Goal: Communication & Community: Share content

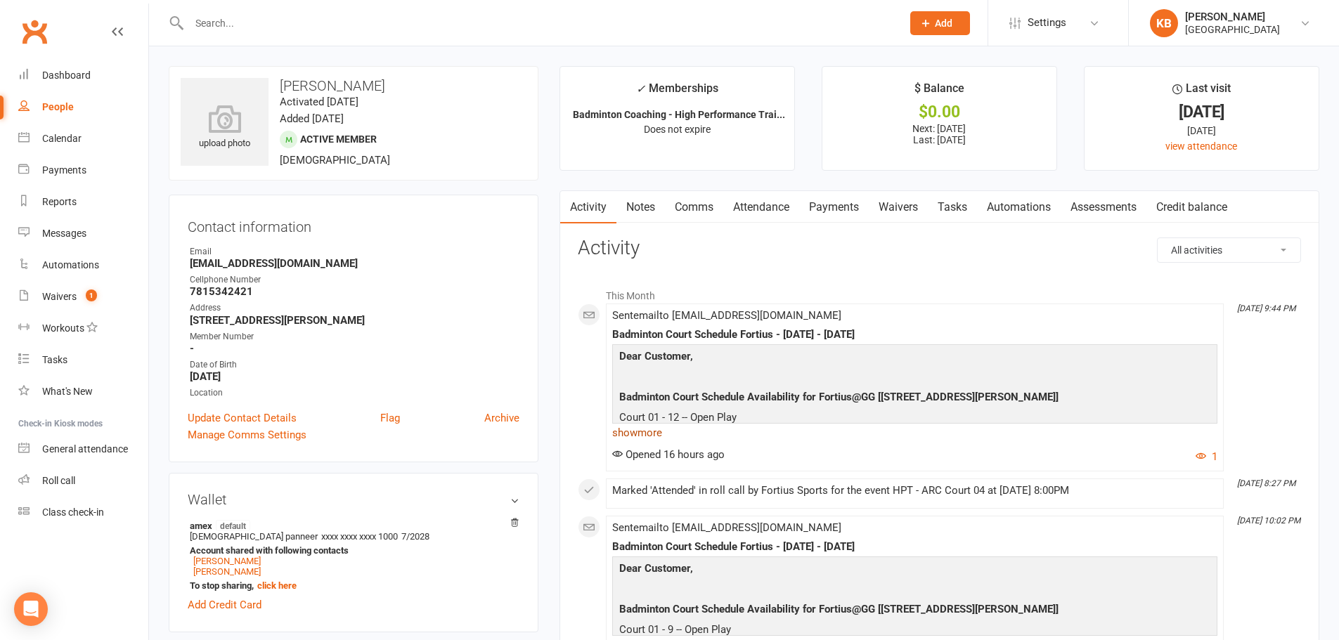
click at [646, 431] on link "show more" at bounding box center [914, 433] width 605 height 20
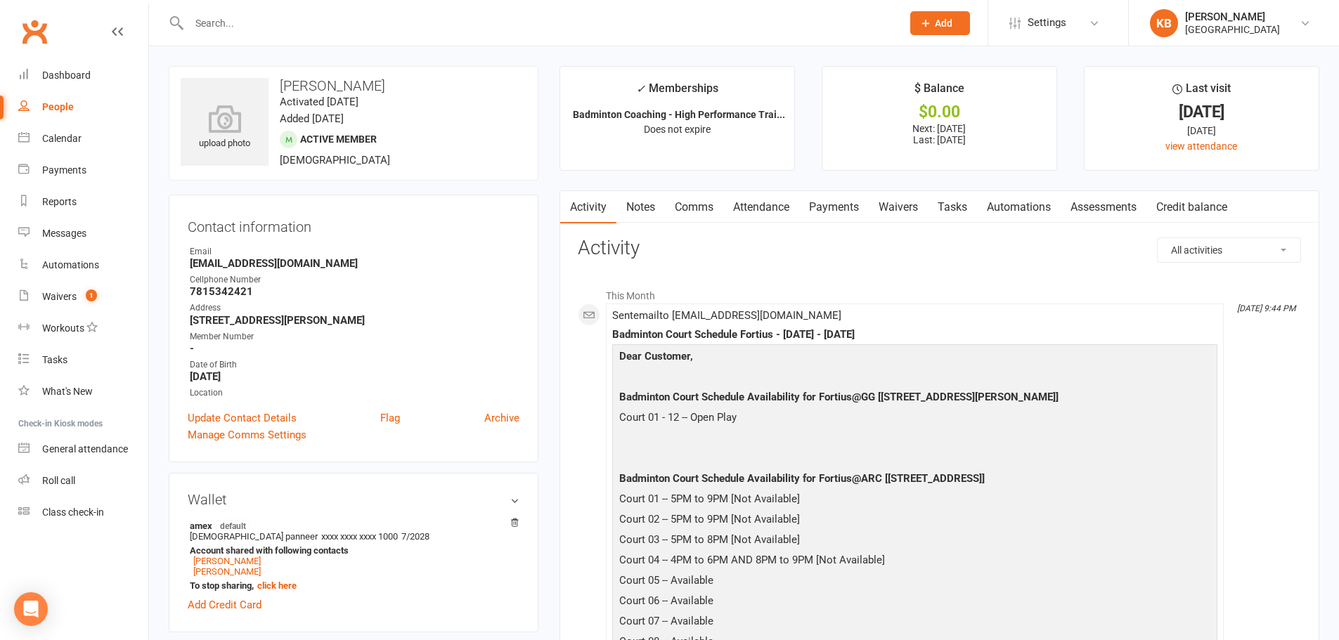
click at [193, 15] on input "text" at bounding box center [538, 23] width 707 height 20
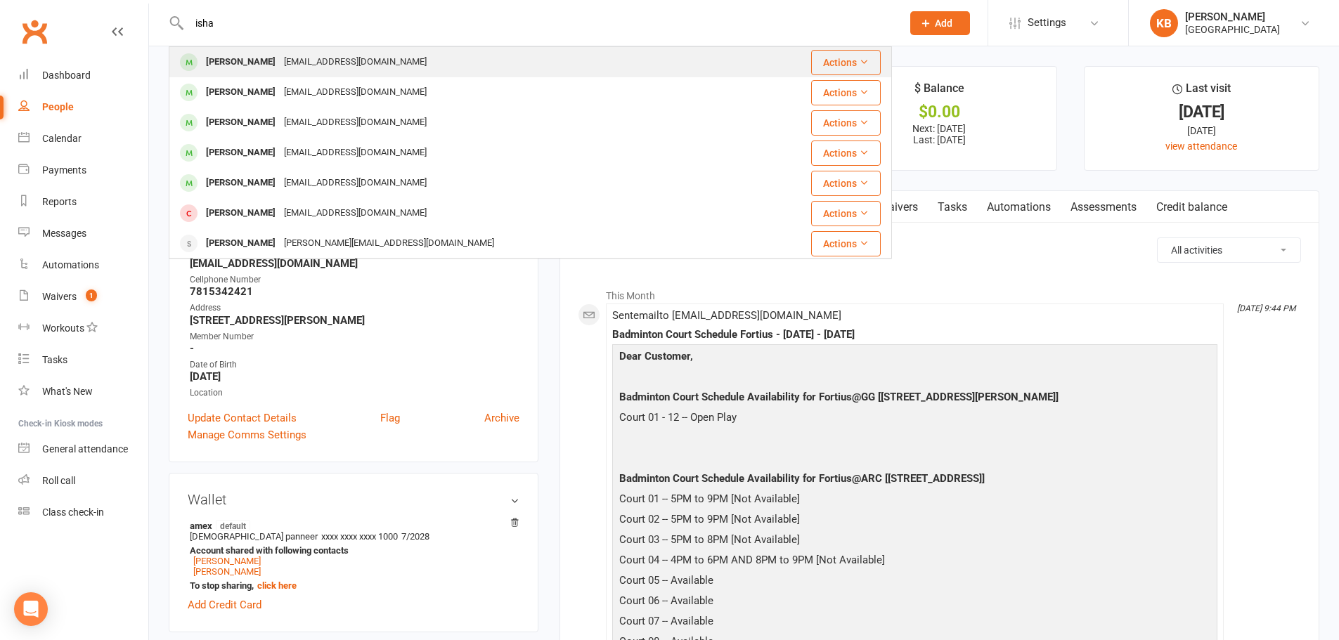
type input "isha"
click at [280, 65] on div "akkalaishan@gmail.com" at bounding box center [355, 62] width 151 height 20
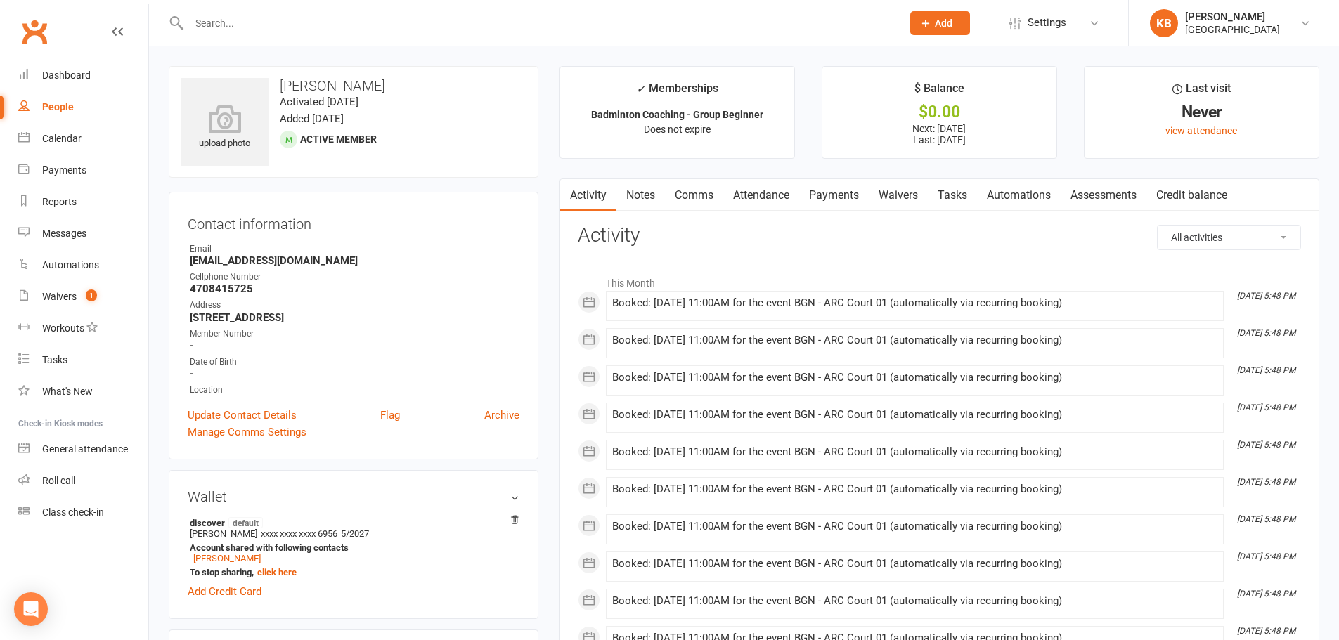
click at [278, 17] on input "text" at bounding box center [538, 23] width 707 height 20
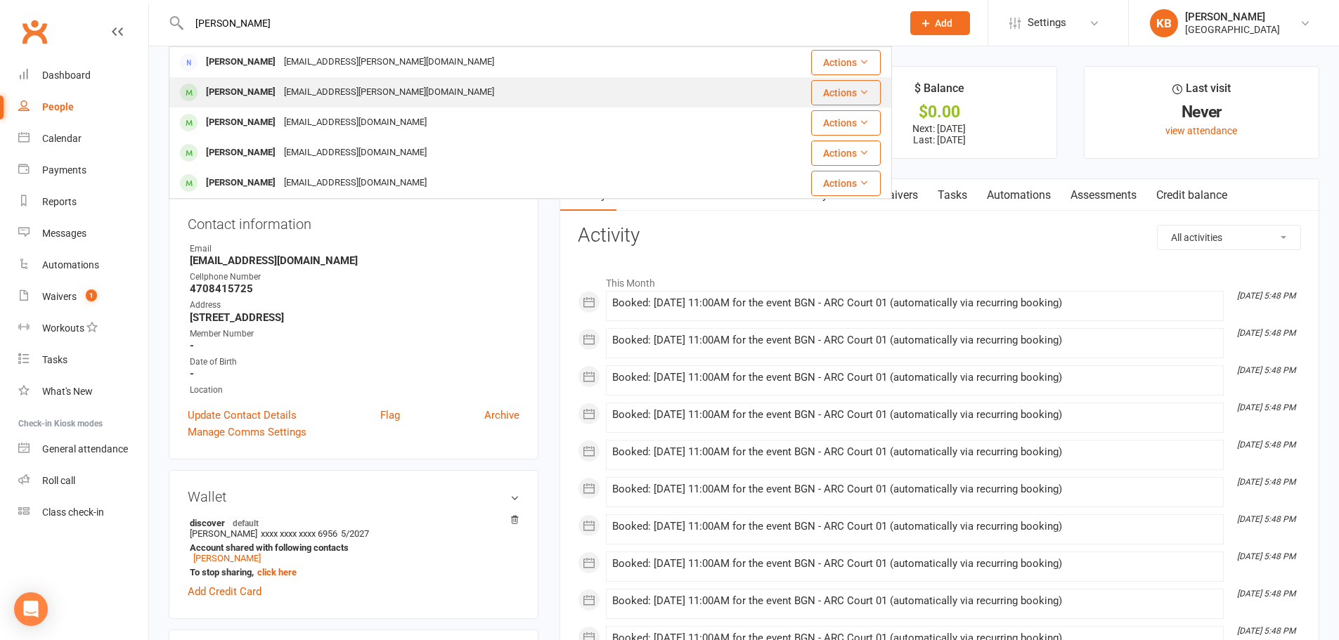
type input "vaghela"
click at [304, 94] on div "[EMAIL_ADDRESS][PERSON_NAME][DOMAIN_NAME]" at bounding box center [389, 92] width 219 height 20
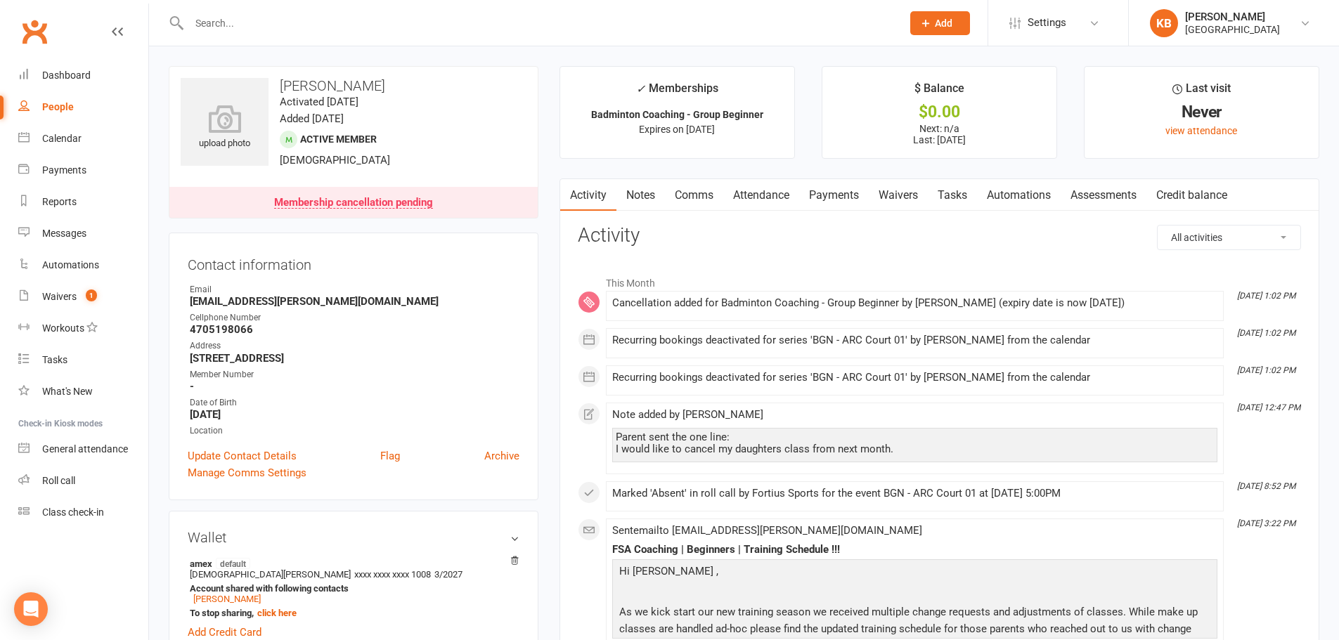
click at [822, 197] on link "Payments" at bounding box center [834, 195] width 70 height 32
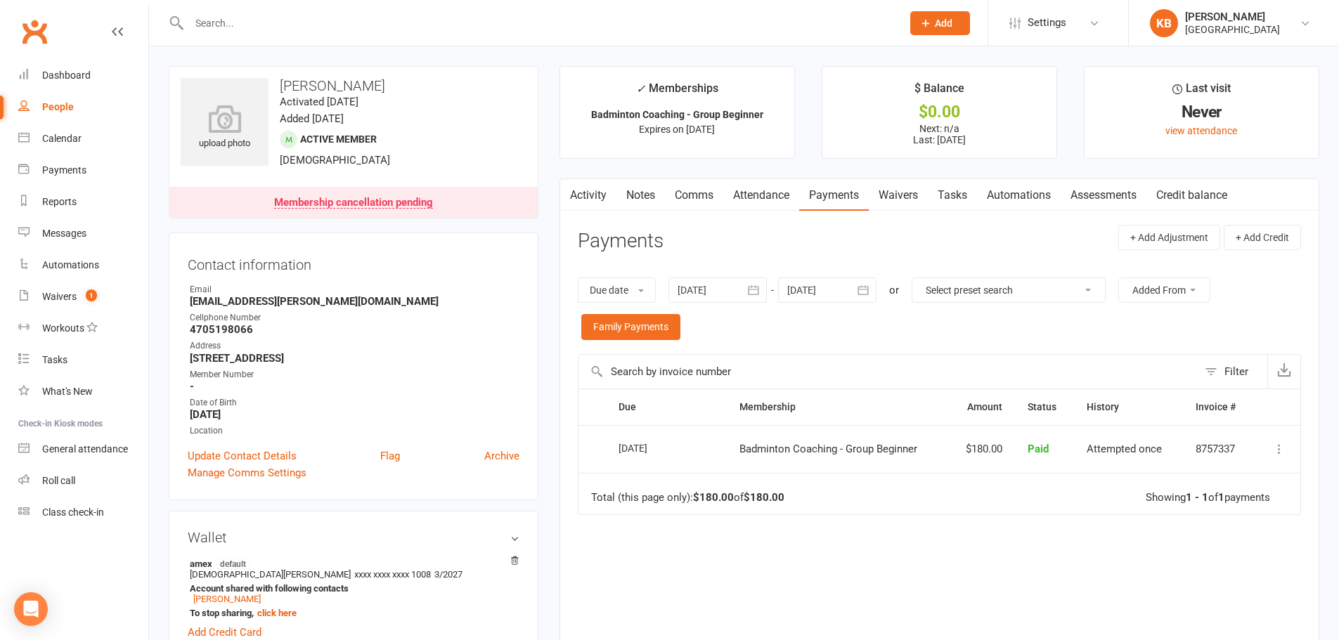
click at [579, 197] on link "Activity" at bounding box center [588, 195] width 56 height 32
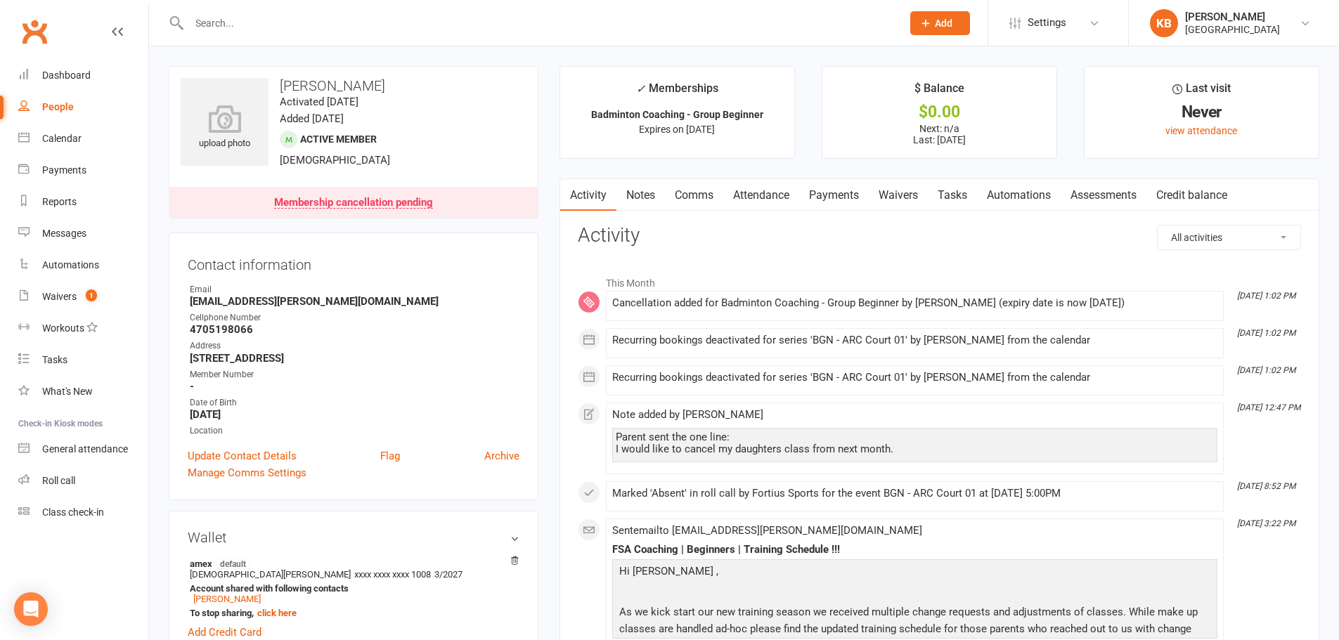
click at [846, 195] on link "Payments" at bounding box center [834, 195] width 70 height 32
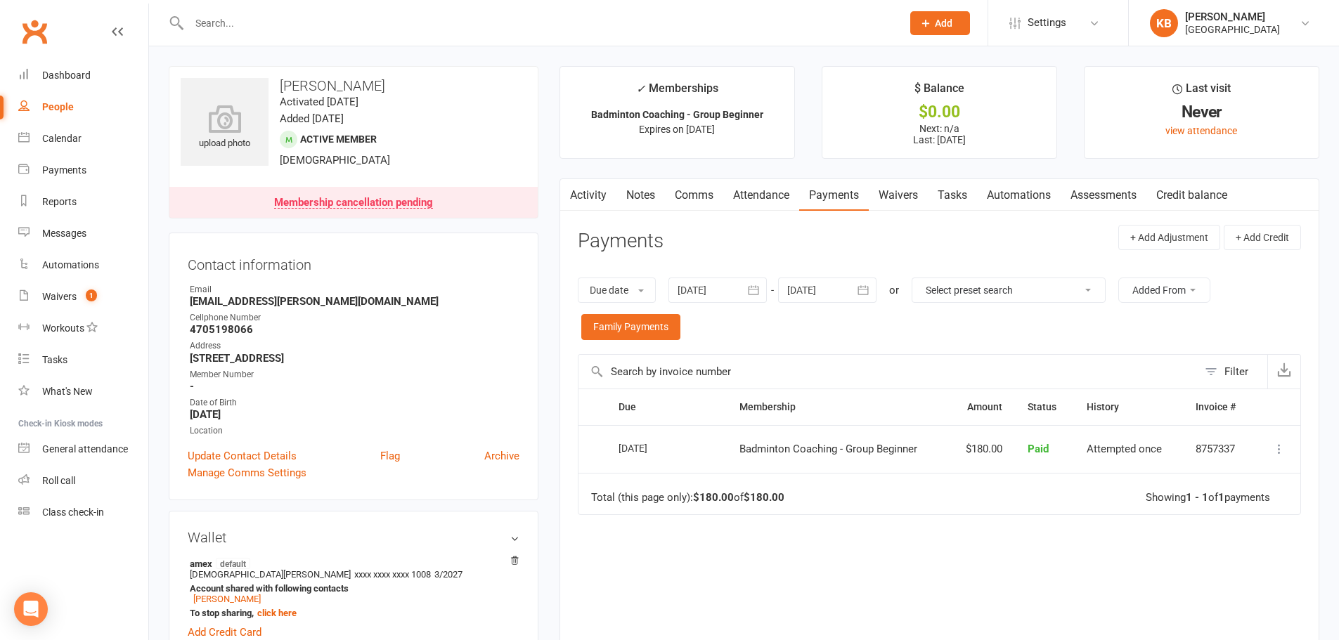
click at [860, 290] on icon "button" at bounding box center [863, 290] width 14 height 14
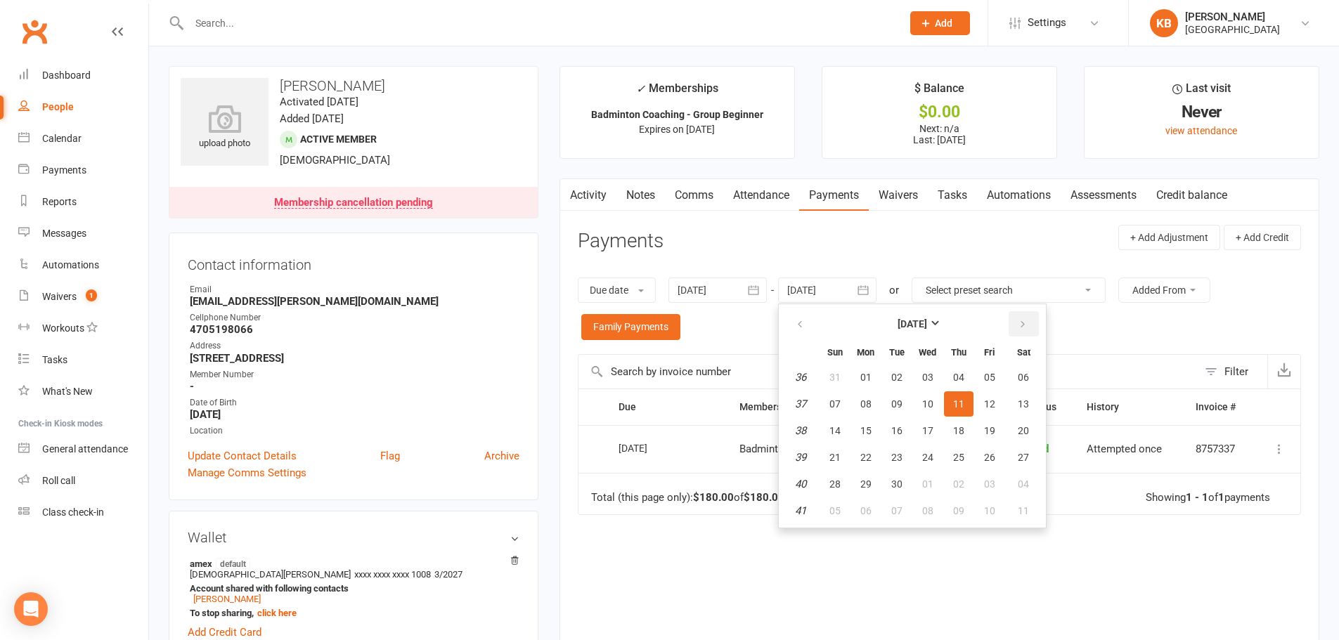
click at [1020, 320] on icon "button" at bounding box center [1023, 324] width 10 height 11
click at [1027, 375] on span "04" at bounding box center [1023, 377] width 11 height 11
type input "04 Oct 2025"
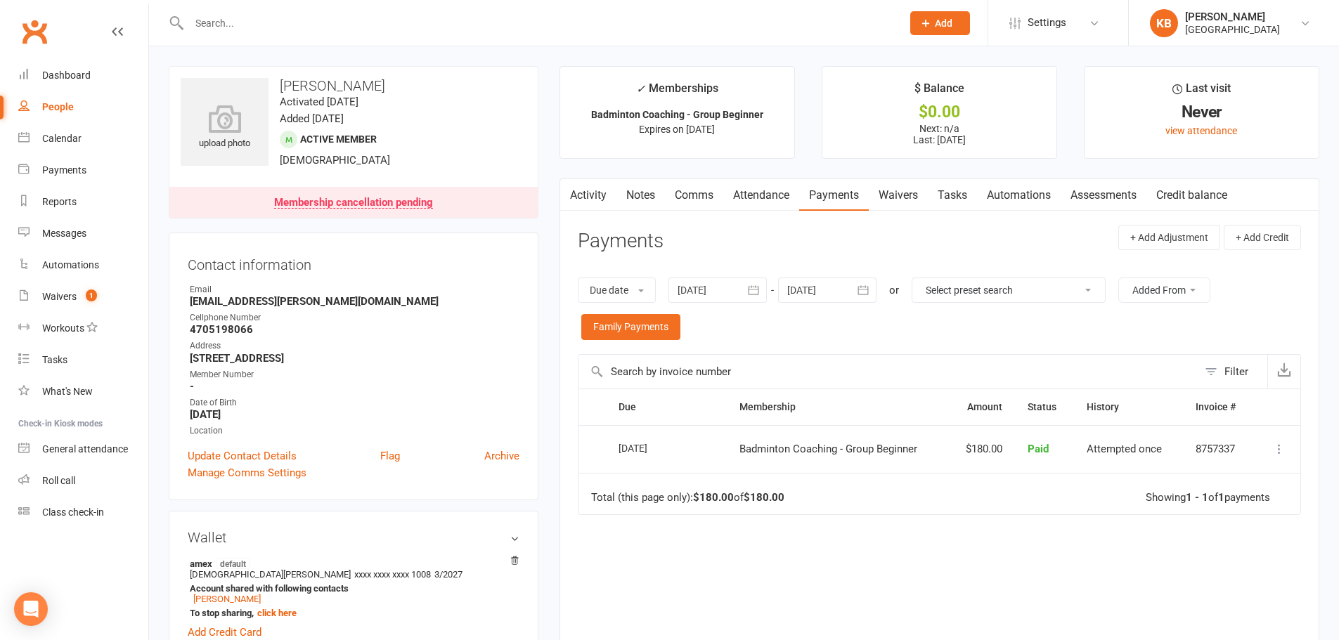
click at [756, 287] on icon "button" at bounding box center [753, 290] width 11 height 9
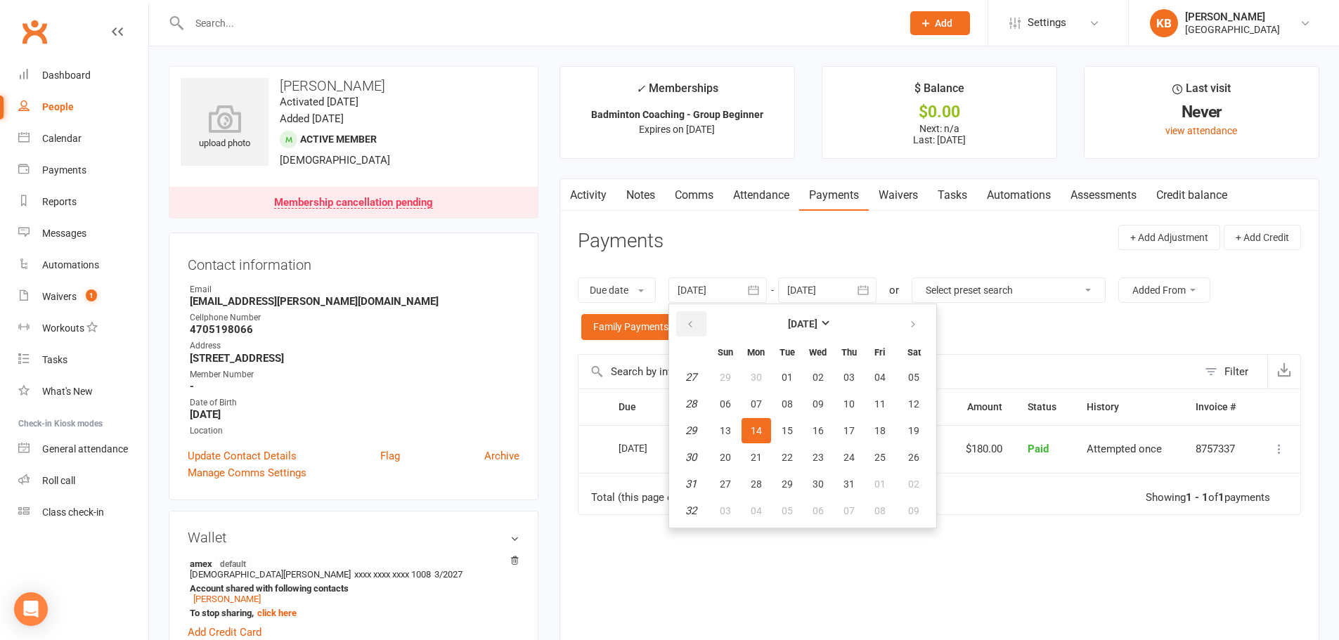
click at [706, 316] on button "button" at bounding box center [691, 323] width 30 height 25
click at [703, 317] on button "button" at bounding box center [691, 323] width 30 height 25
click at [776, 368] on button "01" at bounding box center [787, 377] width 30 height 25
type input "01 Apr 2025"
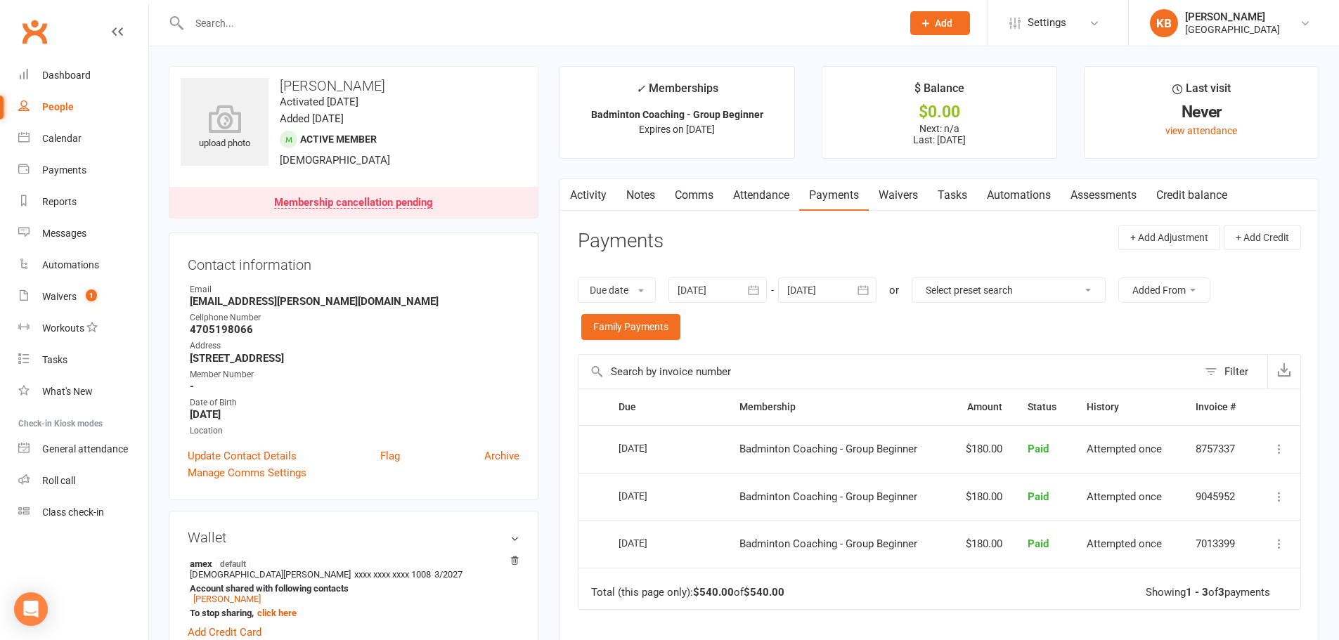
click at [249, 27] on input "text" at bounding box center [538, 23] width 707 height 20
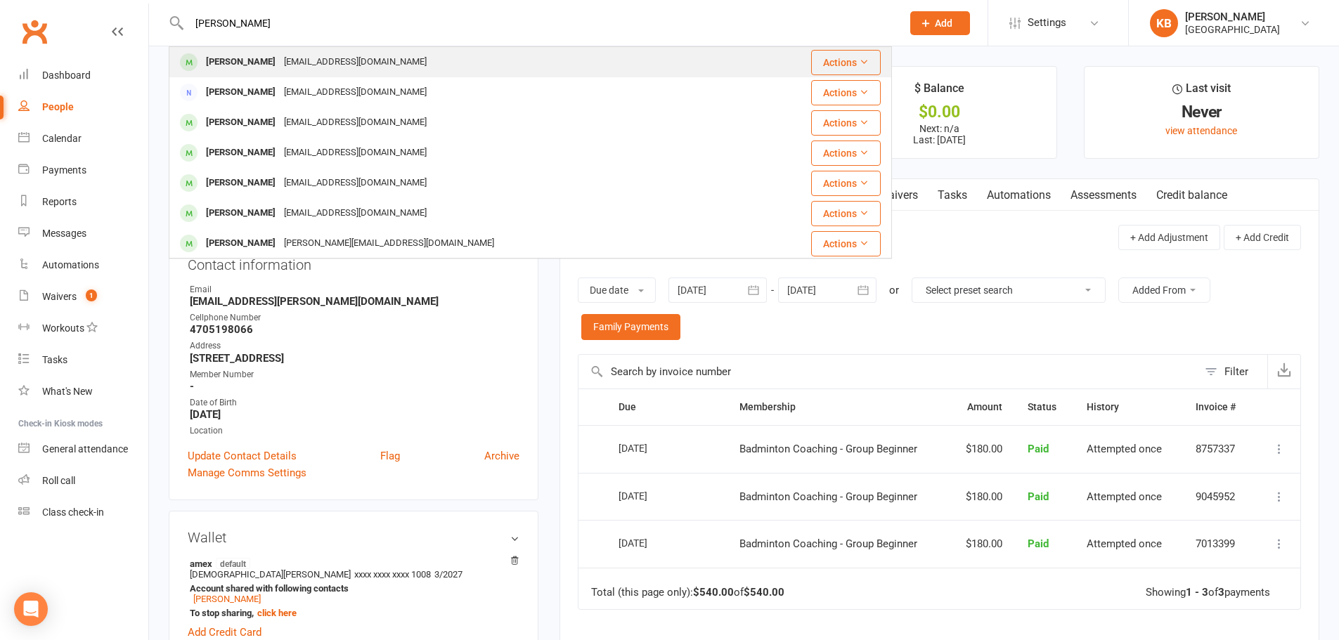
type input "shashi kira"
click at [223, 49] on div "Shashikiran Venkatesh skiranv2704@gmail.com" at bounding box center [469, 62] width 599 height 29
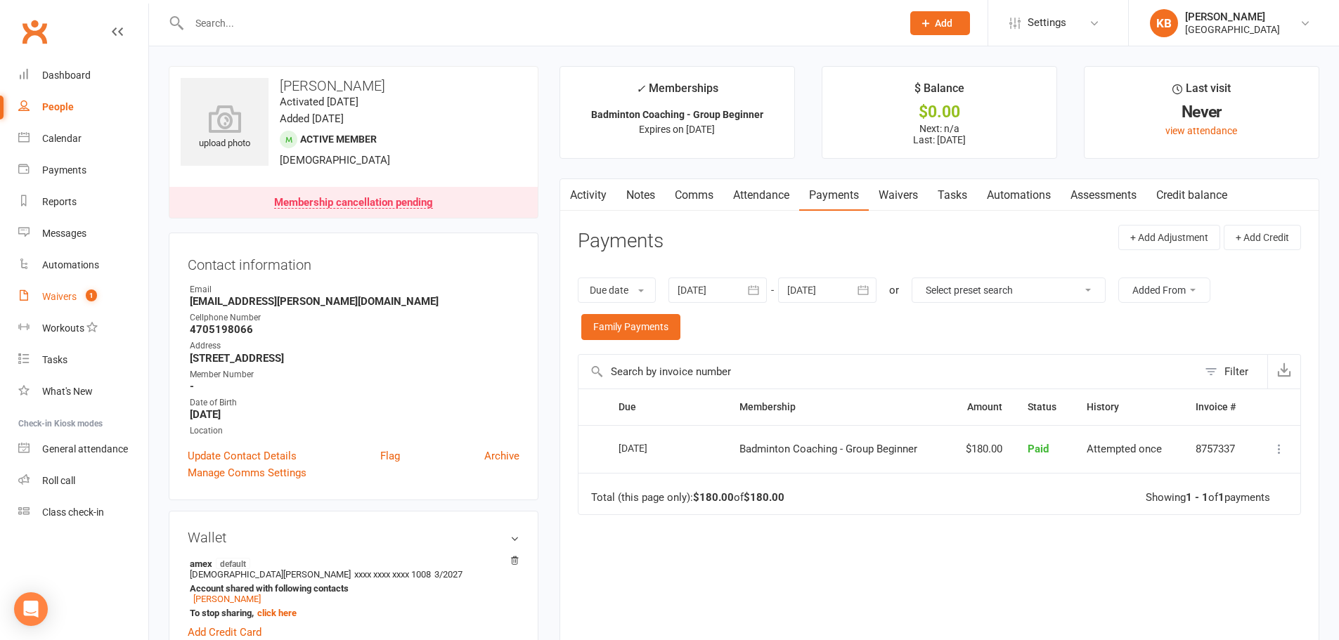
click at [65, 295] on div "Waivers" at bounding box center [59, 296] width 34 height 11
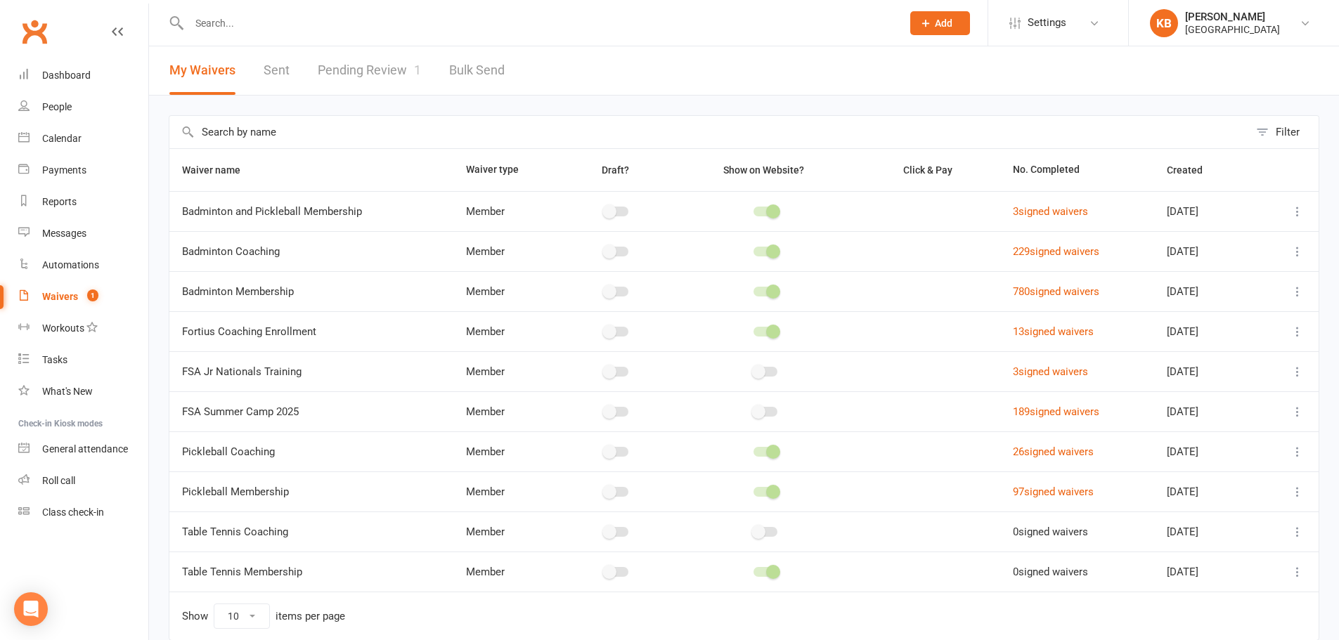
click at [367, 73] on link "Pending Review 1" at bounding box center [369, 70] width 103 height 48
select select "100"
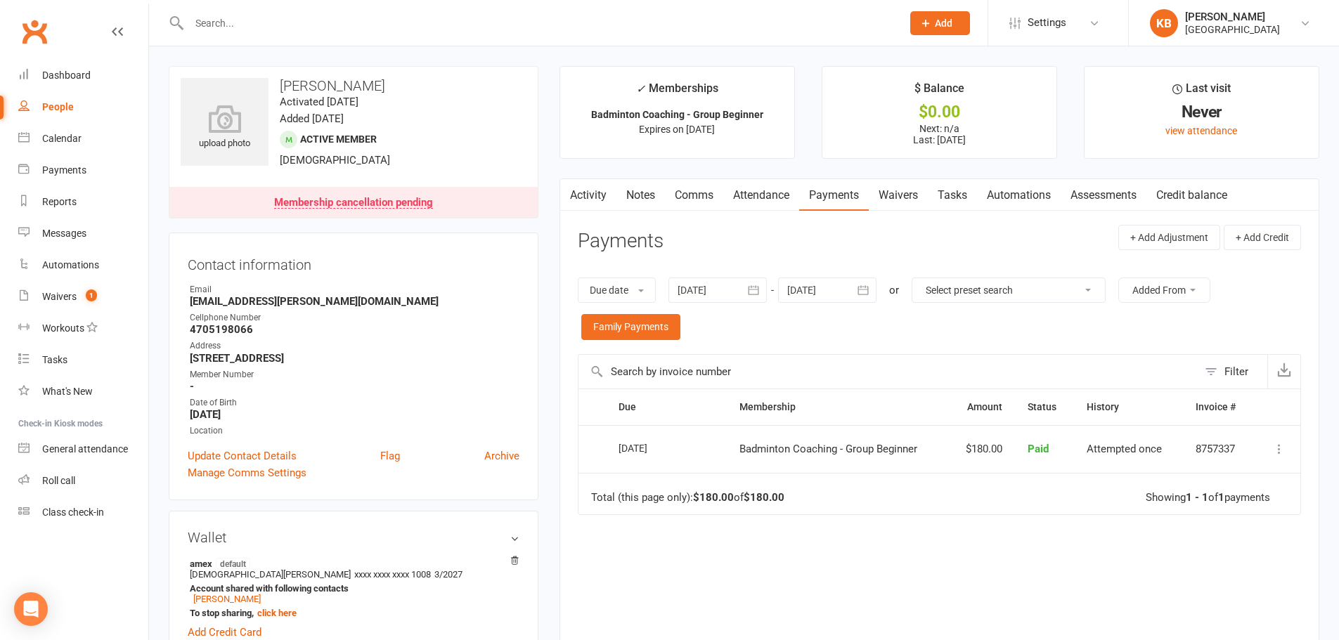
click at [216, 16] on input "text" at bounding box center [538, 23] width 707 height 20
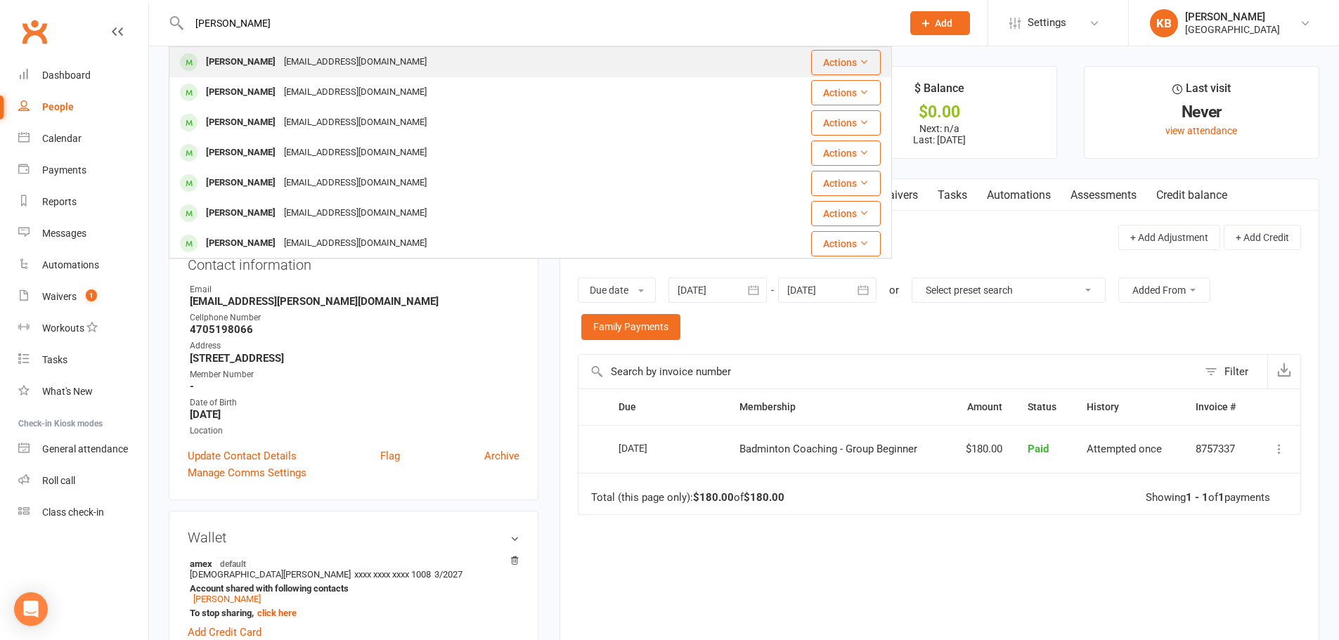
type input "ishan"
click at [240, 63] on div "Ishan Akkala" at bounding box center [241, 62] width 78 height 20
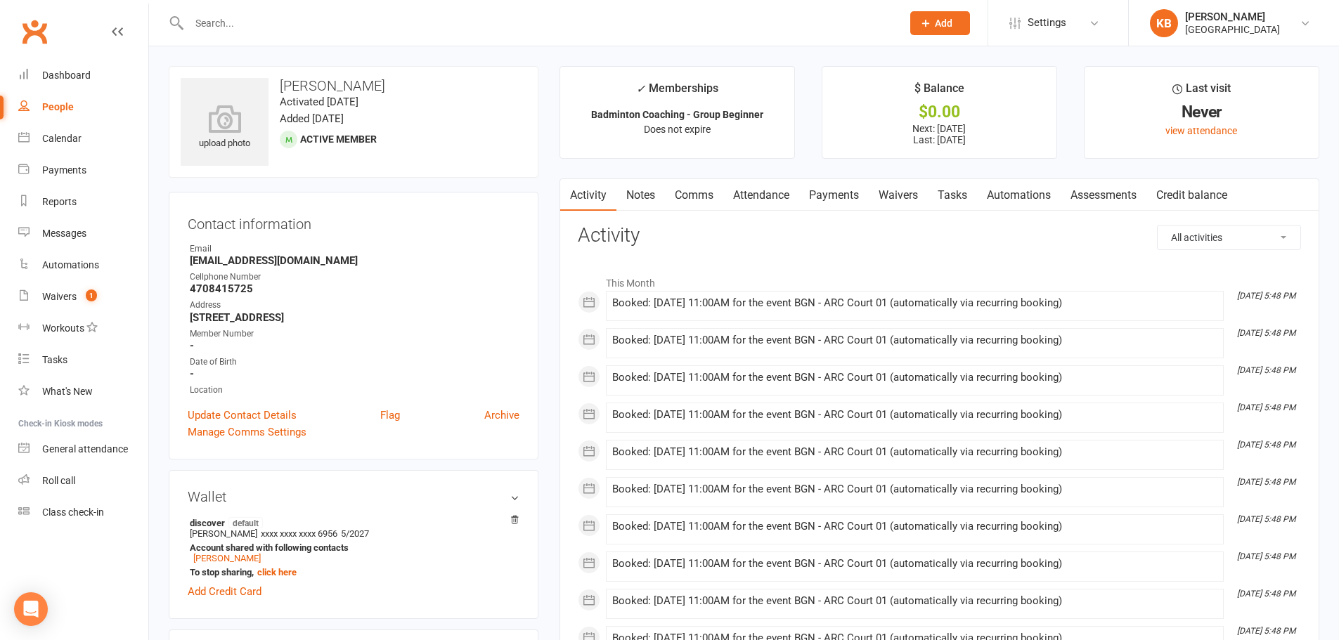
click at [817, 191] on link "Payments" at bounding box center [834, 195] width 70 height 32
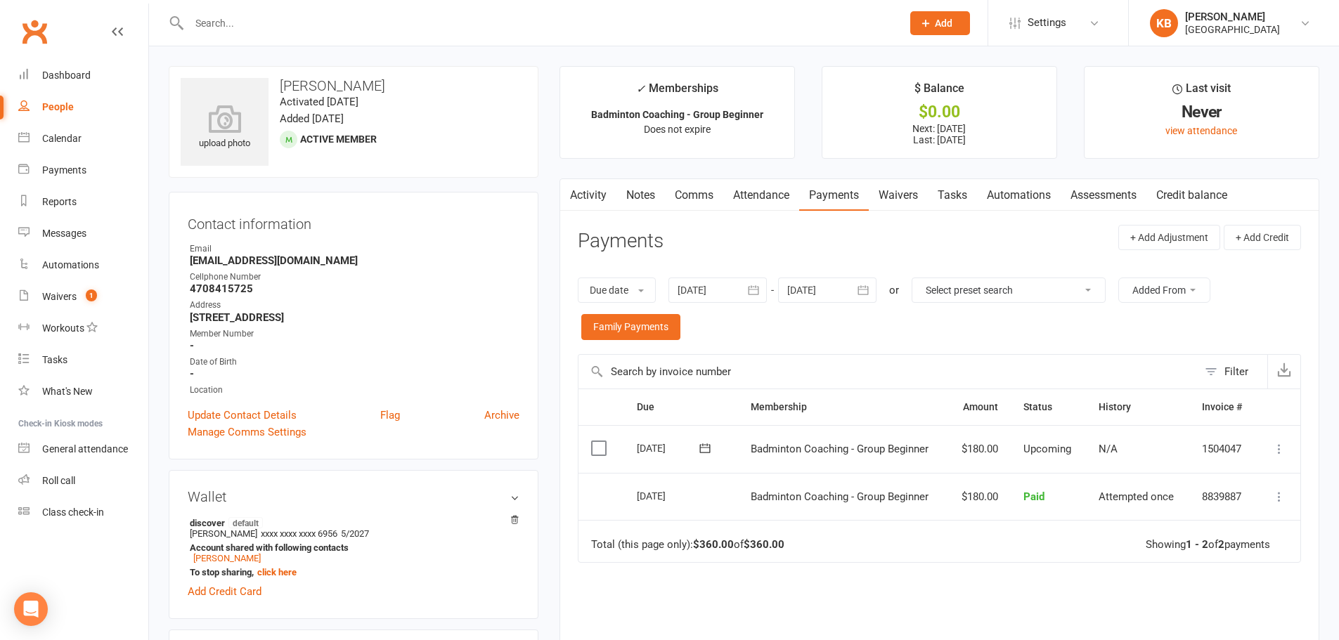
drag, startPoint x: 765, startPoint y: 299, endPoint x: 707, endPoint y: 329, distance: 65.1
click at [761, 302] on button "button" at bounding box center [753, 290] width 25 height 25
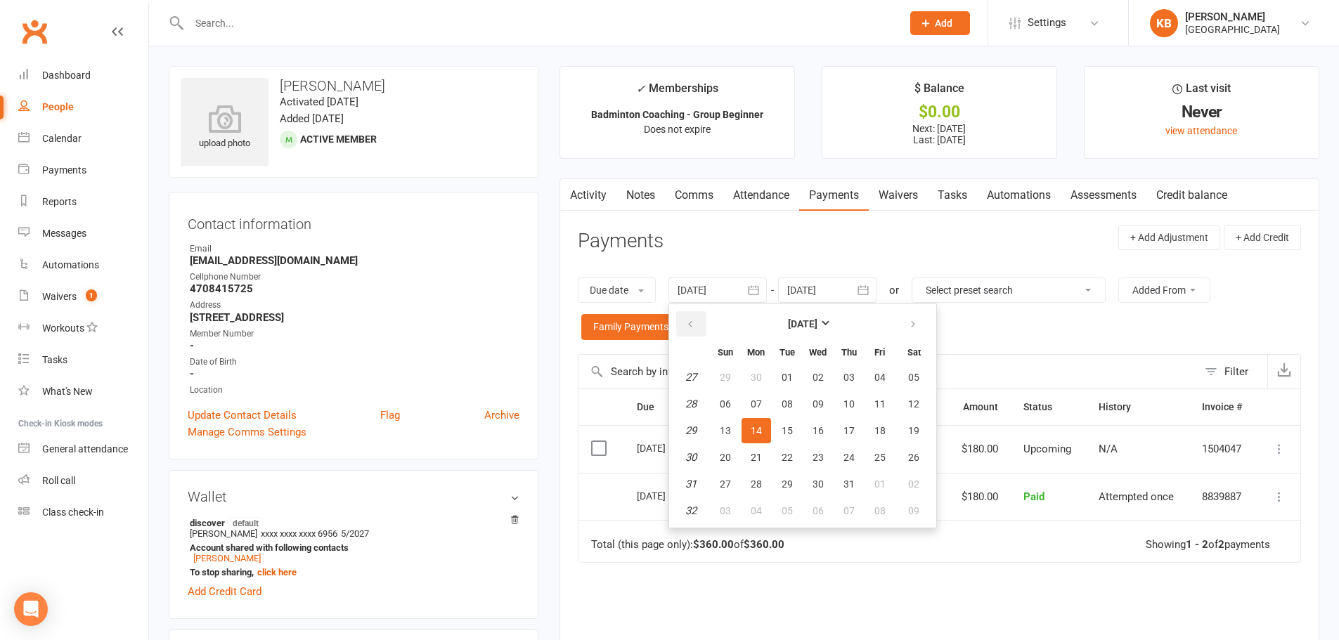
click at [691, 317] on button "button" at bounding box center [691, 323] width 30 height 25
click at [690, 318] on button "button" at bounding box center [691, 323] width 30 height 25
click at [769, 379] on button "31" at bounding box center [756, 377] width 30 height 25
type input "31 Mar 2025"
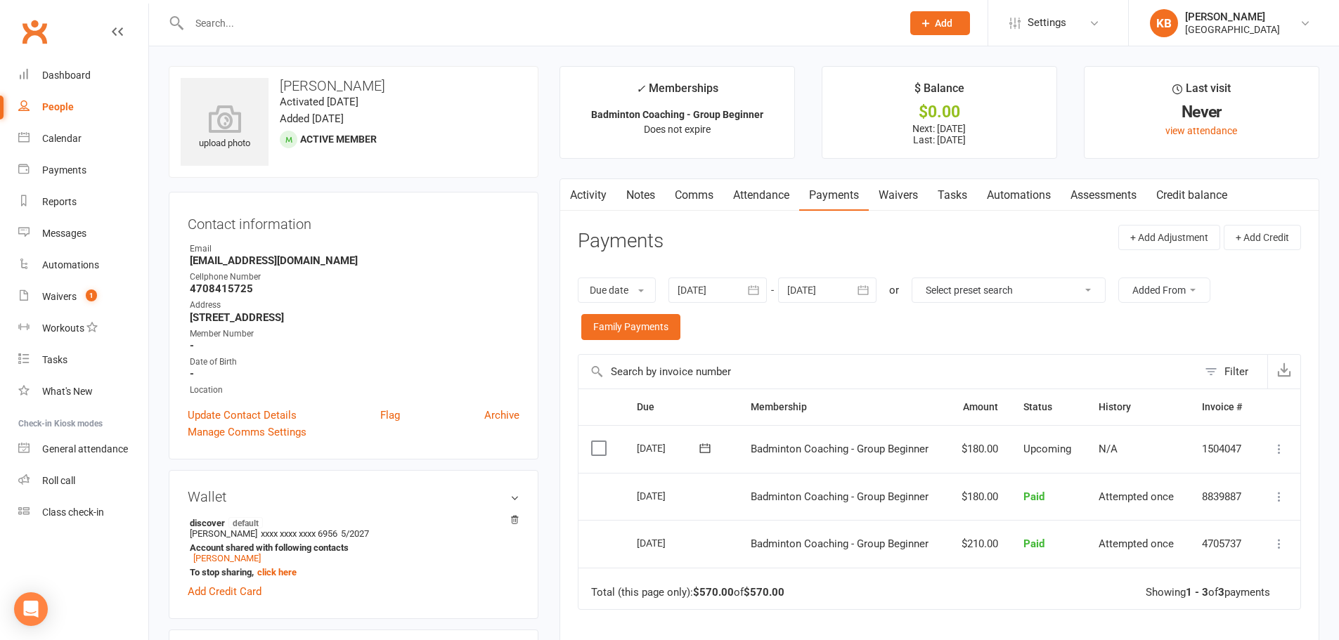
click at [864, 287] on icon "button" at bounding box center [863, 290] width 14 height 14
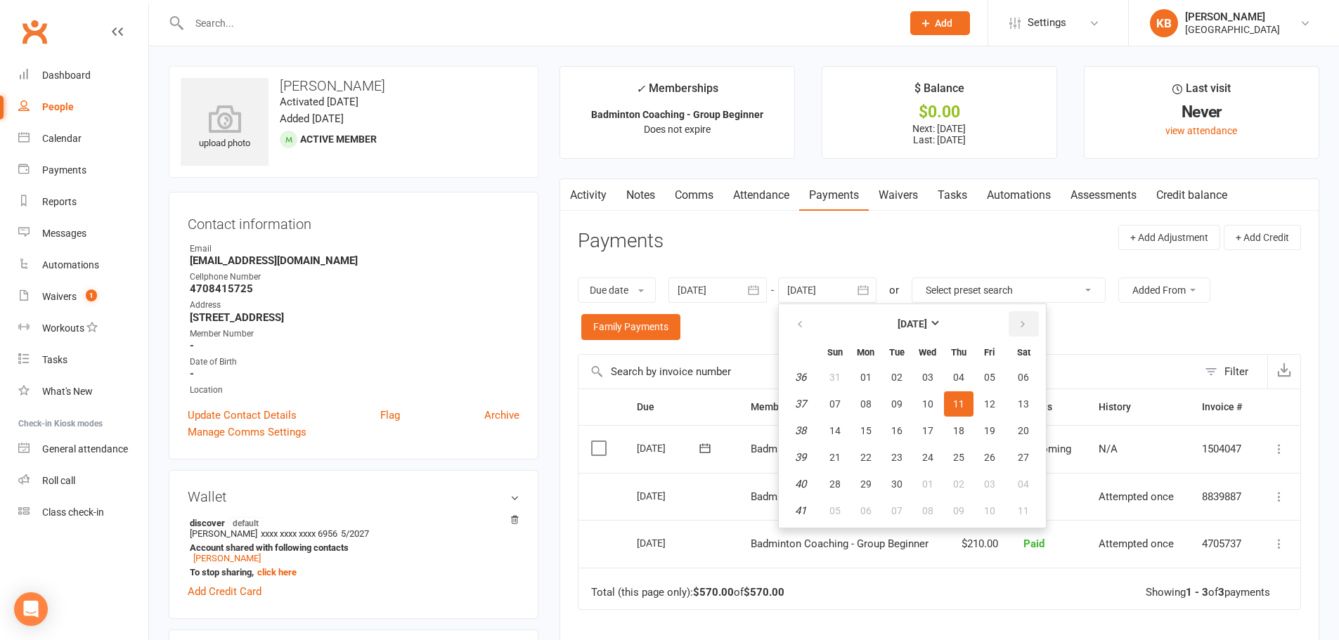
click at [1025, 326] on icon "button" at bounding box center [1023, 324] width 10 height 11
click at [1026, 374] on span "04" at bounding box center [1023, 377] width 11 height 11
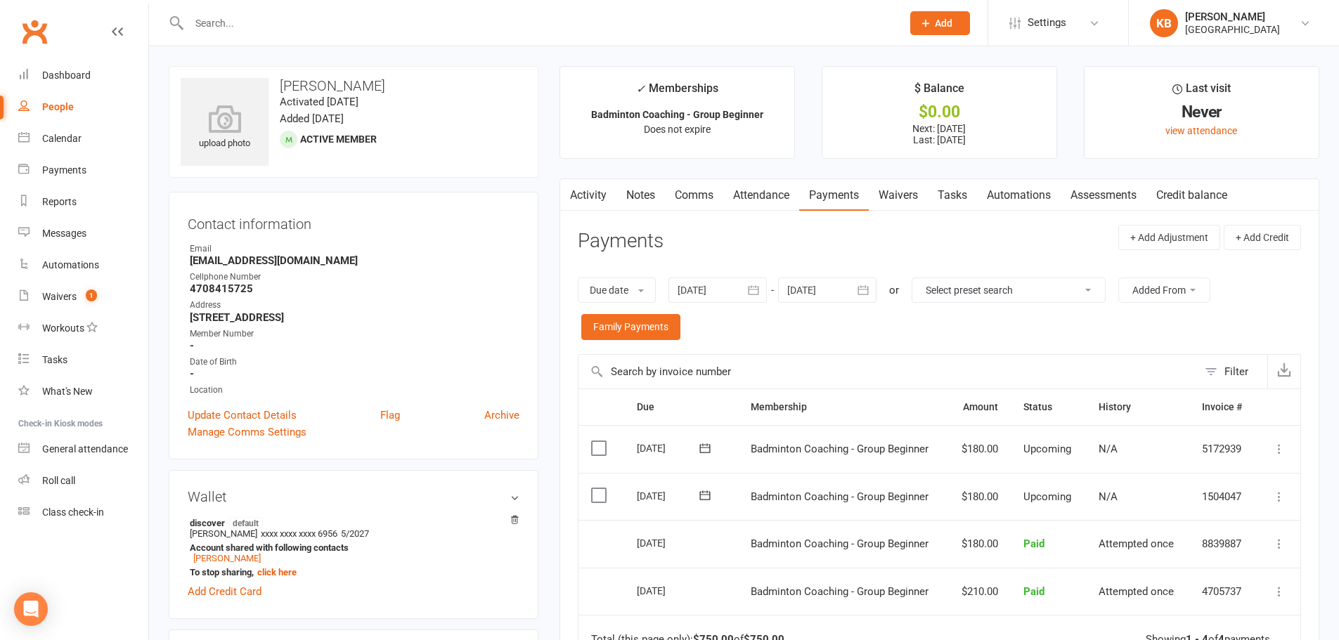
click at [861, 287] on icon "button" at bounding box center [863, 290] width 11 height 9
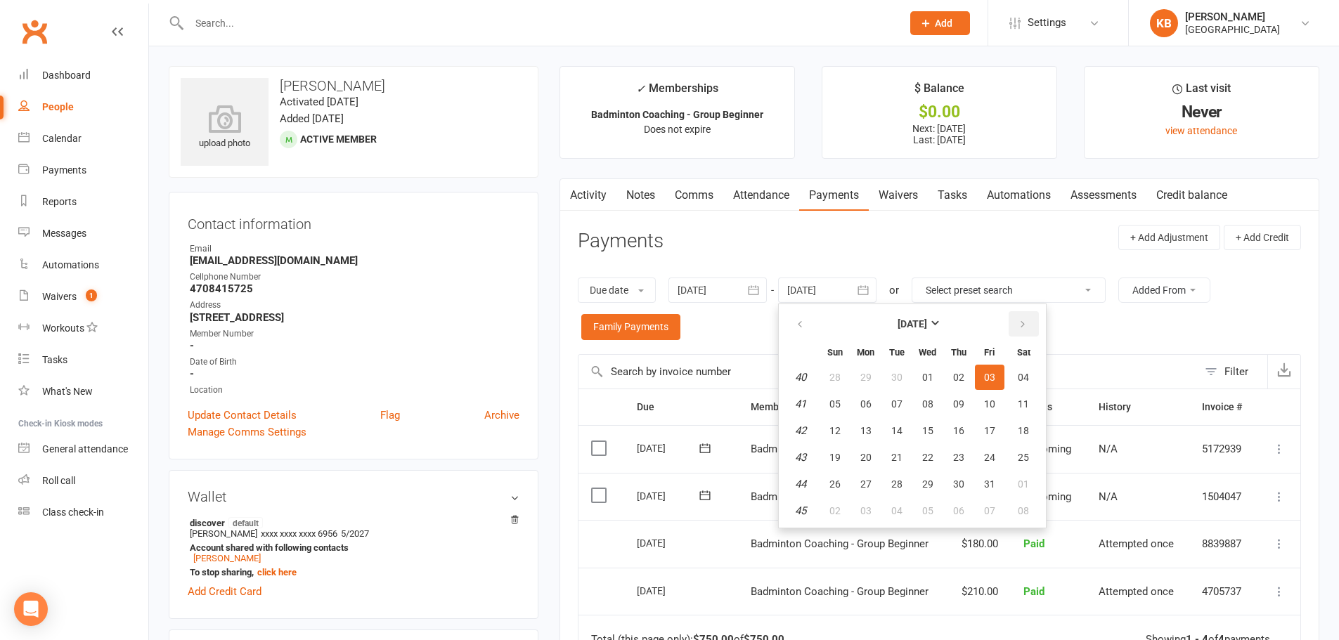
click at [1028, 329] on button "button" at bounding box center [1023, 323] width 30 height 25
click at [1020, 369] on button "01" at bounding box center [1024, 377] width 36 height 25
type input "01 Nov 2025"
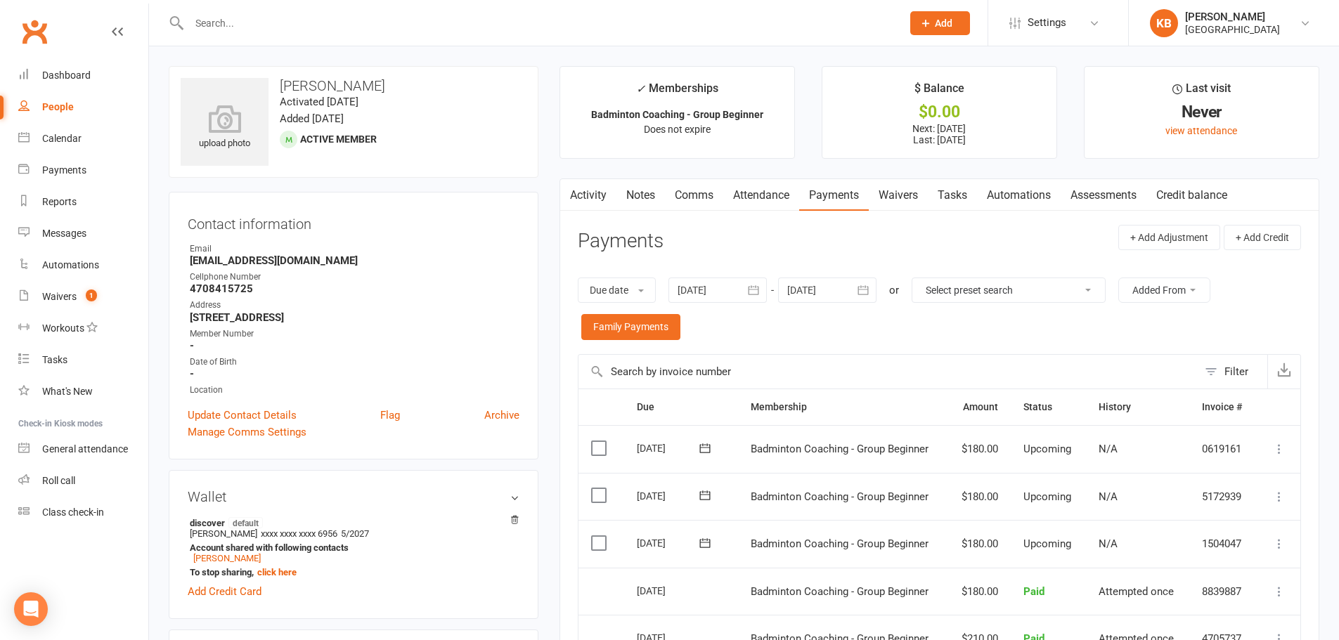
click at [574, 197] on button "button" at bounding box center [569, 195] width 18 height 32
click at [585, 200] on link "Activity" at bounding box center [588, 195] width 56 height 32
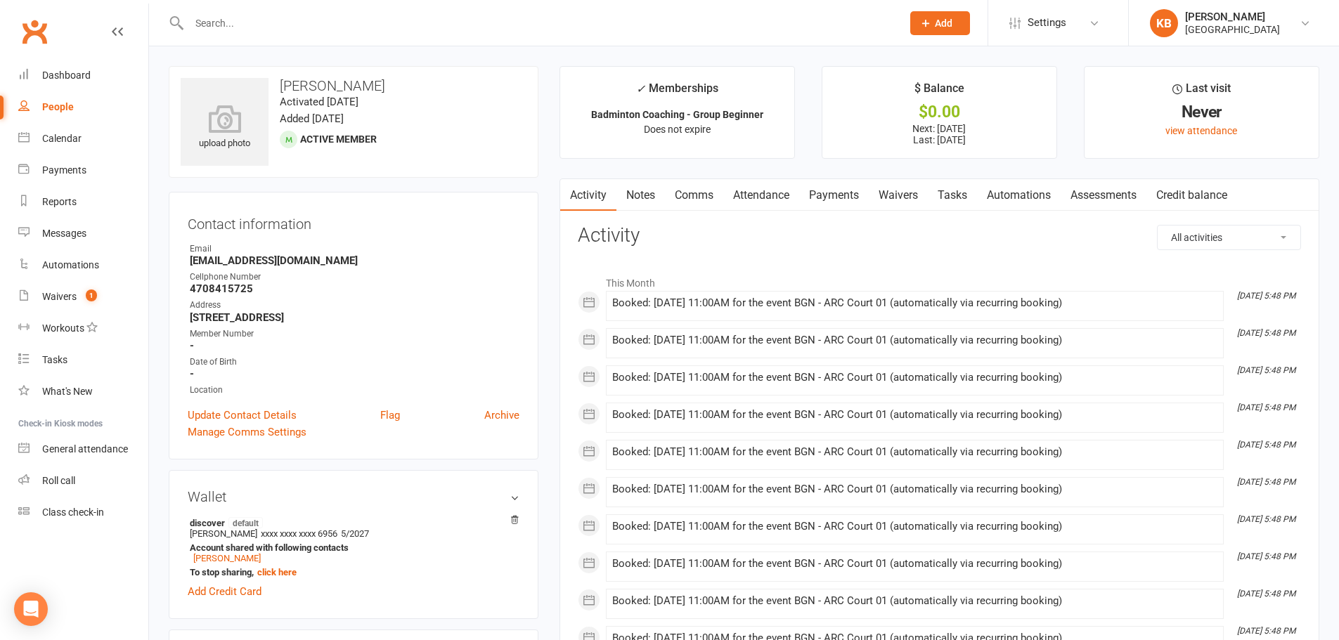
click at [839, 195] on link "Payments" at bounding box center [834, 195] width 70 height 32
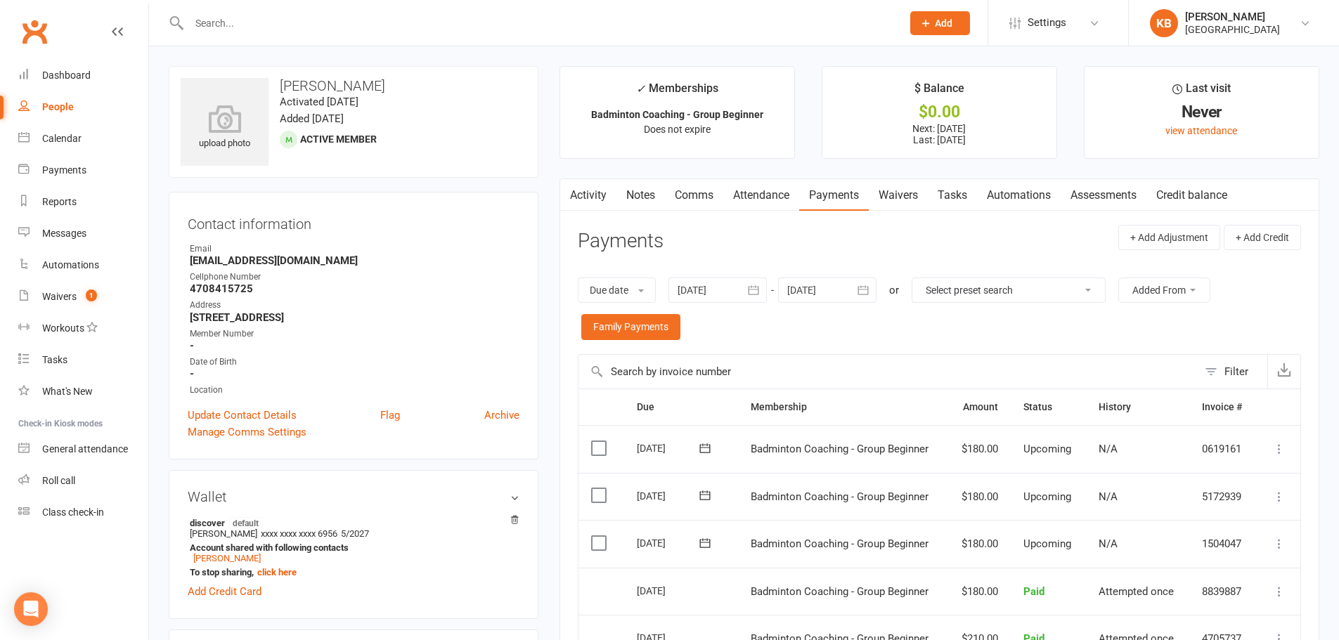
click at [294, 22] on input "text" at bounding box center [538, 23] width 707 height 20
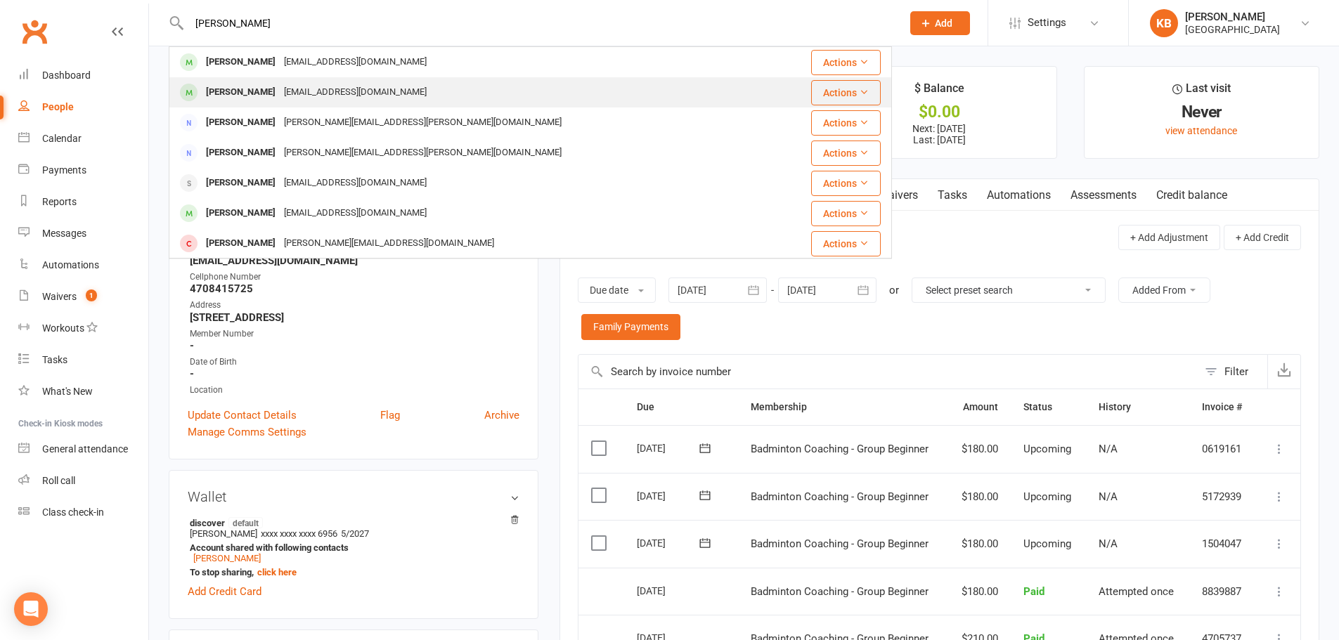
type input "aanya"
click at [325, 91] on div "someshvelupalli@gmail.com" at bounding box center [355, 92] width 151 height 20
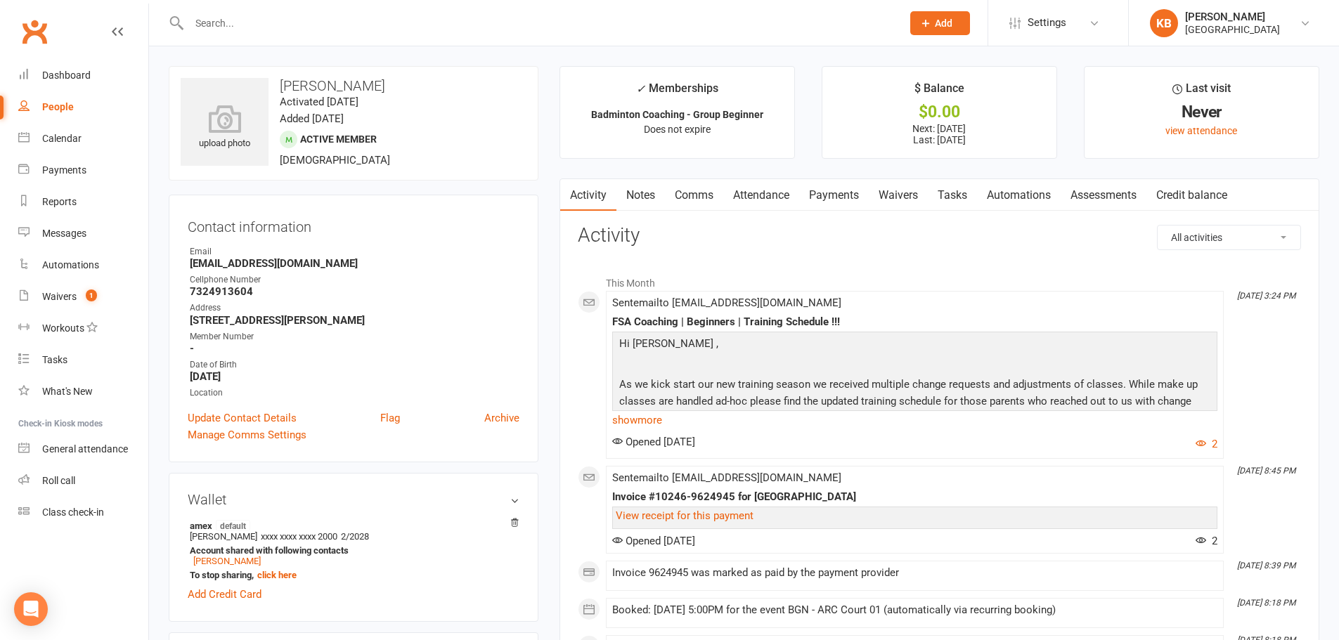
click at [828, 195] on link "Payments" at bounding box center [834, 195] width 70 height 32
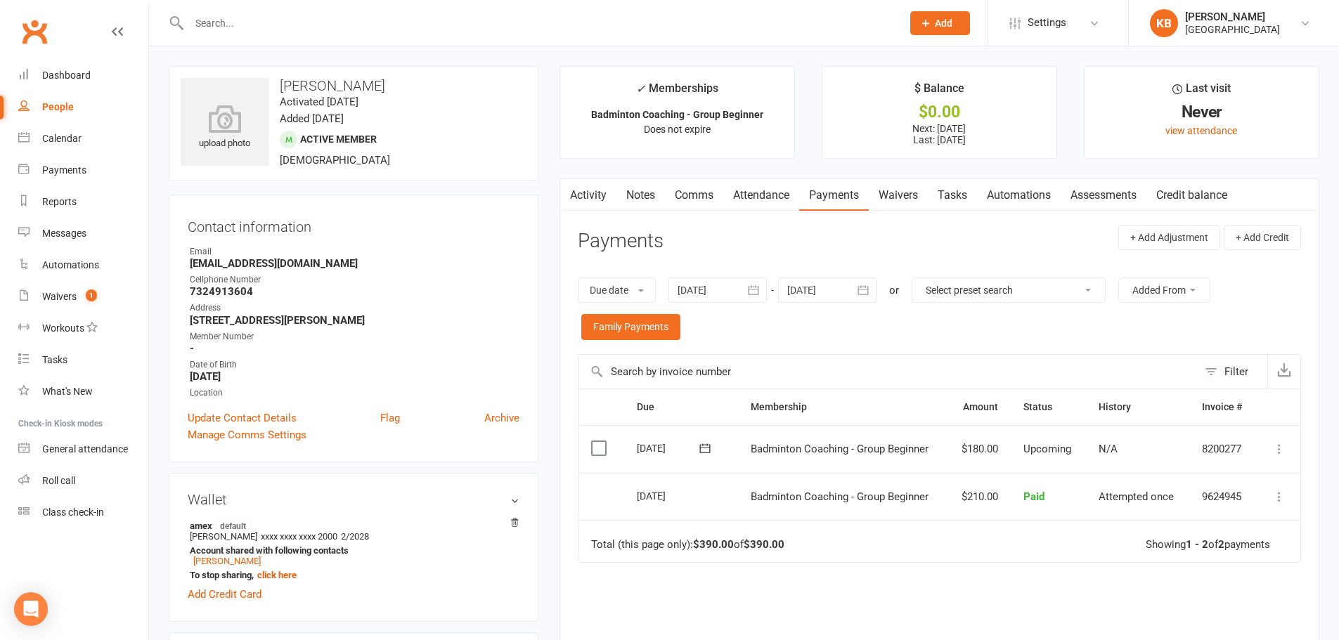
click at [759, 295] on icon "button" at bounding box center [753, 290] width 11 height 9
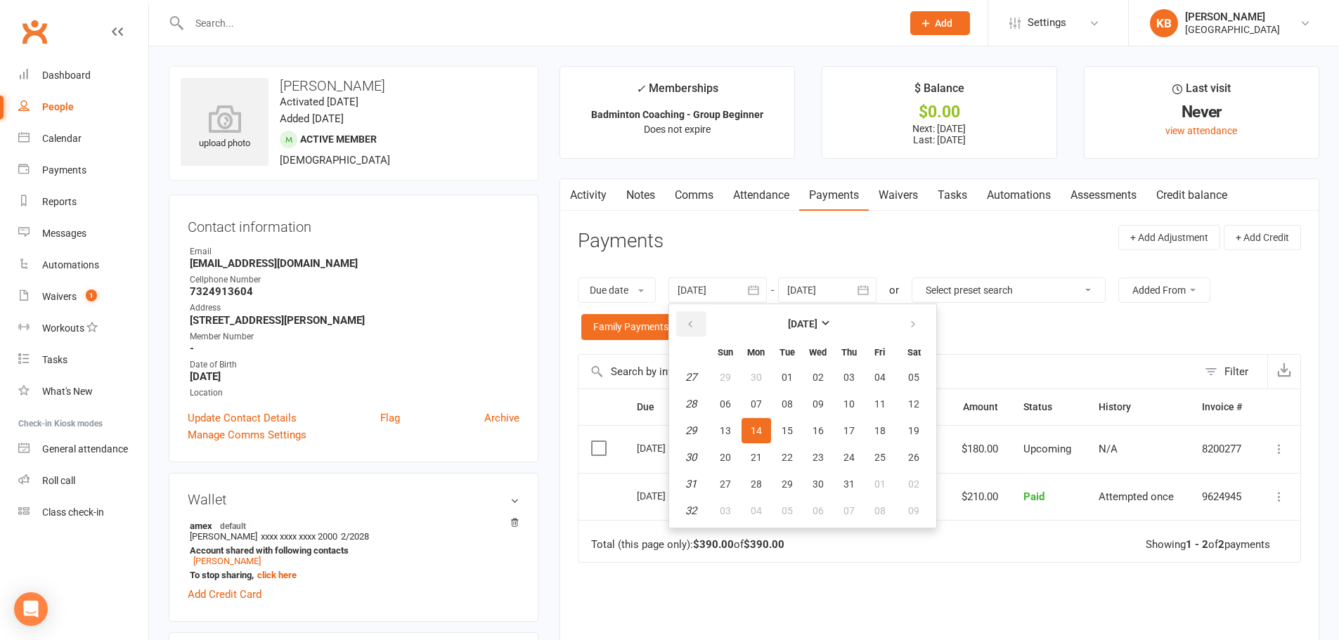
click at [687, 320] on button "button" at bounding box center [691, 323] width 30 height 25
click at [787, 373] on span "01" at bounding box center [786, 377] width 11 height 11
type input "01 Apr 2025"
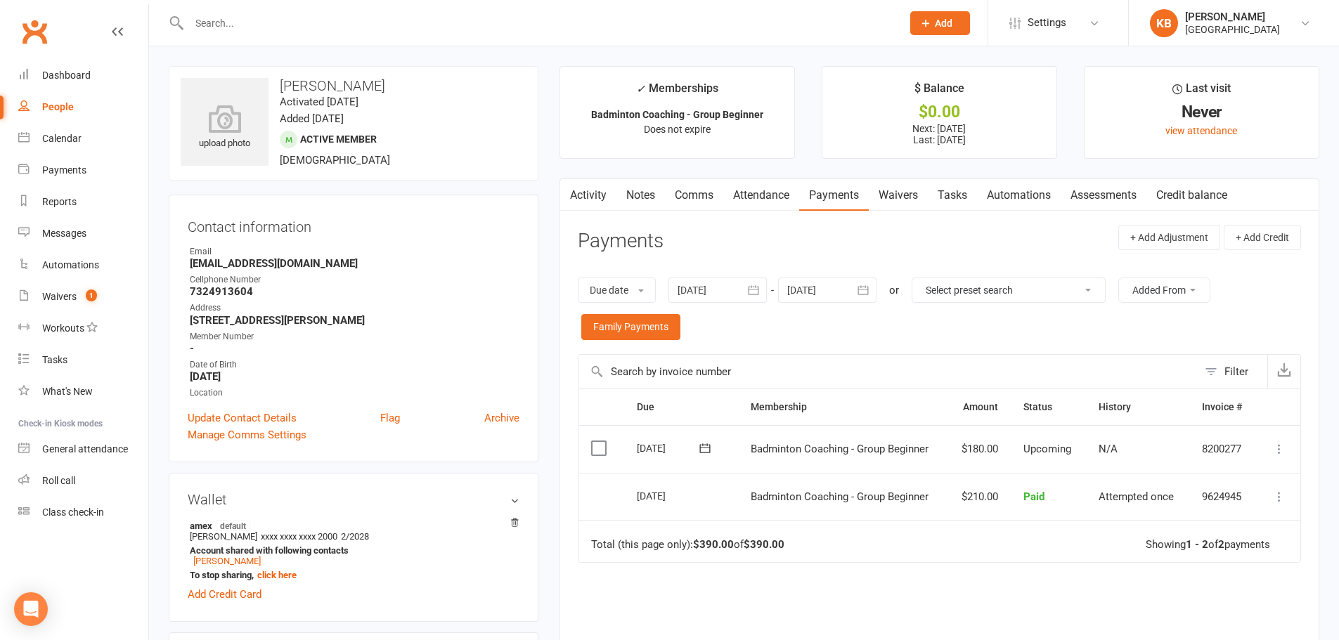
drag, startPoint x: 281, startPoint y: 81, endPoint x: 384, endPoint y: 82, distance: 103.3
click at [384, 82] on h3 "Aanya Velupalli" at bounding box center [354, 85] width 346 height 15
copy h3 "Aanya Velupalli"
click at [411, 72] on div "upload photo Aanya Velupalli Activated 11 August, 2025 Added 8 August, 2025 Act…" at bounding box center [354, 123] width 370 height 115
click at [704, 233] on header "Payments + Add Adjustment + Add Credit" at bounding box center [939, 244] width 723 height 39
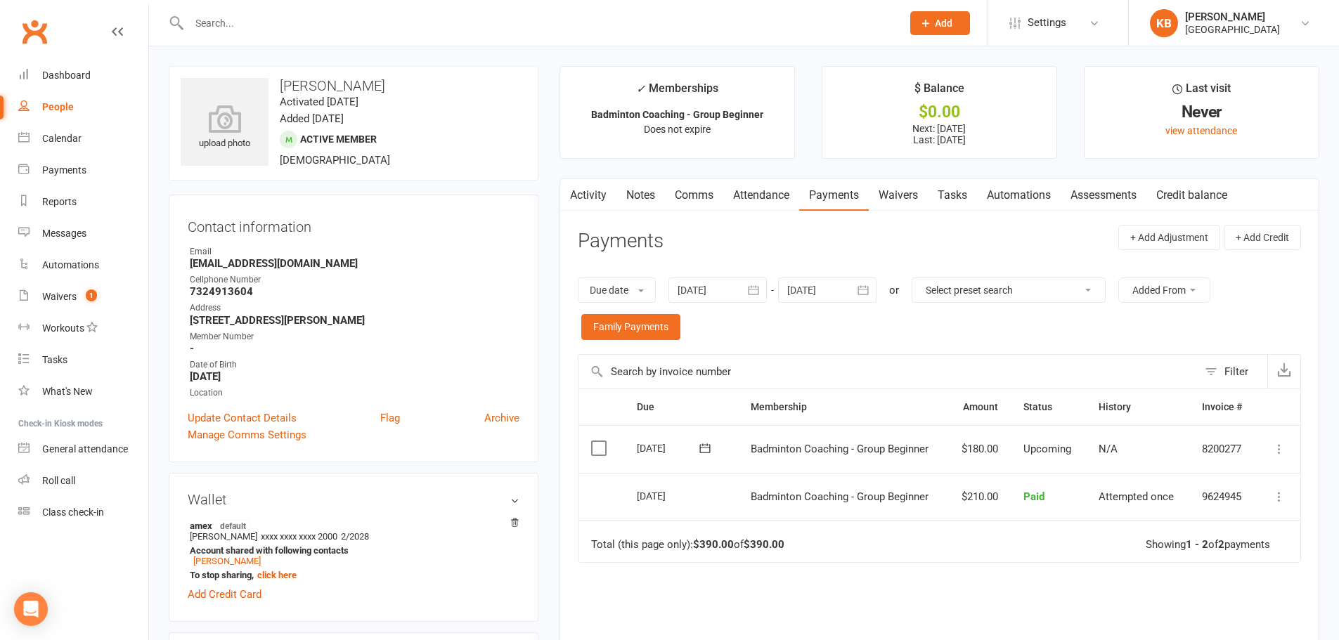
click at [325, 20] on input "text" at bounding box center [538, 23] width 707 height 20
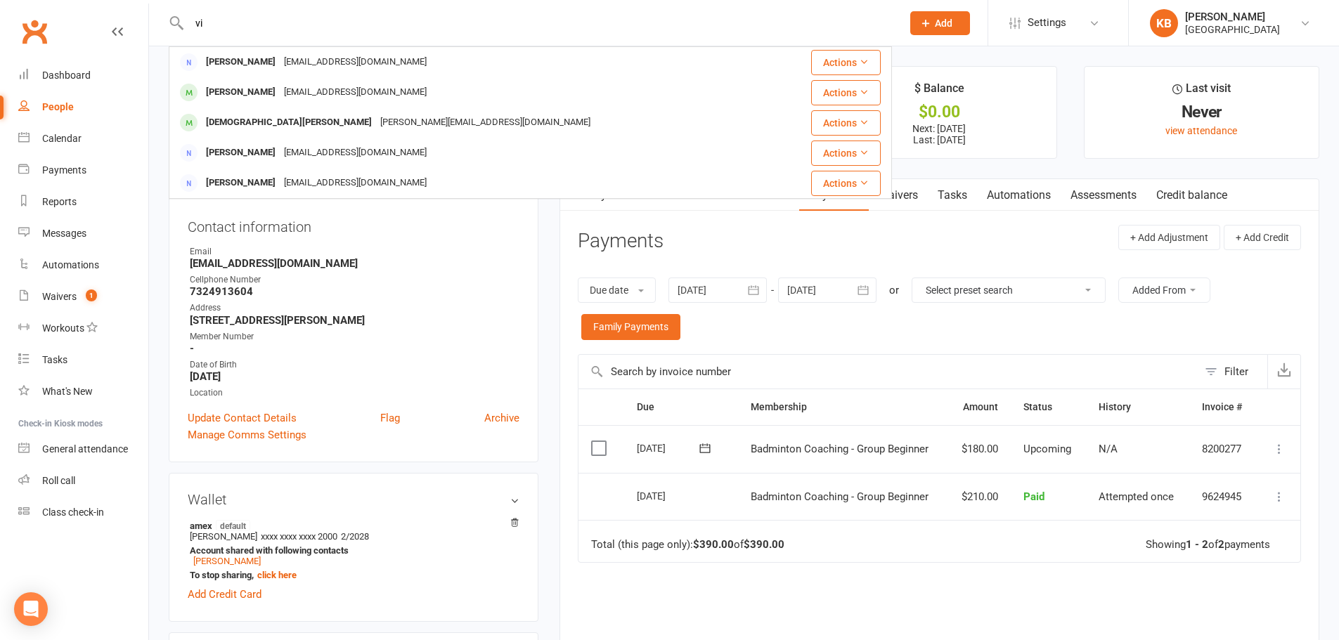
type input "v"
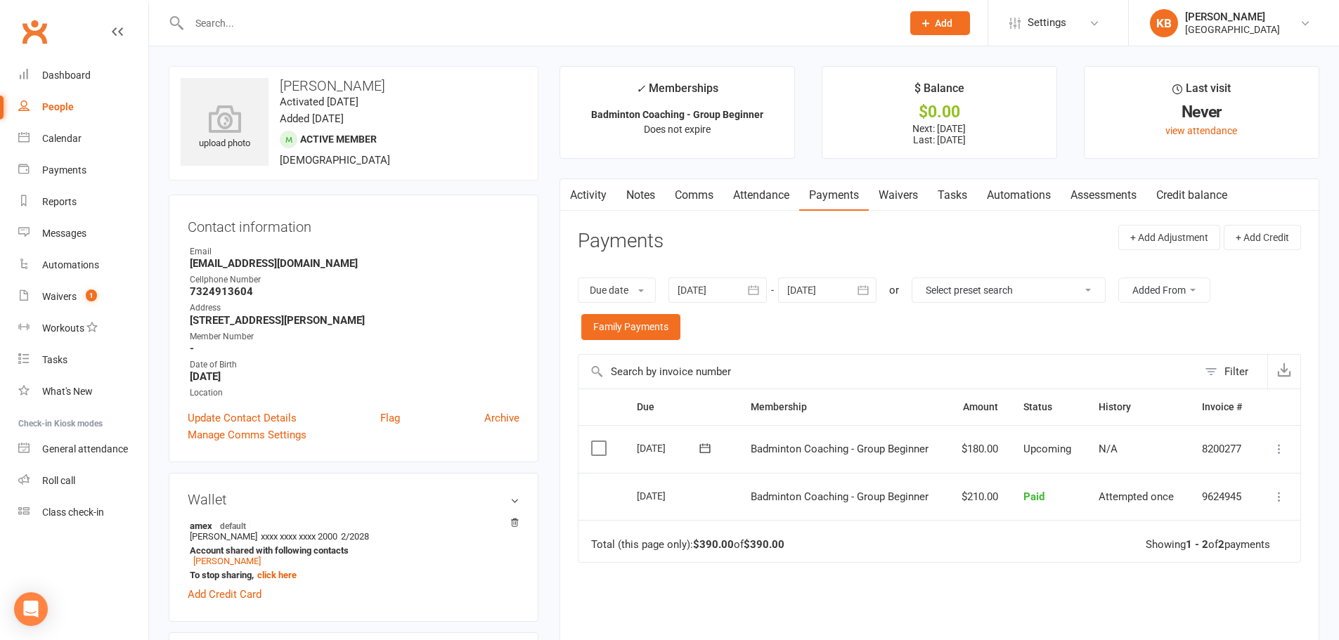
click at [231, 23] on input "text" at bounding box center [538, 23] width 707 height 20
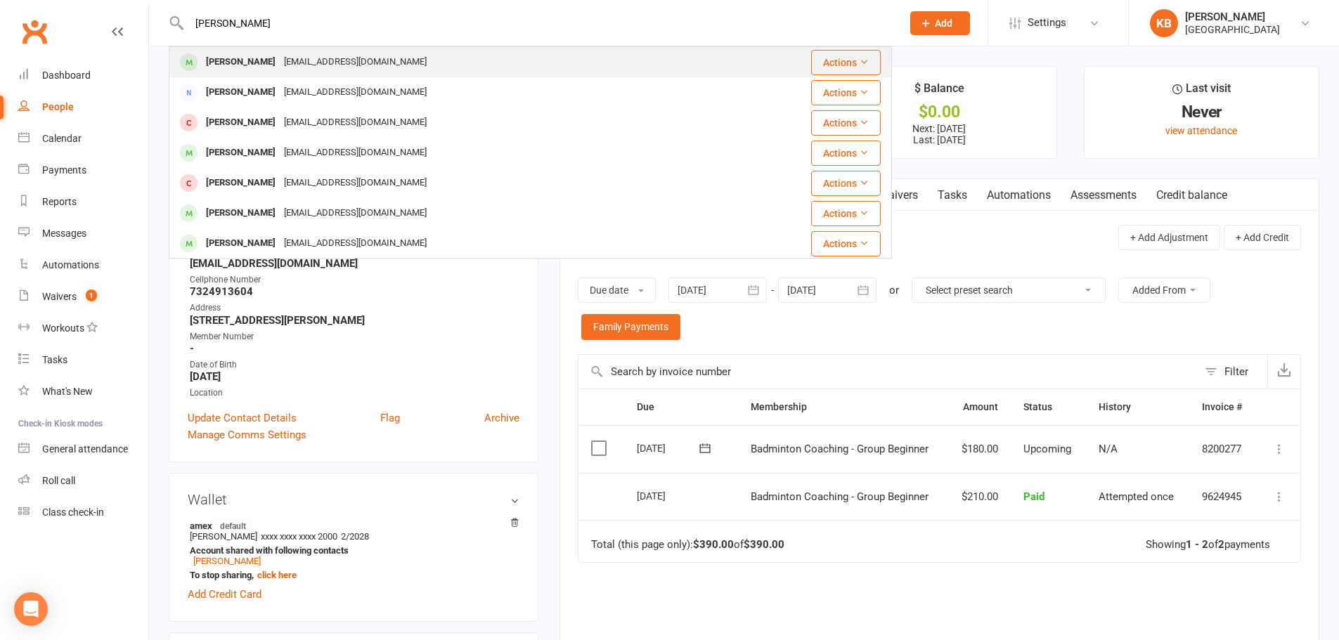
type input "vivaan krishna"
click at [228, 57] on div "Vivaan Krishna" at bounding box center [241, 62] width 78 height 20
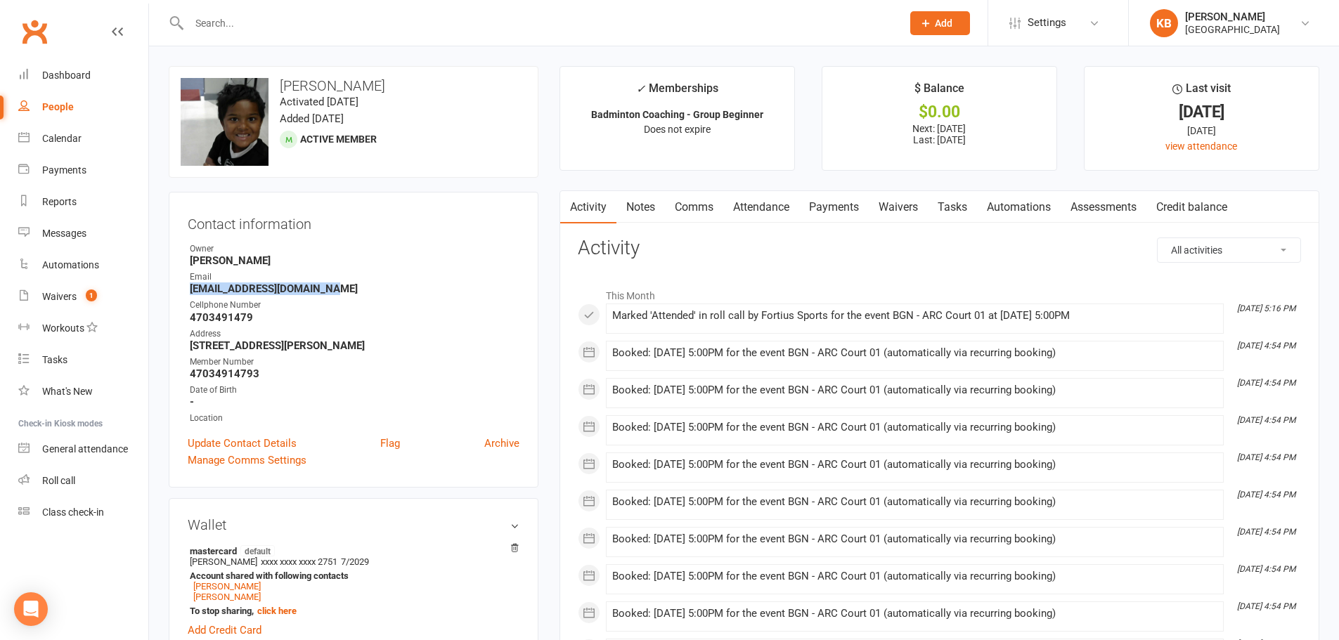
drag, startPoint x: 184, startPoint y: 285, endPoint x: 341, endPoint y: 294, distance: 157.0
click at [341, 294] on div "Contact information Owner Kavya B Email dvamsheekrishna@gmail.com Cellphone Num…" at bounding box center [354, 340] width 370 height 296
copy strong "dvamsheekrishna@gmail.com"
click at [353, 282] on div "Email" at bounding box center [355, 277] width 330 height 13
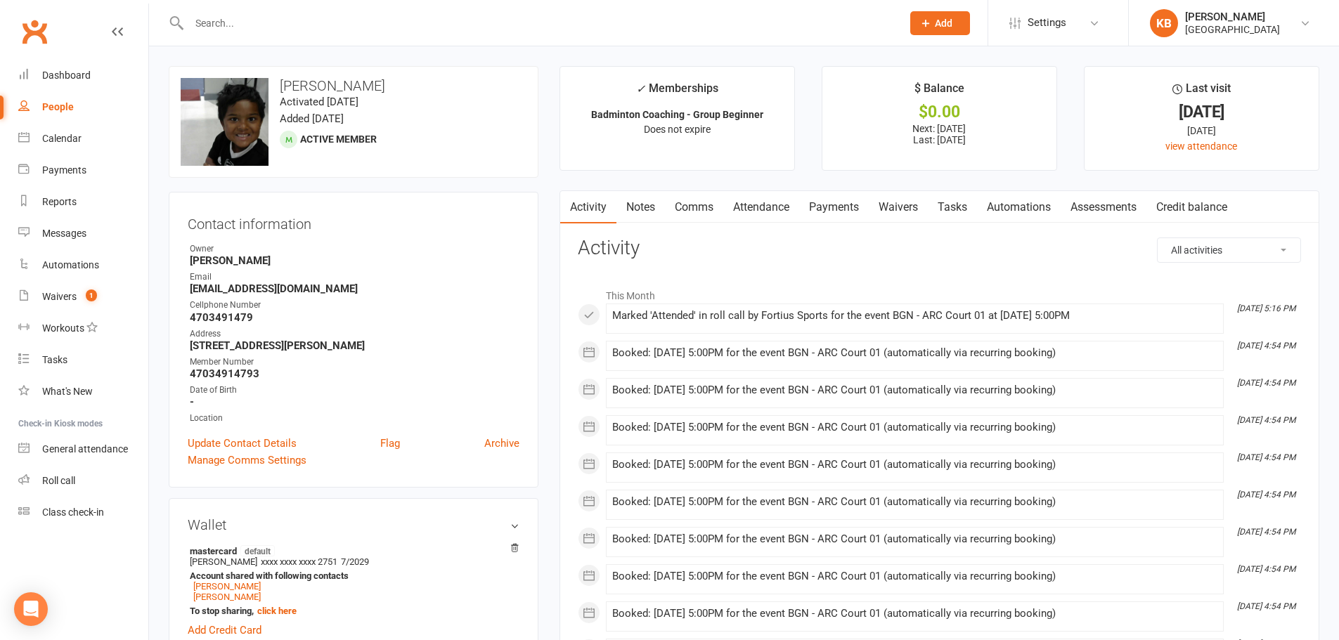
click at [814, 214] on link "Payments" at bounding box center [834, 207] width 70 height 32
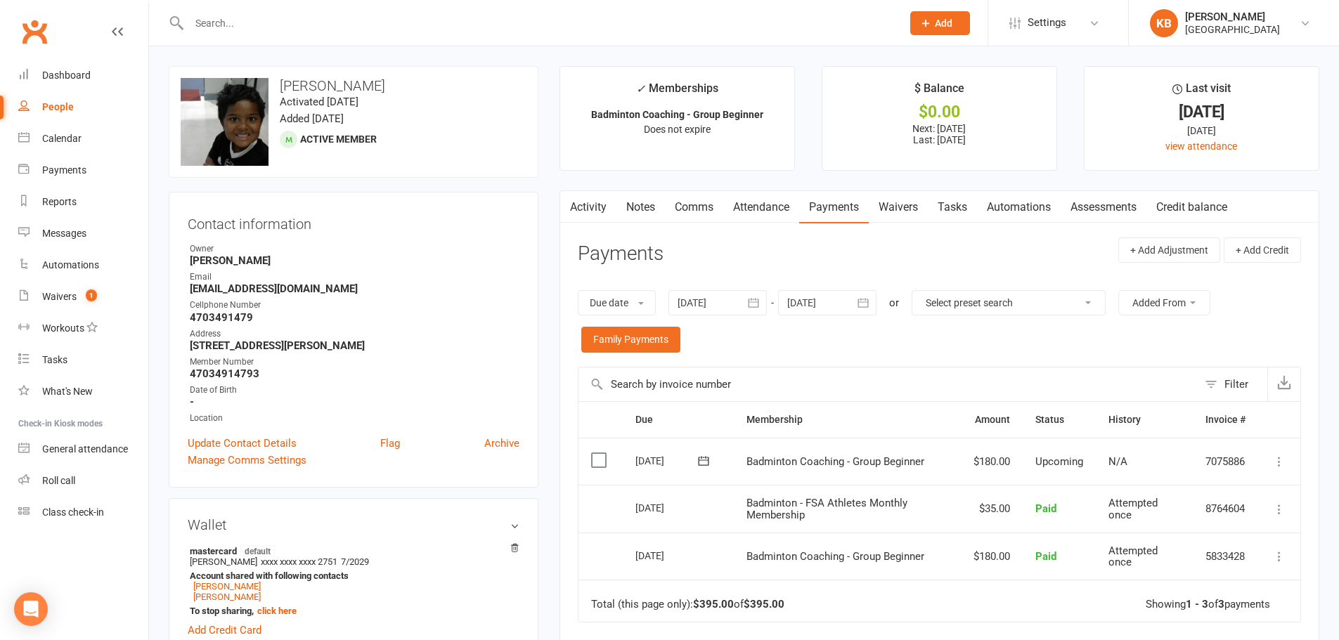
click at [756, 301] on icon "button" at bounding box center [753, 303] width 14 height 14
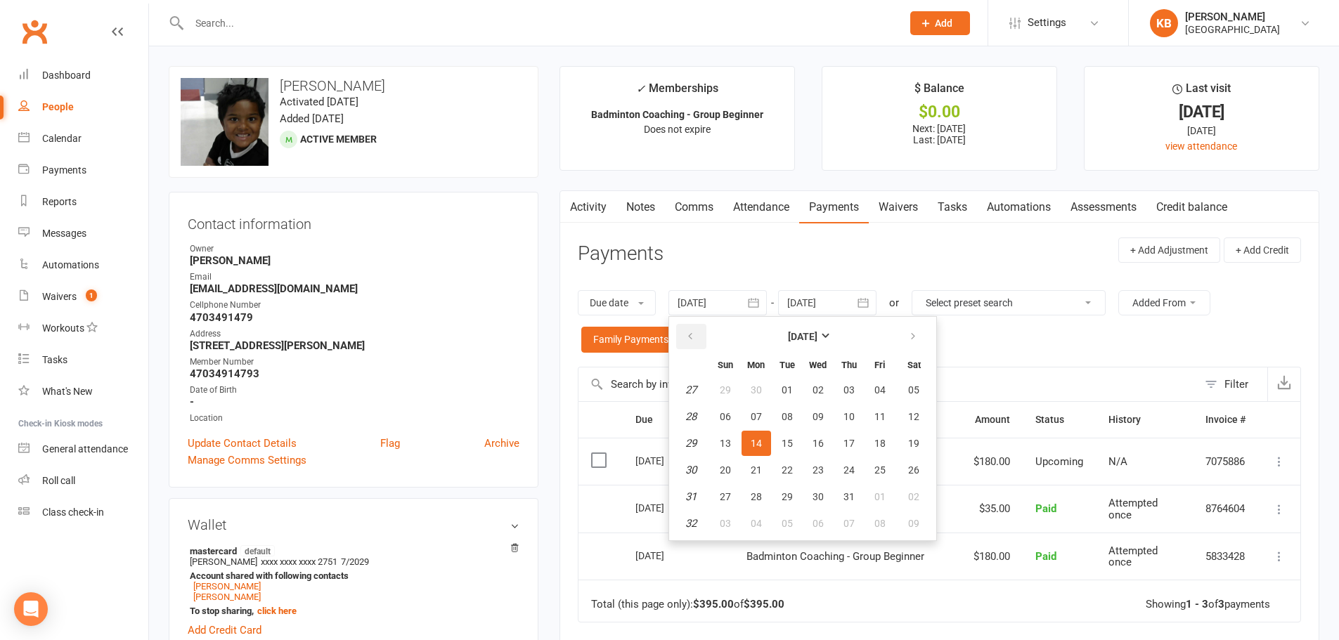
click at [700, 340] on button "button" at bounding box center [691, 336] width 30 height 25
click at [821, 390] on span "02" at bounding box center [817, 389] width 11 height 11
type input "02 Apr 2025"
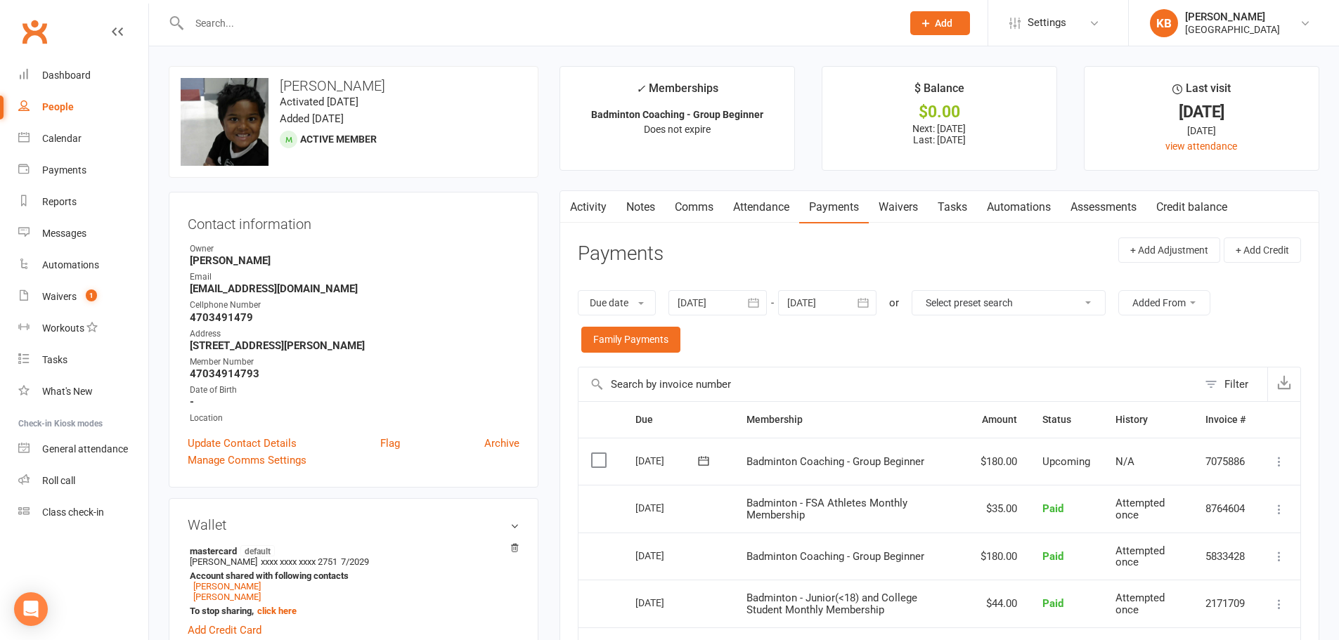
click at [786, 344] on div "Due date Due date Date paid Date failed 02 Apr 2025 April 2025 Sun Mon Tue Wed …" at bounding box center [939, 321] width 723 height 91
click at [1025, 350] on div "Due date Due date Date paid Date failed 02 Apr 2025 April 2025 Sun Mon Tue Wed …" at bounding box center [939, 321] width 723 height 91
click at [593, 205] on link "Activity" at bounding box center [588, 207] width 56 height 32
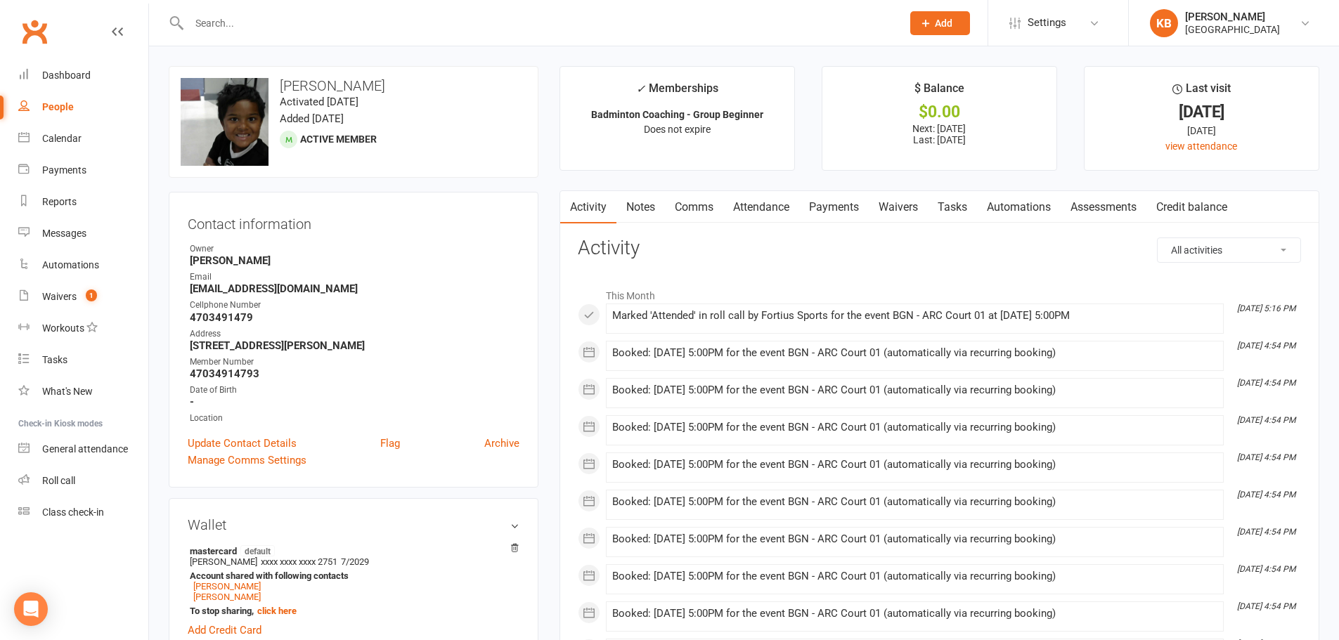
click at [826, 207] on link "Payments" at bounding box center [834, 207] width 70 height 32
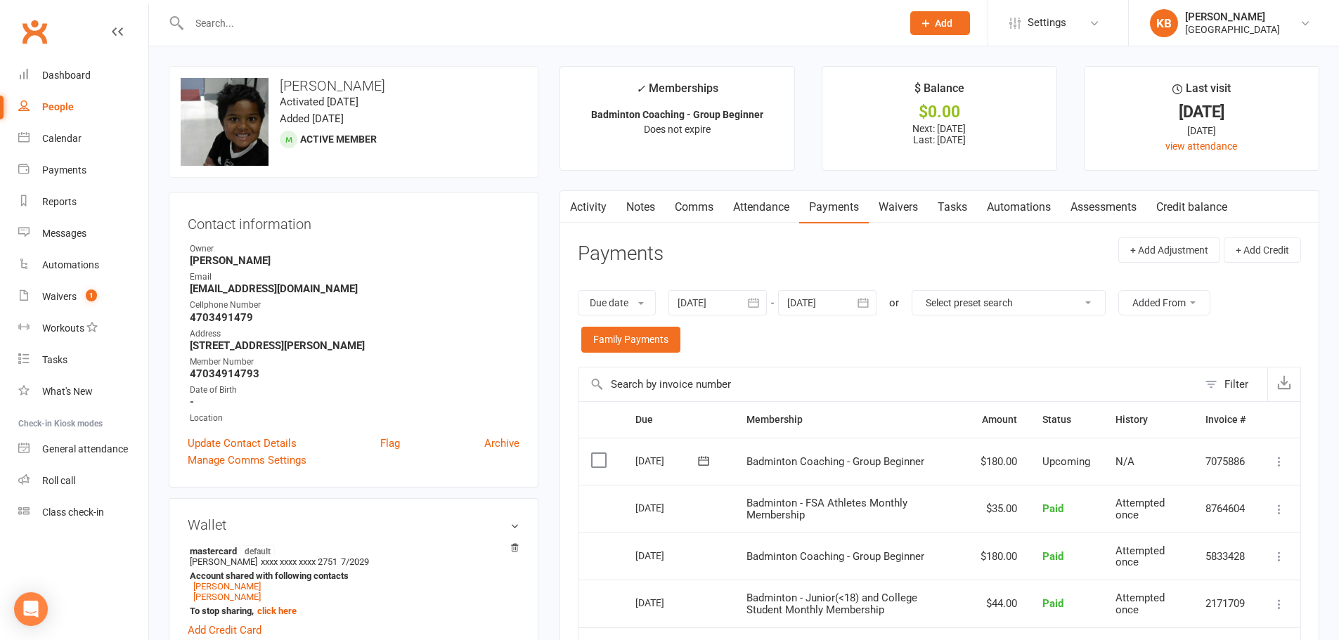
click at [604, 211] on link "Activity" at bounding box center [588, 207] width 56 height 32
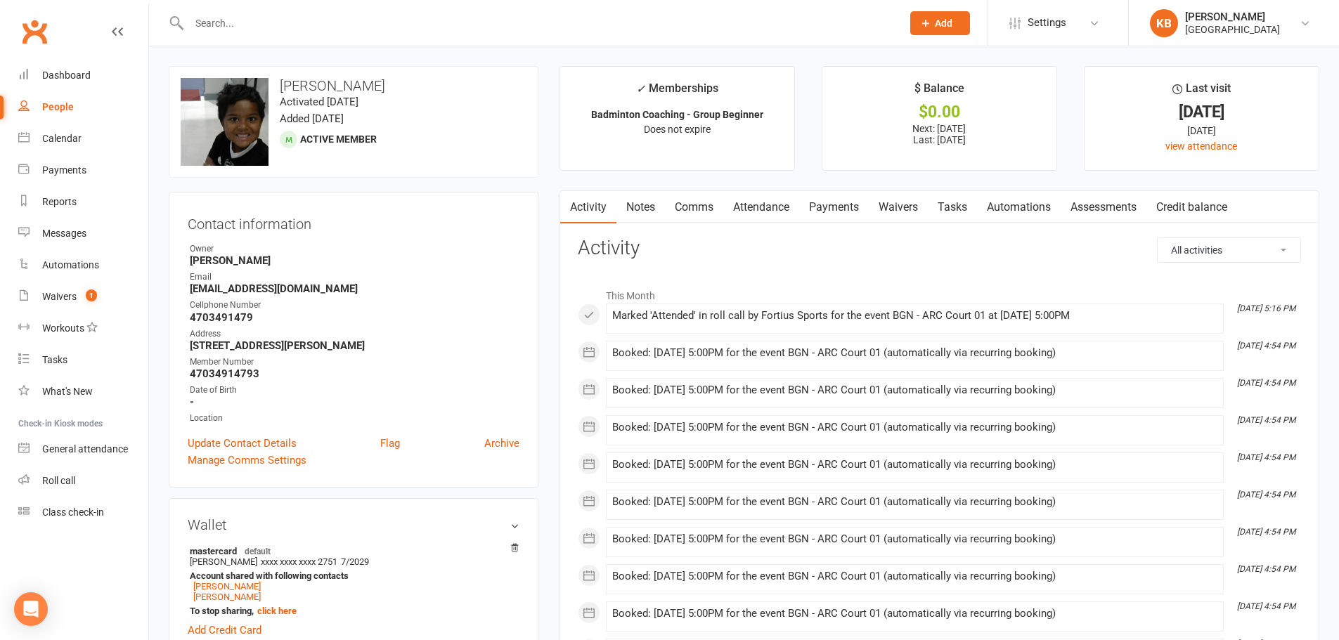
click at [837, 212] on link "Payments" at bounding box center [834, 207] width 70 height 32
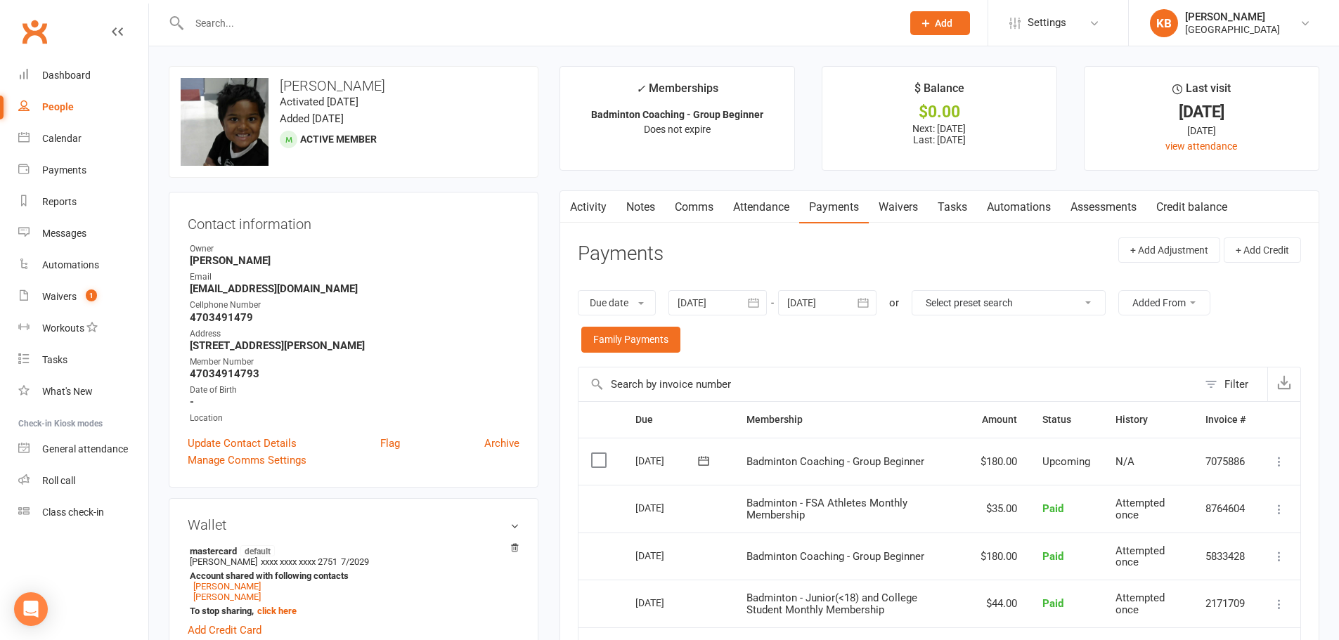
click at [302, 28] on input "text" at bounding box center [538, 23] width 707 height 20
paste input "Aanya Velupalli"
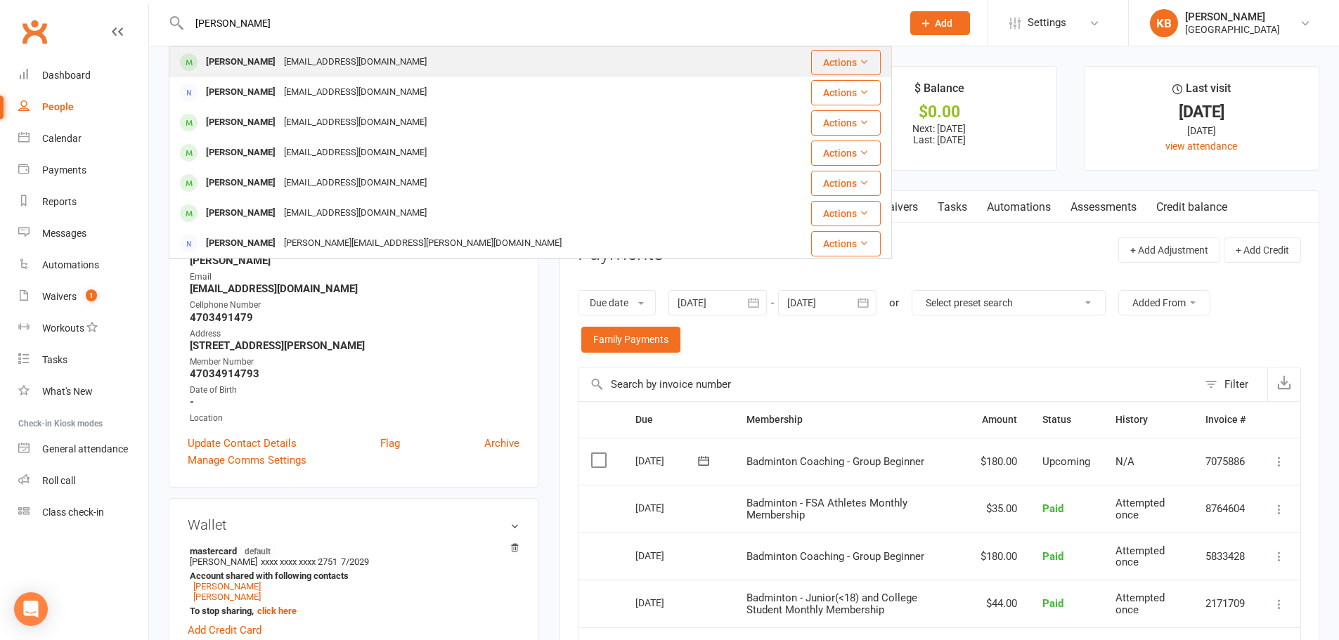
type input "Aanya Velupalli"
click at [316, 56] on div "someshvelupalli@gmail.com" at bounding box center [355, 62] width 151 height 20
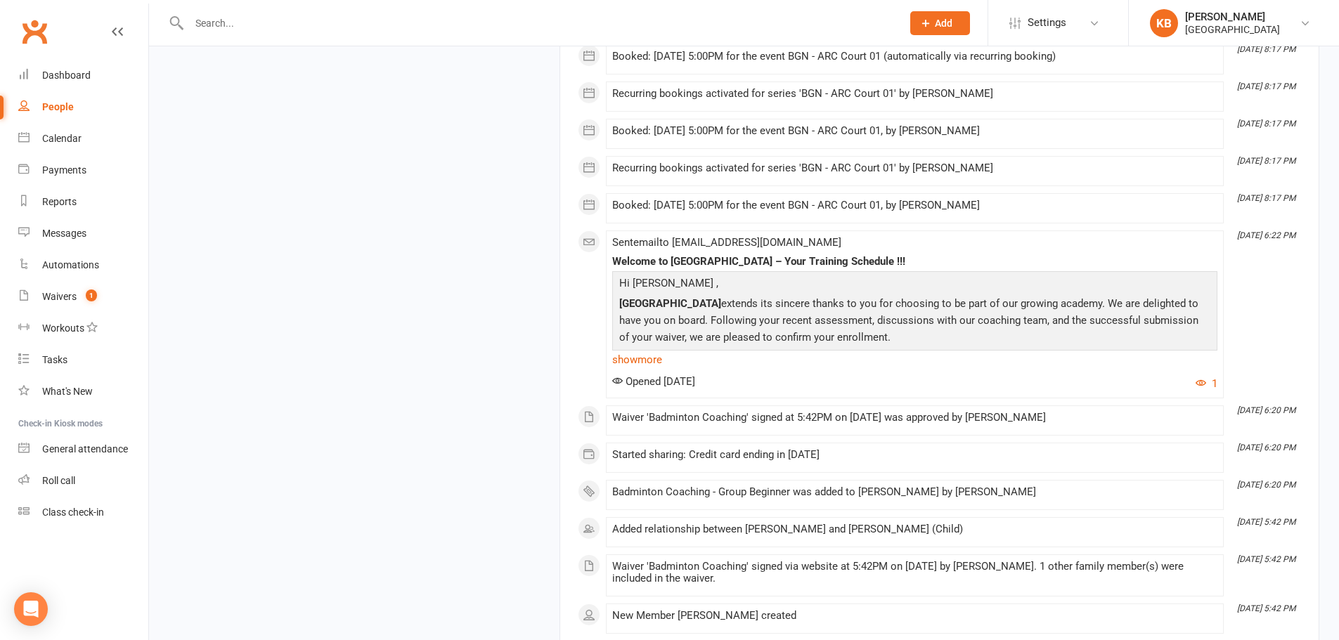
scroll to position [4341, 0]
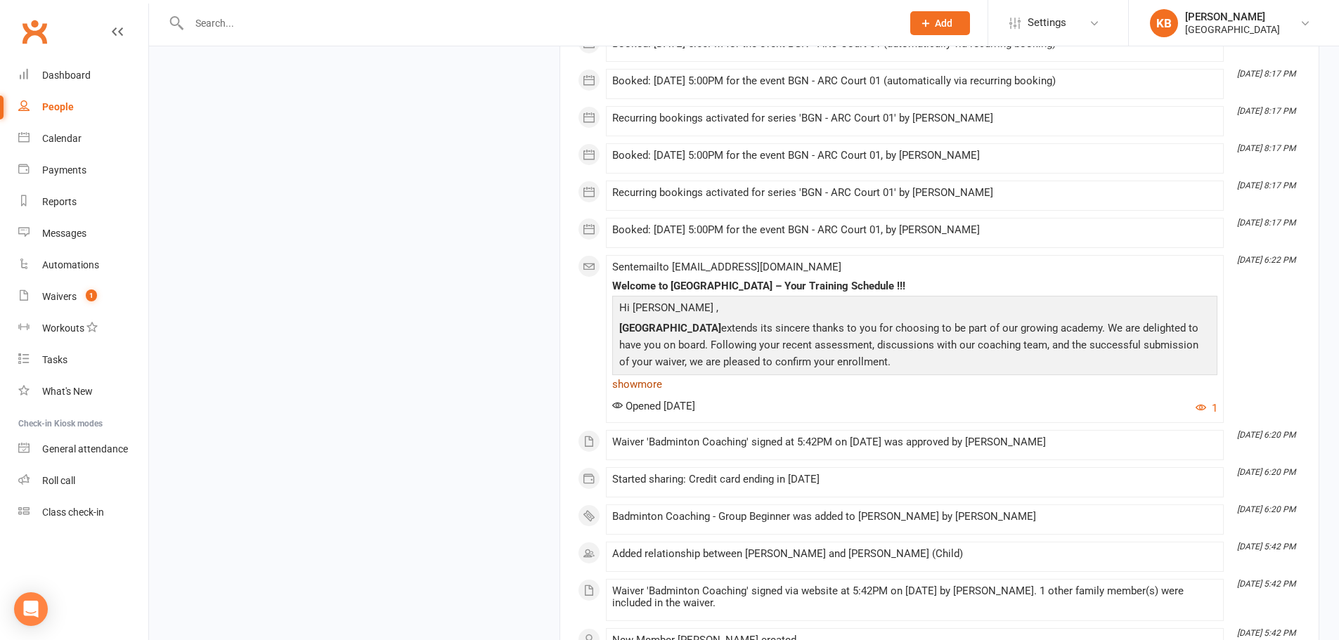
click at [616, 383] on link "show more" at bounding box center [914, 385] width 605 height 20
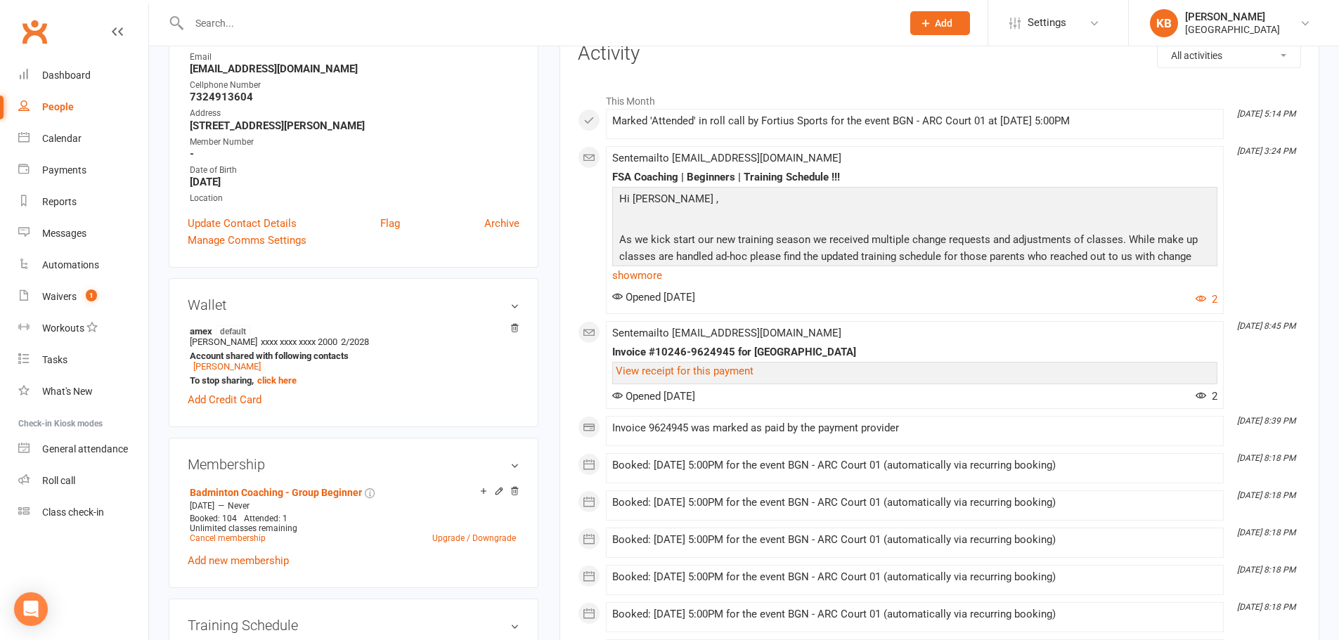
scroll to position [0, 0]
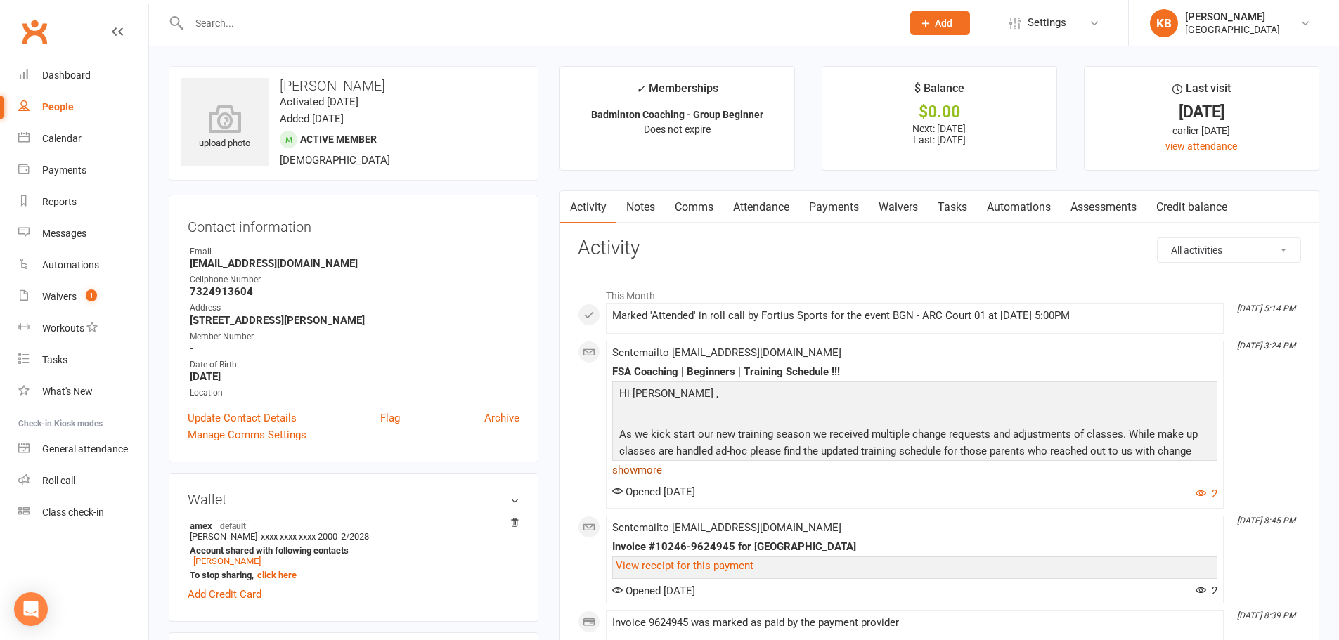
click at [628, 467] on link "show more" at bounding box center [914, 470] width 605 height 20
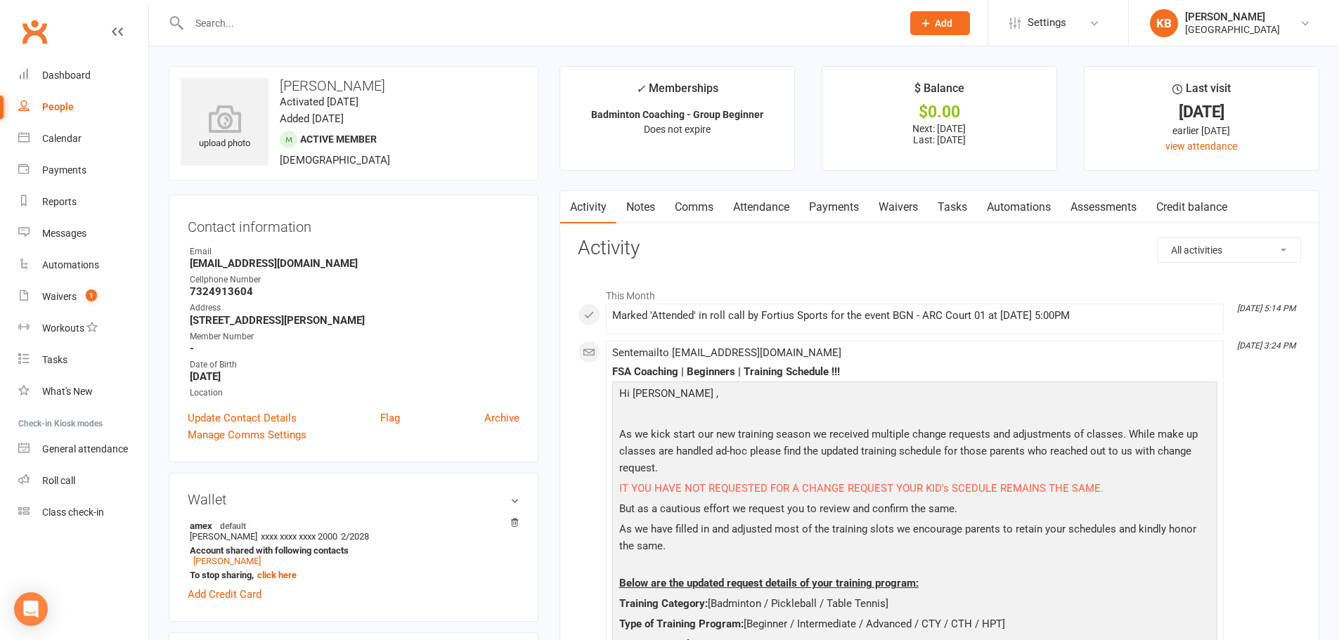
click at [696, 201] on link "Comms" at bounding box center [694, 207] width 58 height 32
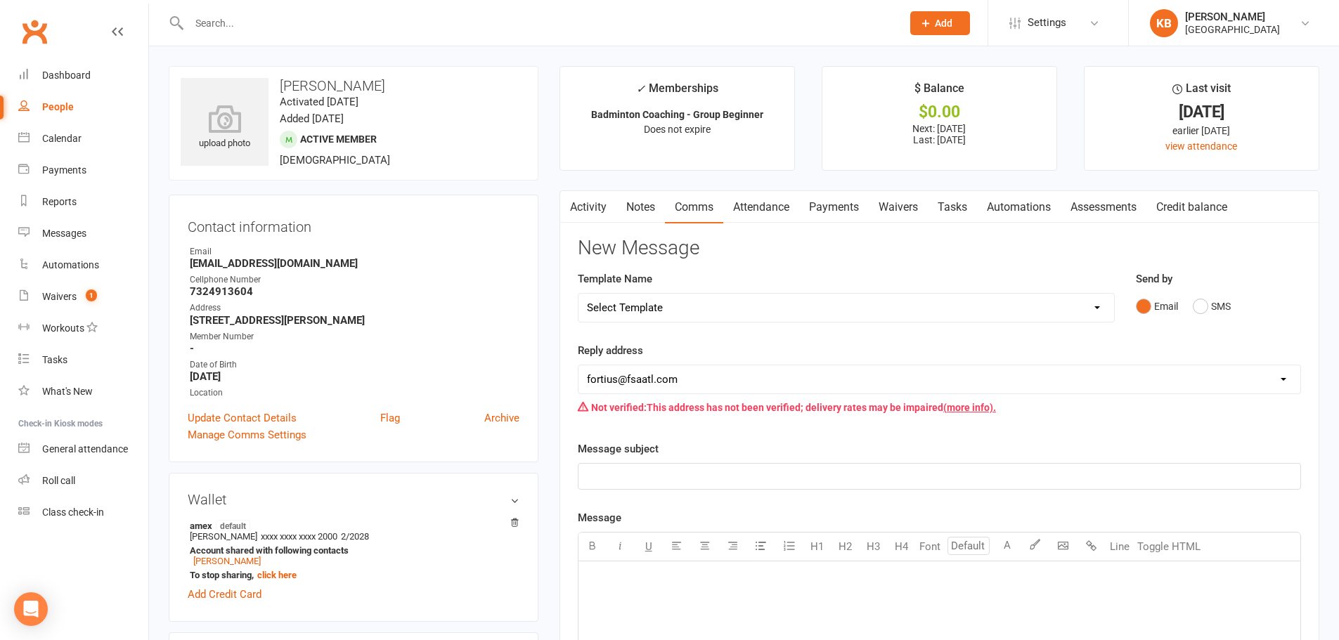
click at [831, 209] on link "Payments" at bounding box center [834, 207] width 70 height 32
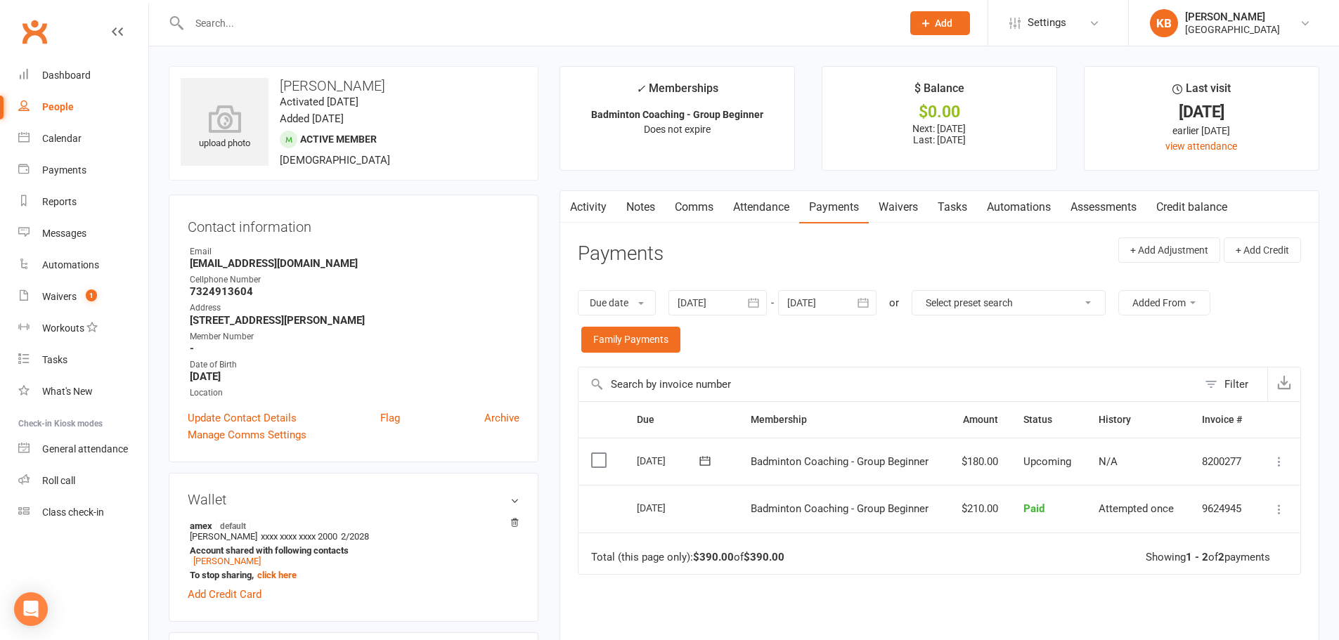
click at [873, 294] on button "button" at bounding box center [863, 302] width 25 height 25
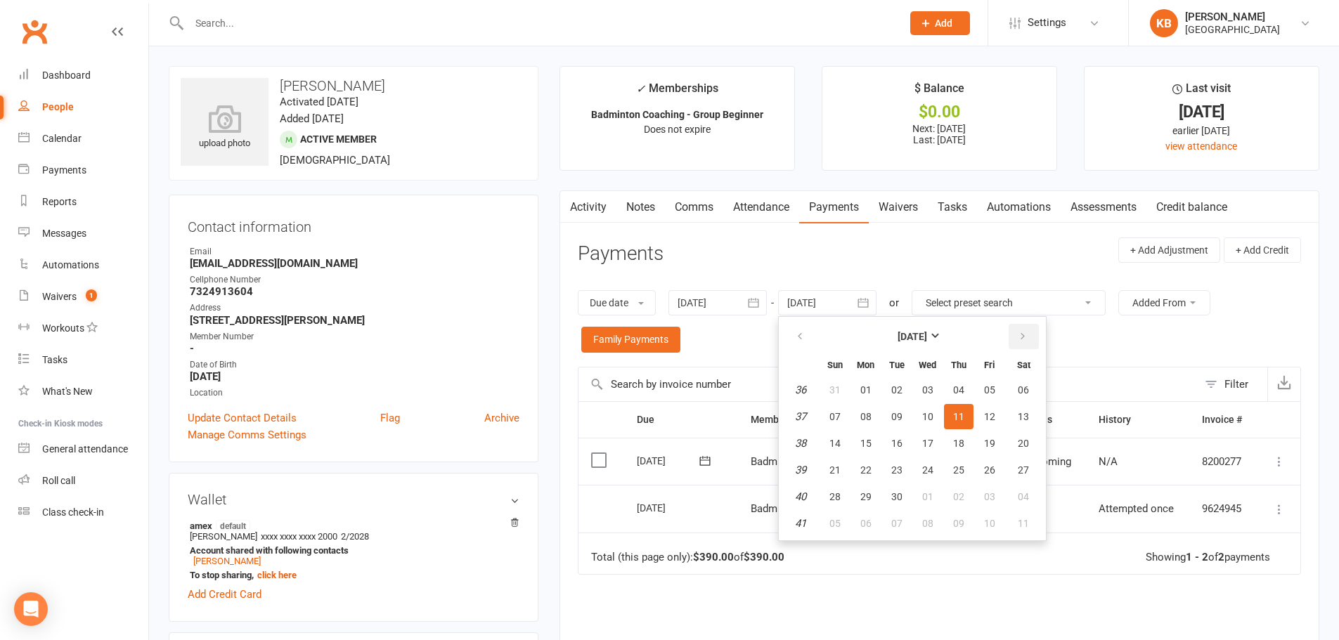
click at [1032, 348] on button "button" at bounding box center [1023, 336] width 30 height 25
click at [1022, 370] on small "Sat" at bounding box center [1023, 365] width 13 height 11
click at [1024, 384] on span "04" at bounding box center [1023, 389] width 11 height 11
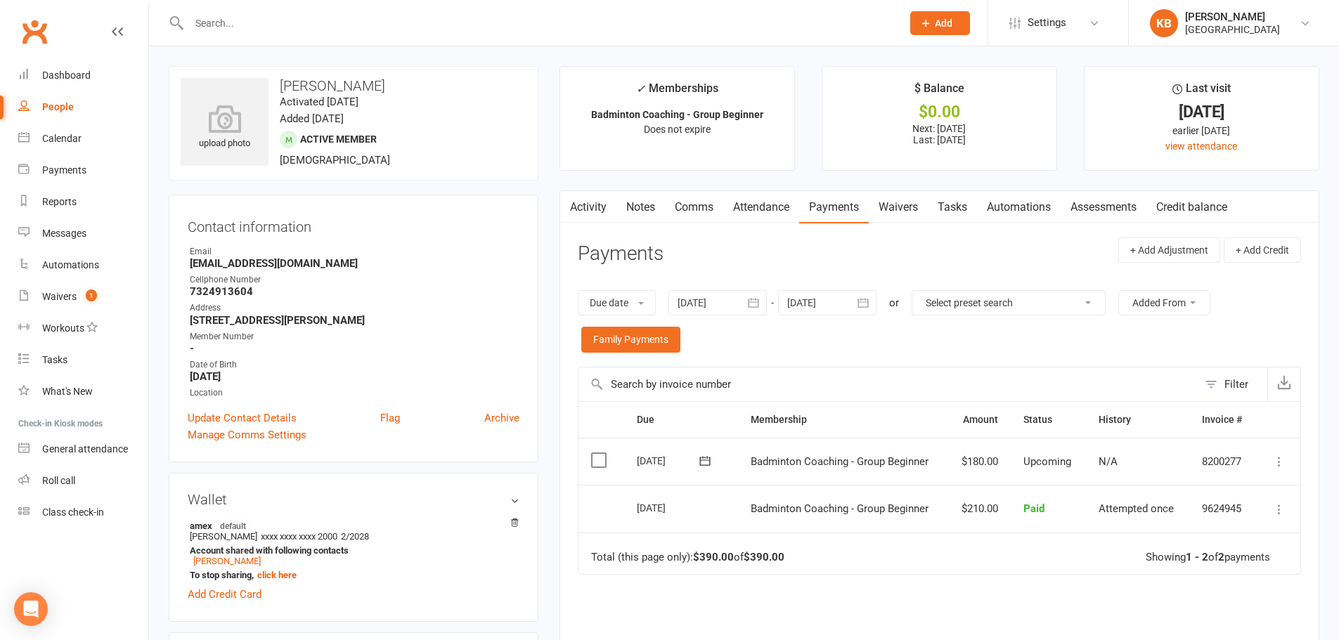
click at [860, 304] on icon "button" at bounding box center [863, 303] width 14 height 14
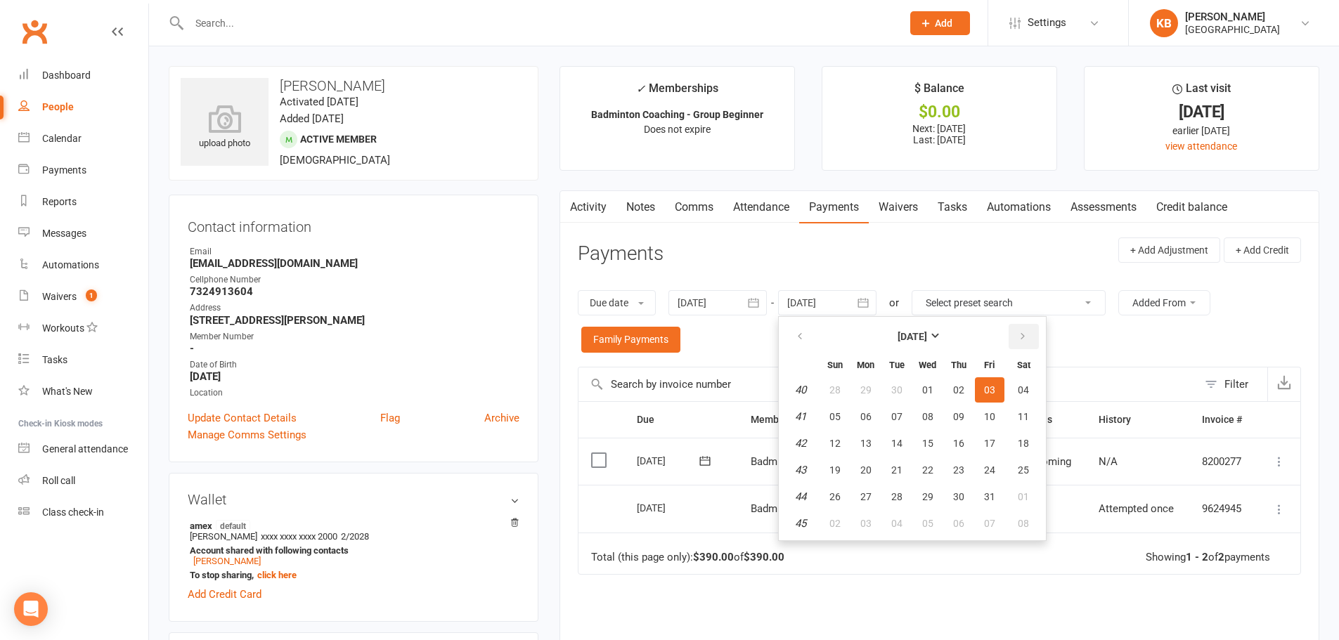
click at [1022, 337] on icon "button" at bounding box center [1023, 336] width 10 height 11
click at [1031, 383] on button "06" at bounding box center [1024, 389] width 36 height 25
type input "06 Dec 2025"
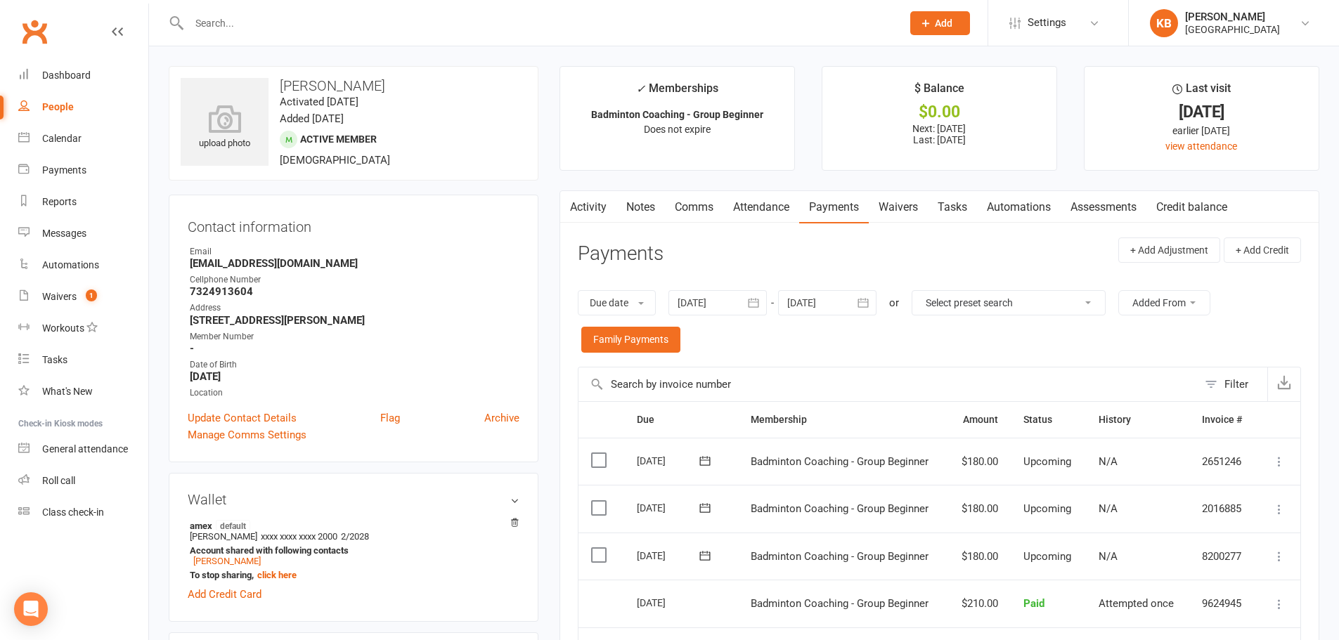
scroll to position [70, 0]
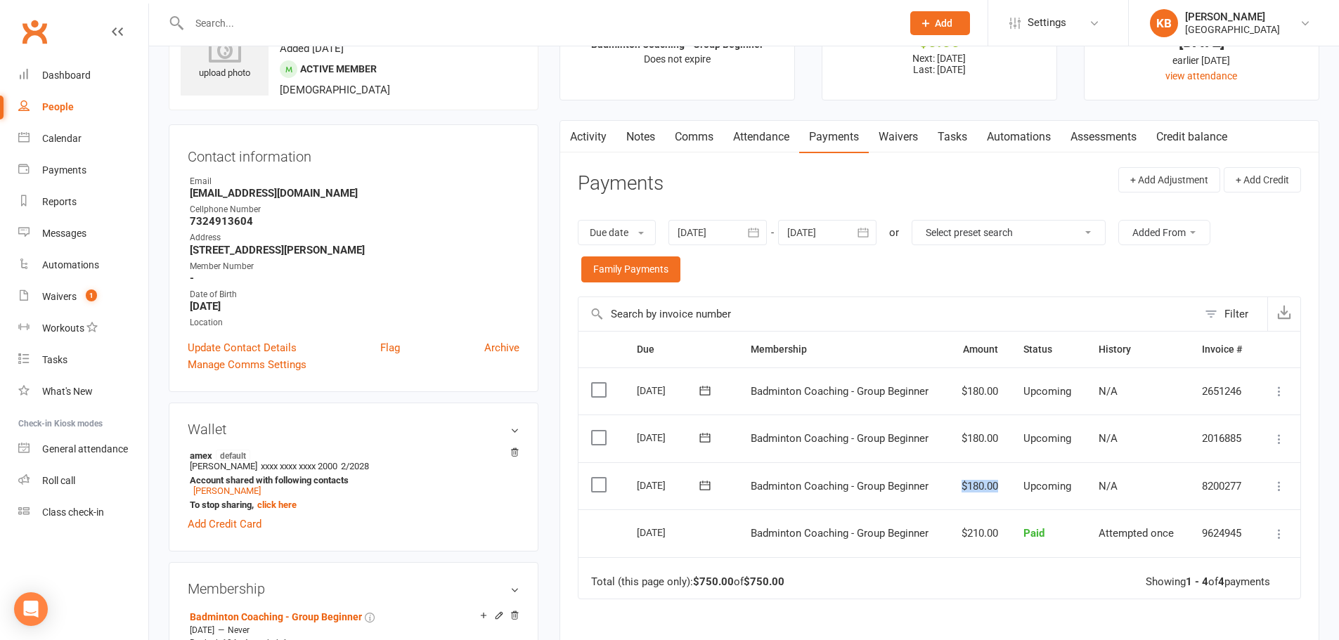
drag, startPoint x: 956, startPoint y: 482, endPoint x: 1002, endPoint y: 496, distance: 48.5
click at [1002, 496] on td "$180.00" at bounding box center [979, 486] width 64 height 48
click at [923, 276] on div "Due date Due date Date paid Date failed 15 Jul 2025 July 2025 Sun Mon Tue Wed T…" at bounding box center [939, 251] width 723 height 91
click at [550, 330] on main "✓ Memberships Badminton Coaching - Group Beginner Does not expire $ Balance $0.…" at bounding box center [939, 406] width 781 height 821
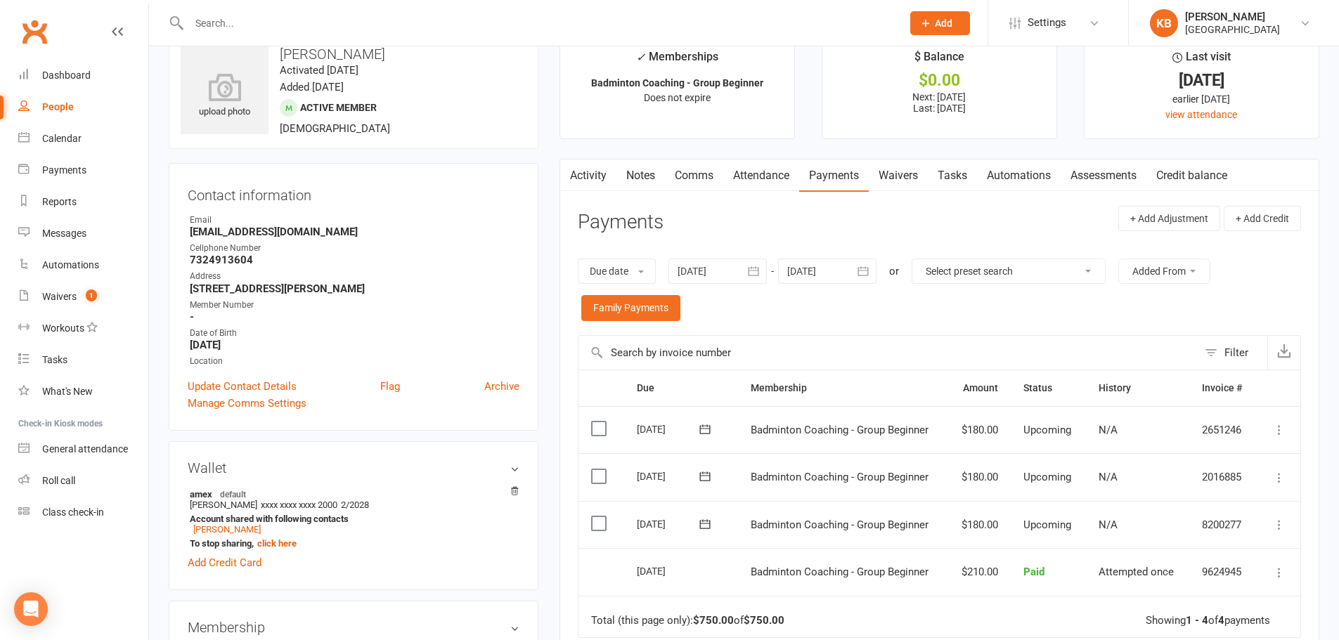
scroll to position [0, 0]
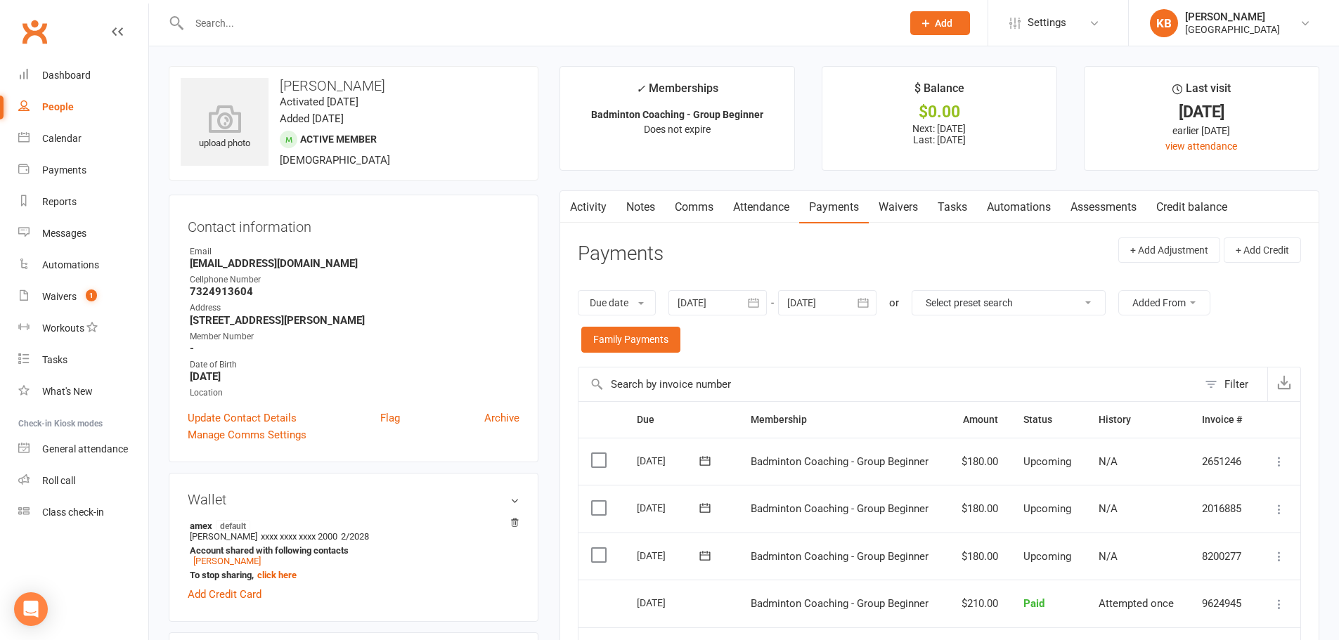
click at [551, 343] on main "✓ Memberships Badminton Coaching - Group Beginner Does not expire $ Balance $0.…" at bounding box center [939, 476] width 781 height 821
click at [536, 504] on div "Wallet amex default Somesh Velupalli xxxx xxxx xxxx 2000 2/2028 Account shared …" at bounding box center [354, 547] width 370 height 149
click at [595, 200] on link "Activity" at bounding box center [588, 207] width 56 height 32
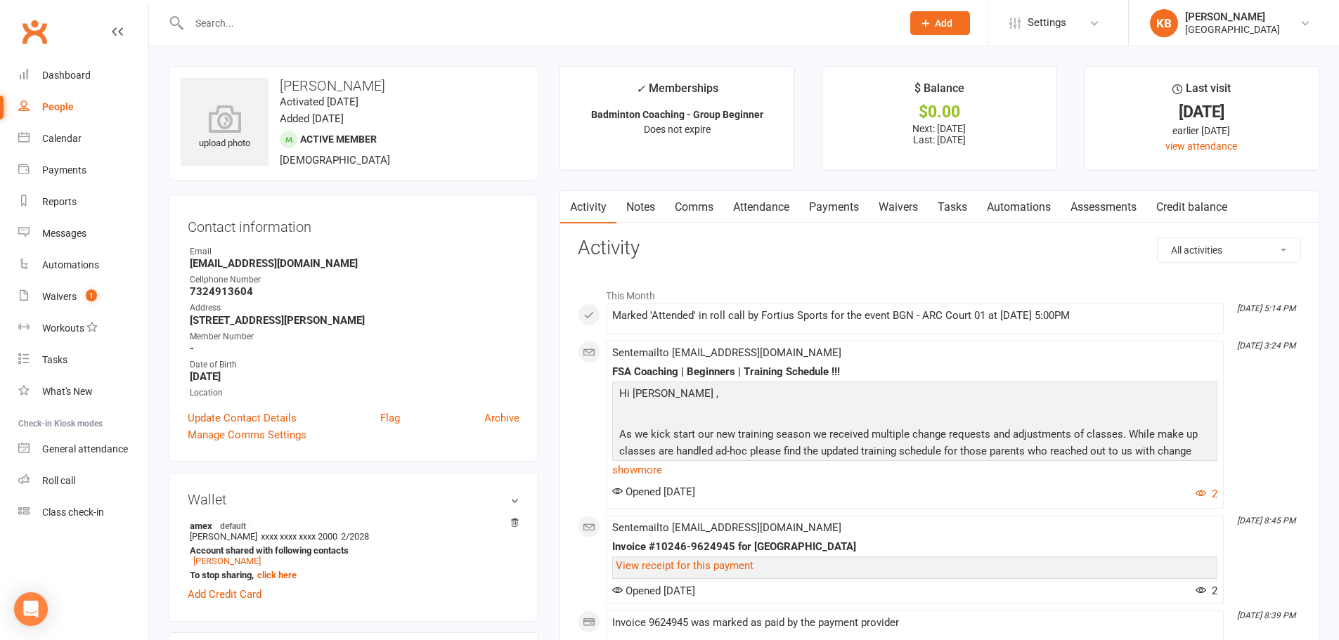
click at [647, 208] on link "Notes" at bounding box center [640, 207] width 48 height 32
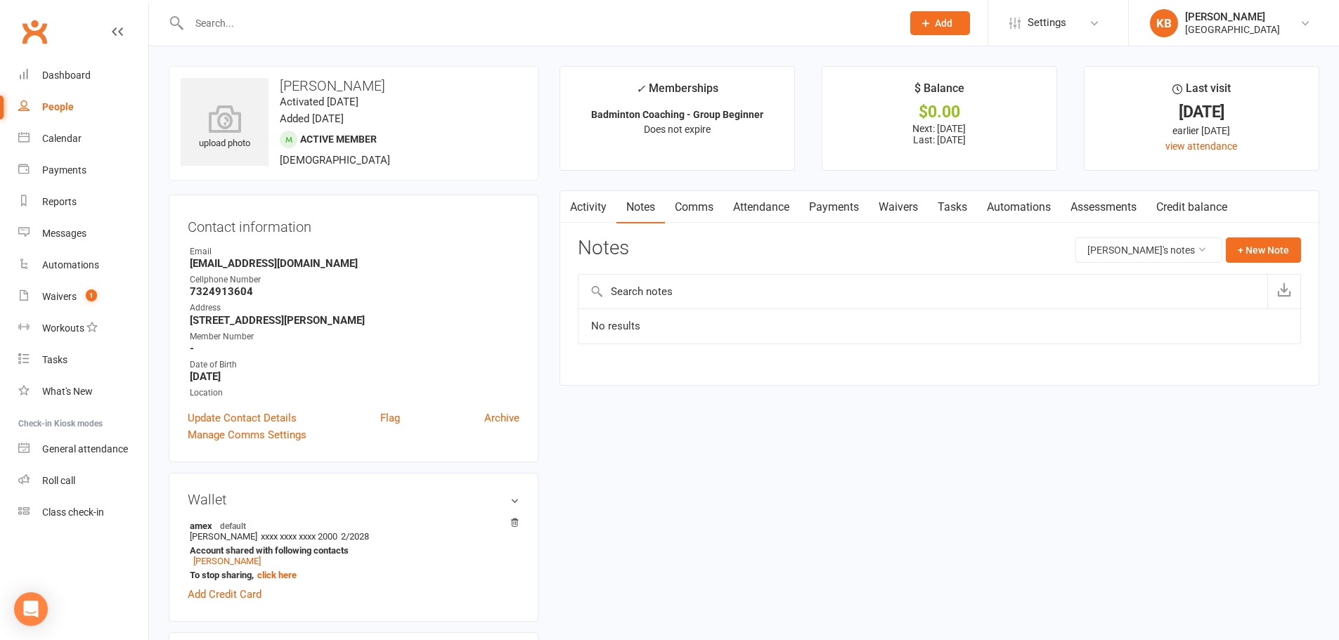
click at [826, 211] on link "Payments" at bounding box center [834, 207] width 70 height 32
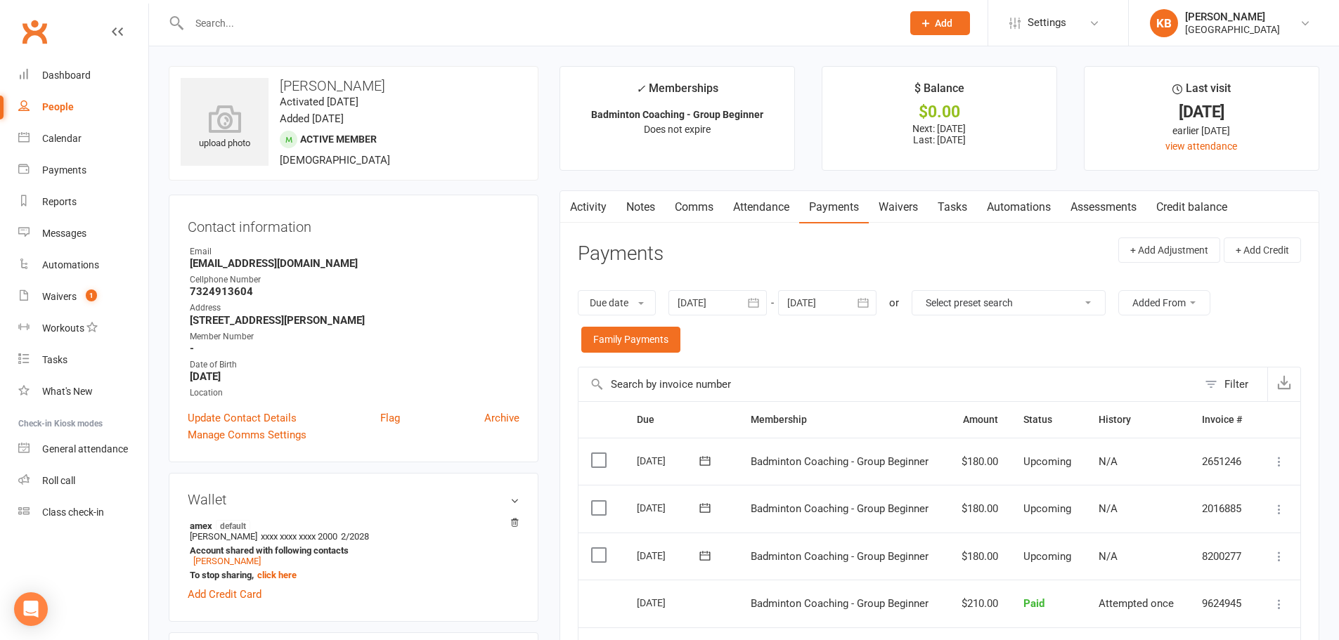
click at [415, 30] on input "text" at bounding box center [538, 23] width 707 height 20
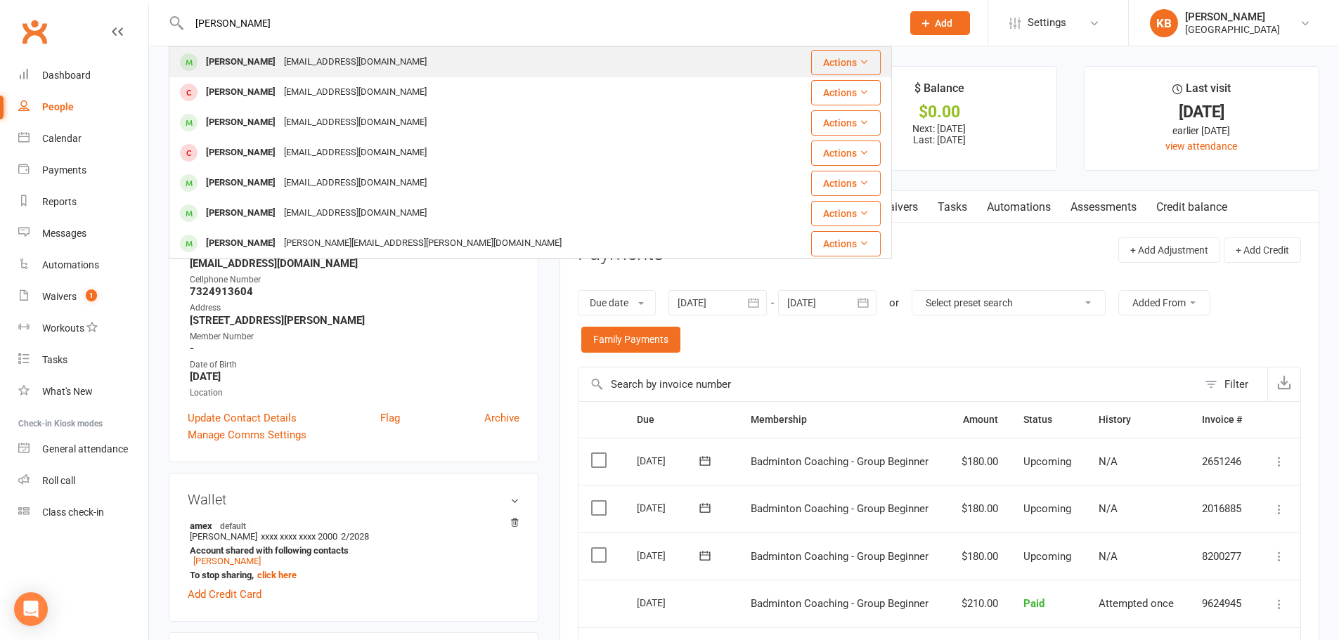
type input "rohith"
click at [379, 54] on div "rrengadurai@yahoo.com" at bounding box center [355, 62] width 151 height 20
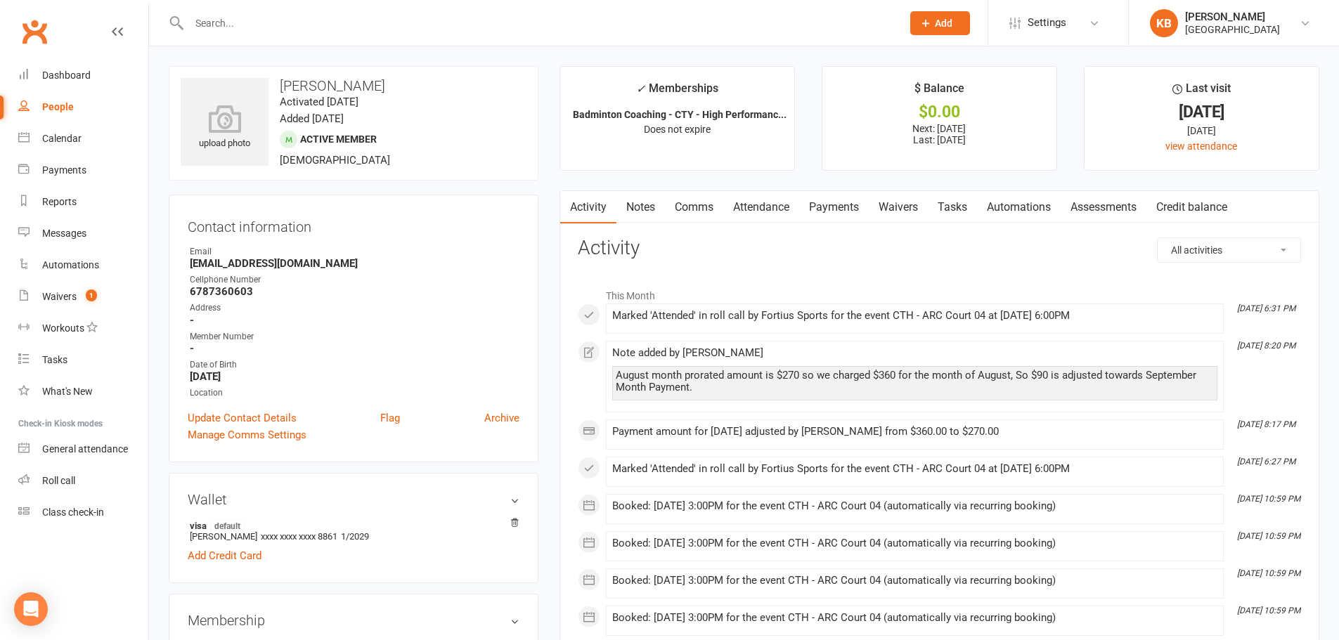
click at [860, 207] on link "Payments" at bounding box center [834, 207] width 70 height 32
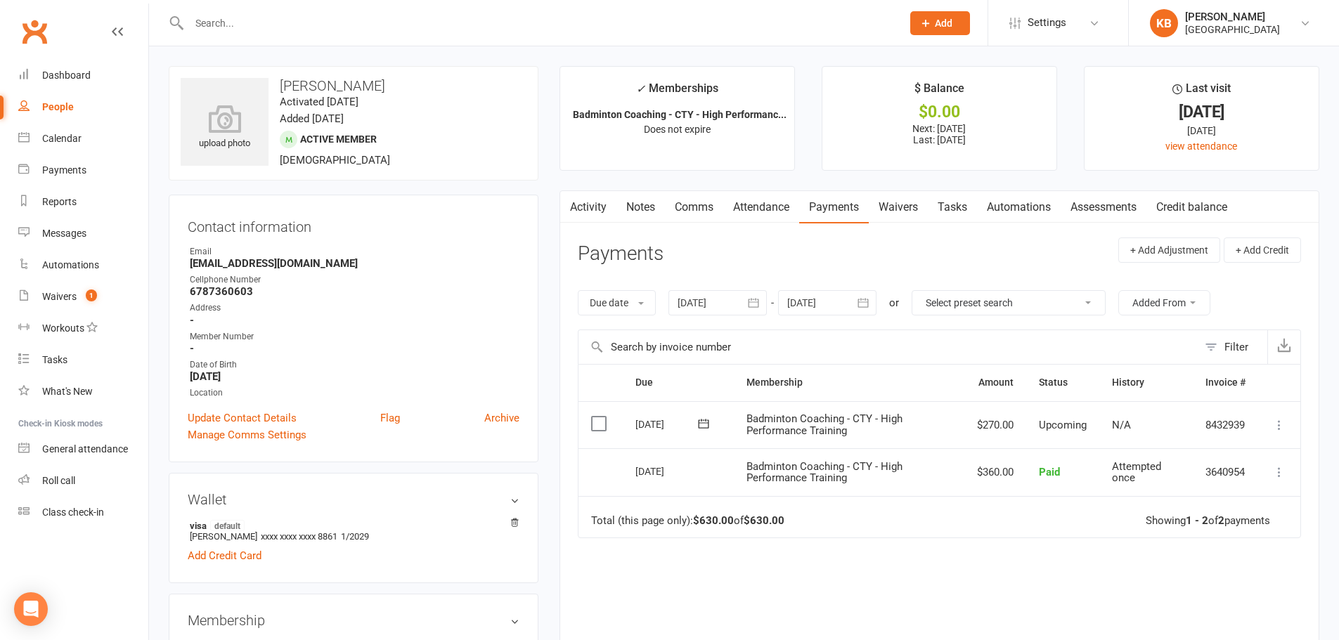
click at [858, 309] on icon "button" at bounding box center [863, 303] width 14 height 14
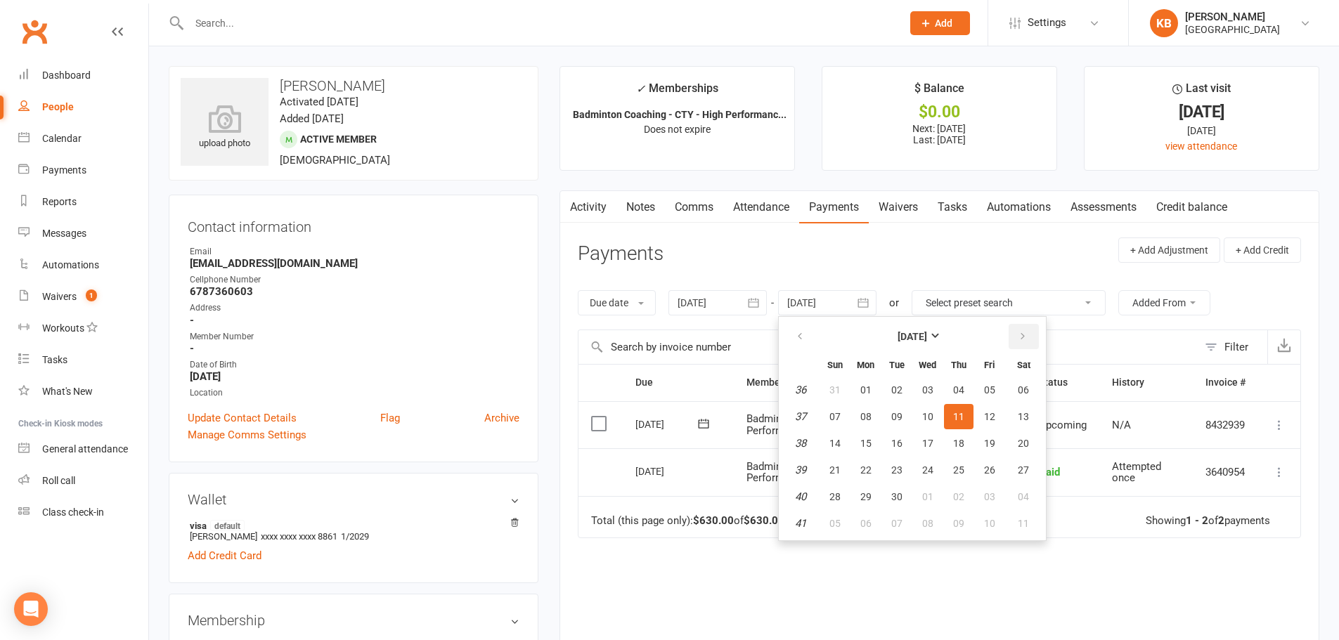
click at [1027, 334] on icon "button" at bounding box center [1023, 336] width 10 height 11
click at [1017, 382] on button "06" at bounding box center [1024, 389] width 36 height 25
type input "06 Dec 2025"
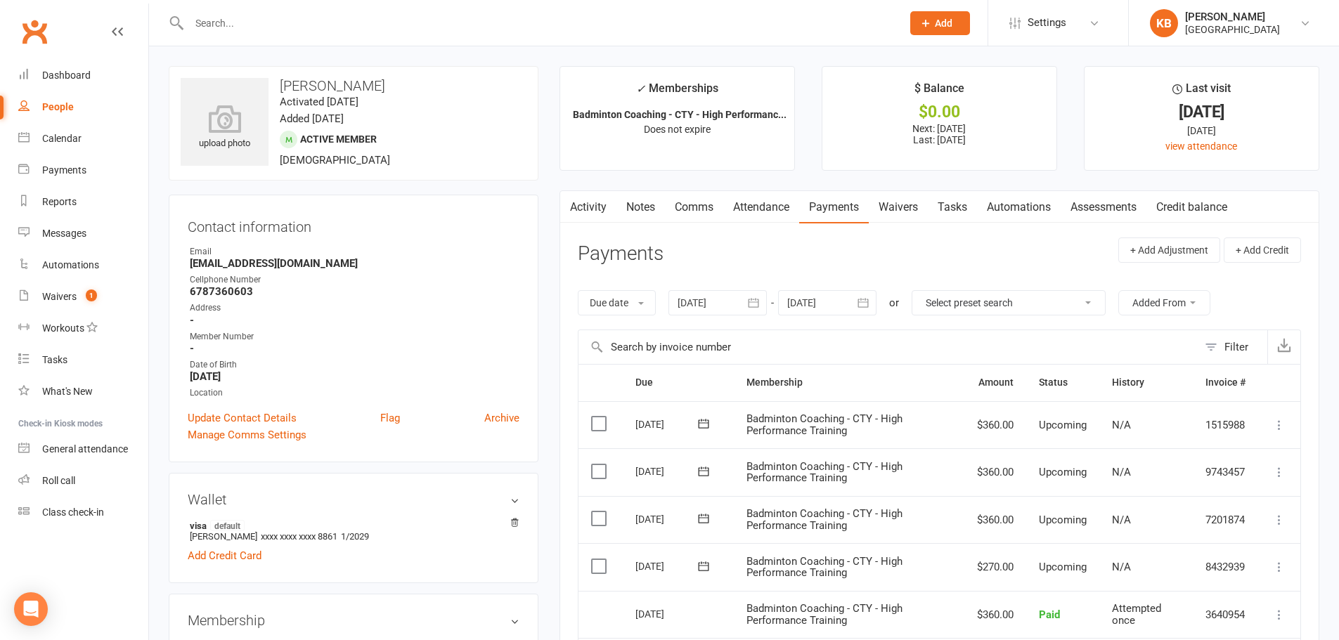
click at [587, 202] on link "Activity" at bounding box center [588, 207] width 56 height 32
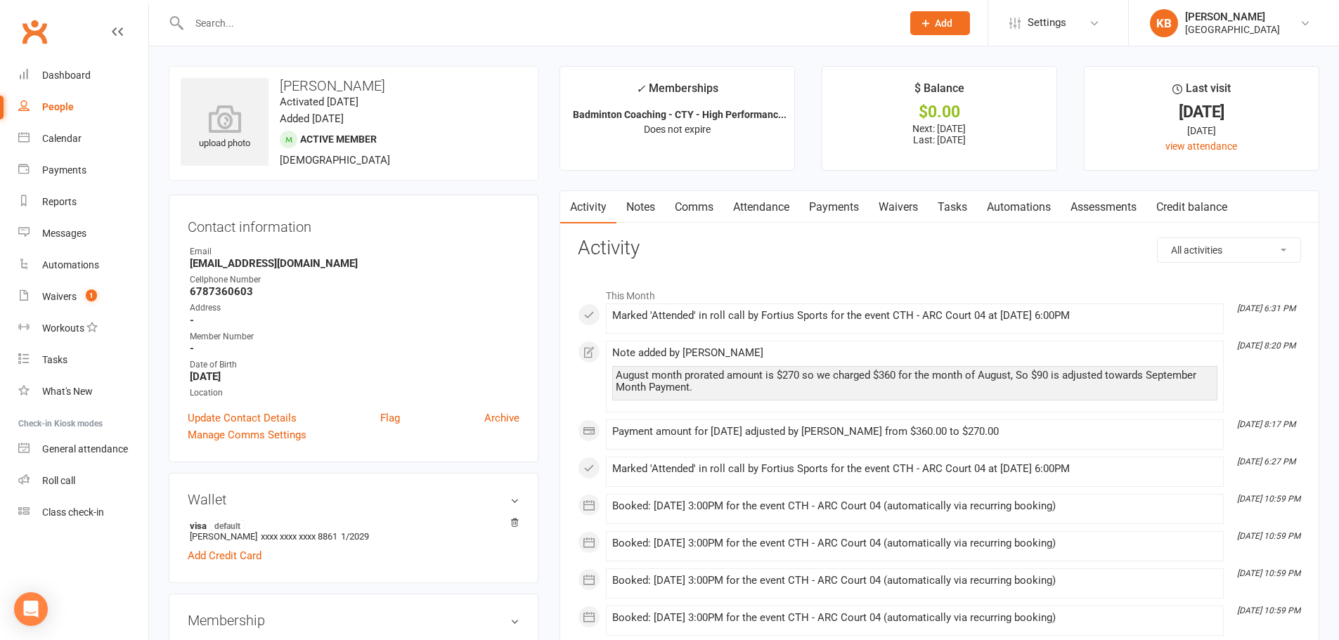
click at [644, 207] on link "Notes" at bounding box center [640, 207] width 48 height 32
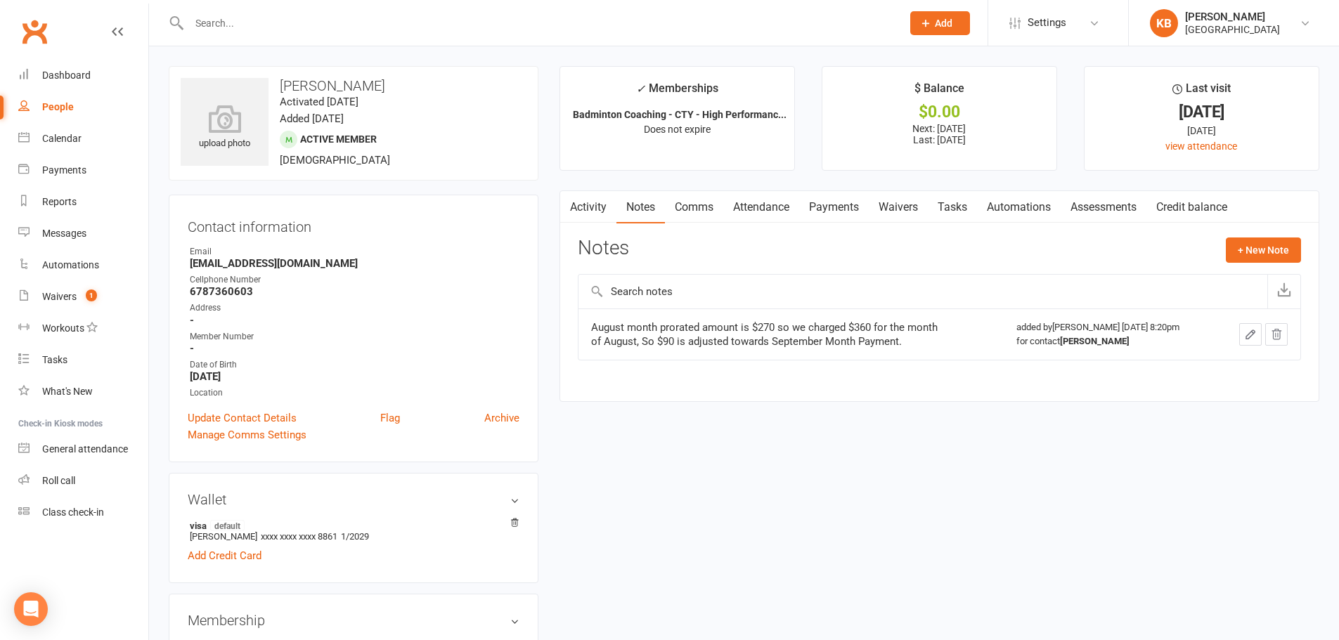
click at [831, 210] on link "Payments" at bounding box center [834, 207] width 70 height 32
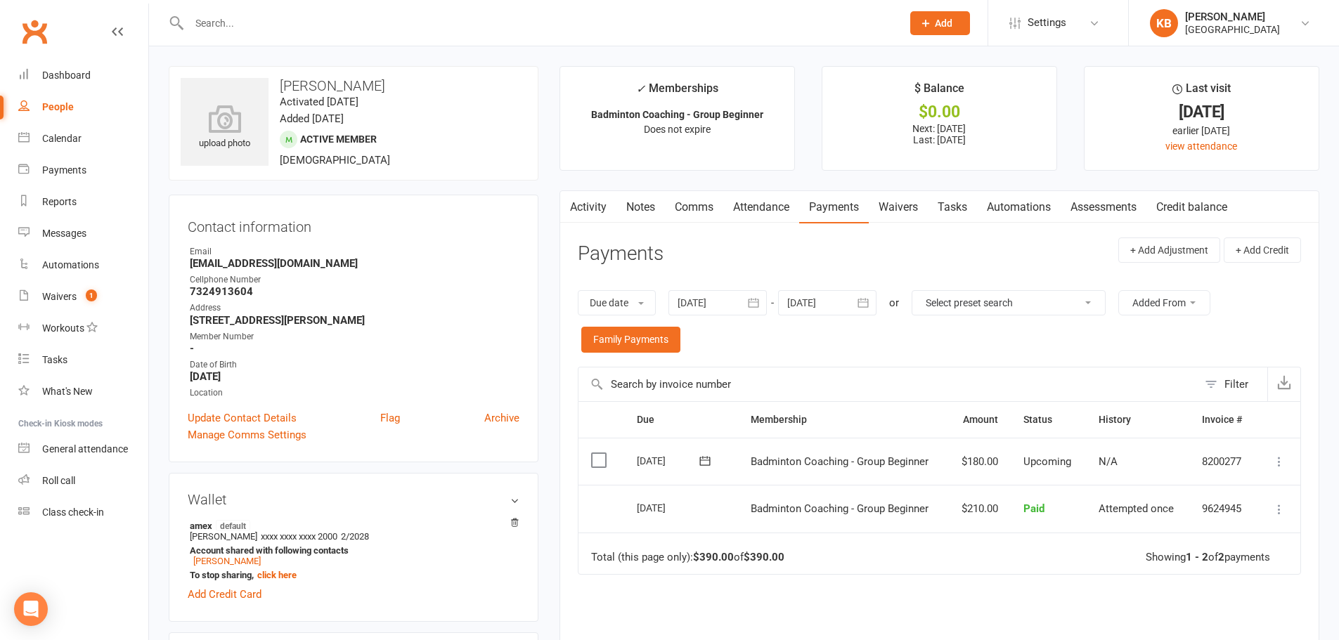
click at [453, 29] on input "text" at bounding box center [538, 23] width 707 height 20
click at [679, 239] on header "Payments + Add Adjustment + Add Credit" at bounding box center [939, 257] width 723 height 39
click at [1034, 580] on div "Due Contact Membership Amount Status History Invoice # Select this 11 Sep 2025 …" at bounding box center [939, 579] width 723 height 356
click at [1089, 594] on div "Due Contact Membership Amount Status History Invoice # Select this 11 Sep 2025 …" at bounding box center [939, 579] width 723 height 356
click at [1005, 255] on header "Payments + Add Adjustment + Add Credit" at bounding box center [939, 257] width 723 height 39
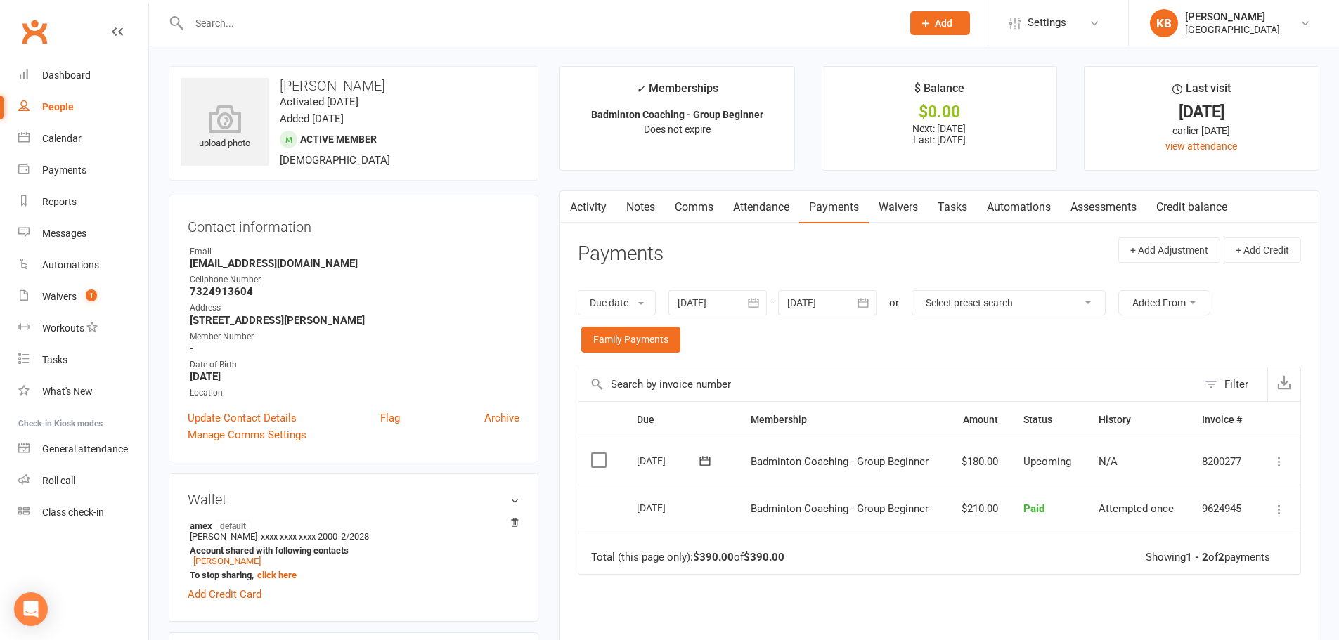
click at [1054, 592] on div "Due Contact Membership Amount Status History Invoice # Select this 11 Sep 2025 …" at bounding box center [939, 579] width 723 height 356
click at [555, 326] on main "✓ Memberships Badminton Coaching - Group Beginner Does not expire $ Balance $0.…" at bounding box center [939, 429] width 781 height 726
click at [860, 303] on icon "button" at bounding box center [863, 303] width 14 height 14
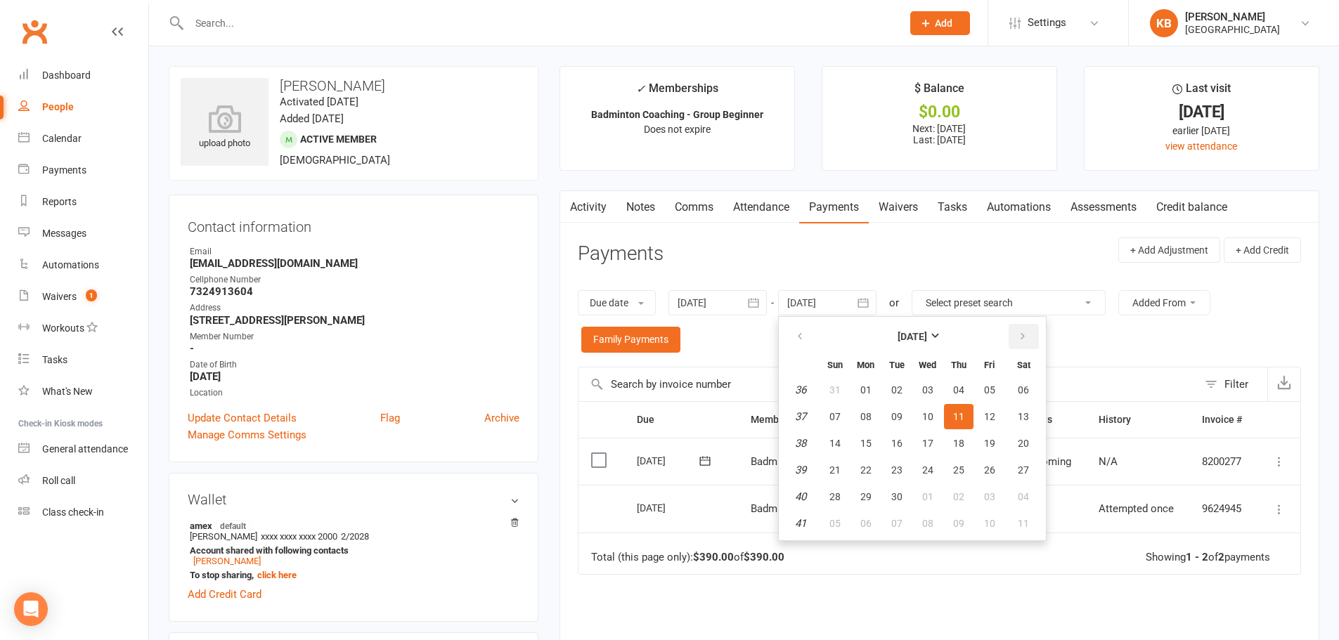
click at [1025, 335] on icon "button" at bounding box center [1023, 336] width 10 height 11
click at [1016, 395] on button "01" at bounding box center [1024, 389] width 36 height 25
type input "01 Nov 2025"
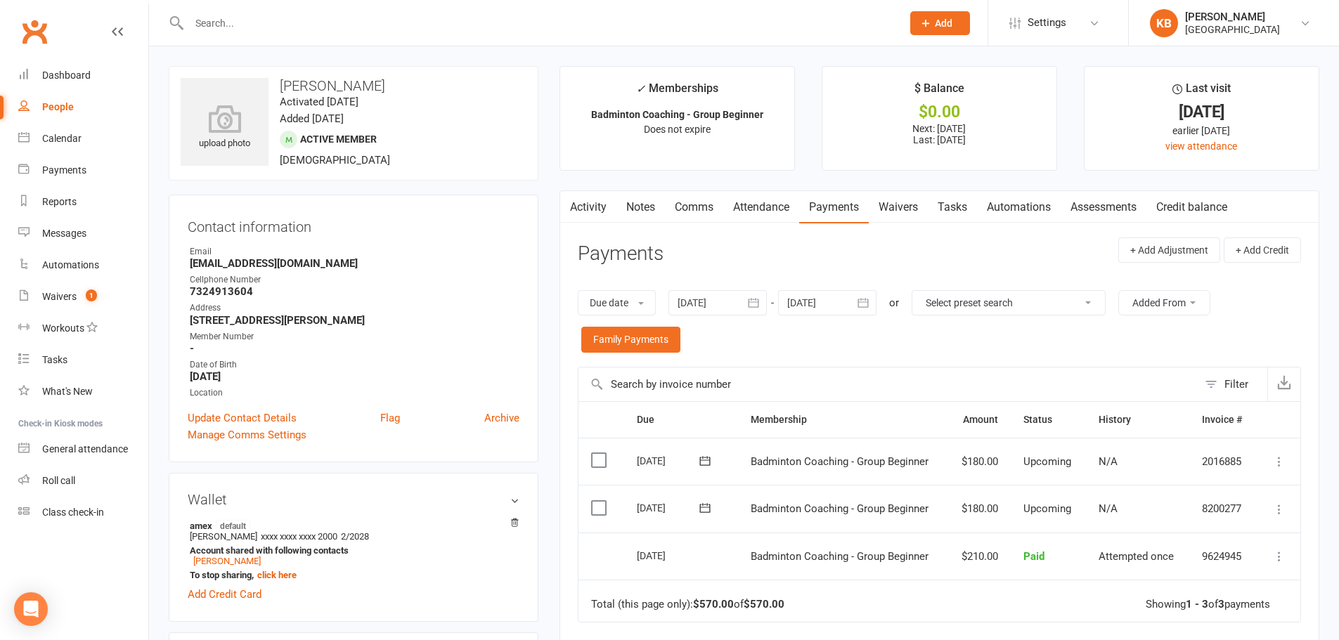
click at [1008, 339] on div "Due date Due date Date paid Date failed 15 Jul 2025 July 2025 Sun Mon Tue Wed T…" at bounding box center [939, 321] width 723 height 91
click at [980, 346] on div "Due date Due date Date paid Date failed 15 Jul 2025 July 2025 Sun Mon Tue Wed T…" at bounding box center [939, 321] width 723 height 91
click at [635, 204] on link "Notes" at bounding box center [640, 207] width 48 height 32
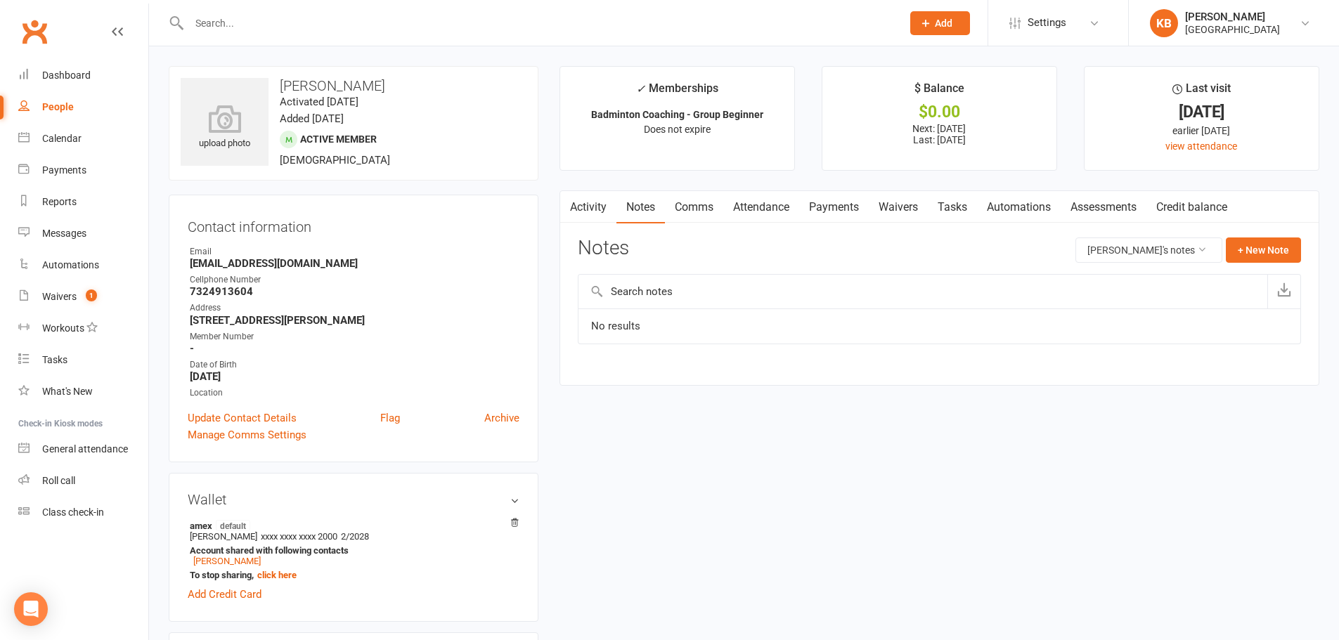
click at [824, 211] on link "Payments" at bounding box center [834, 207] width 70 height 32
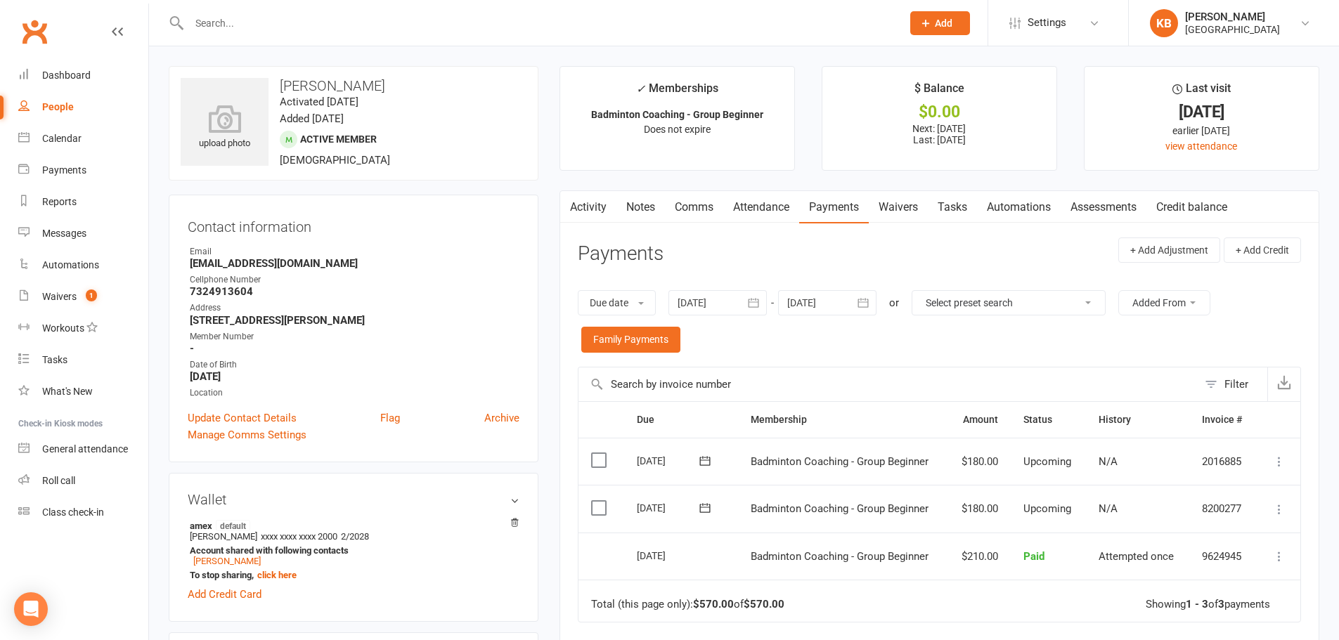
click at [245, 32] on input "text" at bounding box center [538, 23] width 707 height 20
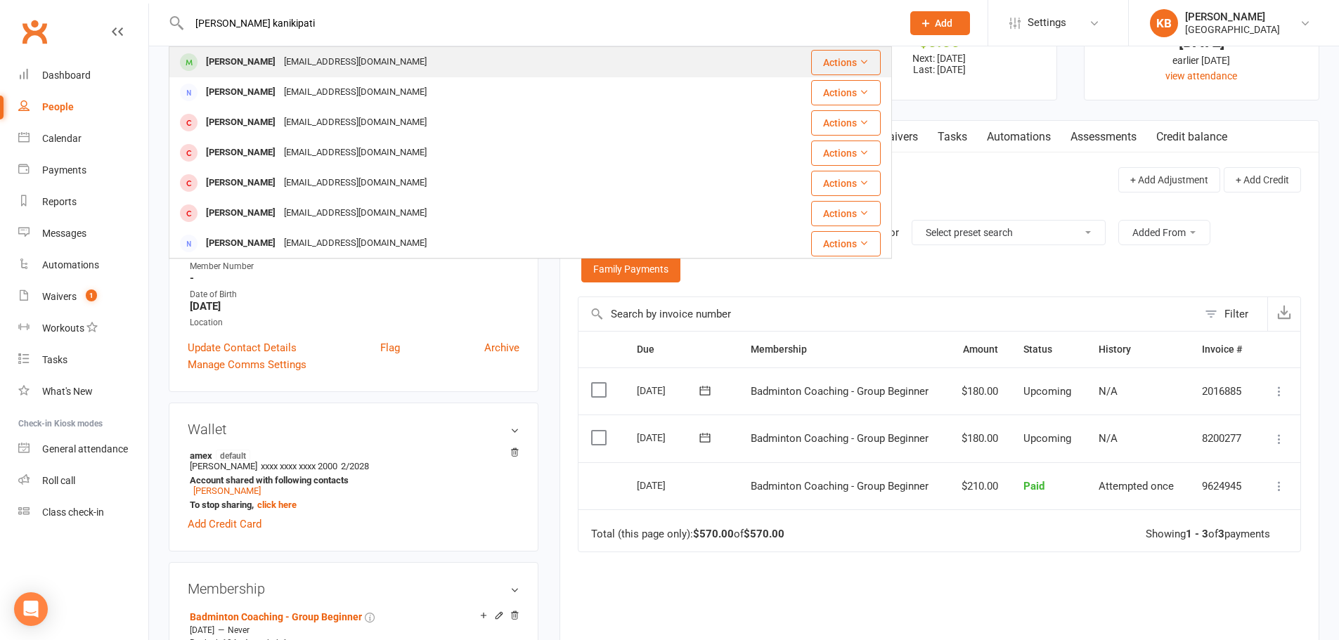
type input "sanjana kanikipati"
click at [350, 60] on div "jagankankipati@gmail.com" at bounding box center [355, 62] width 151 height 20
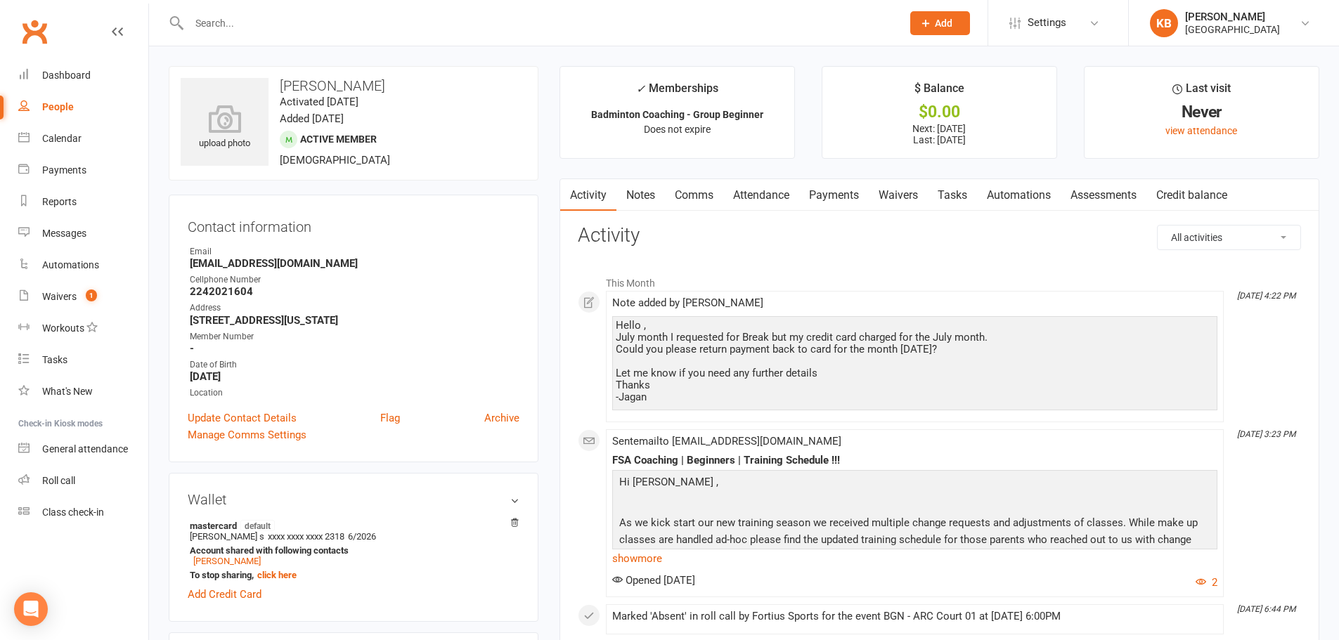
click at [838, 194] on link "Payments" at bounding box center [834, 195] width 70 height 32
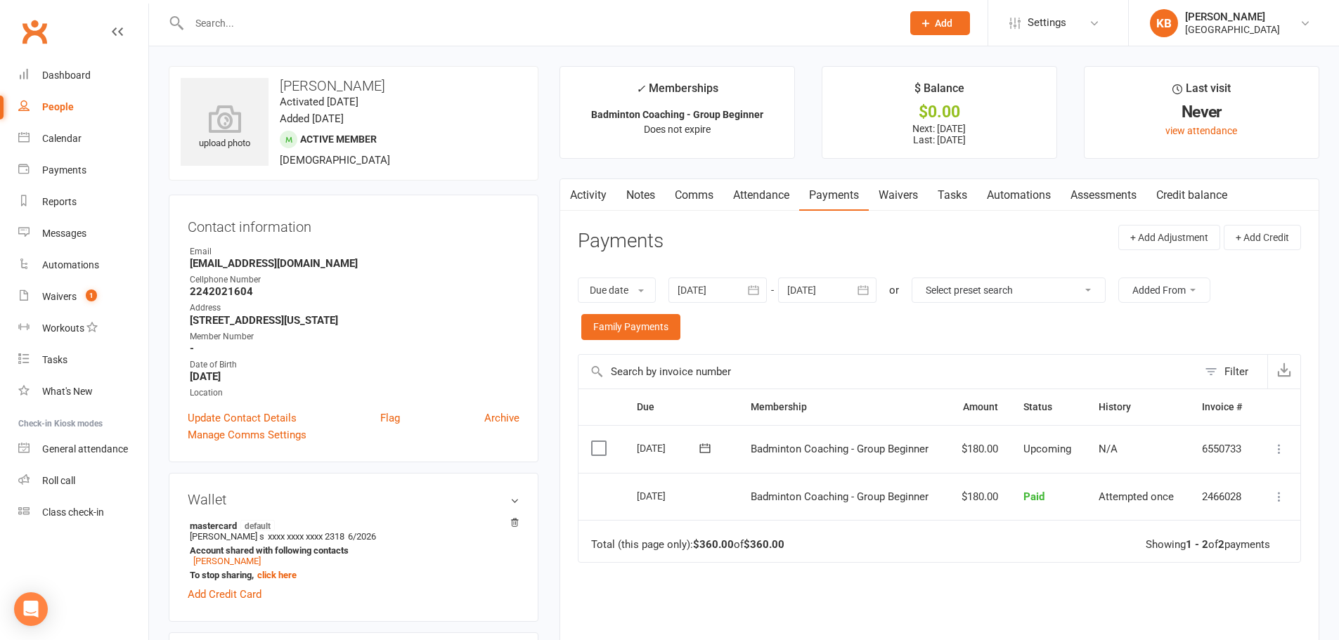
click at [754, 297] on icon "button" at bounding box center [753, 290] width 14 height 14
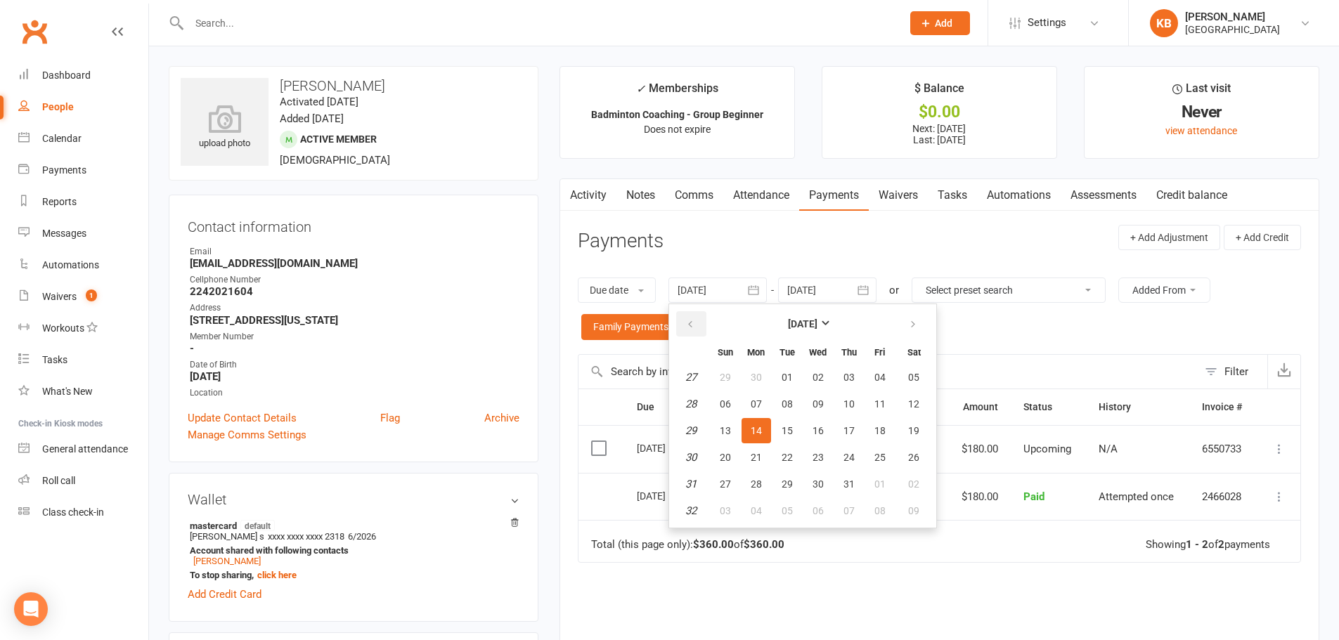
click at [687, 321] on button "button" at bounding box center [691, 323] width 30 height 25
click at [845, 388] on button "27" at bounding box center [849, 377] width 30 height 25
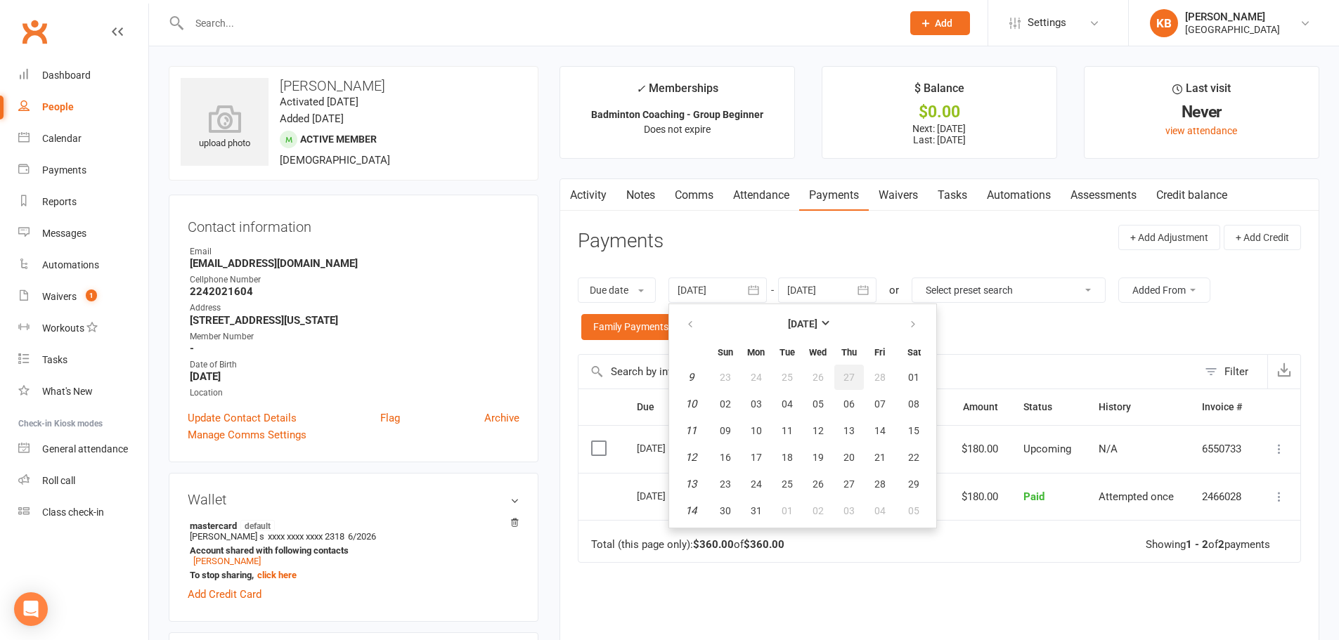
type input "27 Feb 2025"
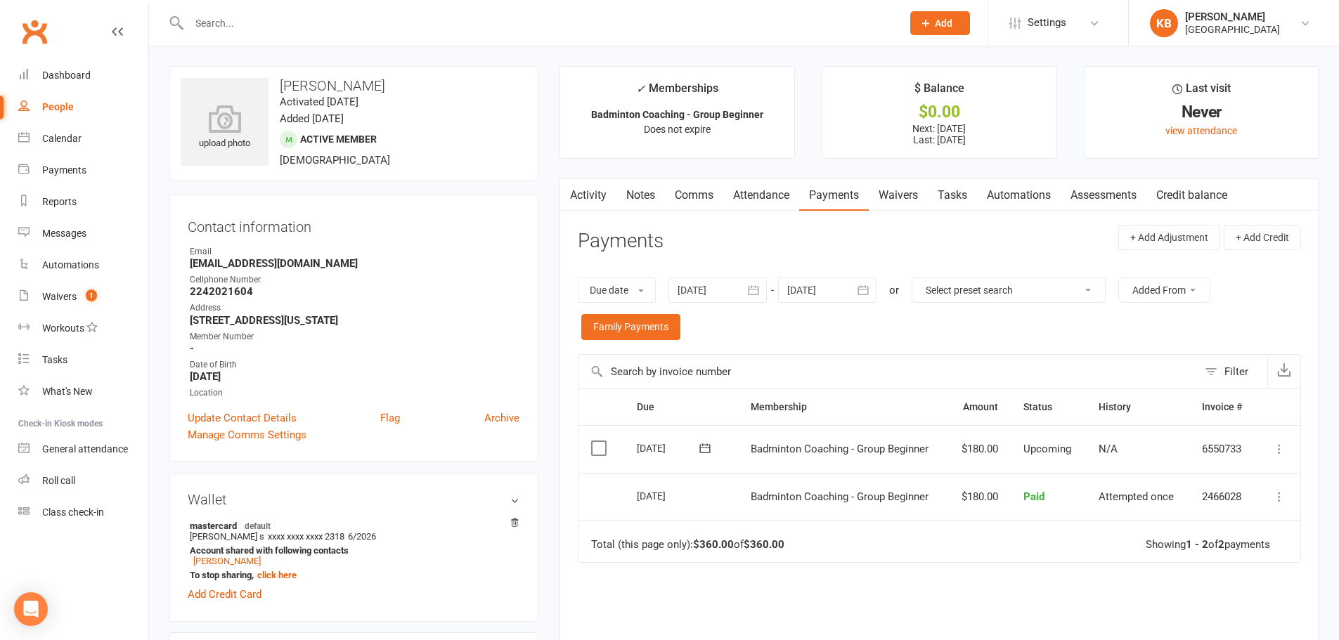
click at [869, 291] on icon "button" at bounding box center [863, 290] width 14 height 14
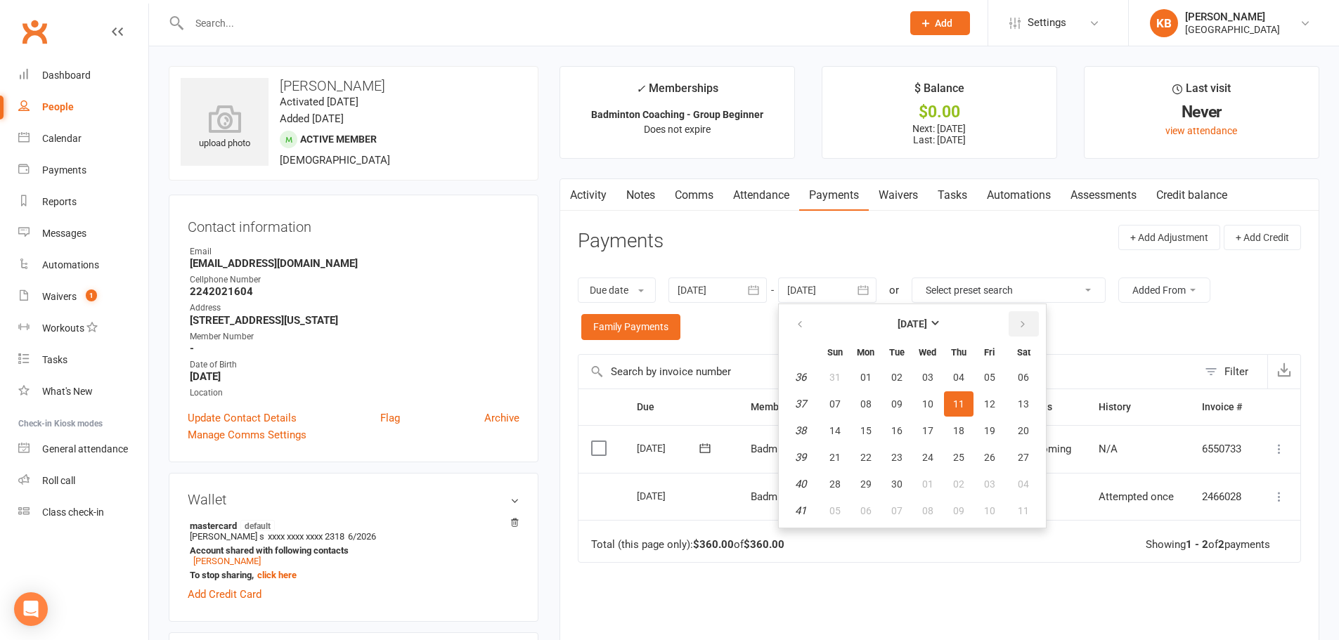
click at [1018, 322] on button "button" at bounding box center [1023, 323] width 30 height 25
click at [1027, 383] on span "04" at bounding box center [1023, 377] width 11 height 11
type input "04 Oct 2025"
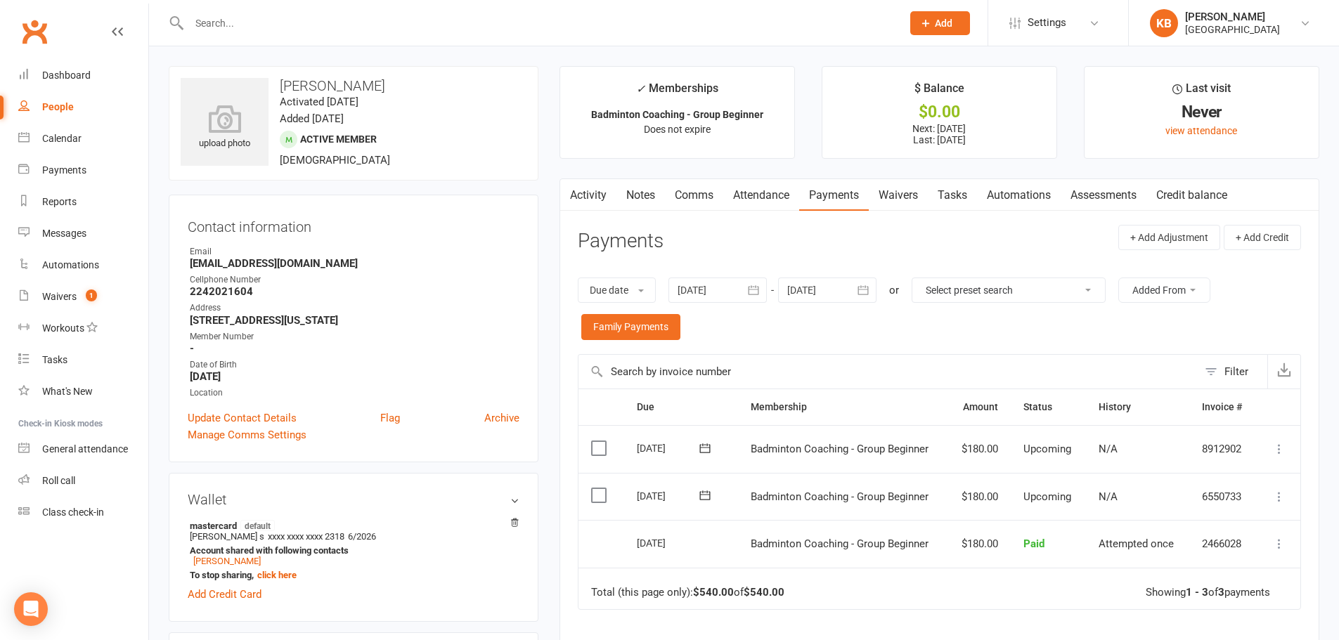
click at [756, 301] on button "button" at bounding box center [753, 290] width 25 height 25
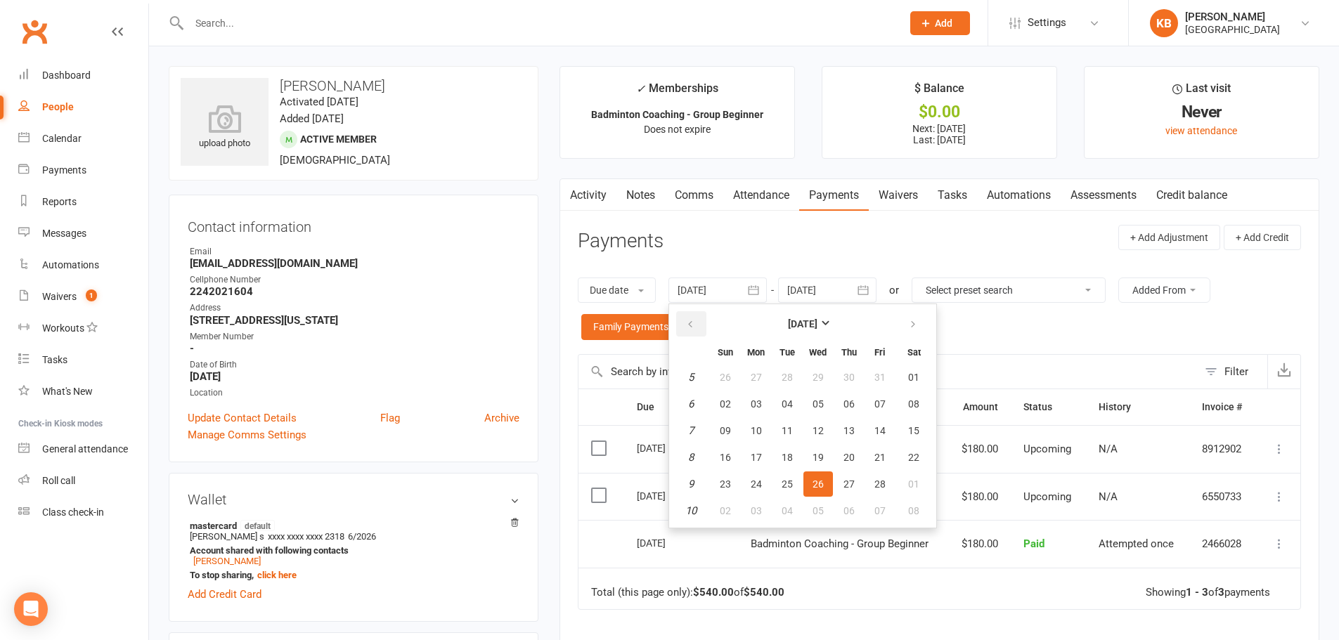
click at [701, 324] on button "button" at bounding box center [691, 323] width 30 height 25
click at [797, 381] on button "29" at bounding box center [787, 377] width 30 height 25
type input "29 Oct 2024"
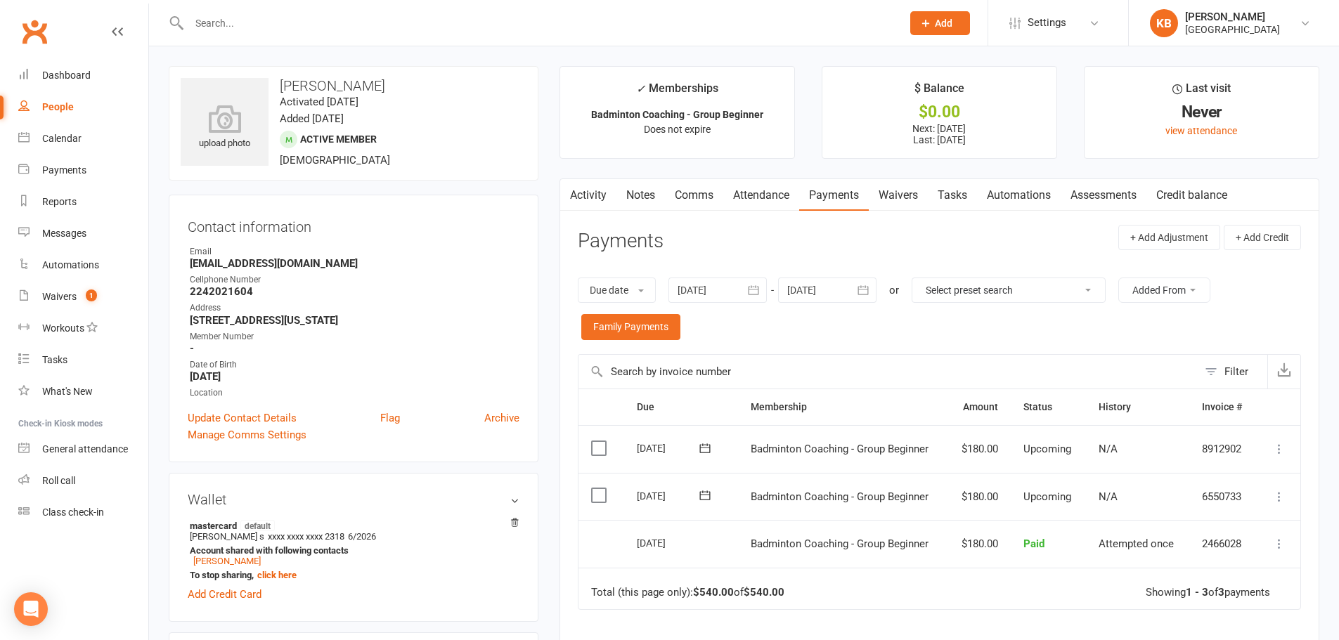
click at [639, 190] on link "Notes" at bounding box center [640, 195] width 48 height 32
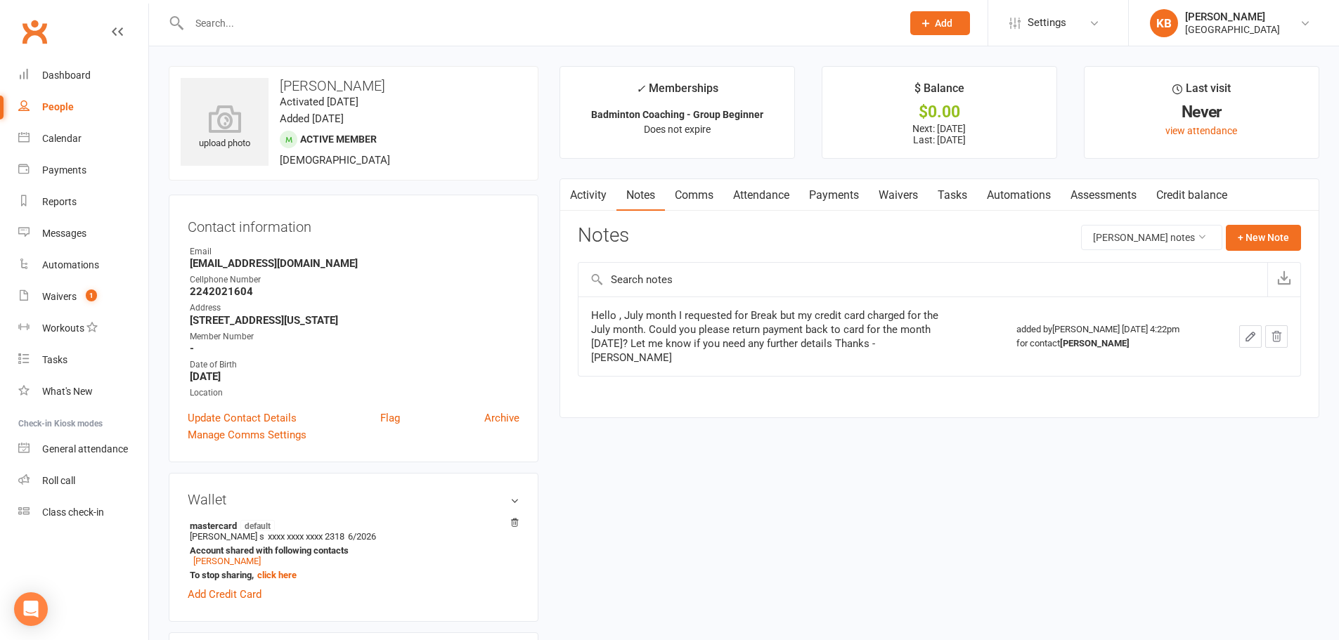
click at [829, 197] on link "Payments" at bounding box center [834, 195] width 70 height 32
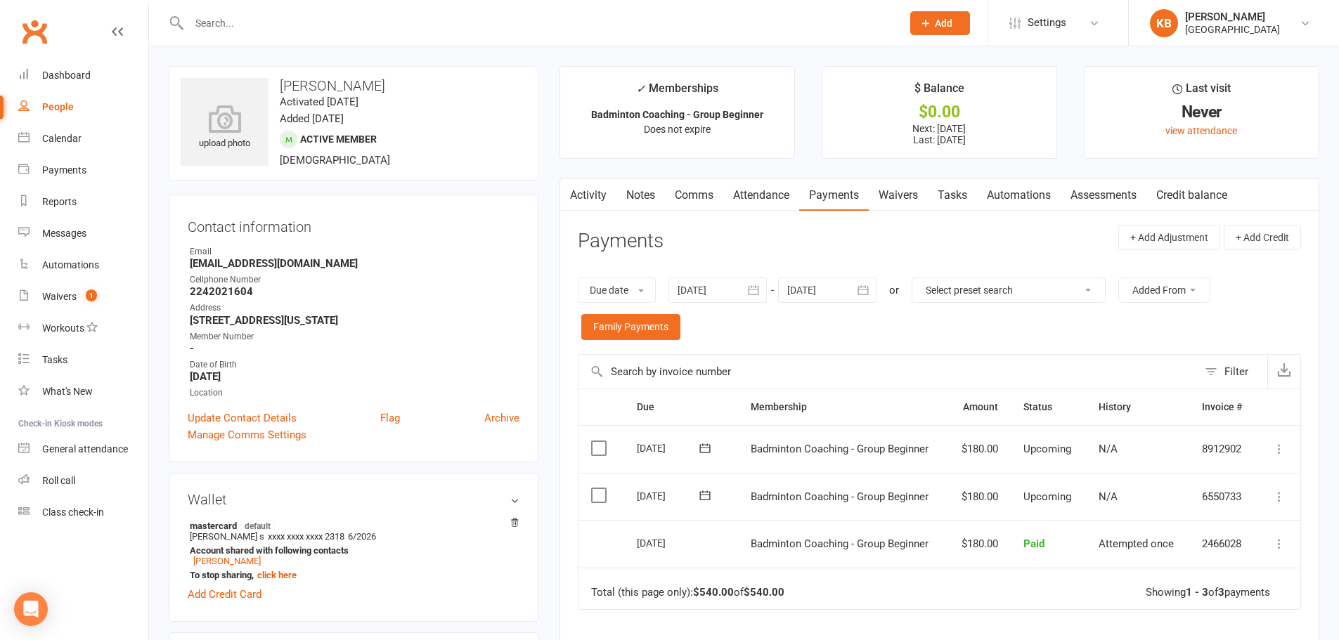
drag, startPoint x: 274, startPoint y: 83, endPoint x: 446, endPoint y: 77, distance: 171.6
click at [446, 77] on div "upload photo Lakshmi Sanjana Kankipati Activated 4 July, 2025 Added 3 July, 202…" at bounding box center [354, 123] width 370 height 115
copy h3 "Lakshmi Sanjana Kankipati"
click at [459, 72] on div "upload photo Lakshmi Sanjana Kankipati Activated 4 July, 2025 Added 3 July, 202…" at bounding box center [354, 123] width 370 height 115
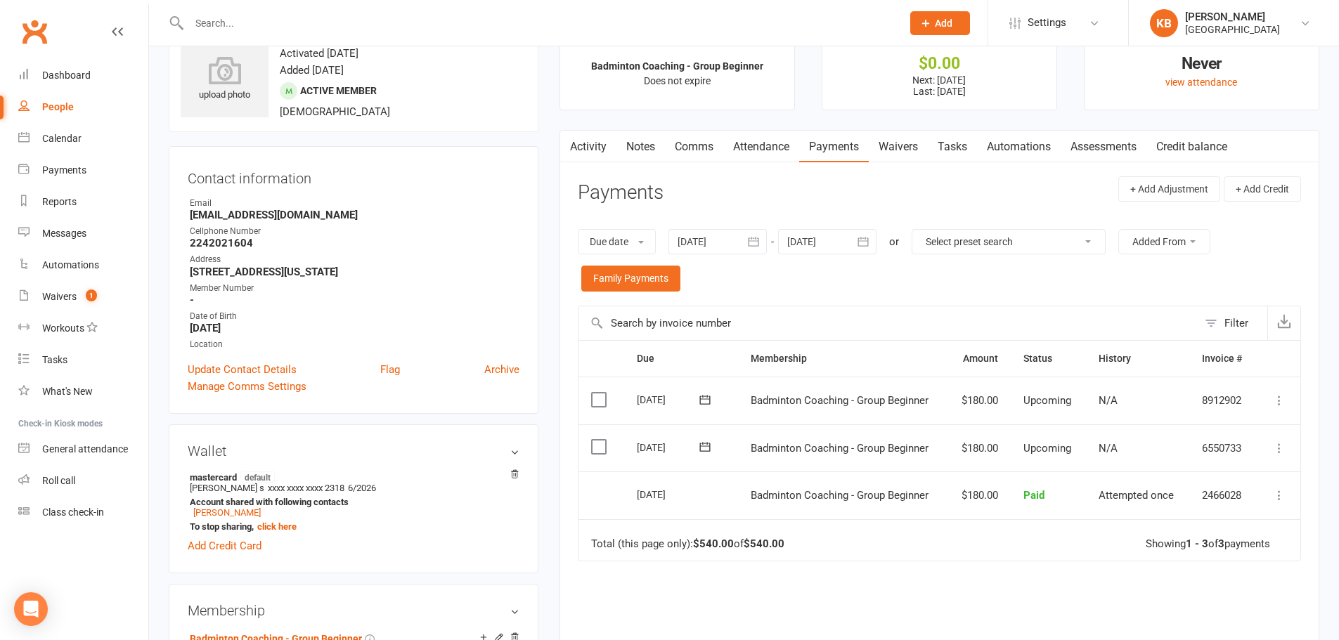
scroll to position [70, 0]
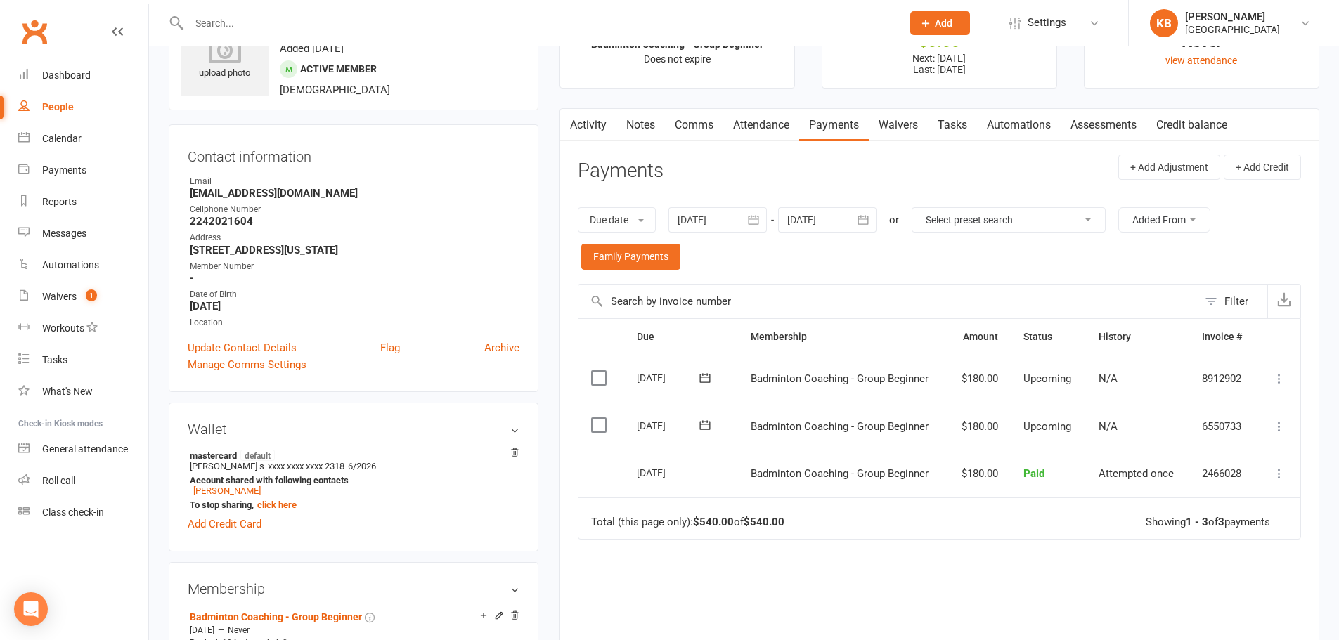
click at [867, 219] on icon "button" at bounding box center [863, 220] width 14 height 14
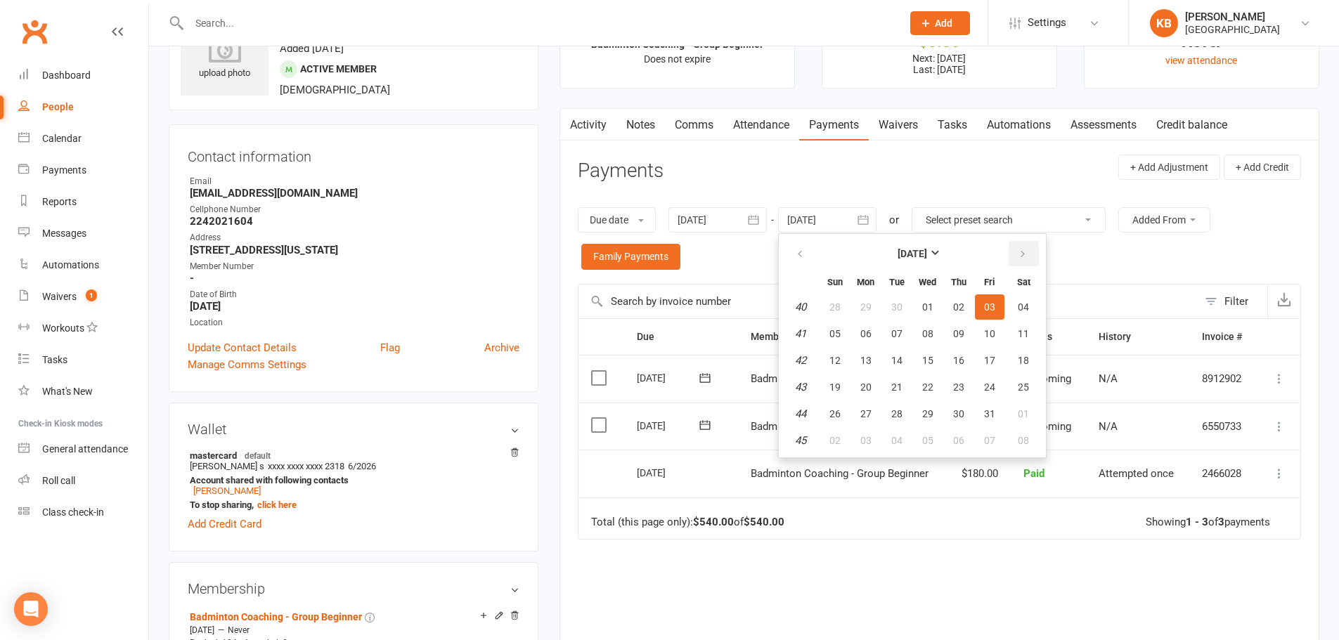
click at [1020, 251] on icon "button" at bounding box center [1023, 254] width 10 height 11
click at [1018, 252] on button "button" at bounding box center [1023, 253] width 30 height 25
click at [1027, 310] on span "06" at bounding box center [1023, 306] width 11 height 11
type input "06 Dec 2025"
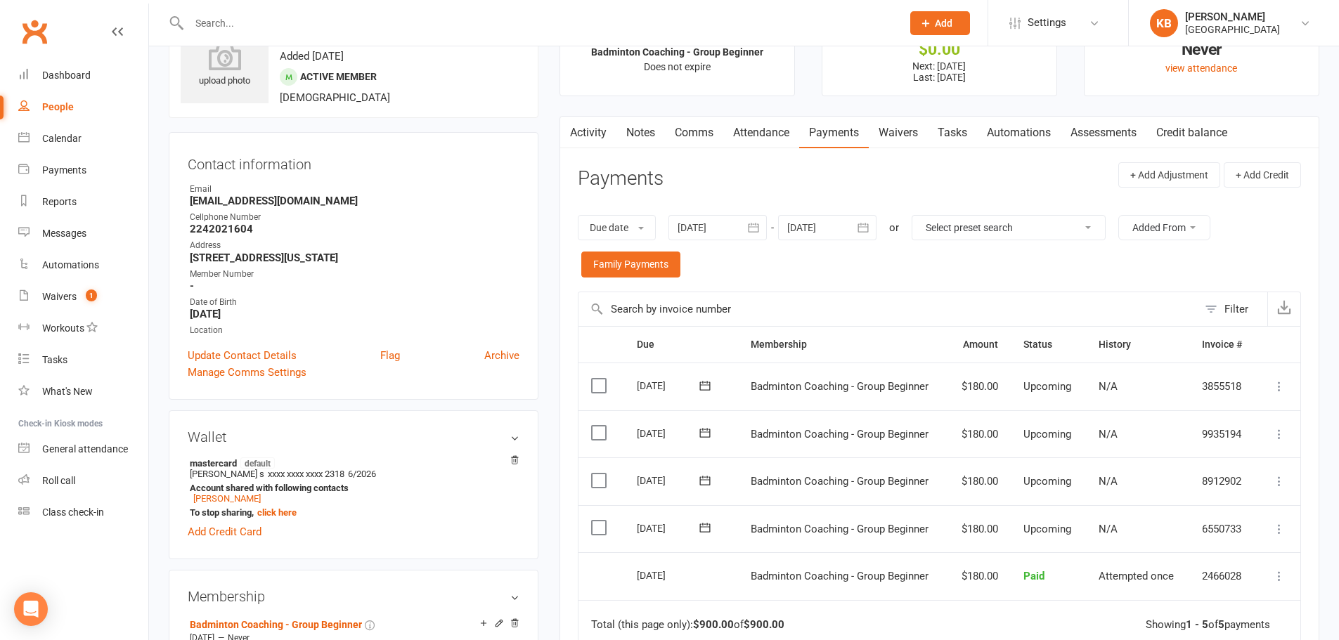
scroll to position [0, 0]
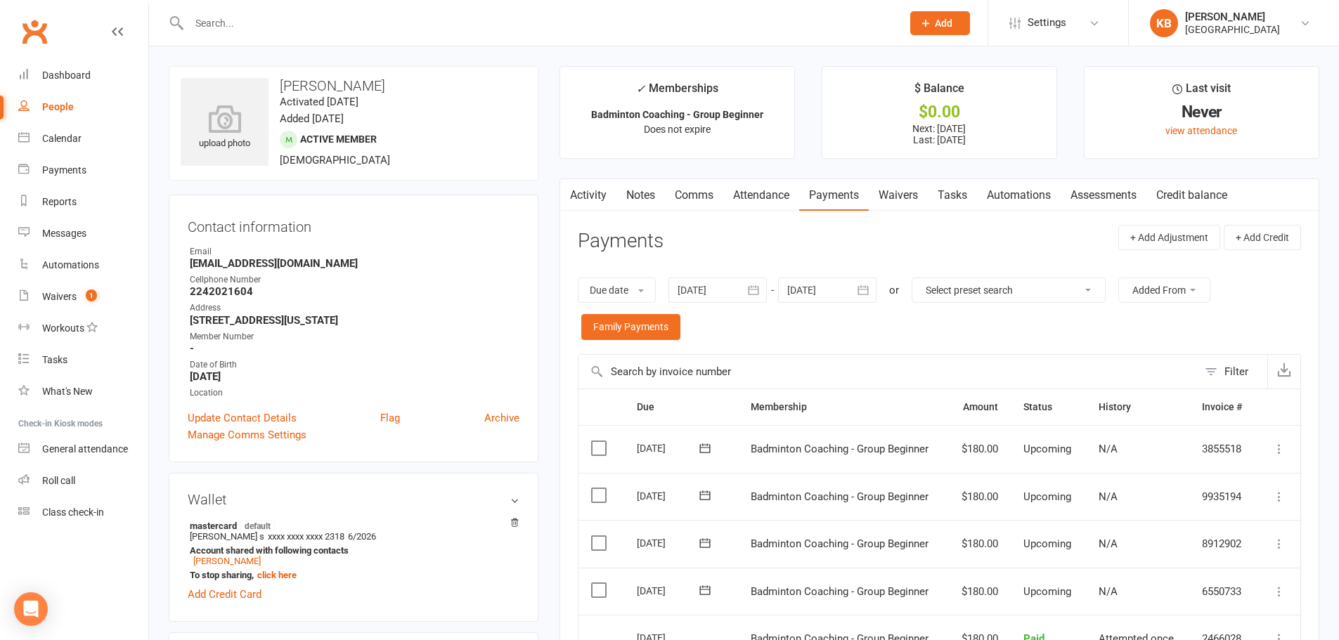
click at [587, 200] on link "Activity" at bounding box center [588, 195] width 56 height 32
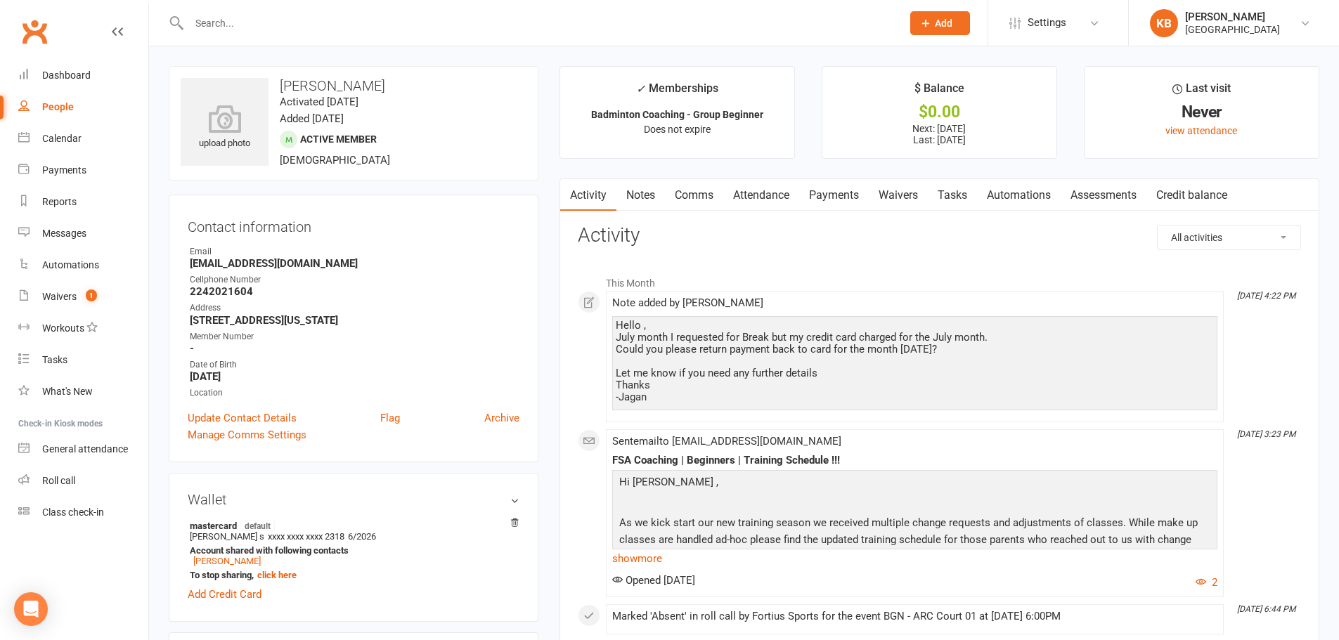
click at [834, 196] on link "Payments" at bounding box center [834, 195] width 70 height 32
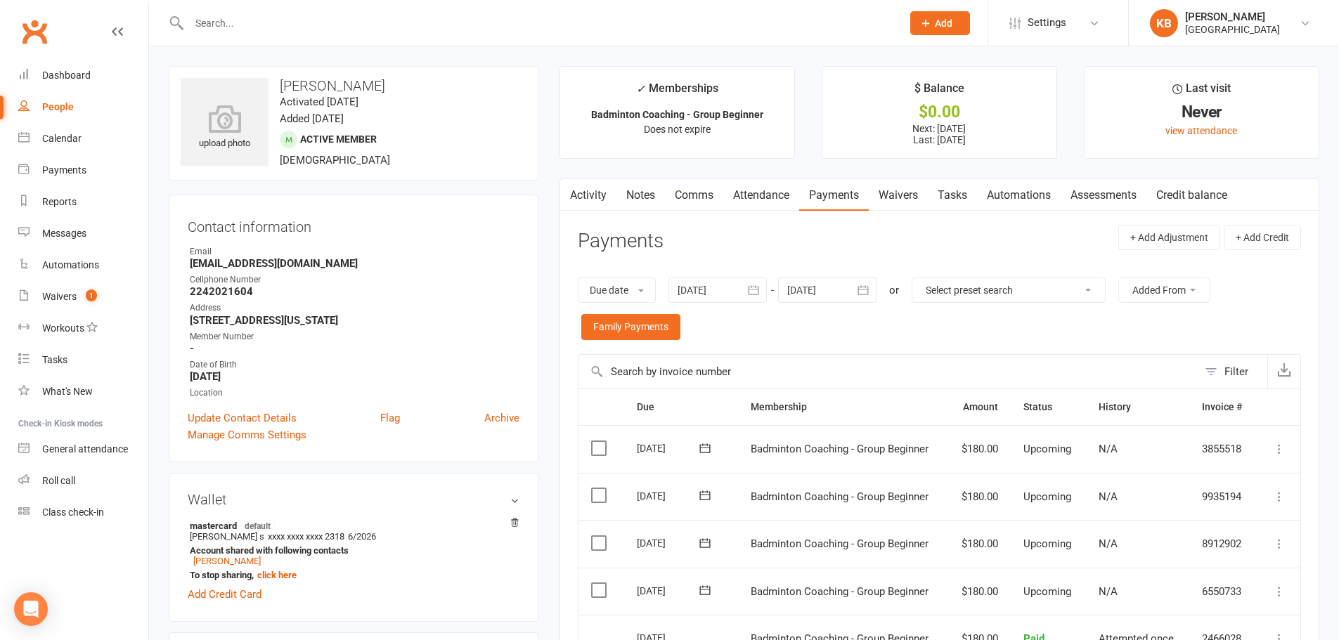
click at [558, 220] on main "✓ Memberships Badminton Coaching - Group Beginner Does not expire $ Balance $0.…" at bounding box center [939, 494] width 781 height 856
click at [474, 25] on input "text" at bounding box center [538, 23] width 707 height 20
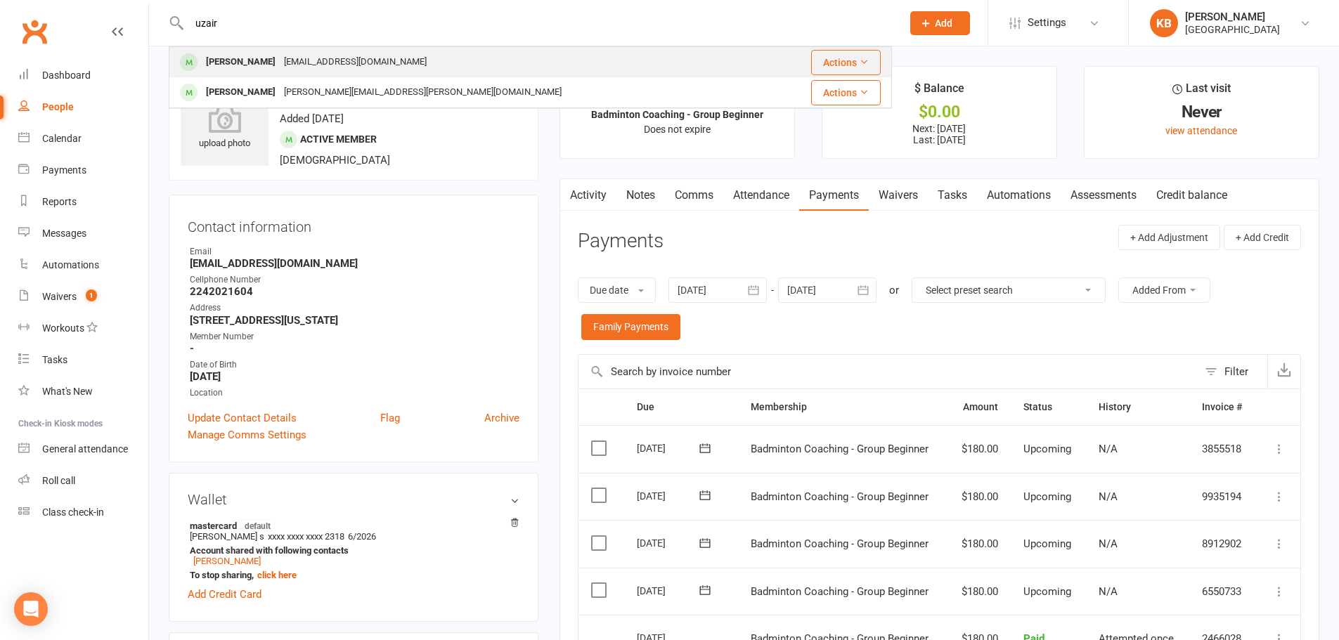
type input "uzair"
click at [432, 54] on div "Uzair Bhuiyan zht2080@gmail.com" at bounding box center [469, 62] width 599 height 29
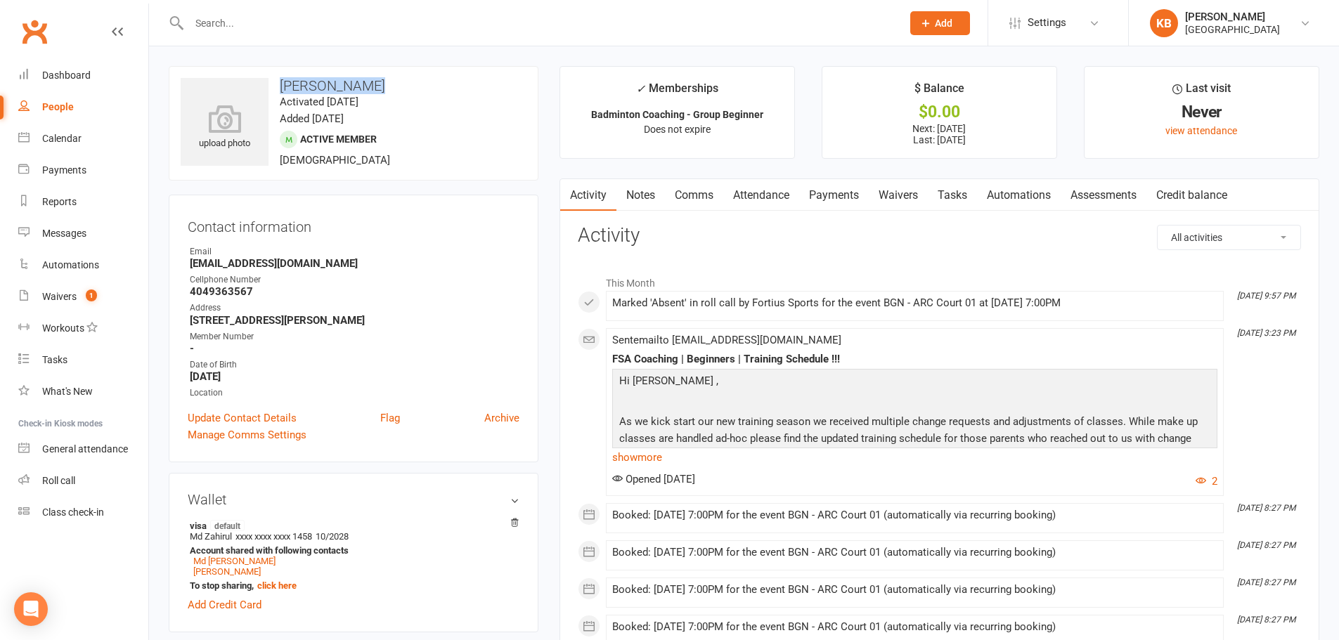
drag, startPoint x: 280, startPoint y: 84, endPoint x: 375, endPoint y: 89, distance: 95.7
click at [375, 89] on h3 "Uzair Bhuiyan" at bounding box center [354, 85] width 346 height 15
copy h3 "Uzair Bhuiyan"
click at [394, 77] on div "upload photo Uzair Bhuiyan Activated 29 June, 2025 Added 28 June, 2025 Active m…" at bounding box center [354, 123] width 370 height 115
click at [836, 198] on link "Payments" at bounding box center [834, 195] width 70 height 32
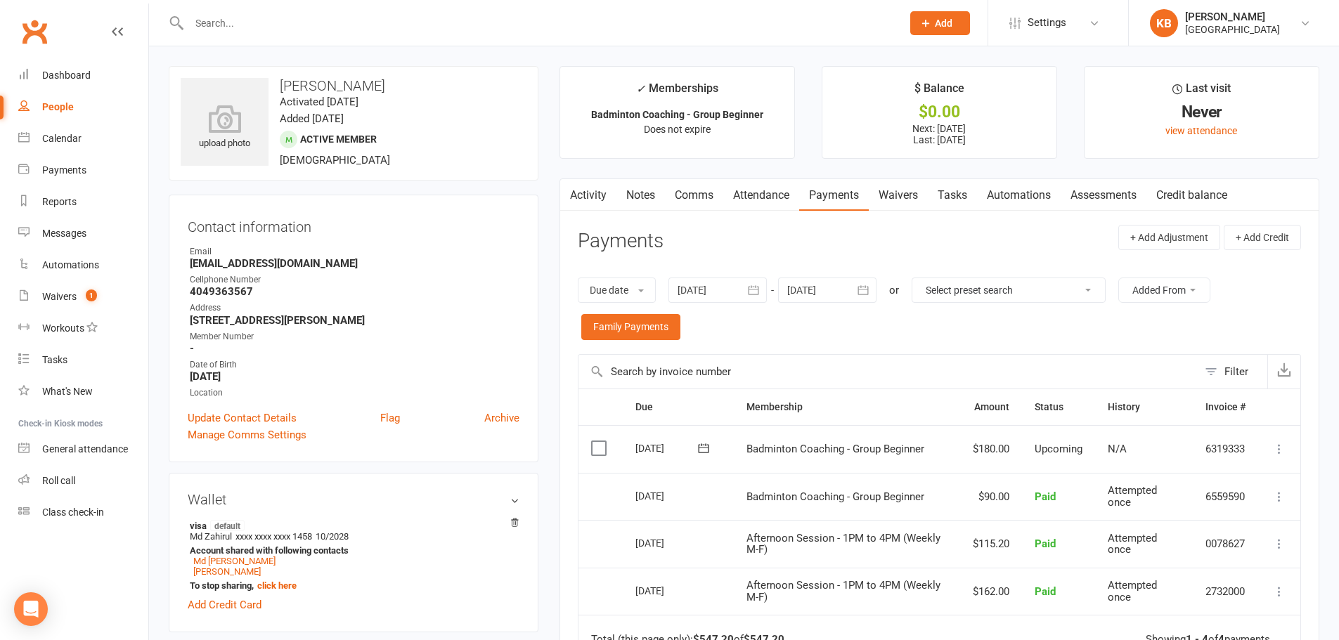
click at [861, 287] on icon "button" at bounding box center [863, 290] width 11 height 9
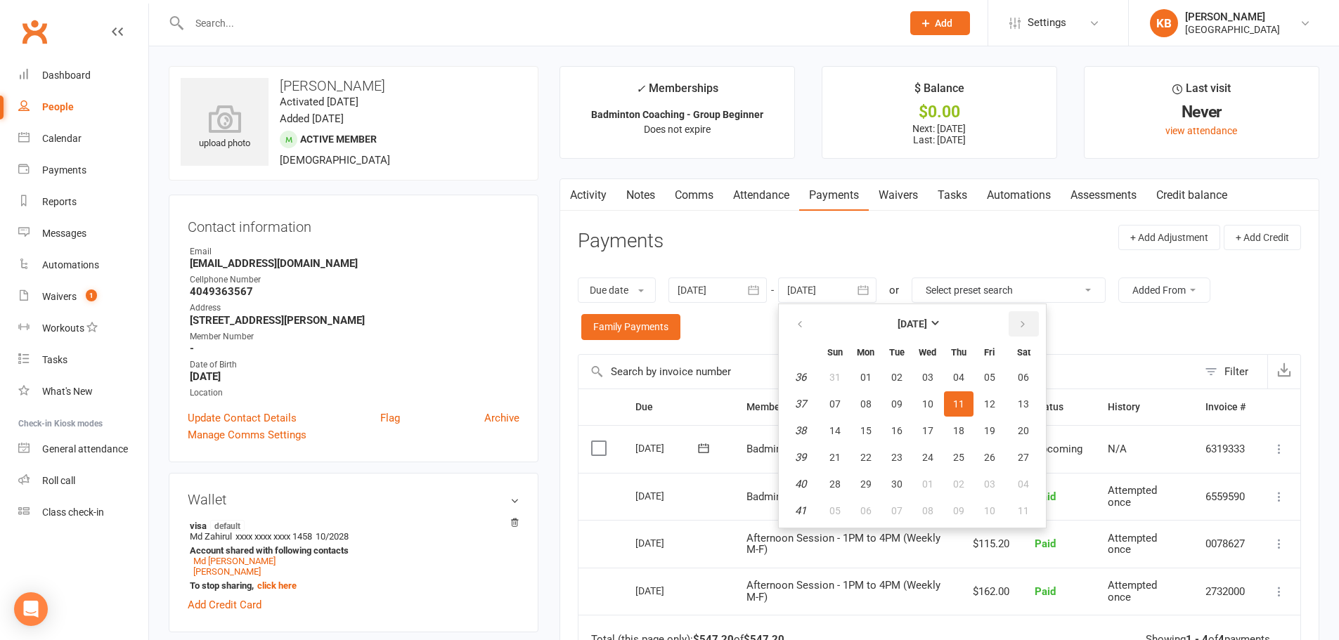
click at [1016, 320] on button "button" at bounding box center [1023, 323] width 30 height 25
click at [1032, 376] on button "04" at bounding box center [1024, 377] width 36 height 25
type input "04 Oct 2025"
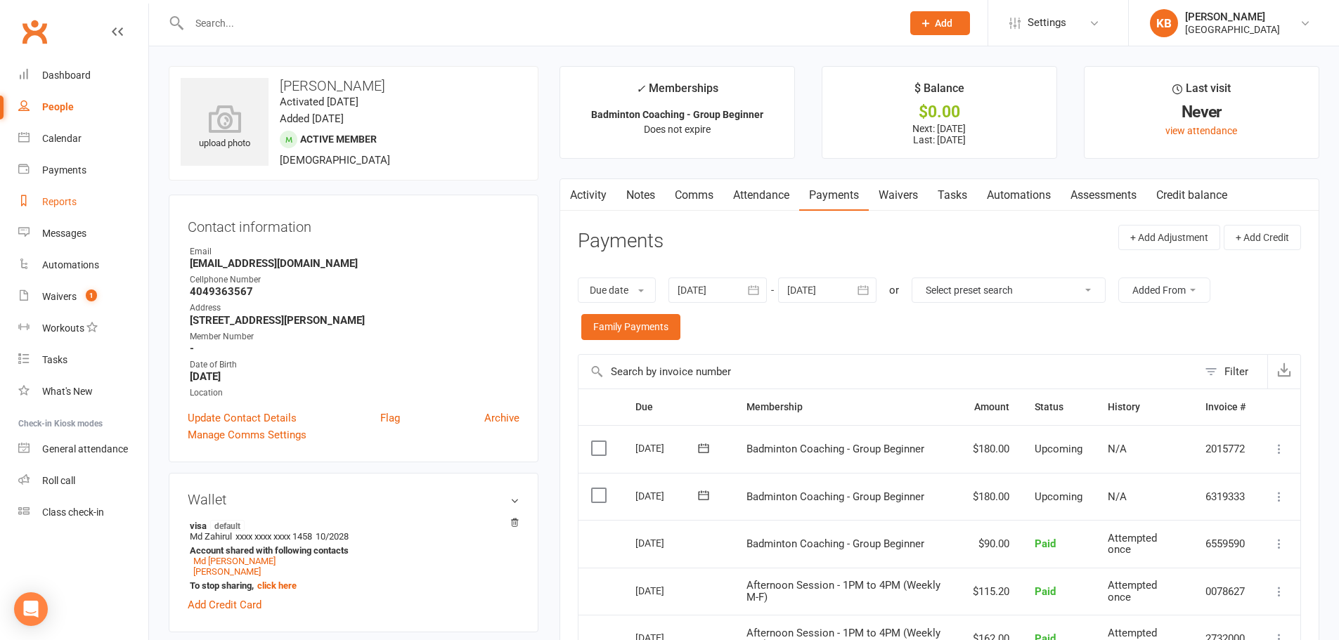
click at [67, 207] on div "Reports" at bounding box center [59, 201] width 34 height 11
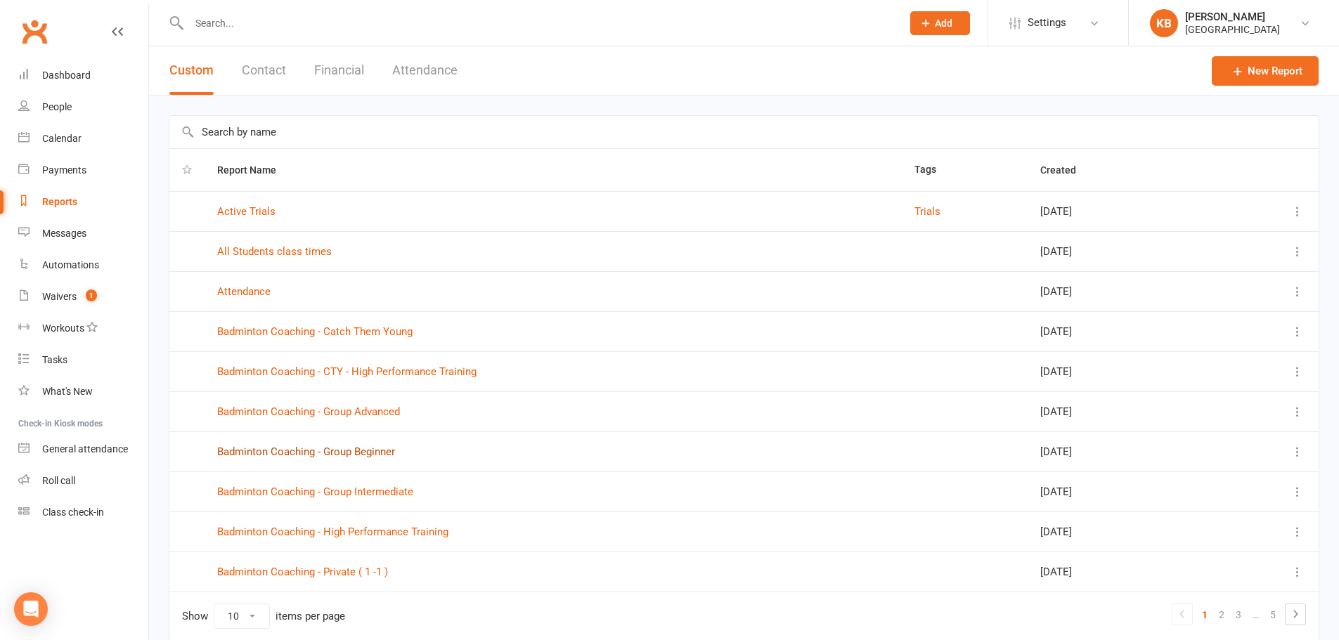
click at [363, 449] on link "Badminton Coaching - Group Beginner" at bounding box center [306, 452] width 178 height 13
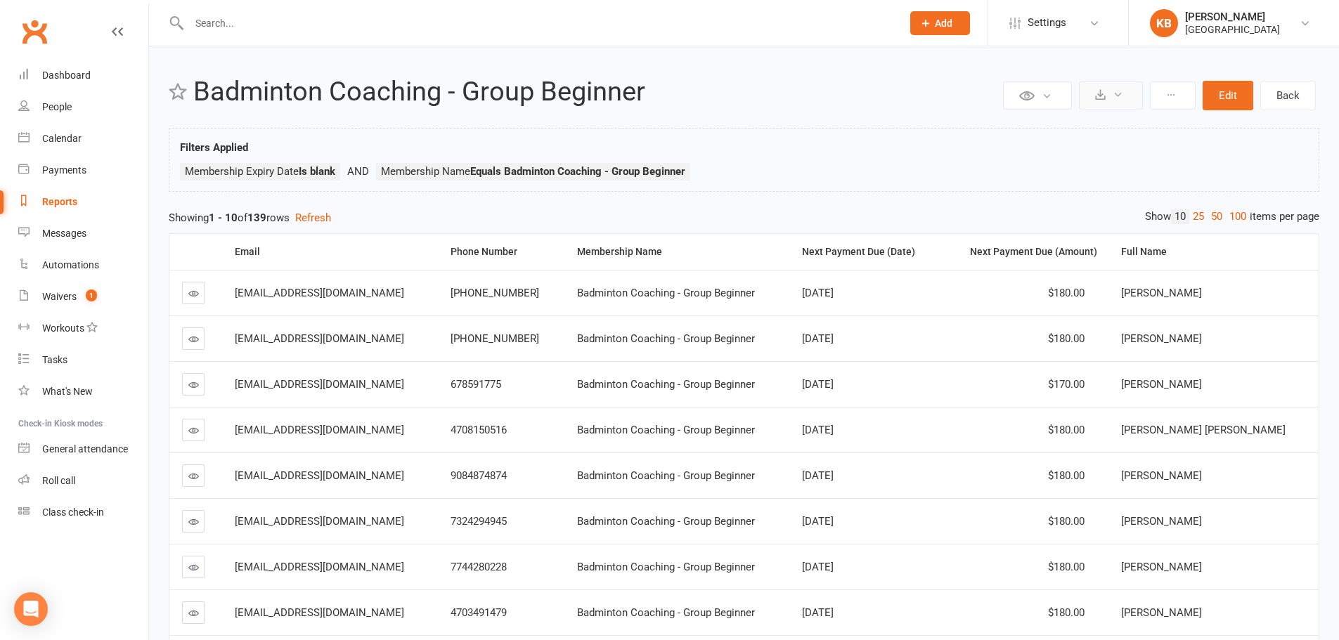
click at [1109, 92] on button at bounding box center [1111, 96] width 64 height 30
click at [1095, 124] on link "Export to CSV" at bounding box center [1068, 129] width 148 height 28
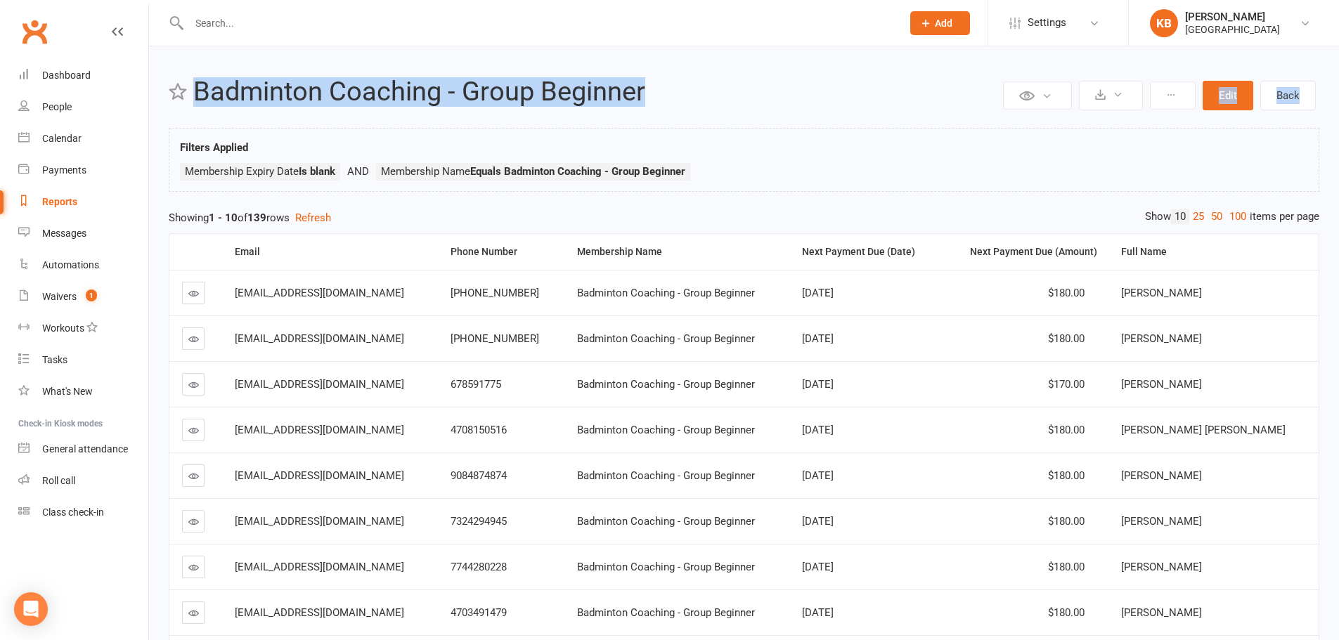
drag, startPoint x: 1006, startPoint y: 52, endPoint x: 1135, endPoint y: 51, distance: 128.6
click at [1135, 51] on ui-view "Prospect Member Non-attending contact Class / event Appointment Task Bulk messa…" at bounding box center [669, 411] width 1339 height 814
click at [862, 103] on h2 "Badminton Coaching - Group Beginner" at bounding box center [596, 92] width 806 height 30
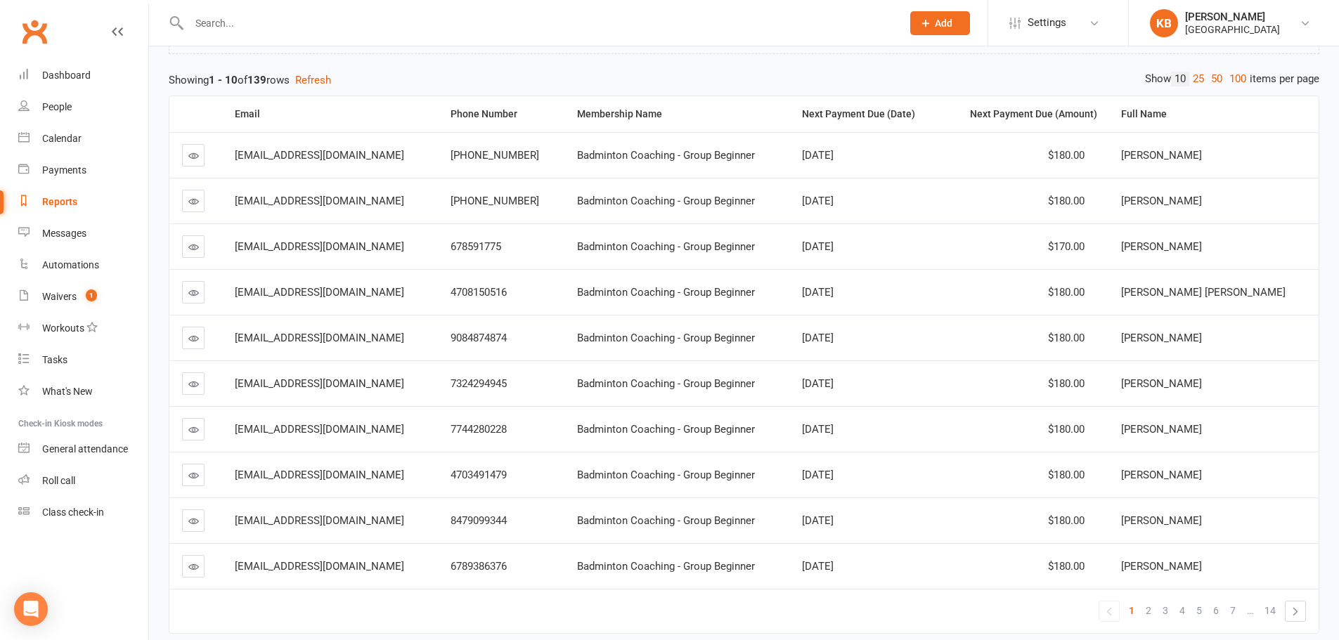
scroll to position [141, 0]
click at [1193, 24] on div "[GEOGRAPHIC_DATA]" at bounding box center [1232, 29] width 95 height 13
click at [1098, 60] on div "Private Report Only visible by me Public Report Visible to everyone at gym Expo…" at bounding box center [744, 292] width 1190 height 772
click at [1226, 12] on div "[PERSON_NAME]" at bounding box center [1232, 17] width 95 height 13
click at [1081, 57] on div "Private Report Only visible by me Public Report Visible to everyone at gym Expo…" at bounding box center [744, 292] width 1190 height 772
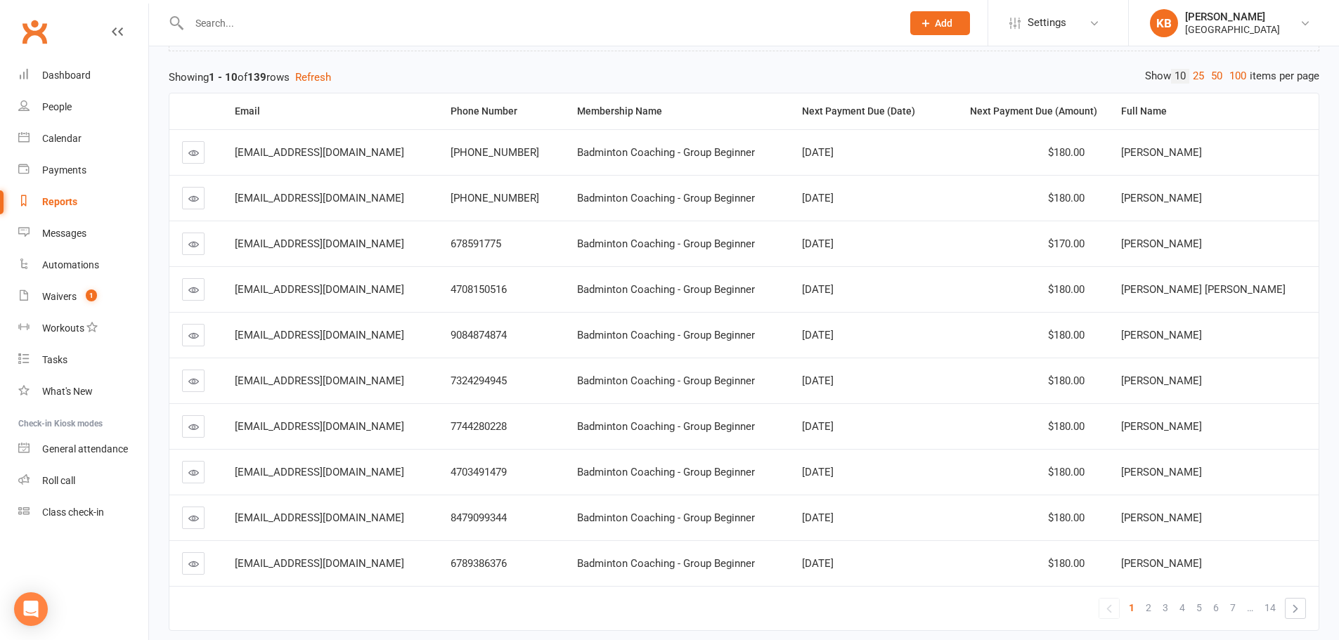
scroll to position [0, 0]
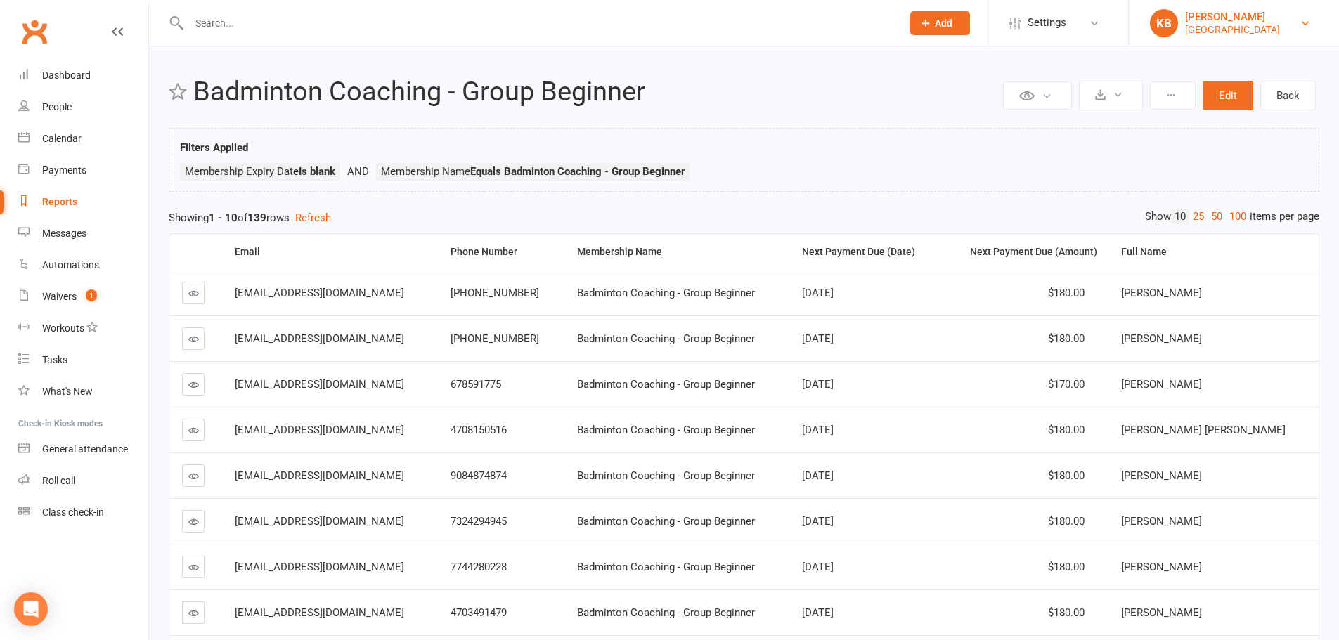
click at [1238, 20] on div "[PERSON_NAME]" at bounding box center [1232, 17] width 95 height 13
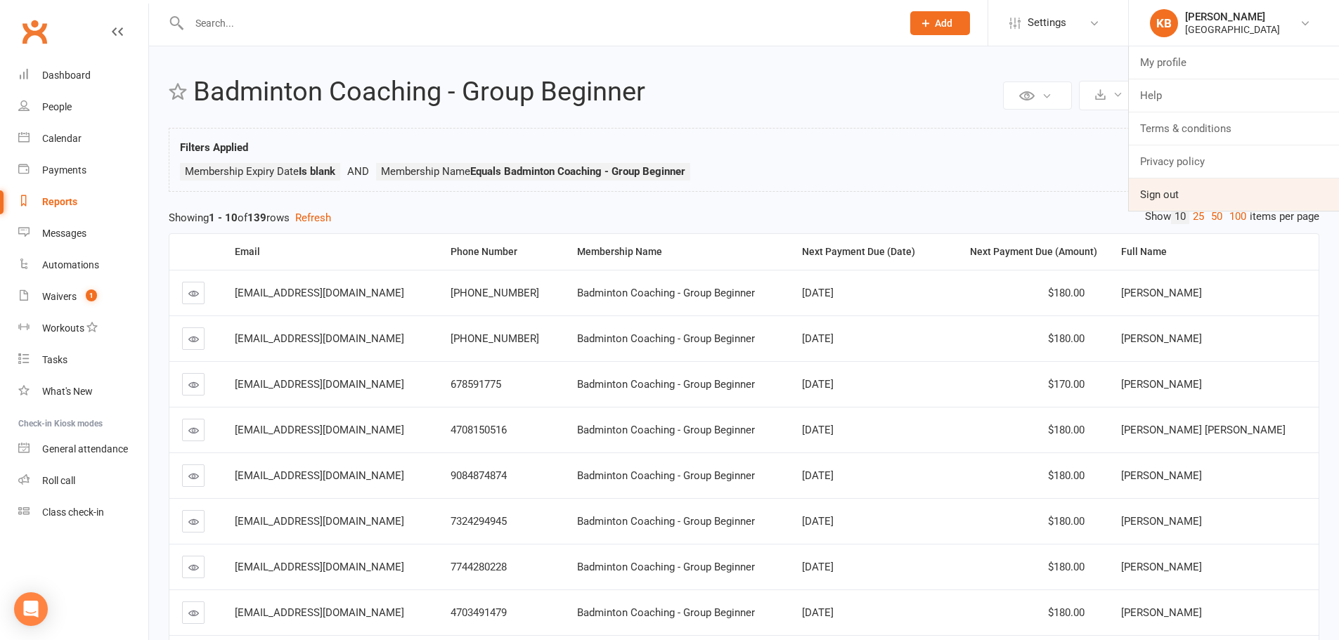
click at [1197, 195] on link "Sign out" at bounding box center [1234, 194] width 210 height 32
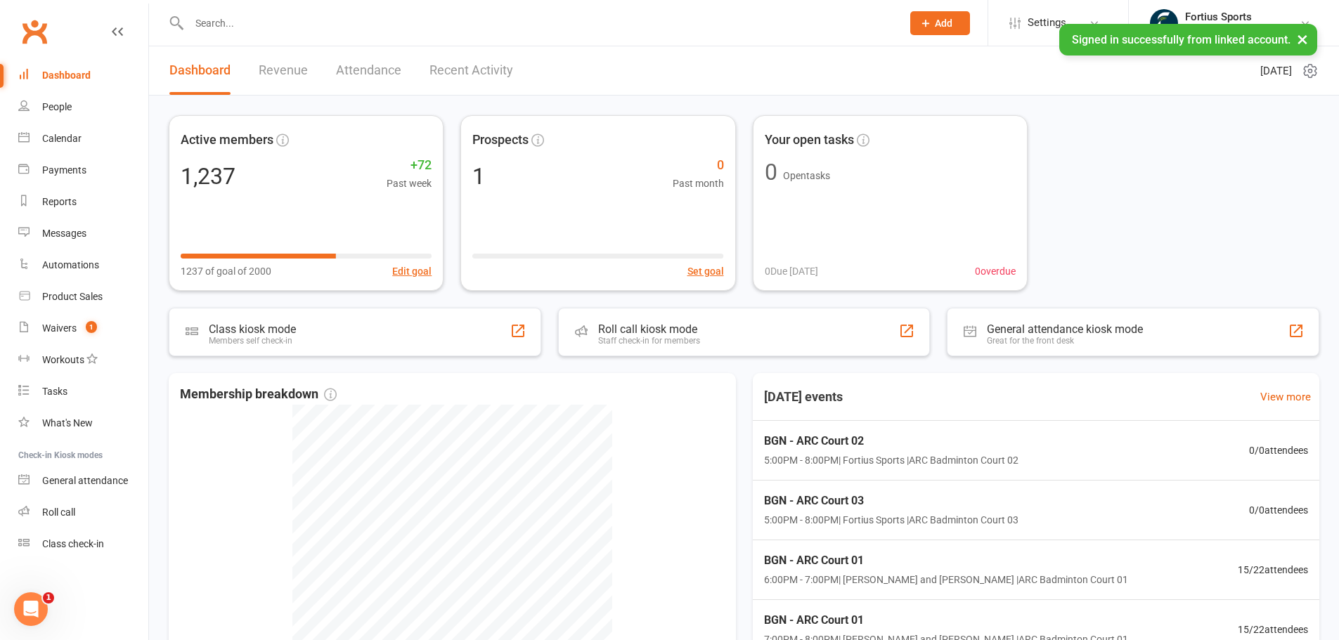
click at [1300, 38] on button "×" at bounding box center [1301, 39] width 25 height 30
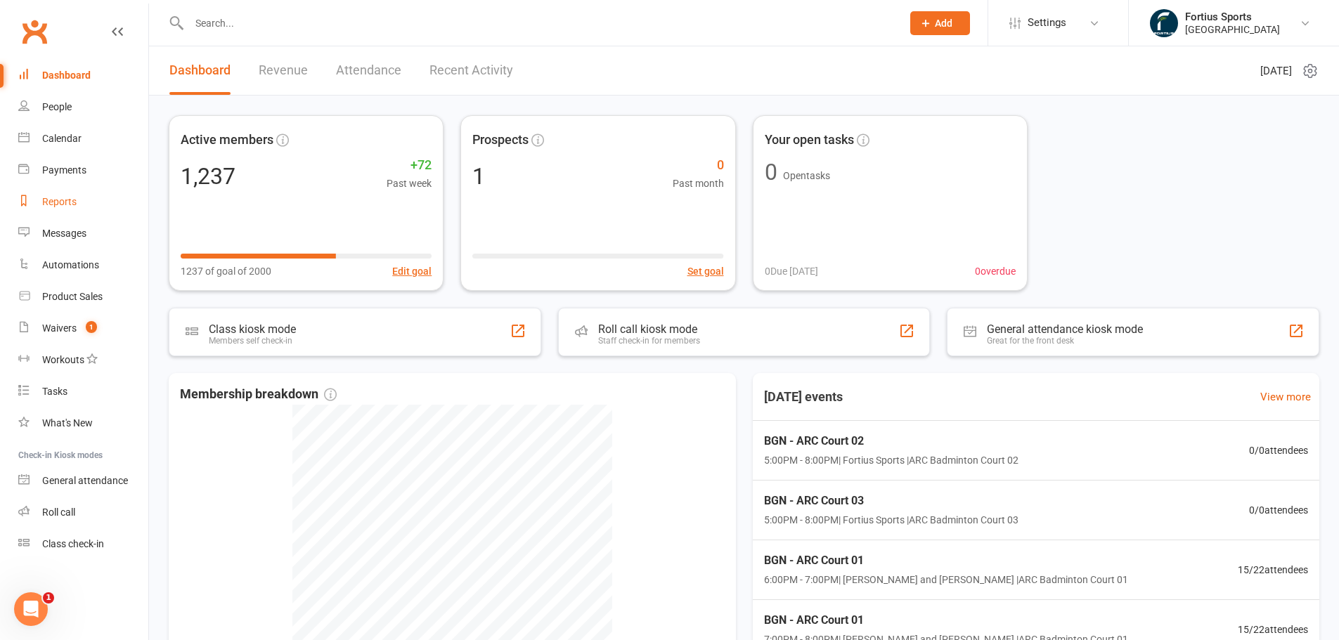
click at [57, 191] on link "Reports" at bounding box center [83, 202] width 130 height 32
select select "100"
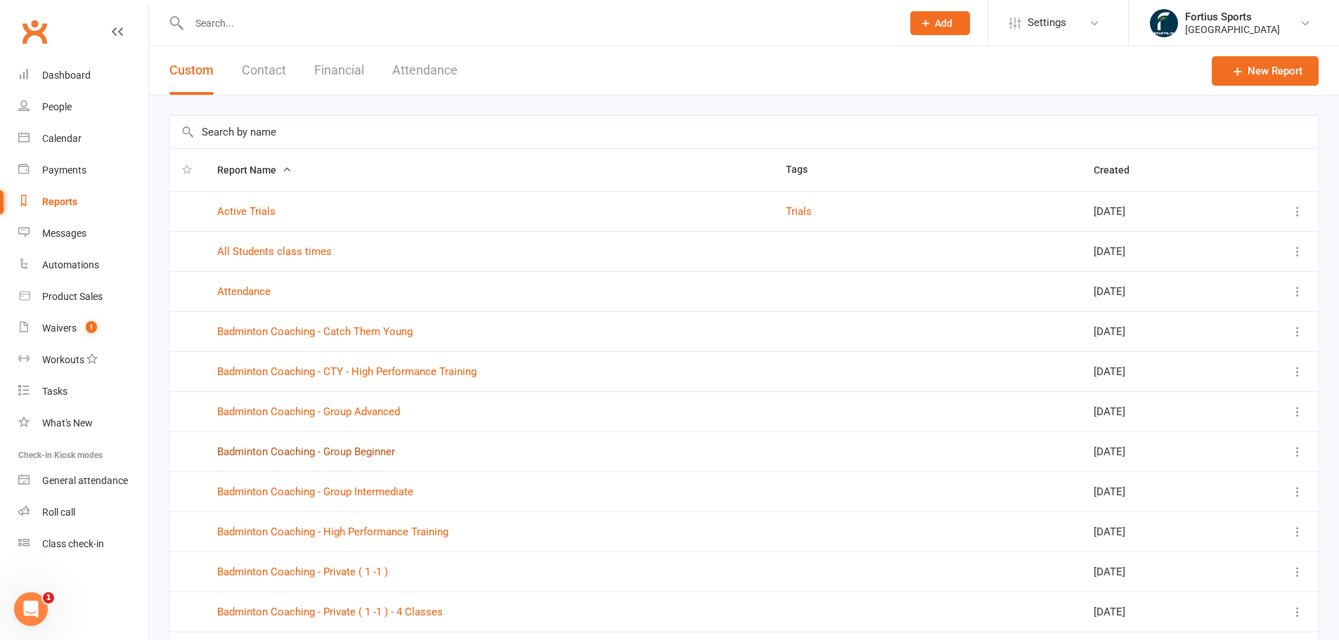
click at [375, 449] on link "Badminton Coaching - Group Beginner" at bounding box center [306, 452] width 178 height 13
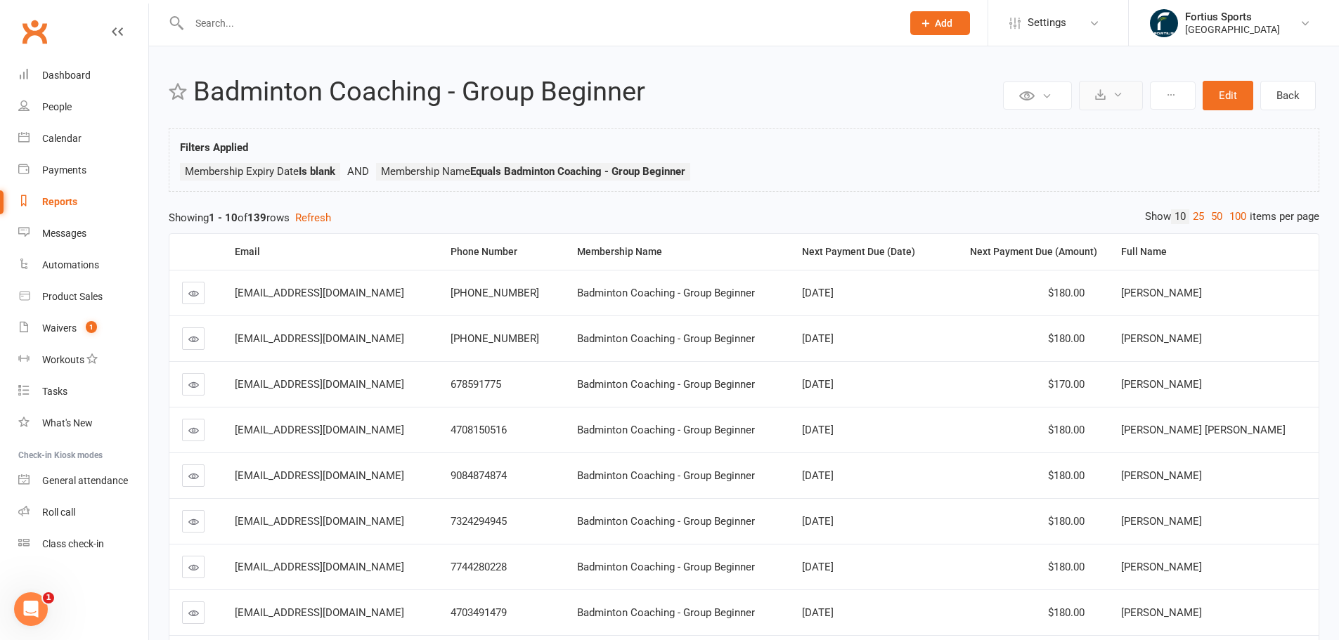
click at [1131, 95] on button at bounding box center [1111, 96] width 64 height 30
click at [1056, 118] on link "Export to CSV" at bounding box center [1068, 129] width 148 height 28
click at [1219, 30] on div "[GEOGRAPHIC_DATA]" at bounding box center [1232, 29] width 95 height 13
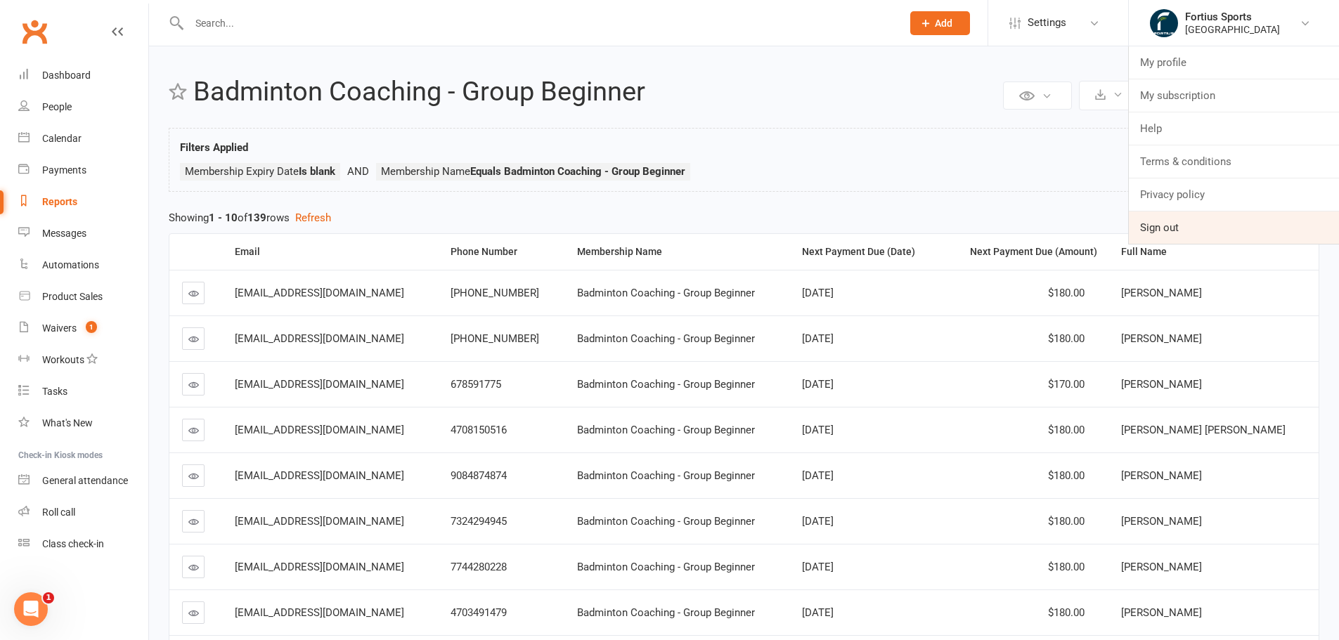
click at [1181, 215] on link "Sign out" at bounding box center [1234, 228] width 210 height 32
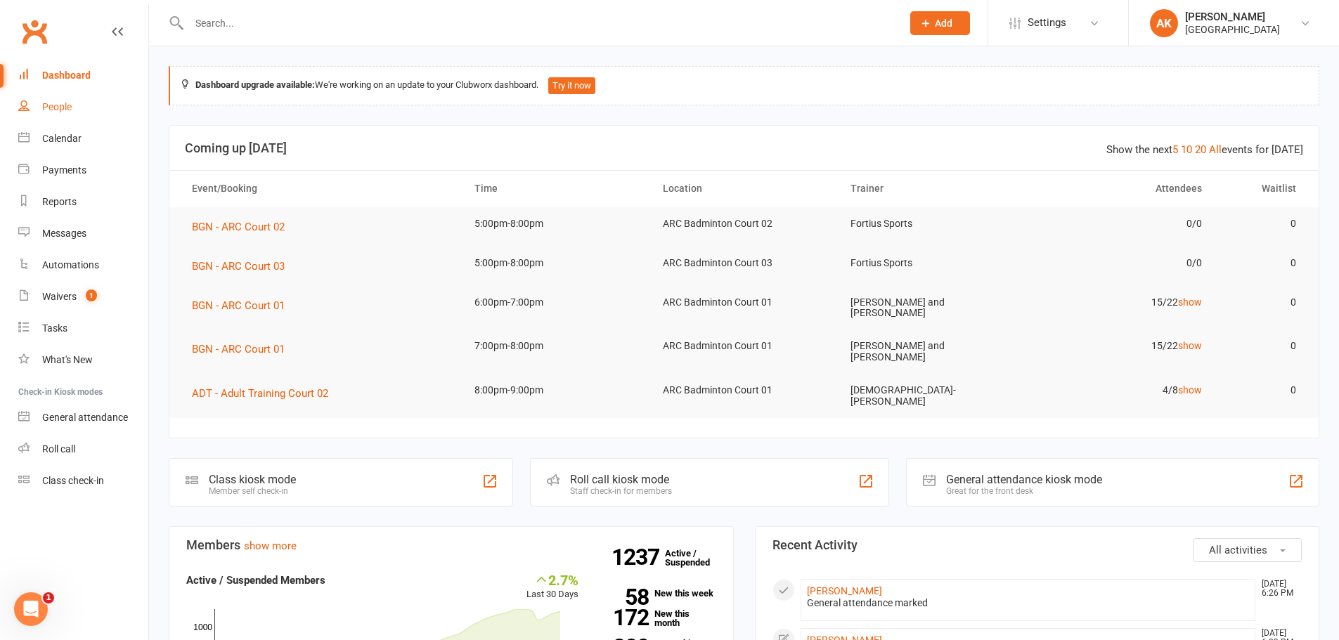
click at [58, 113] on link "People" at bounding box center [83, 107] width 130 height 32
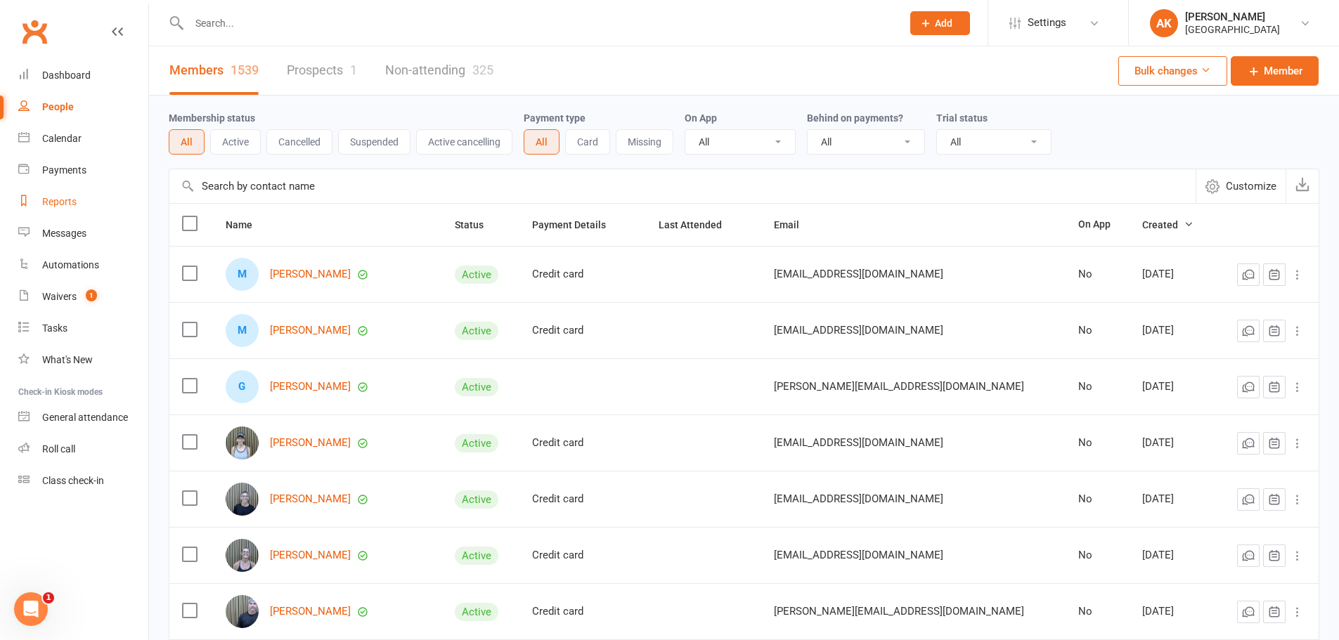
click at [72, 204] on div "Reports" at bounding box center [59, 201] width 34 height 11
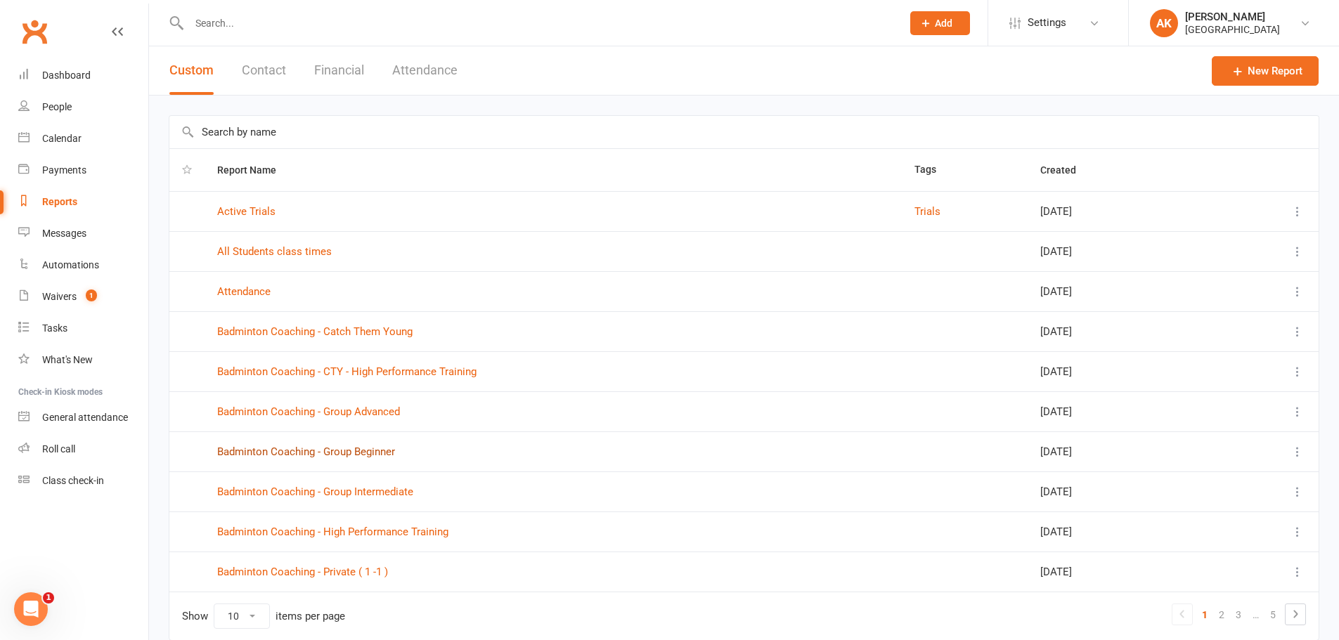
click at [356, 448] on link "Badminton Coaching - Group Beginner" at bounding box center [306, 452] width 178 height 13
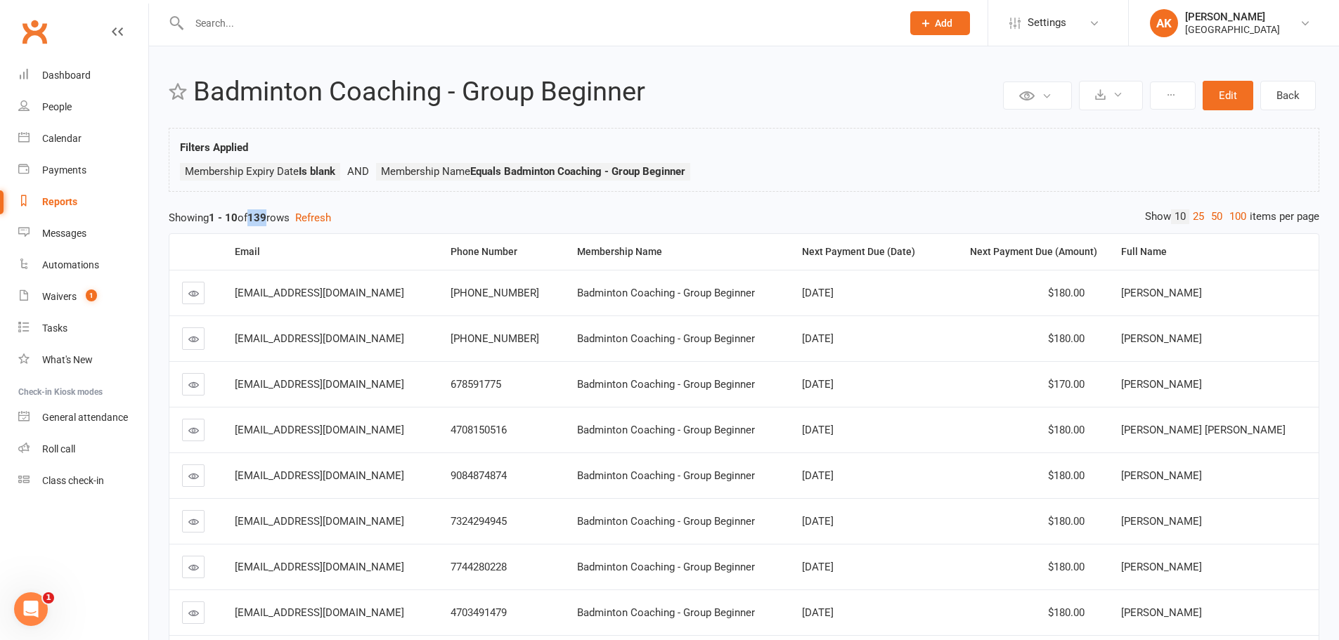
drag, startPoint x: 253, startPoint y: 214, endPoint x: 273, endPoint y: 214, distance: 20.4
click at [273, 214] on div "Showing 1 - 10 of 139 rows Refresh" at bounding box center [744, 217] width 1150 height 17
click at [1200, 14] on div "Akhila Konda" at bounding box center [1232, 17] width 95 height 13
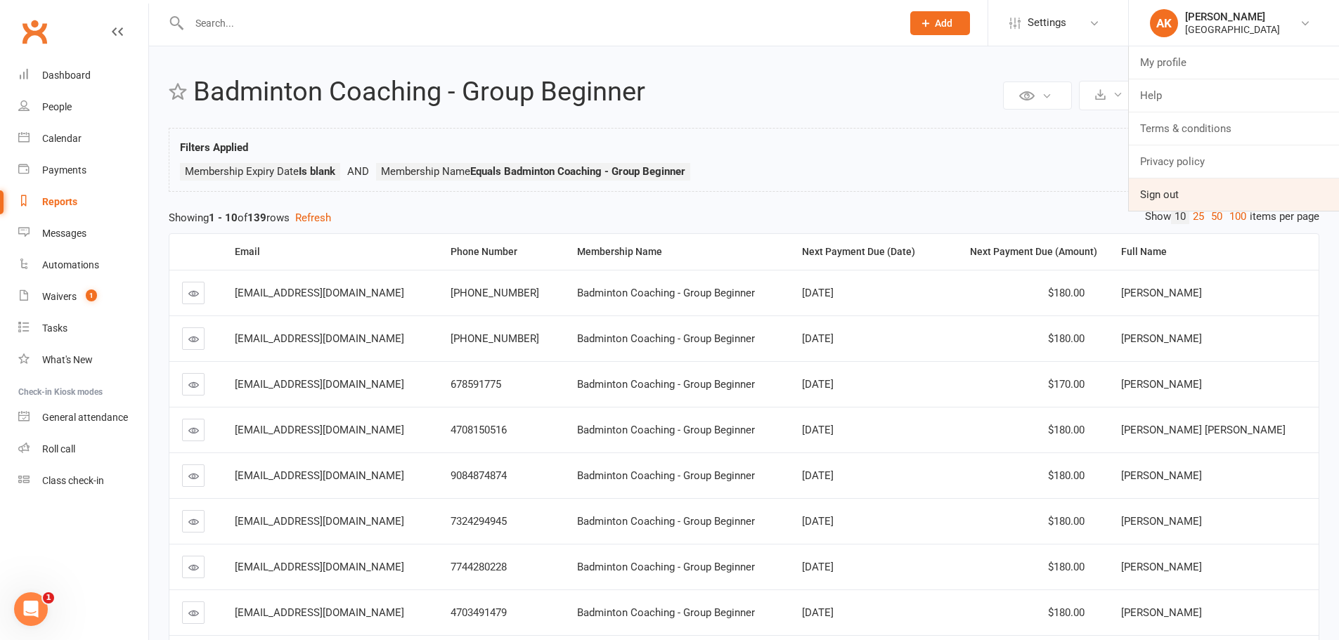
click at [1173, 196] on link "Sign out" at bounding box center [1234, 194] width 210 height 32
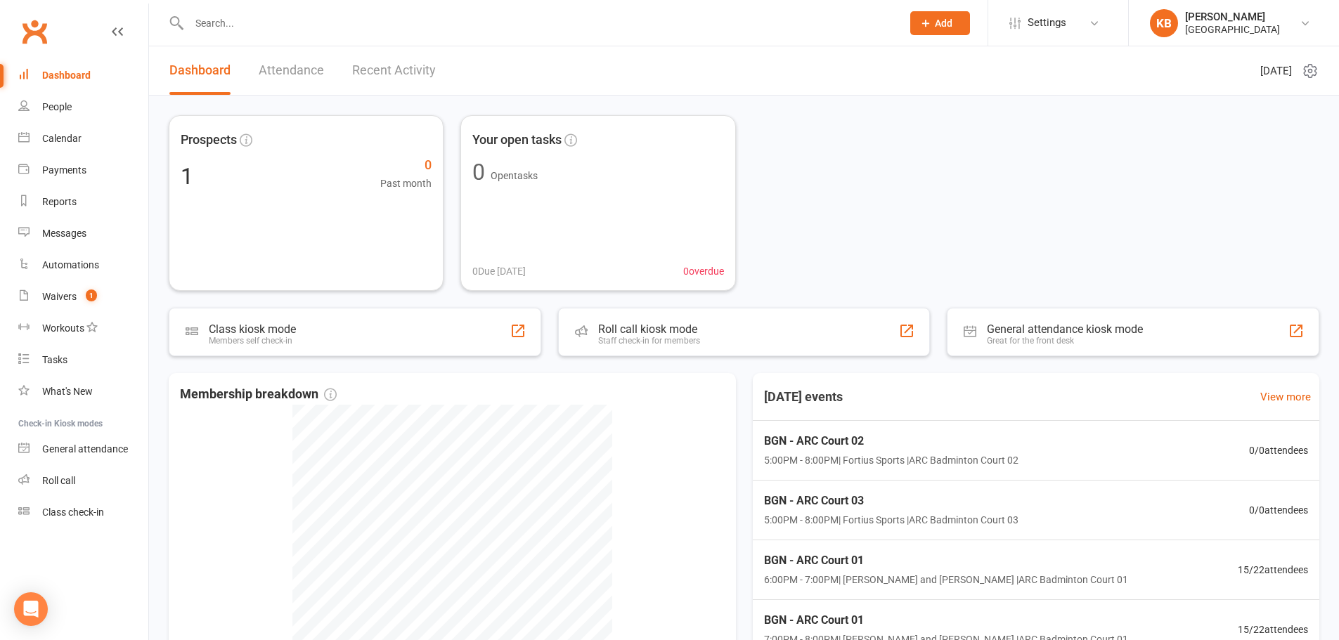
click at [291, 22] on input "text" at bounding box center [538, 23] width 707 height 20
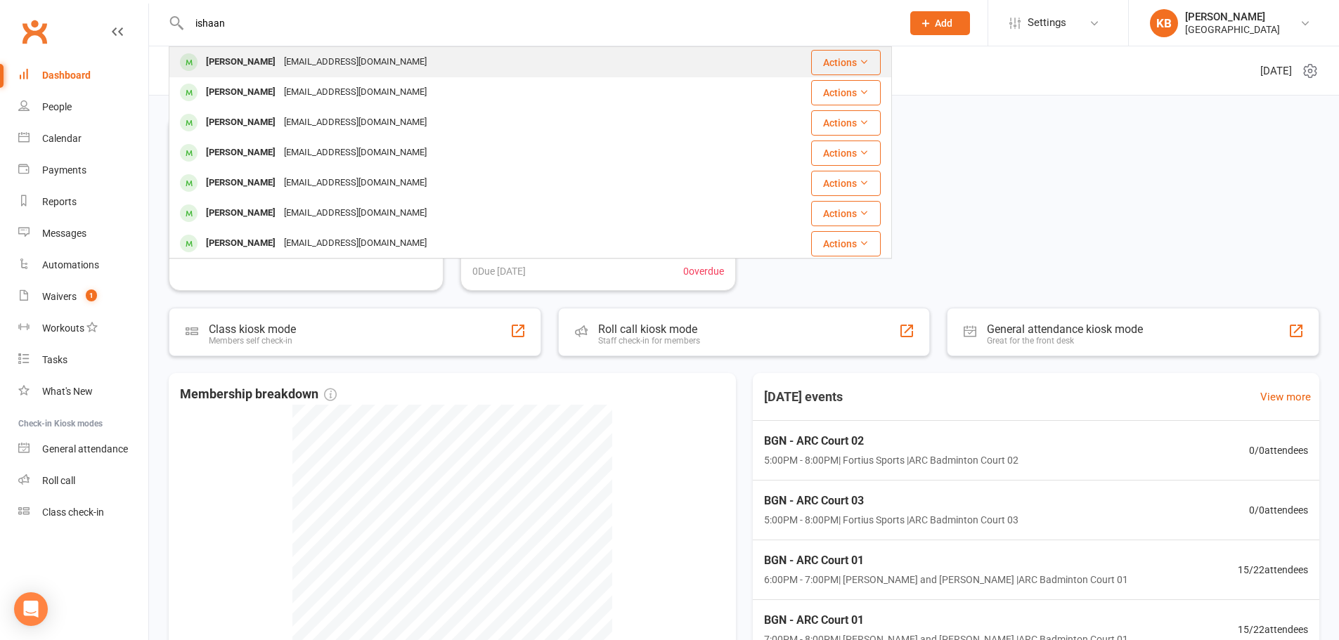
type input "ishaan"
click at [299, 64] on div "akkalaishan@gmail.com" at bounding box center [355, 62] width 151 height 20
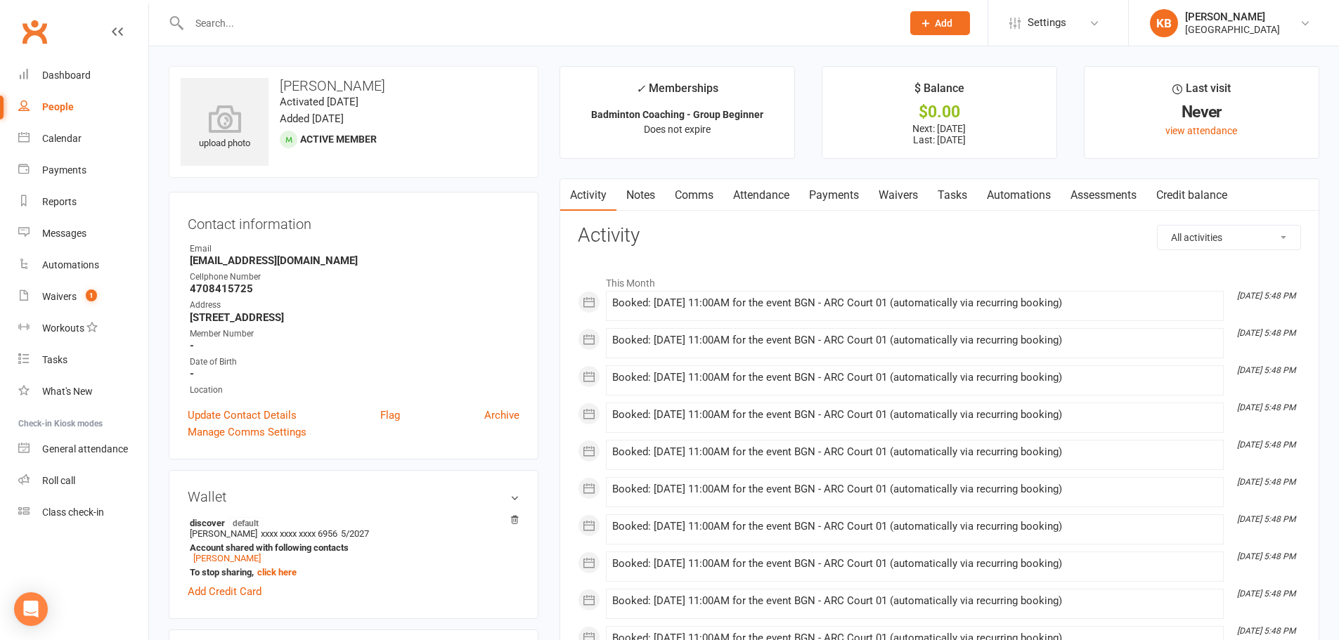
click at [261, 24] on input "text" at bounding box center [538, 23] width 707 height 20
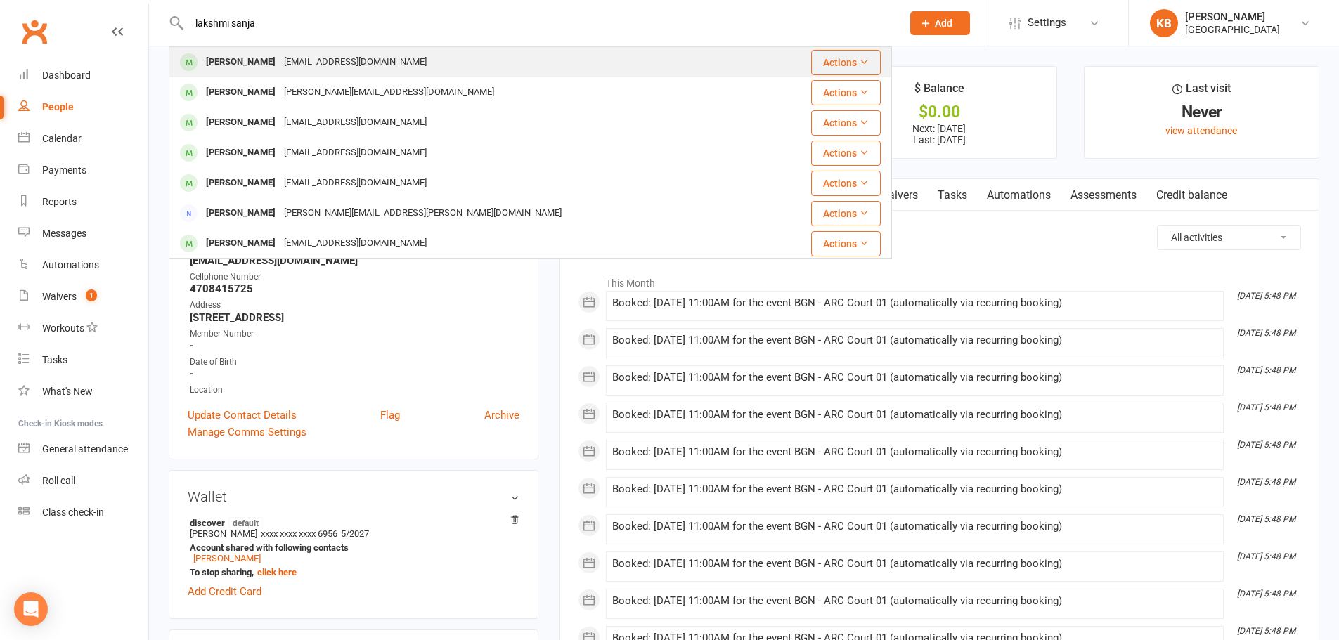
type input "lakshmi sanja"
click at [280, 53] on div "[PERSON_NAME]" at bounding box center [241, 62] width 78 height 20
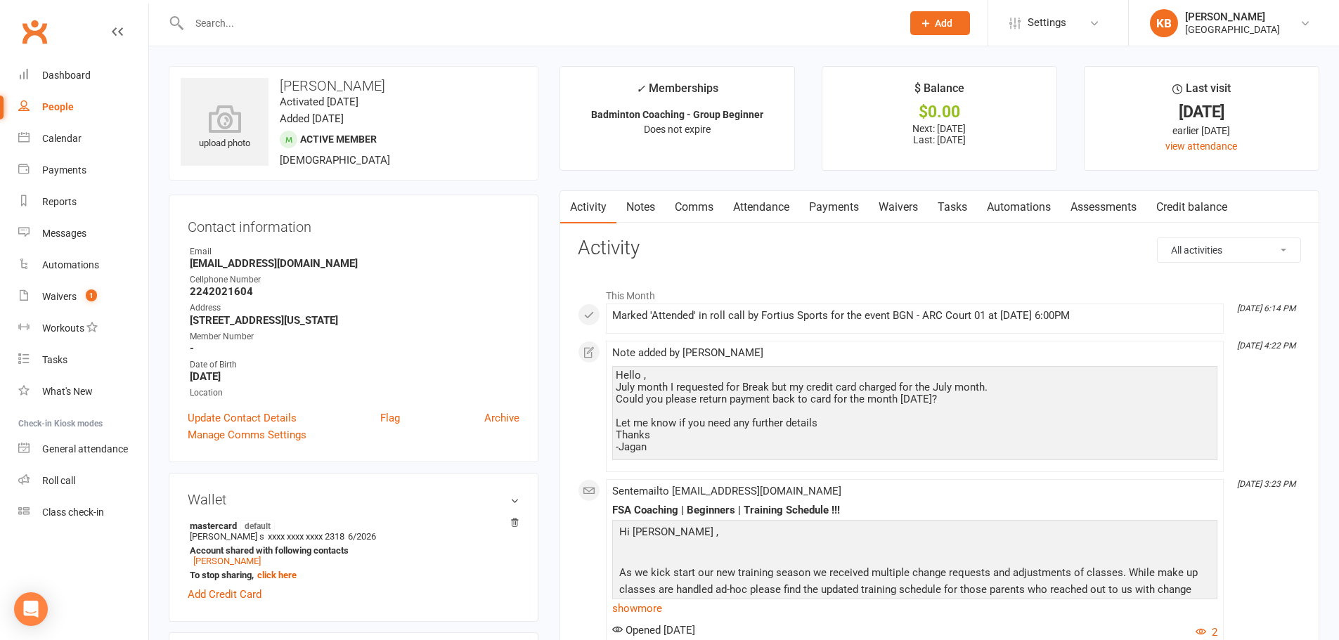
drag, startPoint x: 280, startPoint y: 82, endPoint x: 455, endPoint y: 84, distance: 175.0
click at [455, 84] on h3 "[PERSON_NAME]" at bounding box center [354, 85] width 346 height 15
copy h3 "[PERSON_NAME]"
click at [459, 83] on h3 "[PERSON_NAME]" at bounding box center [354, 85] width 346 height 15
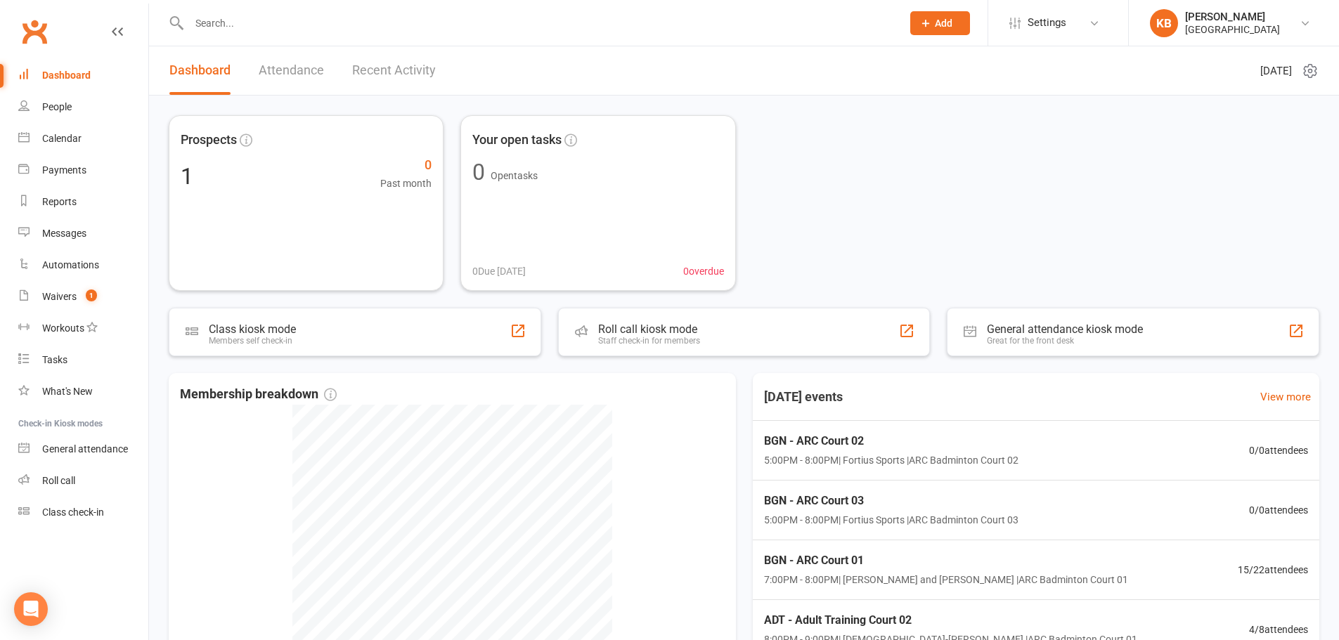
click at [359, 22] on input "text" at bounding box center [538, 23] width 707 height 20
paste input "l"
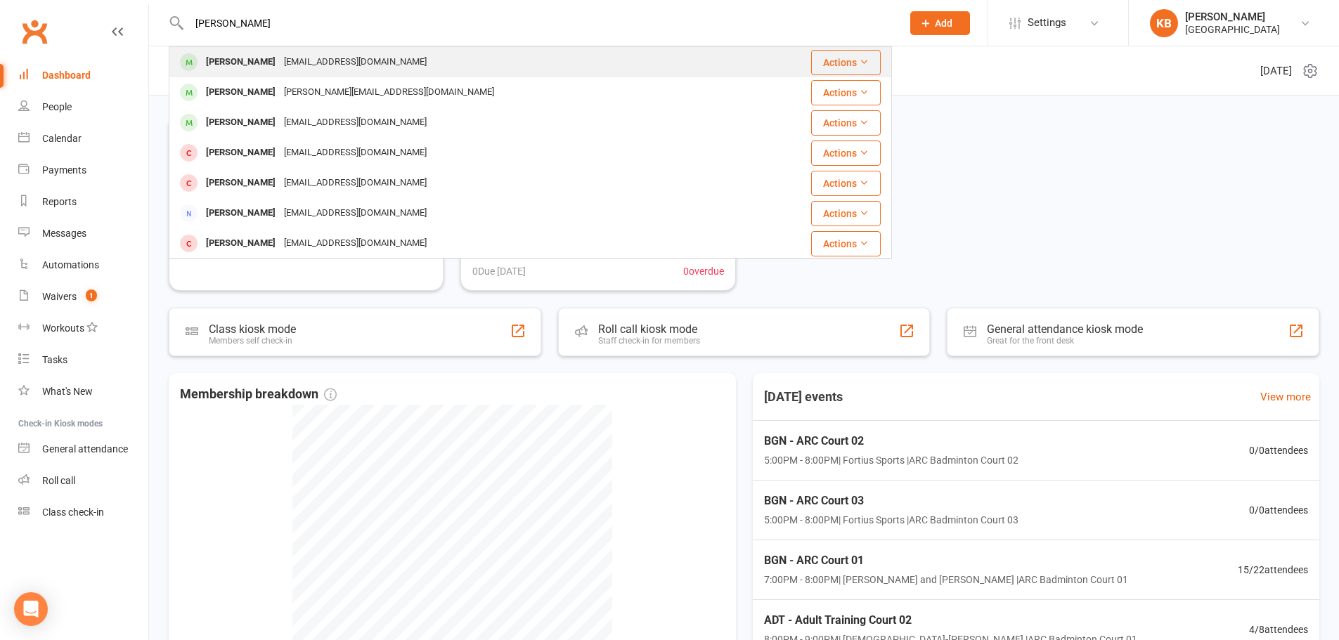
type input "[PERSON_NAME]"
click at [375, 55] on div "[EMAIL_ADDRESS][DOMAIN_NAME]" at bounding box center [355, 62] width 151 height 20
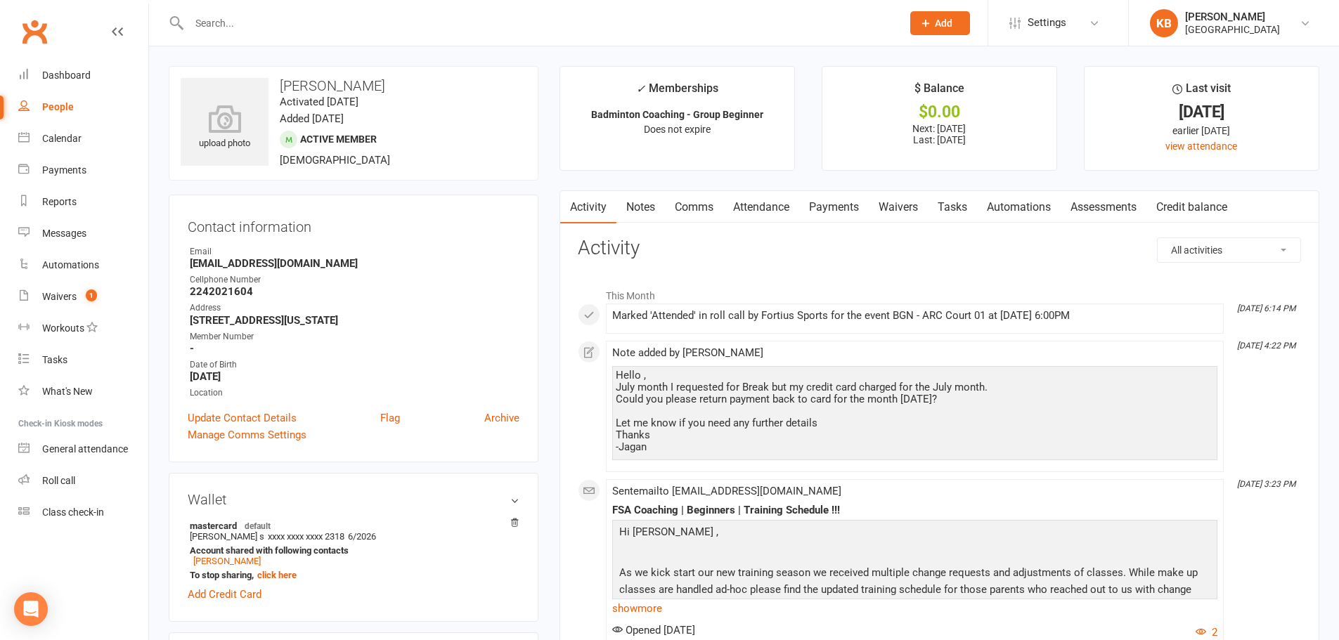
drag, startPoint x: 277, startPoint y: 84, endPoint x: 467, endPoint y: 84, distance: 189.7
click at [467, 84] on h3 "[PERSON_NAME]" at bounding box center [354, 85] width 346 height 15
copy h3 "[PERSON_NAME]"
click at [468, 84] on h3 "[PERSON_NAME]" at bounding box center [354, 85] width 346 height 15
click at [835, 214] on link "Payments" at bounding box center [834, 207] width 70 height 32
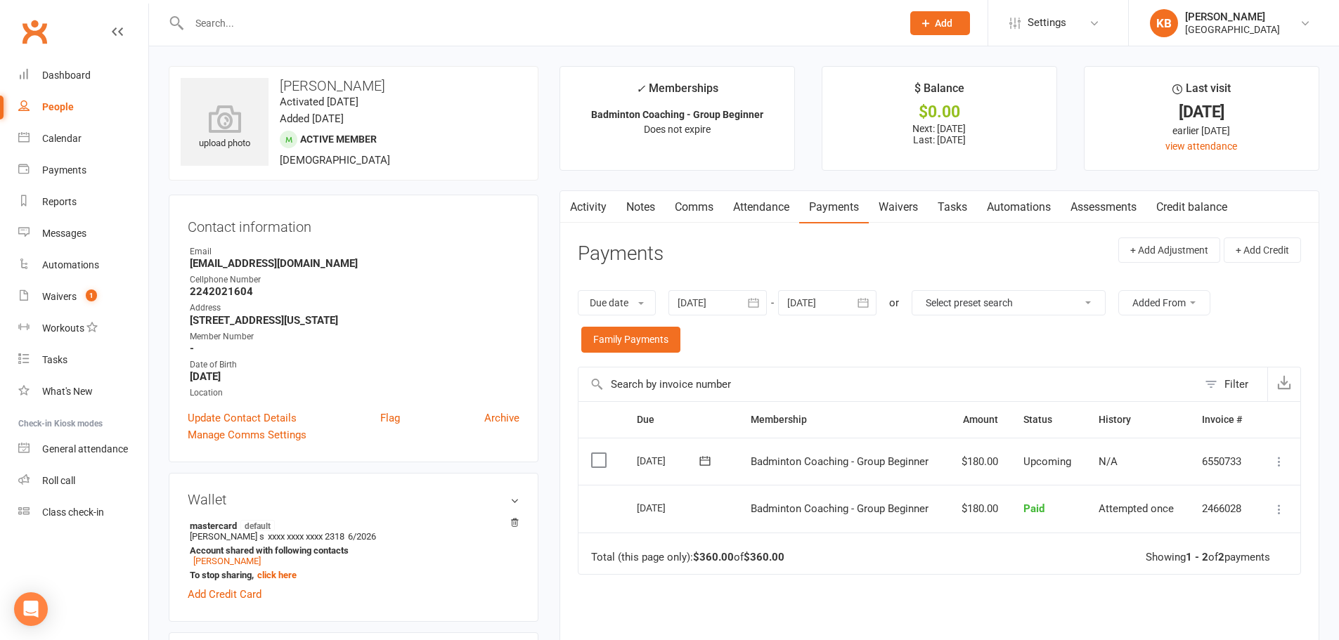
click at [763, 302] on button "button" at bounding box center [753, 302] width 25 height 25
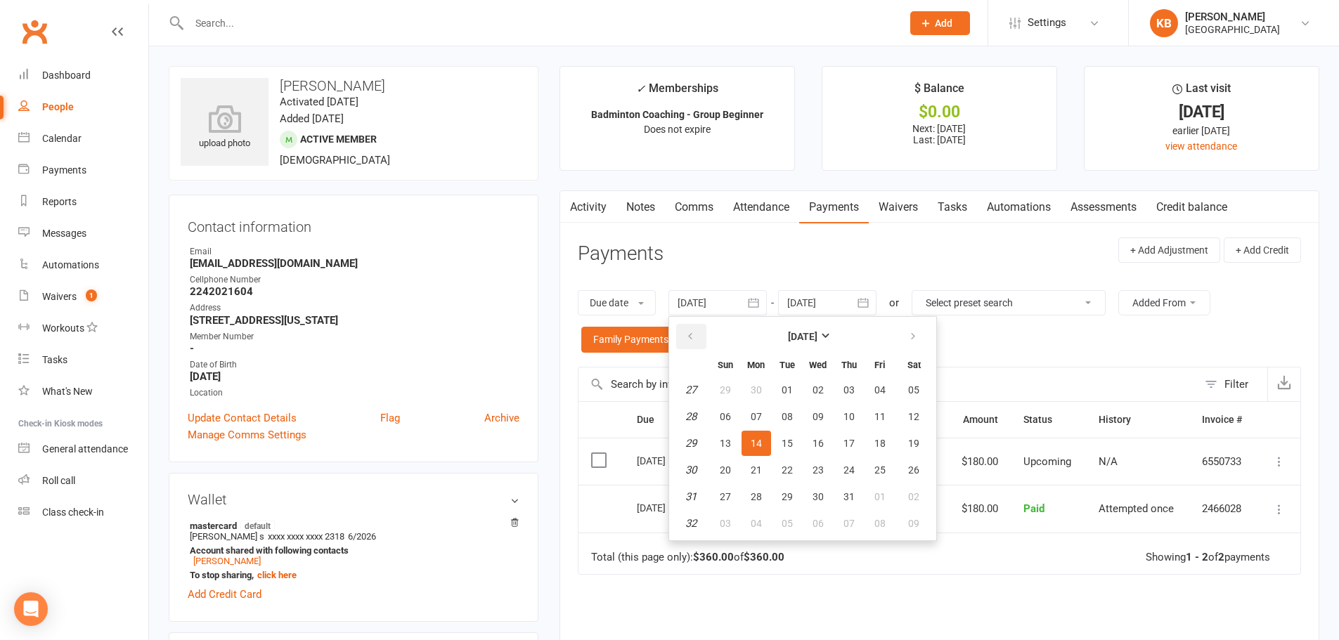
click at [687, 346] on button "button" at bounding box center [691, 336] width 30 height 25
click at [788, 390] on span "01" at bounding box center [786, 389] width 11 height 11
type input "[DATE]"
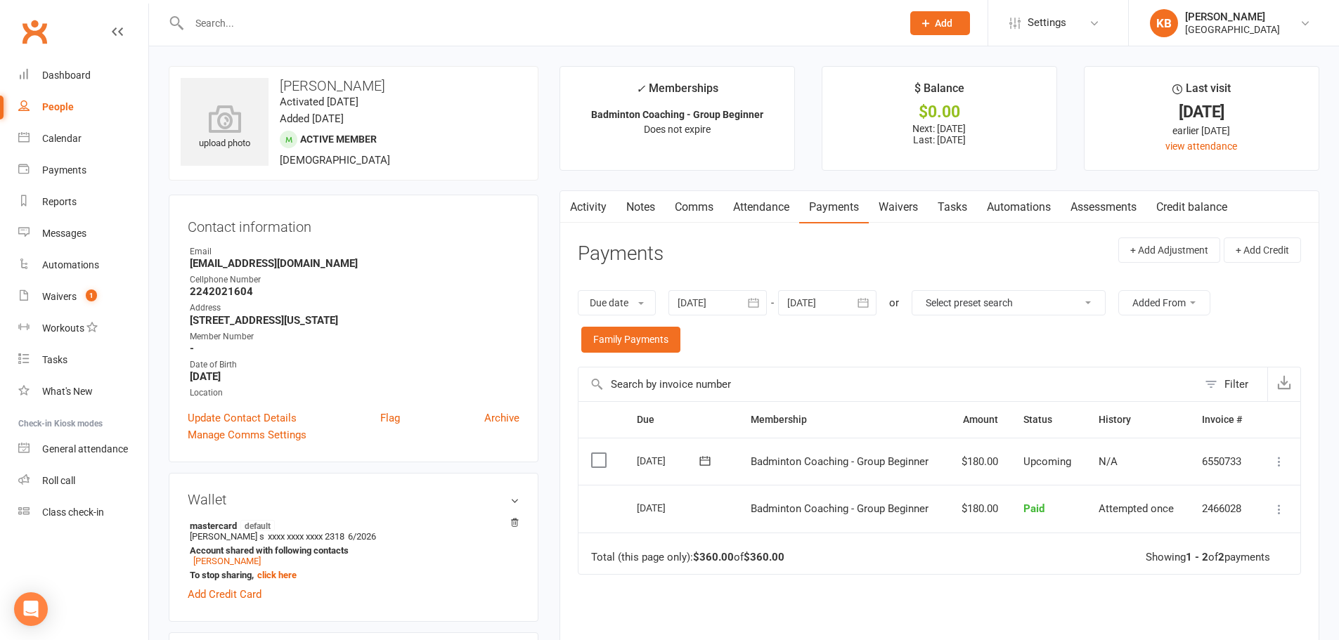
click at [863, 307] on icon "button" at bounding box center [863, 302] width 11 height 9
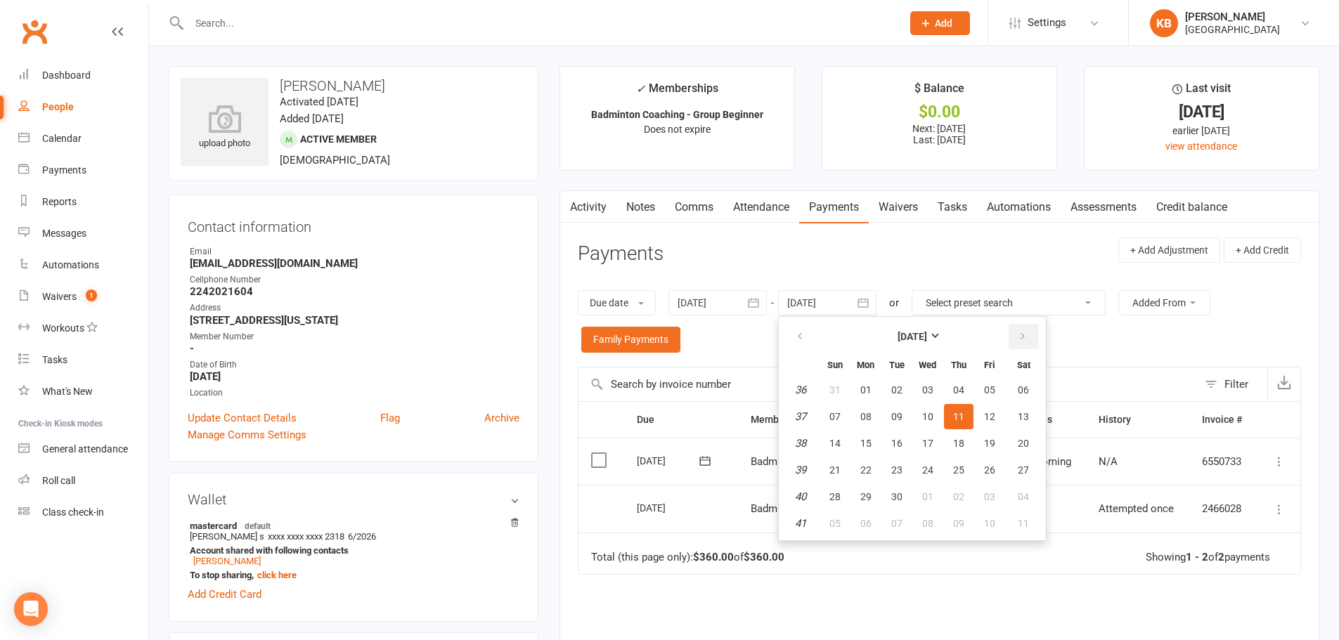
click at [1018, 341] on button "button" at bounding box center [1023, 336] width 30 height 25
click at [1028, 368] on small "Sat" at bounding box center [1023, 365] width 13 height 11
click at [1027, 379] on button "04" at bounding box center [1024, 389] width 36 height 25
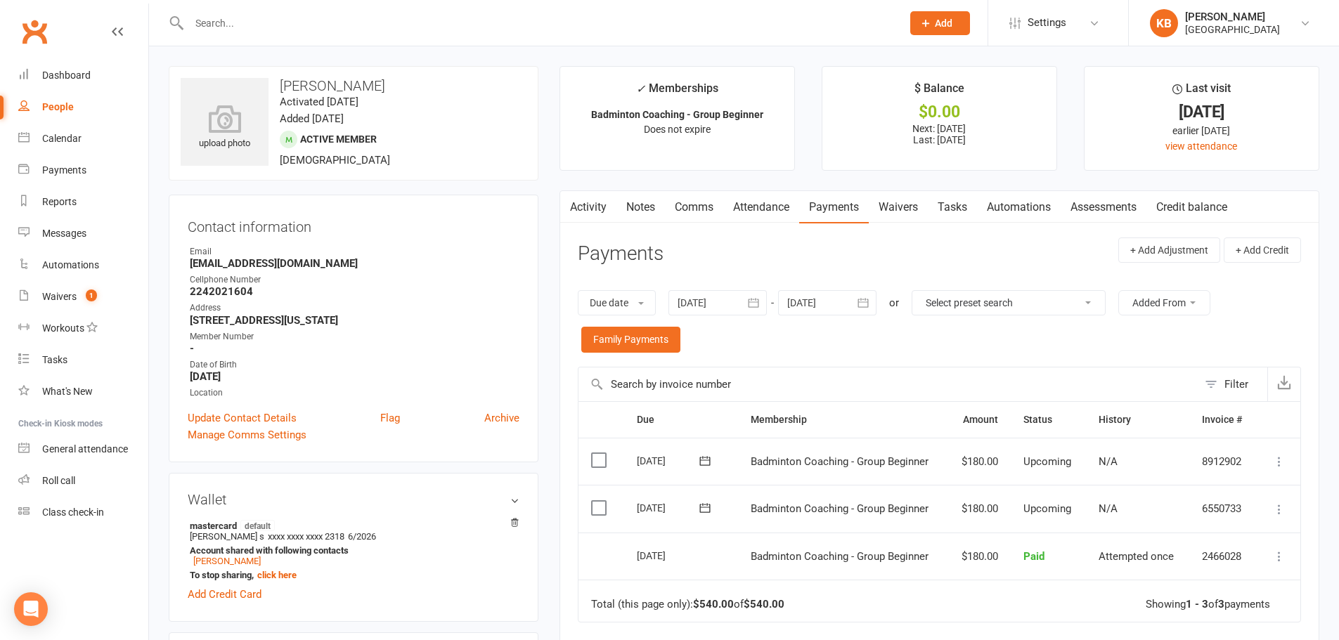
click at [864, 301] on icon "button" at bounding box center [863, 303] width 14 height 14
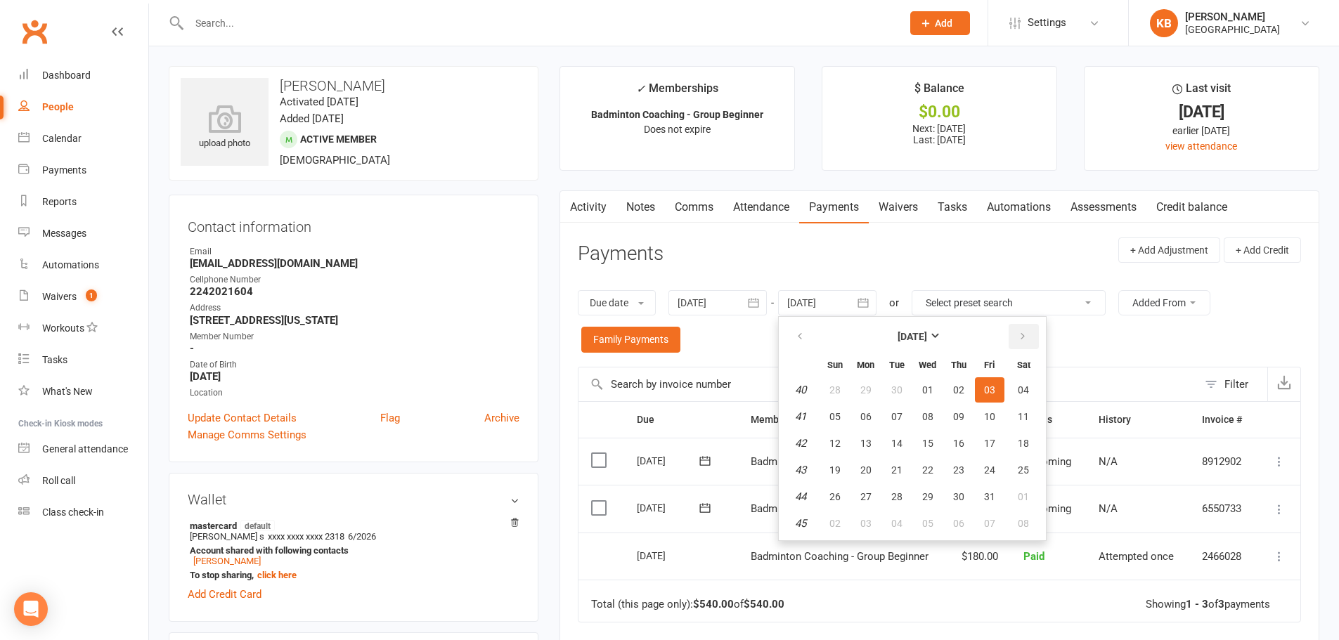
click at [1033, 335] on button "button" at bounding box center [1023, 336] width 30 height 25
click at [999, 385] on button "31" at bounding box center [990, 389] width 30 height 25
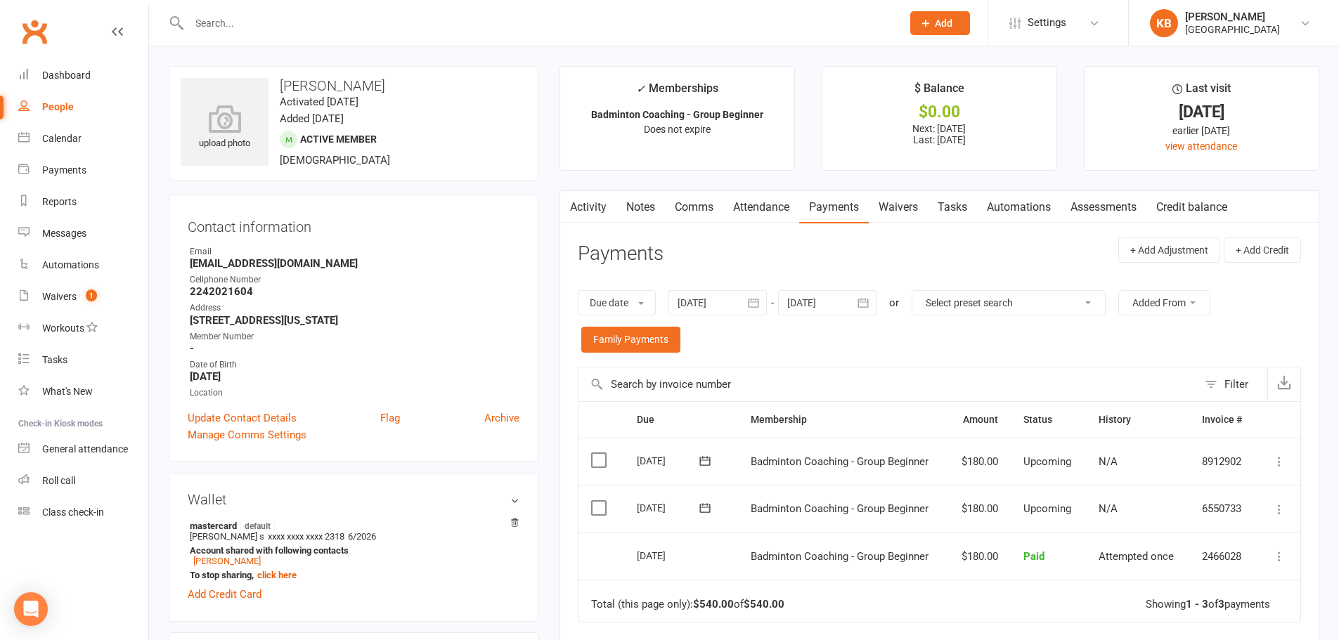
click at [1277, 510] on icon at bounding box center [1279, 509] width 14 height 14
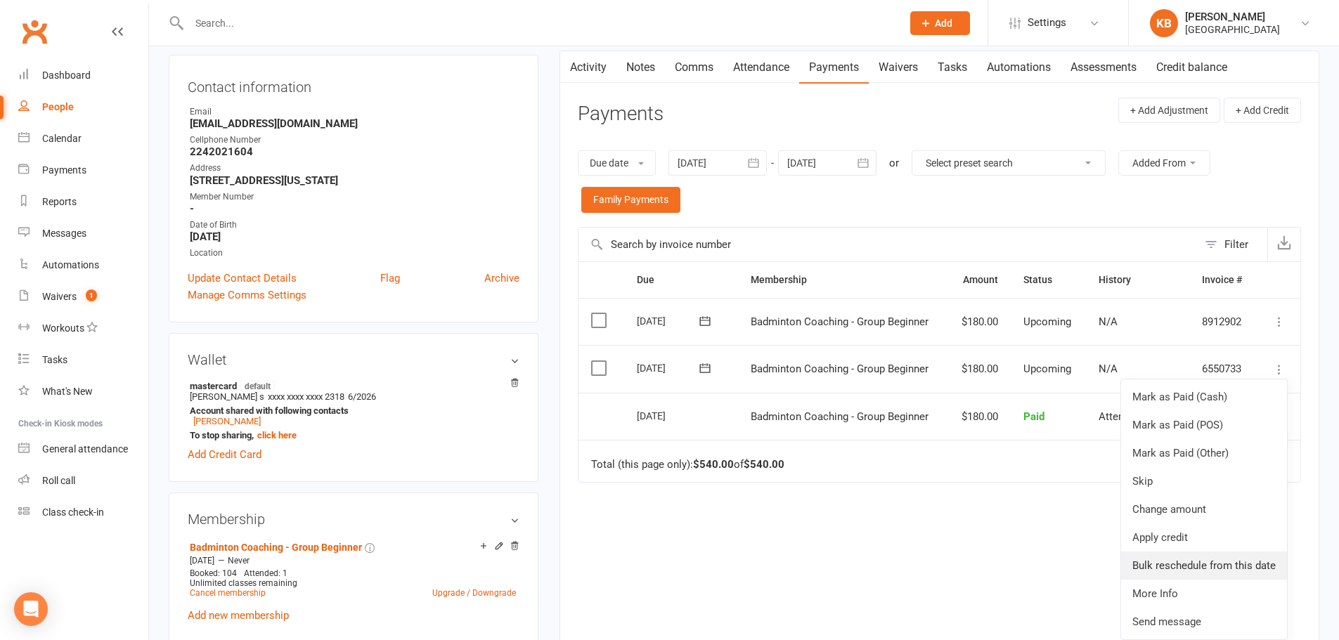
scroll to position [141, 0]
click at [1156, 483] on link "Skip" at bounding box center [1204, 481] width 166 height 28
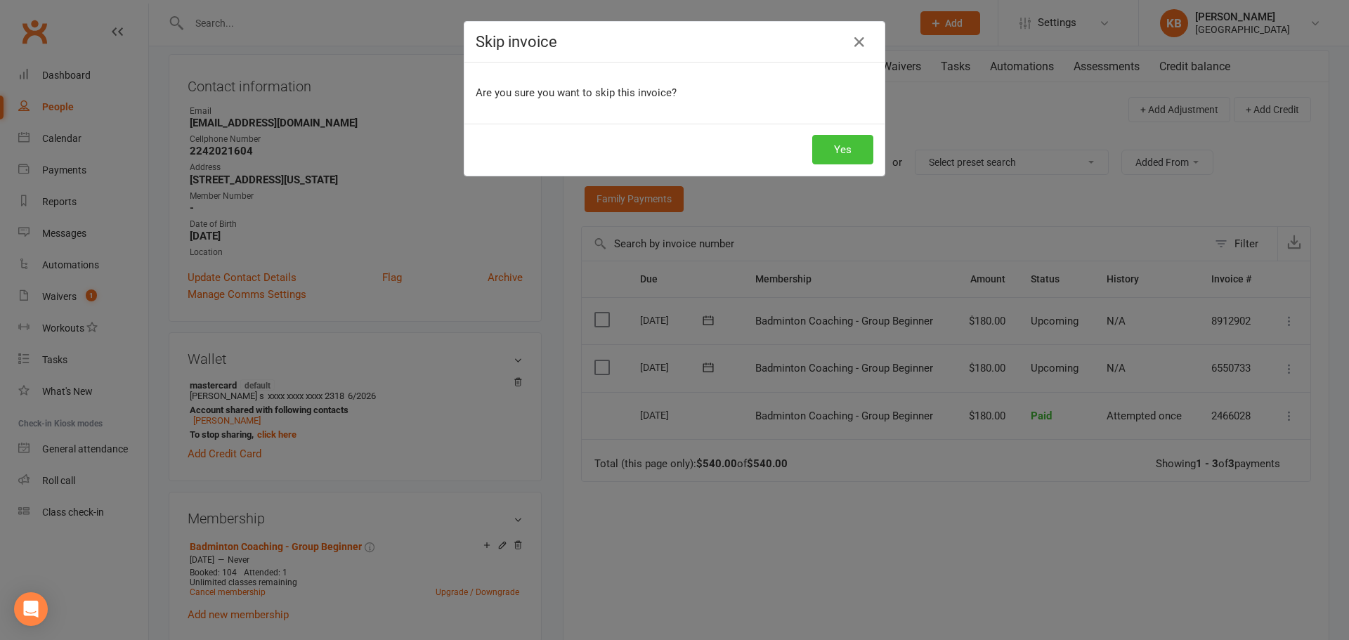
click at [826, 152] on button "Yes" at bounding box center [842, 150] width 61 height 30
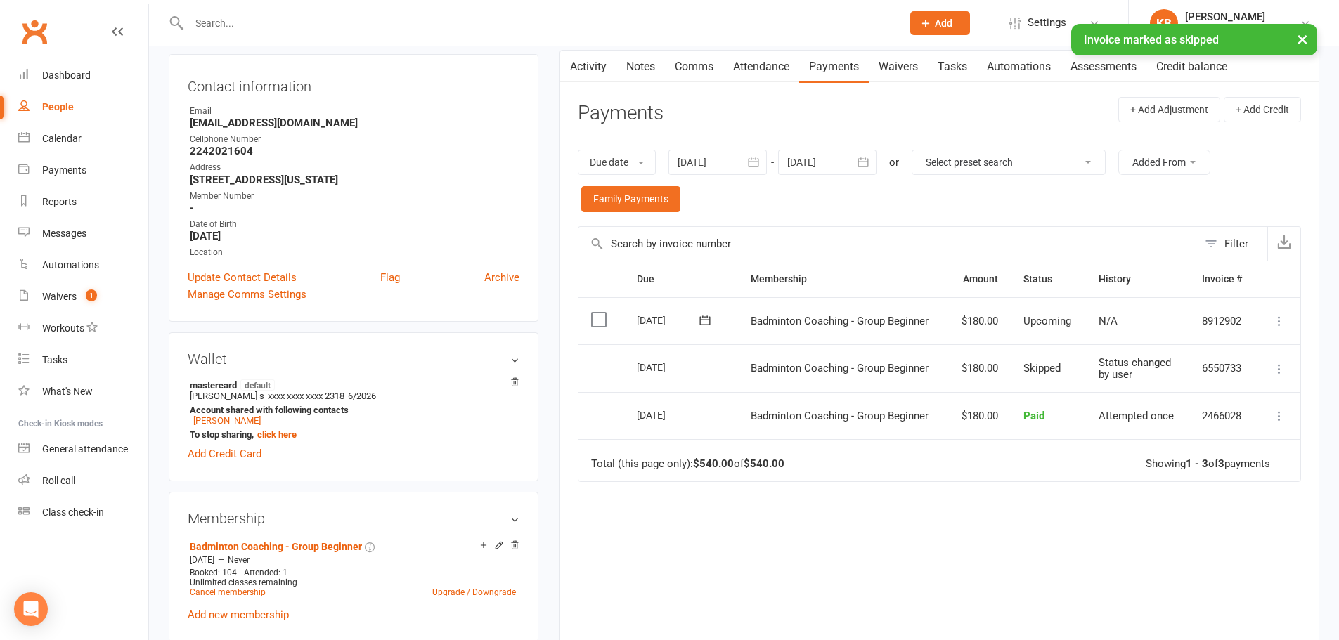
scroll to position [70, 0]
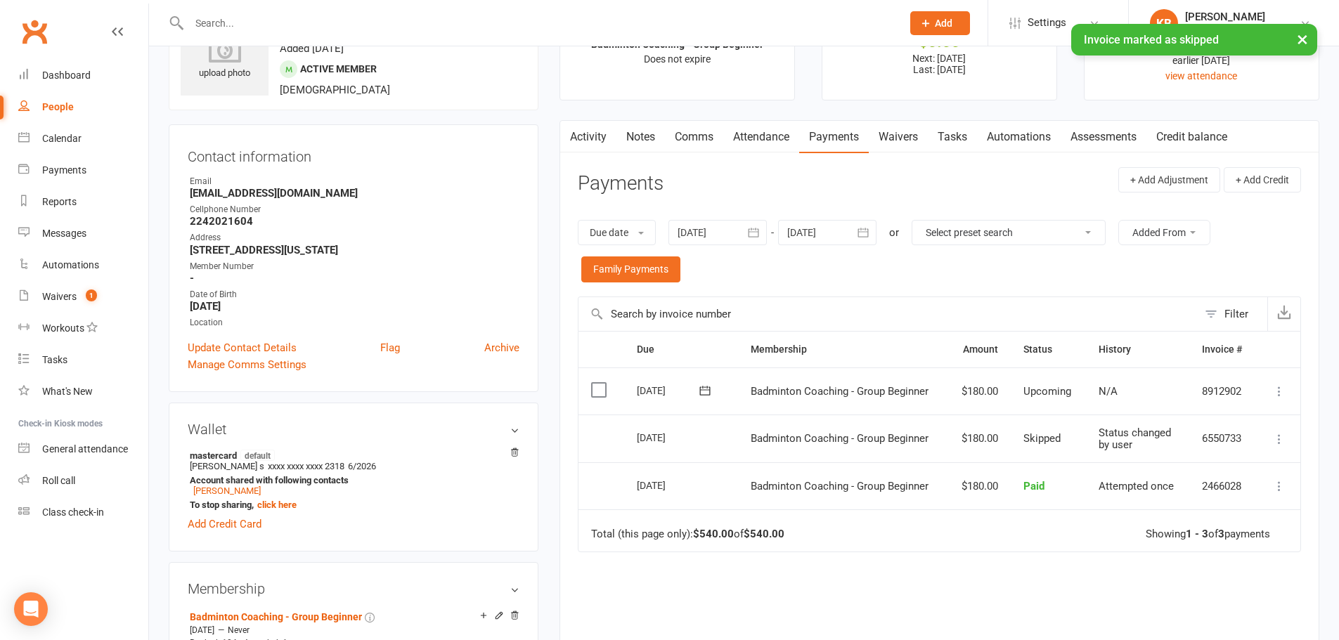
click at [869, 230] on icon "button" at bounding box center [863, 233] width 14 height 14
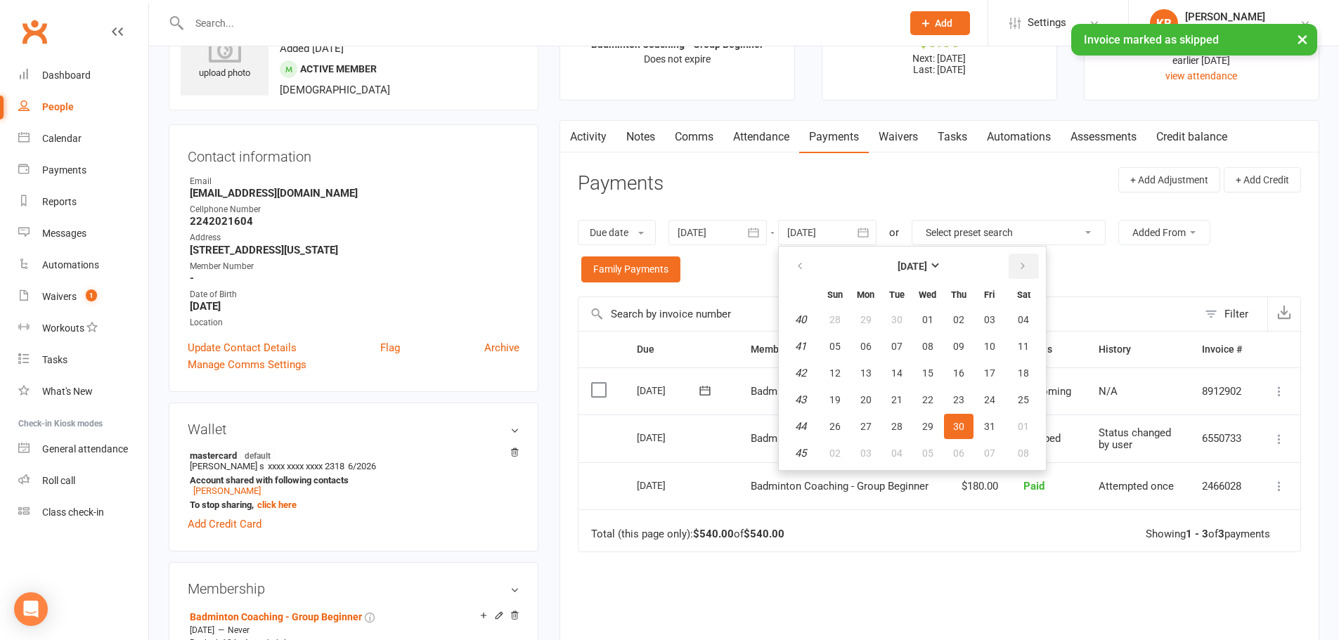
click at [1020, 262] on icon "button" at bounding box center [1023, 266] width 10 height 11
click at [1021, 313] on button "01" at bounding box center [1024, 319] width 36 height 25
type input "01 Nov 2025"
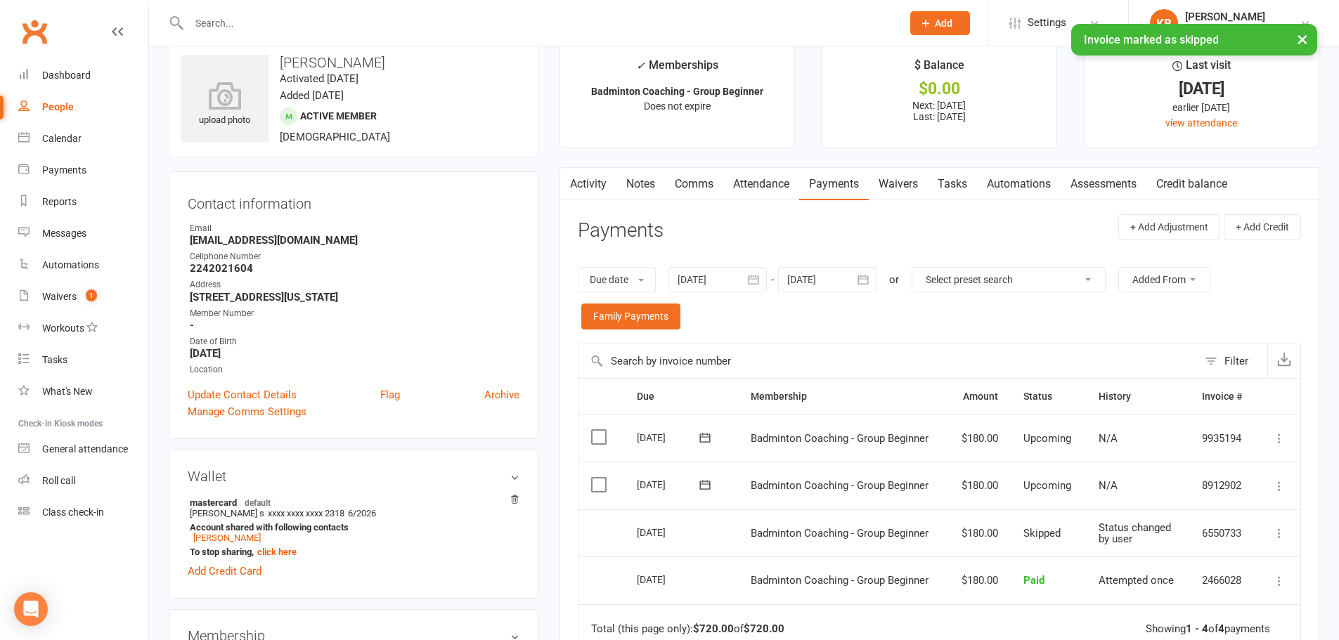
scroll to position [0, 0]
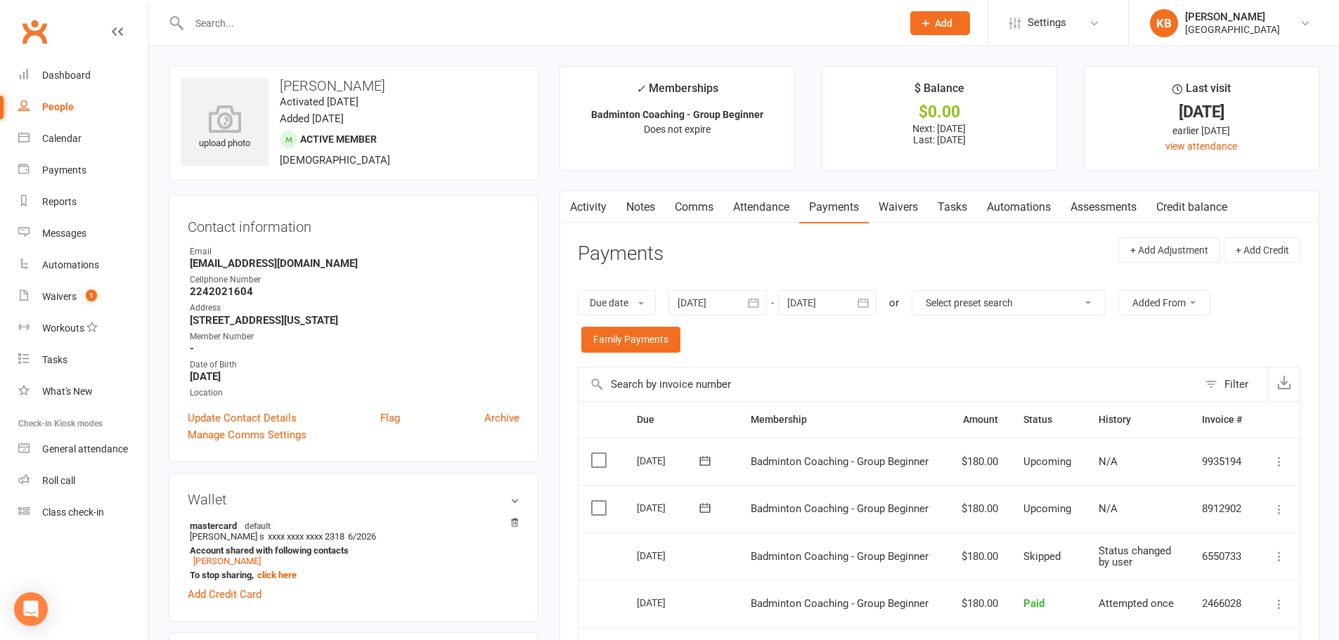
click at [648, 202] on link "Notes" at bounding box center [640, 207] width 48 height 32
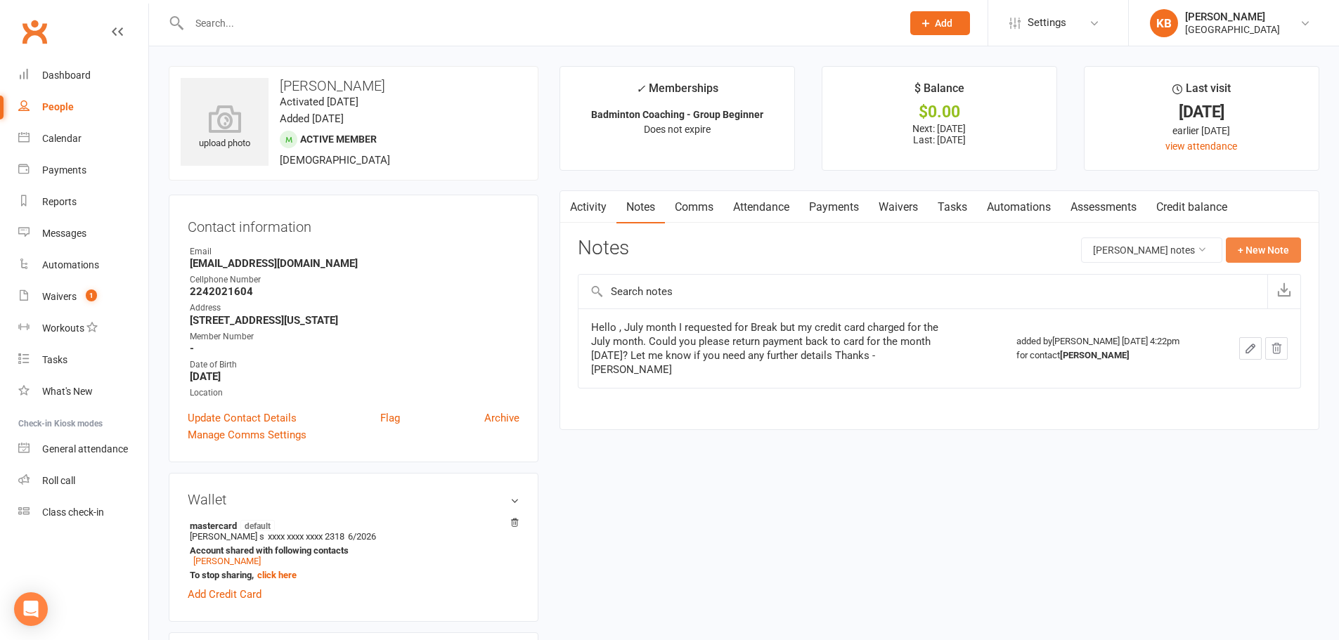
click at [1247, 248] on button "+ New Note" at bounding box center [1263, 250] width 75 height 25
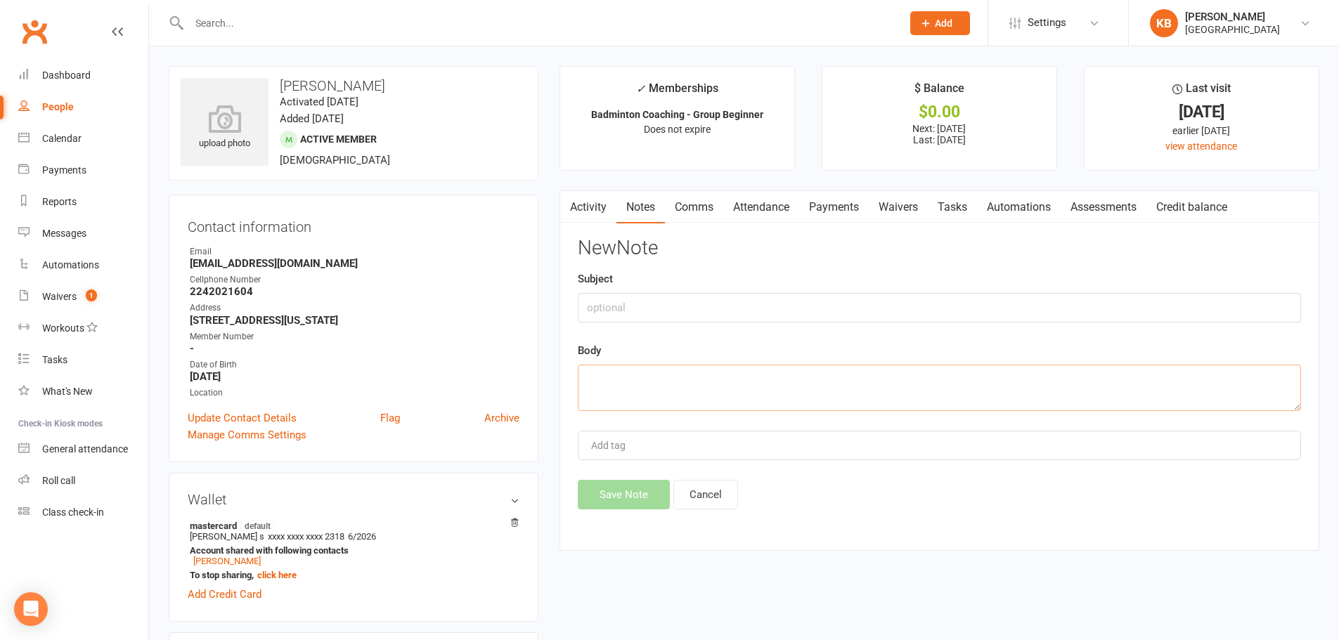
click at [755, 396] on textarea at bounding box center [939, 388] width 723 height 46
paste textarea "In July, we charged $190 at ARC. Since the parents mentioned they were on vacat…"
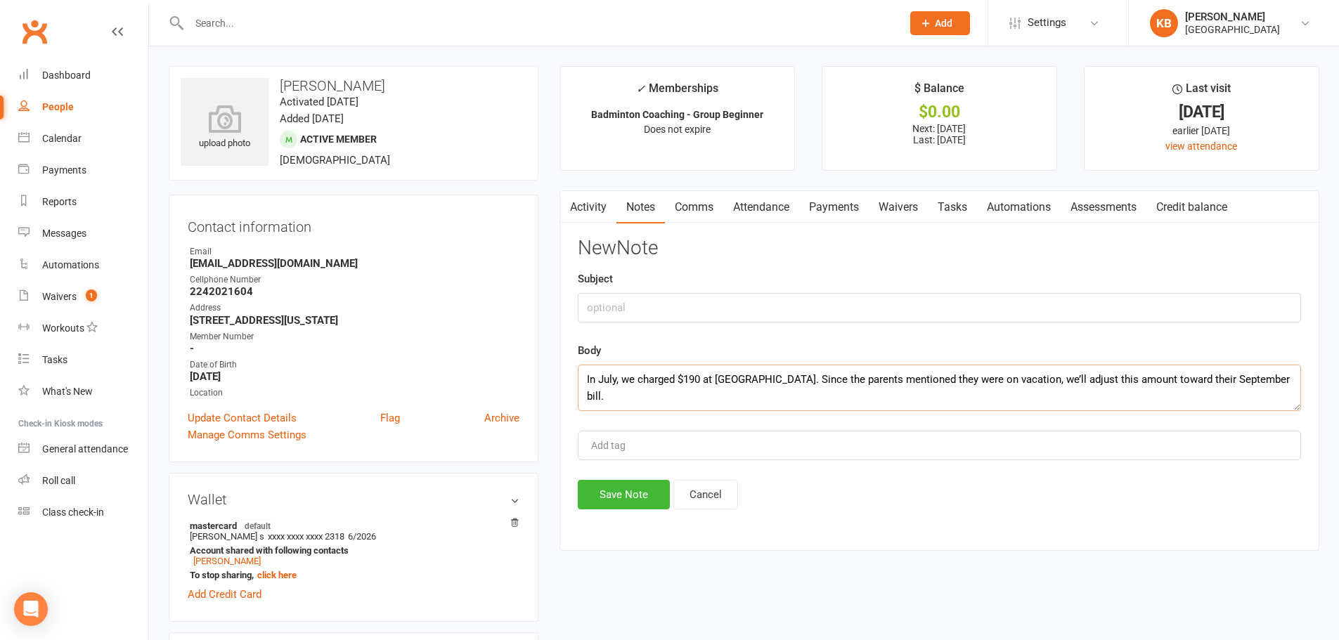
click at [1004, 379] on textarea "In July, we charged $190 at ARC. Since the parents mentioned they were on vacat…" at bounding box center [939, 388] width 723 height 46
click at [1027, 380] on textarea "In July, we charged $190 at ARC. Since the parents mentioned they were on vacat…" at bounding box center [939, 388] width 723 height 46
click at [1029, 383] on textarea "In July, we charged $190 at ARC. Since the parents mentioned they were on vacat…" at bounding box center [939, 388] width 723 height 46
click at [1136, 378] on textarea "In July, we charged $190 at ARC. Since the parents mentioned they were on vacat…" at bounding box center [939, 388] width 723 height 46
click at [1233, 379] on textarea "In July, we charged $190 at ARC. Since the parents mentioned they were on vacat…" at bounding box center [939, 388] width 723 height 46
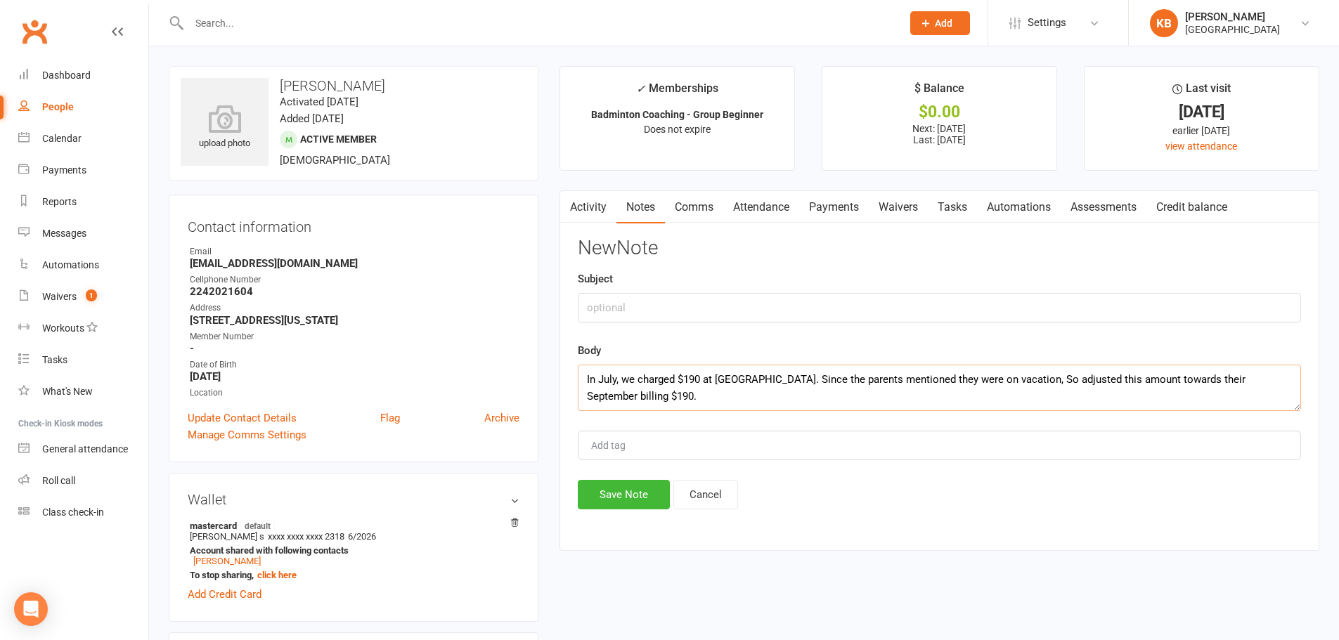
type textarea "In July, we charged $190 at ARC. Since the parents mentioned they were on vacat…"
click at [1155, 438] on div "Add tag" at bounding box center [939, 446] width 723 height 30
click at [618, 311] on input "text" at bounding box center [939, 308] width 723 height 30
type input "Payment Adjustment"
click at [625, 493] on button "Save Note" at bounding box center [624, 495] width 92 height 30
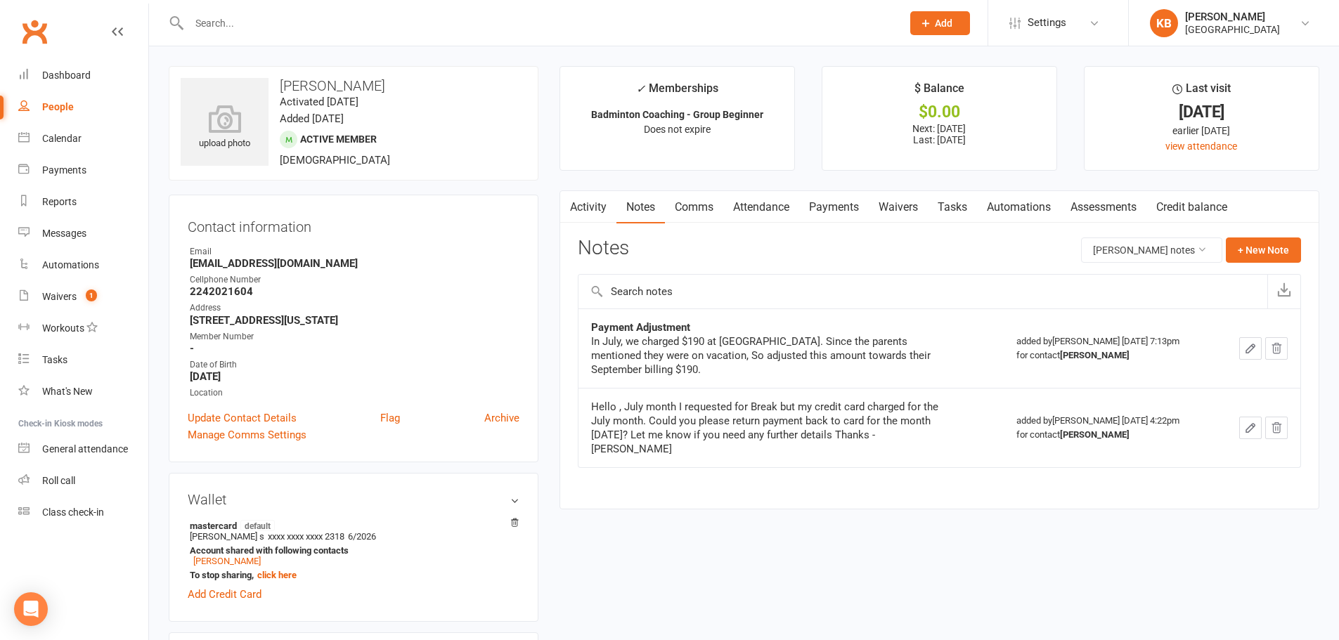
click at [836, 199] on link "Payments" at bounding box center [834, 207] width 70 height 32
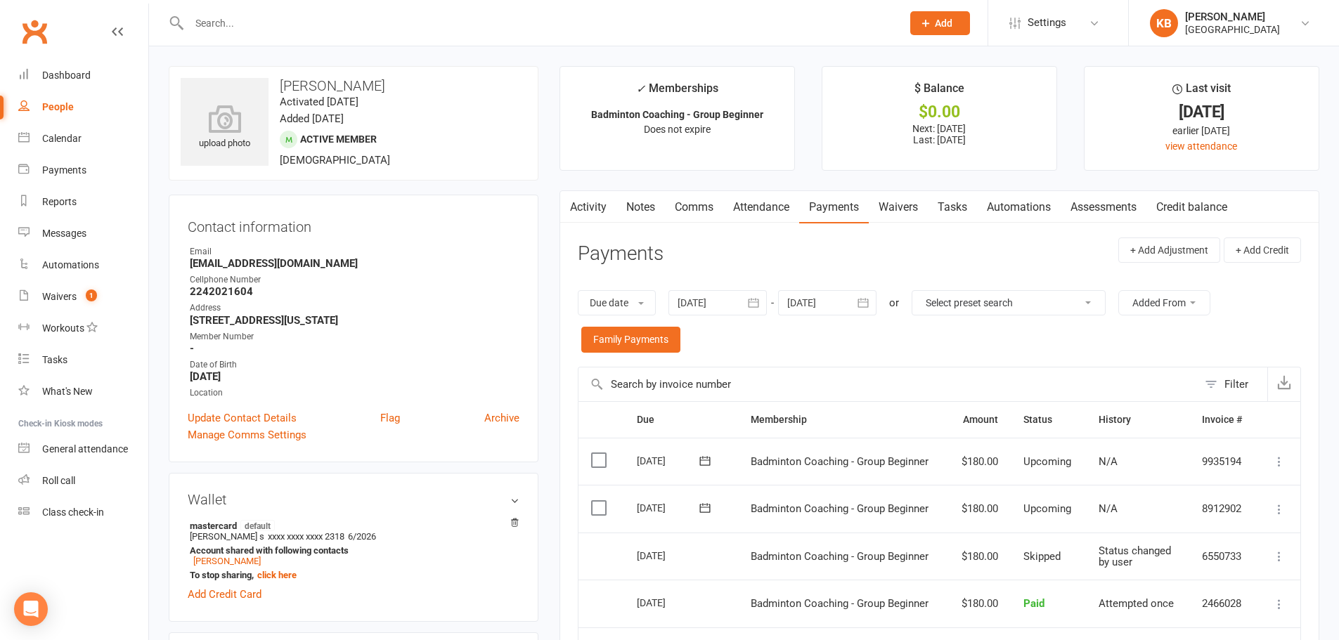
click at [313, 27] on input "text" at bounding box center [538, 23] width 707 height 20
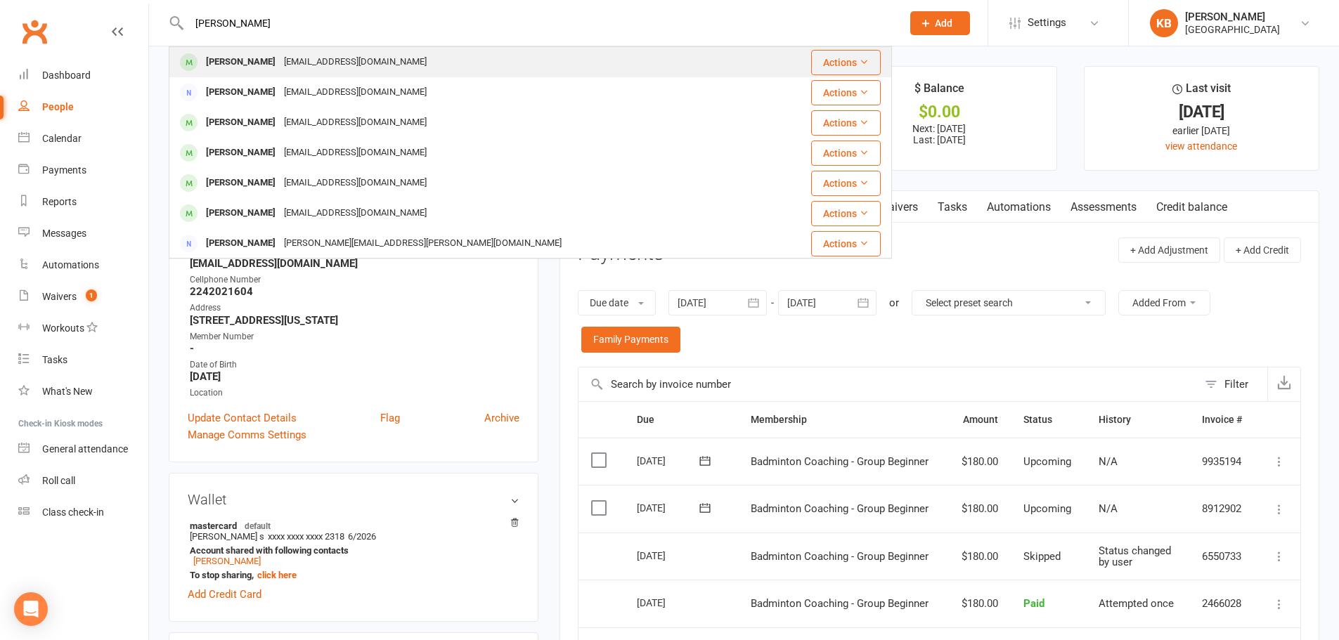
type input "aanya velupalli"
click at [308, 47] on td "Aanya Velupalli someshvelupalli@gmail.com" at bounding box center [469, 62] width 601 height 30
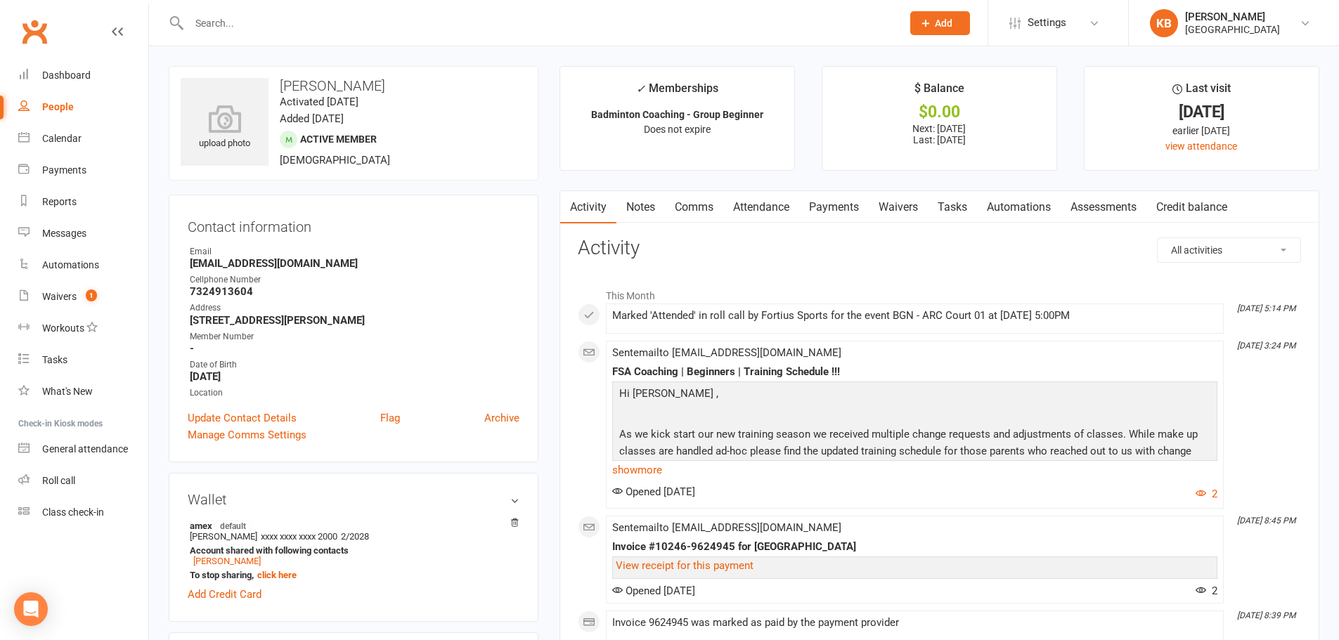
drag, startPoint x: 271, startPoint y: 84, endPoint x: 400, endPoint y: 84, distance: 129.3
click at [400, 84] on h3 "Aanya Velupalli" at bounding box center [354, 85] width 346 height 15
copy h3 "Aanya Velupalli"
click at [405, 80] on h3 "Aanya Velupalli" at bounding box center [354, 85] width 346 height 15
click at [826, 207] on link "Payments" at bounding box center [834, 207] width 70 height 32
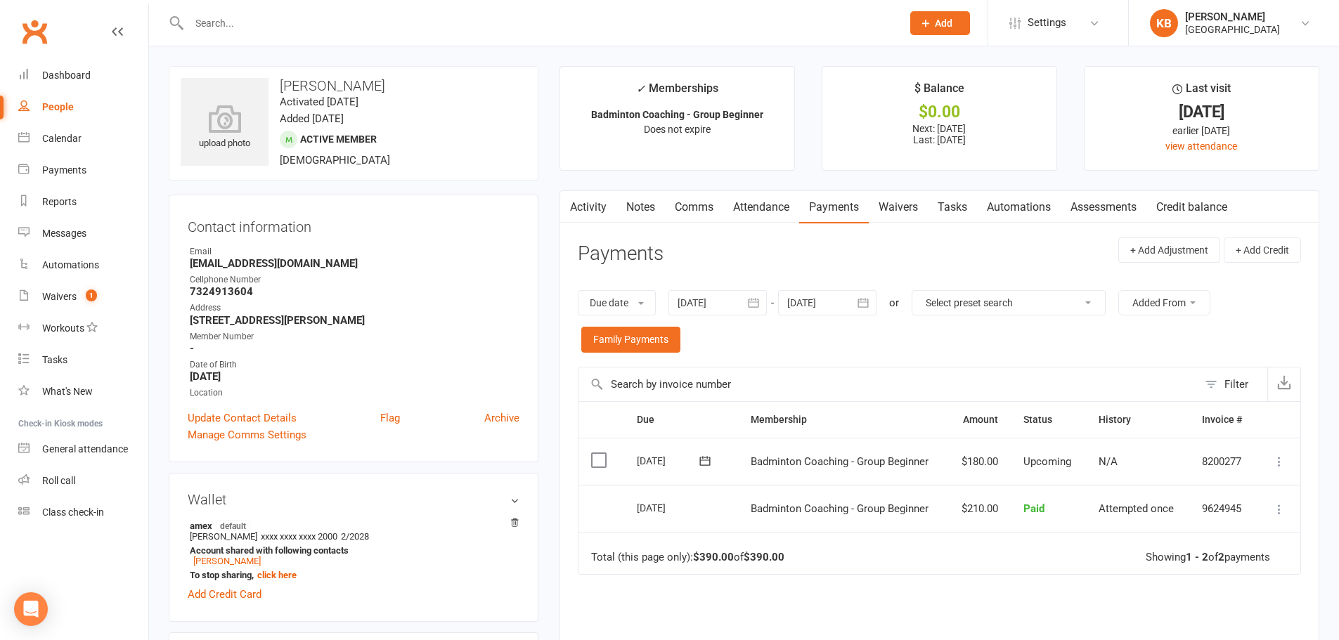
click at [754, 307] on icon "button" at bounding box center [753, 302] width 11 height 9
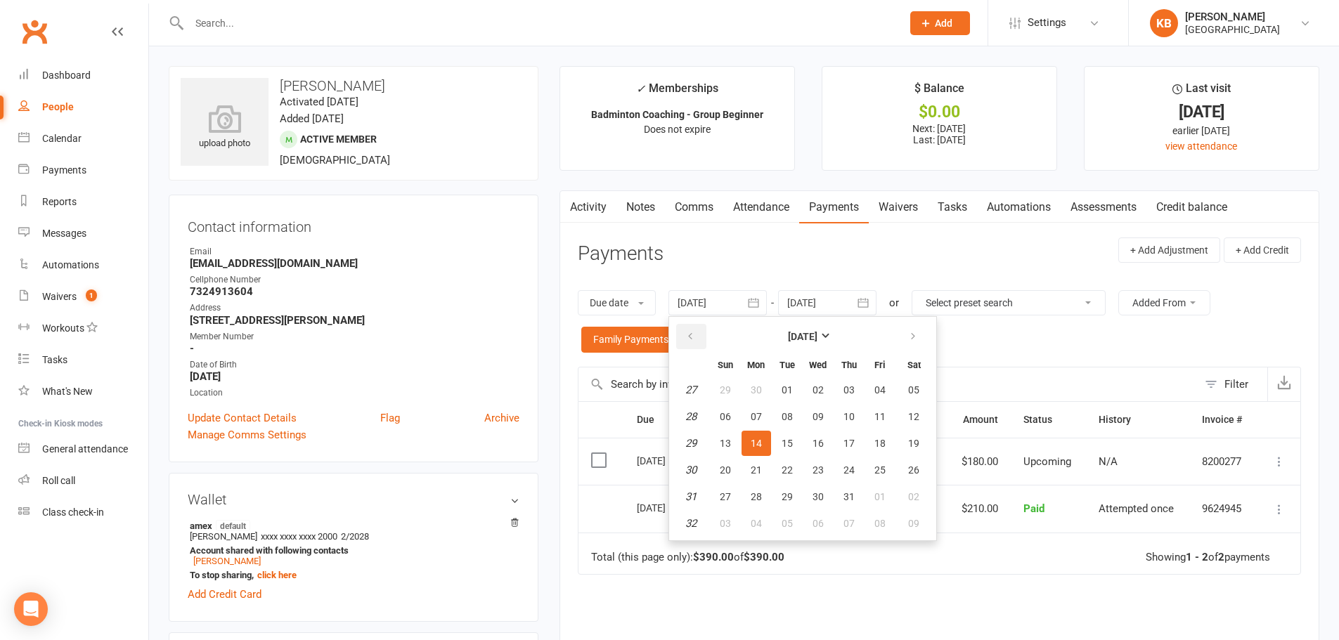
click at [694, 339] on icon "button" at bounding box center [690, 336] width 10 height 11
click at [750, 376] on th "Mon" at bounding box center [756, 364] width 30 height 22
click at [765, 400] on button "28" at bounding box center [756, 389] width 30 height 25
type input "28 Apr 2025"
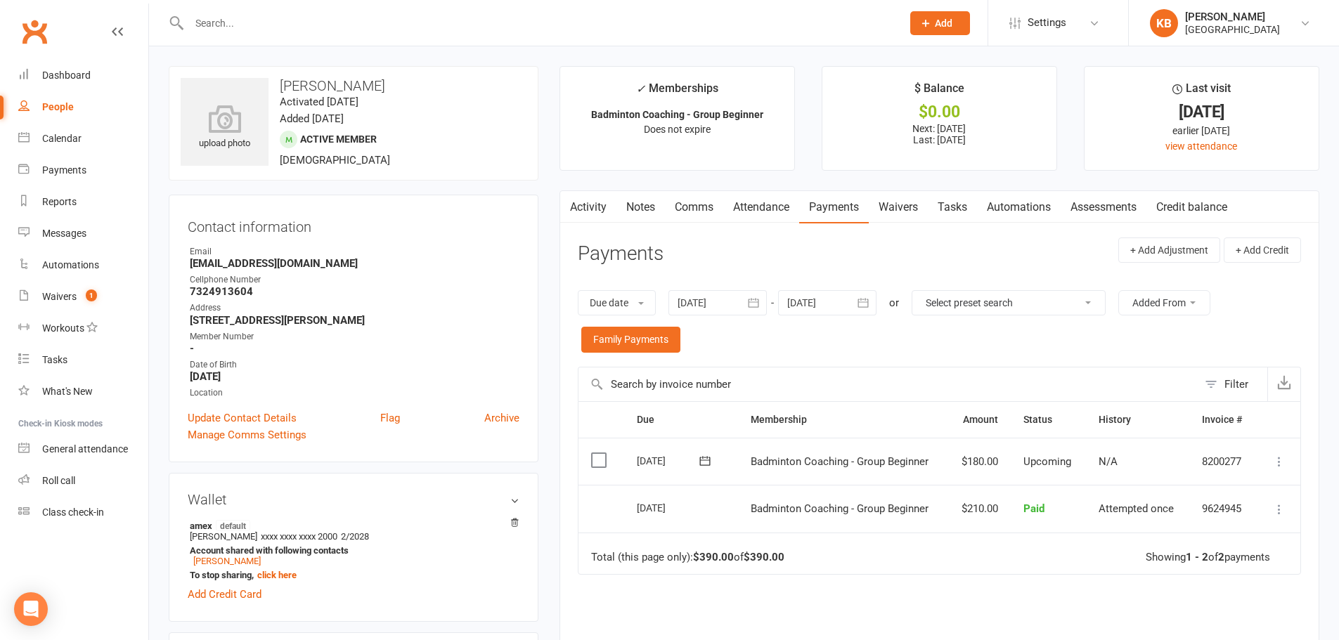
click at [595, 207] on link "Activity" at bounding box center [588, 207] width 56 height 32
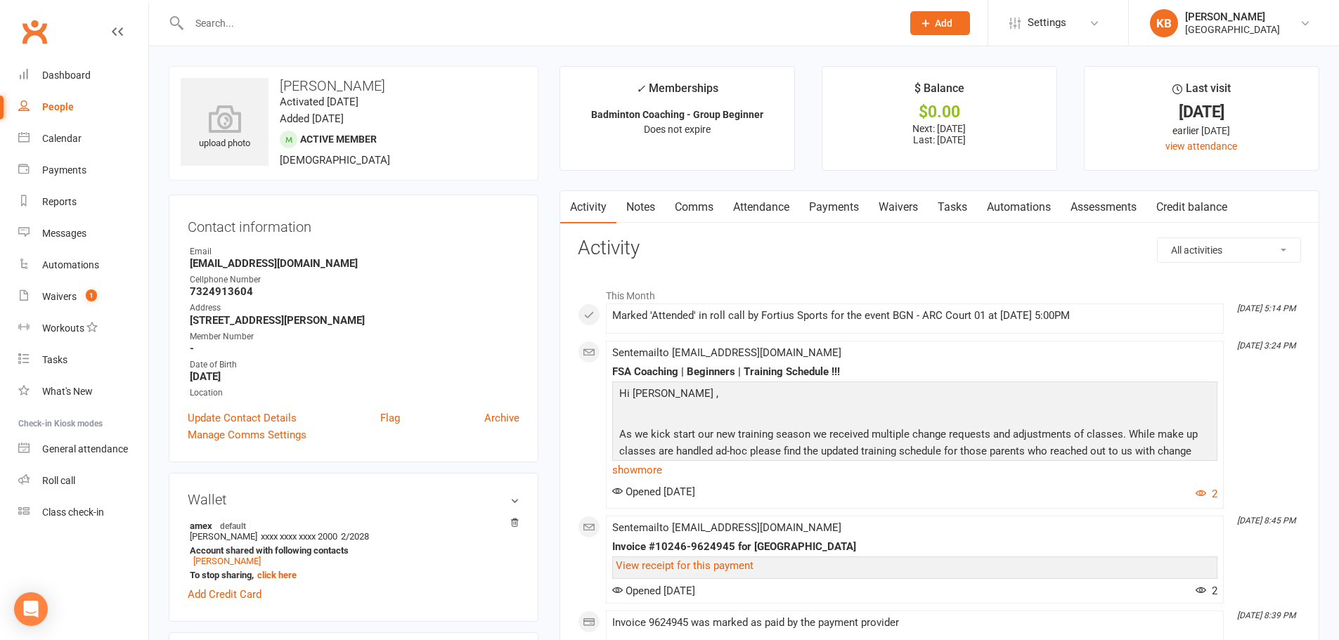
click at [637, 201] on link "Notes" at bounding box center [640, 207] width 48 height 32
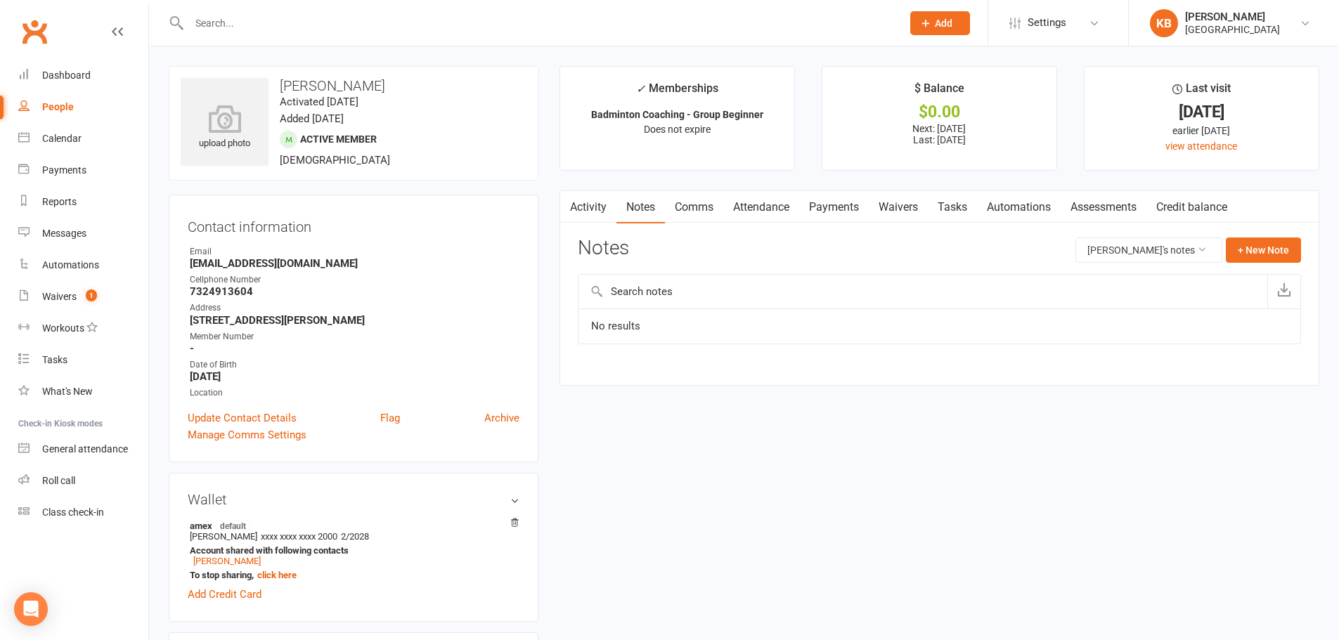
click at [831, 192] on link "Payments" at bounding box center [834, 207] width 70 height 32
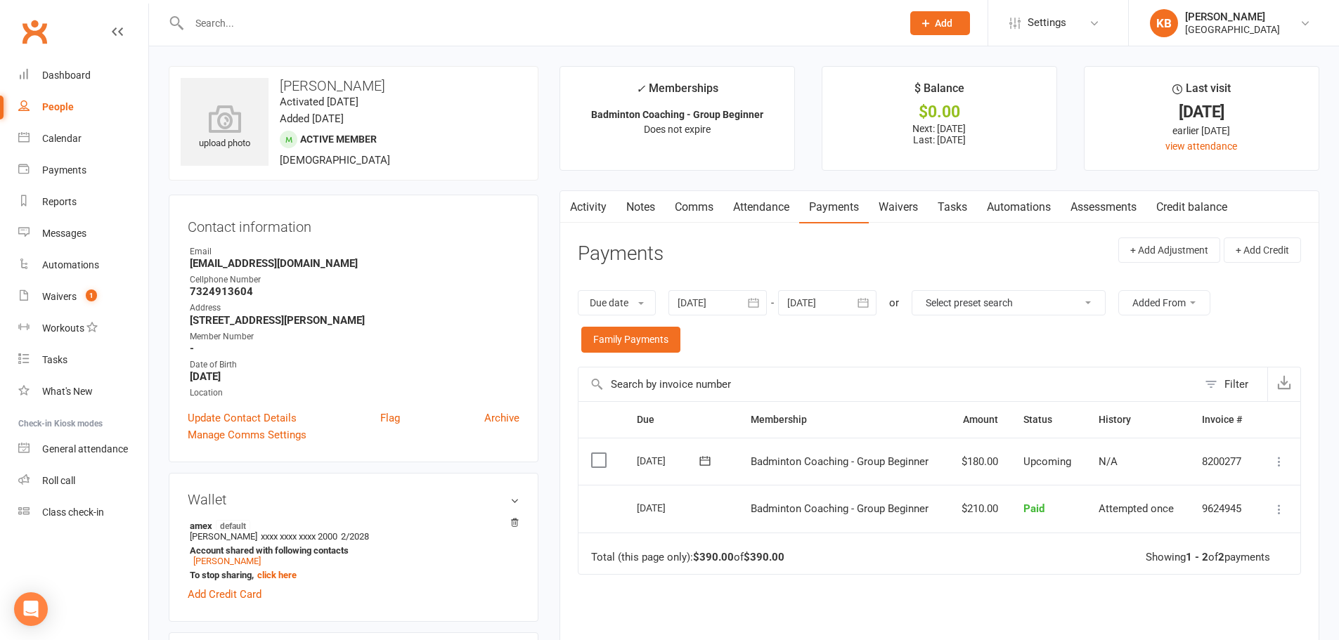
click at [863, 304] on icon "button" at bounding box center [863, 303] width 14 height 14
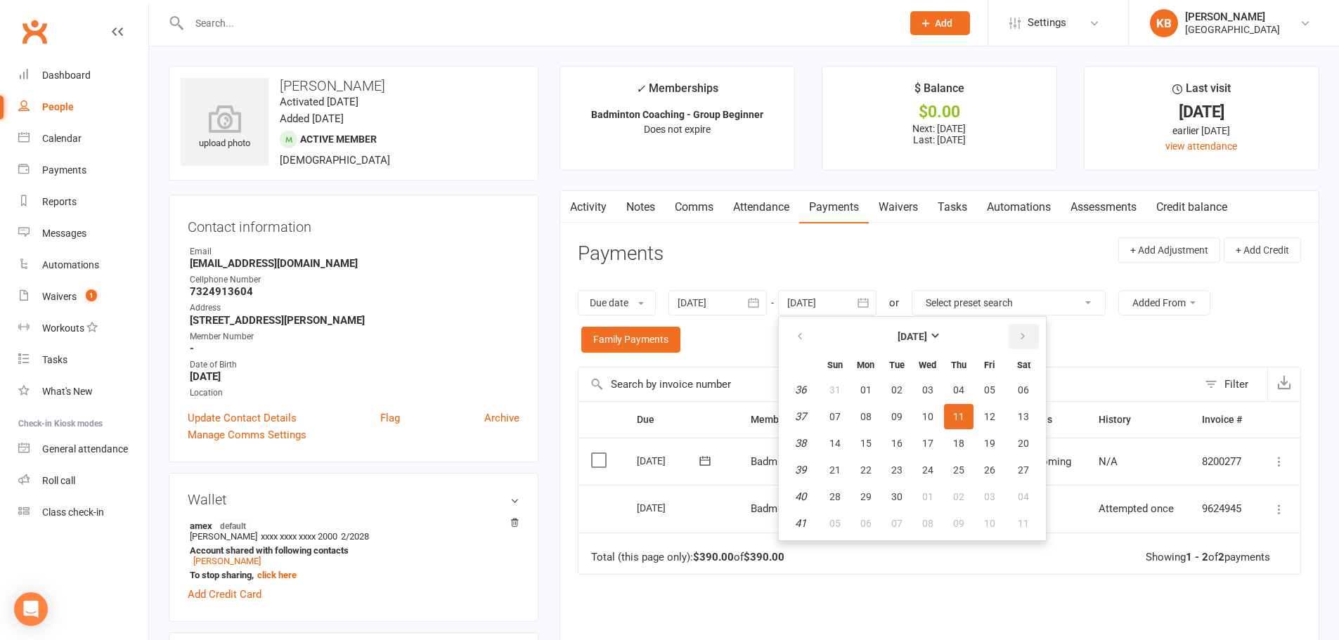
click at [1025, 334] on icon "button" at bounding box center [1023, 336] width 10 height 11
drag, startPoint x: 1027, startPoint y: 377, endPoint x: 1027, endPoint y: 384, distance: 7.1
click at [1026, 378] on table "December 2025 Sun Mon Tue Wed Thu Fri Sat 49 30 01 02 03 04 05 06 50 07 08 09 1…" at bounding box center [911, 429] width 261 height 218
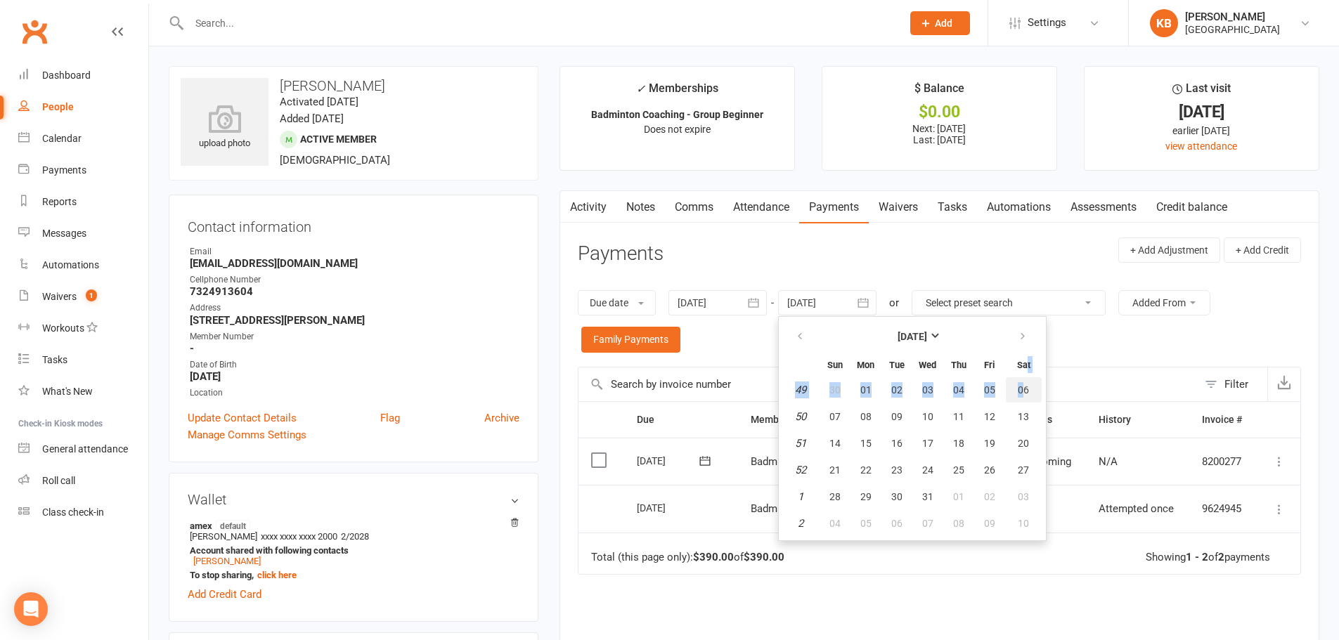
click at [1027, 386] on span "06" at bounding box center [1023, 389] width 11 height 11
type input "06 Dec 2025"
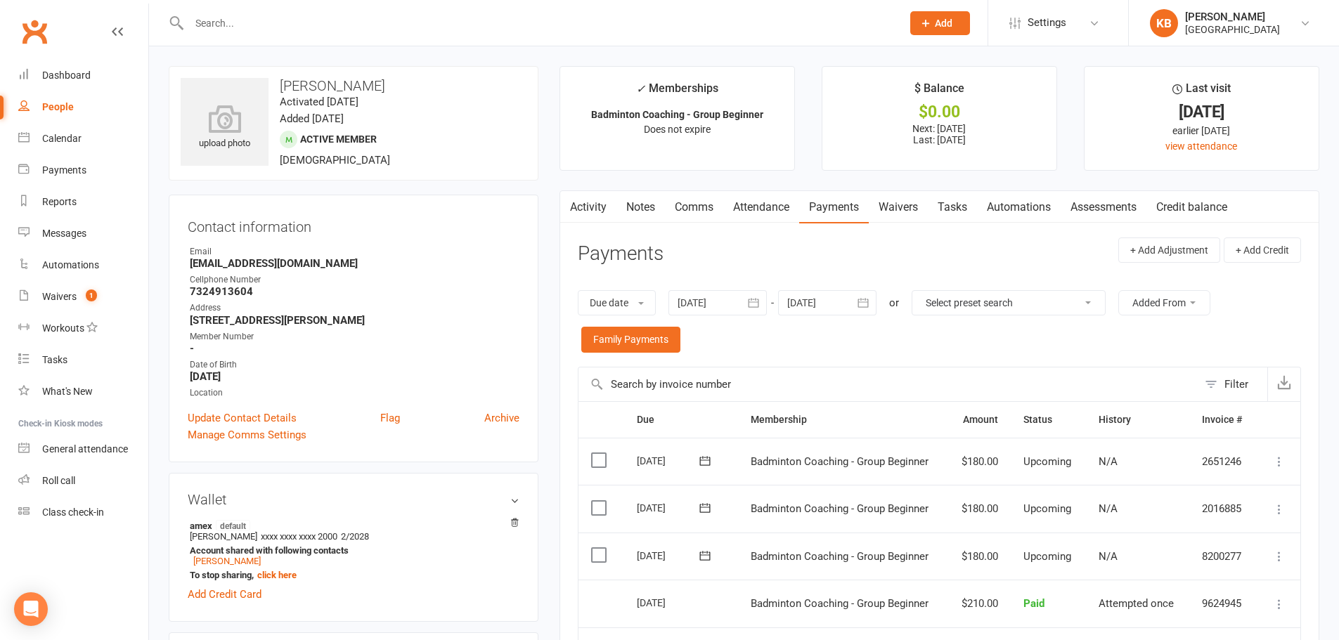
click at [273, 30] on input "text" at bounding box center [538, 23] width 707 height 20
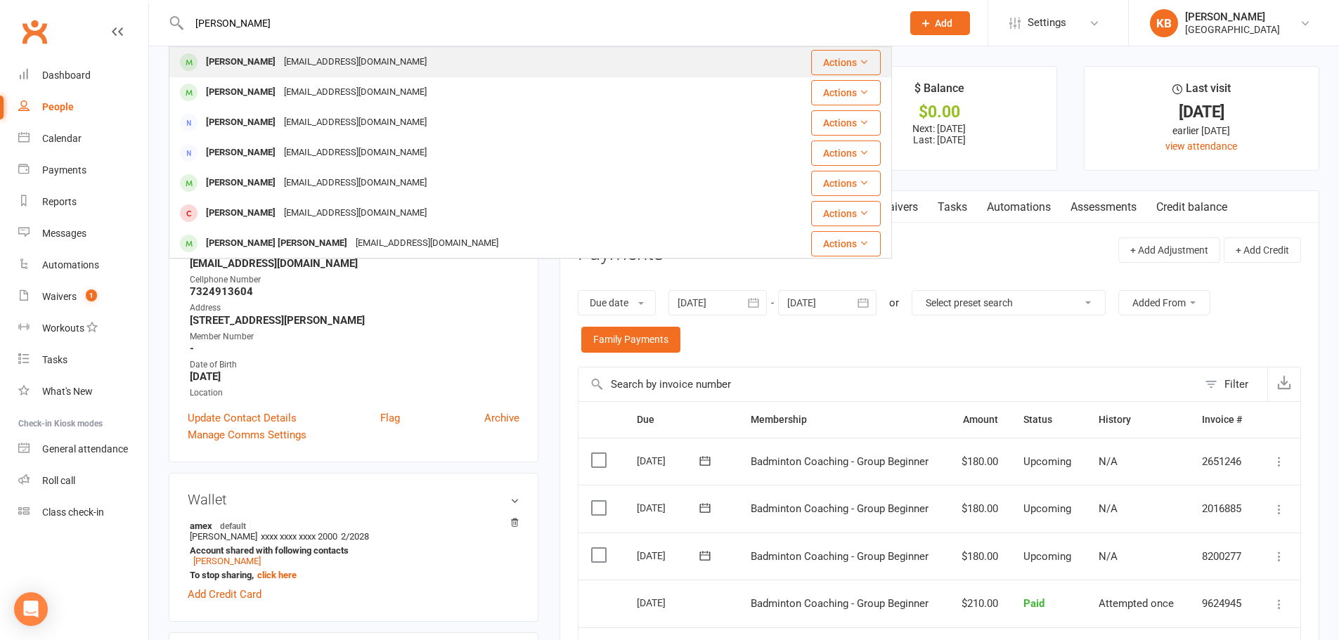
type input "shireen sundar"
click at [247, 58] on div "Shireen Sundar" at bounding box center [241, 62] width 78 height 20
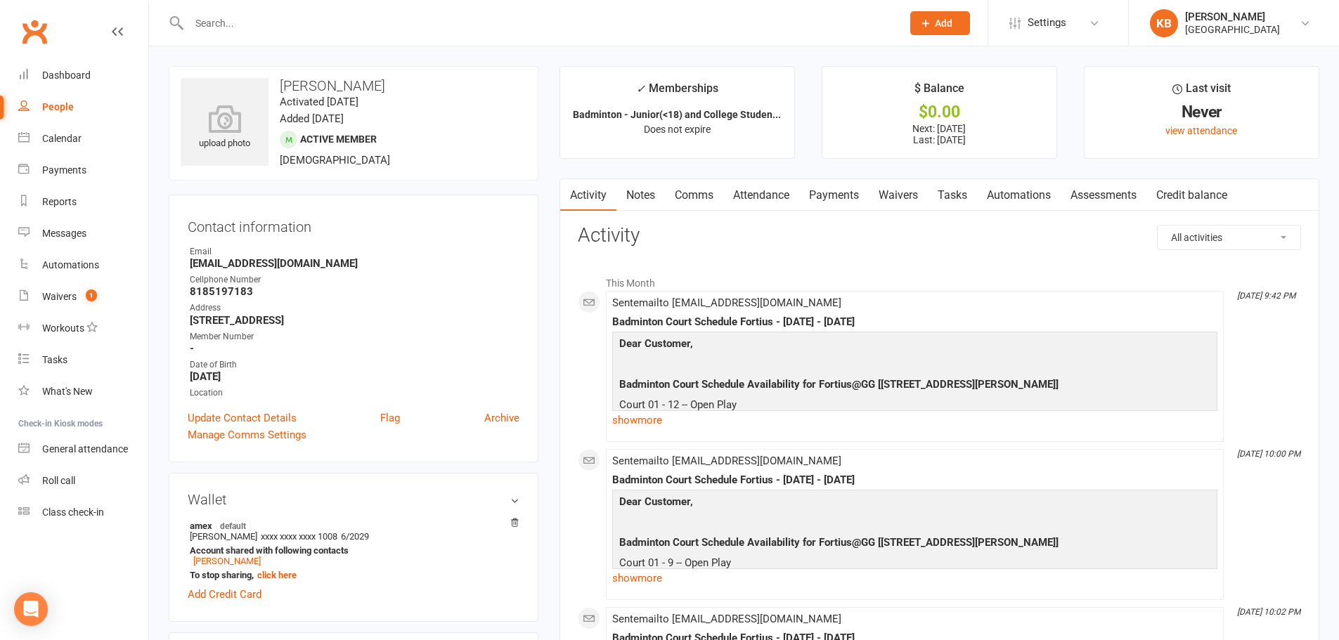
click at [852, 188] on link "Payments" at bounding box center [834, 195] width 70 height 32
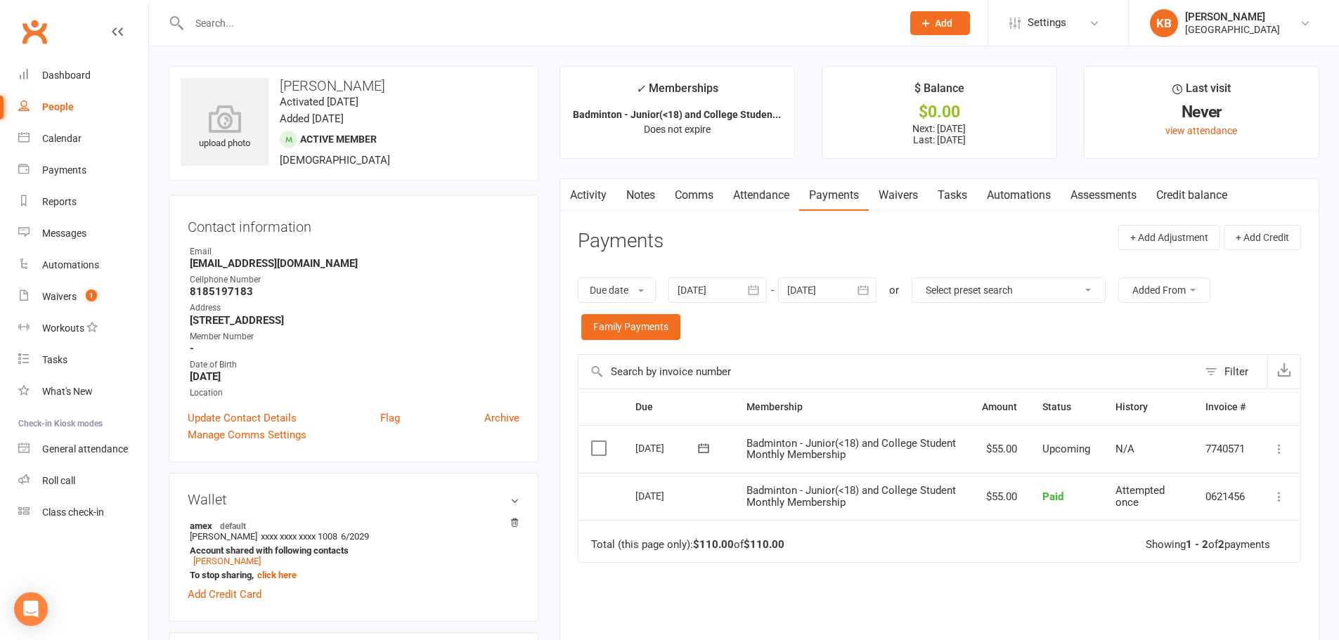
click at [395, 31] on input "text" at bounding box center [538, 23] width 707 height 20
drag, startPoint x: 280, startPoint y: 77, endPoint x: 396, endPoint y: 82, distance: 115.3
click at [396, 82] on h3 "Shireen Sundar" at bounding box center [354, 85] width 346 height 15
copy h3 "Shireen Sundar"
click at [357, 21] on input "text" at bounding box center [538, 23] width 707 height 20
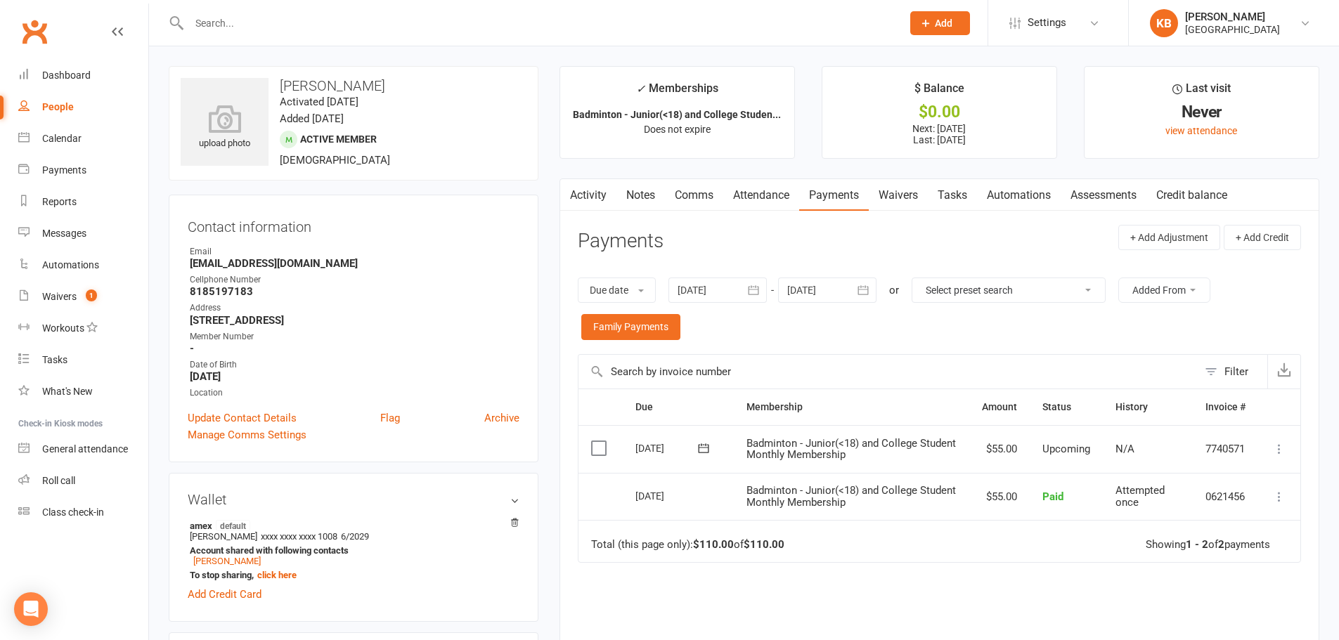
paste input "Shireen Sundar"
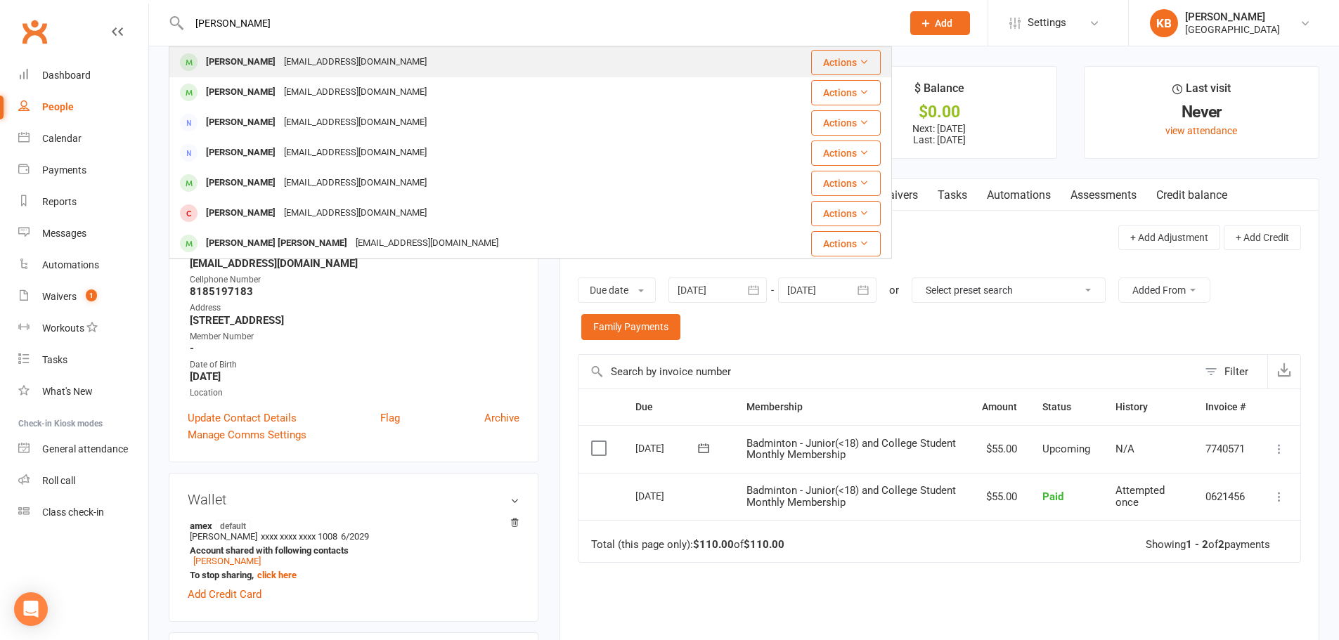
type input "Shireen Sundar"
click at [342, 59] on div "sundar.narayanan@gmail.com" at bounding box center [355, 62] width 151 height 20
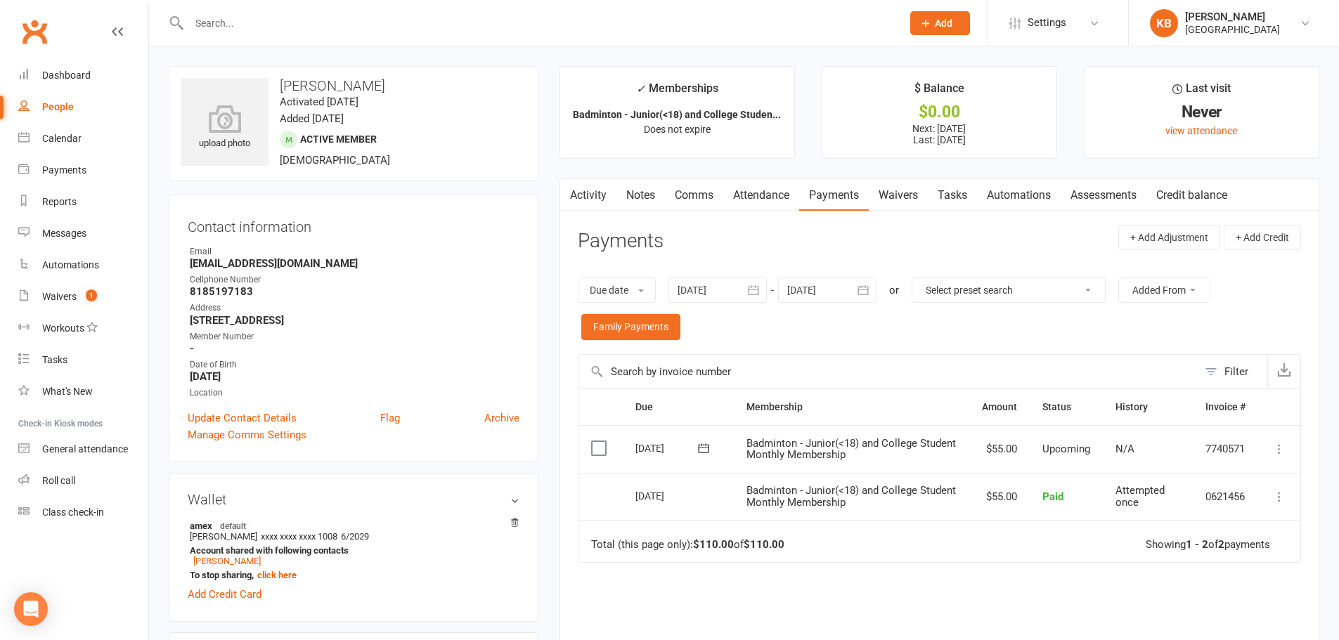
click at [829, 198] on link "Payments" at bounding box center [834, 195] width 70 height 32
click at [757, 304] on div "Due date Due date Date paid Date failed 15 Jul 2025 July 2025 Sun Mon Tue Wed T…" at bounding box center [939, 309] width 723 height 91
click at [757, 287] on icon "button" at bounding box center [753, 290] width 11 height 9
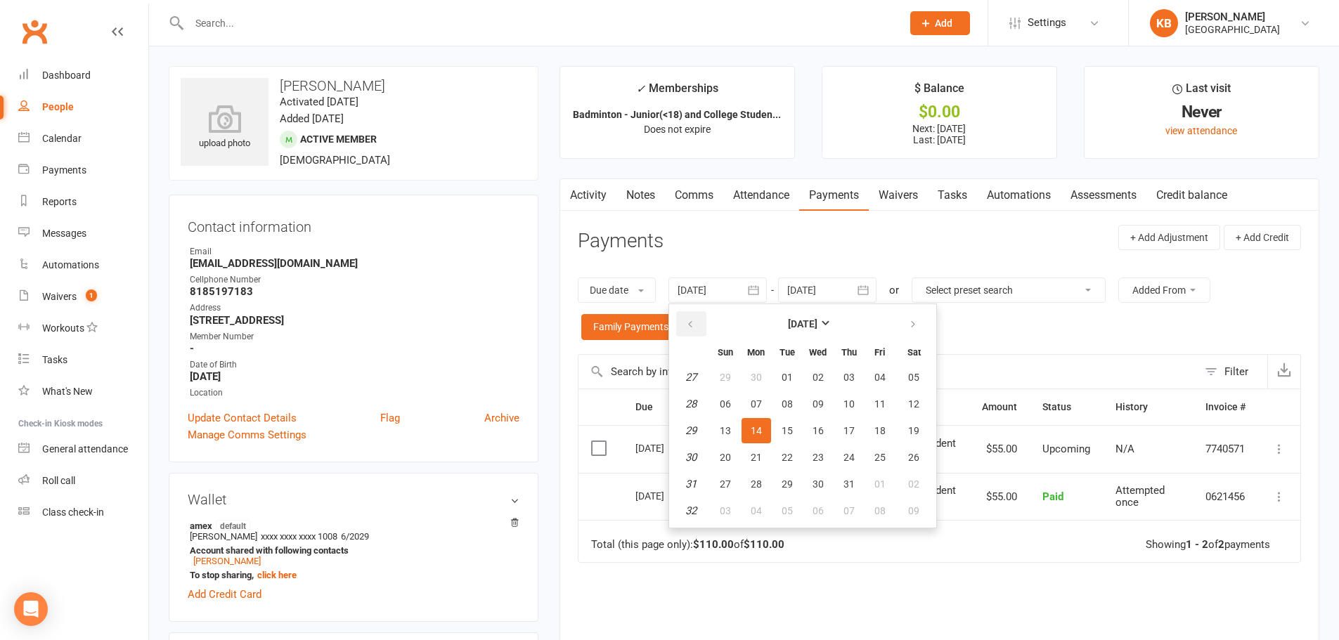
click at [684, 320] on button "button" at bounding box center [691, 323] width 30 height 25
click at [798, 377] on button "25" at bounding box center [787, 377] width 30 height 25
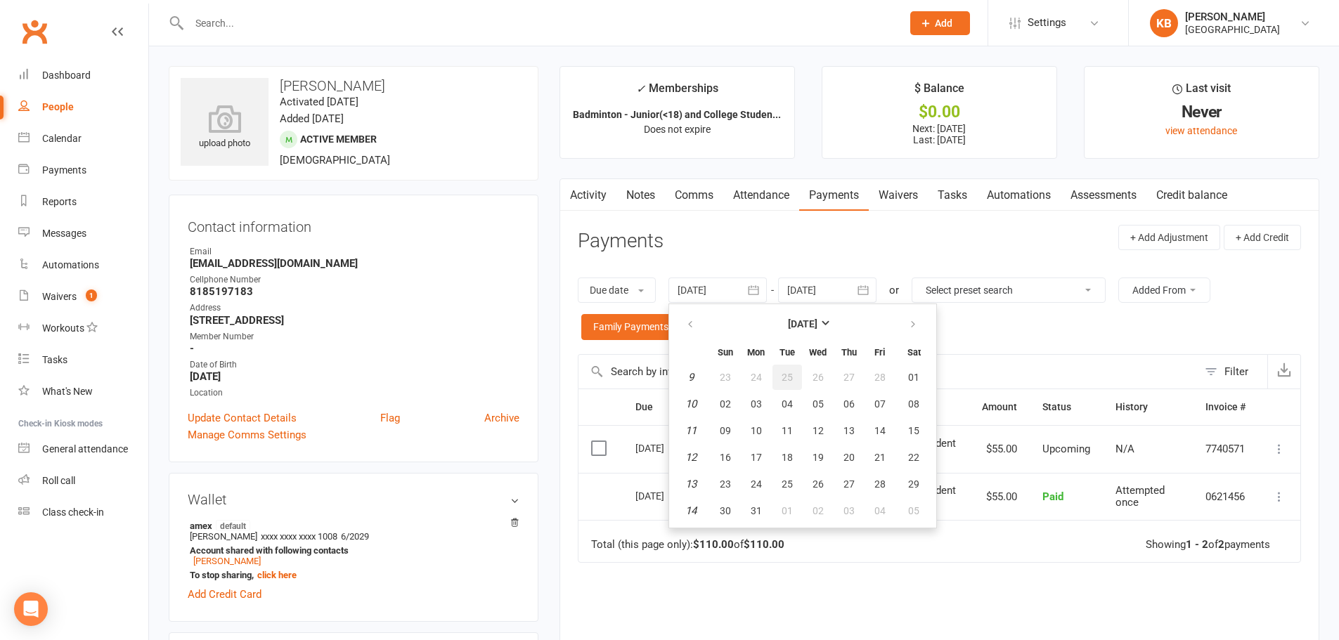
type input "25 Feb 2025"
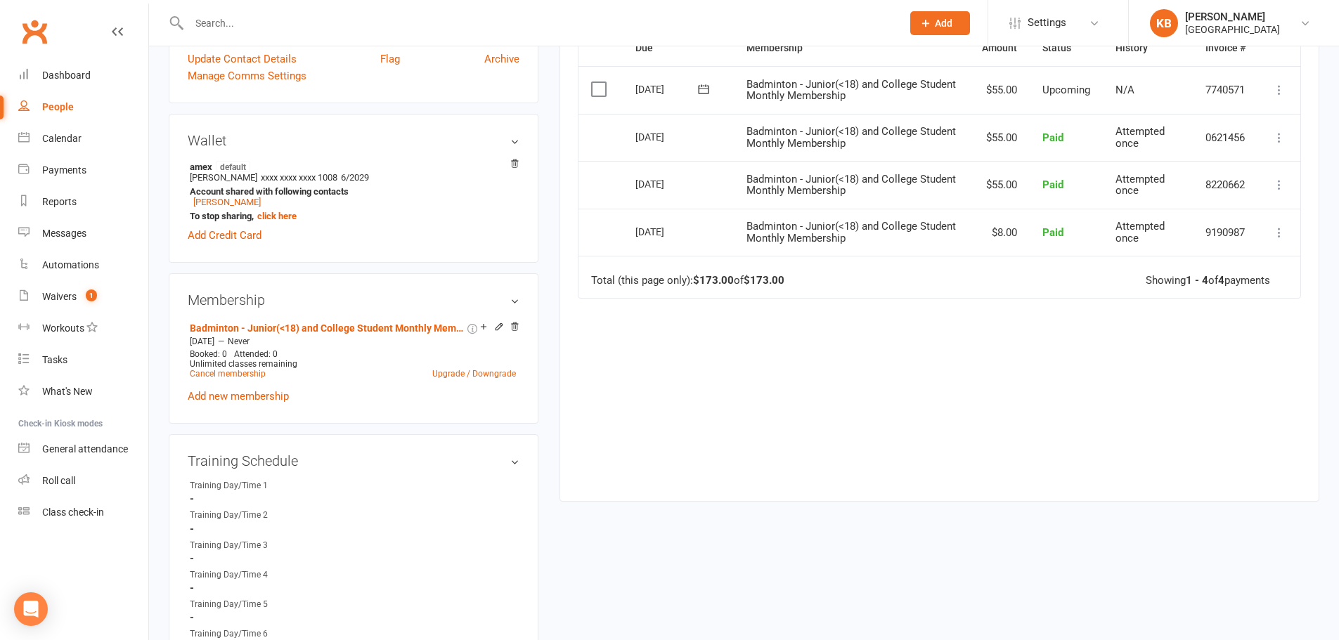
scroll to position [281, 0]
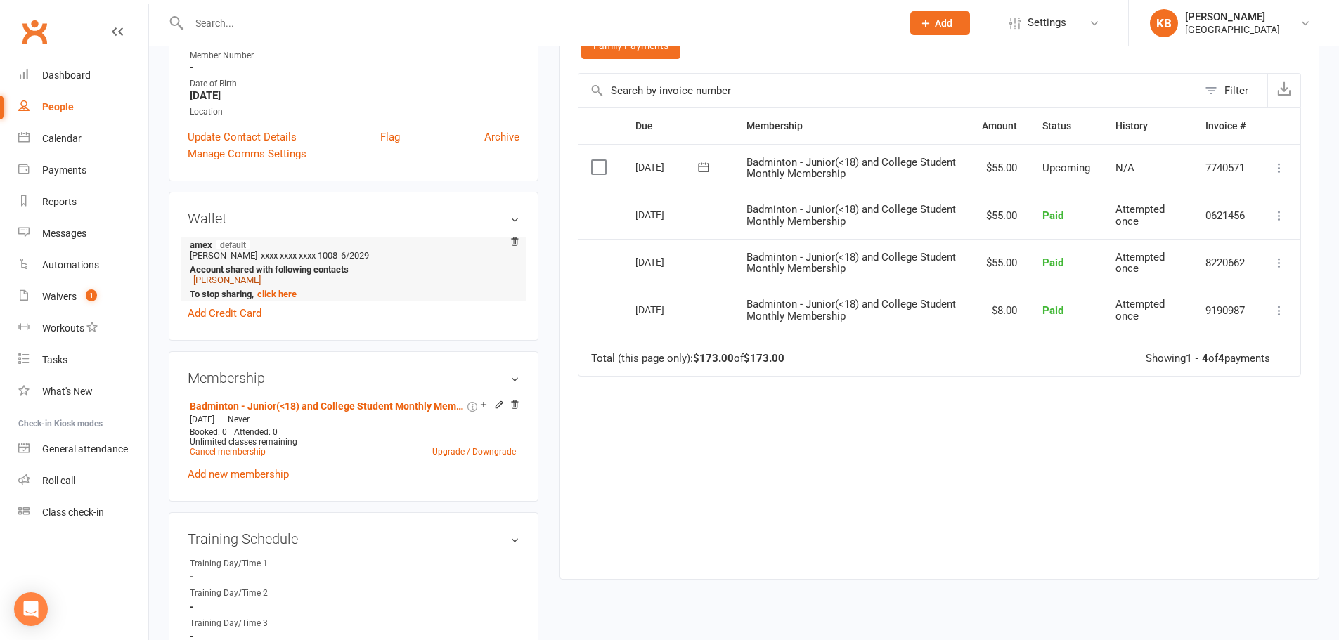
click at [242, 280] on link "[PERSON_NAME]" at bounding box center [226, 280] width 67 height 11
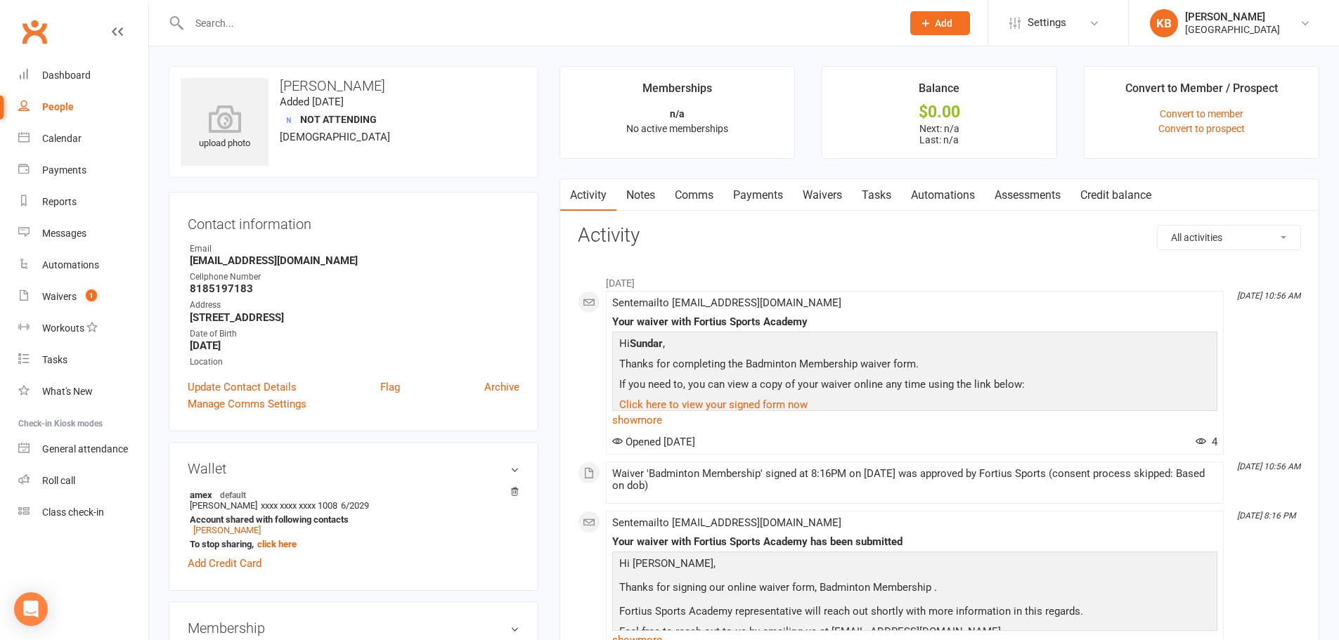
click at [760, 197] on link "Payments" at bounding box center [758, 195] width 70 height 32
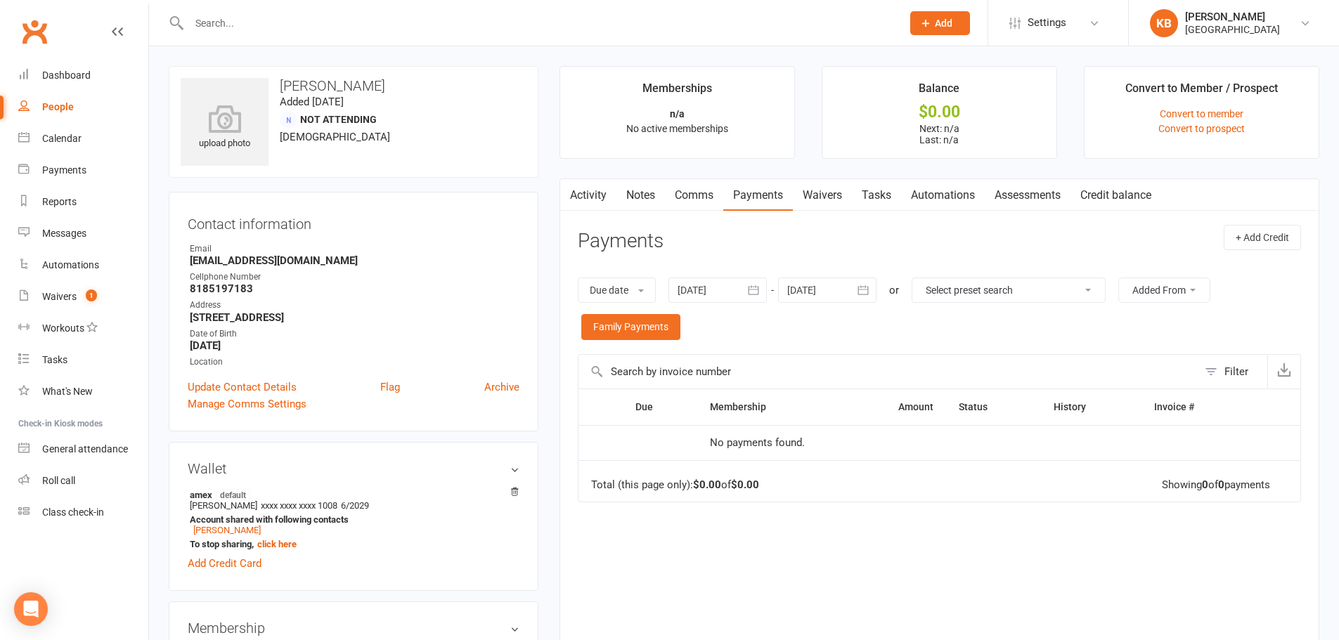
click at [336, 34] on div at bounding box center [530, 23] width 723 height 46
click at [332, 27] on input "text" at bounding box center [538, 23] width 707 height 20
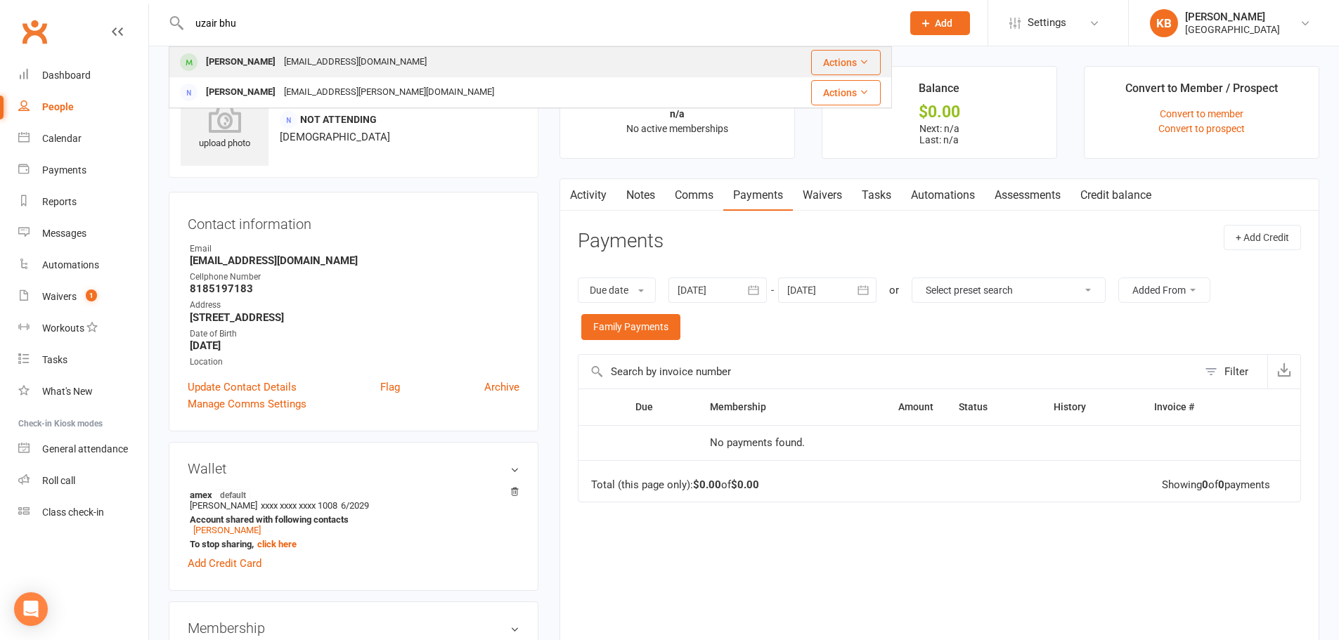
type input "uzair bhu"
click at [344, 57] on div "zht2080@gmail.com" at bounding box center [355, 62] width 151 height 20
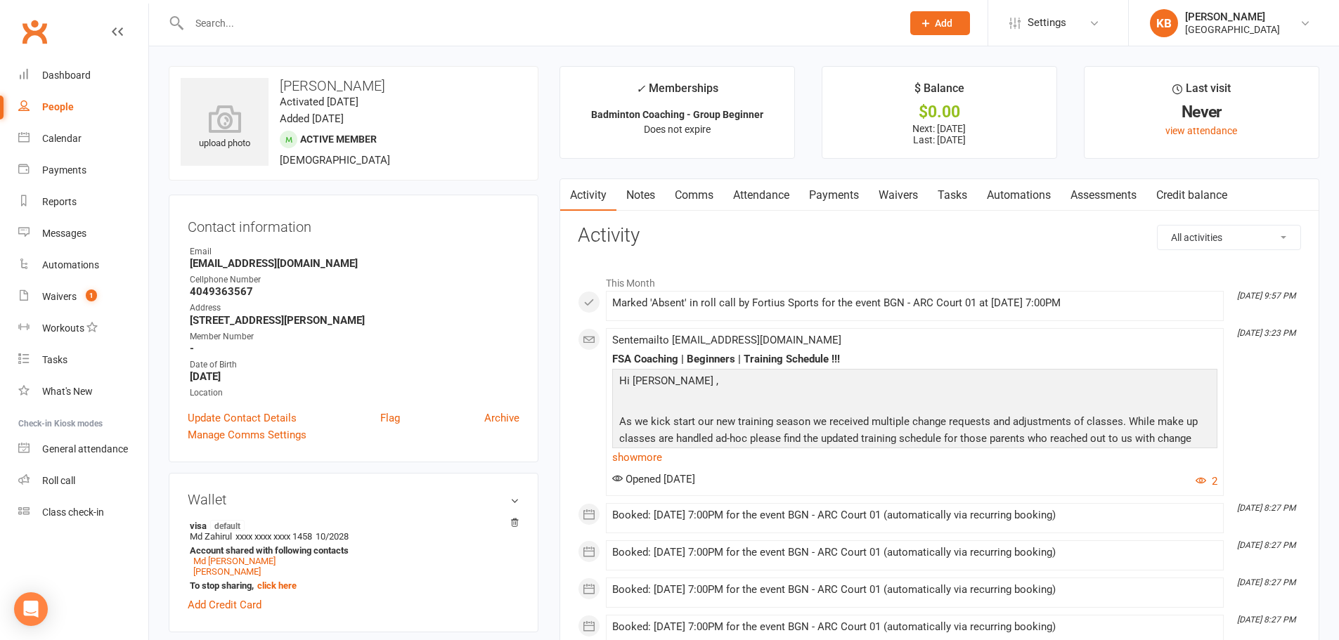
click at [836, 194] on link "Payments" at bounding box center [834, 195] width 70 height 32
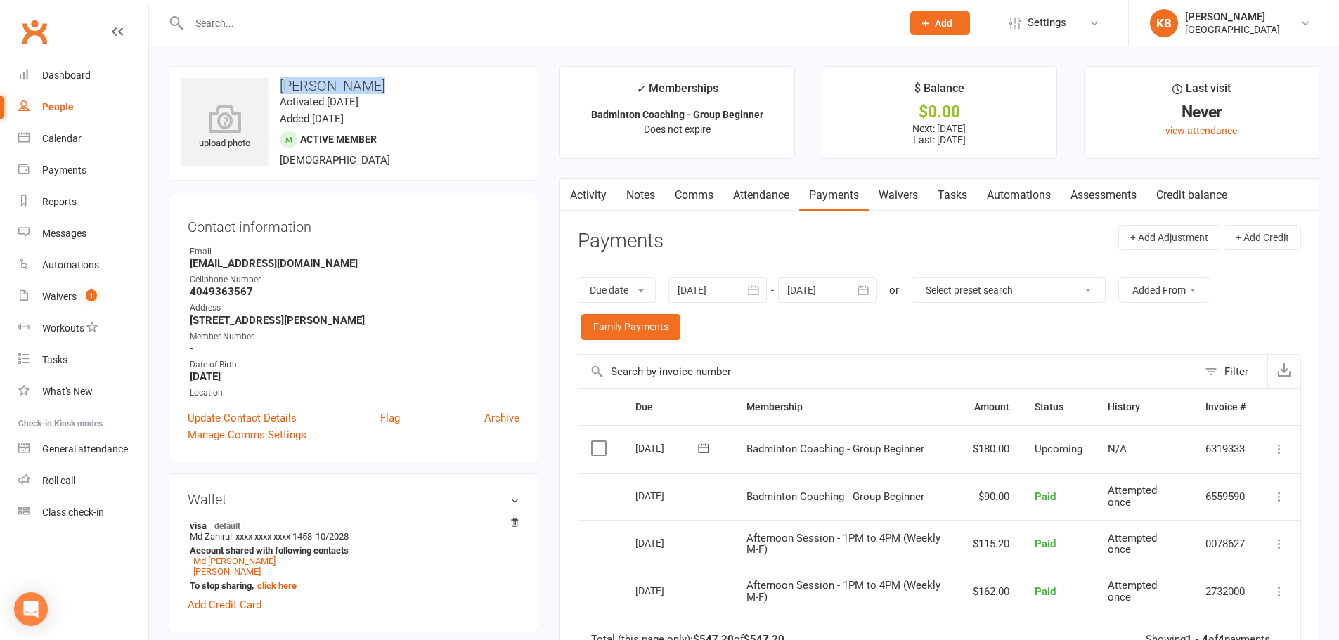
drag, startPoint x: 280, startPoint y: 83, endPoint x: 368, endPoint y: 85, distance: 88.6
click at [368, 85] on h3 "Uzair Bhuiyan" at bounding box center [354, 85] width 346 height 15
copy h3 "Uzair Bhuiyan"
click at [378, 82] on h3 "Uzair Bhuiyan" at bounding box center [354, 85] width 346 height 15
drag, startPoint x: 282, startPoint y: 84, endPoint x: 368, endPoint y: 86, distance: 85.7
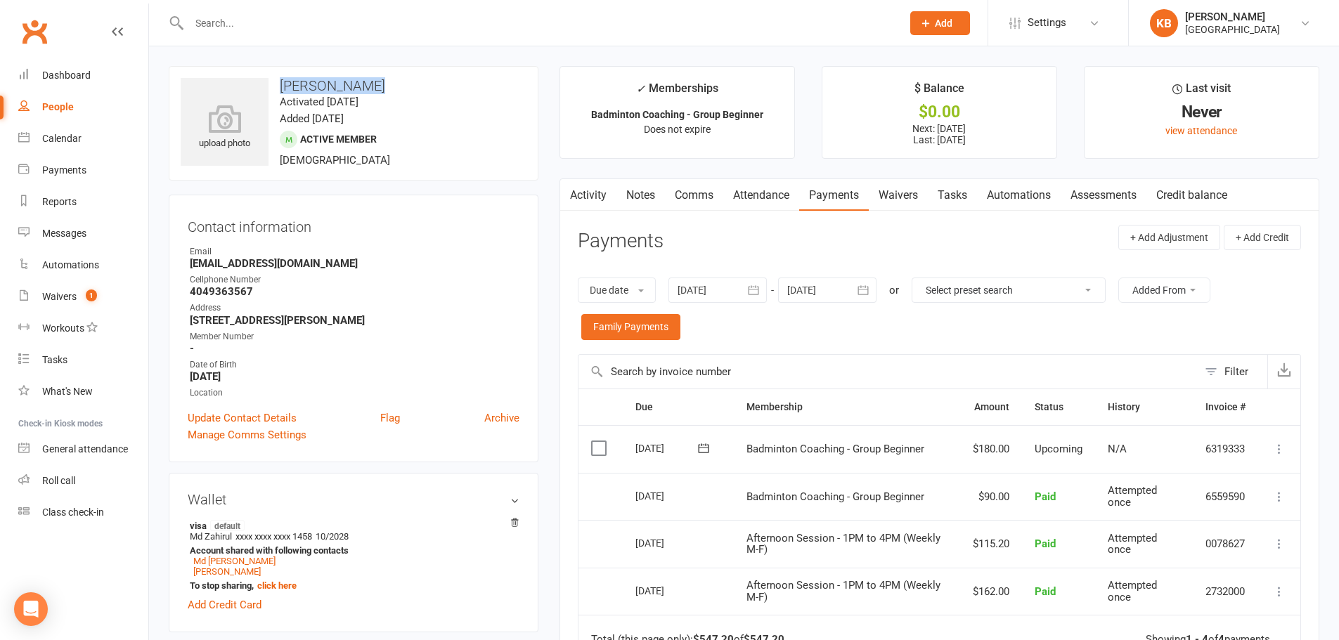
click at [368, 86] on h3 "Uzair Bhuiyan" at bounding box center [354, 85] width 346 height 15
copy h3 "Uzair Bhuiyan"
click at [386, 76] on div "upload photo Uzair Bhuiyan Activated 29 June, 2025 Added 28 June, 2025 Active m…" at bounding box center [354, 123] width 370 height 115
click at [588, 191] on link "Activity" at bounding box center [588, 195] width 56 height 32
click at [81, 148] on link "Calendar" at bounding box center [83, 139] width 130 height 32
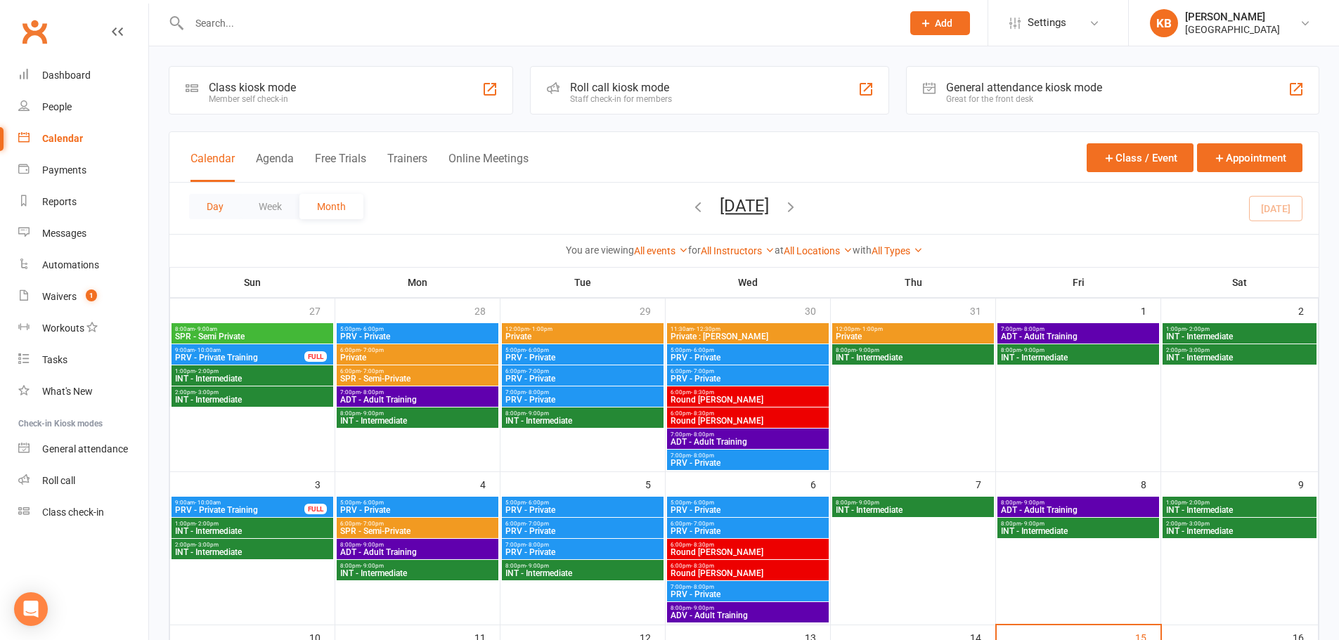
click at [202, 210] on button "Day" at bounding box center [215, 206] width 52 height 25
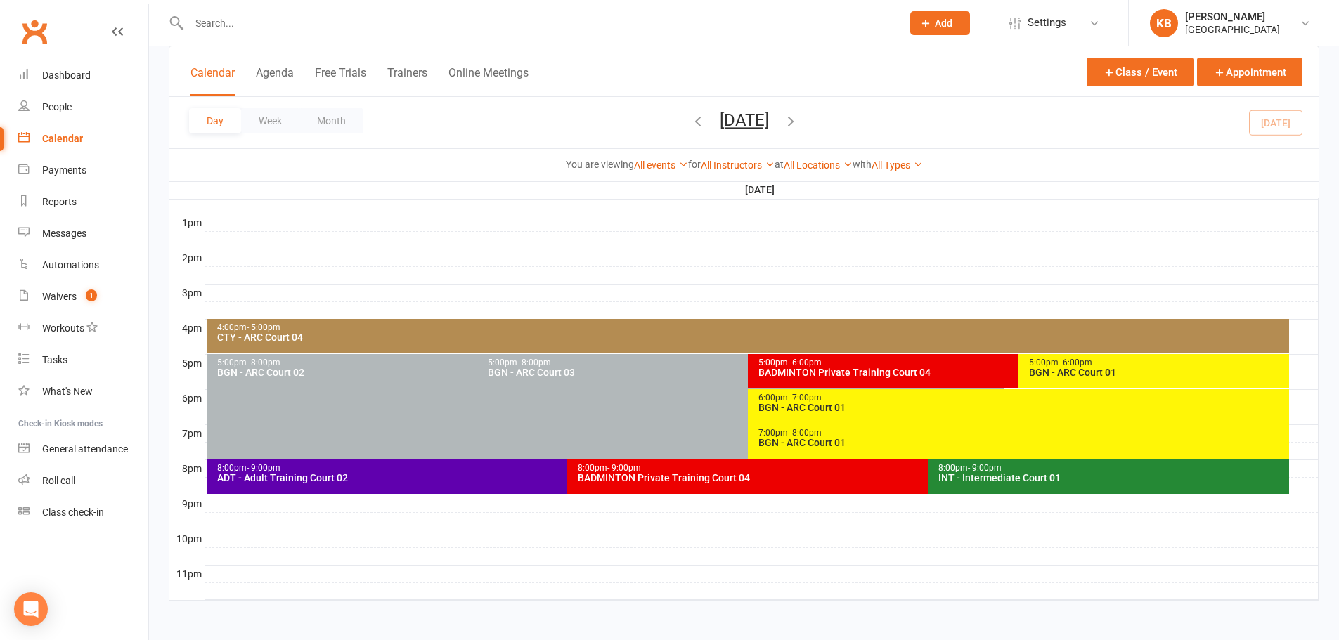
scroll to position [529, 0]
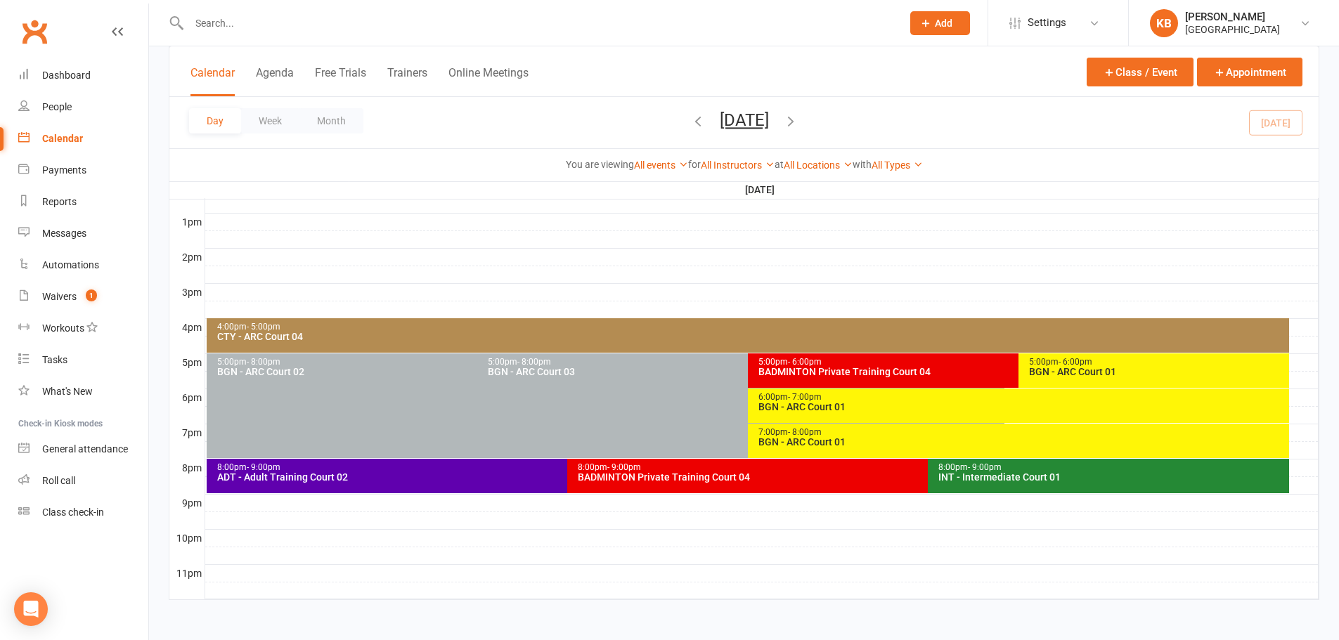
click at [783, 117] on span "[DATE] [DATE] Sun Mon Tue Wed Thu Fri Sat 27 28 29 30 31 01 02 03 04 05 06 07 0…" at bounding box center [744, 122] width 77 height 25
click at [798, 124] on icon "button" at bounding box center [790, 120] width 15 height 15
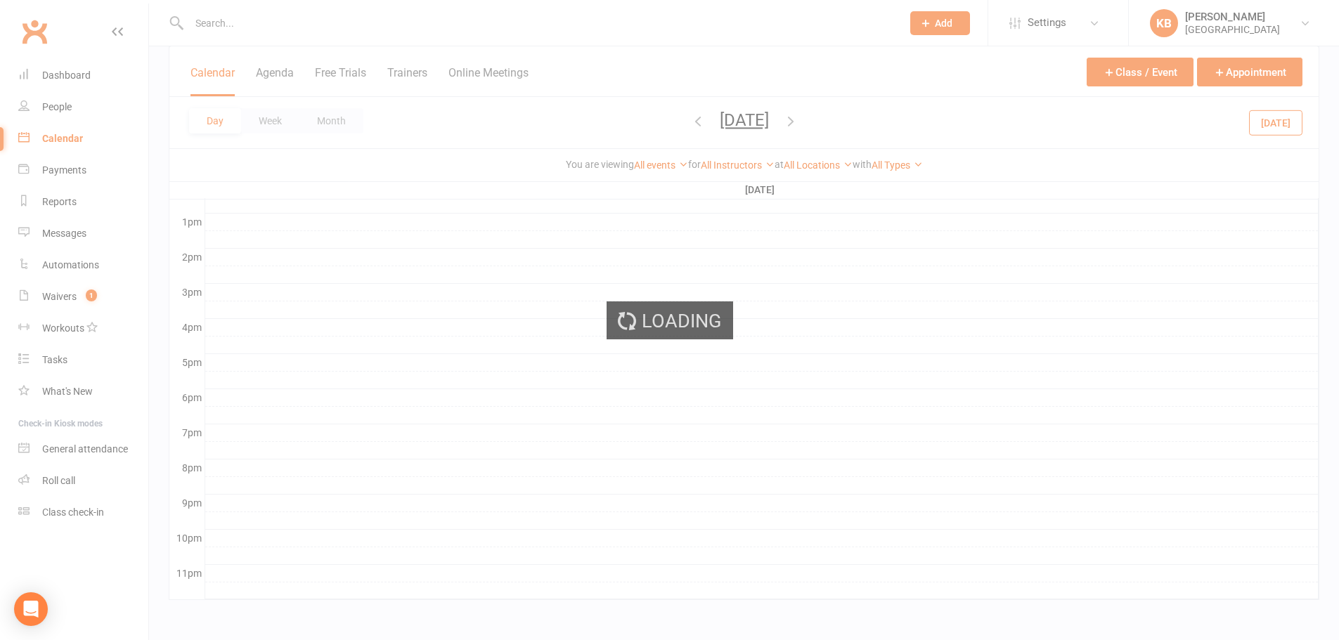
click at [836, 124] on div "Loading" at bounding box center [669, 320] width 1339 height 640
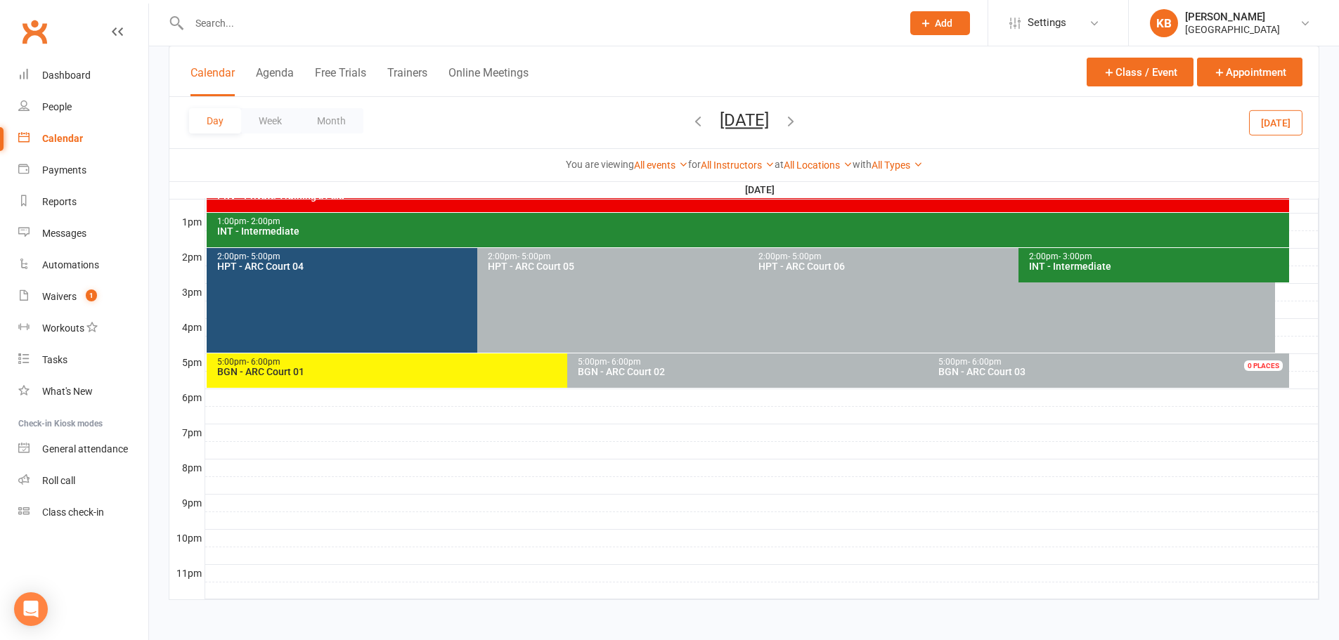
click at [798, 121] on icon "button" at bounding box center [790, 120] width 15 height 15
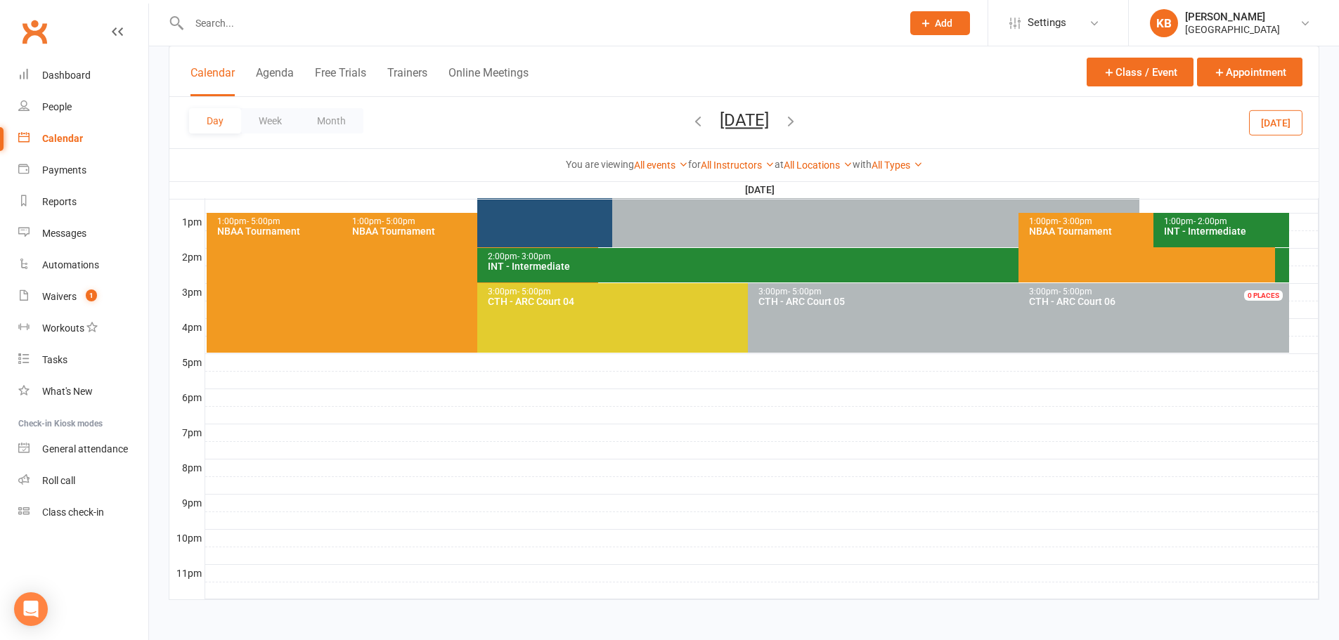
click at [798, 121] on icon "button" at bounding box center [790, 120] width 15 height 15
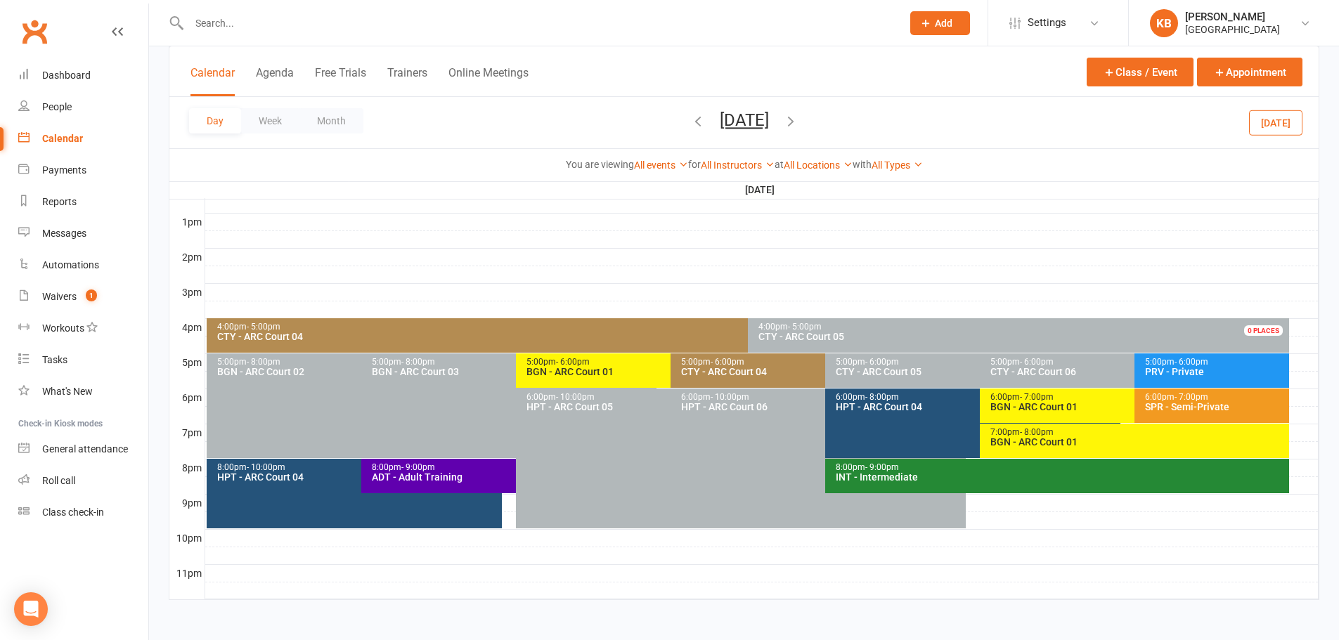
click at [798, 121] on icon "button" at bounding box center [790, 120] width 15 height 15
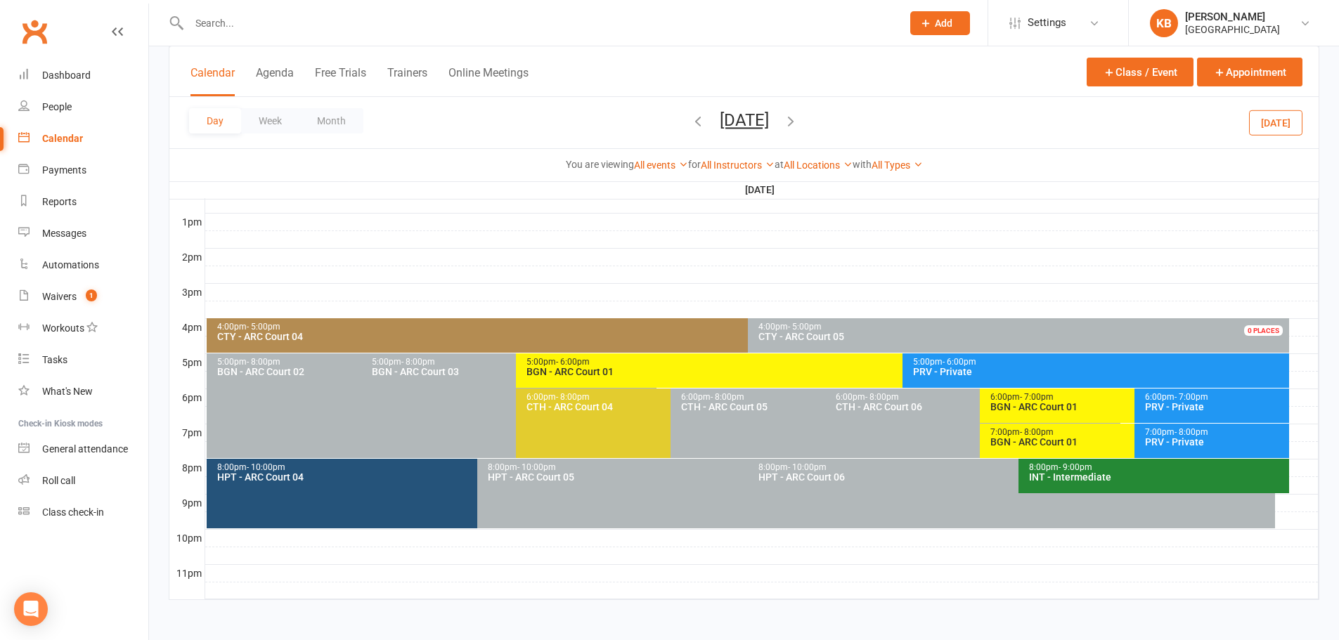
click at [798, 121] on icon "button" at bounding box center [790, 120] width 15 height 15
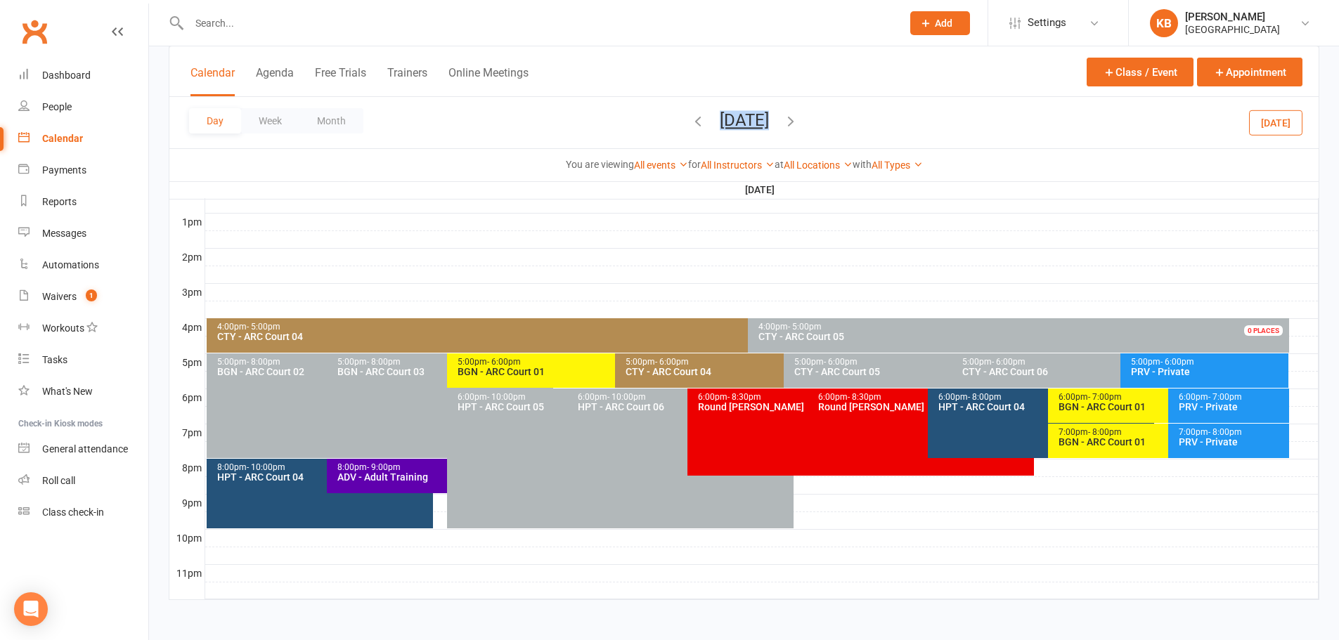
click at [783, 121] on span "[DATE] [DATE] Sun Mon Tue Wed Thu Fri Sat 27 28 29 30 31 01 02 03 04 05 06 07 0…" at bounding box center [744, 122] width 77 height 25
click at [883, 108] on div "Day Week Month [DATE] [DATE] Sun Mon Tue Wed Thu Fri Sat 27 28 29 30 31 01 02 0…" at bounding box center [743, 122] width 1149 height 51
click at [798, 117] on icon "button" at bounding box center [790, 120] width 15 height 15
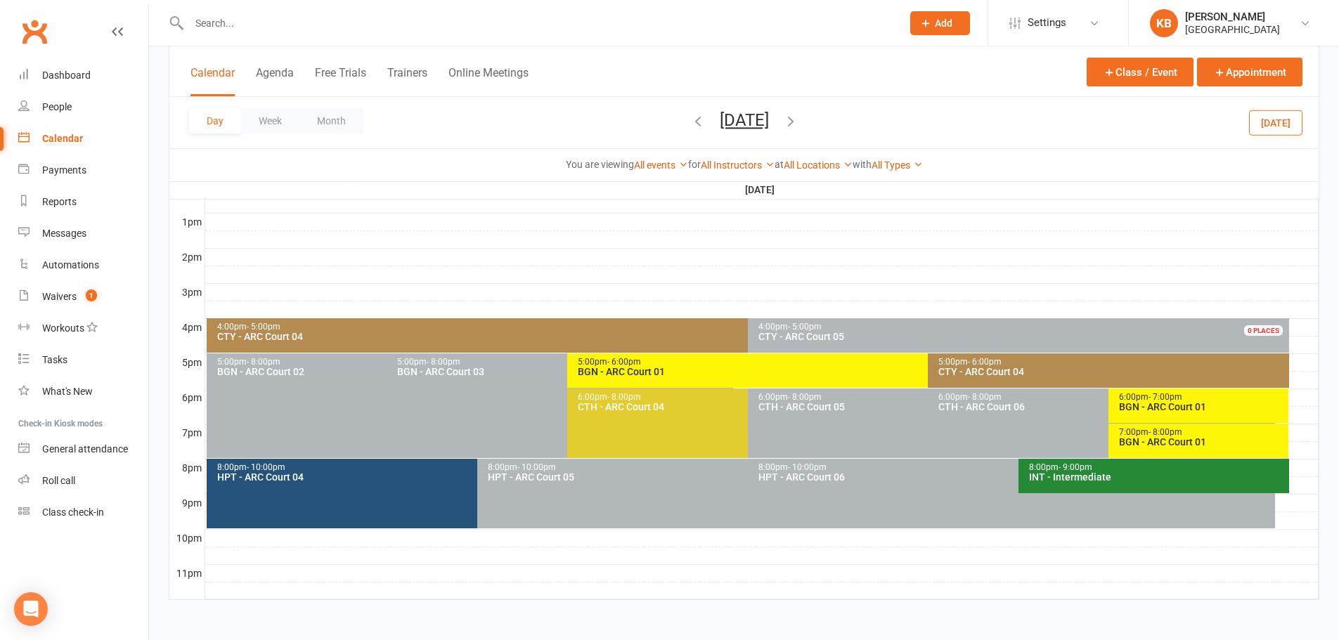
click at [798, 117] on icon "button" at bounding box center [790, 120] width 15 height 15
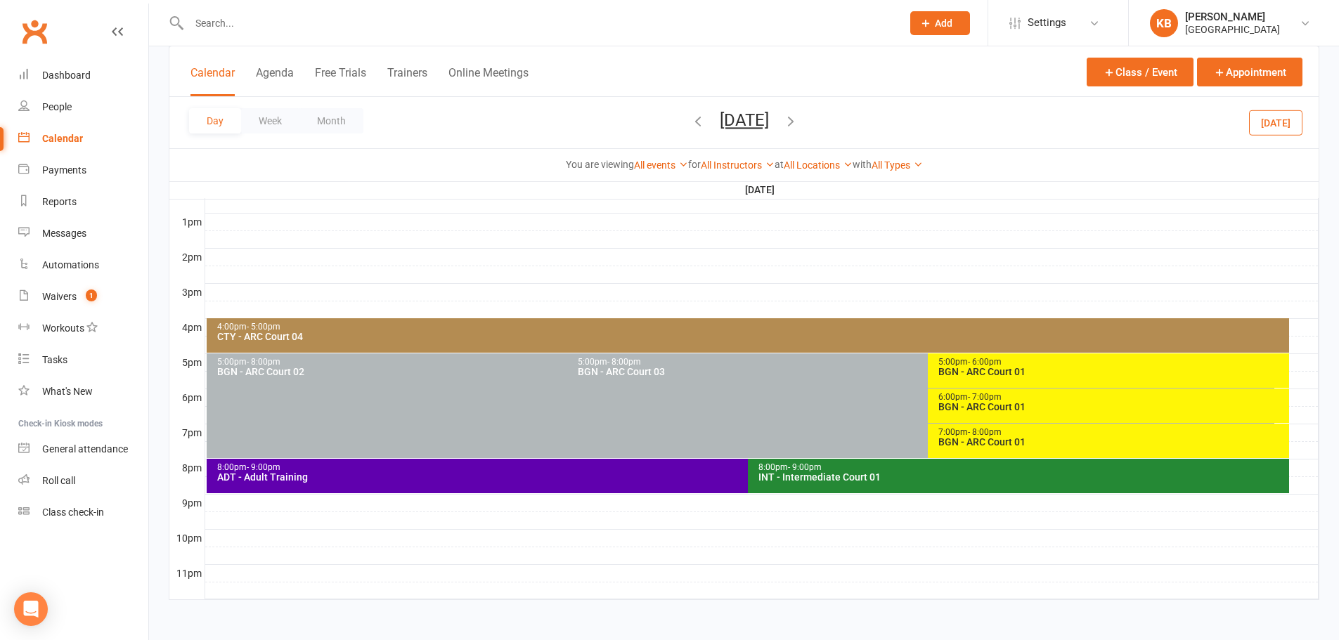
click at [979, 402] on div "BGN - ARC Court 01" at bounding box center [1111, 407] width 348 height 10
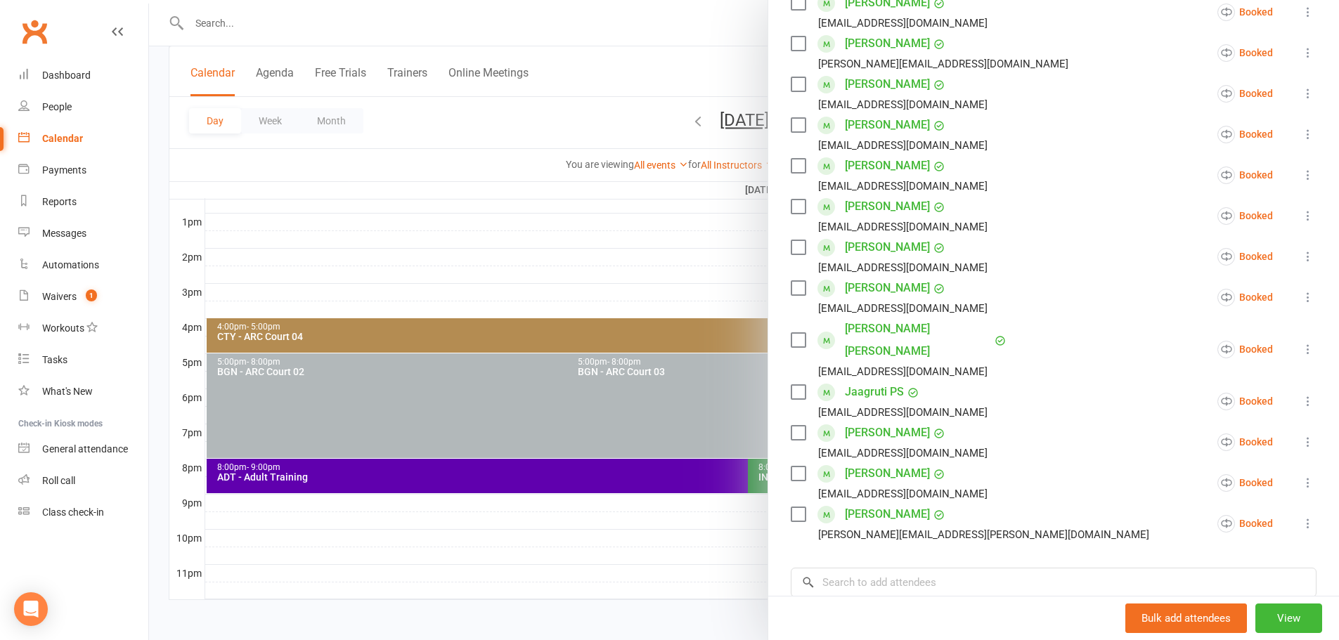
scroll to position [422, 0]
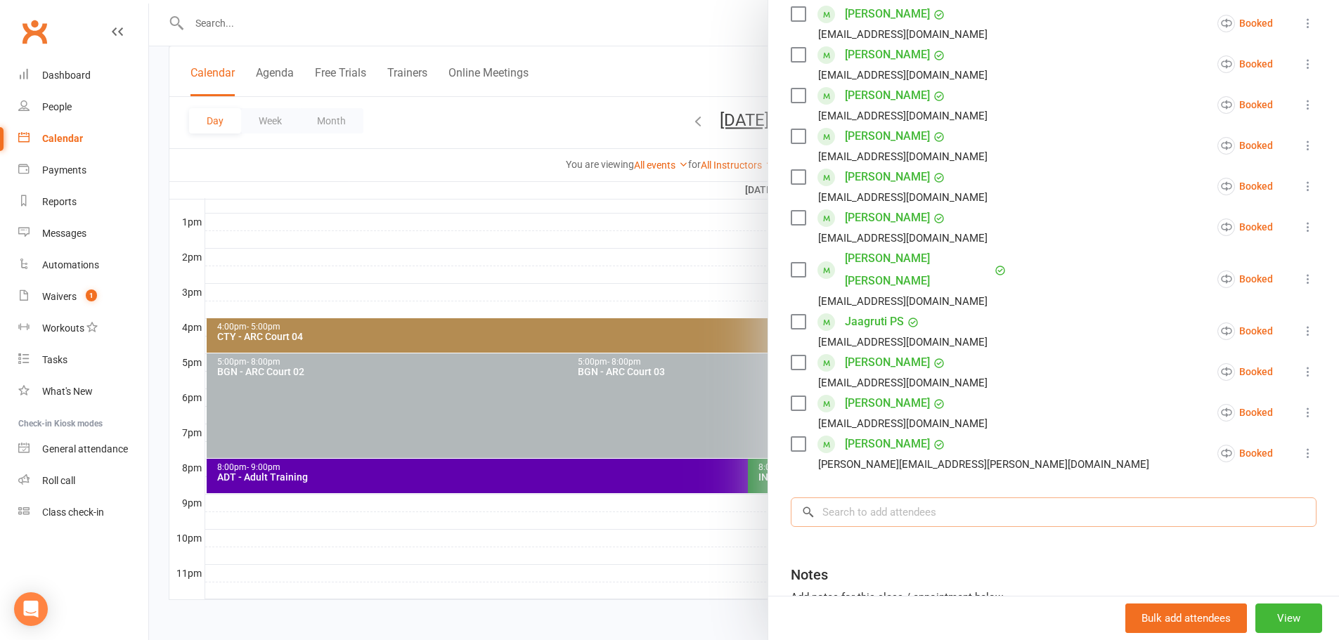
click at [891, 498] on input "search" at bounding box center [1054, 513] width 526 height 30
paste input "[PERSON_NAME]"
type input "[PERSON_NAME]"
click at [898, 535] on span "[EMAIL_ADDRESS][DOMAIN_NAME]" at bounding box center [969, 540] width 143 height 11
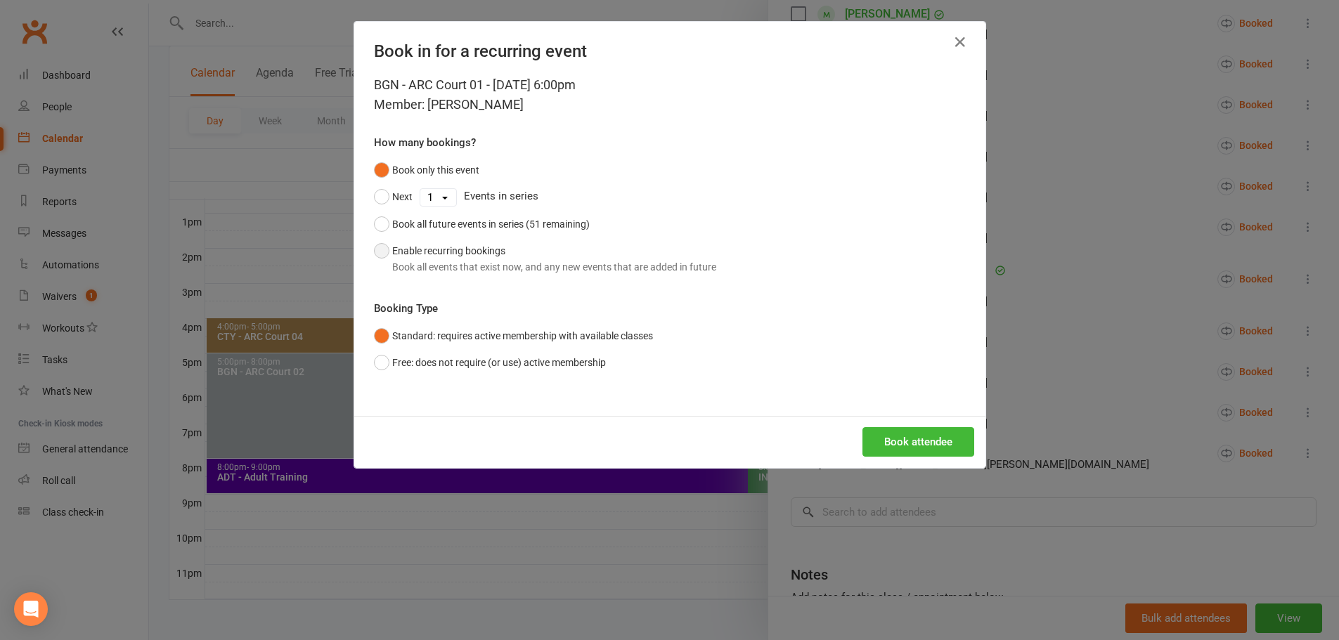
click at [520, 264] on div "Book all events that exist now, and any new events that are added in future" at bounding box center [554, 266] width 324 height 15
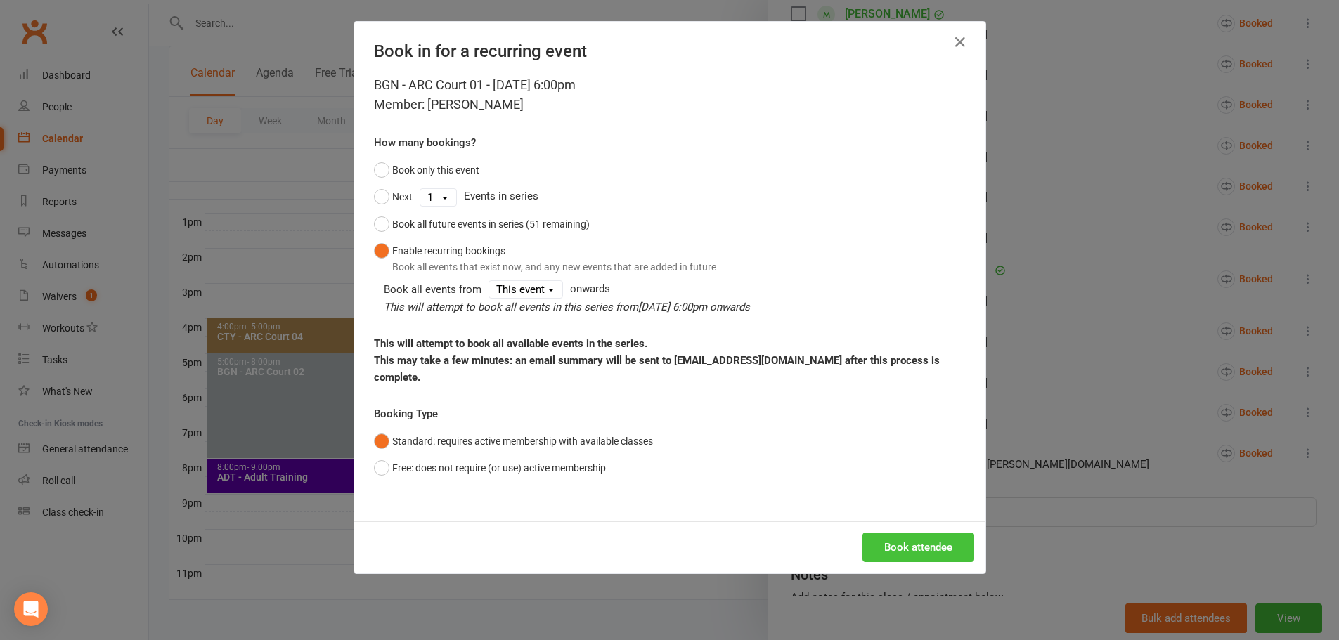
click at [891, 533] on button "Book attendee" at bounding box center [918, 548] width 112 height 30
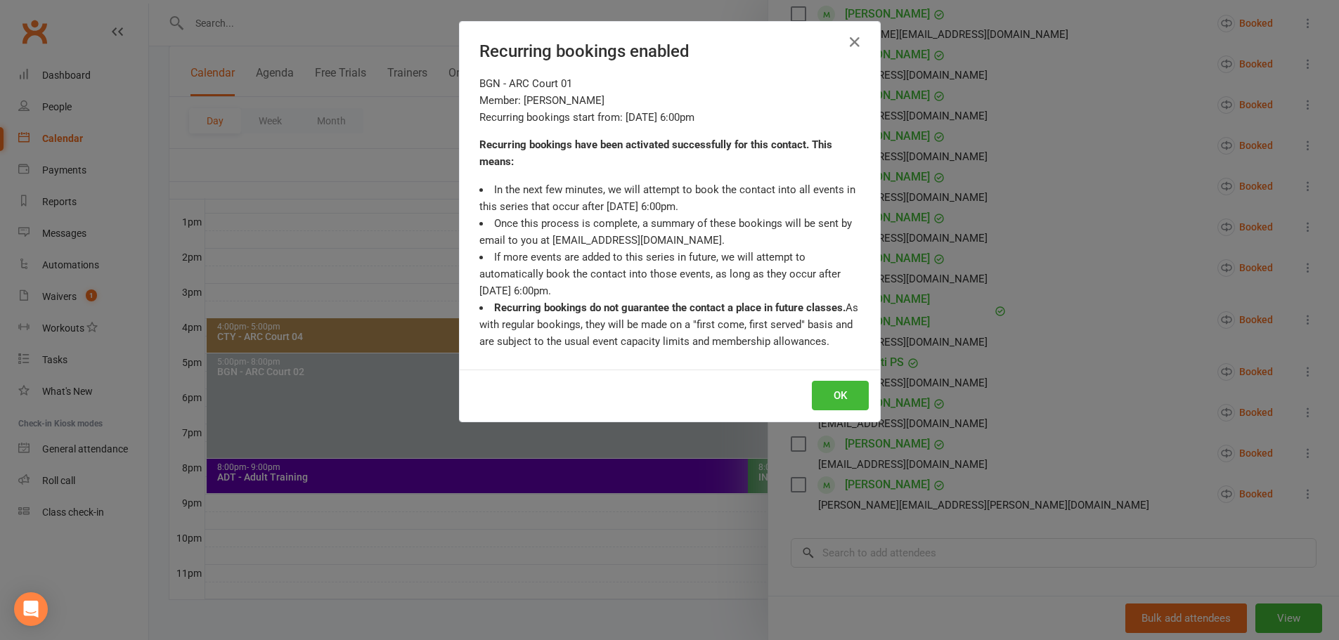
scroll to position [462, 0]
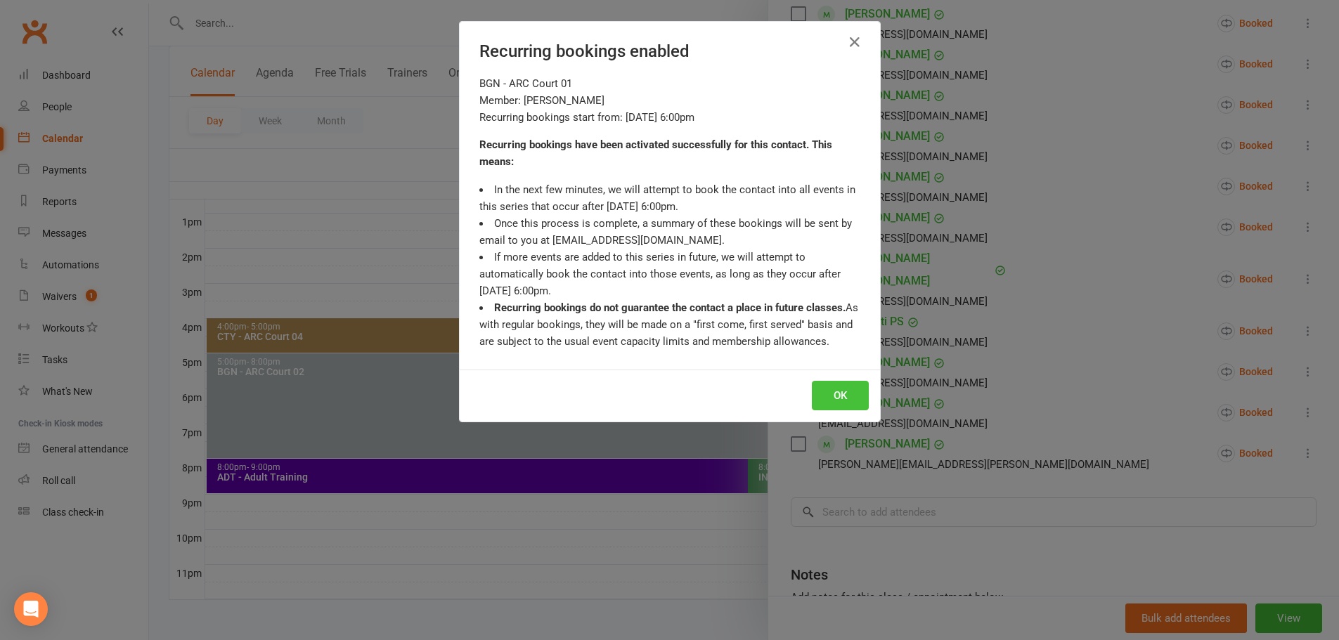
click at [832, 395] on button "OK" at bounding box center [840, 396] width 57 height 30
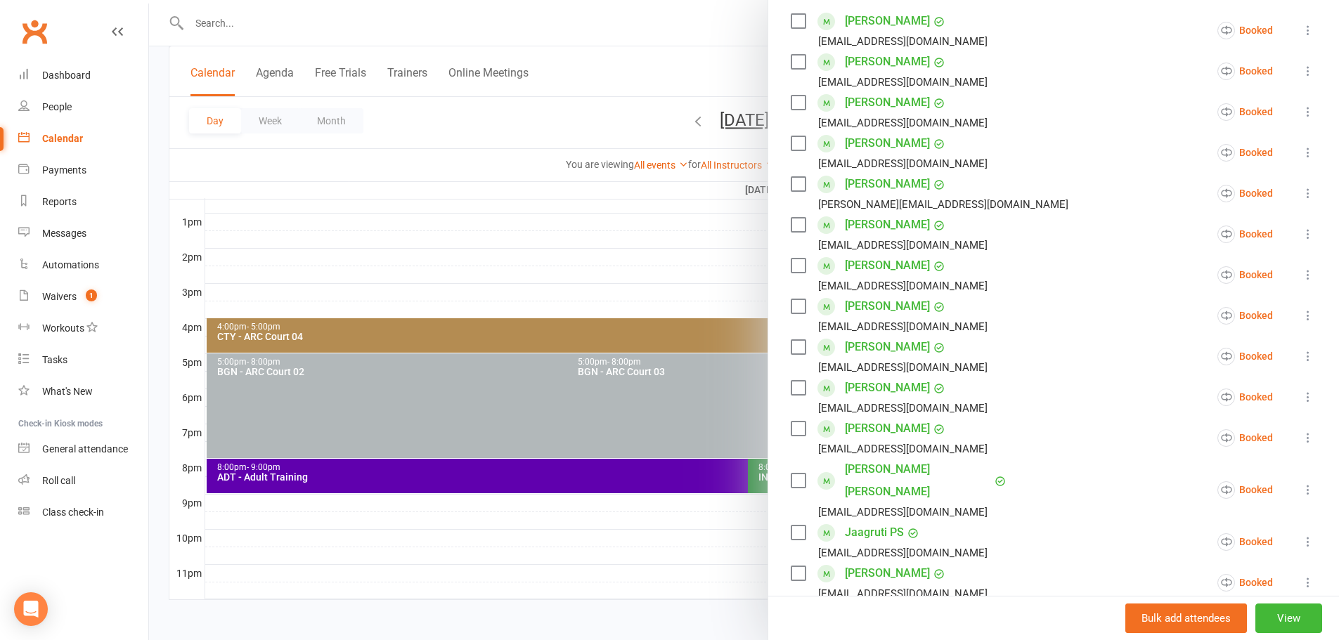
scroll to position [111, 0]
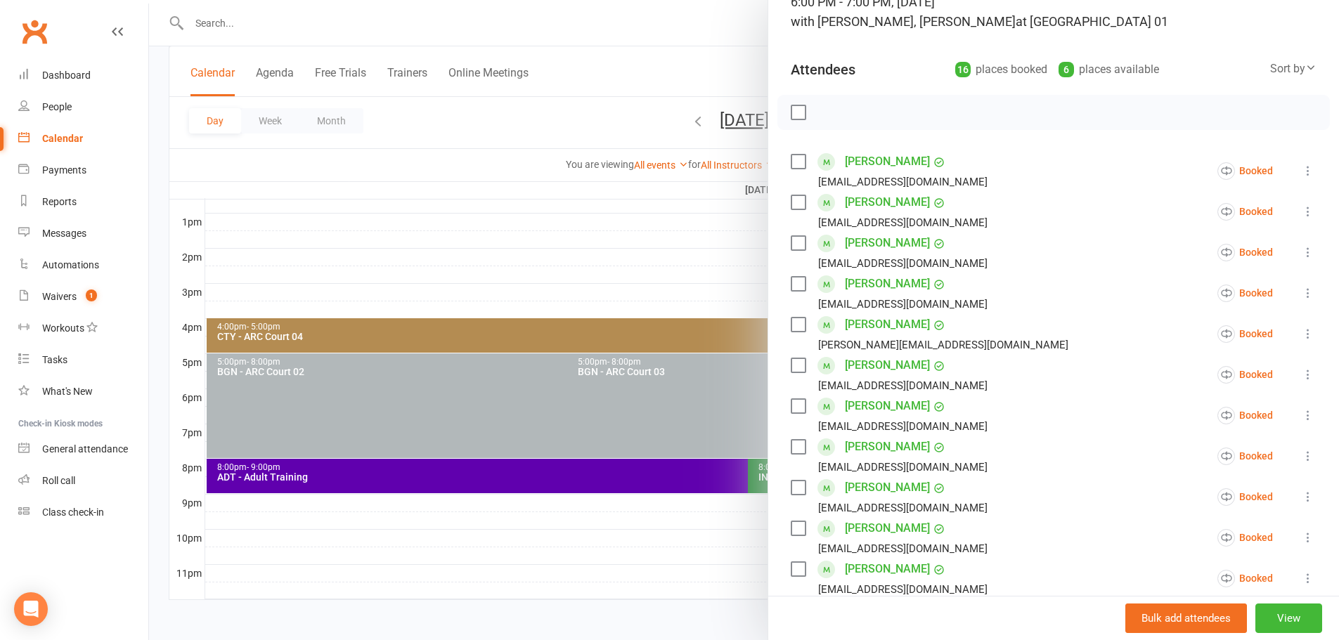
click at [592, 110] on div at bounding box center [744, 320] width 1190 height 640
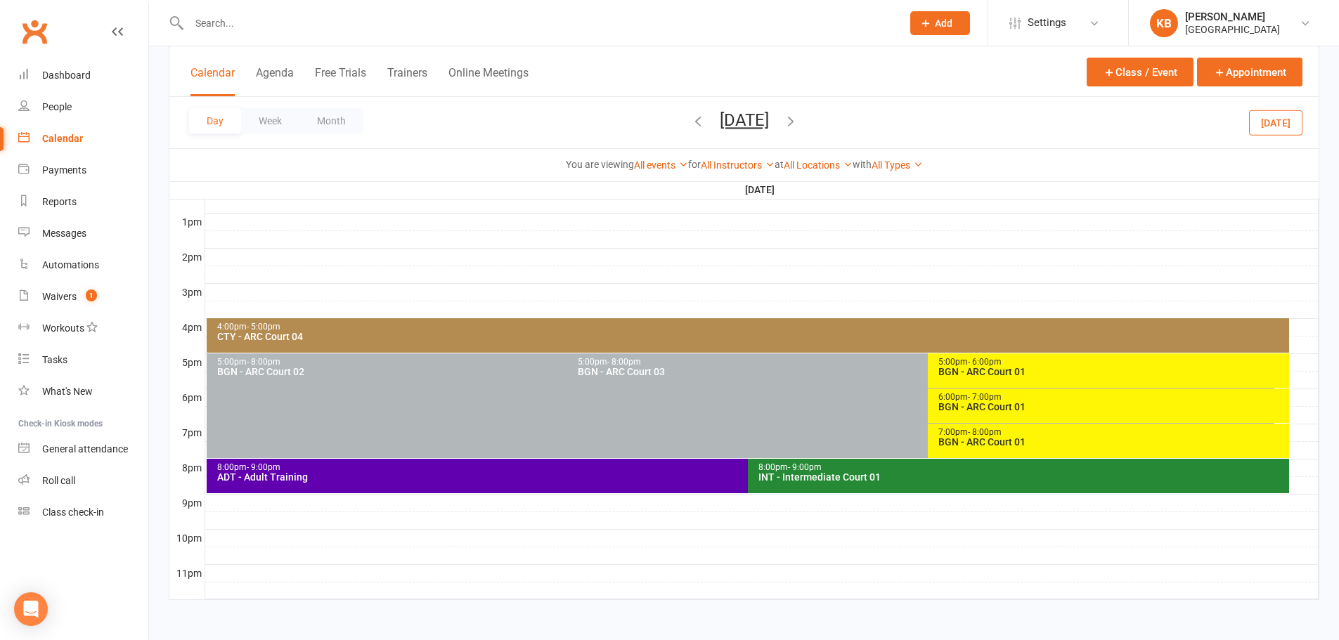
click at [690, 122] on icon "button" at bounding box center [697, 120] width 15 height 15
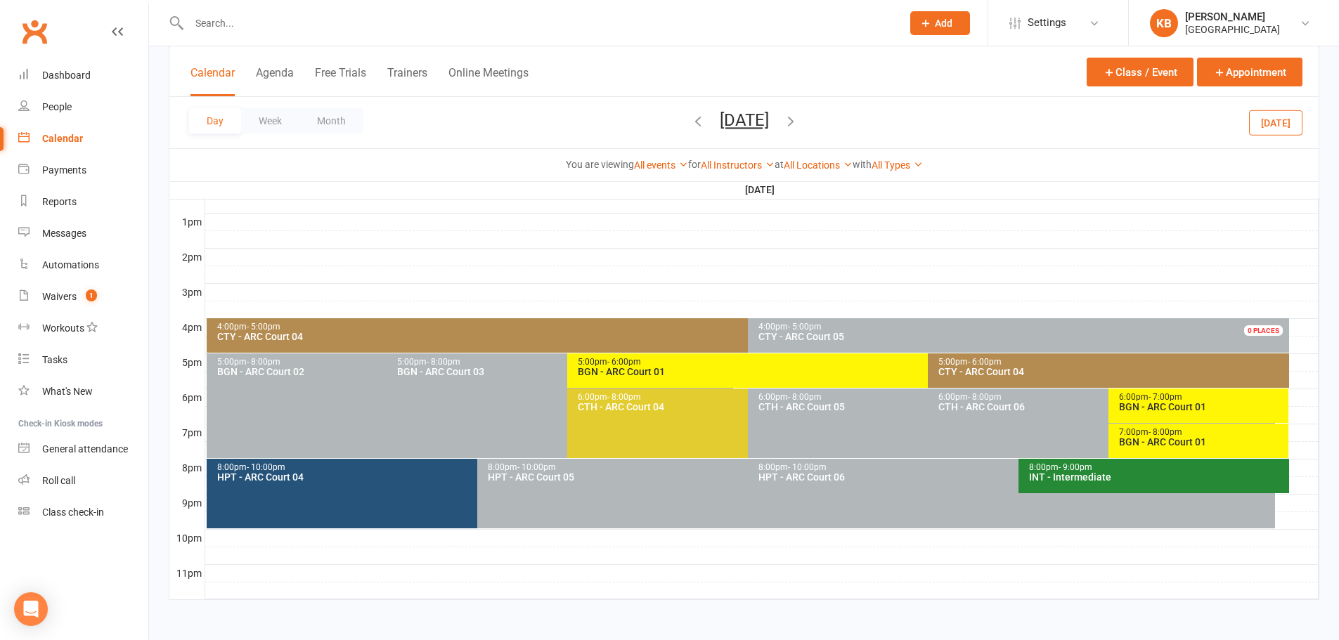
click at [1157, 441] on div "BGN - ARC Court 01" at bounding box center [1202, 442] width 168 height 10
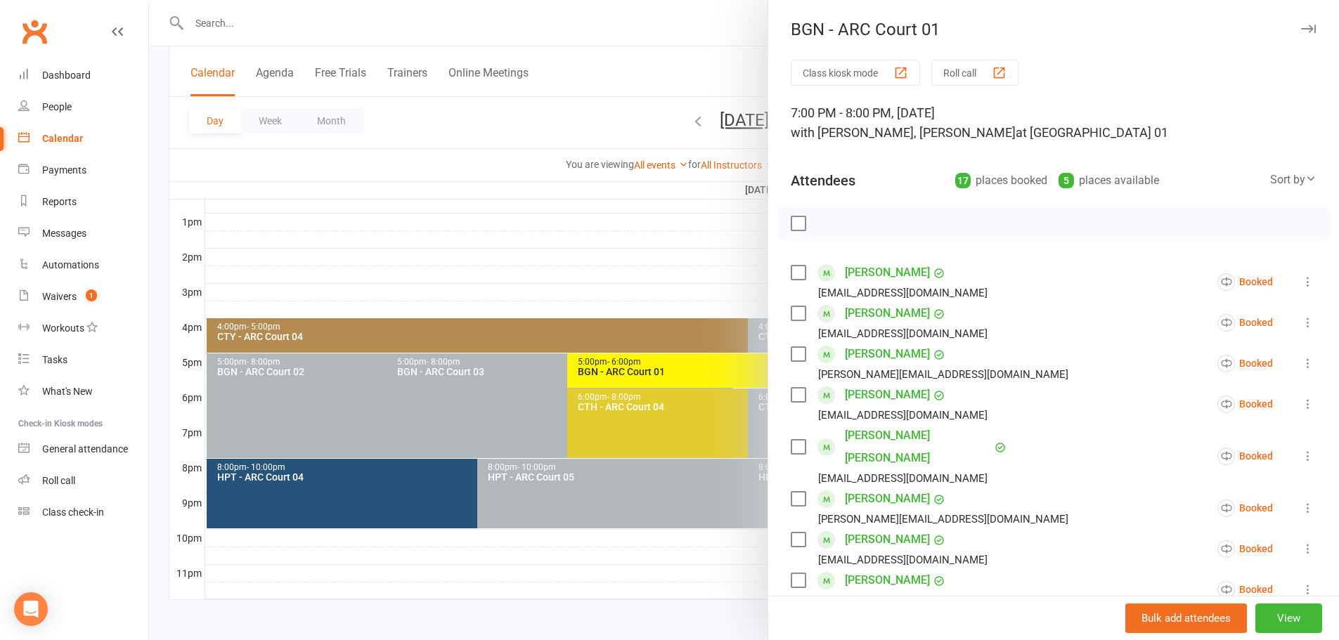
click at [1301, 279] on icon at bounding box center [1308, 282] width 14 height 14
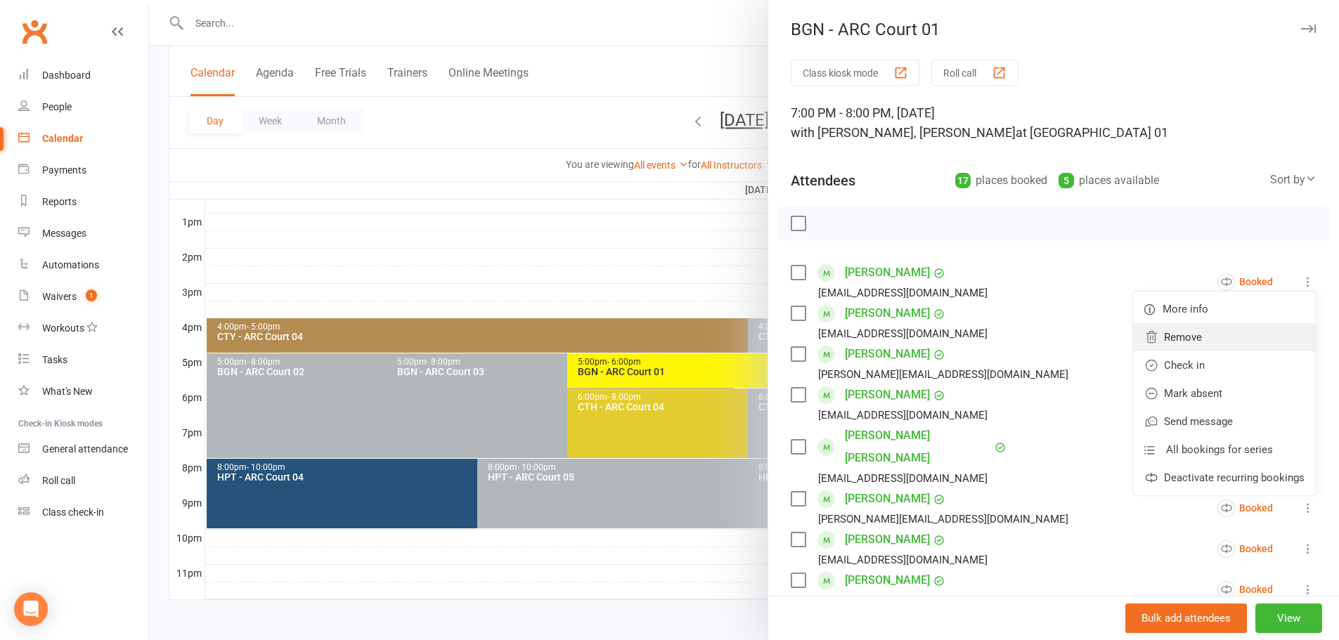
click at [1217, 331] on link "Remove" at bounding box center [1224, 337] width 183 height 28
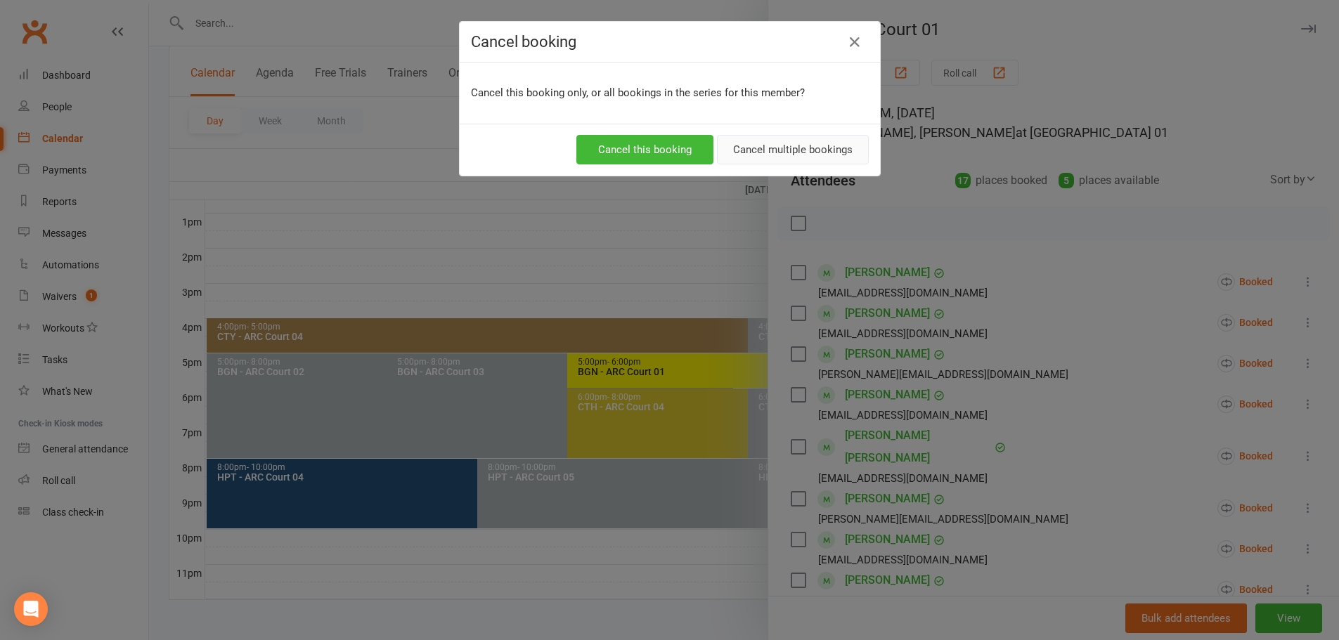
click at [811, 149] on button "Cancel multiple bookings" at bounding box center [793, 150] width 152 height 30
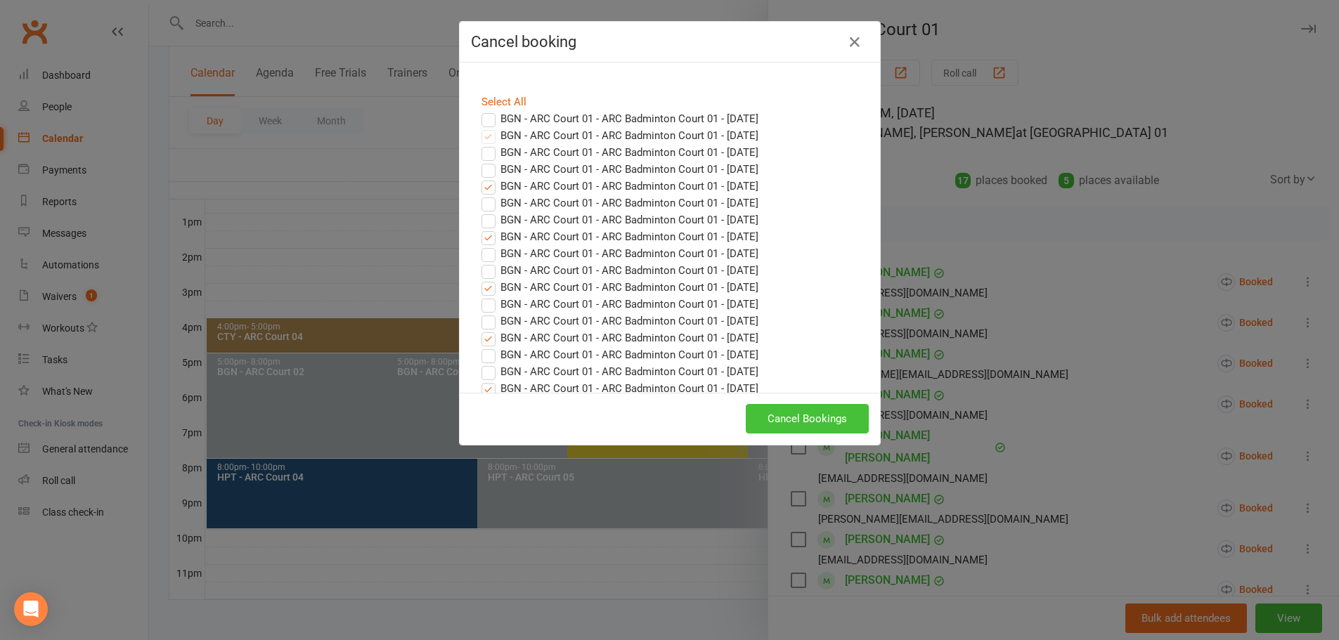
click at [834, 415] on button "Cancel Bookings" at bounding box center [807, 419] width 123 height 30
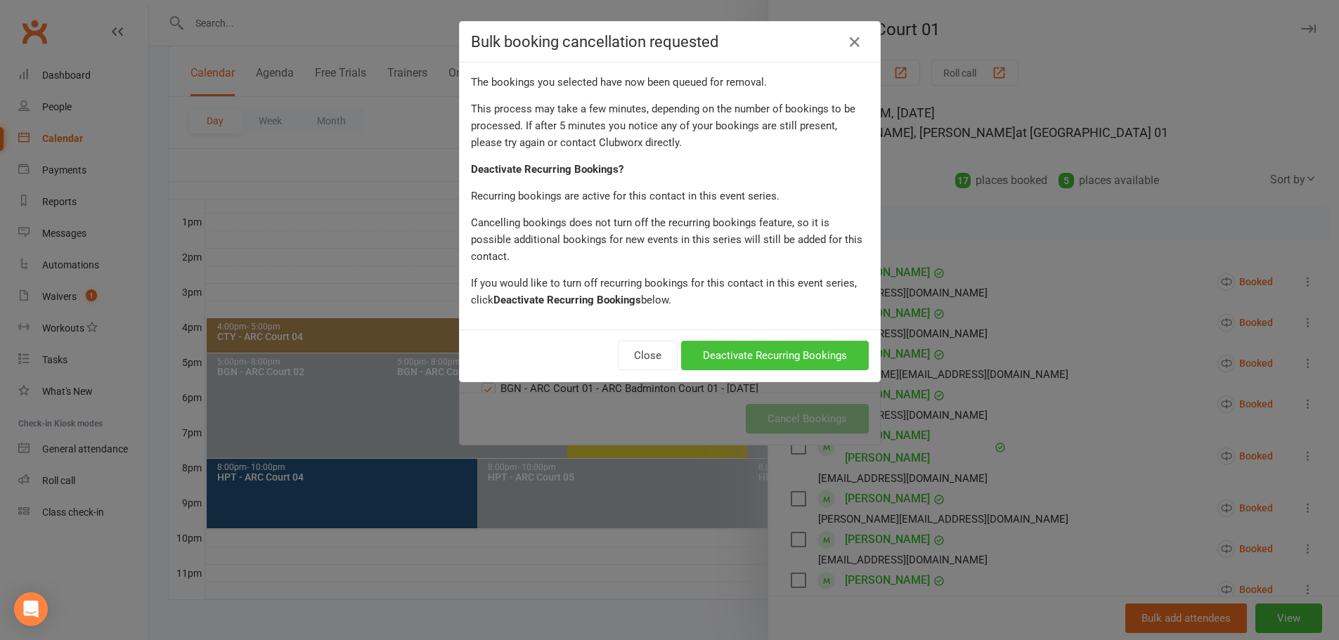
click at [768, 341] on button "Deactivate Recurring Bookings" at bounding box center [775, 356] width 188 height 30
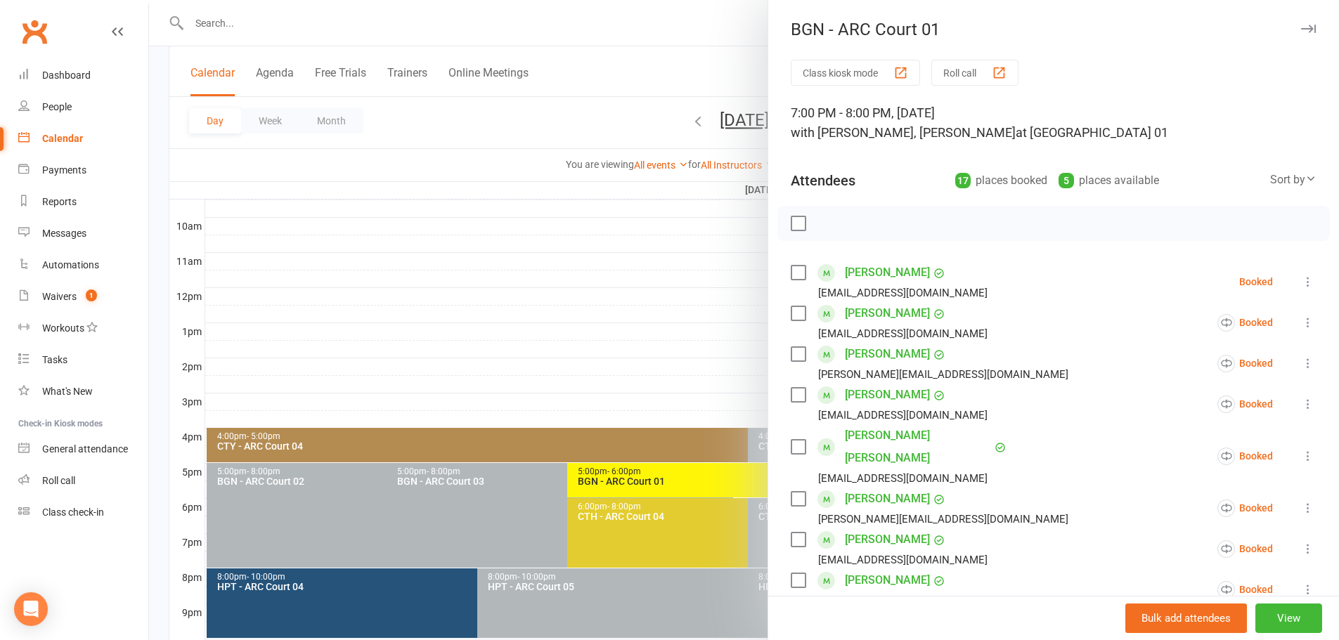
scroll to position [389, 0]
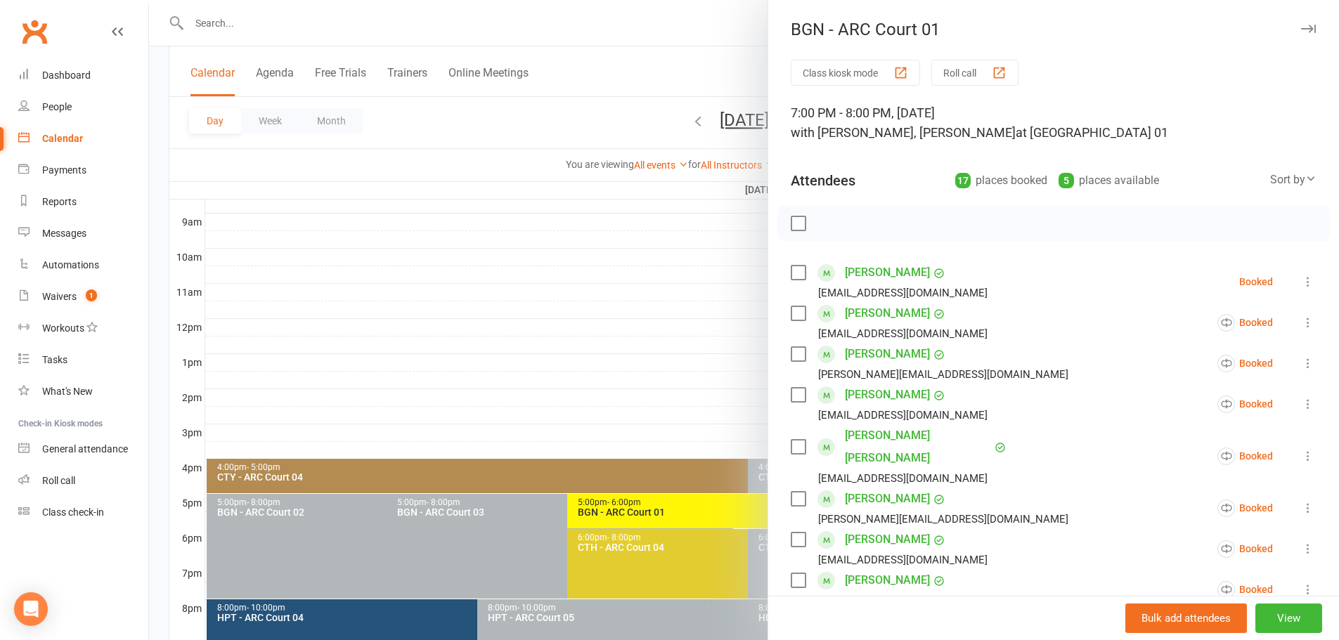
click at [573, 105] on div at bounding box center [744, 320] width 1190 height 640
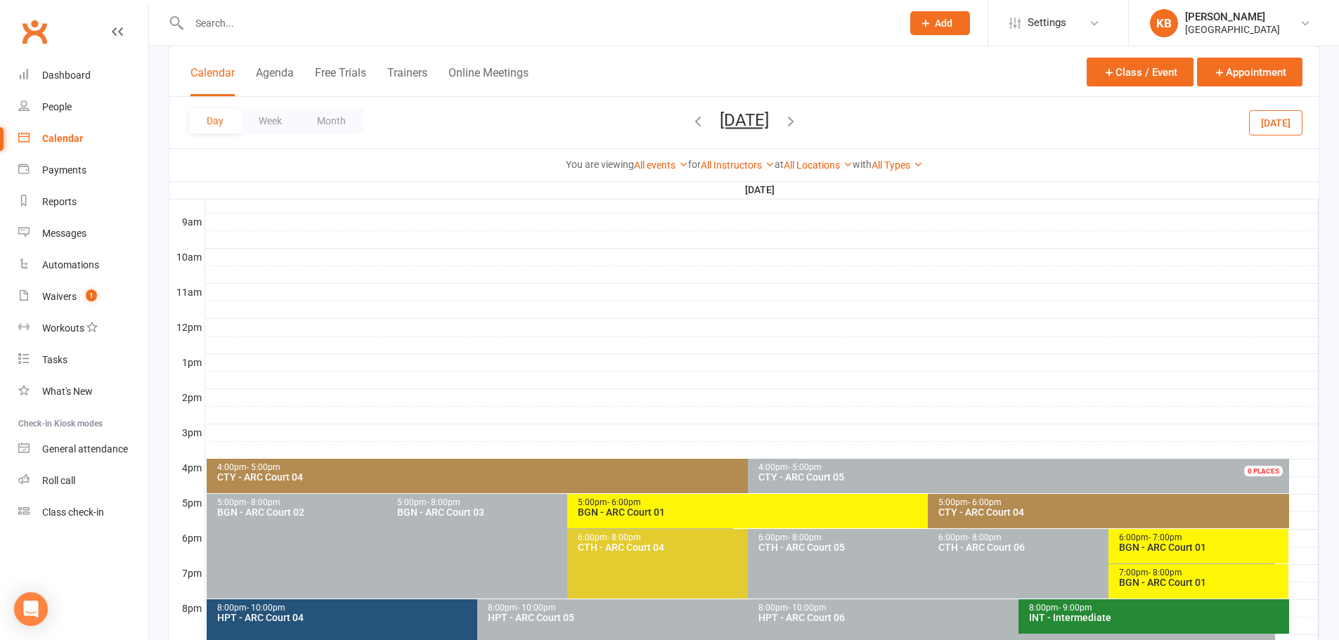
click at [798, 118] on icon "button" at bounding box center [790, 120] width 15 height 15
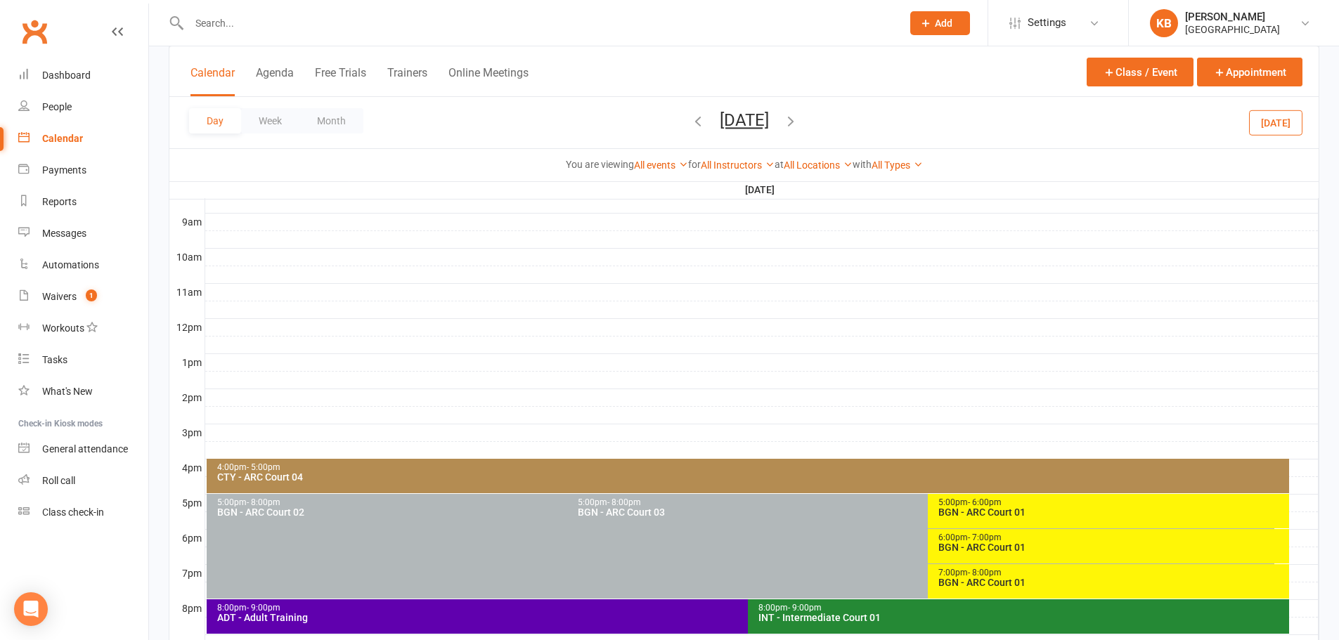
click at [798, 121] on icon "button" at bounding box center [790, 120] width 15 height 15
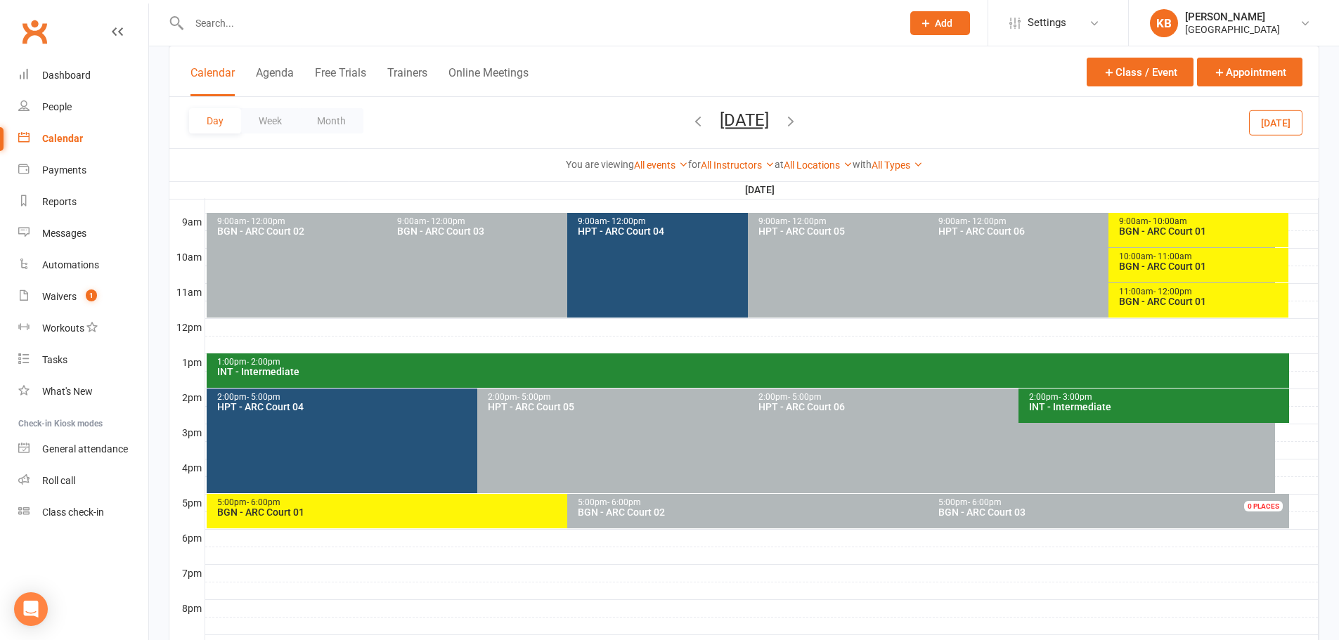
click at [783, 122] on span "[DATE] [DATE] Sun Mon Tue Wed Thu Fri Sat 27 28 29 30 31 01 02 03 04 05 06 07 0…" at bounding box center [744, 122] width 77 height 25
click at [798, 123] on icon "button" at bounding box center [790, 120] width 15 height 15
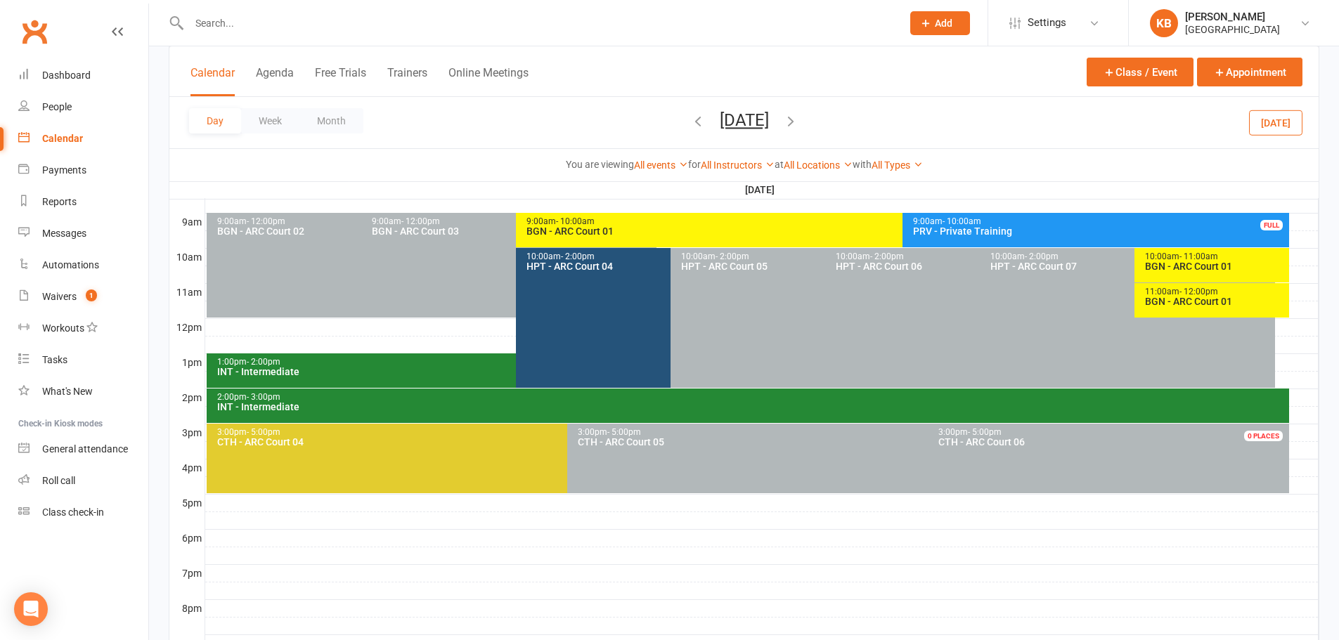
click at [1211, 302] on div "BGN - ARC Court 01" at bounding box center [1215, 302] width 142 height 10
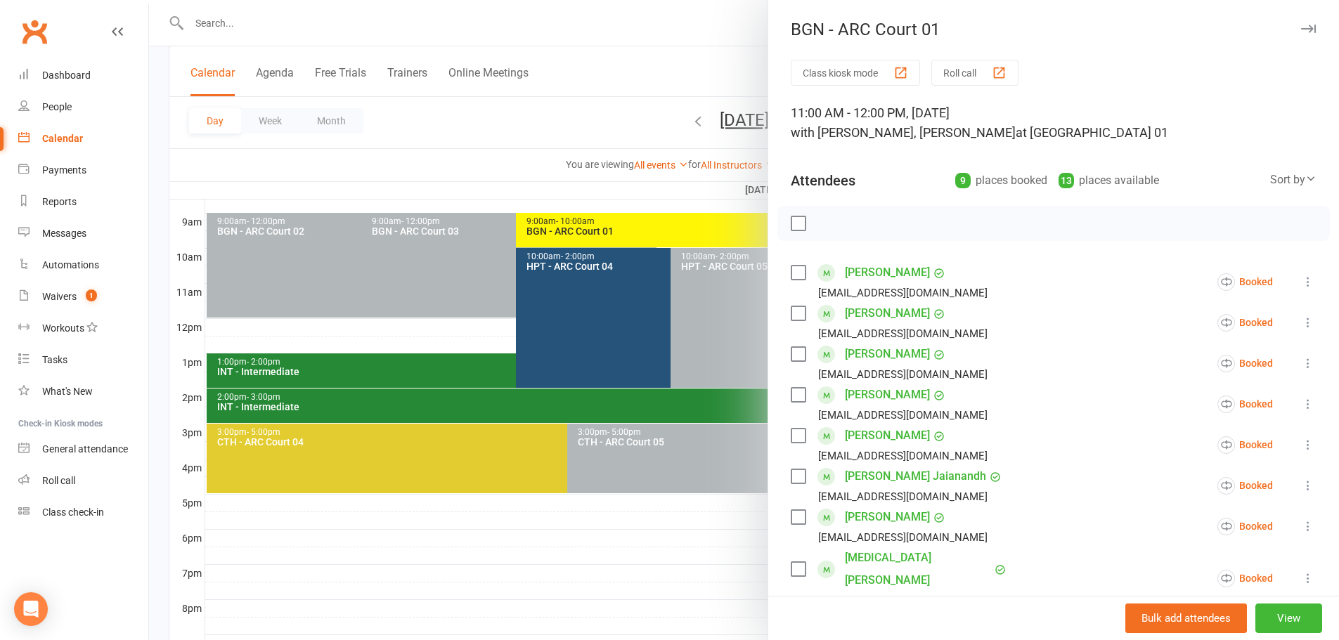
click at [614, 112] on div at bounding box center [744, 320] width 1190 height 640
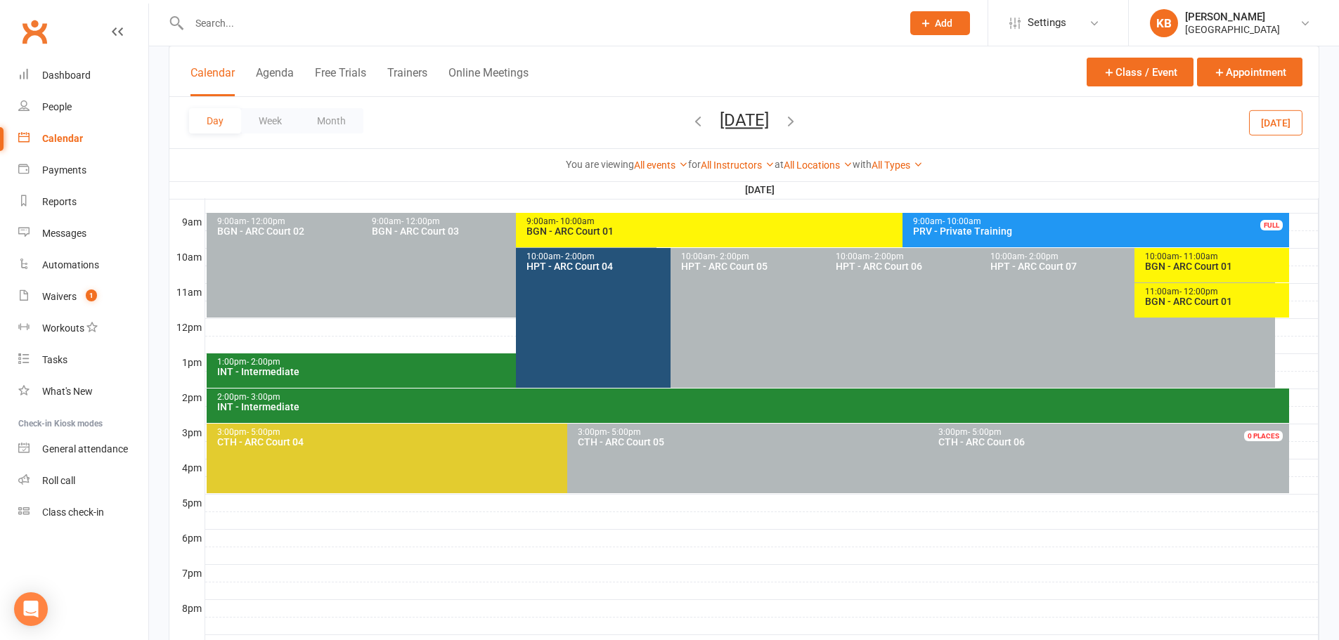
click at [798, 126] on icon "button" at bounding box center [790, 120] width 15 height 15
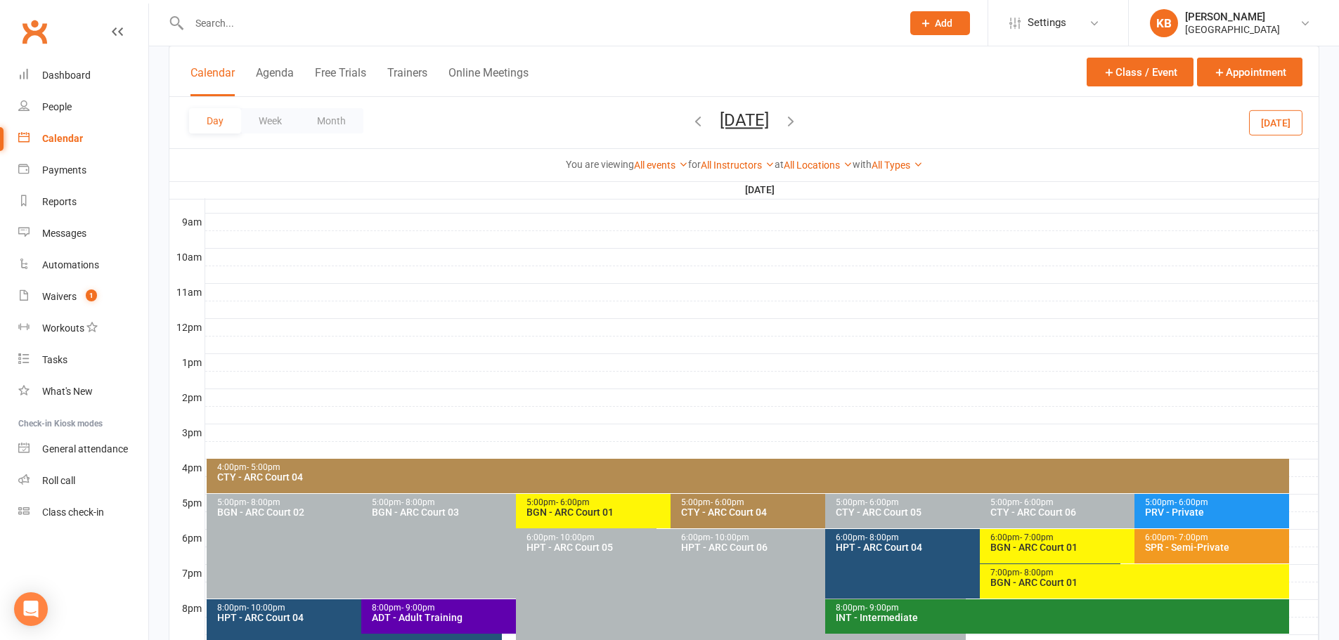
click at [798, 121] on icon "button" at bounding box center [790, 120] width 15 height 15
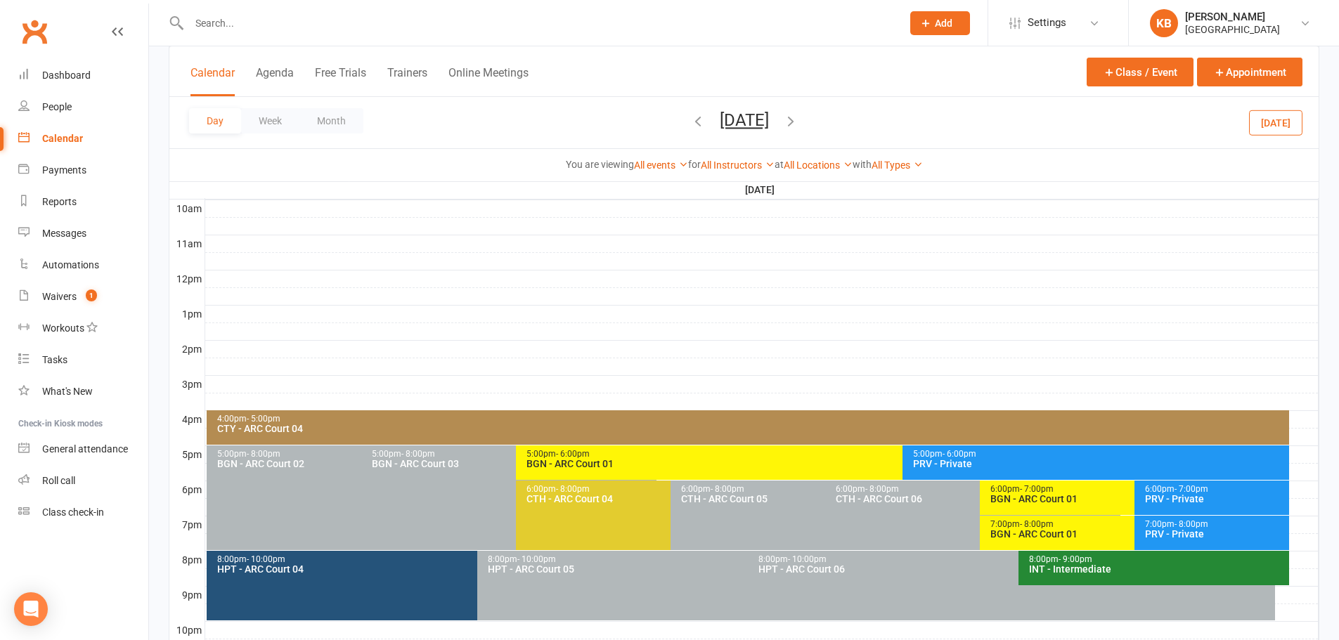
click at [798, 121] on icon "button" at bounding box center [790, 120] width 15 height 15
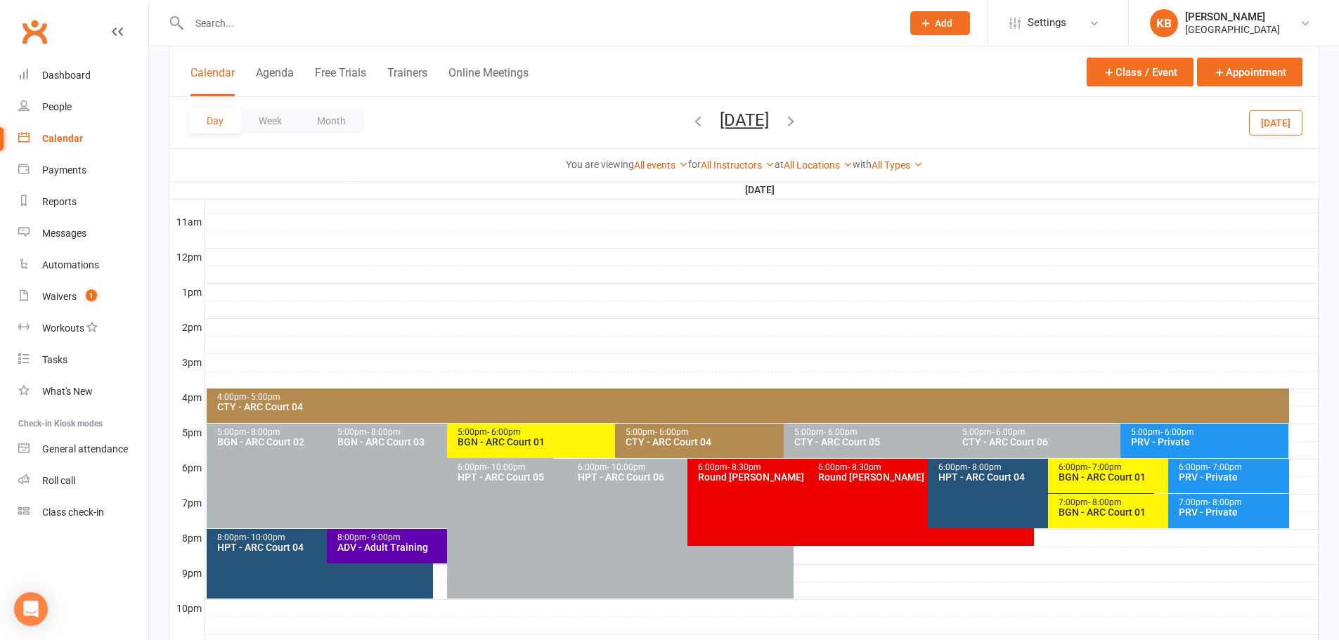
click at [783, 121] on span "[DATE] [DATE] Sun Mon Tue Wed Thu Fri Sat 27 28 29 30 31 01 02 03 04 05 06 07 0…" at bounding box center [744, 122] width 77 height 25
click at [798, 119] on icon "button" at bounding box center [790, 120] width 15 height 15
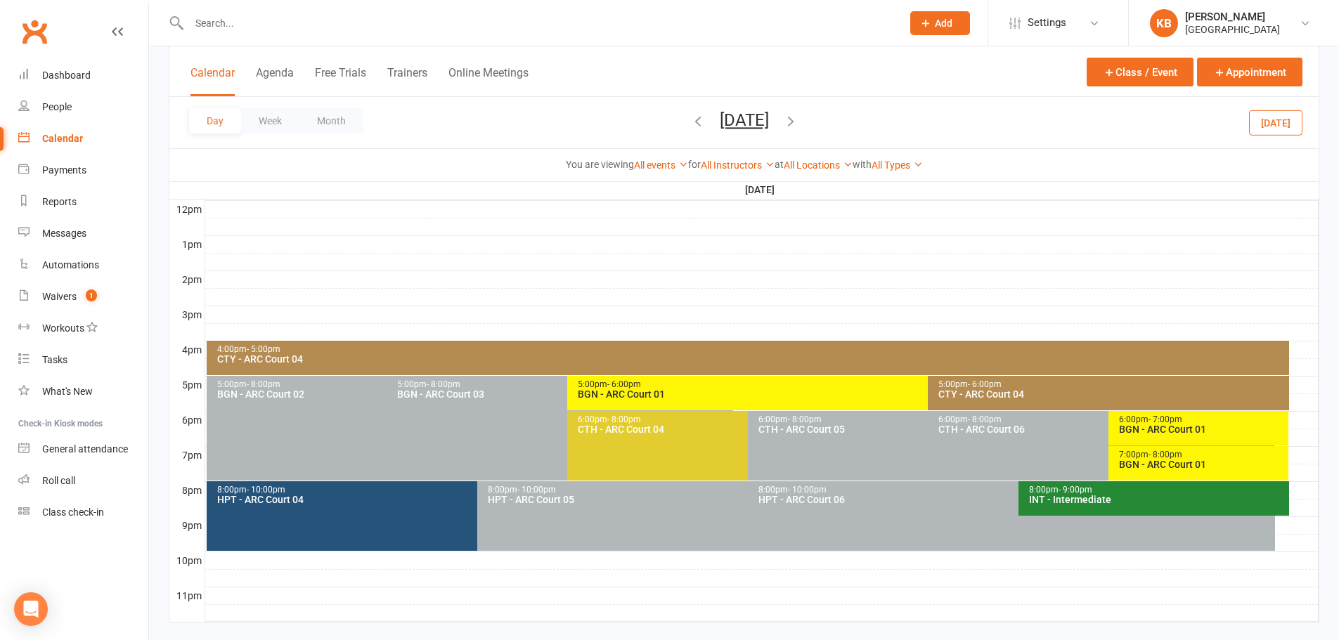
scroll to position [529, 0]
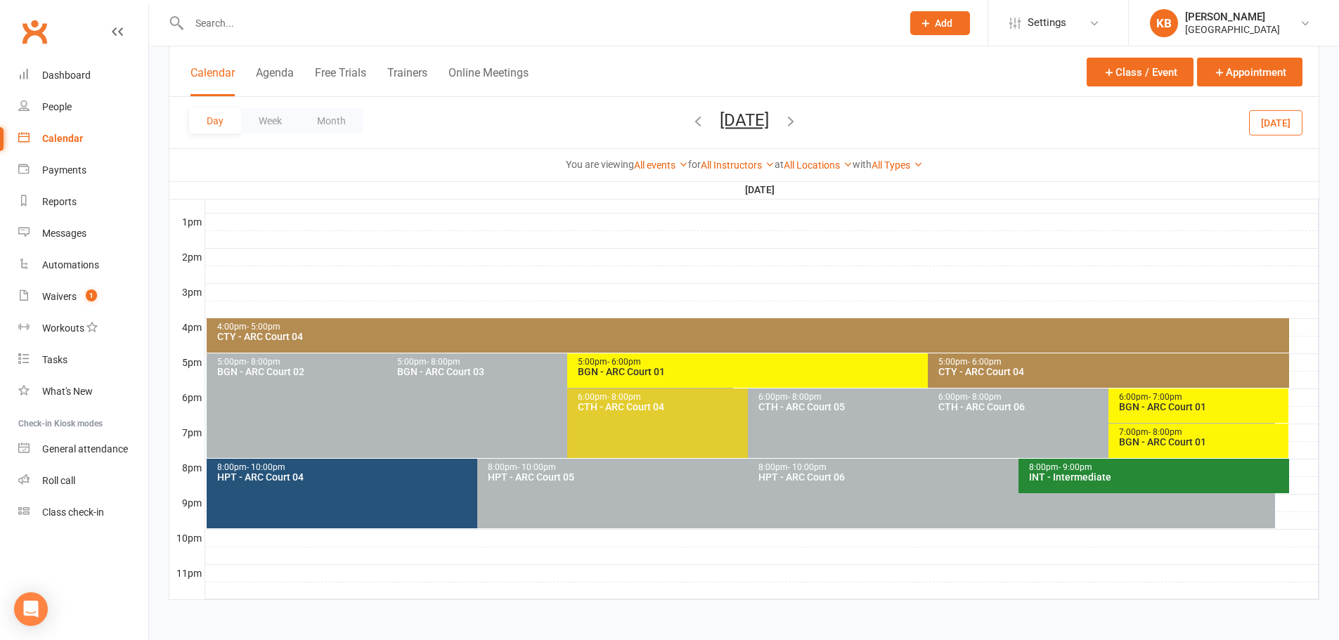
click at [1182, 434] on div "7:00pm - 8:00pm" at bounding box center [1202, 432] width 168 height 9
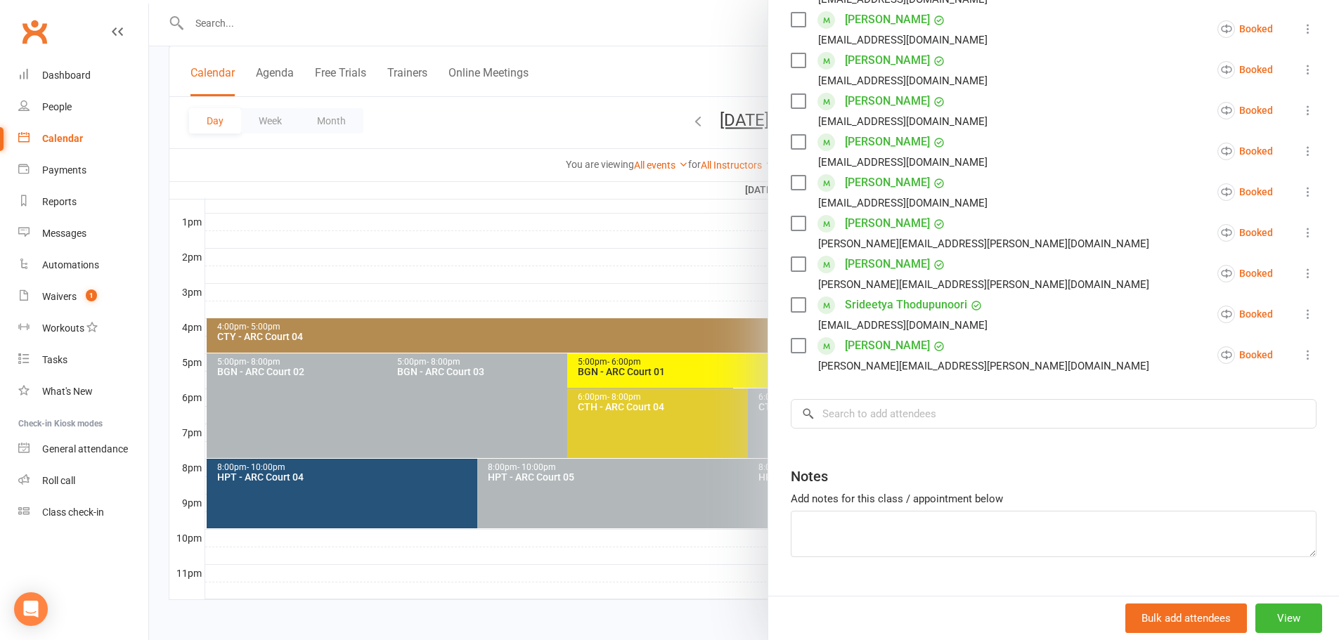
scroll to position [571, 0]
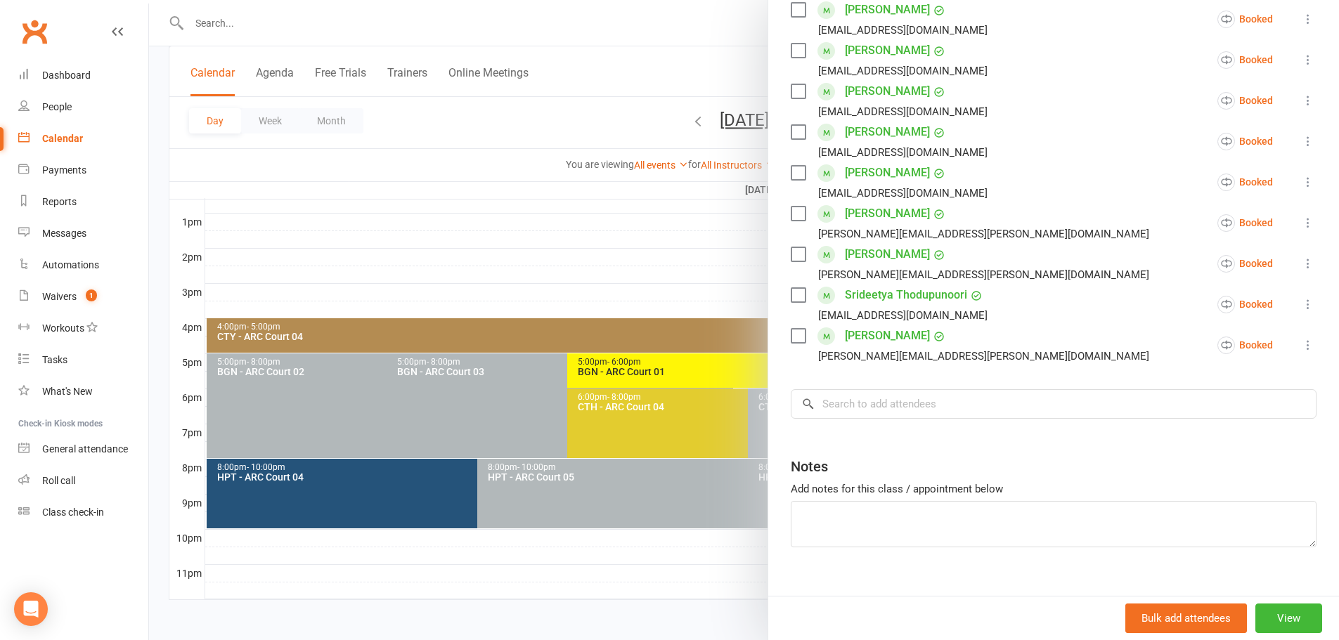
click at [491, 110] on div at bounding box center [744, 320] width 1190 height 640
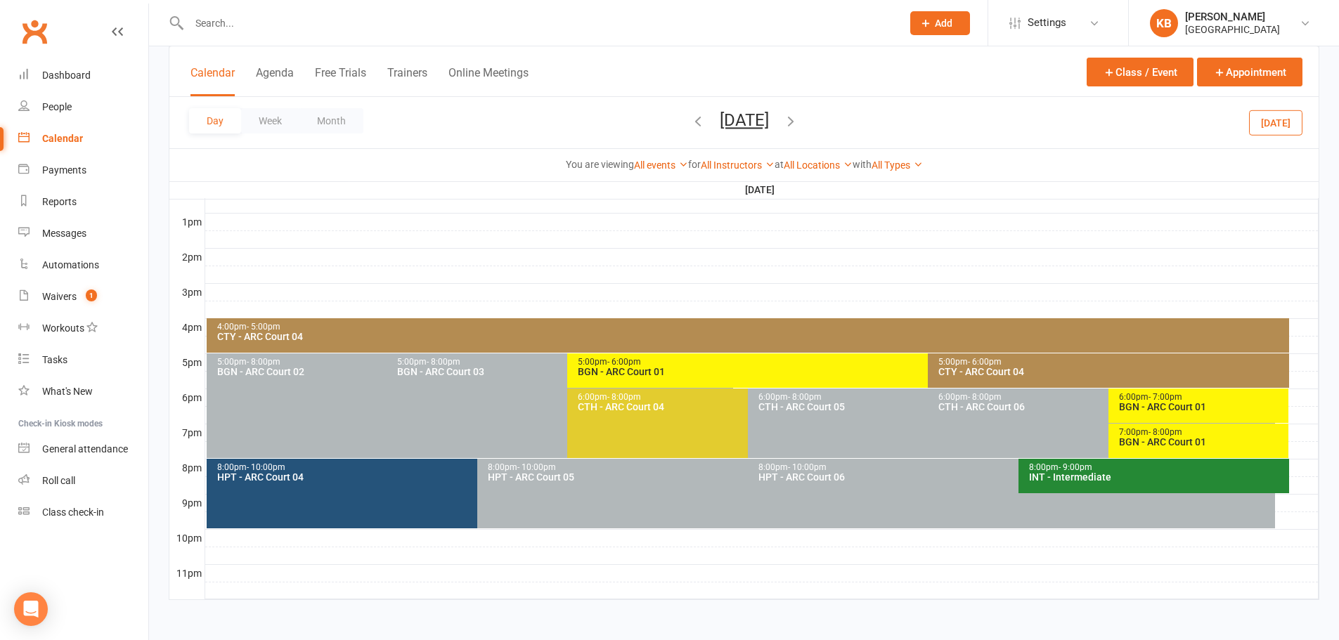
click at [690, 120] on icon "button" at bounding box center [697, 120] width 15 height 15
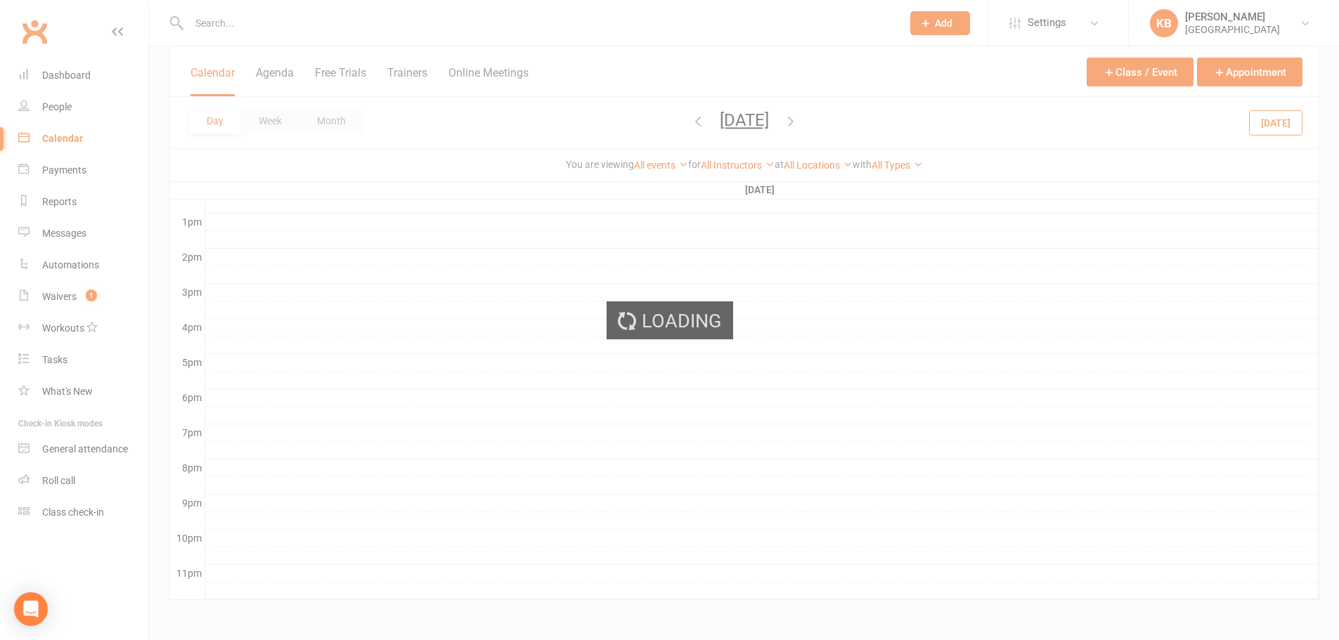
click at [632, 120] on div "Loading" at bounding box center [669, 320] width 1339 height 640
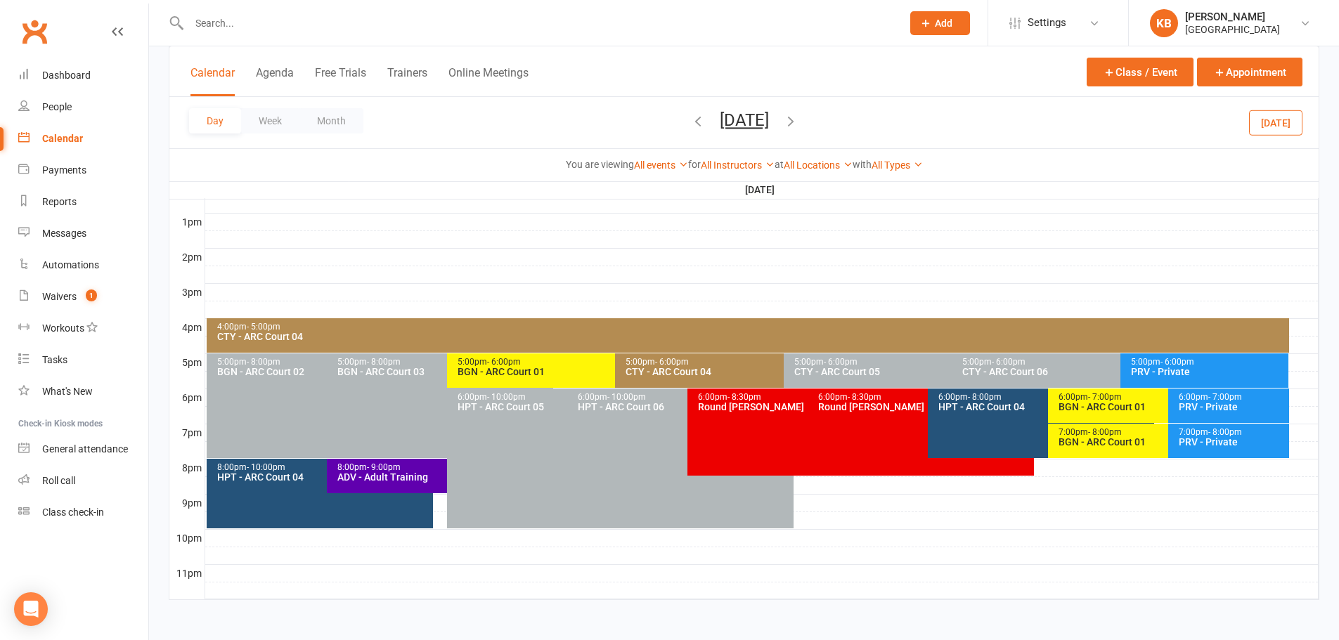
click at [690, 120] on icon "button" at bounding box center [697, 120] width 15 height 15
click at [632, 120] on ui-view "Prospect Member Non-attending contact Class / event Appointment Task Bulk messa…" at bounding box center [669, 46] width 1339 height 1145
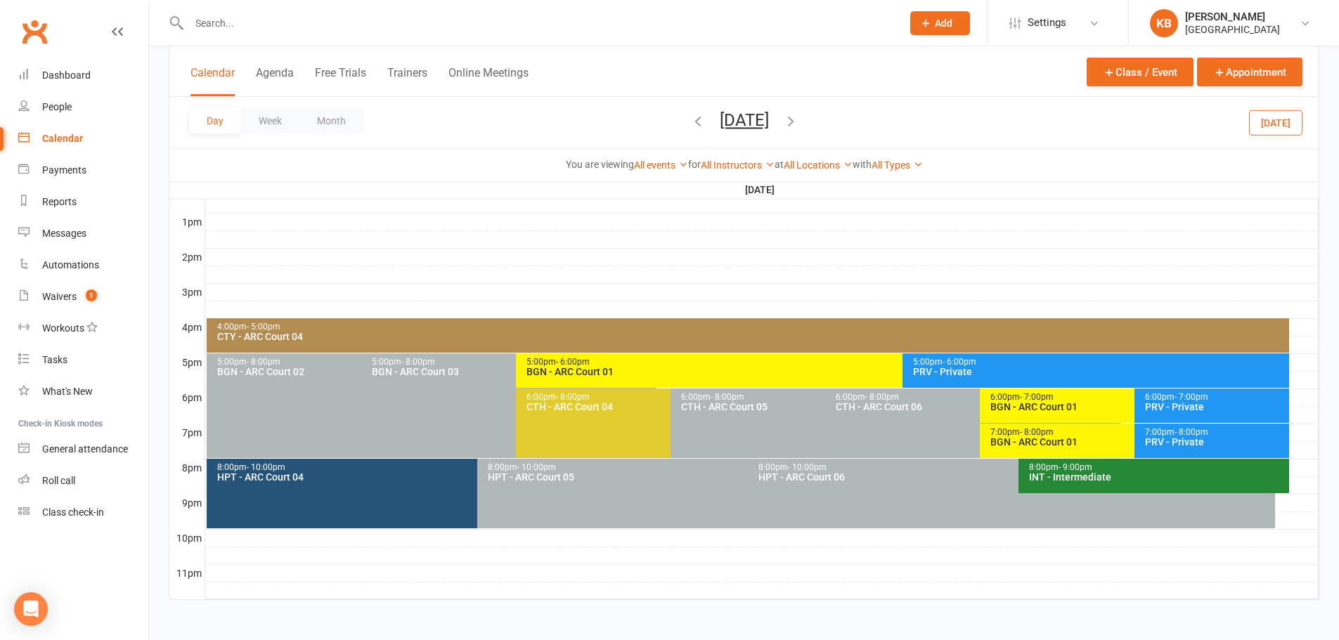
click at [690, 120] on icon "button" at bounding box center [697, 120] width 15 height 15
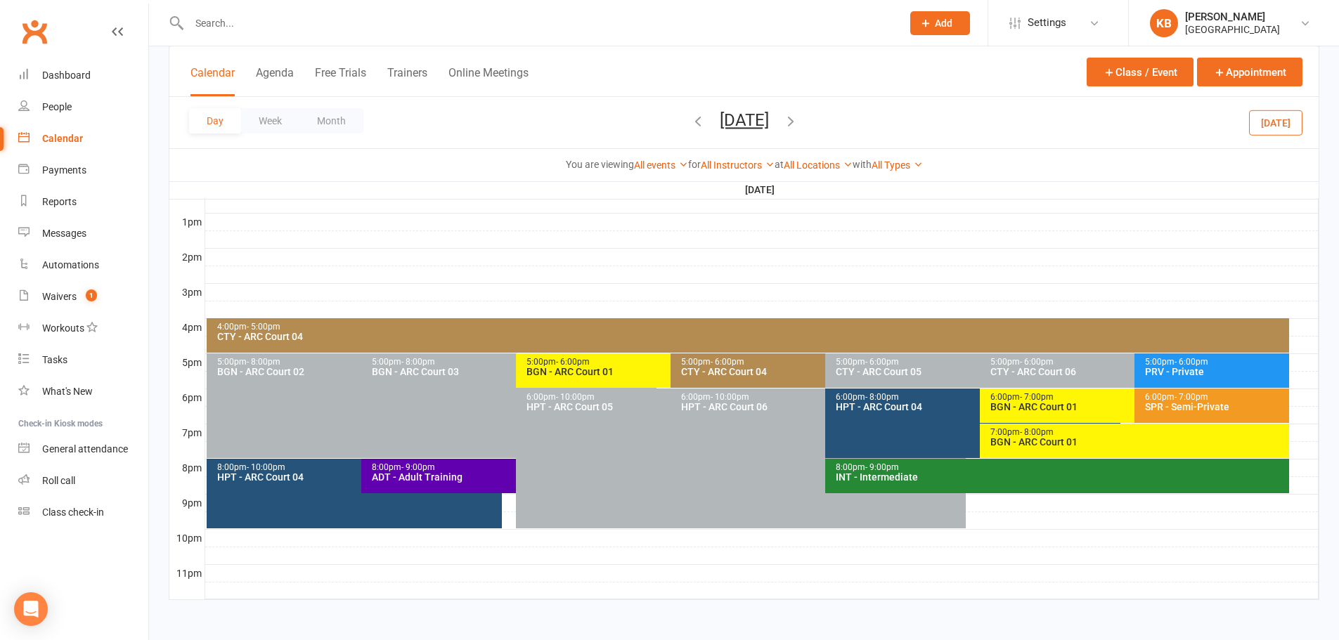
click at [690, 120] on icon "button" at bounding box center [697, 120] width 15 height 15
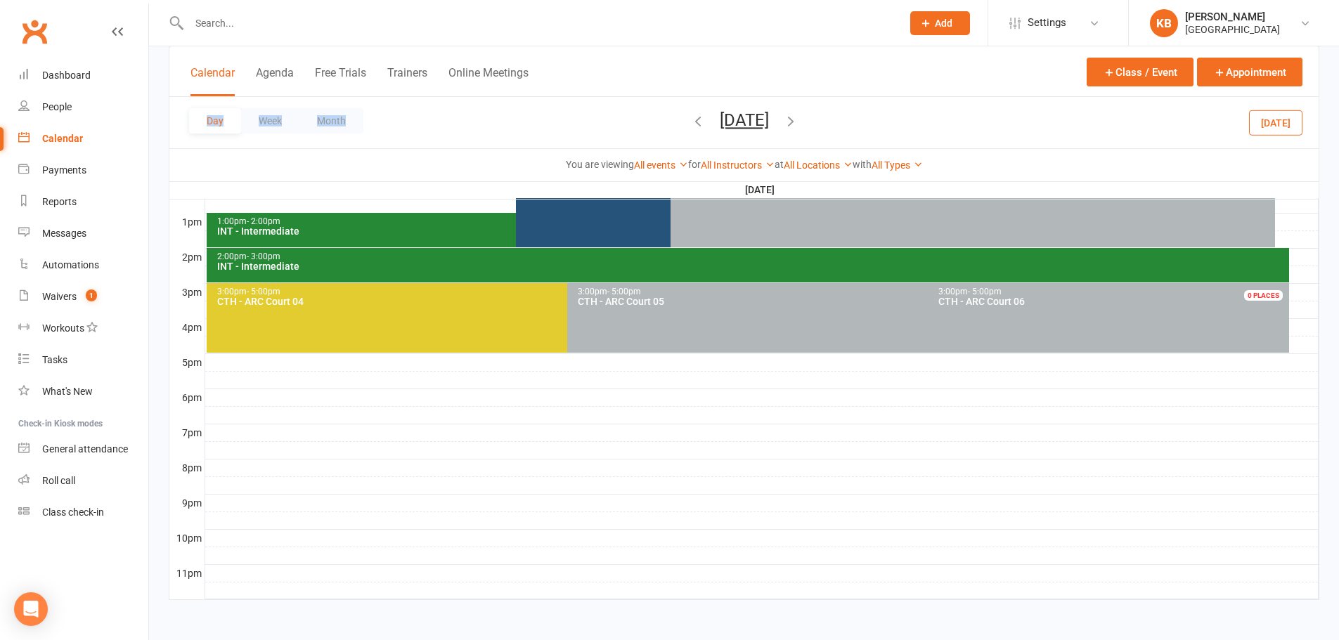
click at [632, 120] on div "Day Week Month [DATE] [DATE] Sun Mon Tue Wed Thu Fri Sat 27 28 29 30 31 01 02 0…" at bounding box center [743, 122] width 1149 height 51
click at [626, 112] on div "Day Week Month [DATE] [DATE] Sun Mon Tue Wed Thu Fri Sat 27 28 29 30 31 01 02 0…" at bounding box center [743, 122] width 1149 height 51
click at [690, 123] on icon "button" at bounding box center [697, 120] width 15 height 15
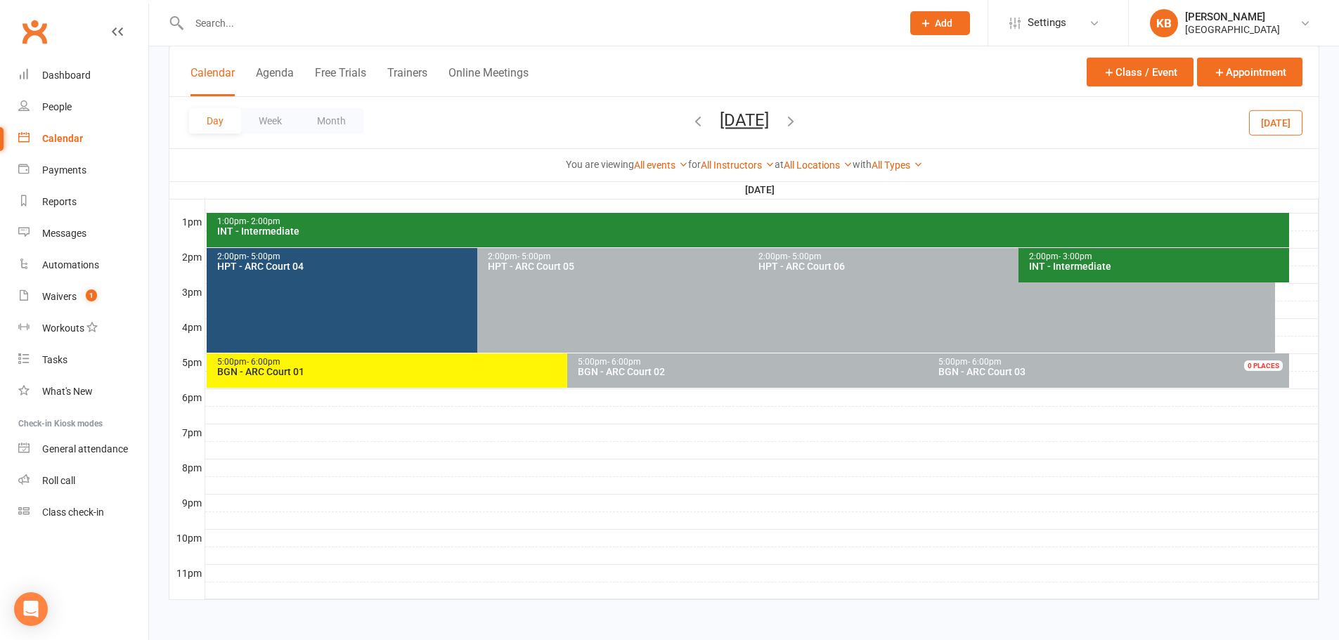
click at [690, 123] on icon "button" at bounding box center [697, 120] width 15 height 15
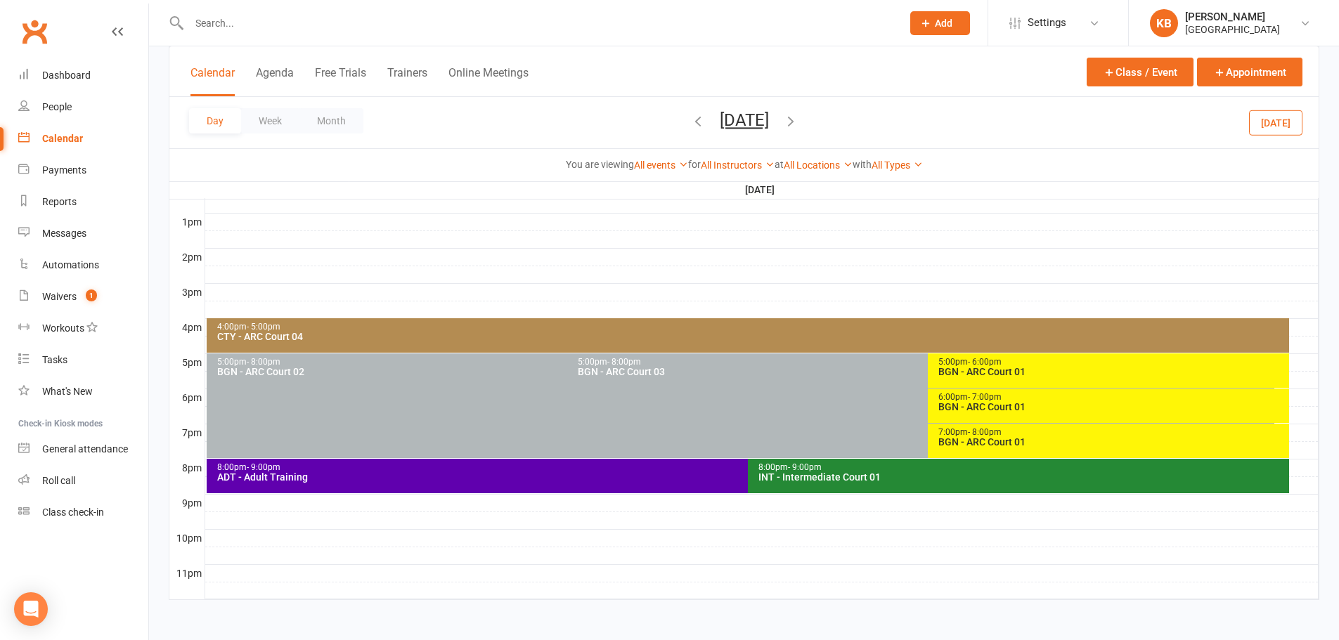
click at [690, 123] on icon "button" at bounding box center [697, 120] width 15 height 15
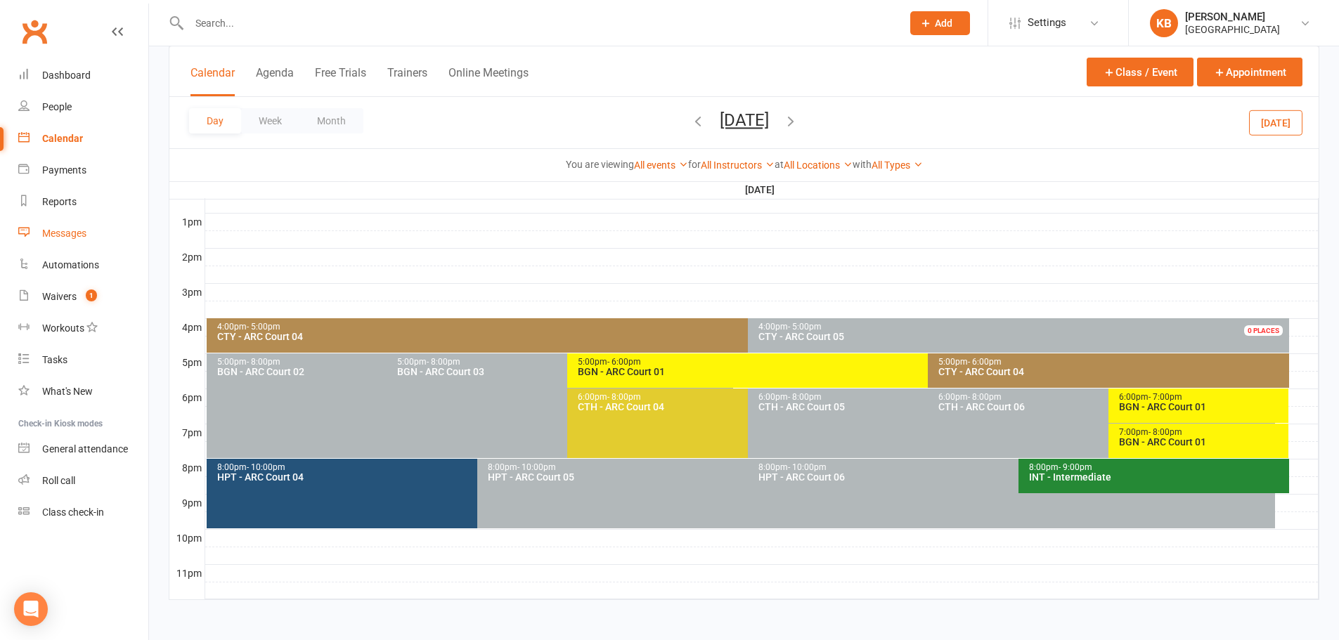
click at [60, 229] on div "Messages" at bounding box center [64, 233] width 44 height 11
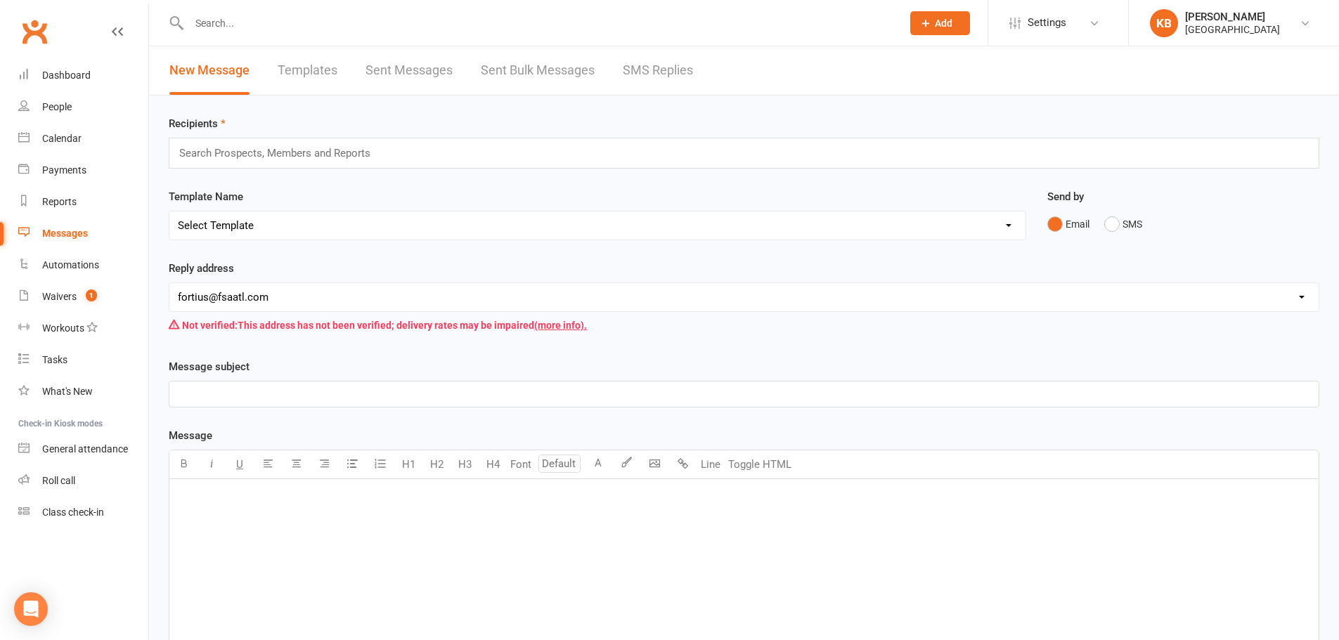
click at [304, 154] on input "text" at bounding box center [281, 153] width 206 height 18
type input "badmiton court schedule"
drag, startPoint x: 316, startPoint y: 153, endPoint x: 197, endPoint y: 167, distance: 119.6
click at [197, 167] on div "badmiton court schedule badmiton court schedule" at bounding box center [744, 153] width 1150 height 31
drag, startPoint x: 177, startPoint y: 154, endPoint x: 290, endPoint y: 151, distance: 112.5
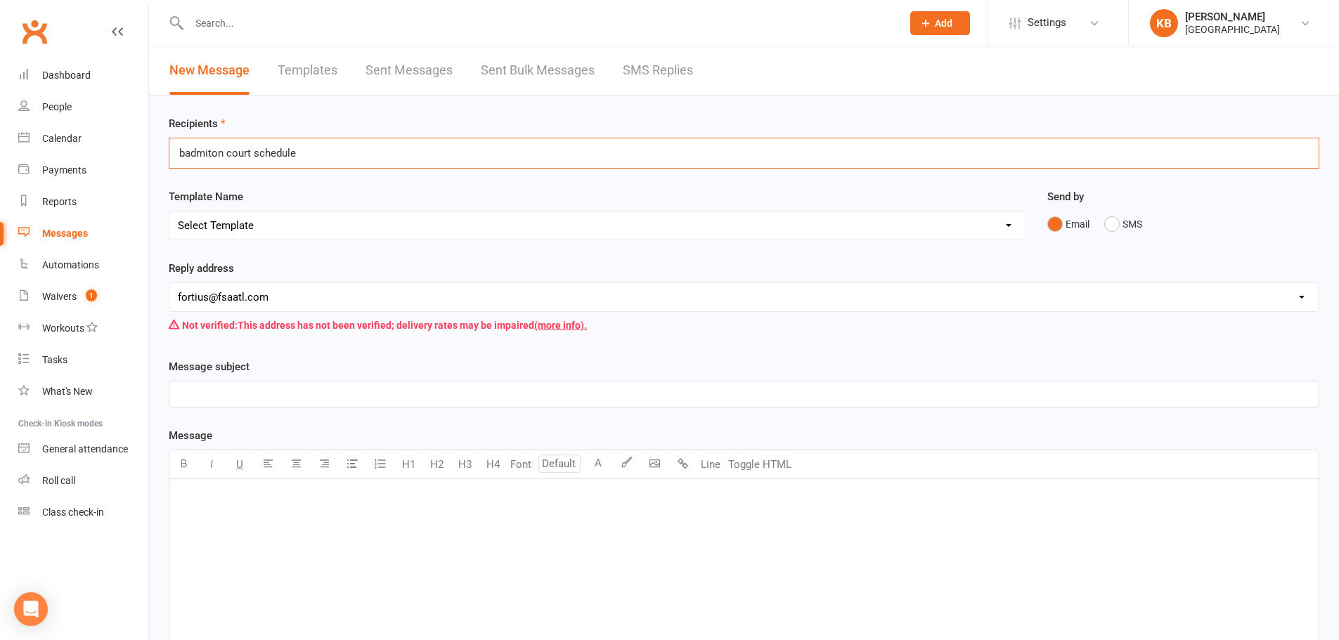
click at [267, 151] on div "badmiton court schedule badmiton court schedule" at bounding box center [744, 153] width 1150 height 31
drag, startPoint x: 305, startPoint y: 151, endPoint x: 195, endPoint y: 157, distance: 109.8
click at [195, 157] on div "badmiton court schedule badmiton court schedule" at bounding box center [744, 153] width 1150 height 31
click at [195, 157] on input "badmiton court schedule" at bounding box center [241, 153] width 126 height 18
drag, startPoint x: 195, startPoint y: 157, endPoint x: 328, endPoint y: 155, distance: 132.8
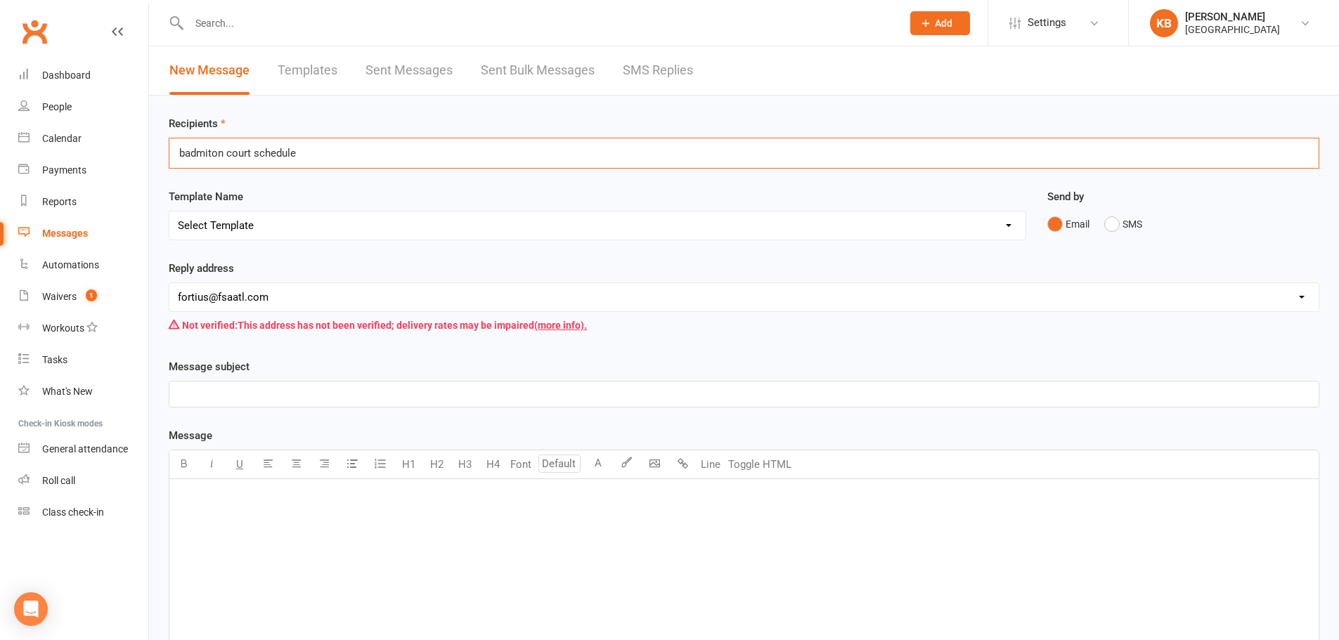
click at [328, 155] on div "badmiton court schedule badmiton court schedule" at bounding box center [744, 153] width 1150 height 31
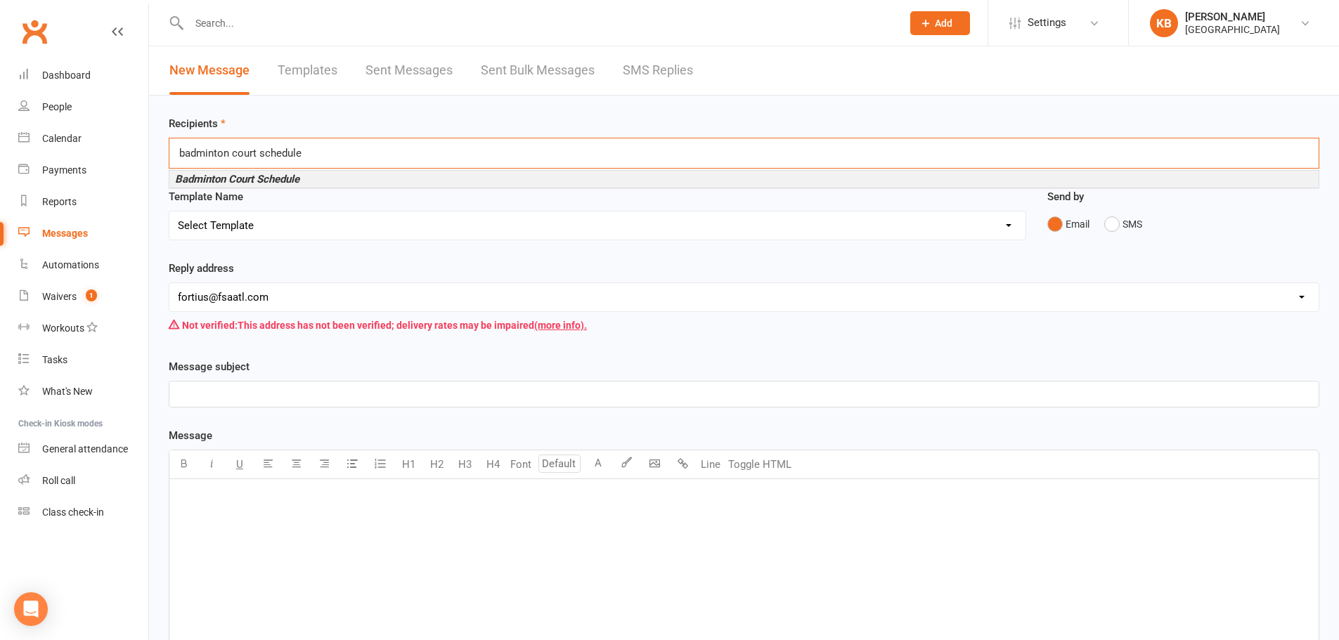
type input "badminton court schedule"
click at [340, 187] on li "Badminton Court Schedule" at bounding box center [743, 179] width 1149 height 17
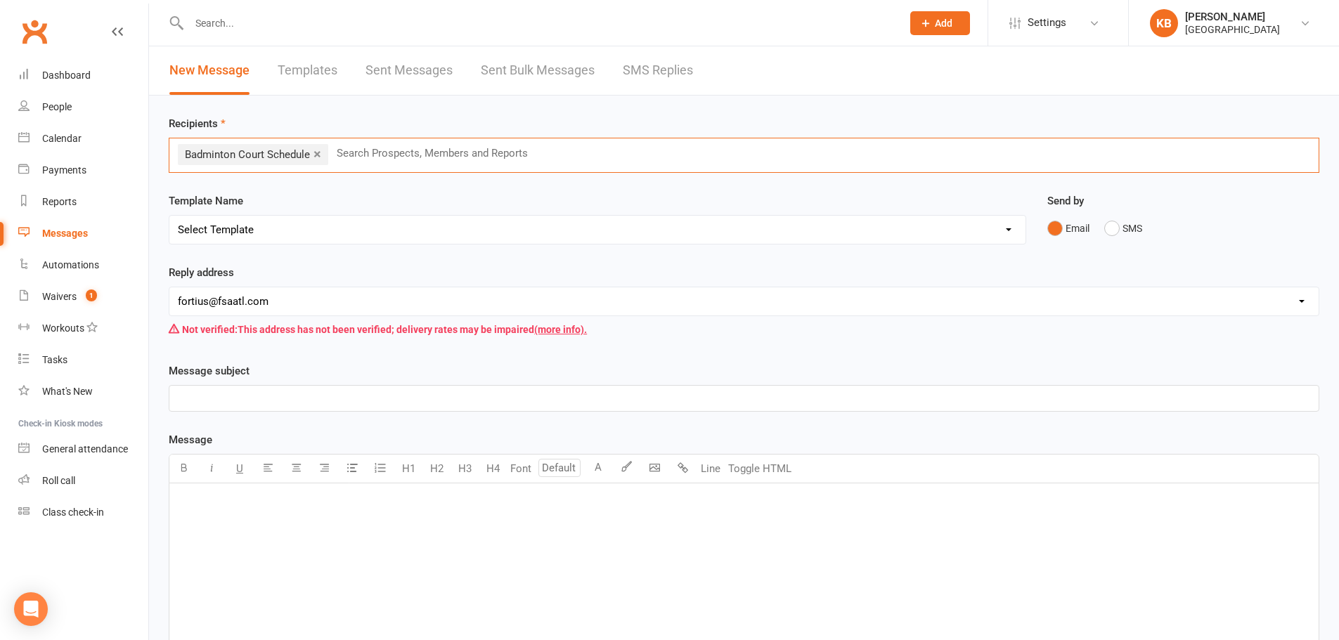
click at [294, 225] on select "Select Template [Email] Badminton Court Schedule [SMS] [Default template - revi…" at bounding box center [597, 230] width 856 height 28
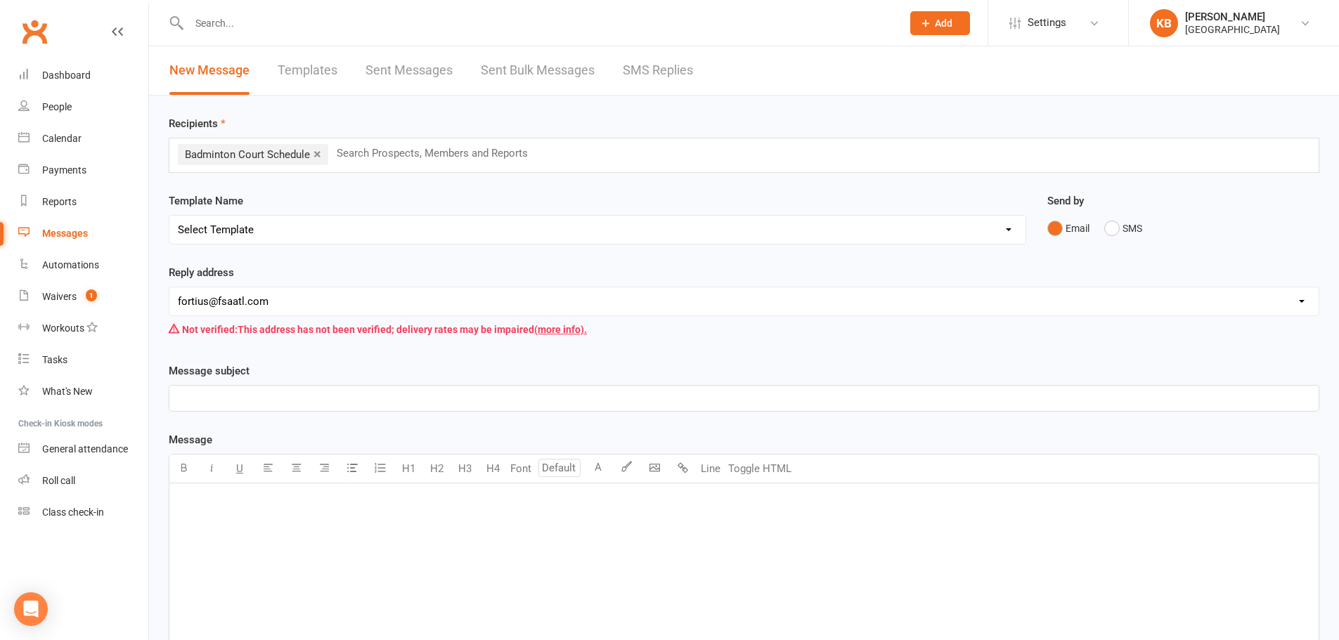
select select "0"
click at [169, 216] on select "Select Template [Email] Badminton Court Schedule [SMS] [Default template - revi…" at bounding box center [597, 230] width 856 height 28
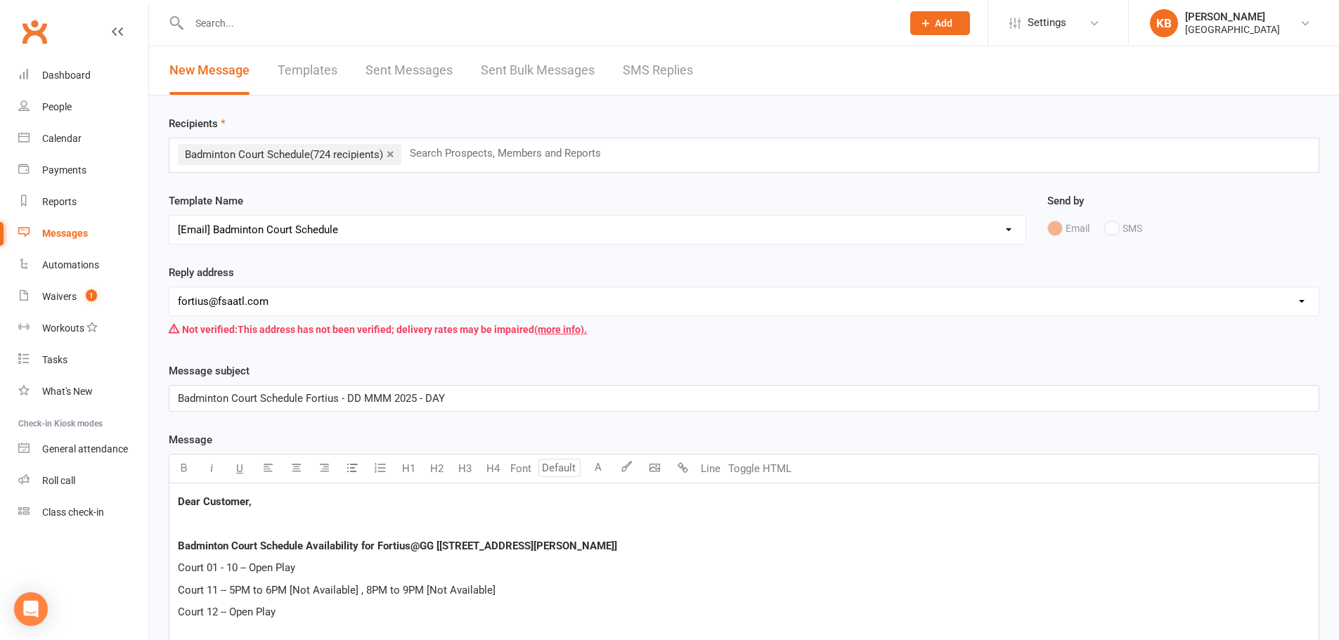
click at [356, 395] on span "Badminton Court Schedule Fortius - DD MMM 2025 - DAY" at bounding box center [311, 398] width 267 height 13
click at [407, 396] on span "Badminton Court Schedule Fortius - 16 AUGUST 2025 - DAY" at bounding box center [292, 398] width 229 height 13
click at [509, 396] on p "Badminton Court Schedule Fortius - 16 AUGUST 2025 - SATURDAY" at bounding box center [744, 398] width 1132 height 17
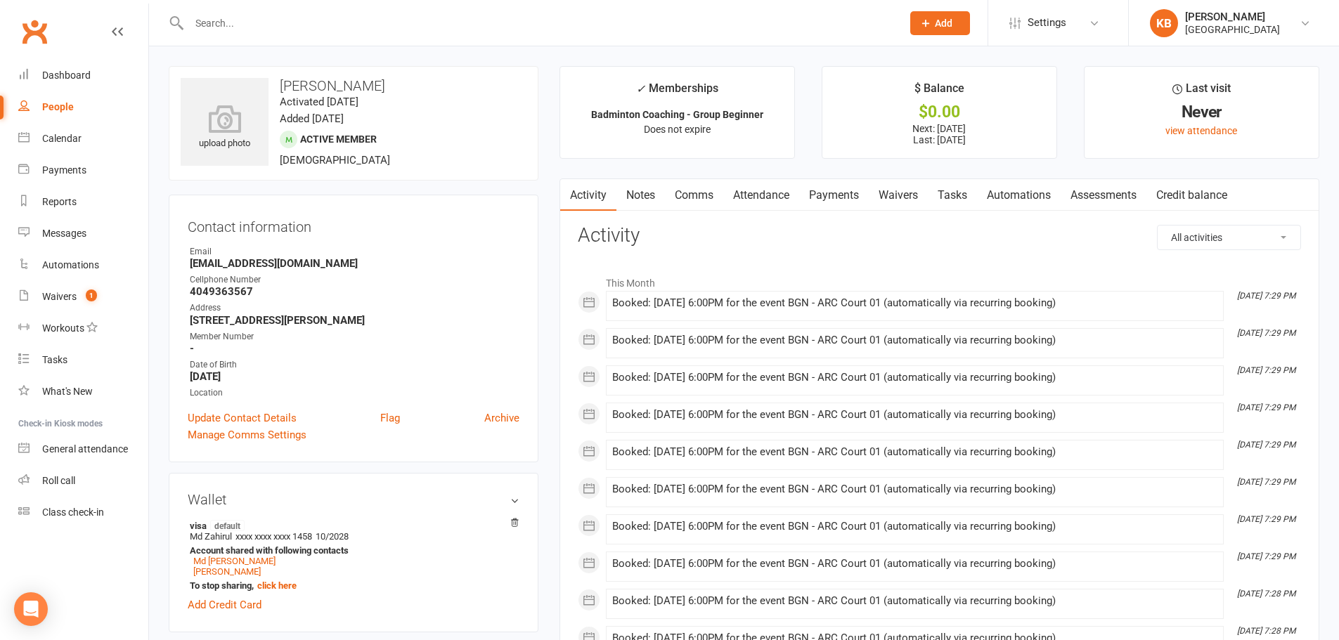
click at [382, 31] on input "text" at bounding box center [538, 23] width 707 height 20
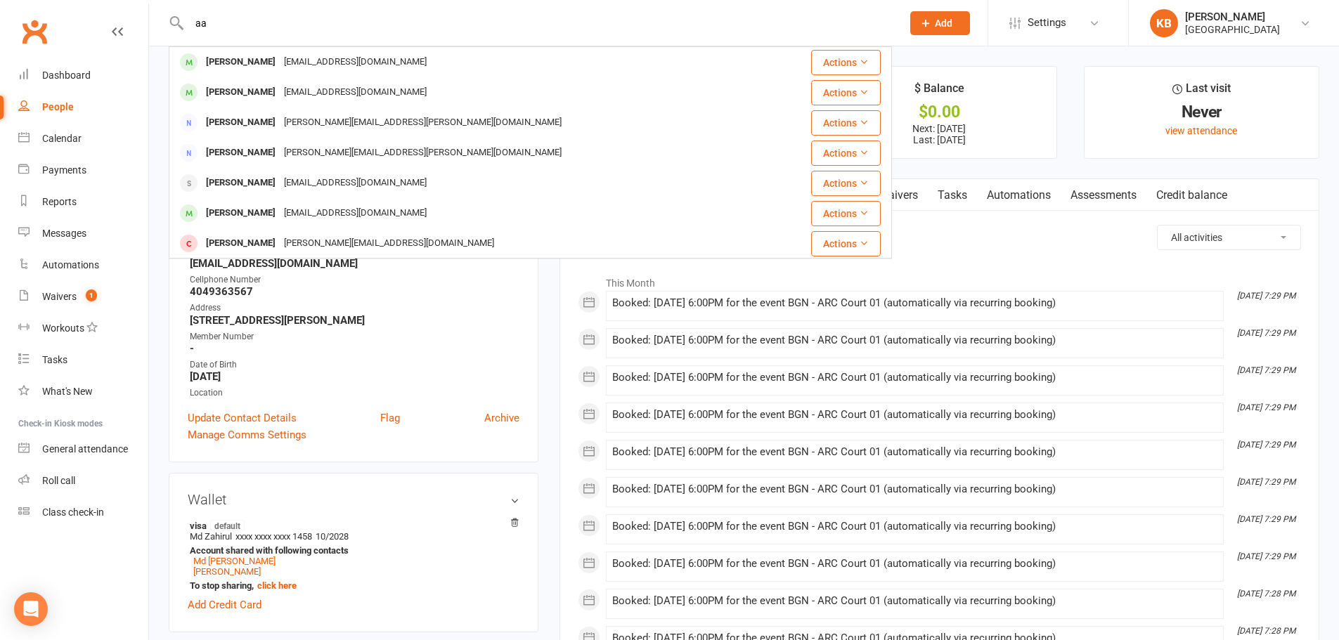
type input "a"
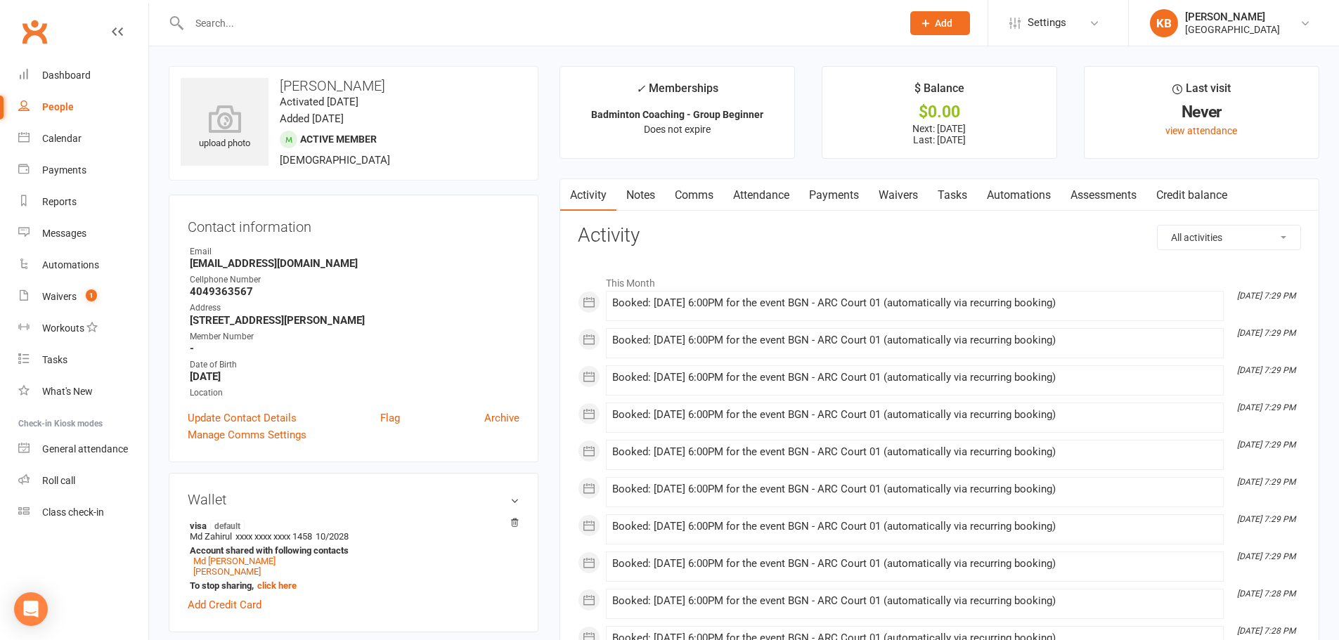
click at [947, 279] on li "This Month" at bounding box center [939, 279] width 723 height 22
click at [347, 25] on input "text" at bounding box center [538, 23] width 707 height 20
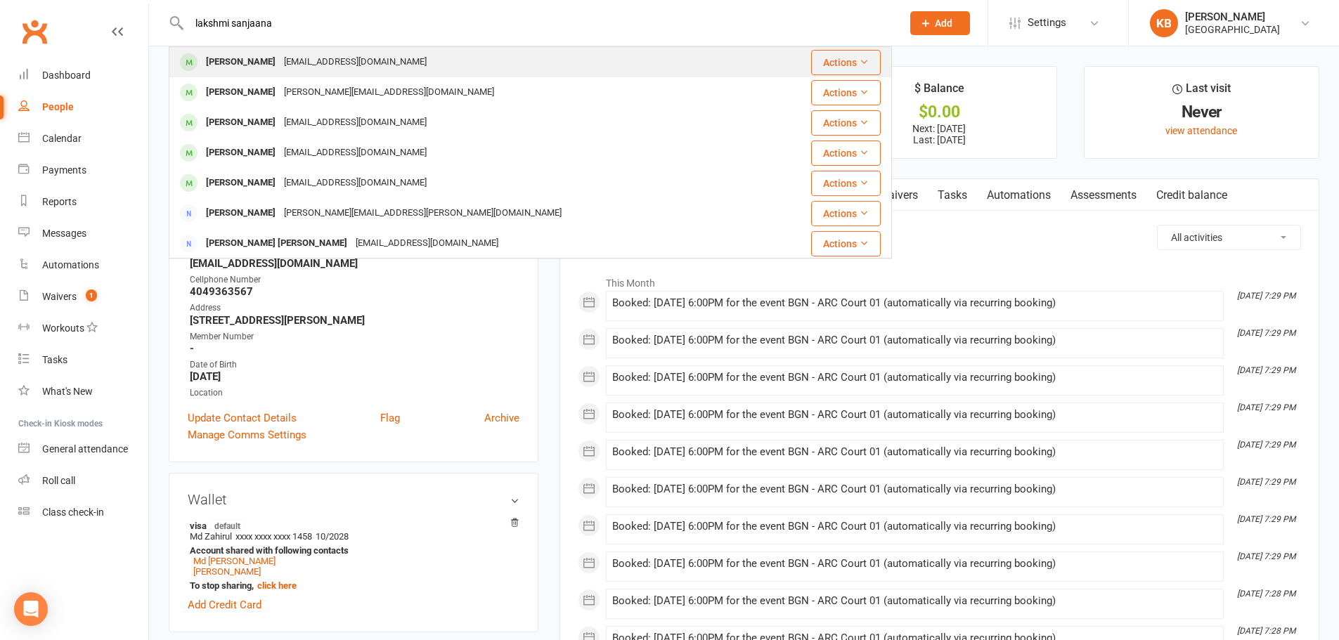
type input "lakshmi sanjaana"
click at [363, 58] on div "[EMAIL_ADDRESS][DOMAIN_NAME]" at bounding box center [355, 62] width 151 height 20
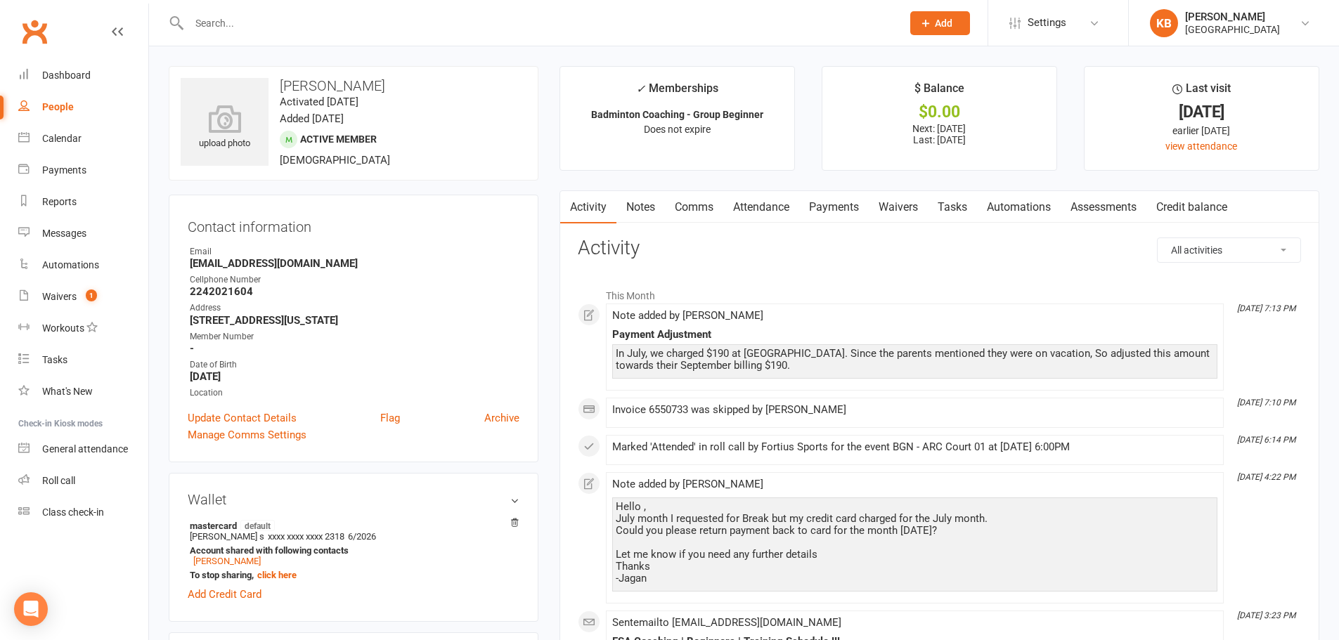
click at [644, 206] on link "Notes" at bounding box center [640, 207] width 48 height 32
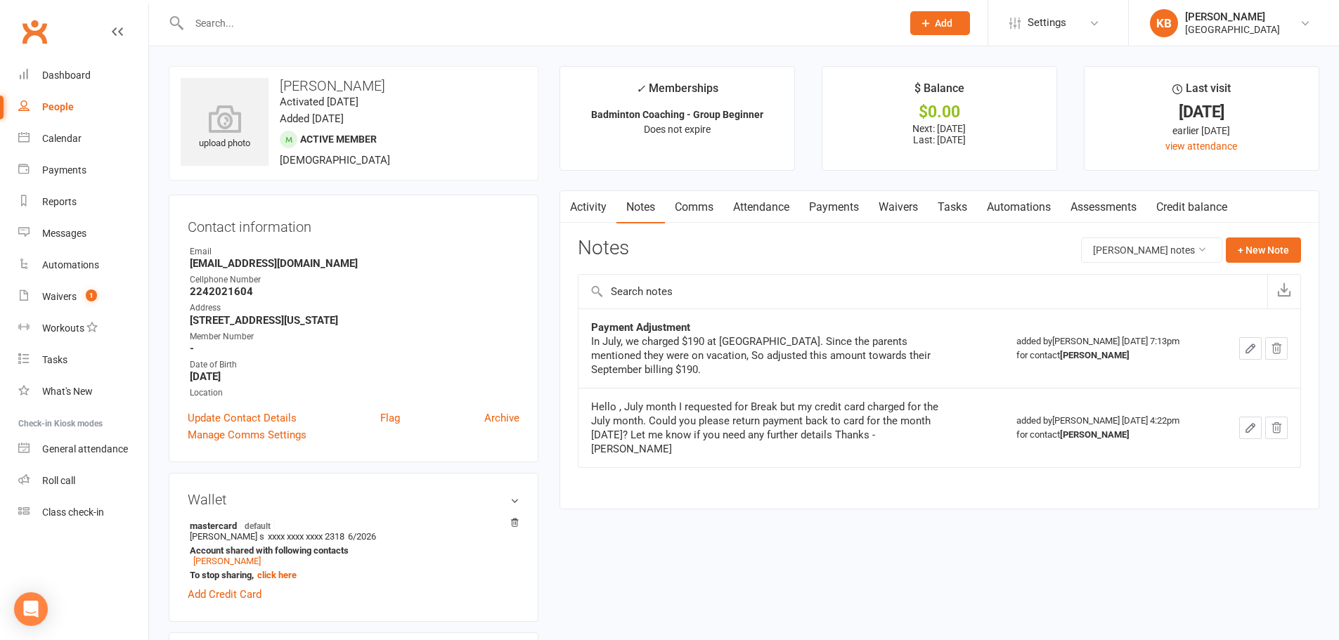
click at [841, 209] on link "Payments" at bounding box center [834, 207] width 70 height 32
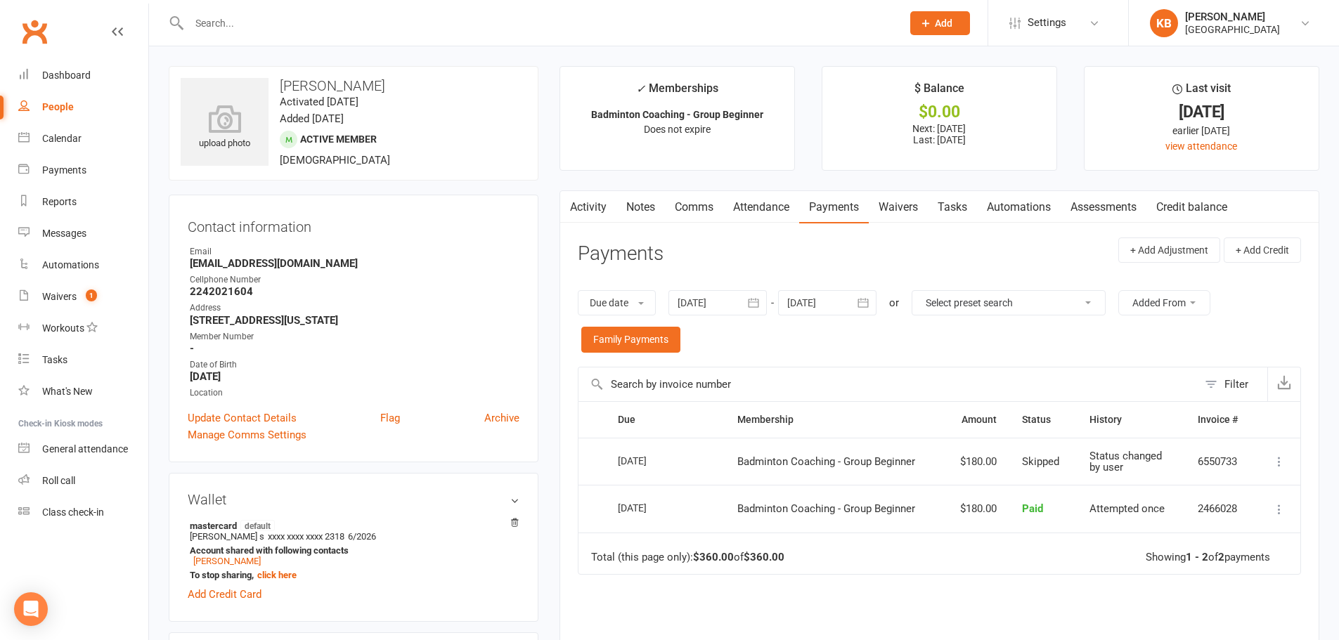
click at [870, 304] on icon "button" at bounding box center [863, 303] width 14 height 14
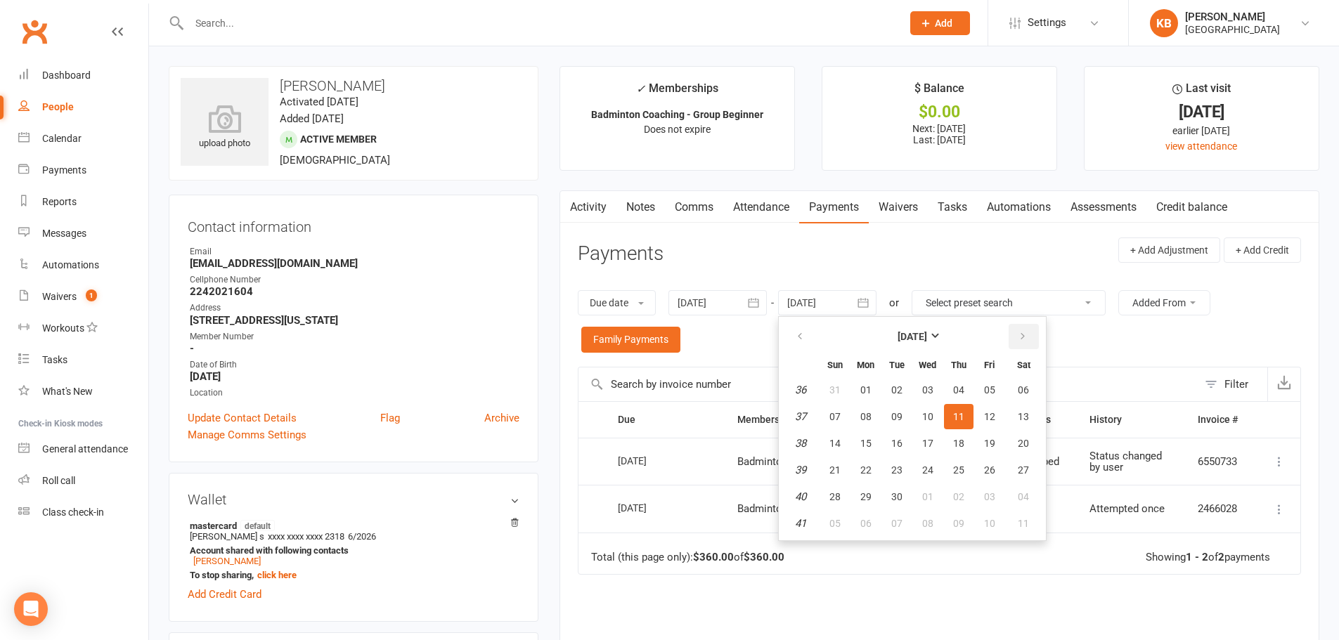
click at [1021, 337] on icon "button" at bounding box center [1023, 336] width 10 height 11
click at [1023, 386] on span "01" at bounding box center [1023, 389] width 11 height 11
type input "01 Nov 2025"
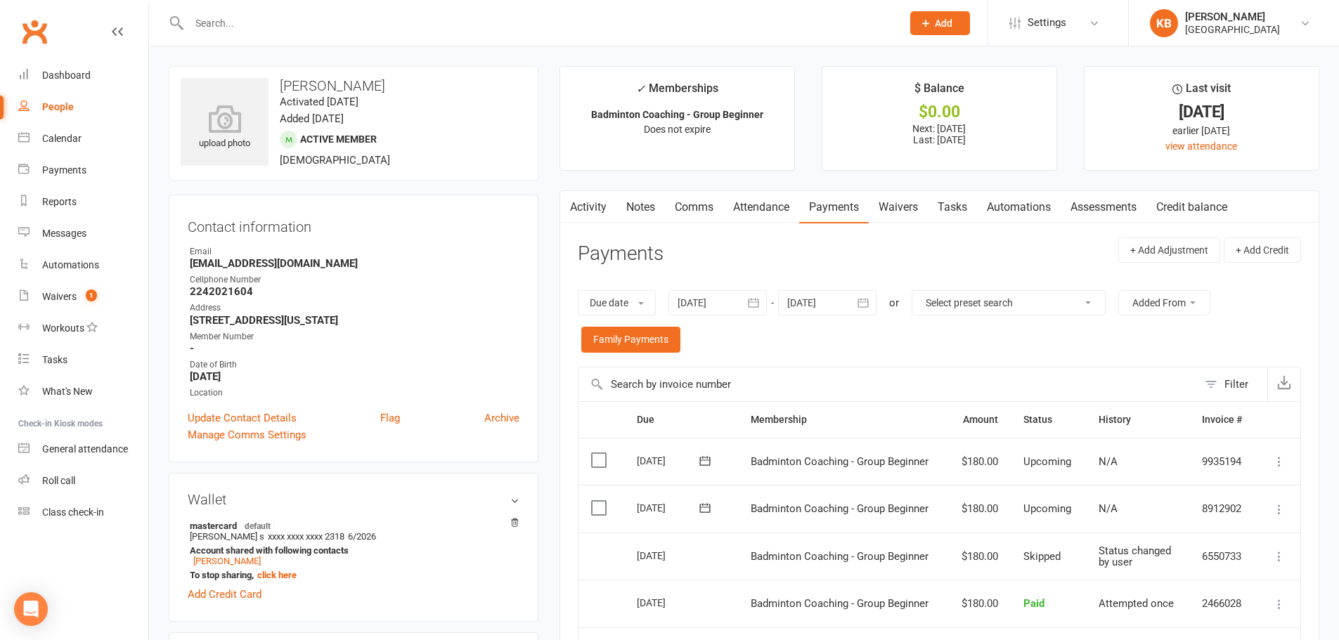
click at [271, 27] on input "text" at bounding box center [538, 23] width 707 height 20
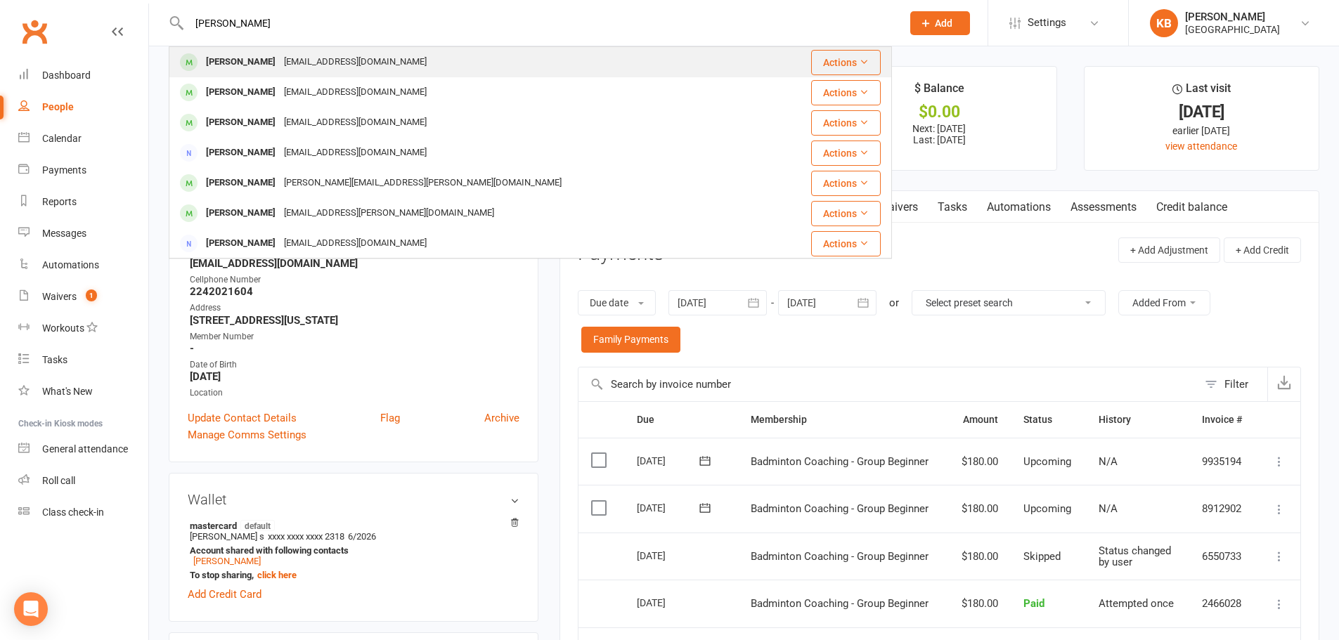
type input "antony a"
click at [316, 58] on div "abullalu@yahoo.com" at bounding box center [355, 62] width 151 height 20
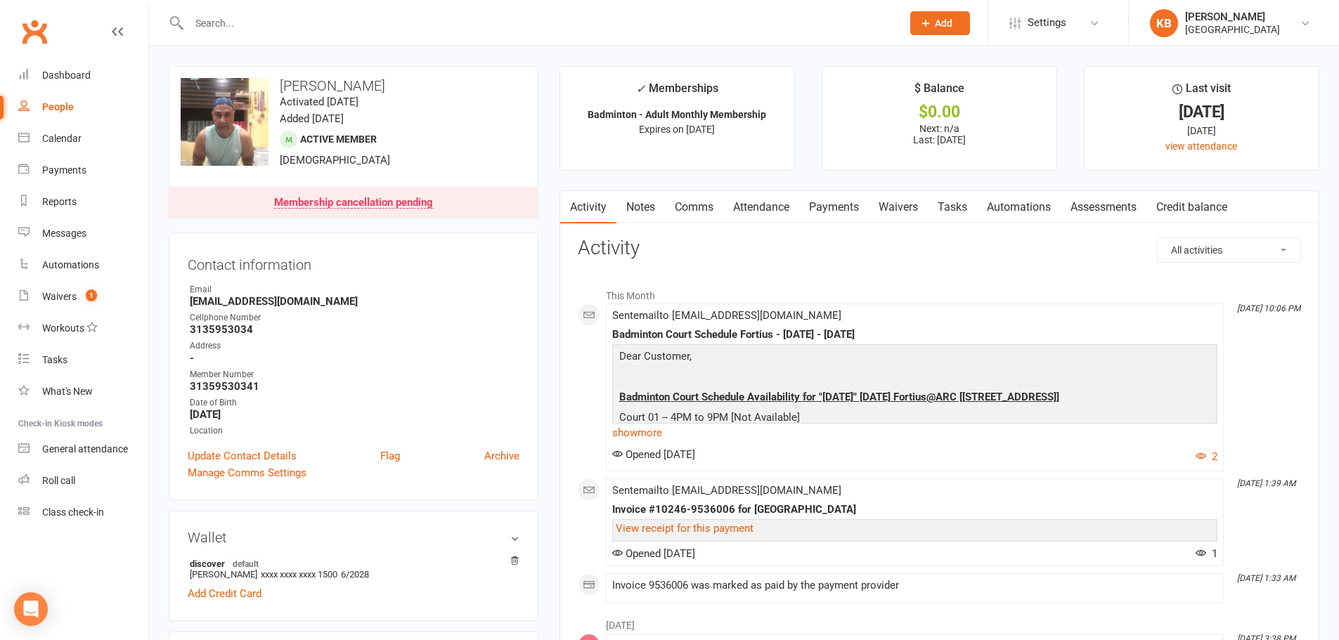
click at [831, 209] on link "Payments" at bounding box center [834, 207] width 70 height 32
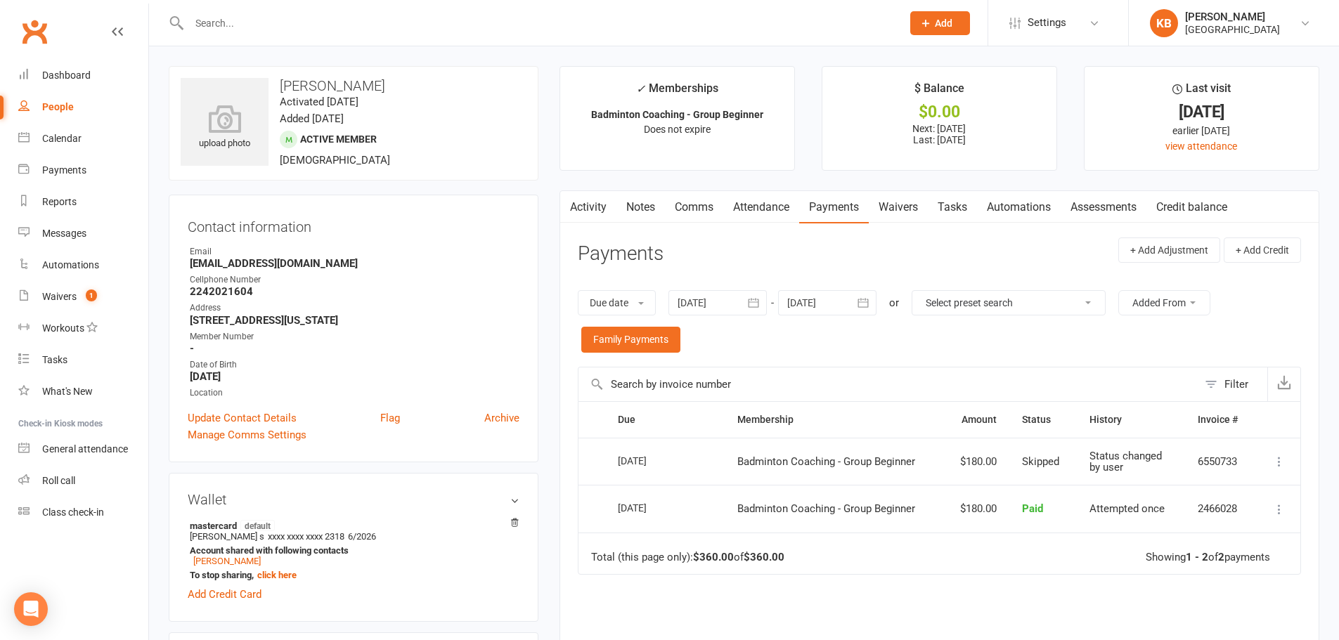
click at [853, 304] on button "button" at bounding box center [863, 302] width 25 height 25
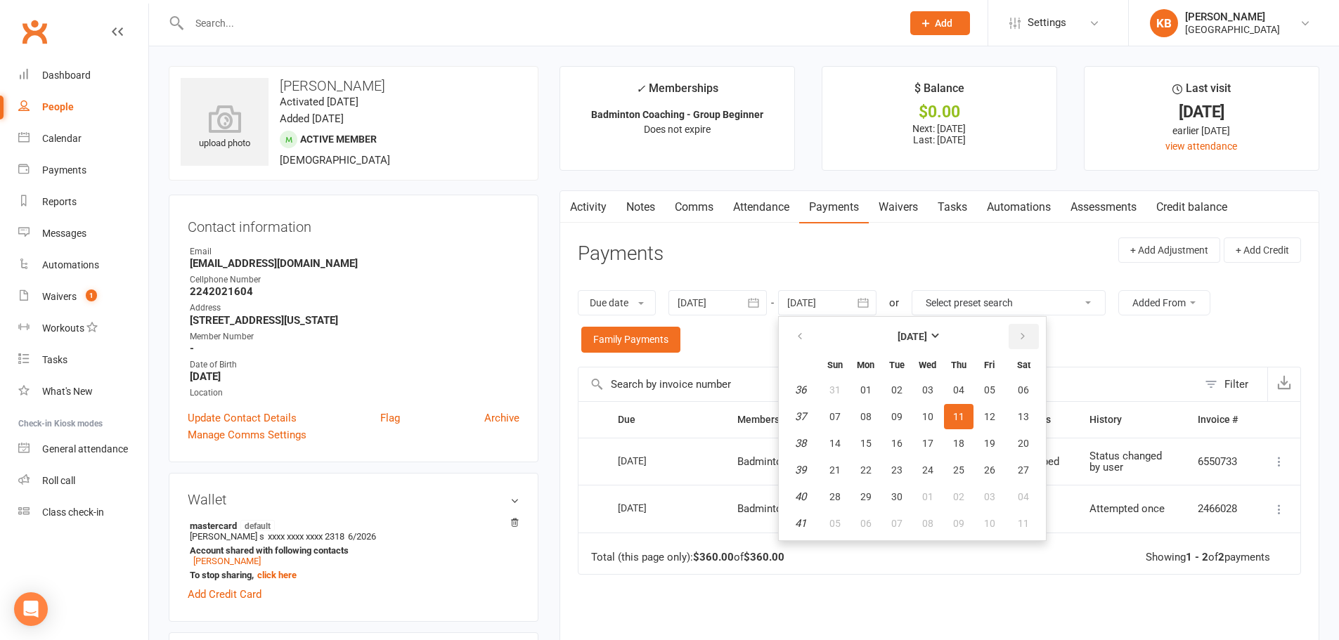
click at [1026, 338] on icon "button" at bounding box center [1023, 336] width 10 height 11
click at [1011, 393] on button "04" at bounding box center [1024, 389] width 36 height 25
type input "[DATE]"
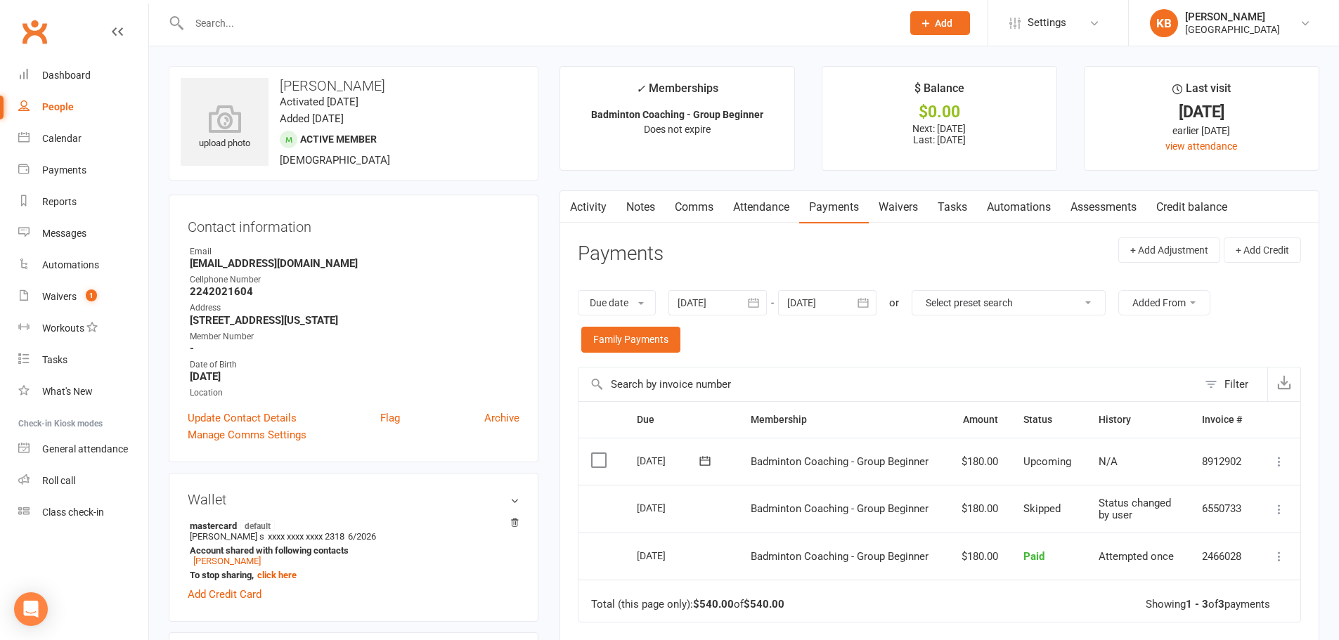
click at [649, 204] on link "Notes" at bounding box center [640, 207] width 48 height 32
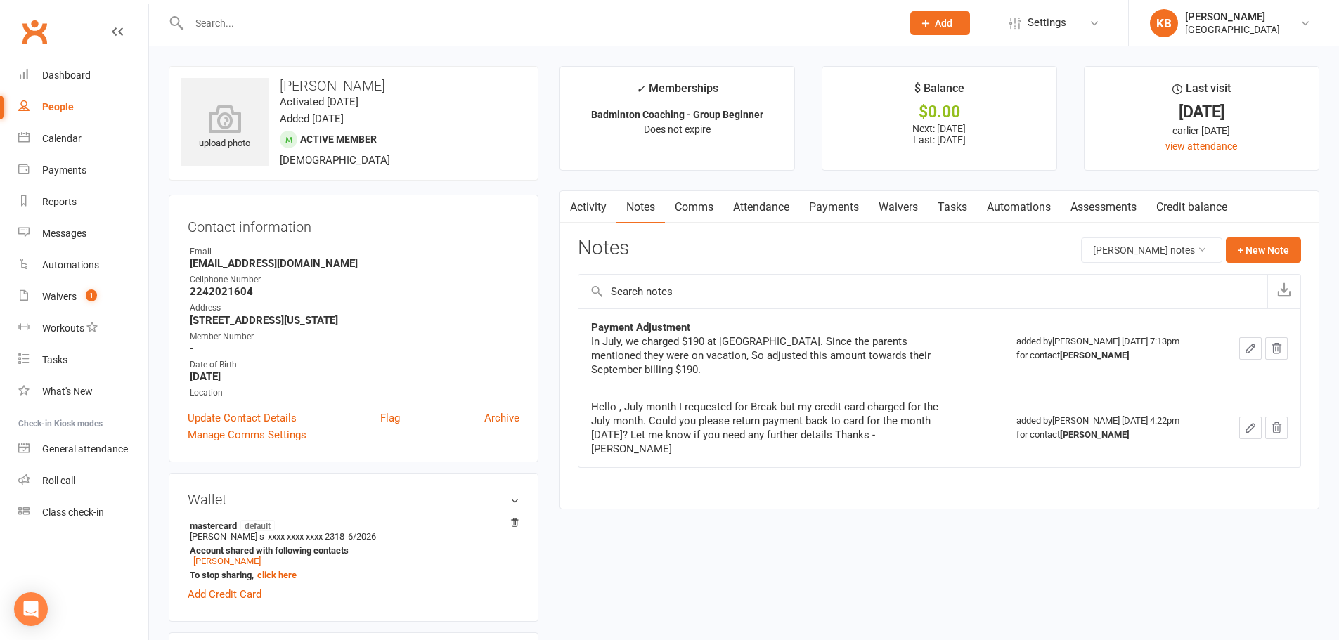
click at [776, 207] on link "Attendance" at bounding box center [761, 207] width 76 height 32
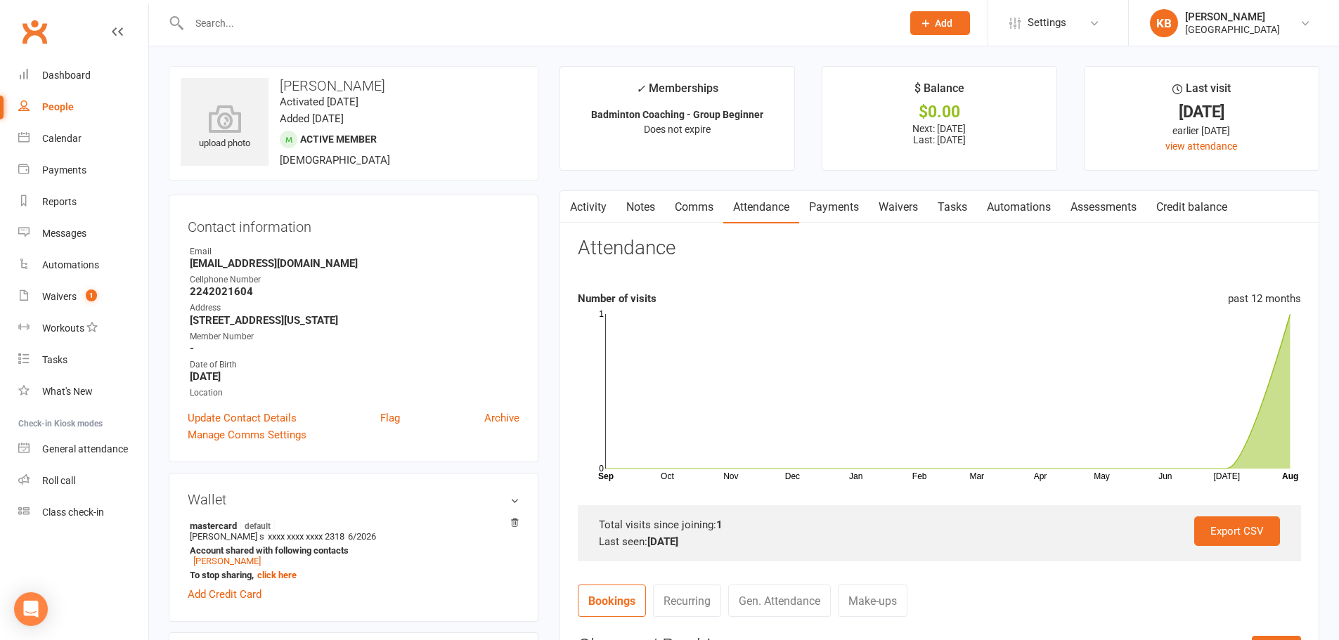
click at [827, 211] on link "Payments" at bounding box center [834, 207] width 70 height 32
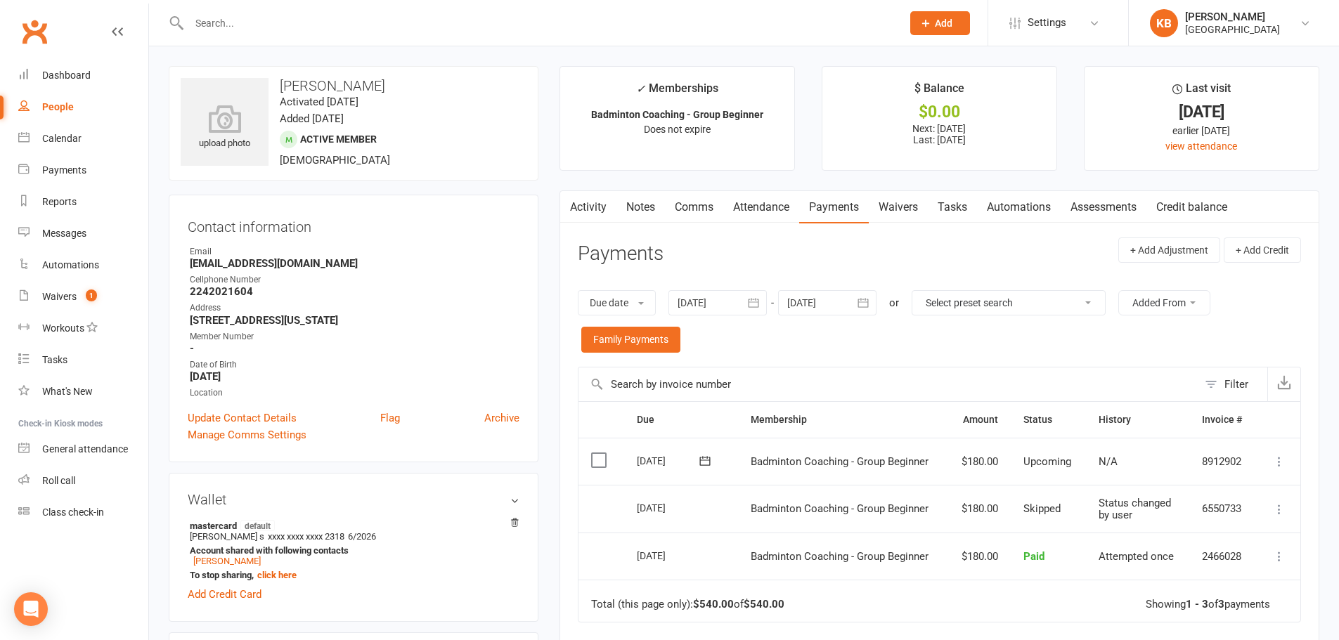
click at [281, 23] on input "text" at bounding box center [538, 23] width 707 height 20
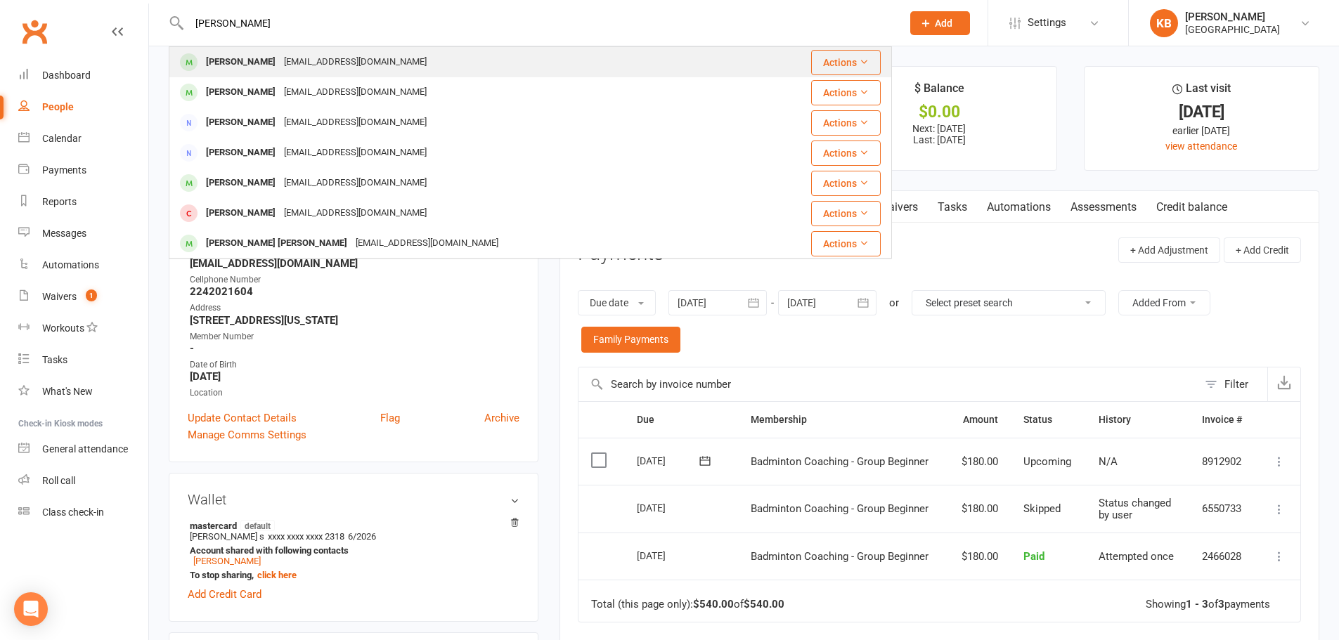
type input "shiren sundar"
click at [280, 54] on div "sundar.narayanan@gmail.com" at bounding box center [355, 62] width 151 height 20
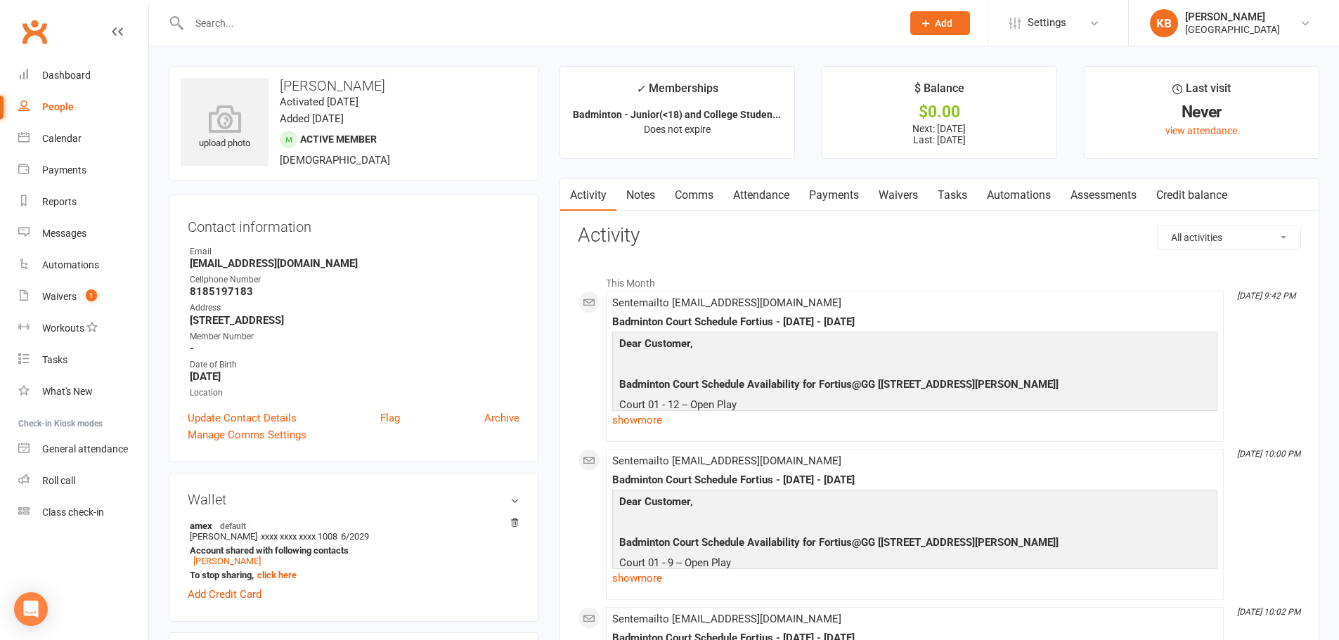
click at [836, 195] on link "Payments" at bounding box center [834, 195] width 70 height 32
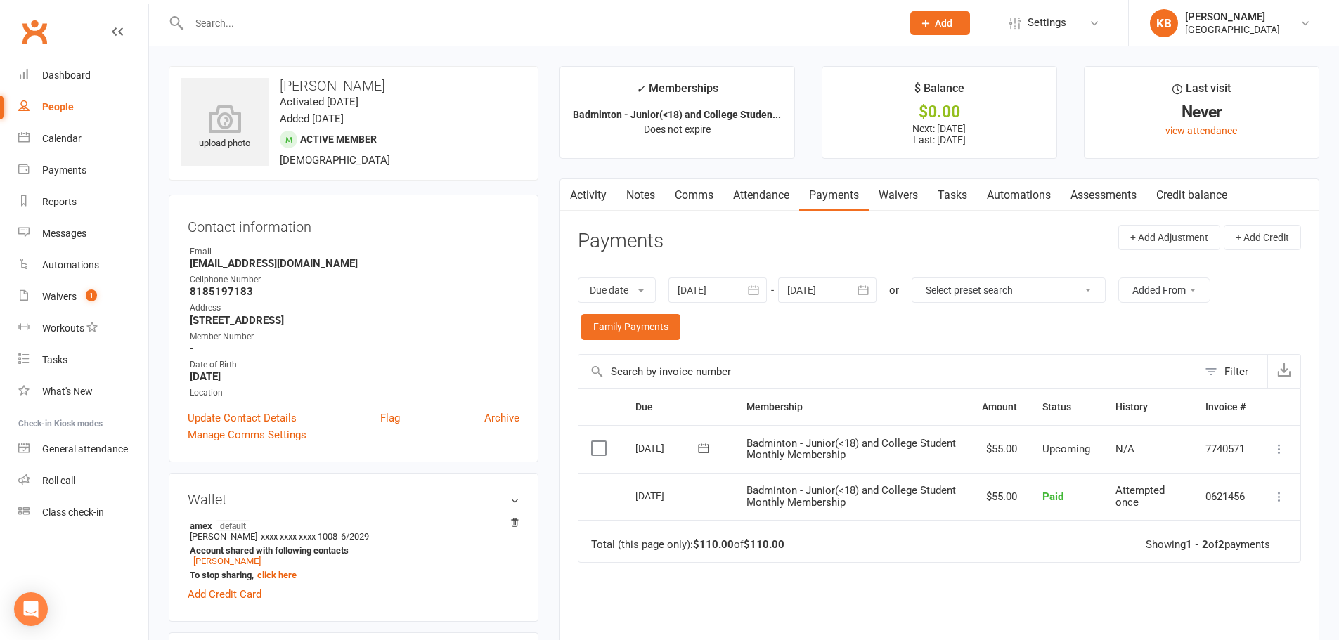
drag, startPoint x: 757, startPoint y: 287, endPoint x: 743, endPoint y: 301, distance: 19.4
click at [757, 287] on icon "button" at bounding box center [753, 290] width 11 height 9
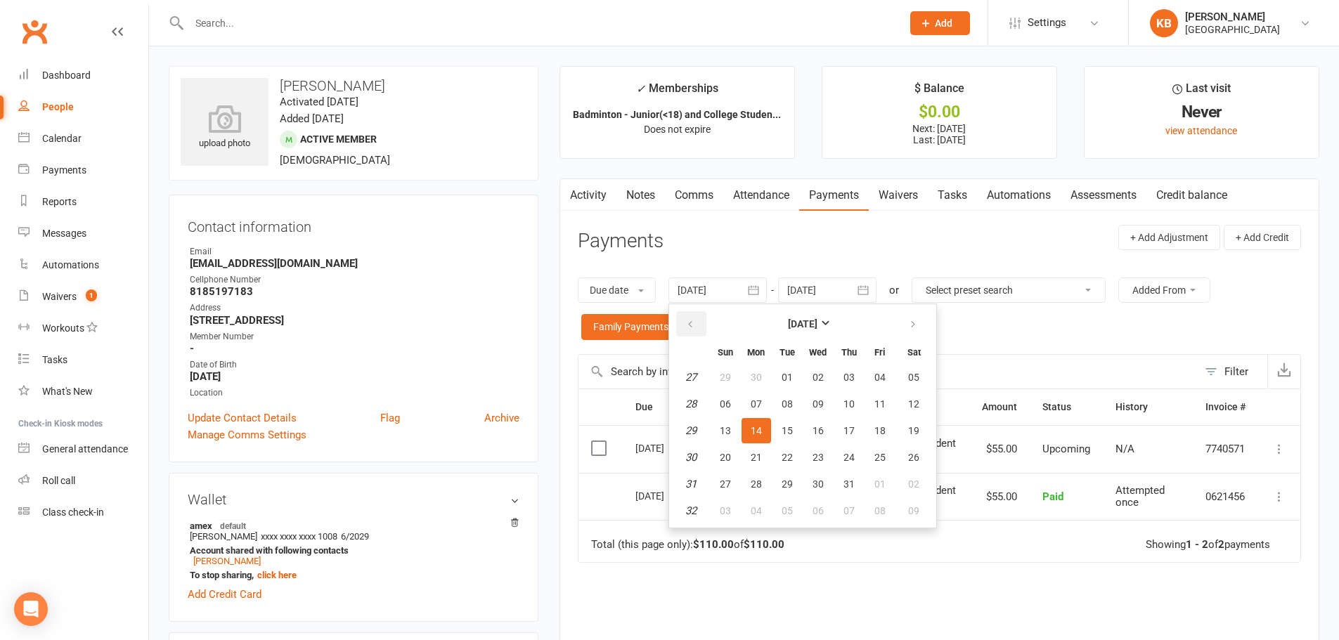
click at [701, 323] on button "button" at bounding box center [691, 323] width 30 height 25
click at [744, 382] on button "28" at bounding box center [756, 377] width 30 height 25
type input "28 Apr 2025"
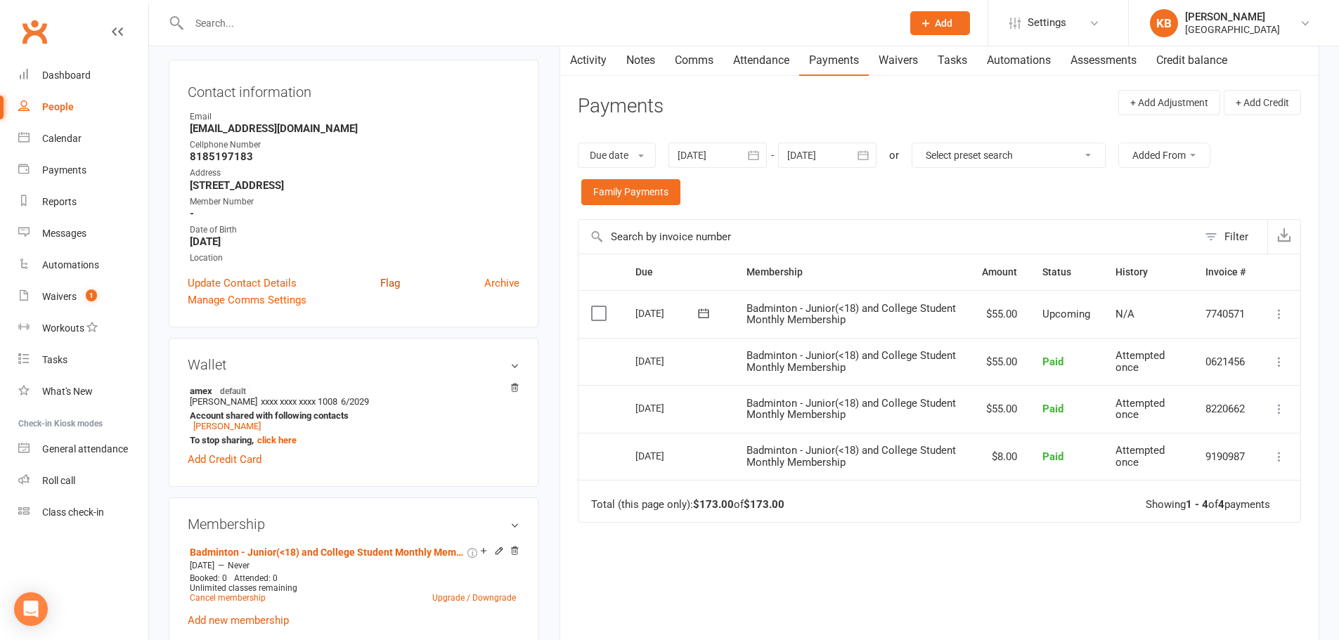
scroll to position [141, 0]
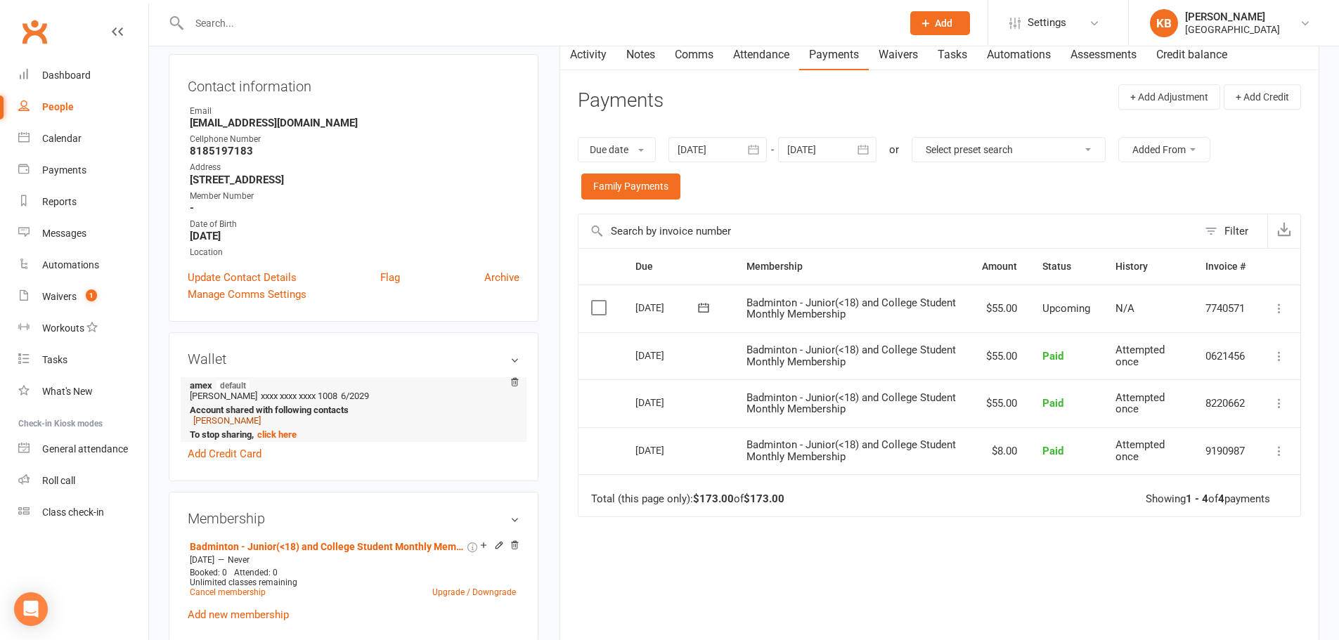
click at [216, 423] on link "Sundar Narayanan" at bounding box center [226, 420] width 67 height 11
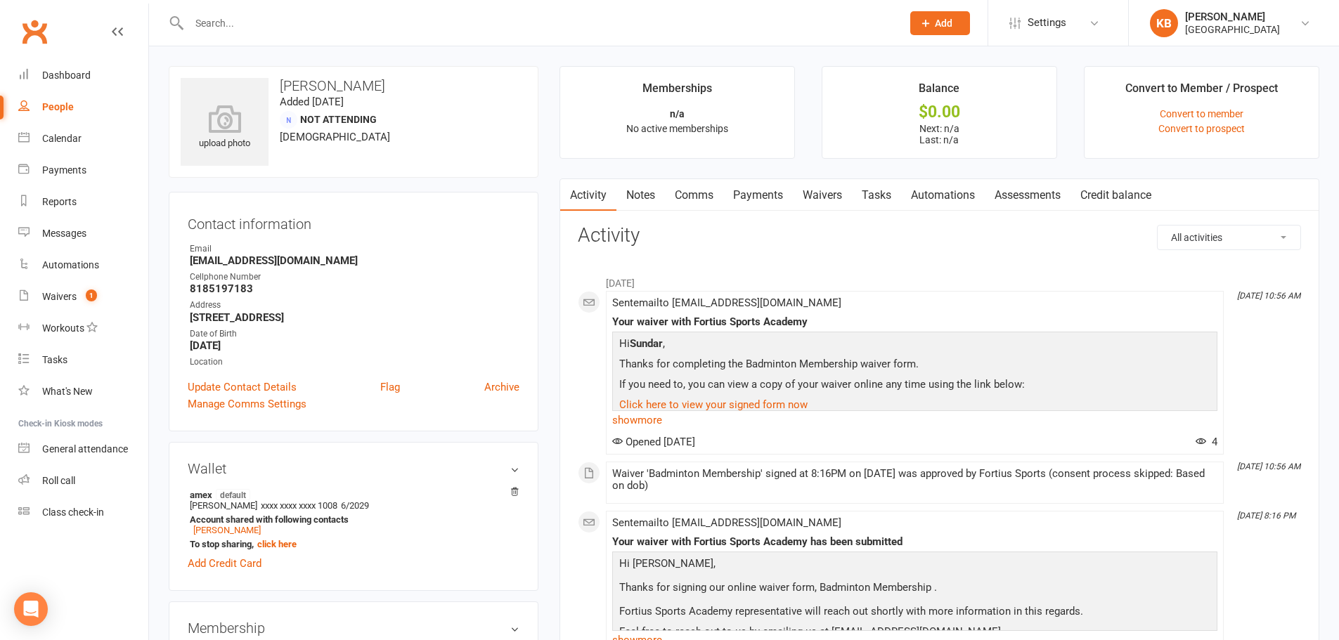
click at [772, 195] on link "Payments" at bounding box center [758, 195] width 70 height 32
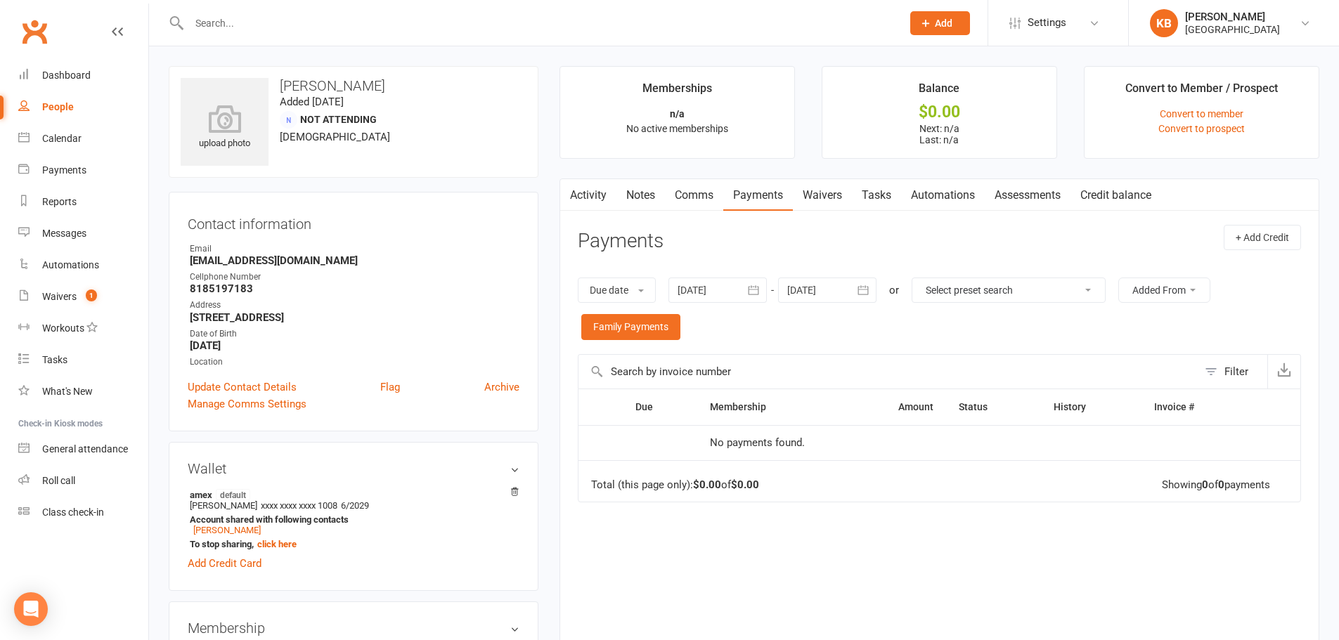
click at [752, 288] on icon "button" at bounding box center [753, 290] width 14 height 14
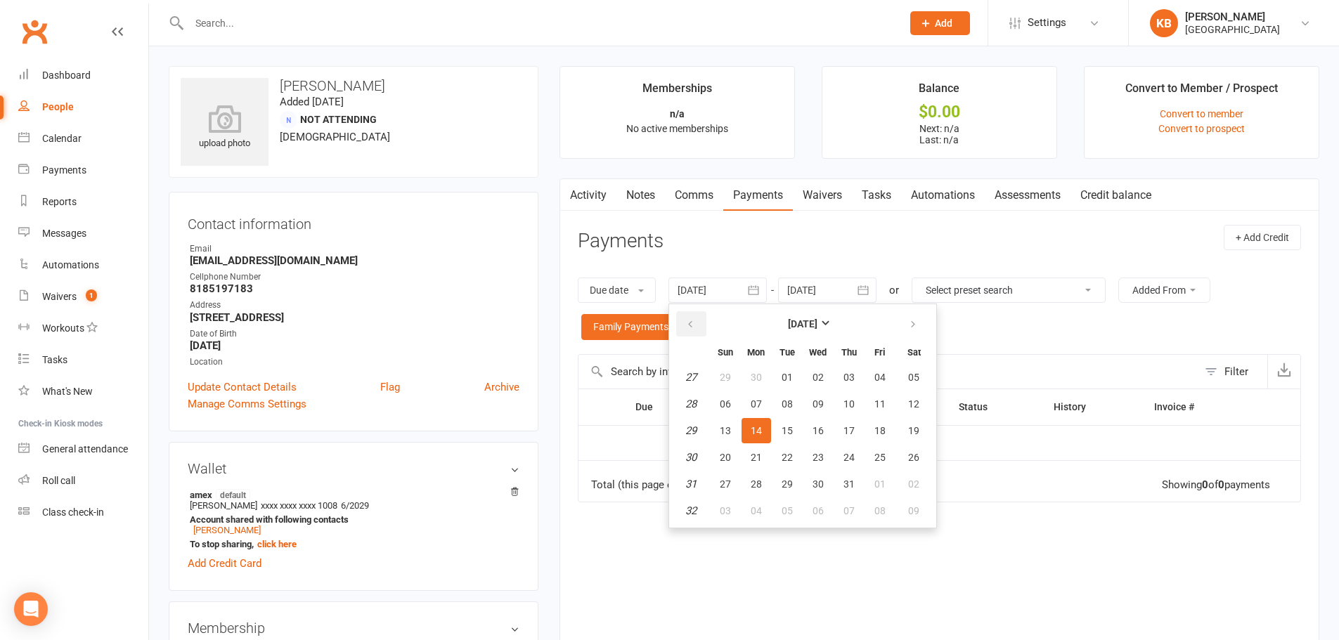
click at [695, 323] on icon "button" at bounding box center [690, 324] width 10 height 11
click at [810, 375] on button "26" at bounding box center [818, 377] width 30 height 25
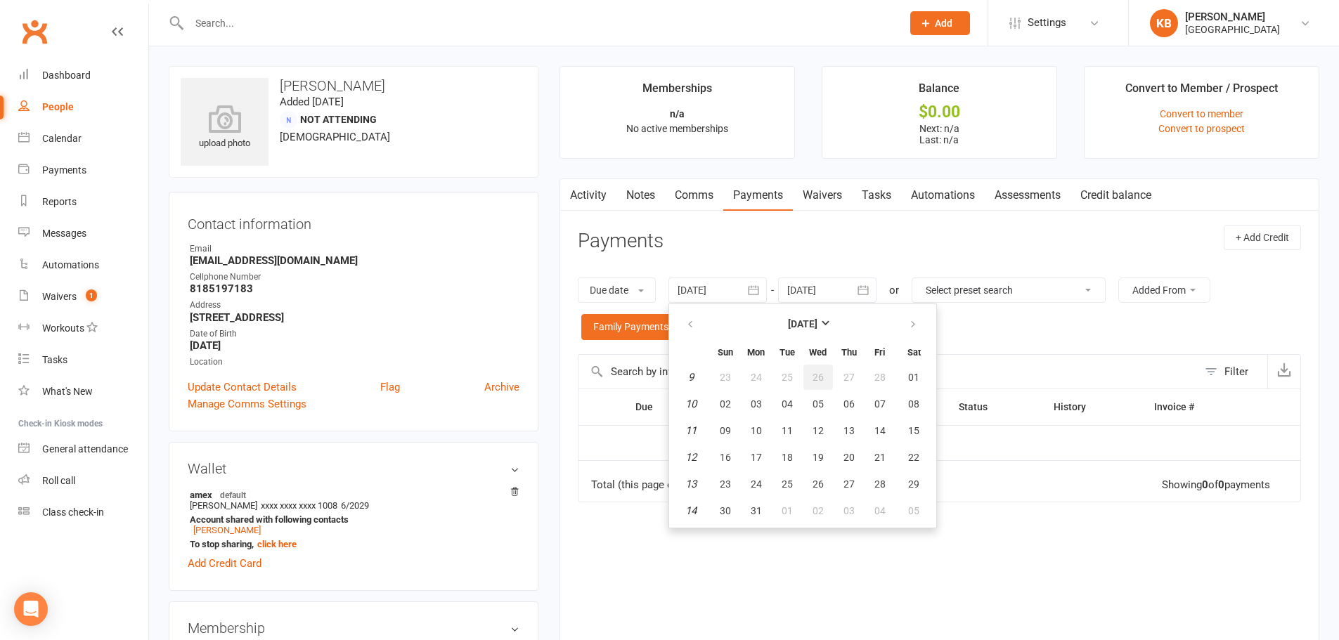
type input "26 Feb 2025"
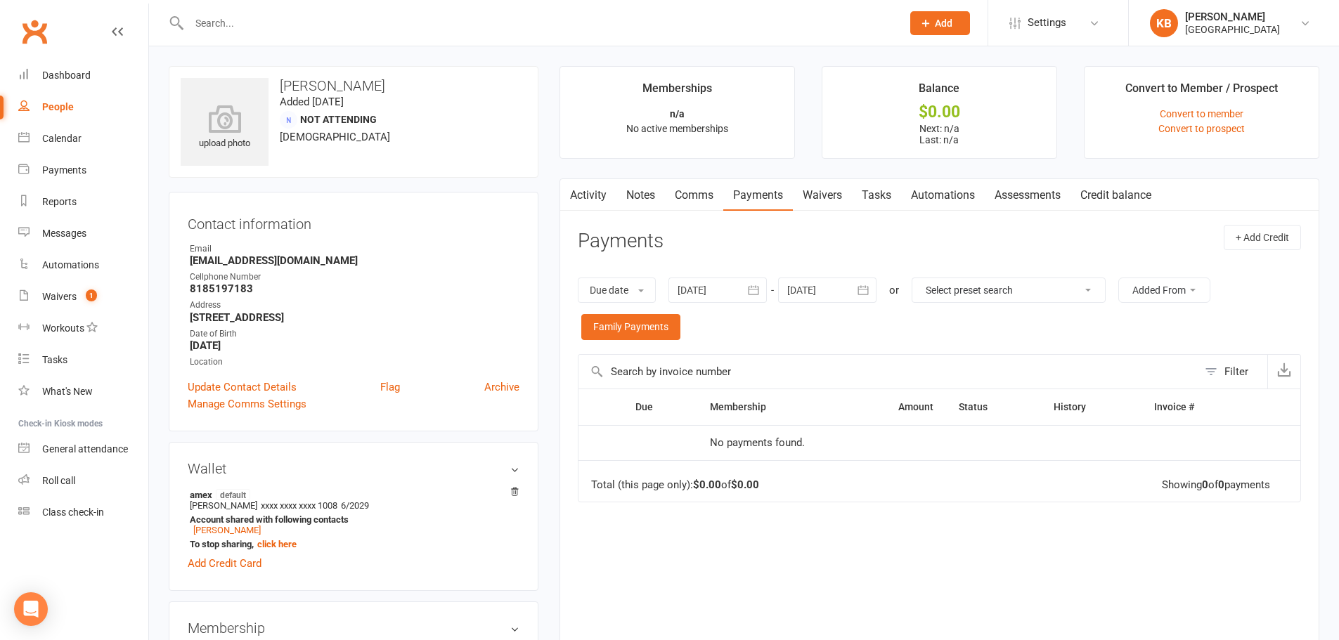
drag, startPoint x: 278, startPoint y: 85, endPoint x: 417, endPoint y: 84, distance: 139.1
click at [417, 84] on h3 "Sundar Narayanan" at bounding box center [354, 85] width 346 height 15
copy h3 "Sundar Narayanan"
click at [417, 84] on h3 "Sundar Narayanan" at bounding box center [354, 85] width 346 height 15
click at [323, 18] on input "text" at bounding box center [538, 23] width 707 height 20
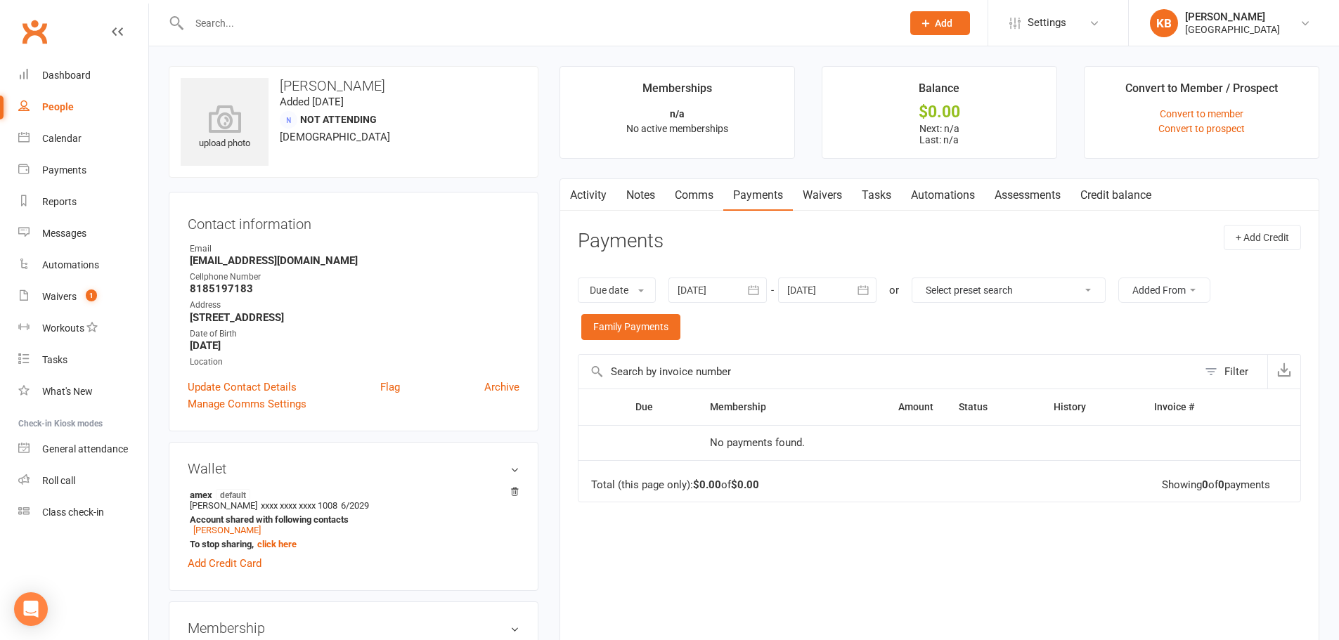
paste input "Sundar Narayanan"
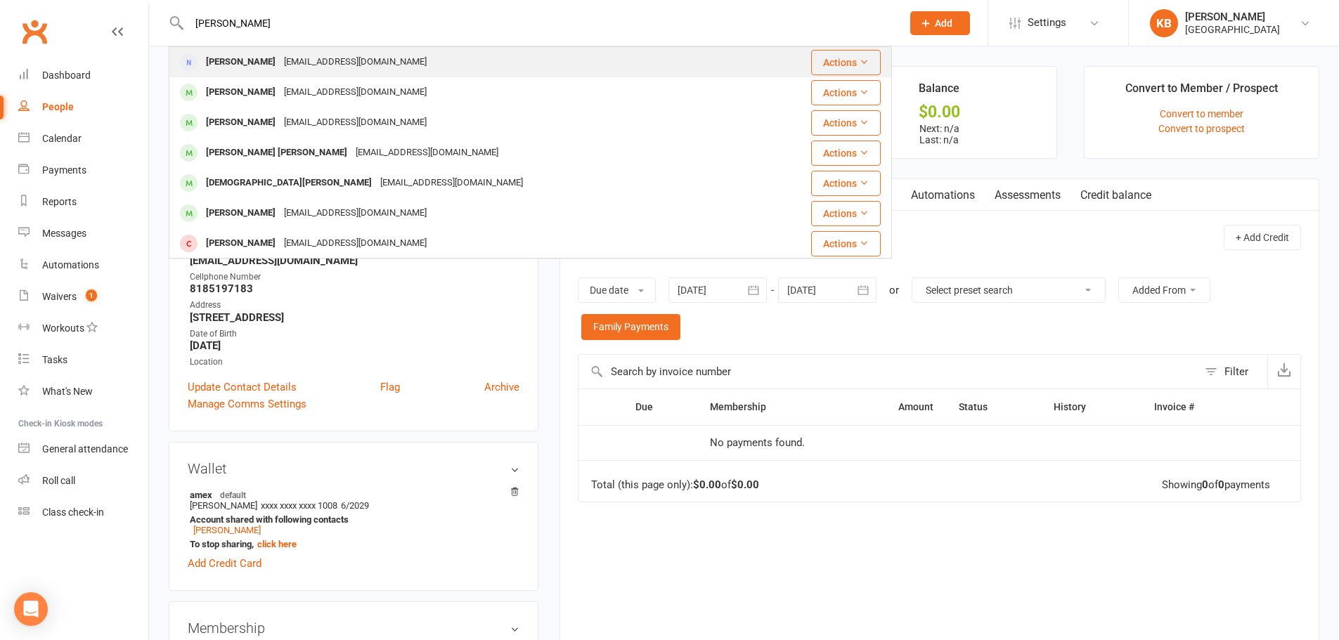
type input "Sundar Narayanan"
click at [317, 61] on div "sundar.narayanan@gmail.com" at bounding box center [355, 62] width 151 height 20
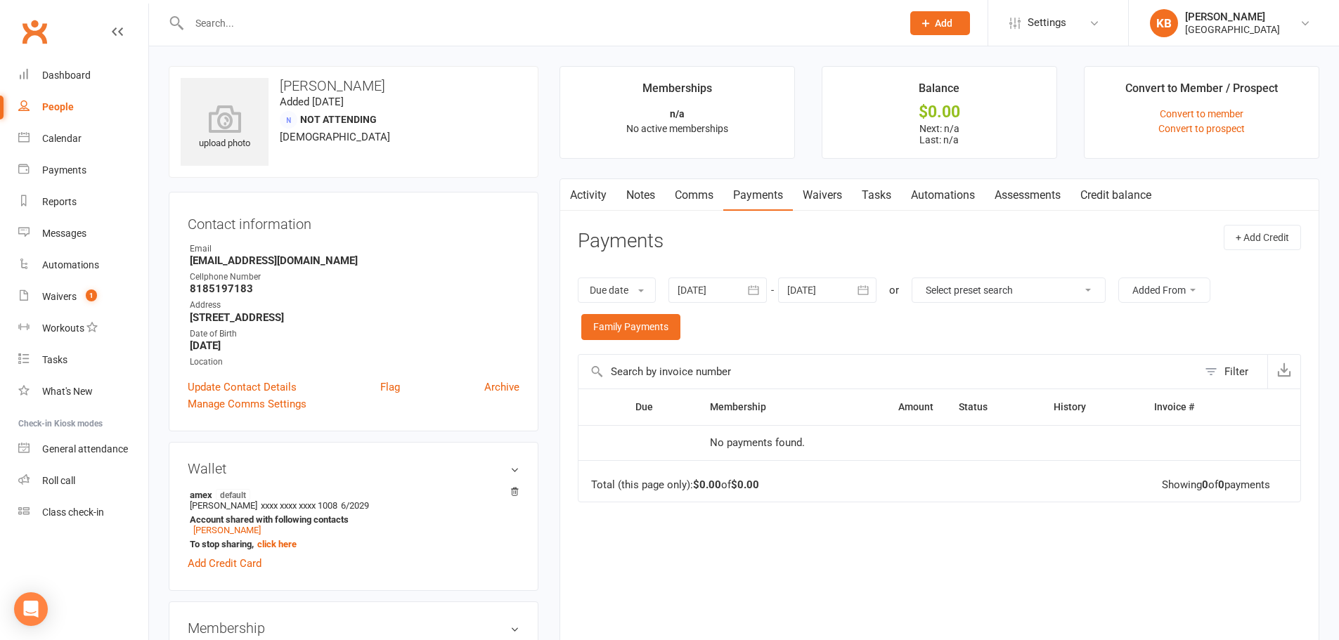
click at [235, 25] on input "text" at bounding box center [538, 23] width 707 height 20
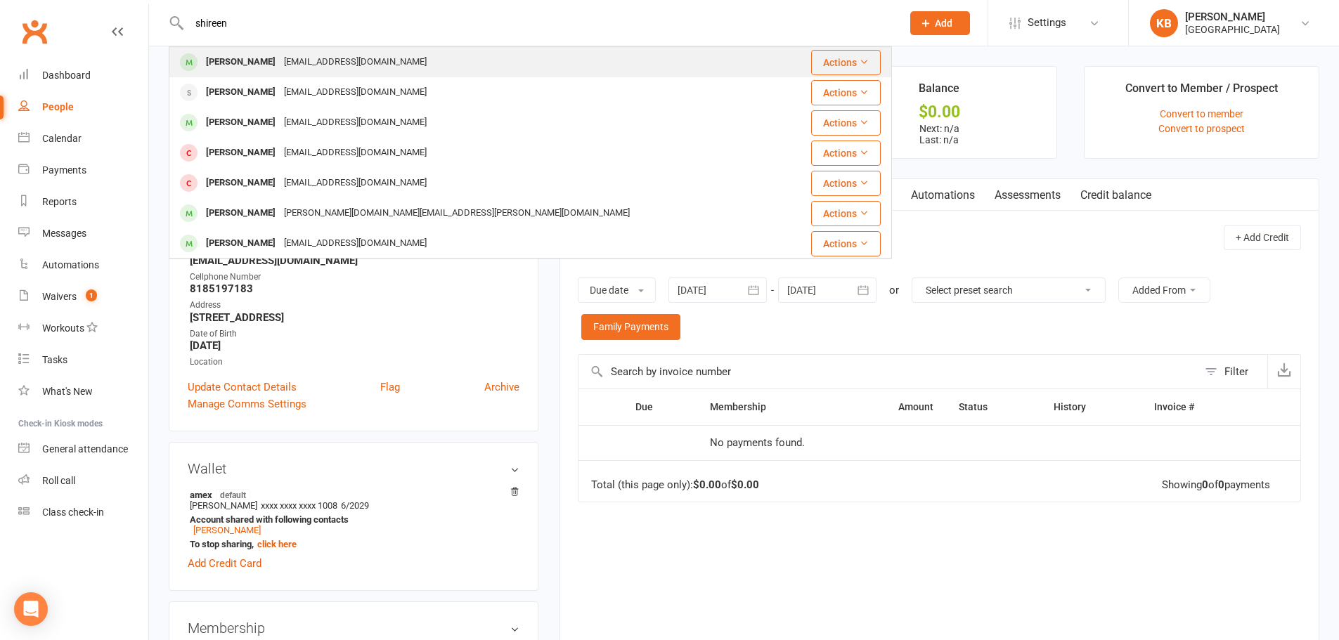
type input "shireen"
click at [262, 56] on div "Shireen Sundar" at bounding box center [241, 62] width 78 height 20
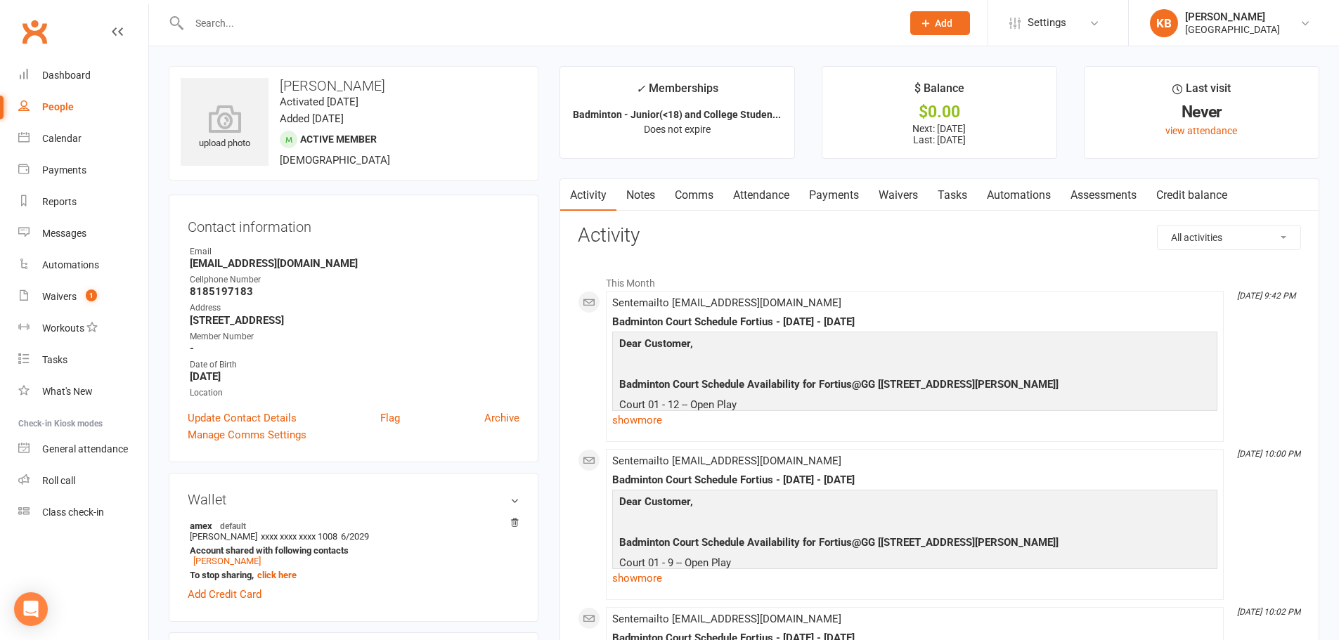
click at [831, 201] on link "Payments" at bounding box center [834, 195] width 70 height 32
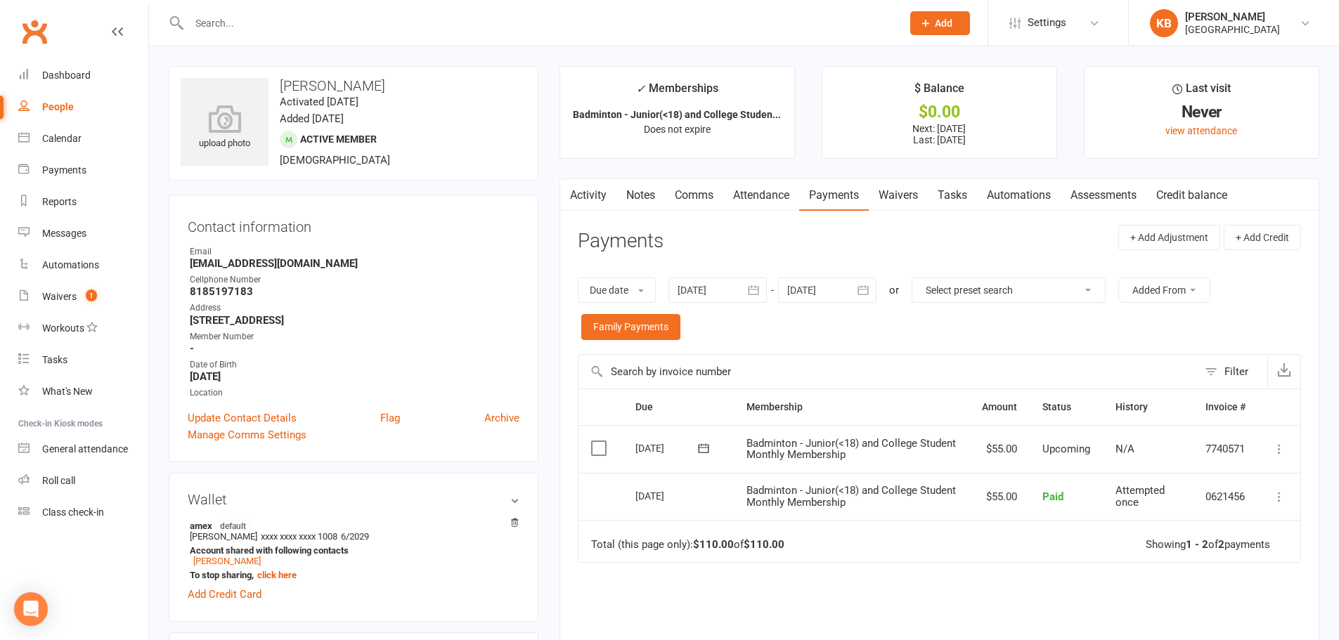
click at [754, 287] on icon "button" at bounding box center [753, 290] width 11 height 9
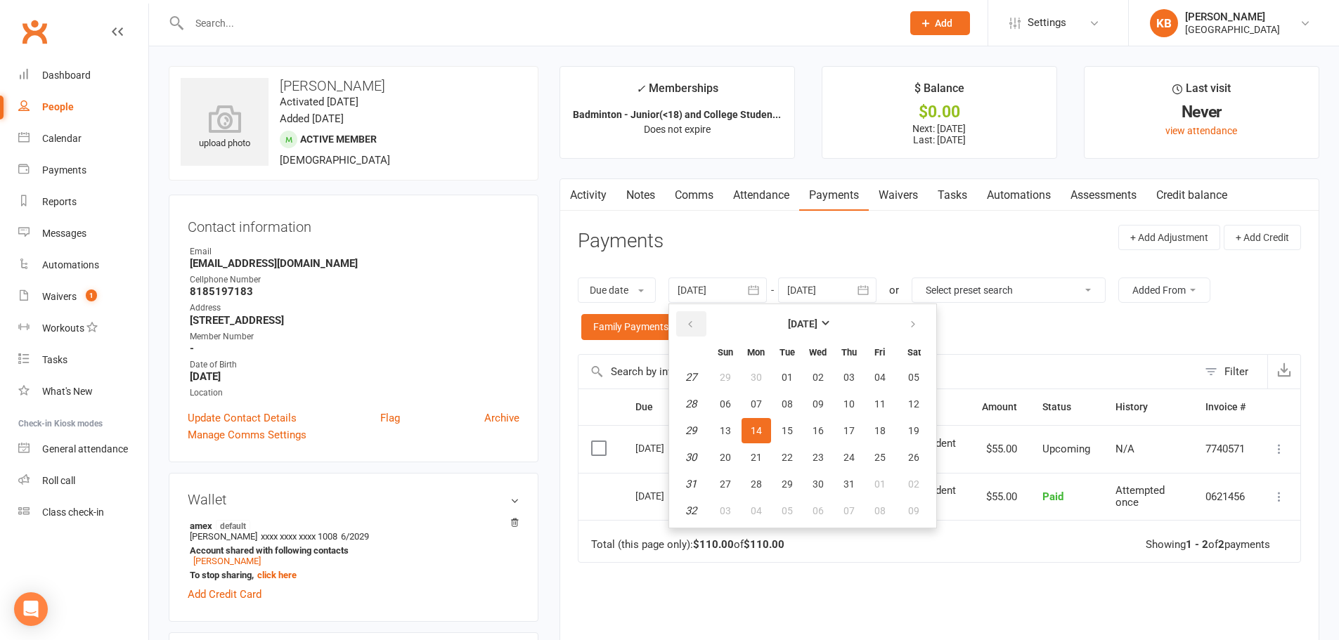
click at [698, 321] on button "button" at bounding box center [691, 323] width 30 height 25
click at [776, 374] on button "01" at bounding box center [787, 377] width 30 height 25
type input "01 Apr 2025"
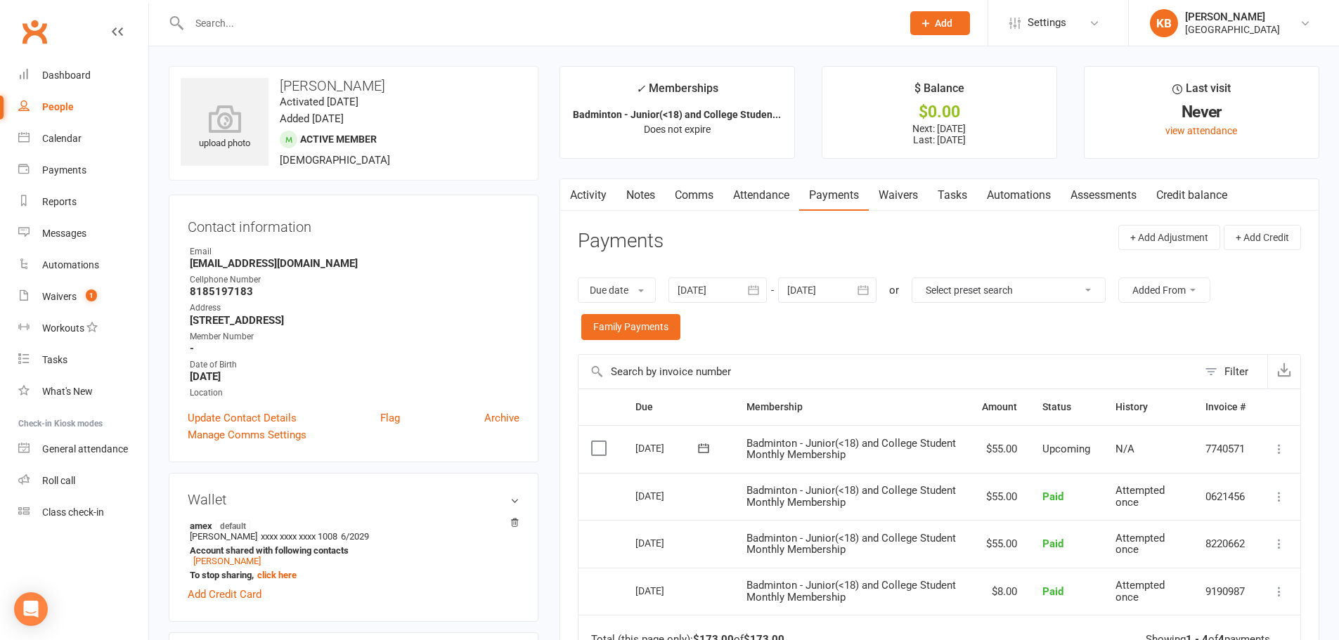
click at [289, 18] on input "text" at bounding box center [538, 23] width 707 height 20
type input "sruthika"
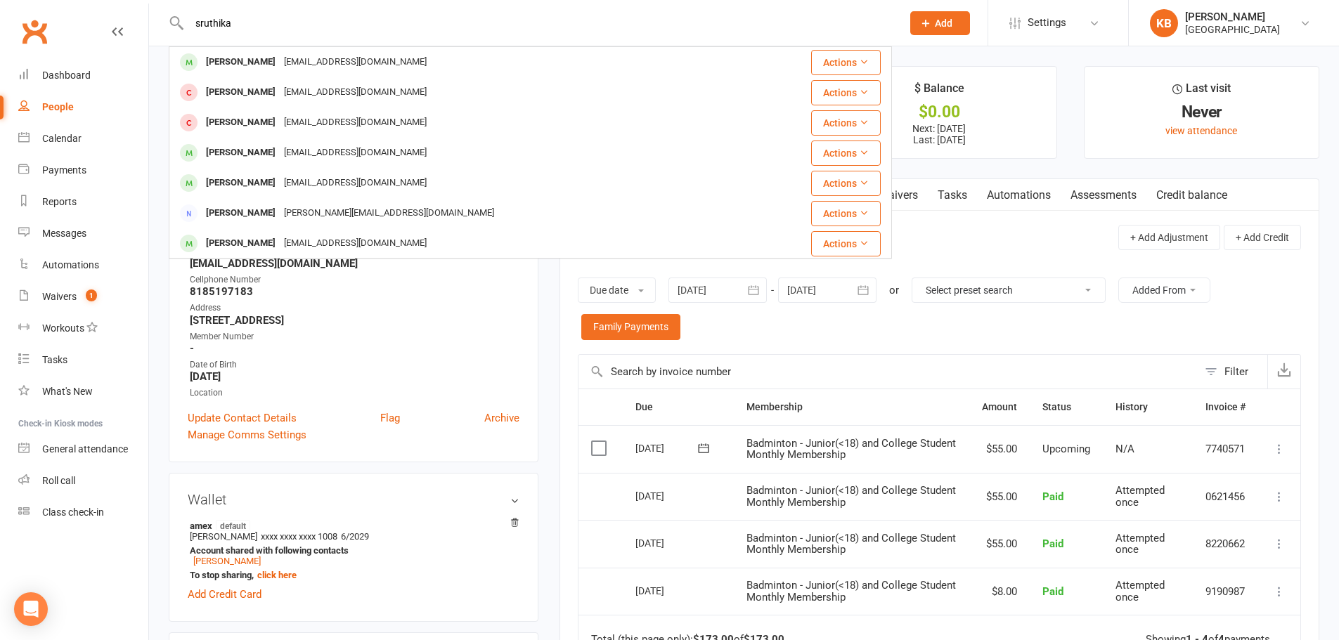
drag, startPoint x: 275, startPoint y: 24, endPoint x: 182, endPoint y: 20, distance: 92.8
click at [182, 20] on div "sruthika Avanthika Karthik kar1987@gmail.com Actions Sruti Ananthu Absarath@hot…" at bounding box center [530, 23] width 723 height 46
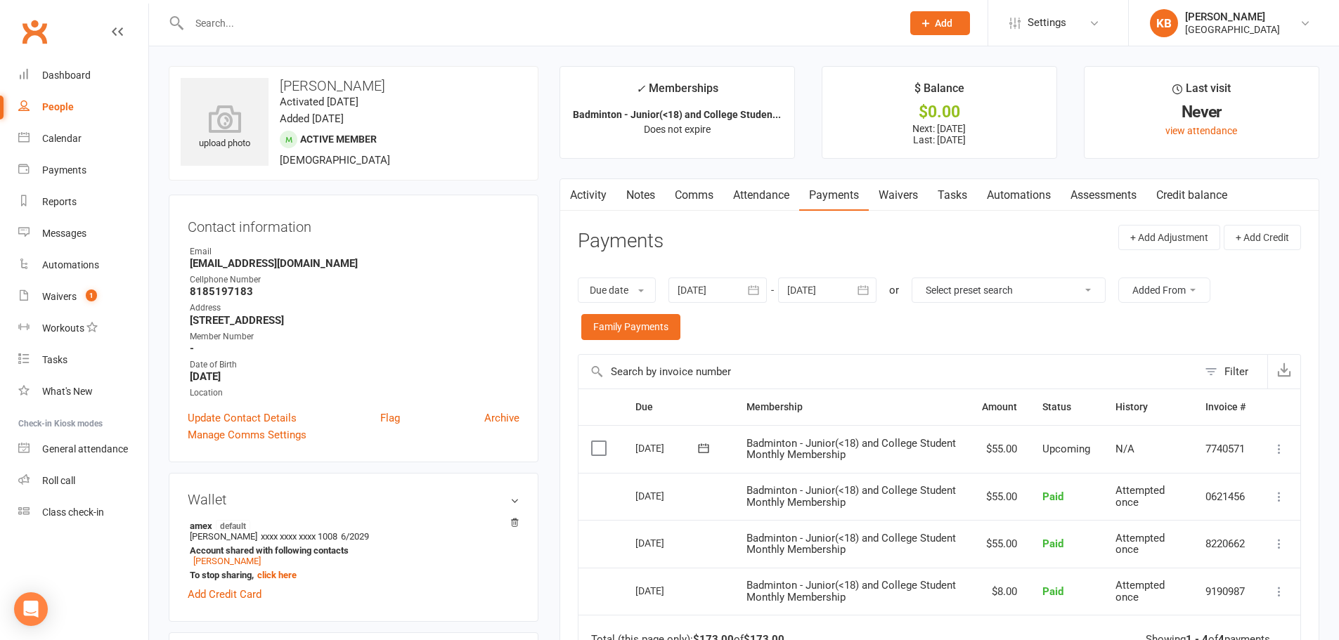
click at [233, 22] on input "text" at bounding box center [538, 23] width 707 height 20
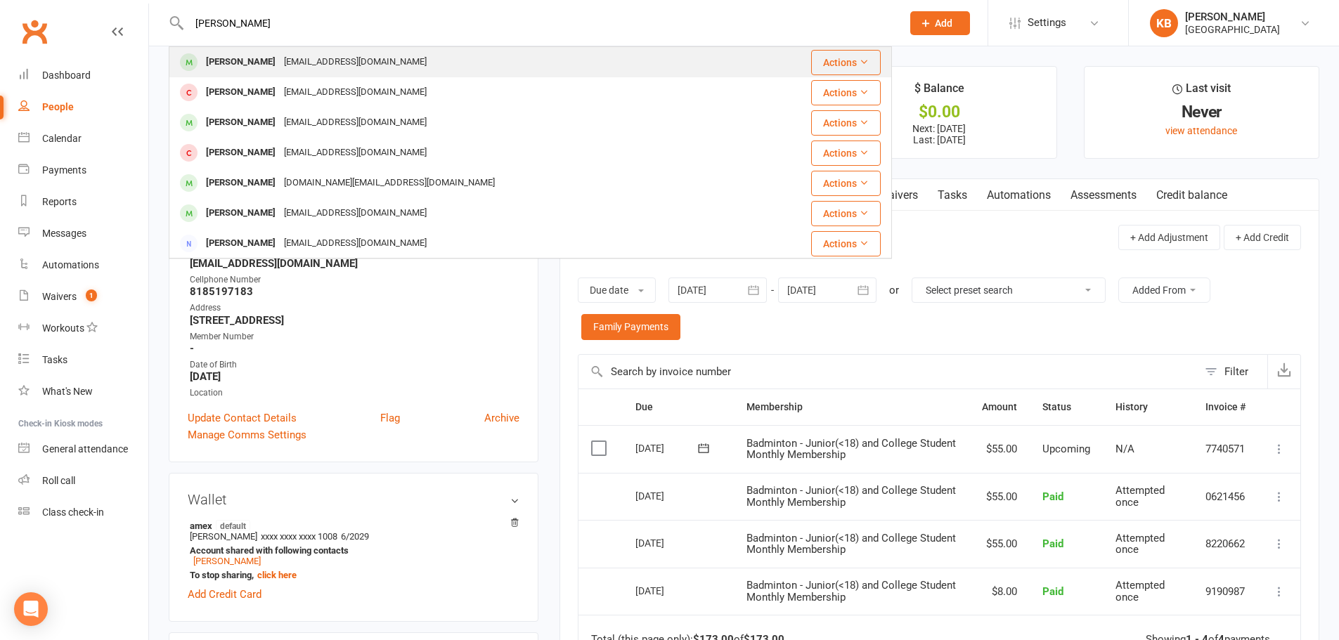
type input "sudiksha"
click at [249, 59] on div "Sudiksha Puvvada" at bounding box center [241, 62] width 78 height 20
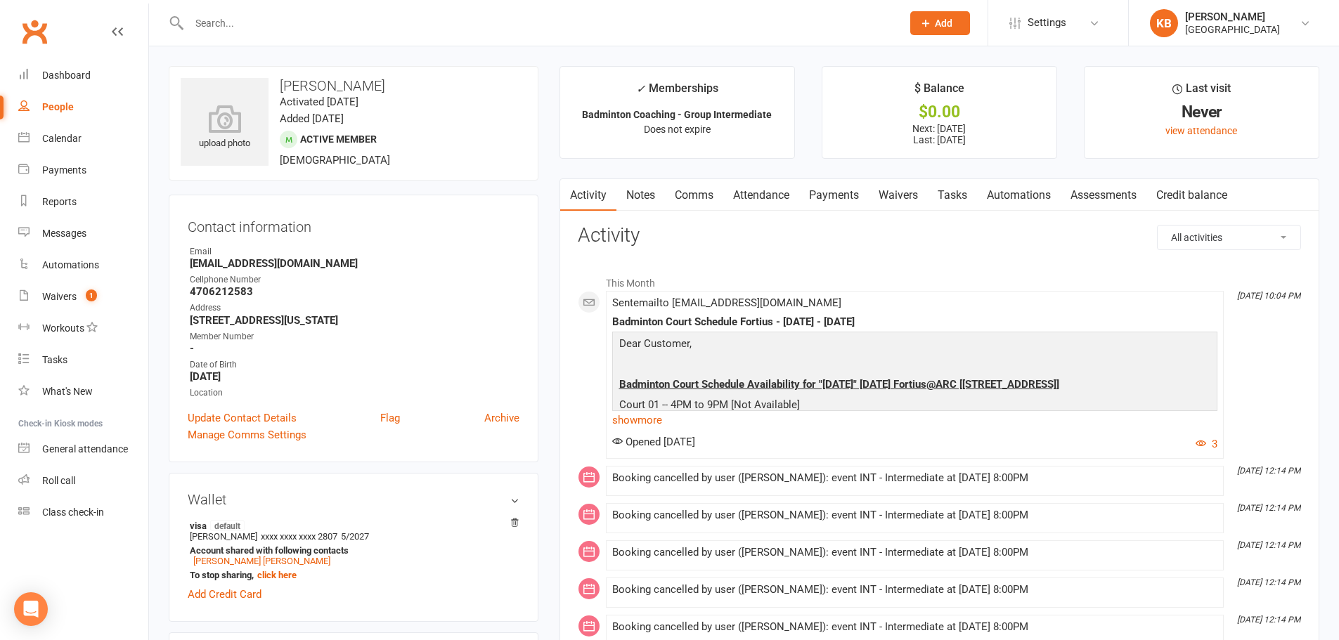
click at [636, 202] on link "Notes" at bounding box center [640, 195] width 48 height 32
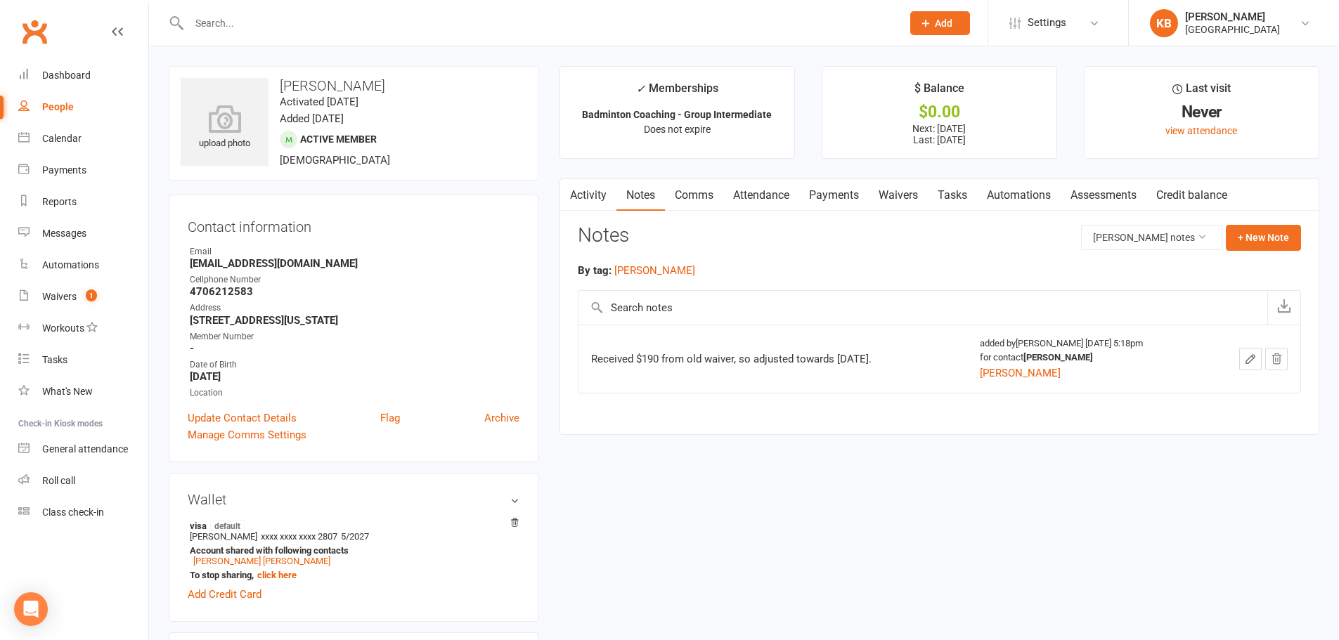
click at [557, 198] on main "✓ Memberships Badminton Coaching - Group Intermediate Does not expire $ Balance…" at bounding box center [939, 257] width 781 height 383
click at [578, 197] on link "Activity" at bounding box center [588, 195] width 56 height 32
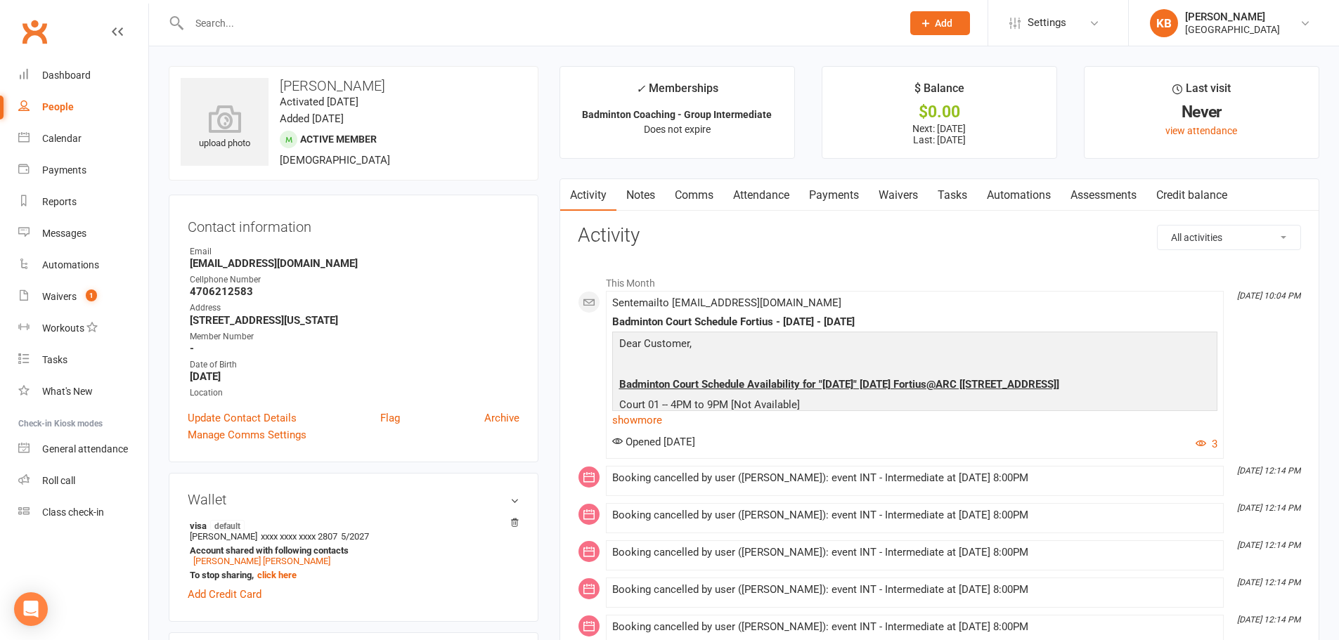
click at [844, 192] on link "Payments" at bounding box center [834, 195] width 70 height 32
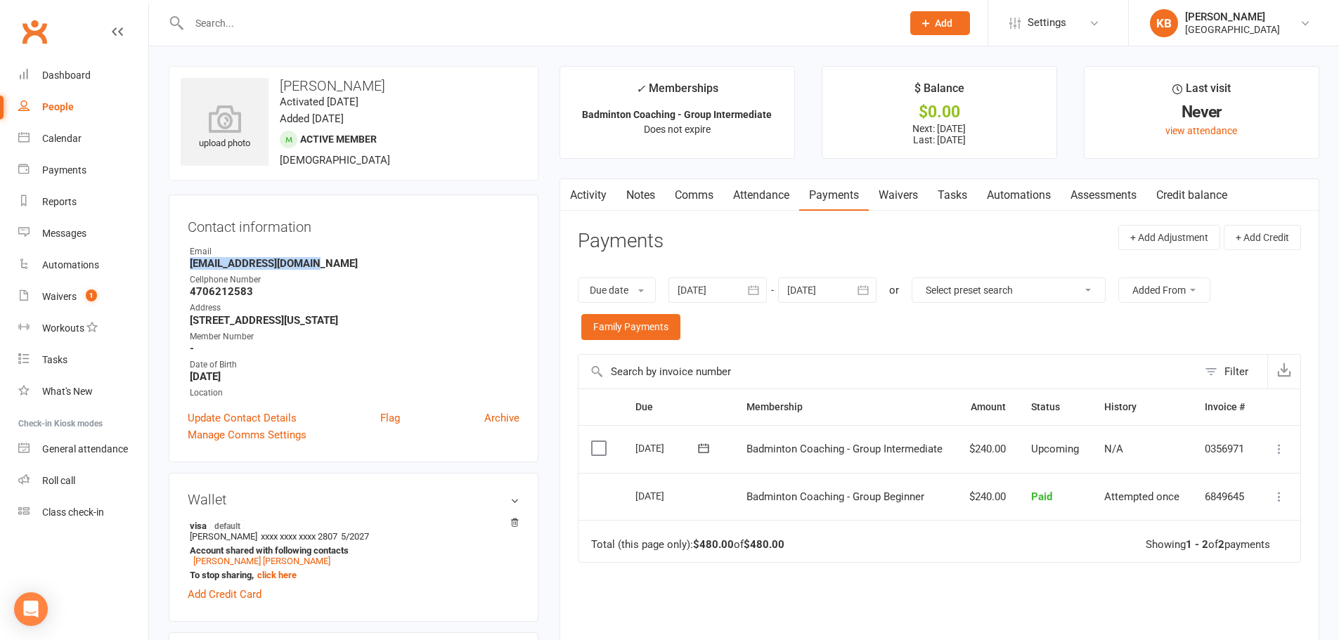
drag, startPoint x: 188, startPoint y: 266, endPoint x: 332, endPoint y: 266, distance: 144.1
click at [332, 266] on li "Email suneelsalini@gmail.com" at bounding box center [354, 257] width 332 height 25
copy strong "suneelsalini@gmail.com"
click at [335, 266] on strong "suneelsalini@gmail.com" at bounding box center [355, 263] width 330 height 13
click at [583, 193] on link "Activity" at bounding box center [588, 195] width 56 height 32
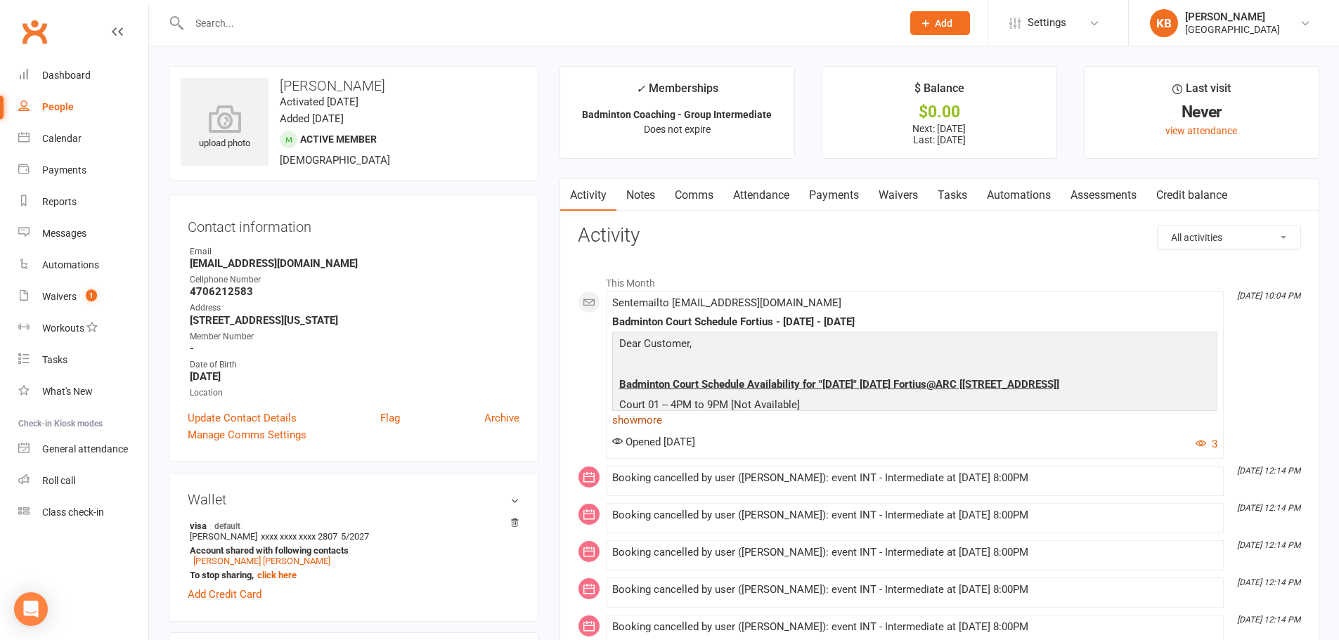
click at [625, 420] on link "show more" at bounding box center [914, 420] width 605 height 20
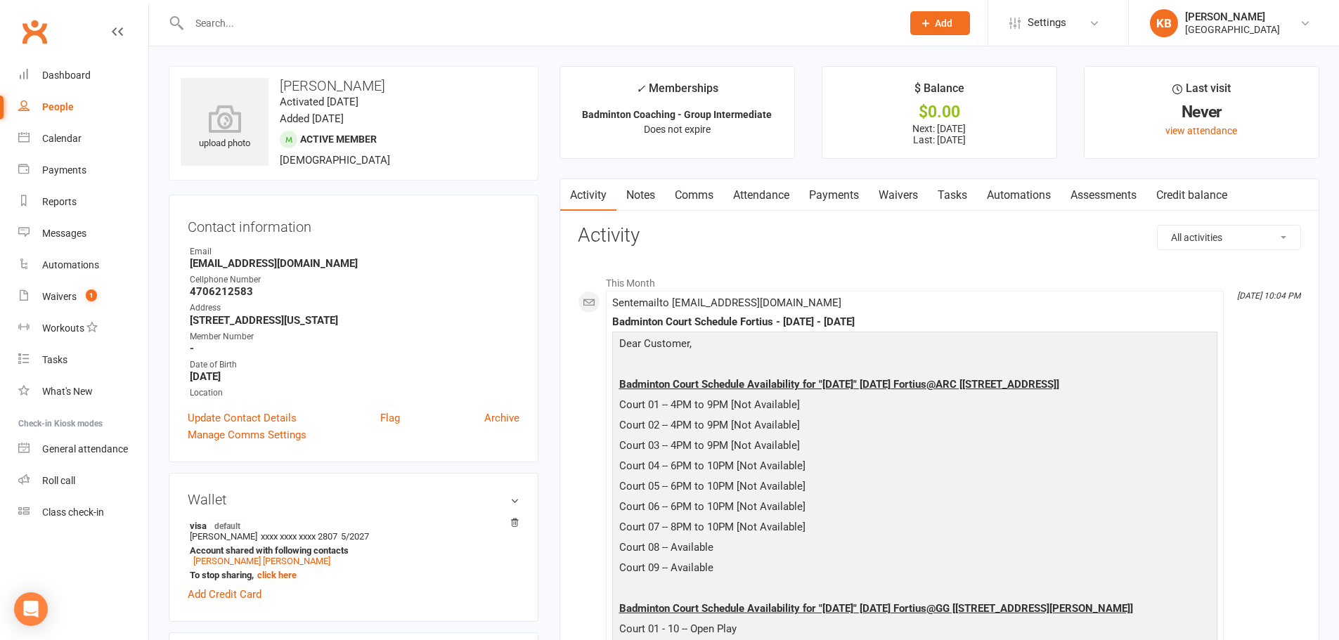
click at [835, 195] on link "Payments" at bounding box center [834, 195] width 70 height 32
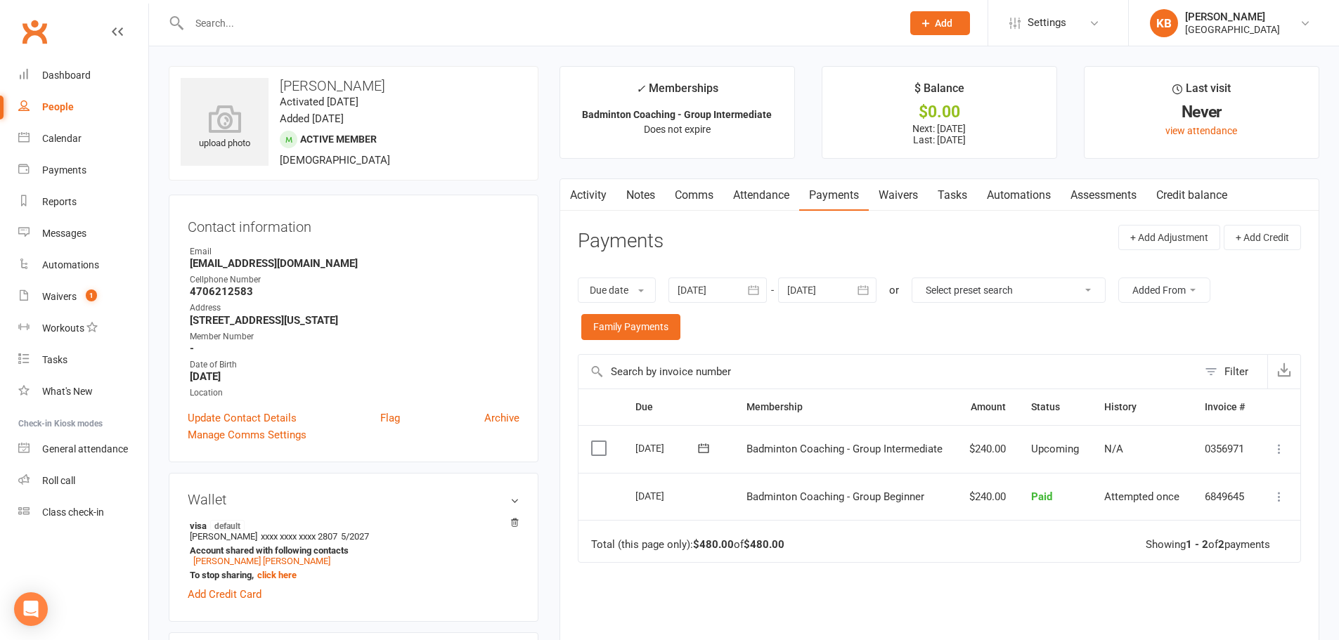
click at [752, 292] on icon "button" at bounding box center [753, 290] width 14 height 14
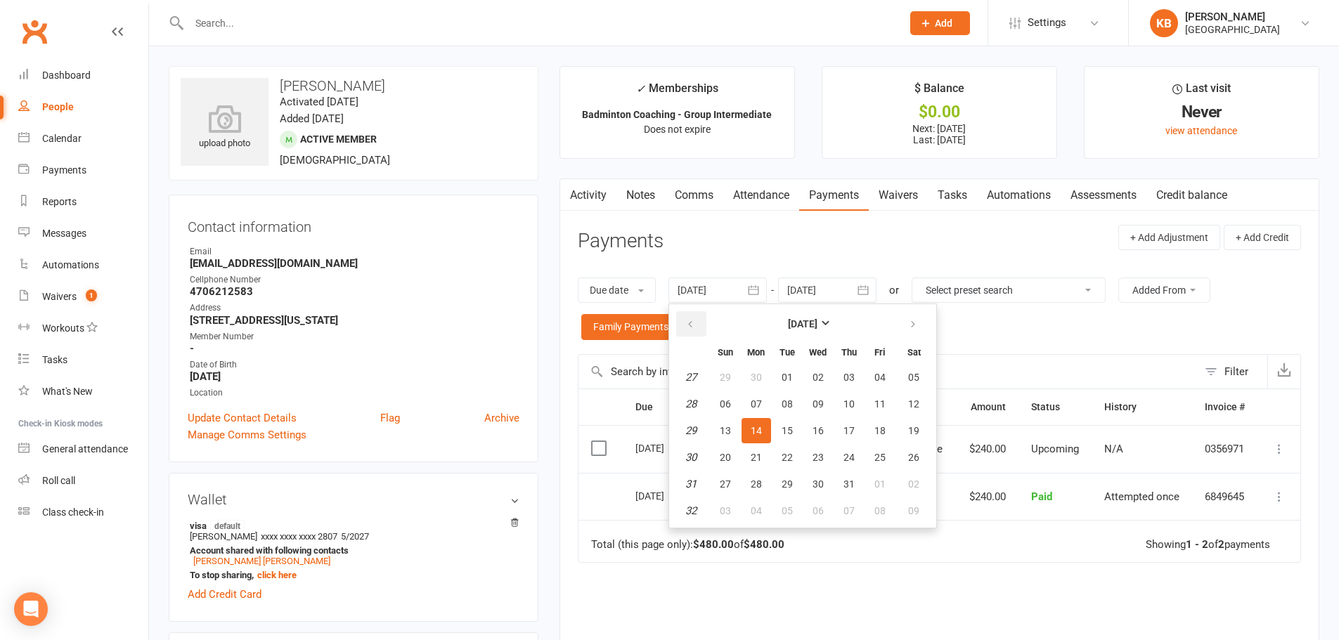
click at [694, 326] on icon "button" at bounding box center [690, 324] width 10 height 11
click at [788, 377] on span "01" at bounding box center [786, 377] width 11 height 11
type input "01 Apr 2025"
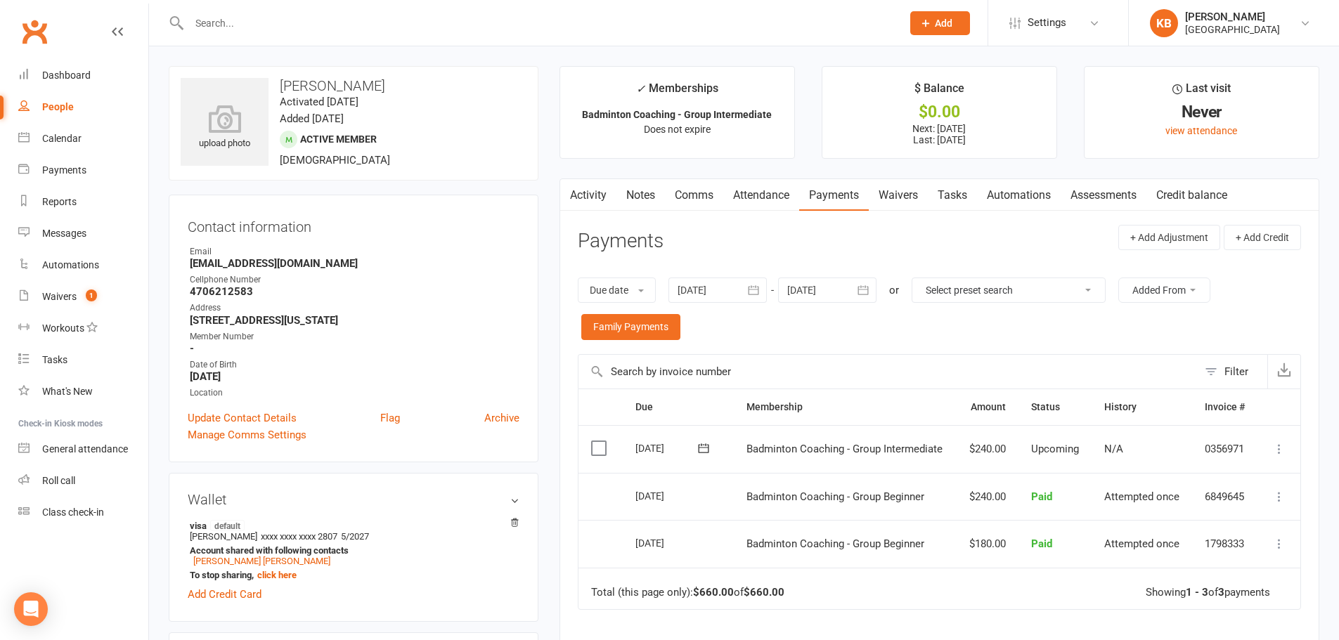
click at [838, 335] on div "Due date Due date Date paid Date failed 01 Apr 2025 March 2025 Sun Mon Tue Wed …" at bounding box center [939, 309] width 723 height 91
click at [349, 30] on input "text" at bounding box center [538, 23] width 707 height 20
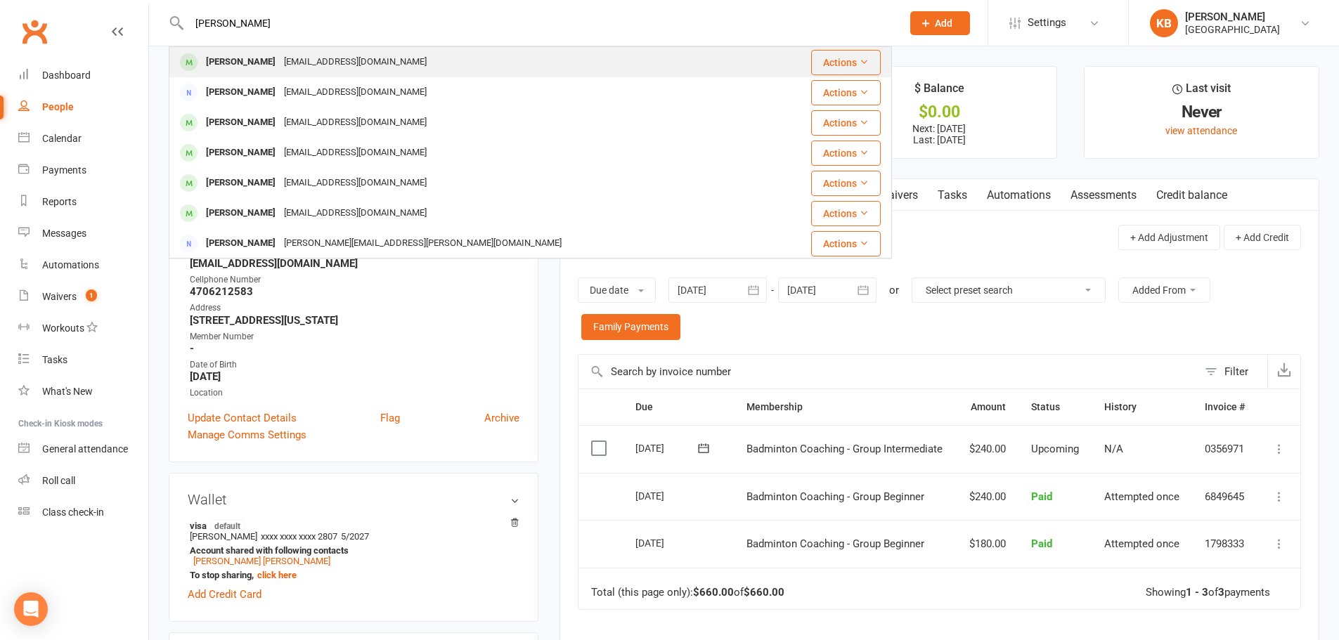
type input "aanya velupalli"
click at [301, 69] on div "someshvelupalli@gmail.com" at bounding box center [355, 62] width 151 height 20
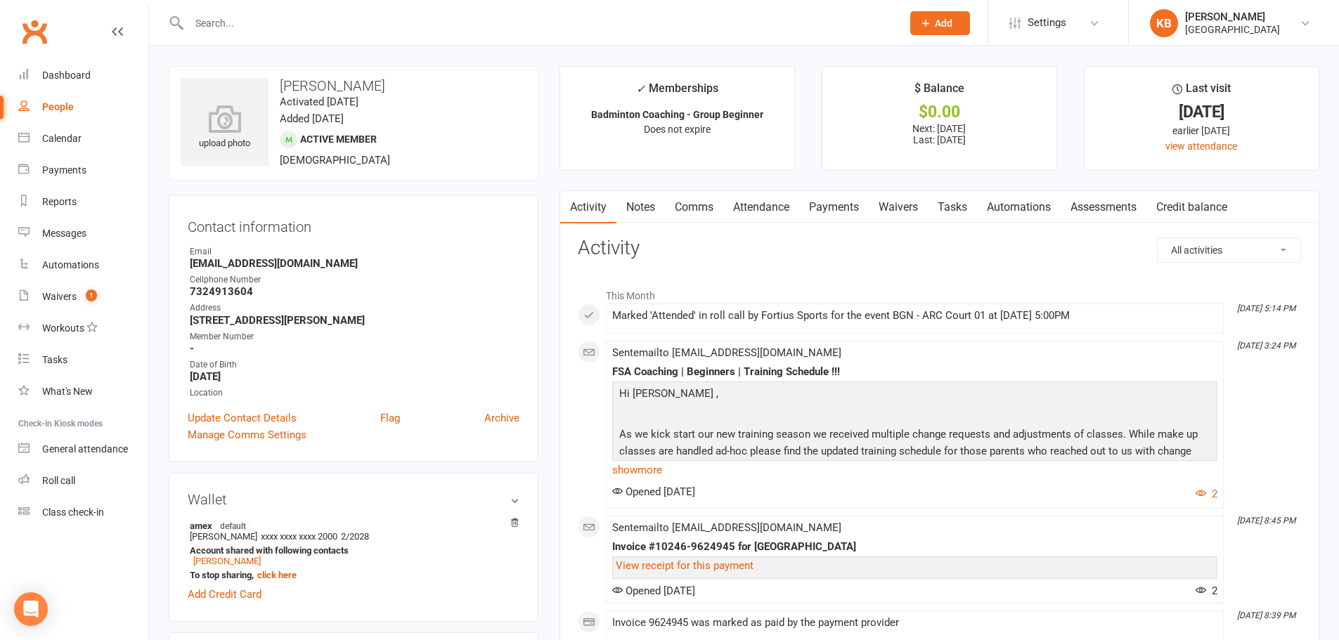
click at [819, 204] on link "Payments" at bounding box center [834, 207] width 70 height 32
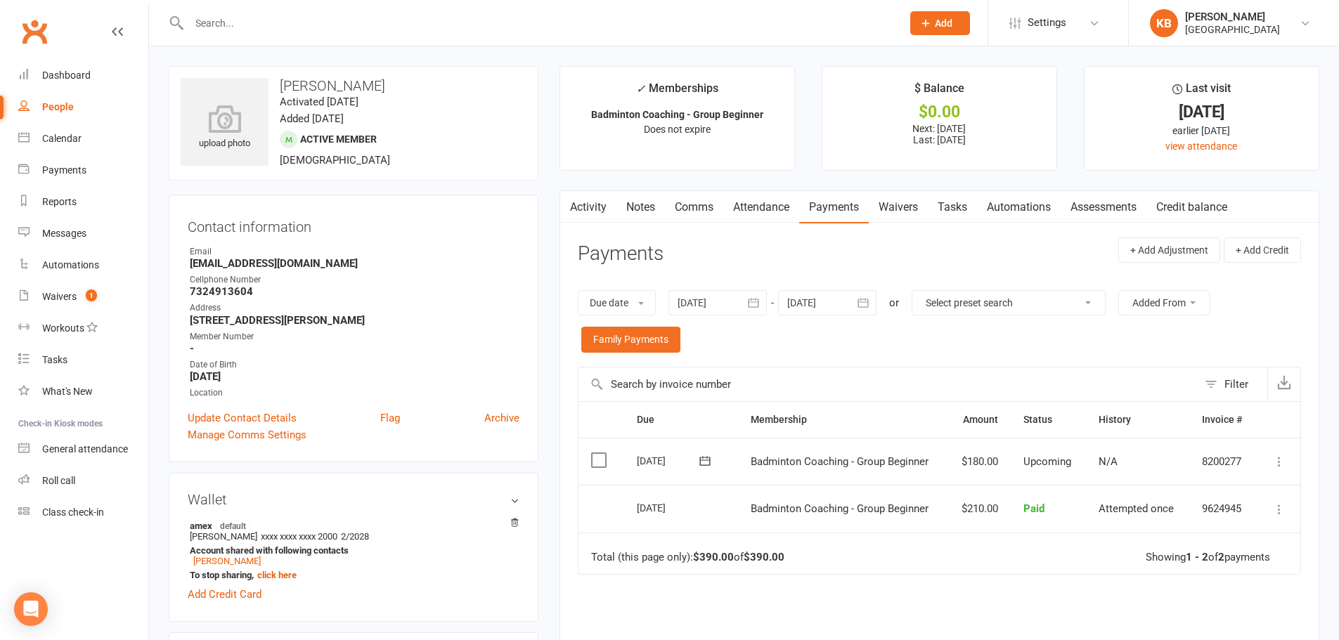
click at [748, 308] on icon "button" at bounding box center [753, 303] width 14 height 14
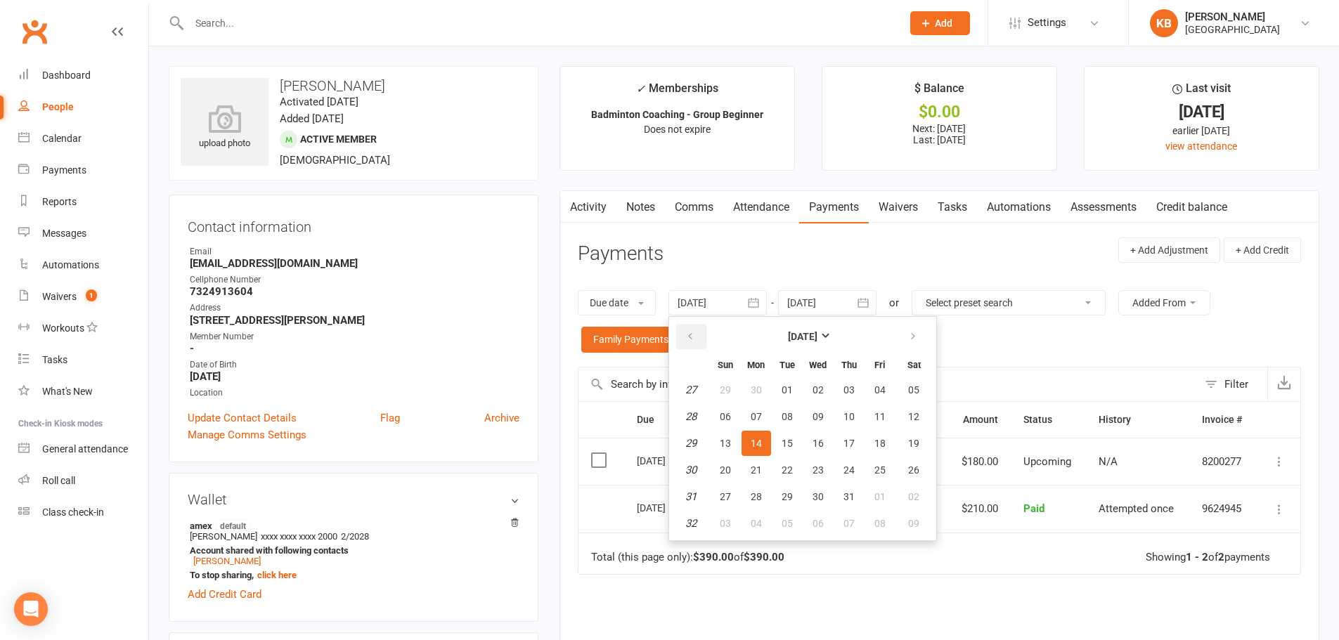
click at [687, 339] on button "button" at bounding box center [691, 336] width 30 height 25
click at [787, 389] on span "01" at bounding box center [786, 389] width 11 height 11
type input "01 Apr 2025"
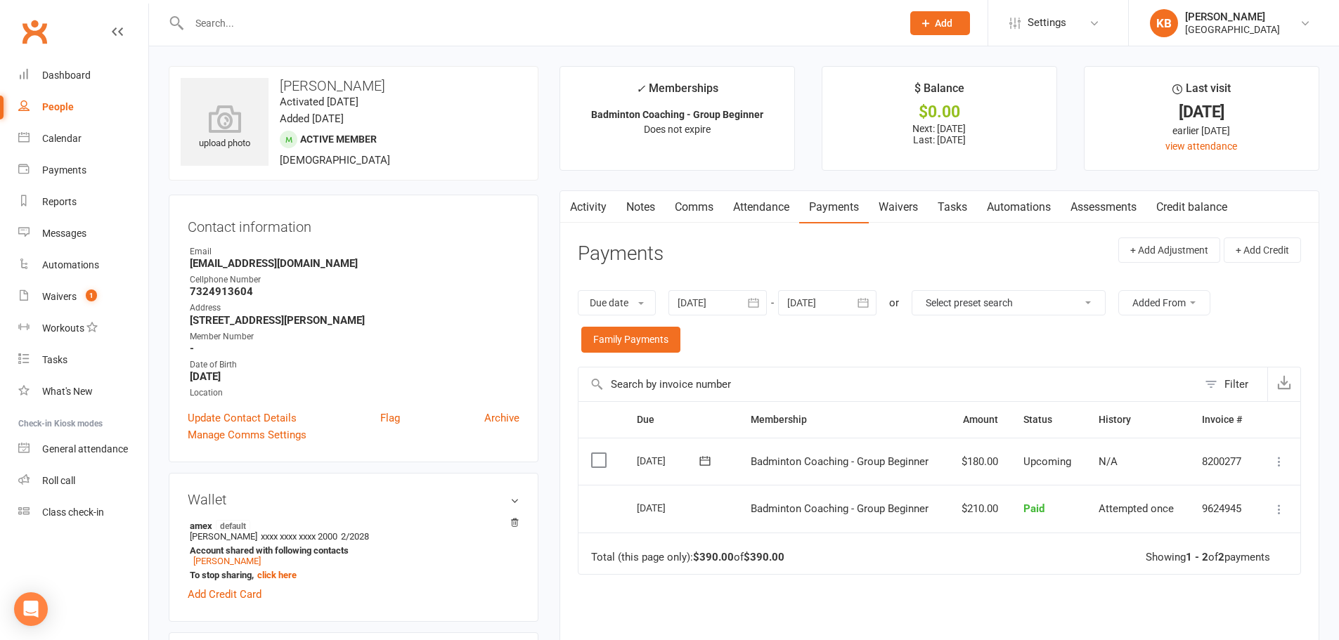
drag, startPoint x: 278, startPoint y: 86, endPoint x: 375, endPoint y: 84, distance: 96.3
click at [375, 84] on h3 "Aanya Velupalli" at bounding box center [354, 85] width 346 height 15
copy h3 "Aanya Velupalli"
click at [383, 83] on h3 "Aanya Velupalli" at bounding box center [354, 85] width 346 height 15
click at [868, 301] on icon "button" at bounding box center [863, 303] width 14 height 14
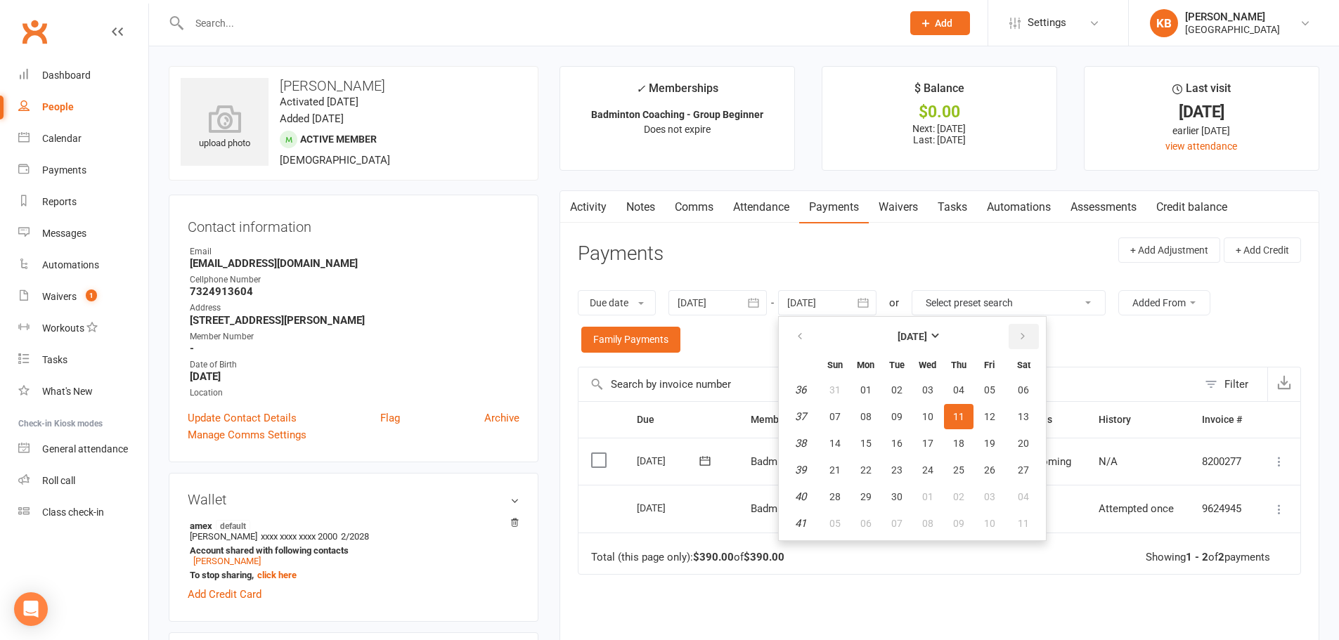
click at [1019, 329] on button "button" at bounding box center [1023, 336] width 30 height 25
click at [1014, 387] on button "06" at bounding box center [1024, 389] width 36 height 25
type input "06 Dec 2025"
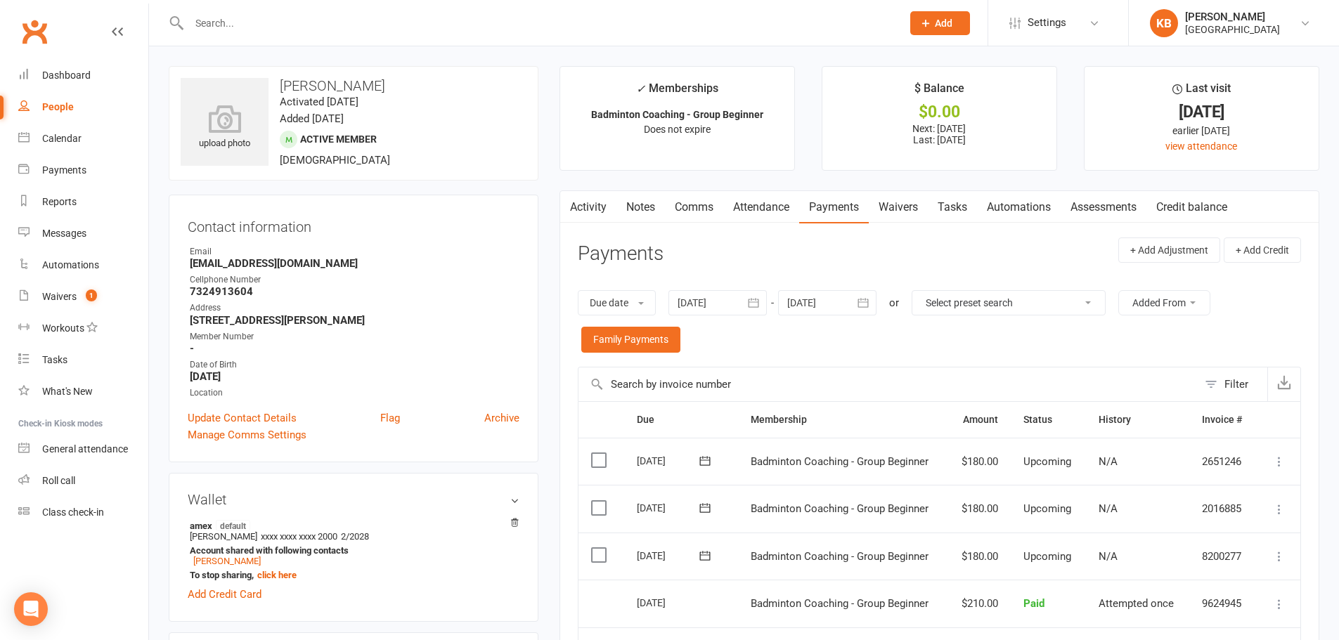
scroll to position [70, 0]
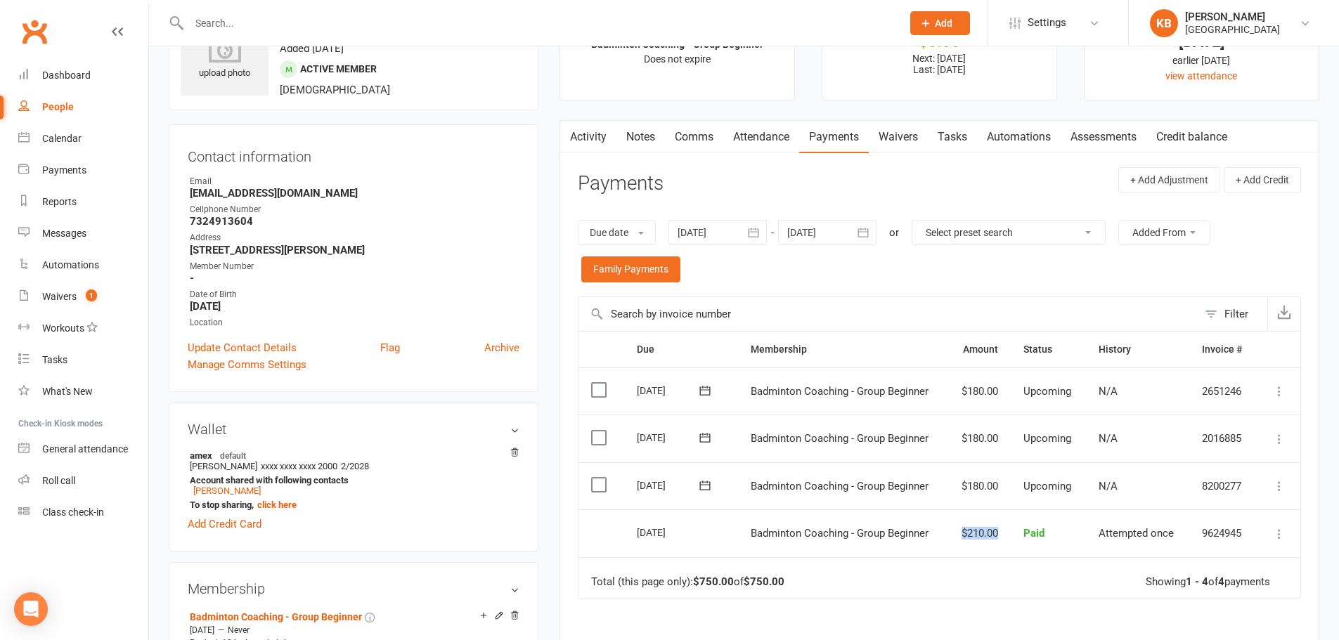
drag, startPoint x: 943, startPoint y: 532, endPoint x: 999, endPoint y: 533, distance: 55.5
click at [999, 533] on tr "Select this 11 Aug 2025 Aanya Velupalli Badminton Coaching - Group Beginner $21…" at bounding box center [939, 533] width 722 height 48
click at [970, 568] on td "Total (this page only): $750.00 of $750.00 Showing 1 - 4 of 4 payments" at bounding box center [939, 578] width 722 height 42
click at [1280, 485] on icon at bounding box center [1279, 486] width 14 height 14
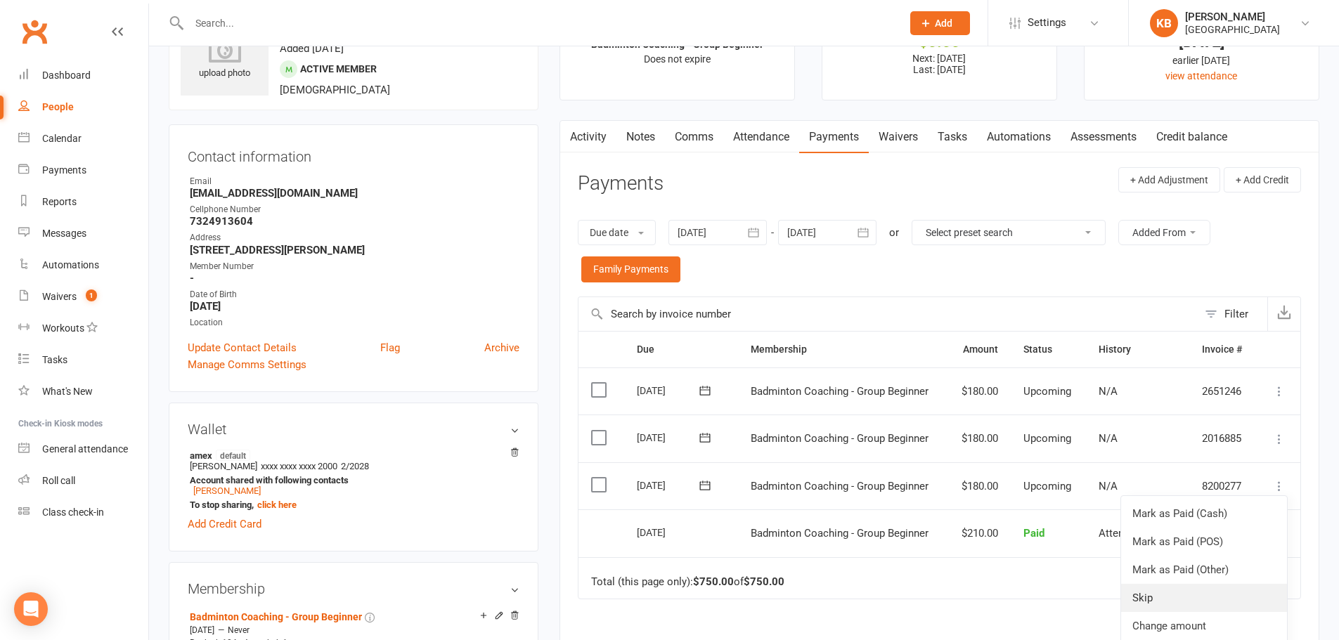
click at [1210, 597] on link "Skip" at bounding box center [1204, 598] width 166 height 28
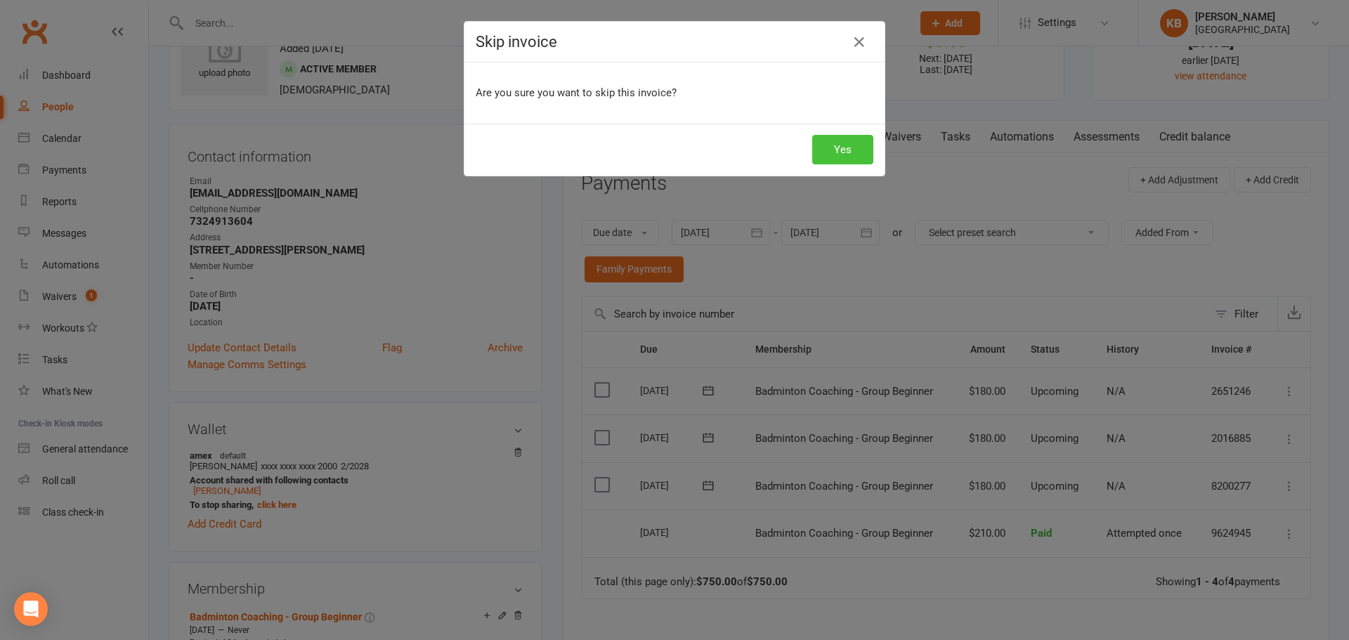
click at [822, 151] on button "Yes" at bounding box center [842, 150] width 61 height 30
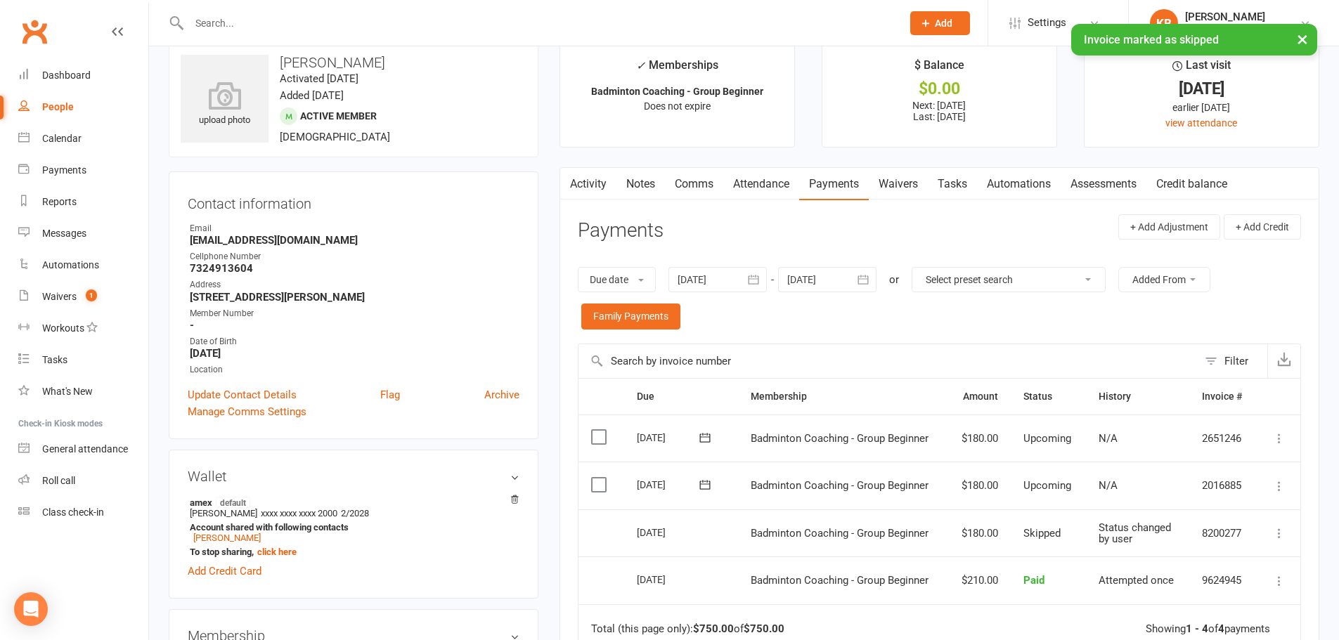
scroll to position [0, 0]
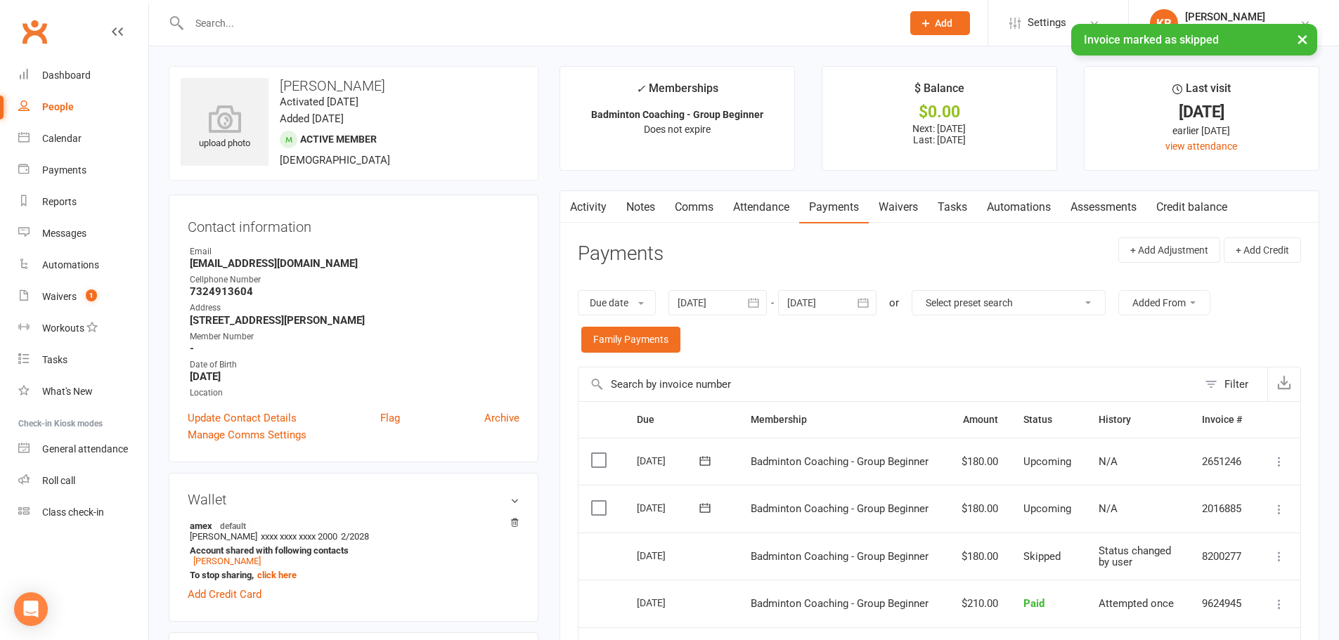
click at [633, 202] on link "Notes" at bounding box center [640, 207] width 48 height 32
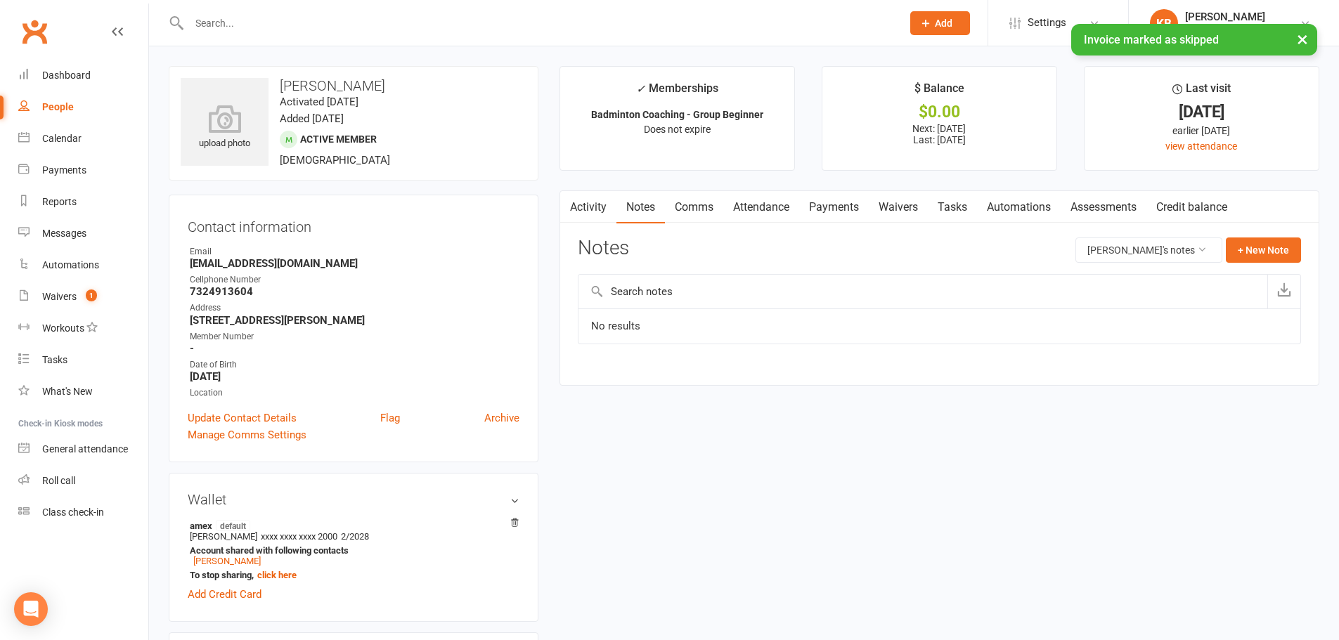
click at [821, 208] on link "Payments" at bounding box center [834, 207] width 70 height 32
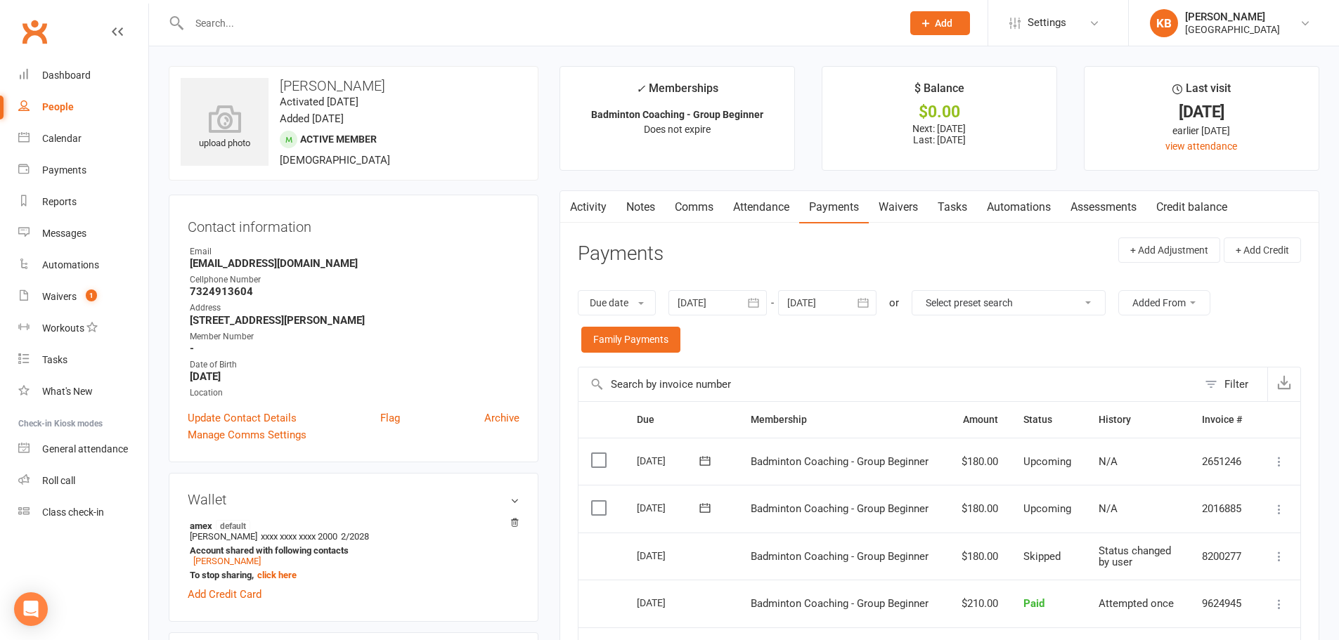
click at [638, 213] on link "Notes" at bounding box center [640, 207] width 48 height 32
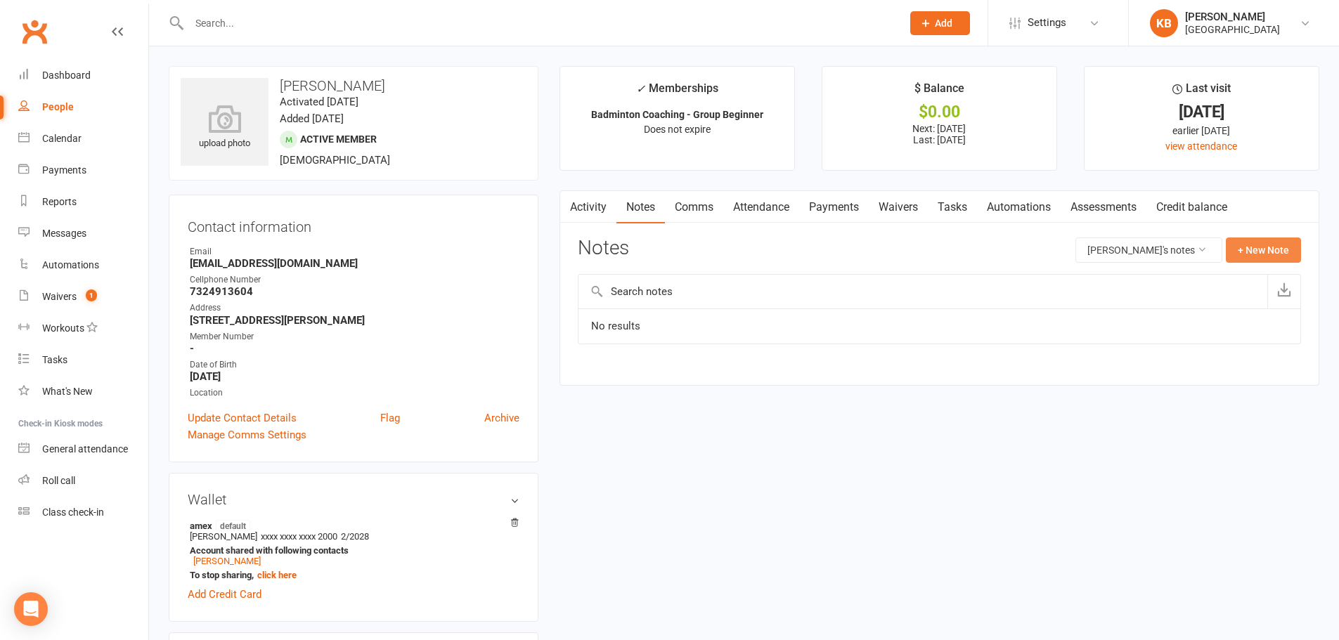
click at [1273, 252] on button "+ New Note" at bounding box center [1263, 250] width 75 height 25
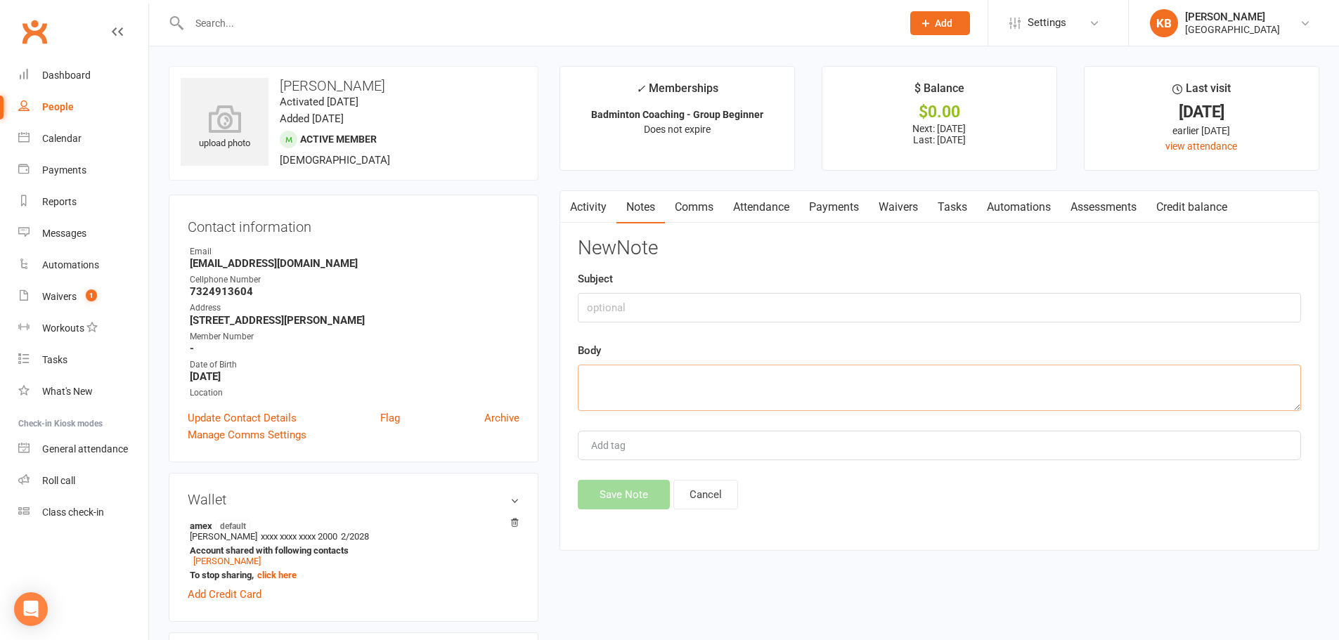
click at [776, 389] on textarea at bounding box center [939, 388] width 723 height 46
paste textarea "In August, two payments were charged by mistake — $190 from ARC and $210 from F…"
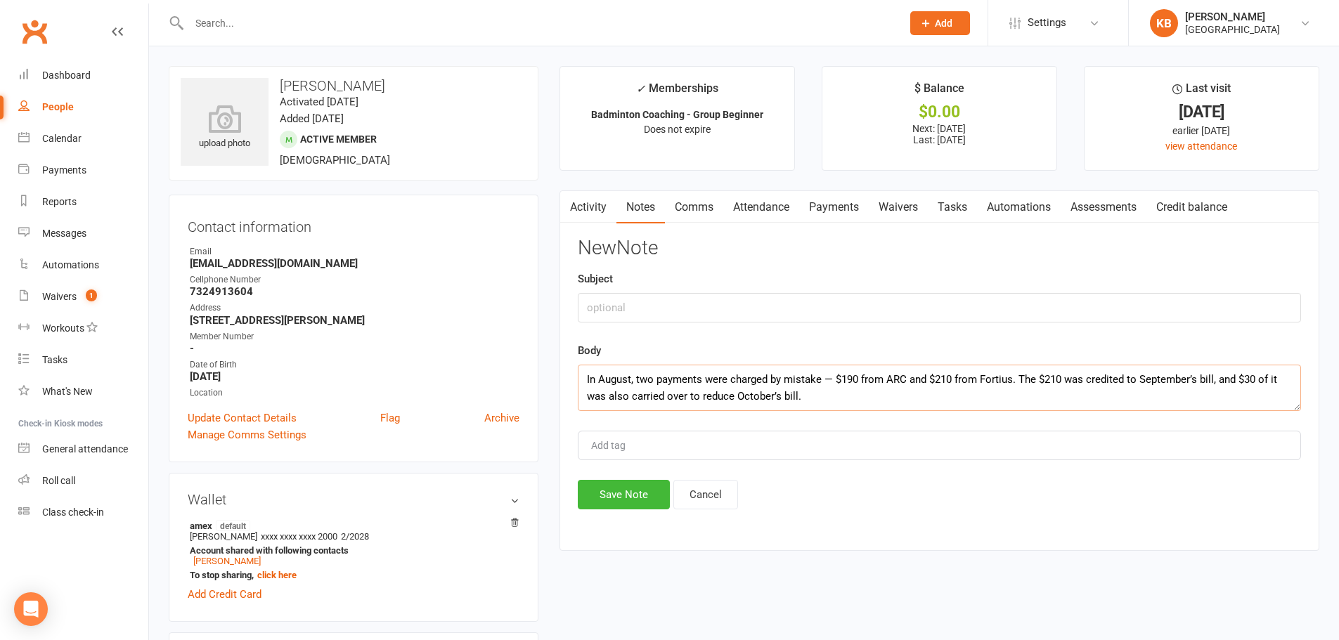
type textarea "In August, two payments were charged by mistake — $190 from ARC and $210 from F…"
click at [635, 298] on input "text" at bounding box center [939, 308] width 723 height 30
type input "Payment Adjustment"
click at [1197, 377] on textarea "In August, two payments were charged by mistake — $190 from ARC and $210 from F…" at bounding box center [939, 388] width 723 height 46
click at [1163, 401] on textarea "In August, two payments were charged by mistake — $190 from ARC and $210 from F…" at bounding box center [939, 388] width 723 height 46
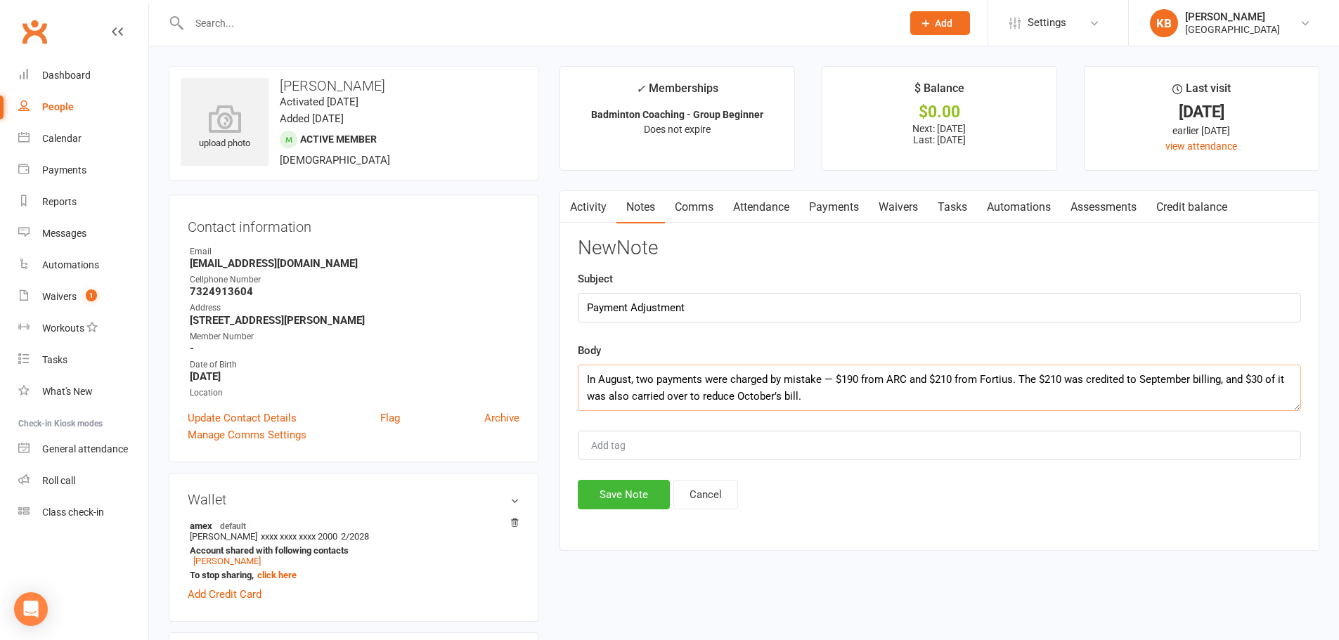
drag, startPoint x: 698, startPoint y: 396, endPoint x: 730, endPoint y: 399, distance: 31.7
click at [730, 399] on textarea "In August, two payments were charged by mistake — $190 from ARC and $210 from F…" at bounding box center [939, 388] width 723 height 46
click at [793, 391] on textarea "In August, two payments were charged by mistake — $190 from ARC and $210 from F…" at bounding box center [939, 388] width 723 height 46
click at [829, 400] on textarea "In August, two payments were charged by mistake — $190 from ARC and $210 from F…" at bounding box center [939, 388] width 723 height 46
type textarea "In August, two payments were charged by mistake — $190 from ARC and $210 from F…"
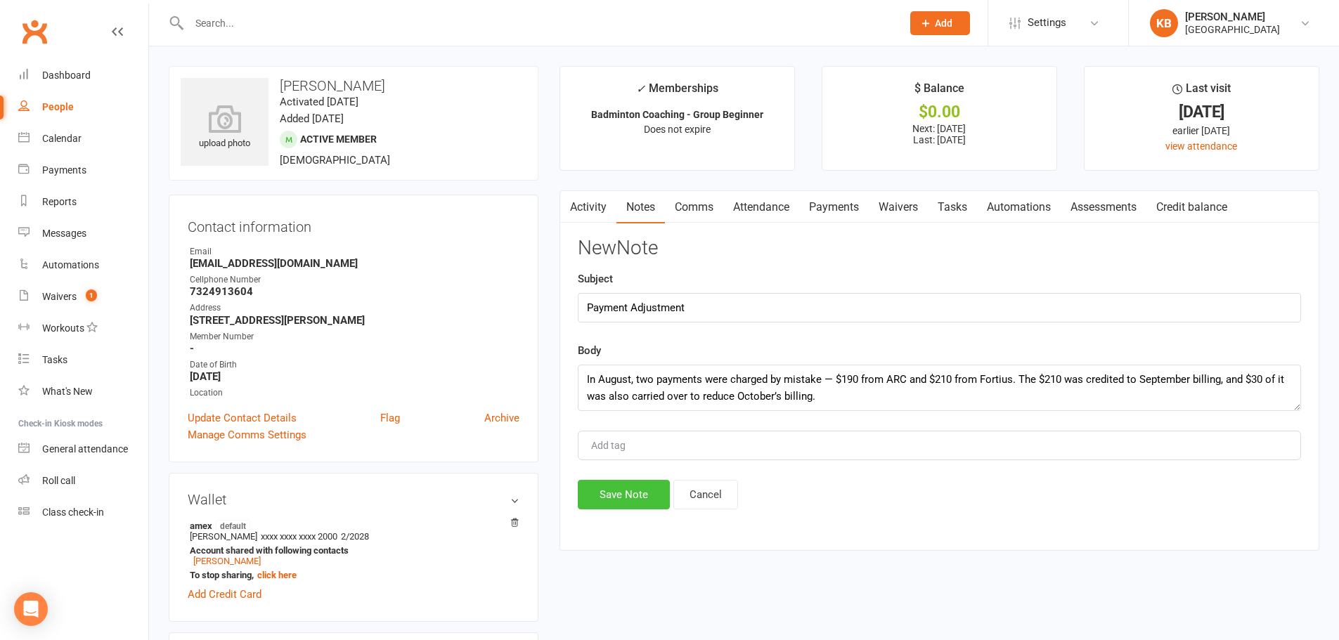
click at [630, 493] on button "Save Note" at bounding box center [624, 495] width 92 height 30
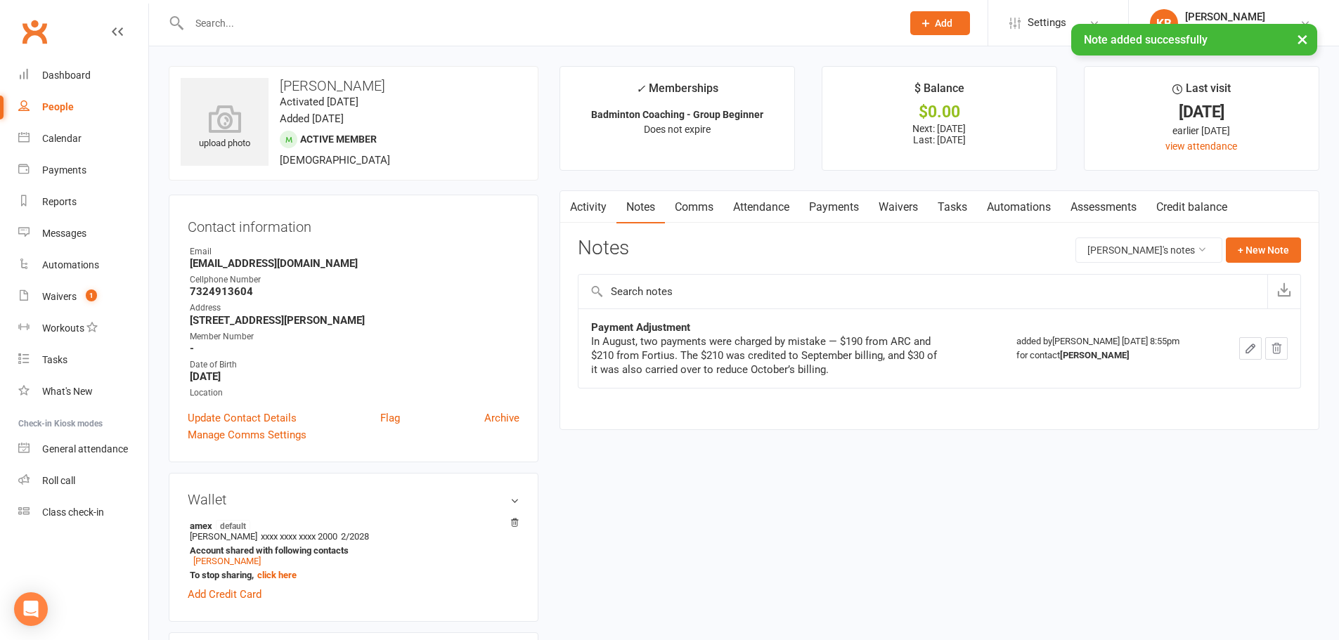
click at [830, 212] on link "Payments" at bounding box center [834, 207] width 70 height 32
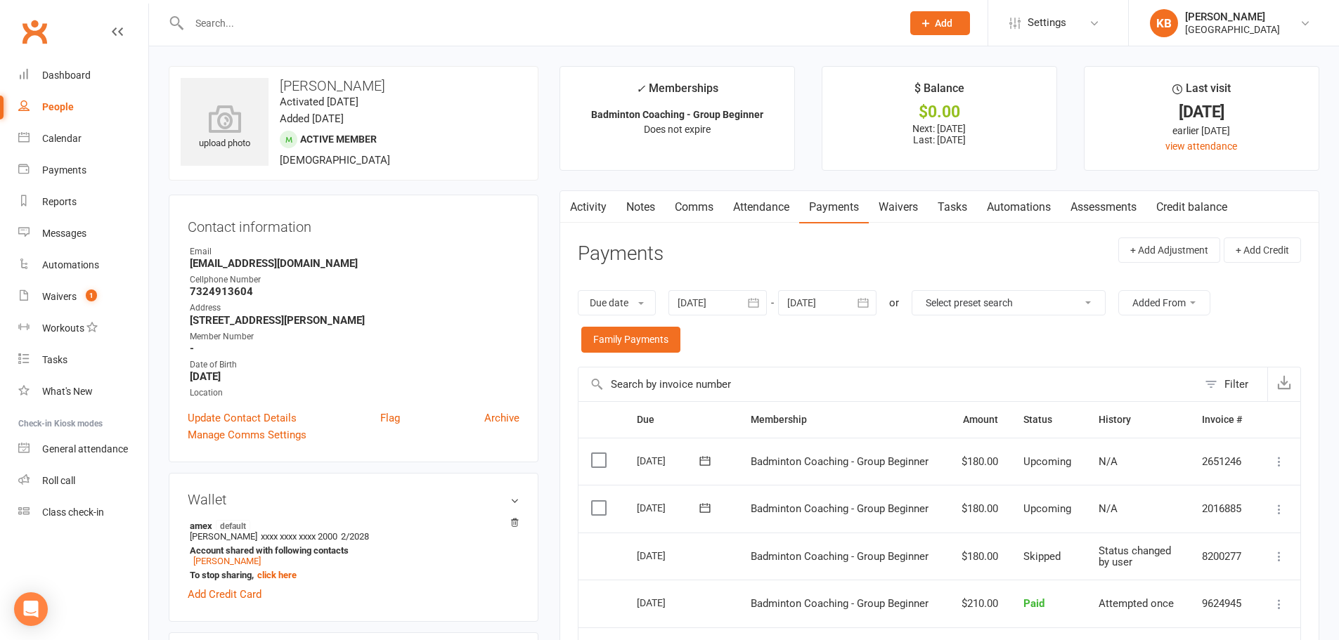
click at [860, 299] on icon "button" at bounding box center [863, 303] width 14 height 14
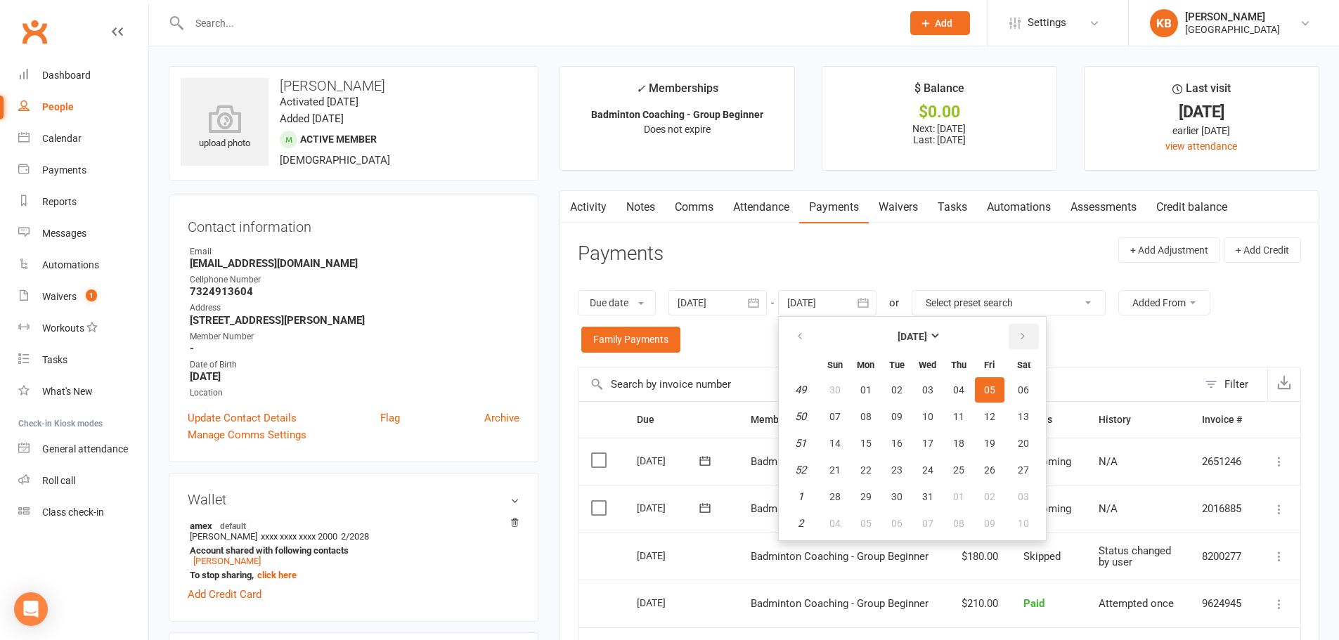
click at [1022, 334] on icon "button" at bounding box center [1023, 336] width 10 height 11
click at [1025, 384] on span "03" at bounding box center [1023, 389] width 11 height 11
type input "03 Jan 2026"
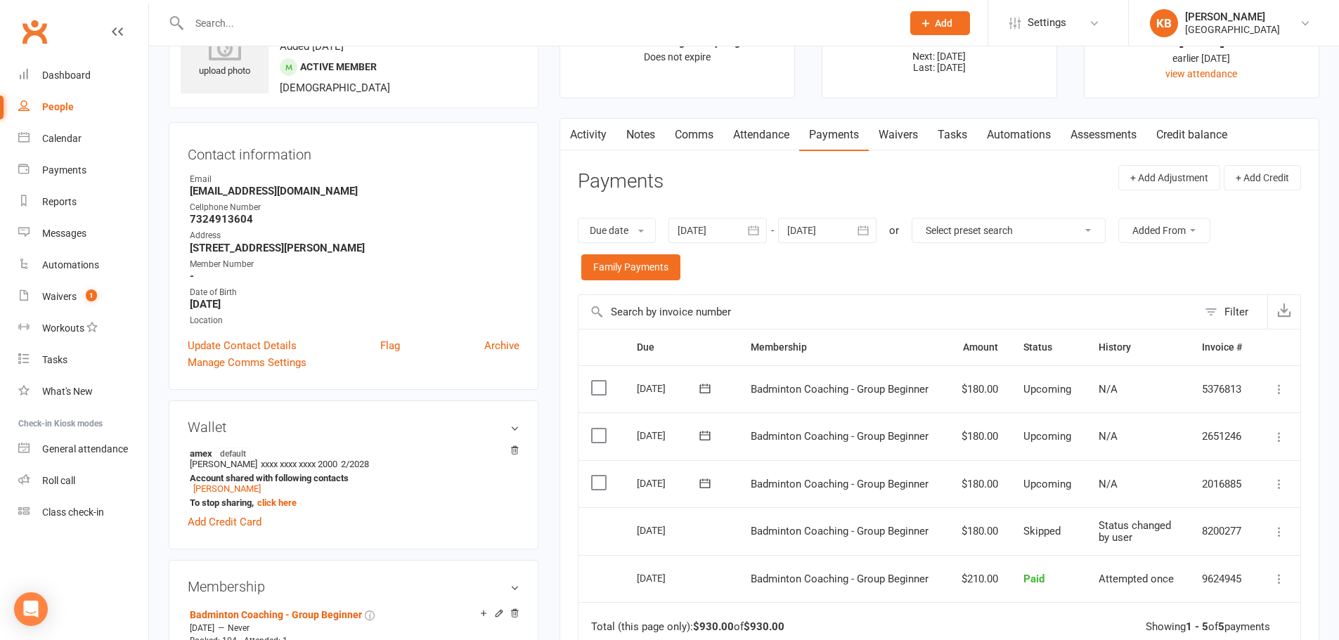
scroll to position [141, 0]
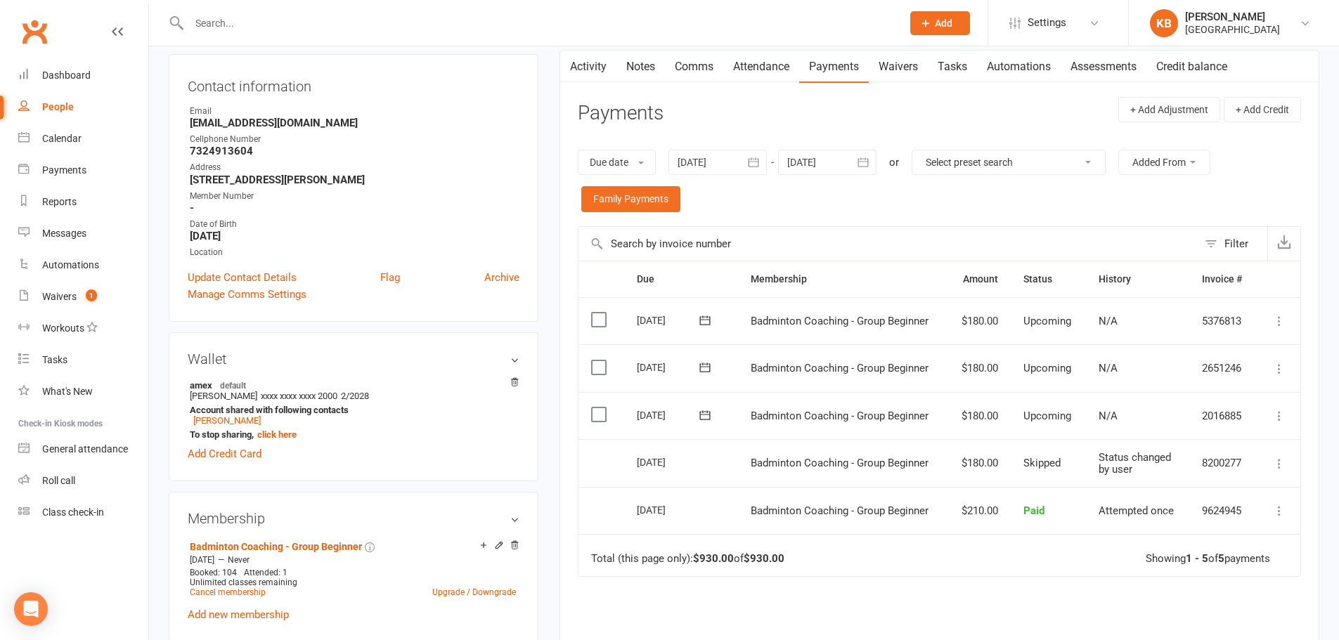
click at [1275, 419] on icon at bounding box center [1279, 416] width 14 height 14
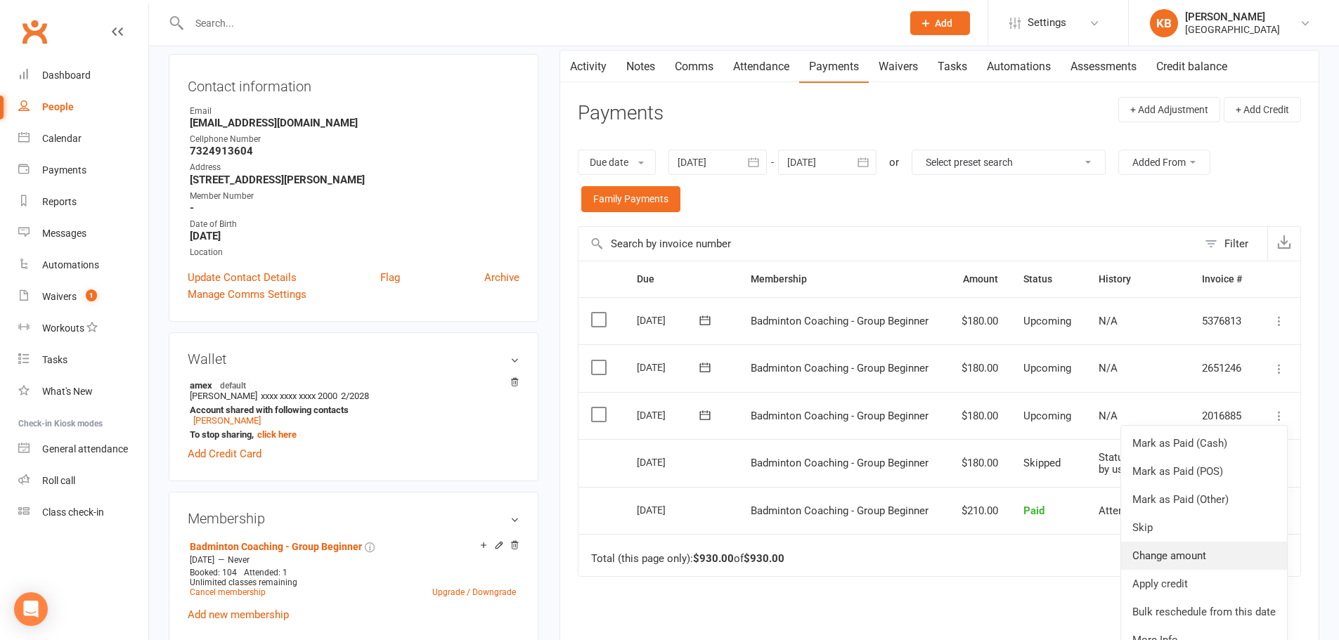
click at [1192, 545] on link "Change amount" at bounding box center [1204, 556] width 166 height 28
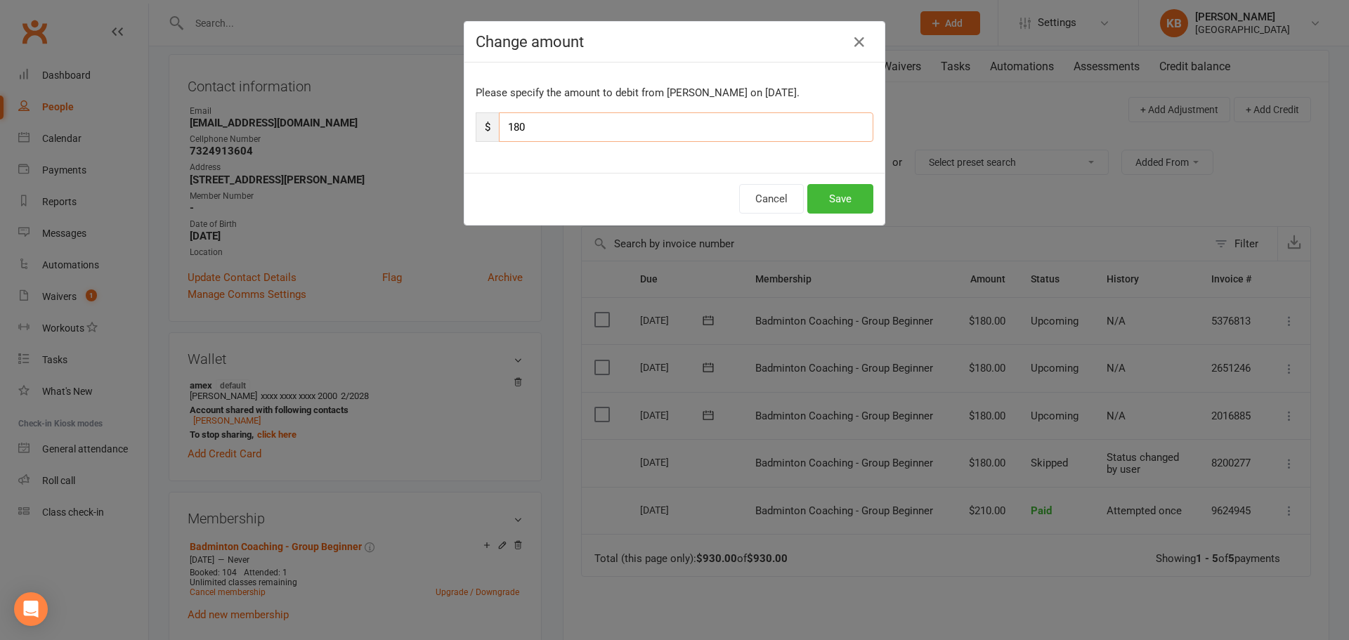
click at [625, 129] on input "180" at bounding box center [686, 127] width 375 height 30
type input "150"
click at [828, 213] on button "Save" at bounding box center [840, 199] width 66 height 30
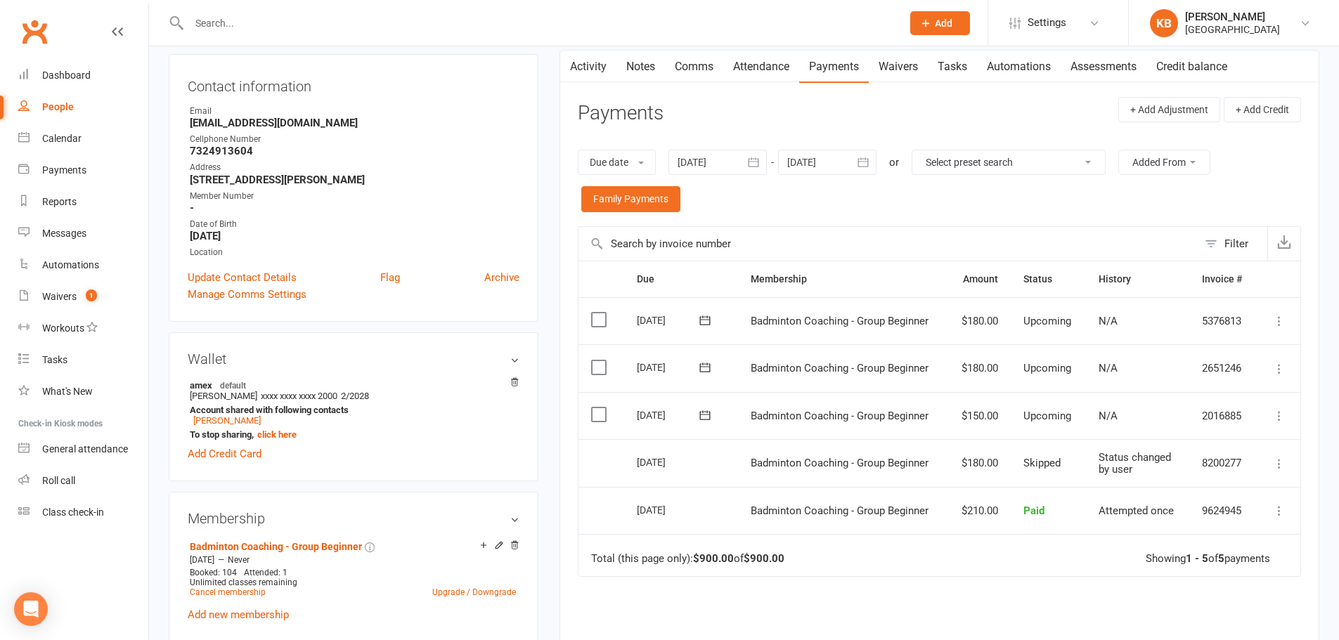
click at [594, 67] on link "Activity" at bounding box center [588, 67] width 56 height 32
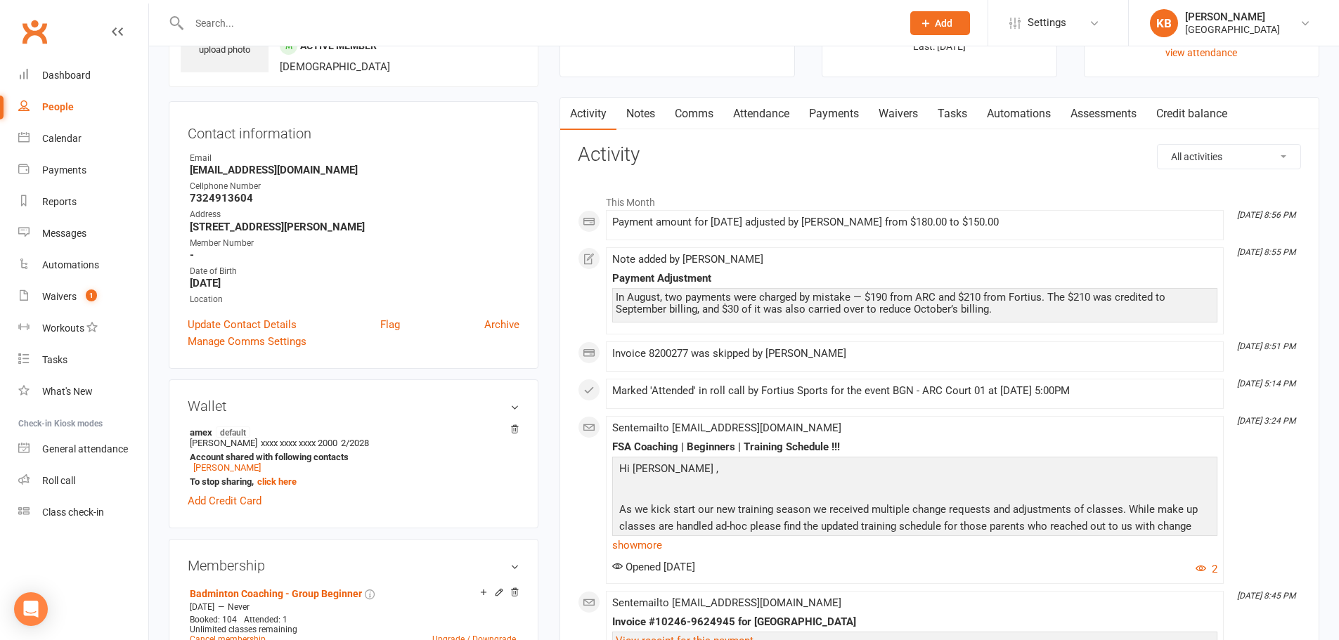
scroll to position [70, 0]
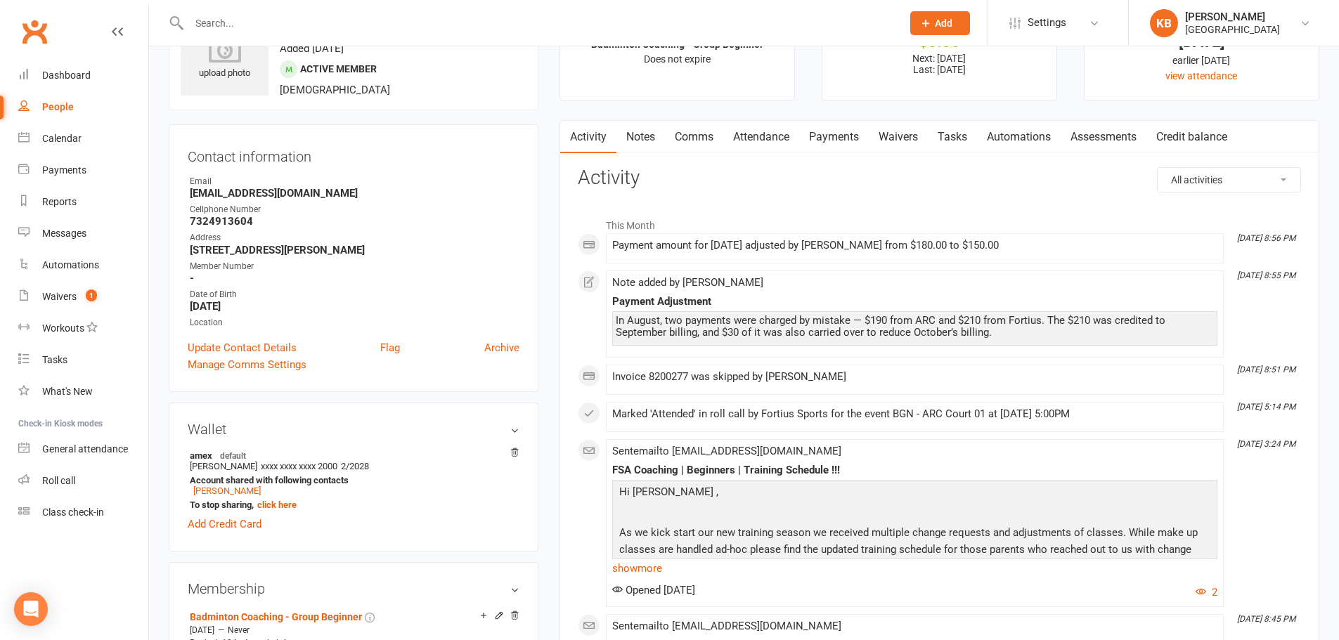
click at [648, 138] on link "Notes" at bounding box center [640, 137] width 48 height 32
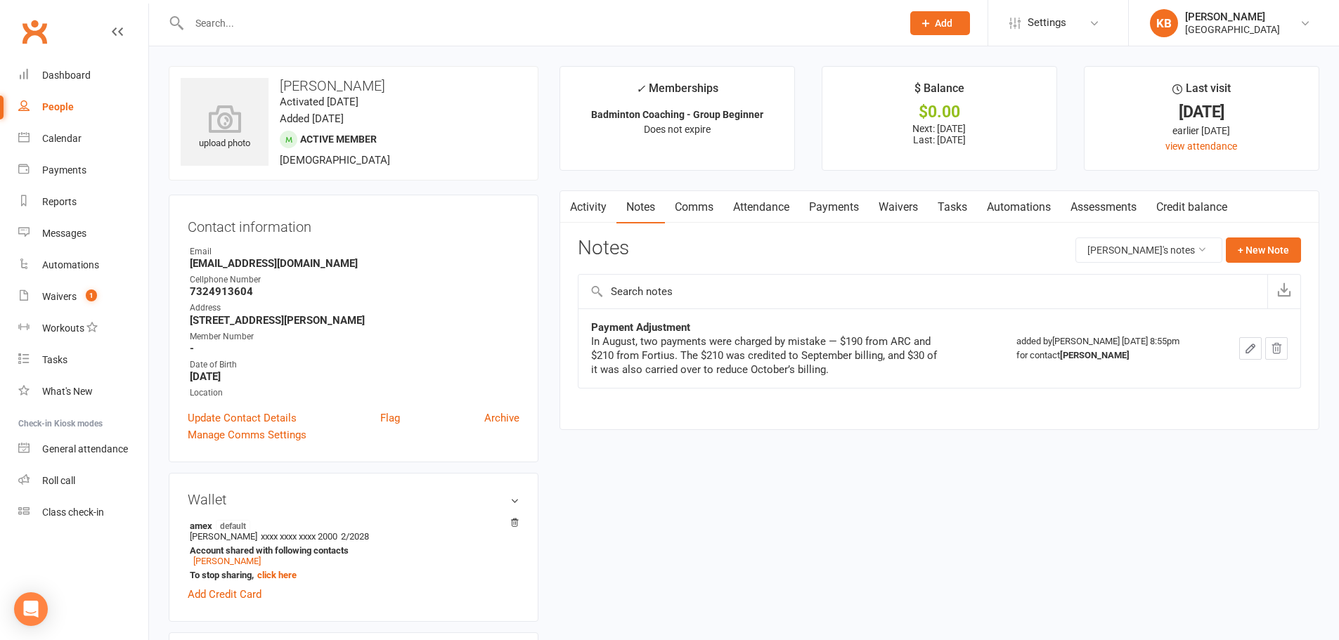
click at [830, 205] on link "Payments" at bounding box center [834, 207] width 70 height 32
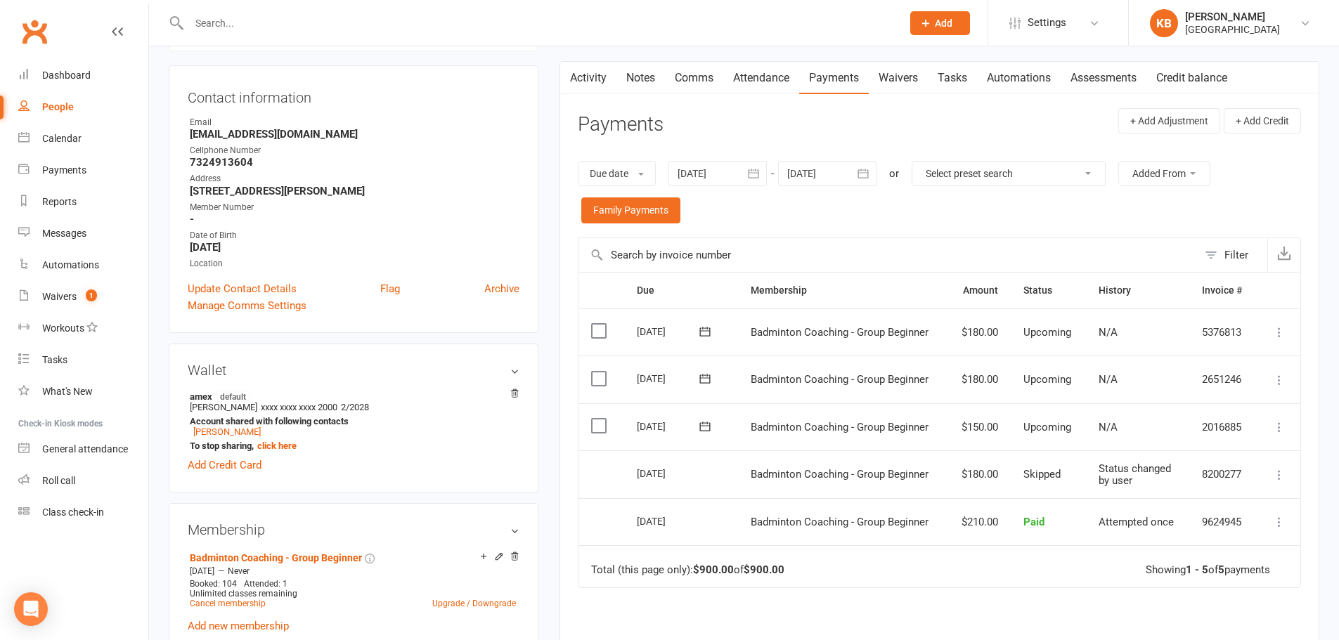
scroll to position [141, 0]
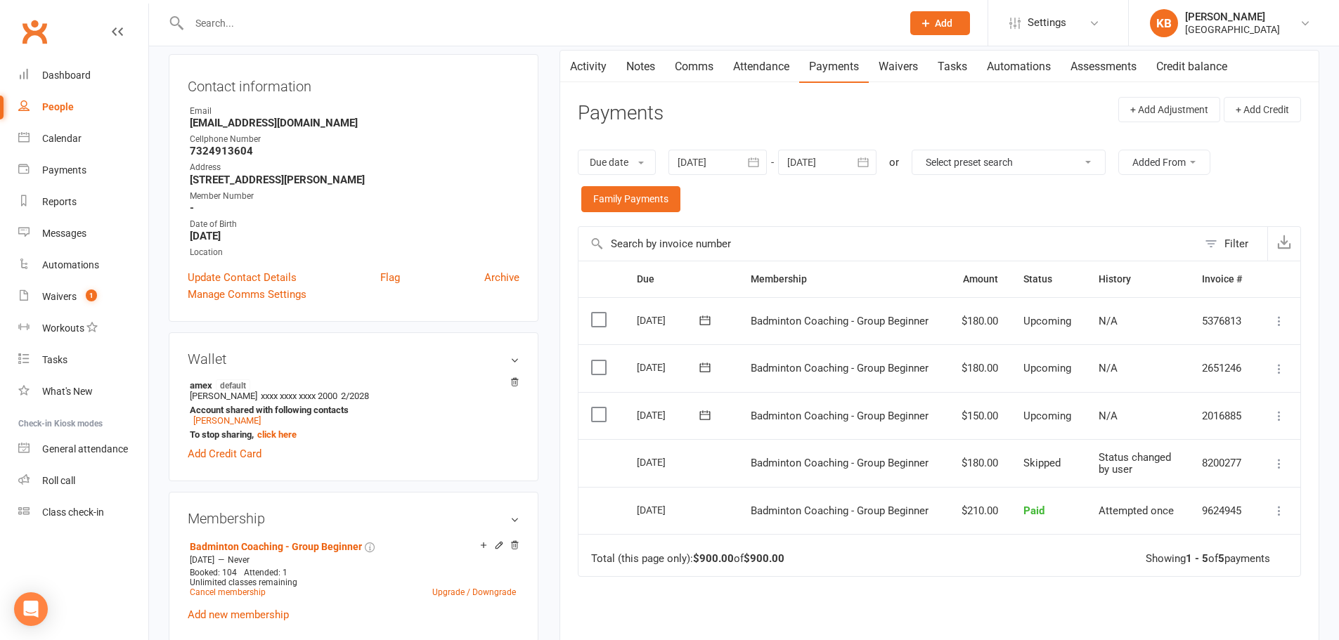
click at [866, 164] on icon "button" at bounding box center [863, 162] width 14 height 14
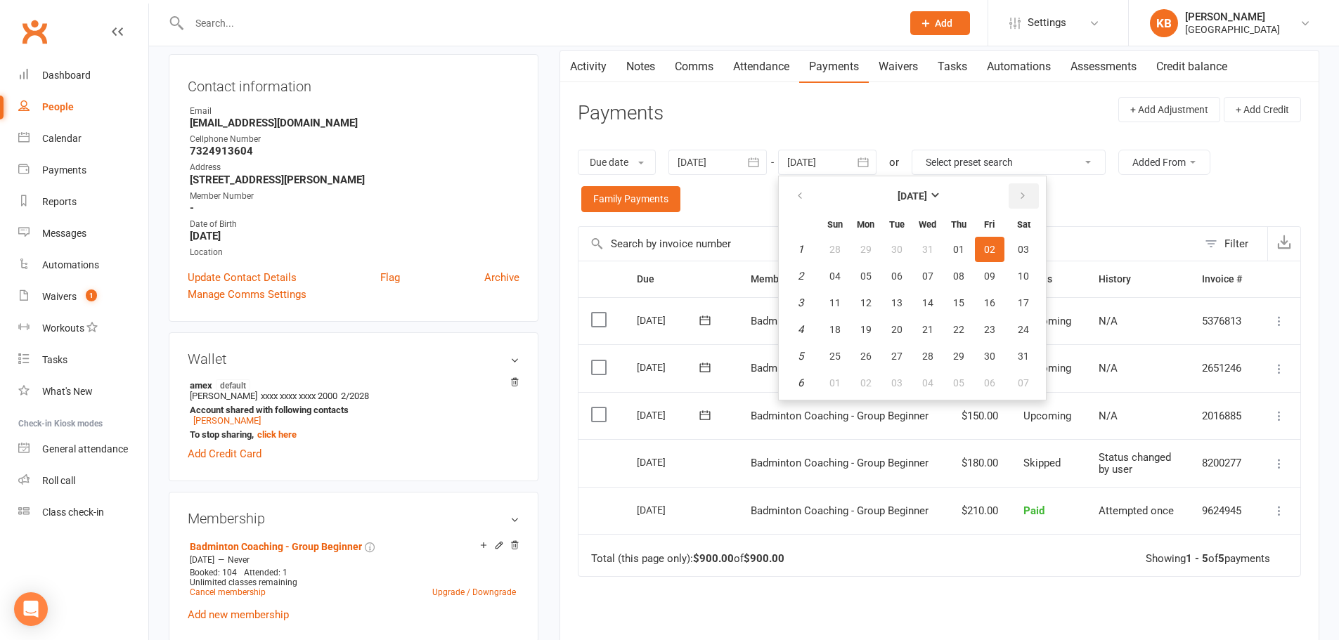
click at [1025, 202] on button "button" at bounding box center [1023, 195] width 30 height 25
click at [1024, 259] on button "07" at bounding box center [1024, 249] width 36 height 25
type input "07 Feb 2026"
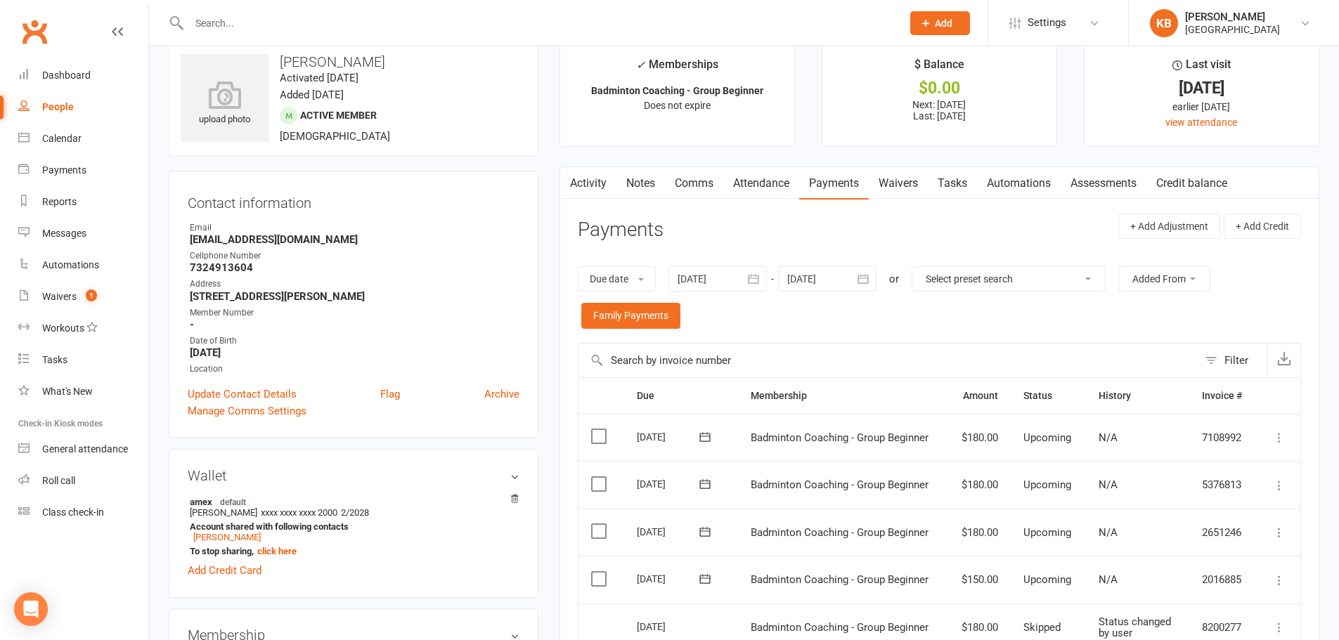
scroll to position [0, 0]
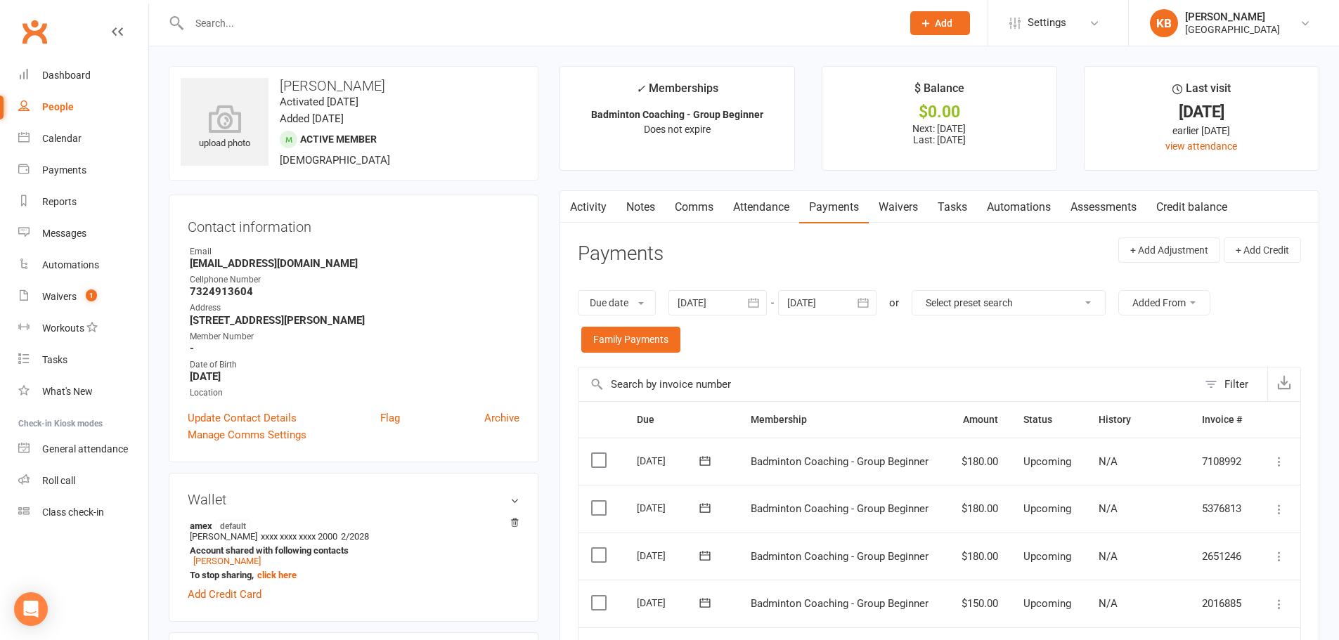
click at [603, 204] on link "Activity" at bounding box center [588, 207] width 56 height 32
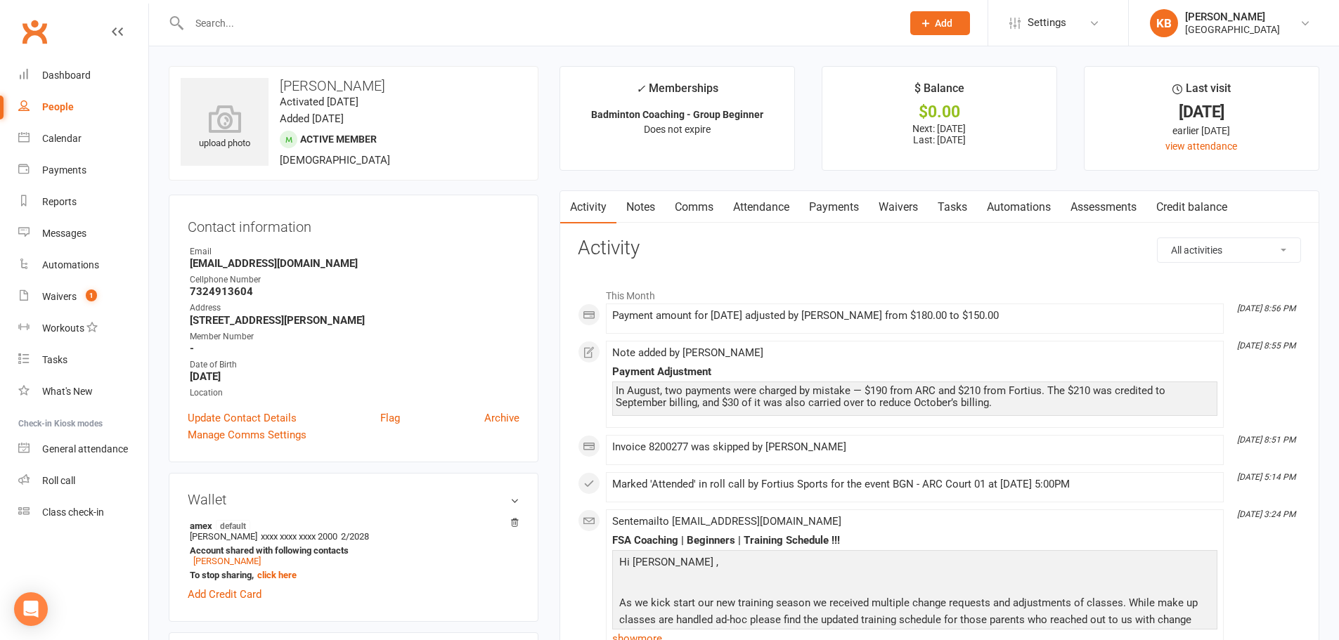
click at [839, 195] on link "Payments" at bounding box center [834, 207] width 70 height 32
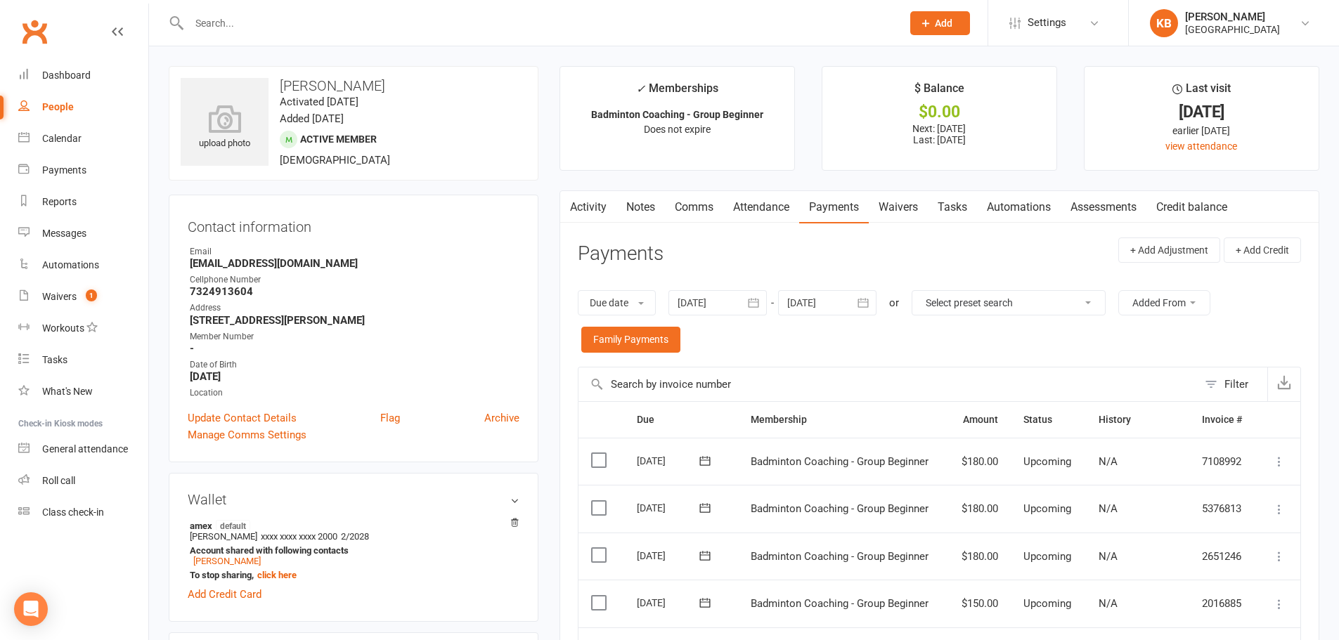
click at [238, 27] on input "text" at bounding box center [538, 23] width 707 height 20
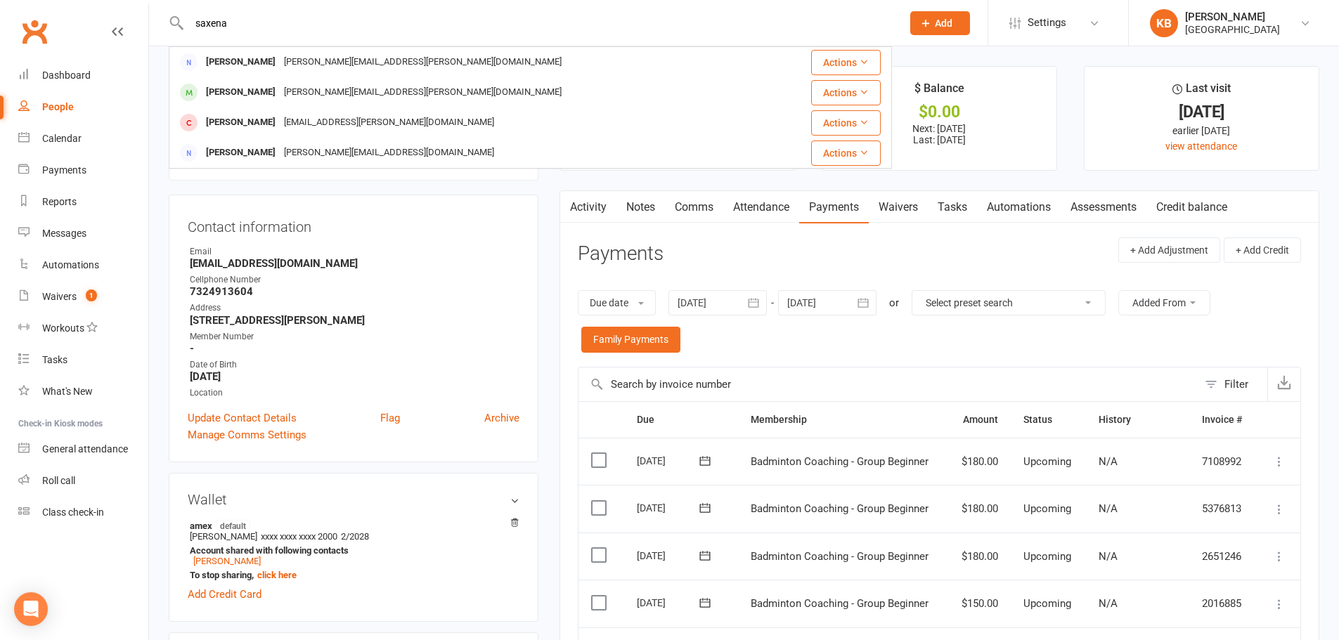
type input "saxena"
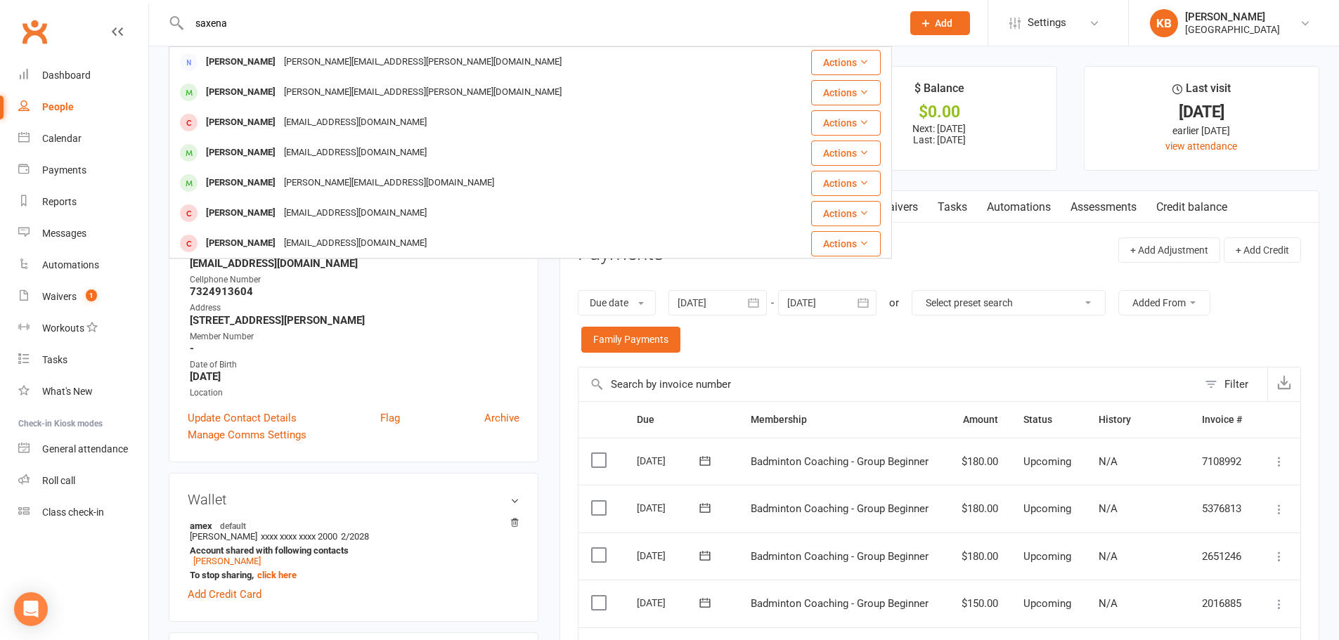
drag, startPoint x: 249, startPoint y: 15, endPoint x: 182, endPoint y: 33, distance: 69.9
click at [182, 33] on div "saxena Neerav Saxena NEERAV.SAXENA@GMAIL.COM Actions Parul Saxena NEERAV.SAXENA…" at bounding box center [530, 23] width 723 height 46
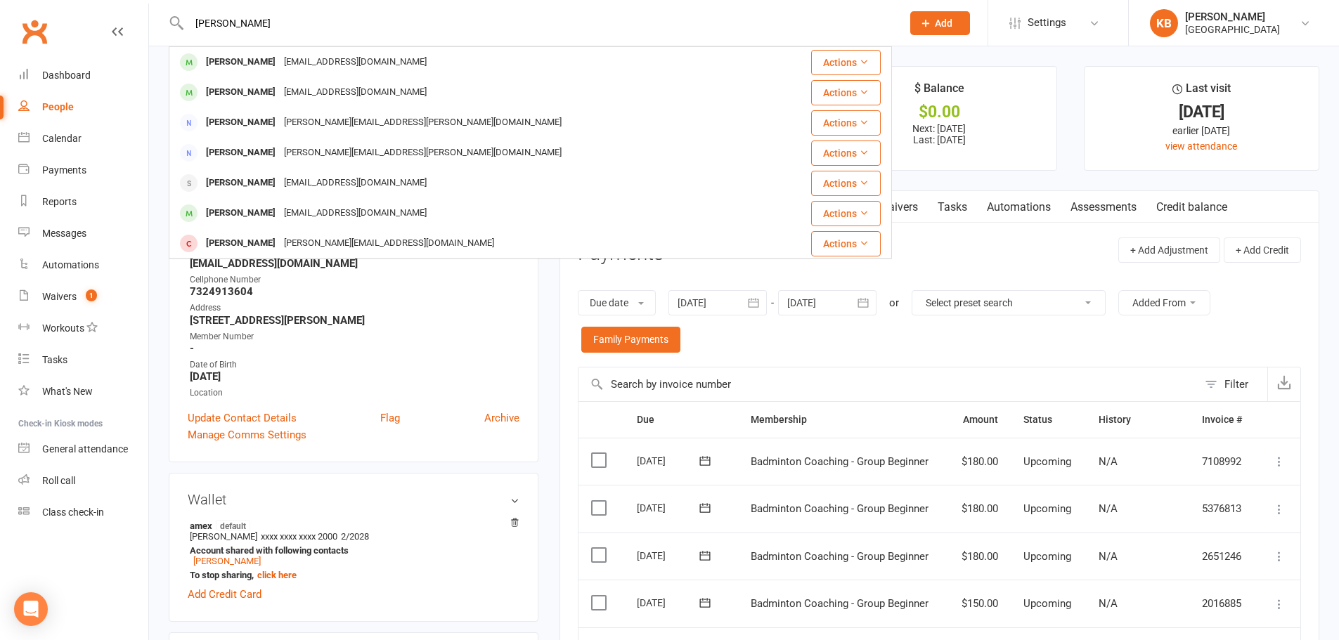
type input "aanya"
drag, startPoint x: 238, startPoint y: 22, endPoint x: 176, endPoint y: 20, distance: 61.2
click at [176, 20] on div "aanya Aanya Manu manu369@gmail.com Actions Aanya Velupalli someshvelupalli@gmai…" at bounding box center [530, 23] width 723 height 46
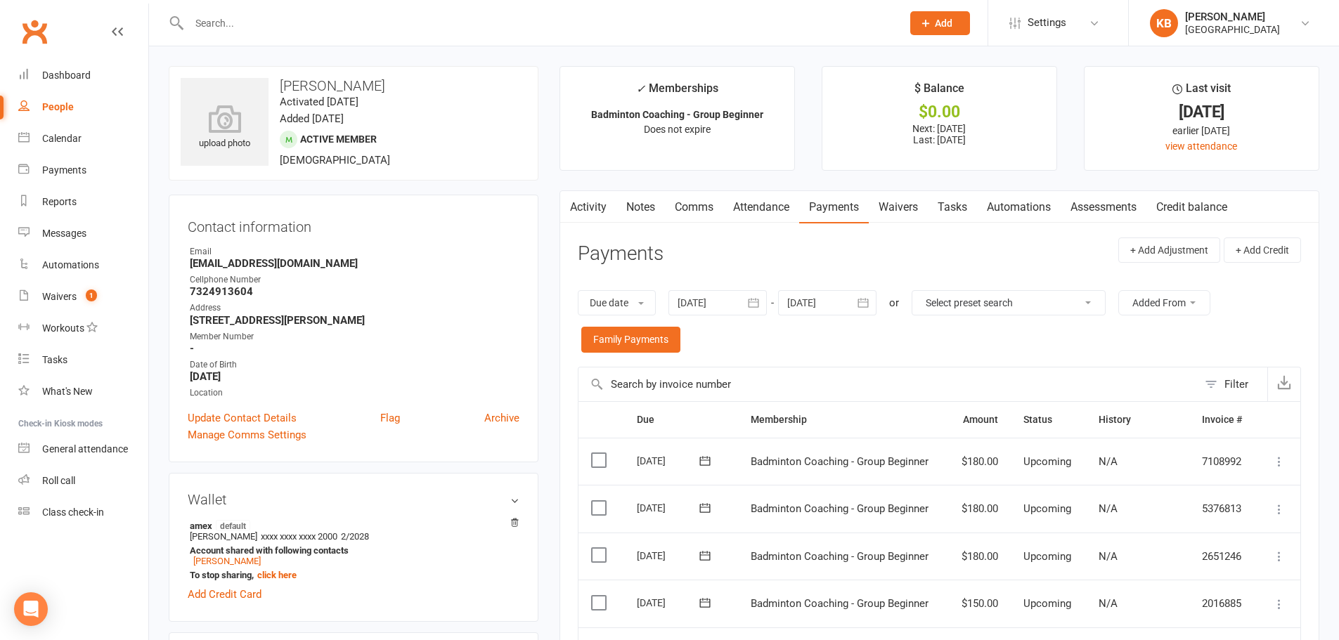
paste input "[PERSON_NAME]"
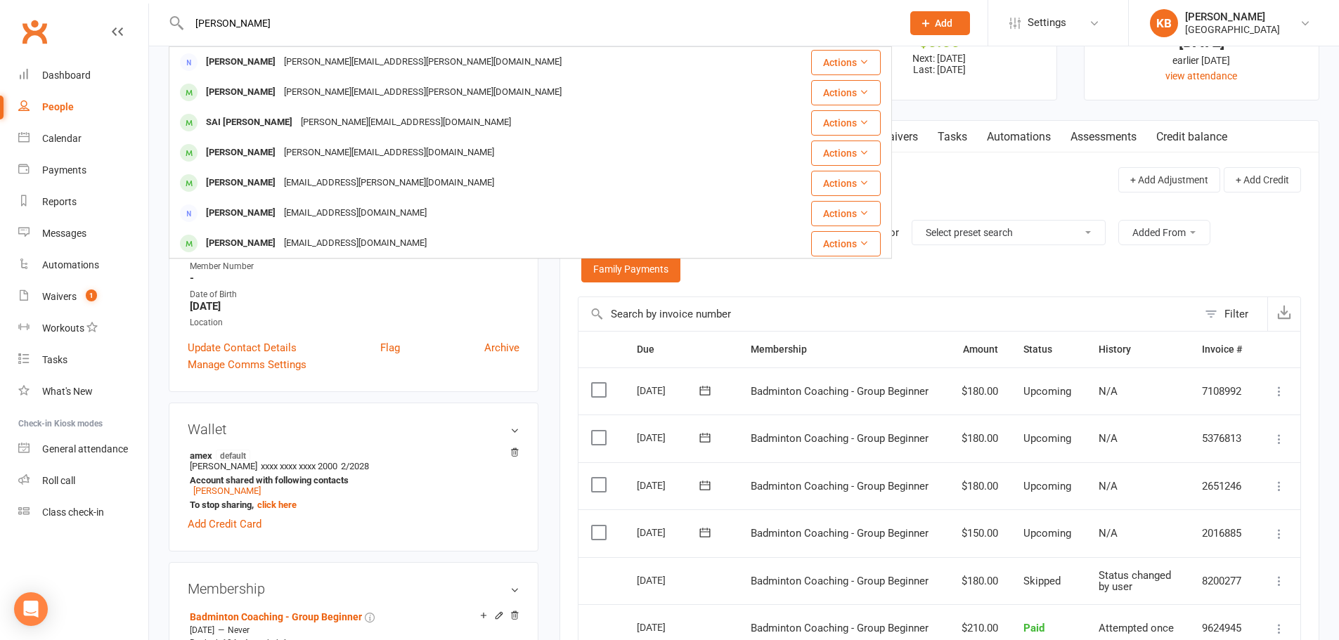
type input "[PERSON_NAME]"
drag, startPoint x: 276, startPoint y: 18, endPoint x: 174, endPoint y: 32, distance: 102.9
click at [174, 32] on div "Anaya Saxena Neerav Saxena NEERAV.SAXENA@GMAIL.COM Actions Parul Saxena NEERAV.…" at bounding box center [530, 23] width 723 height 46
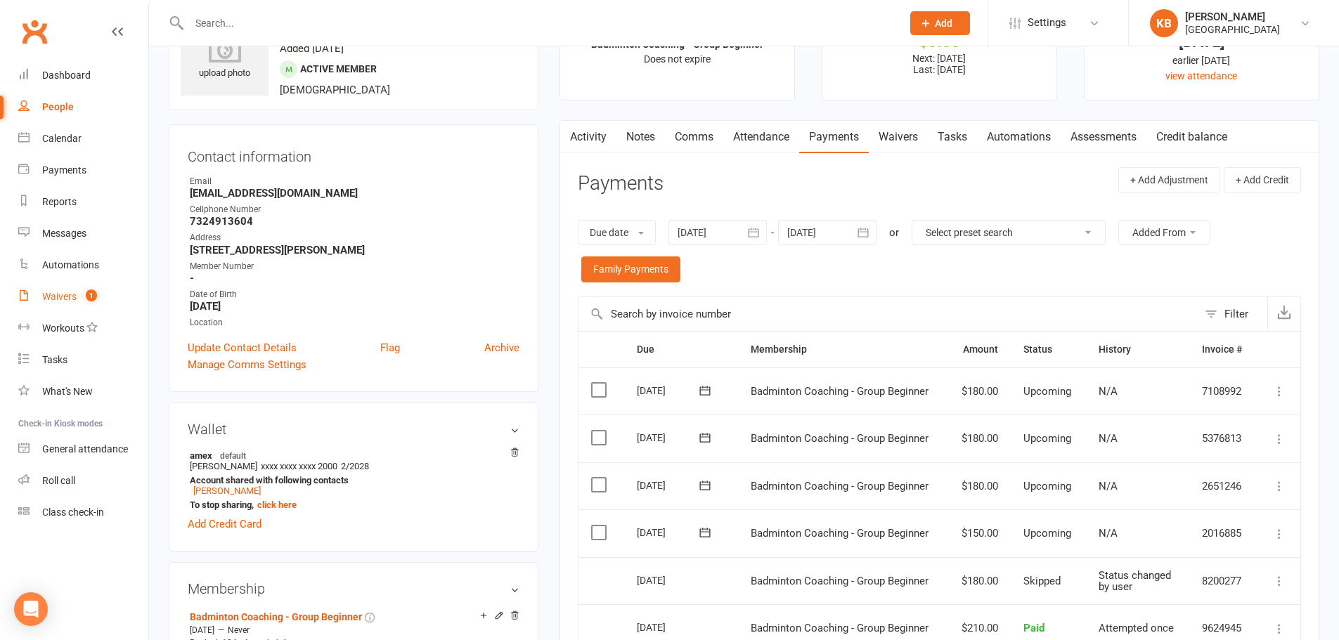
click at [63, 295] on div "Waivers" at bounding box center [59, 296] width 34 height 11
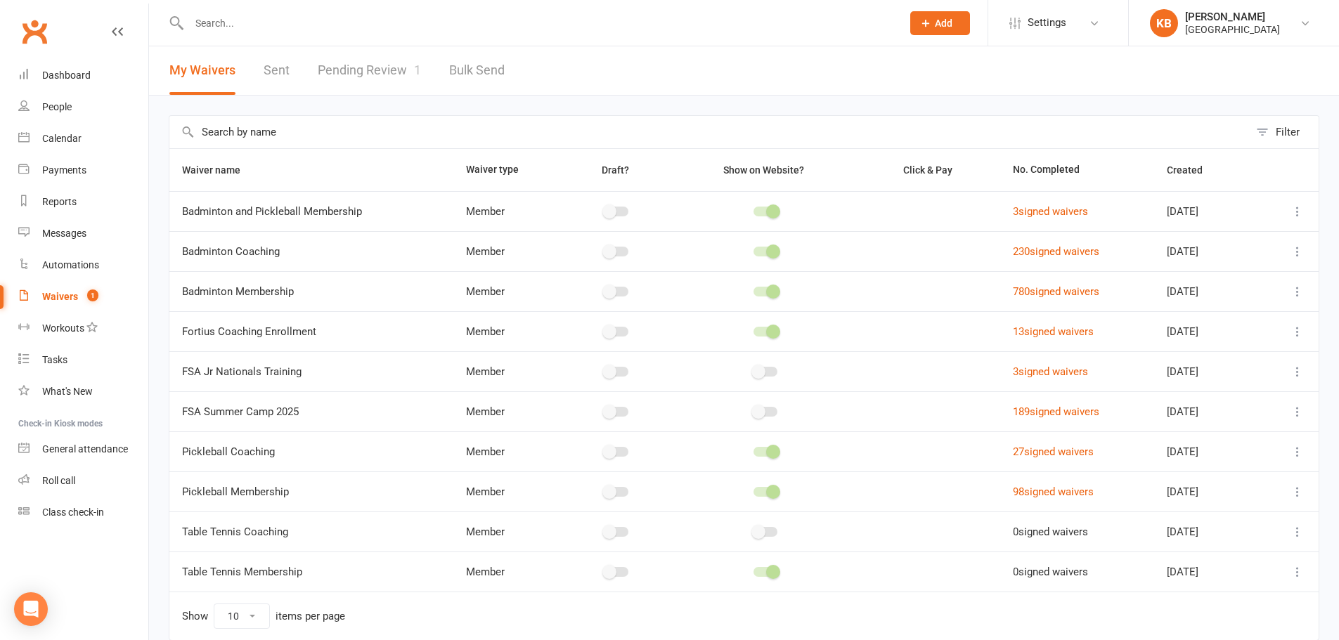
click at [328, 61] on link "Pending Review 1" at bounding box center [369, 70] width 103 height 48
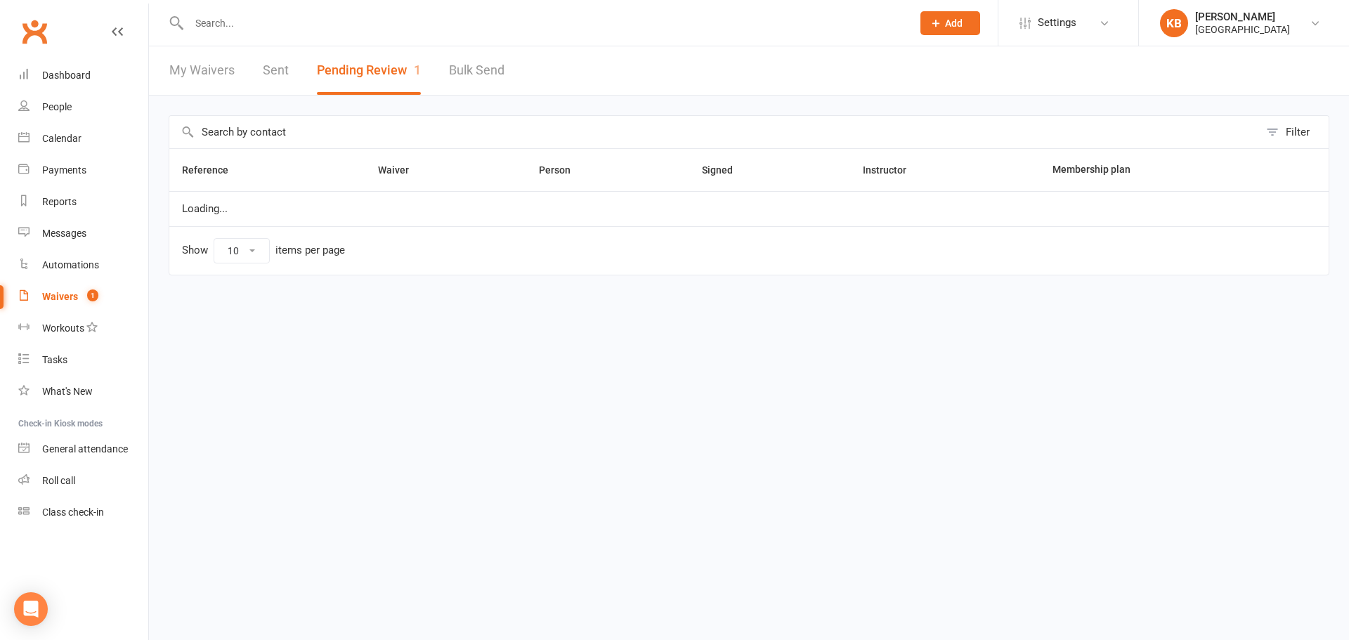
select select "100"
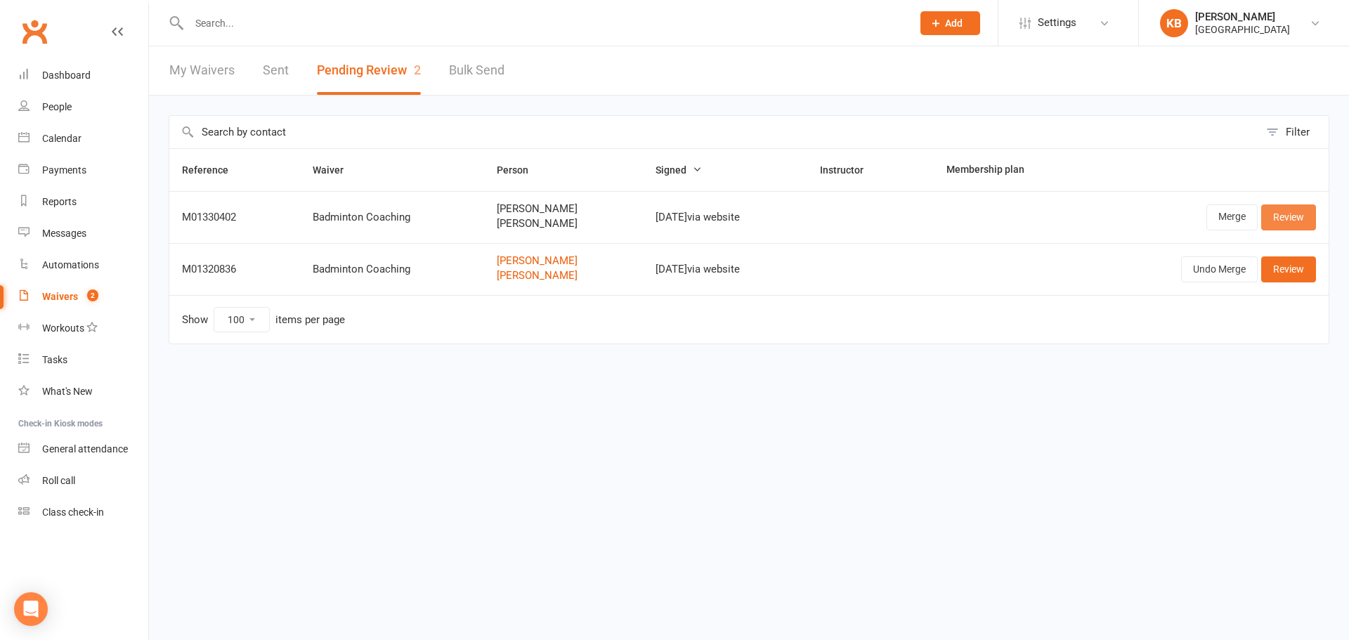
click at [1275, 219] on link "Review" at bounding box center [1288, 216] width 55 height 25
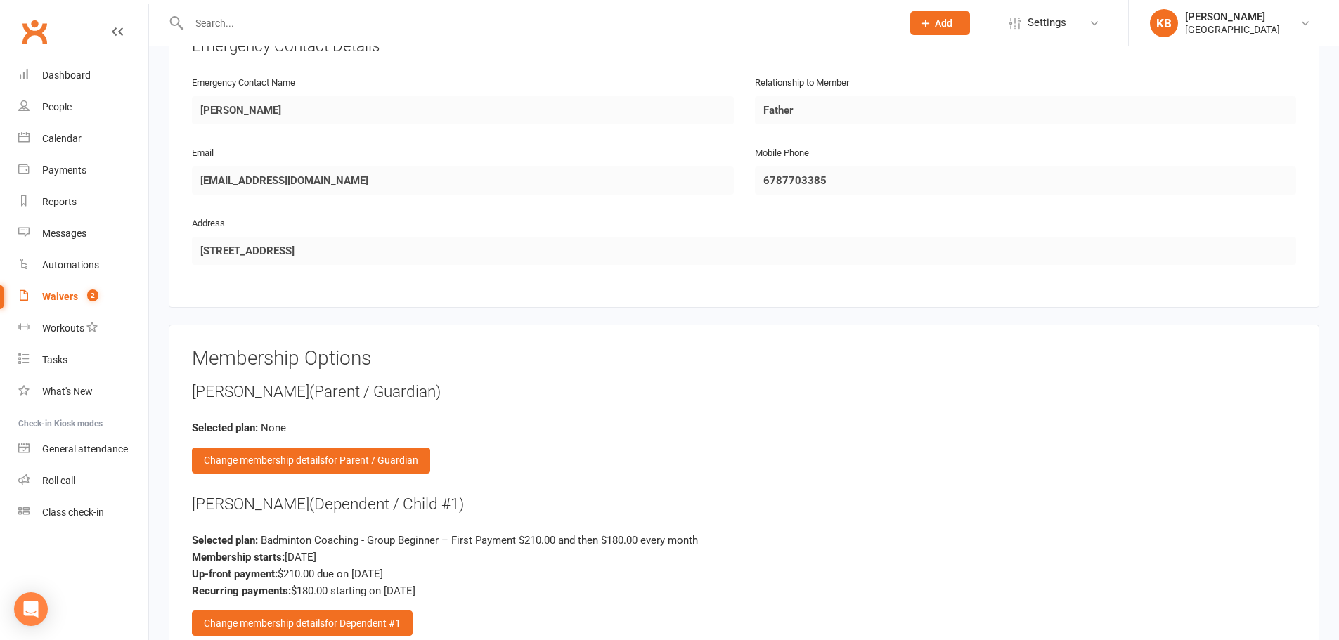
scroll to position [1335, 0]
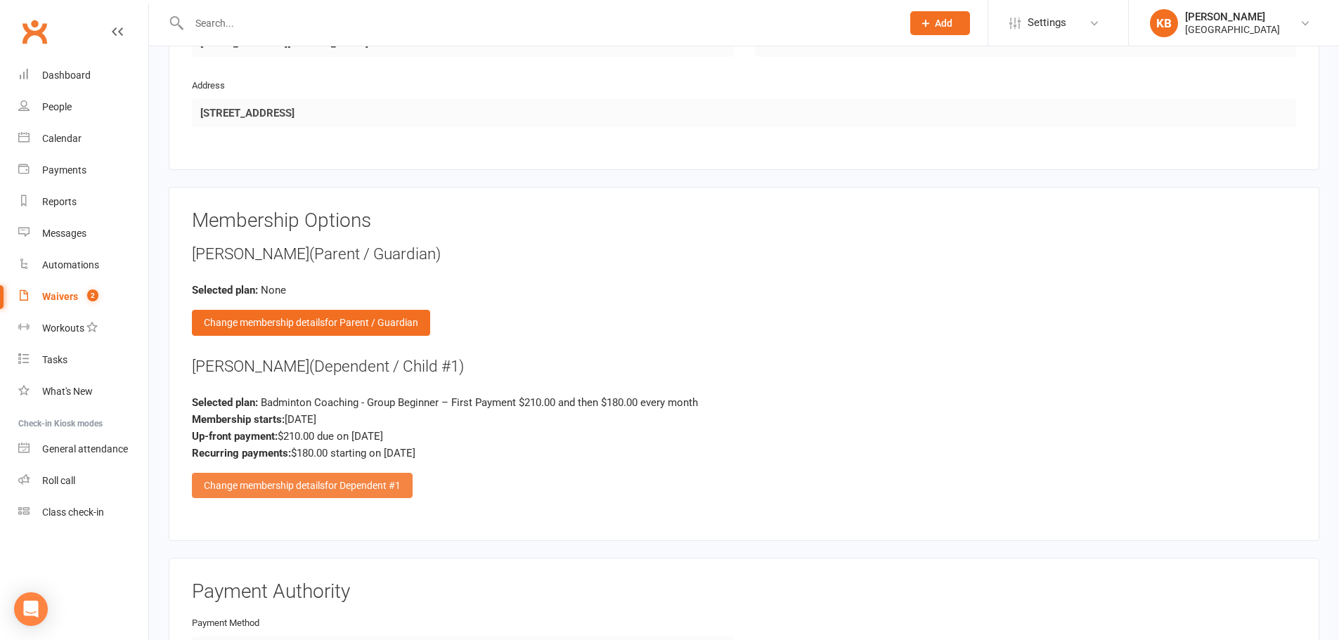
click at [319, 484] on div "Change membership details for Dependent #1" at bounding box center [302, 485] width 221 height 25
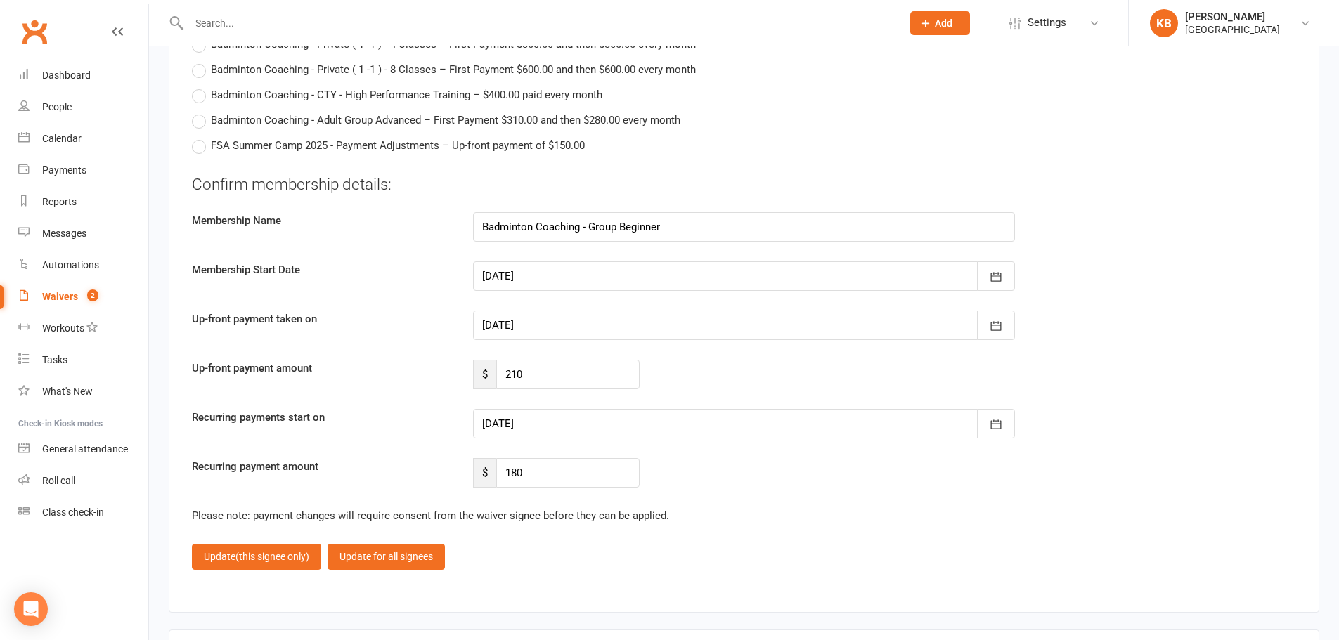
scroll to position [3162, 0]
click at [538, 370] on input "210" at bounding box center [567, 374] width 143 height 30
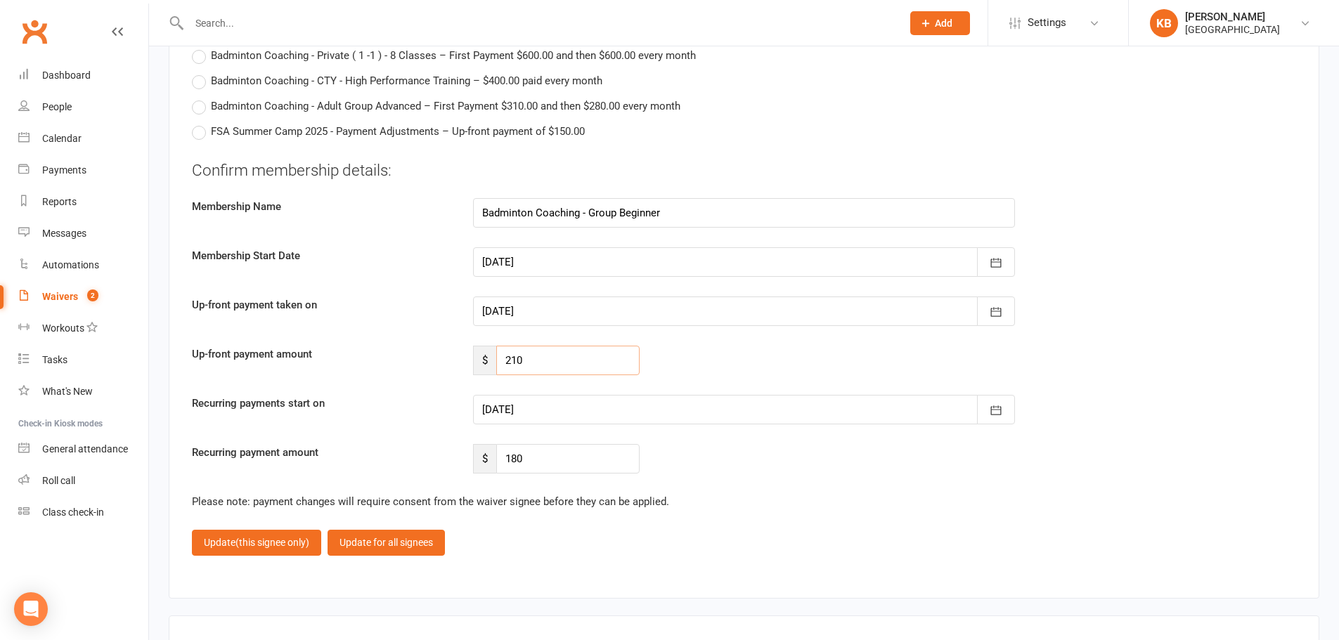
scroll to position [3155, 0]
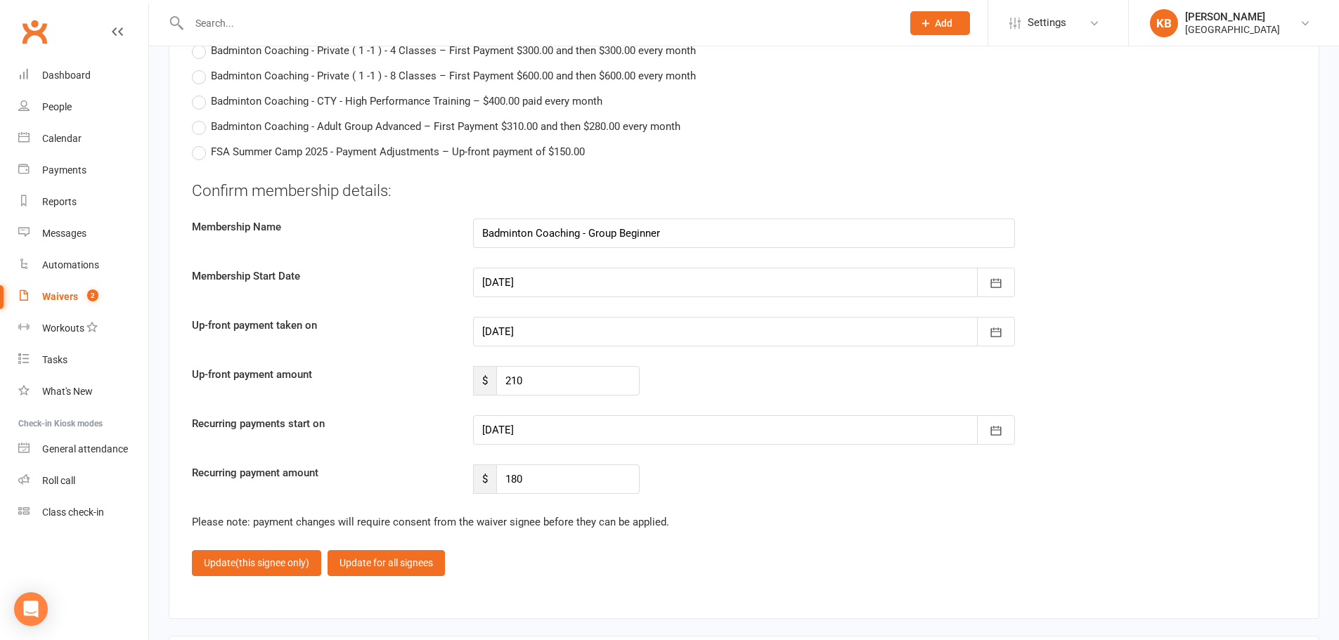
click at [704, 502] on fieldset "Confirm membership details: Membership Name Badminton Coaching - Group Beginner…" at bounding box center [744, 378] width 1104 height 396
click at [562, 381] on input "210" at bounding box center [567, 381] width 143 height 30
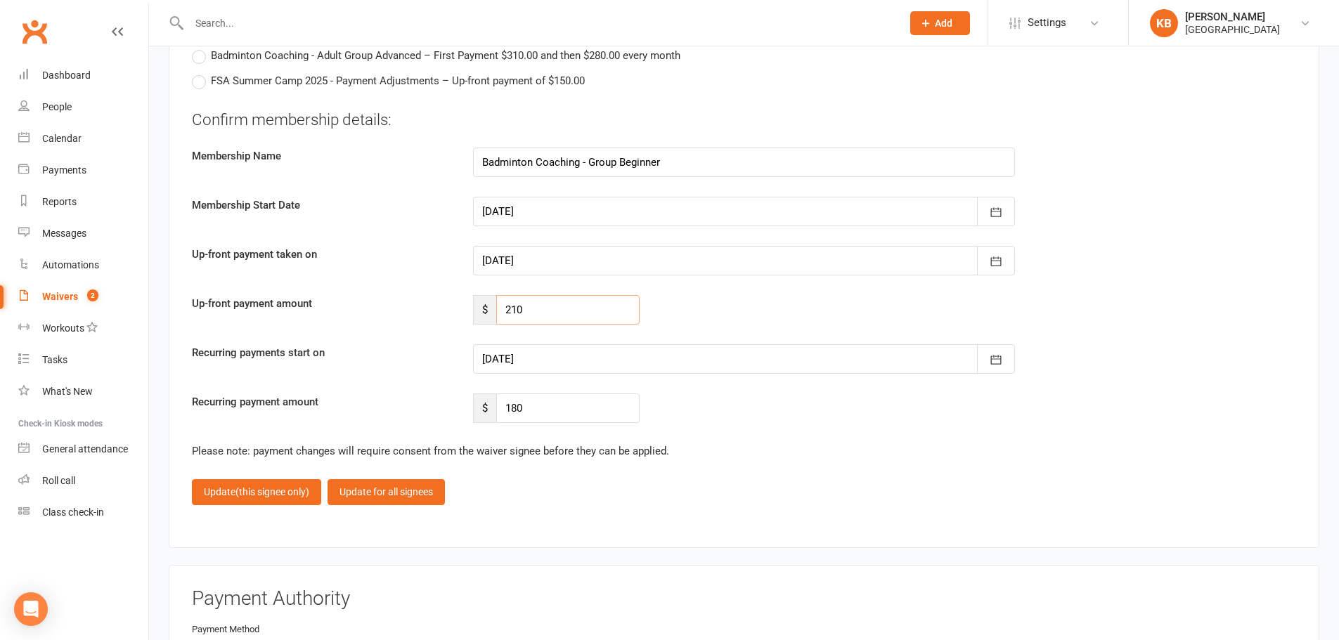
scroll to position [3232, 0]
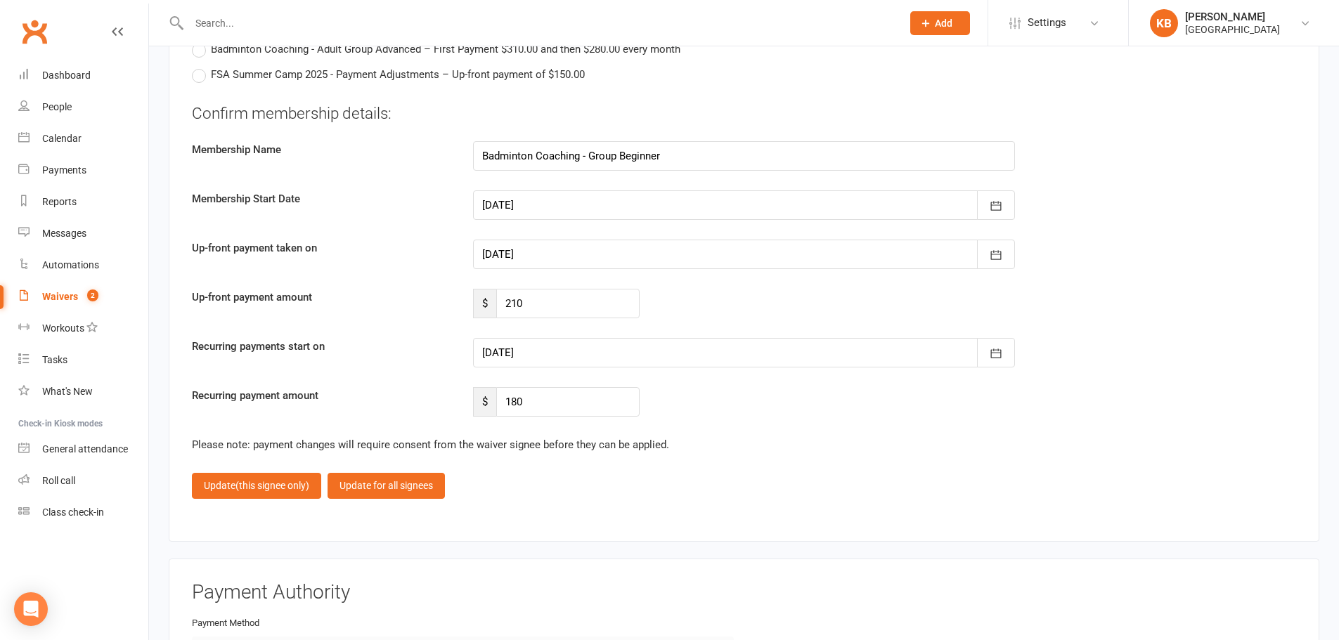
click at [577, 354] on div at bounding box center [744, 353] width 542 height 30
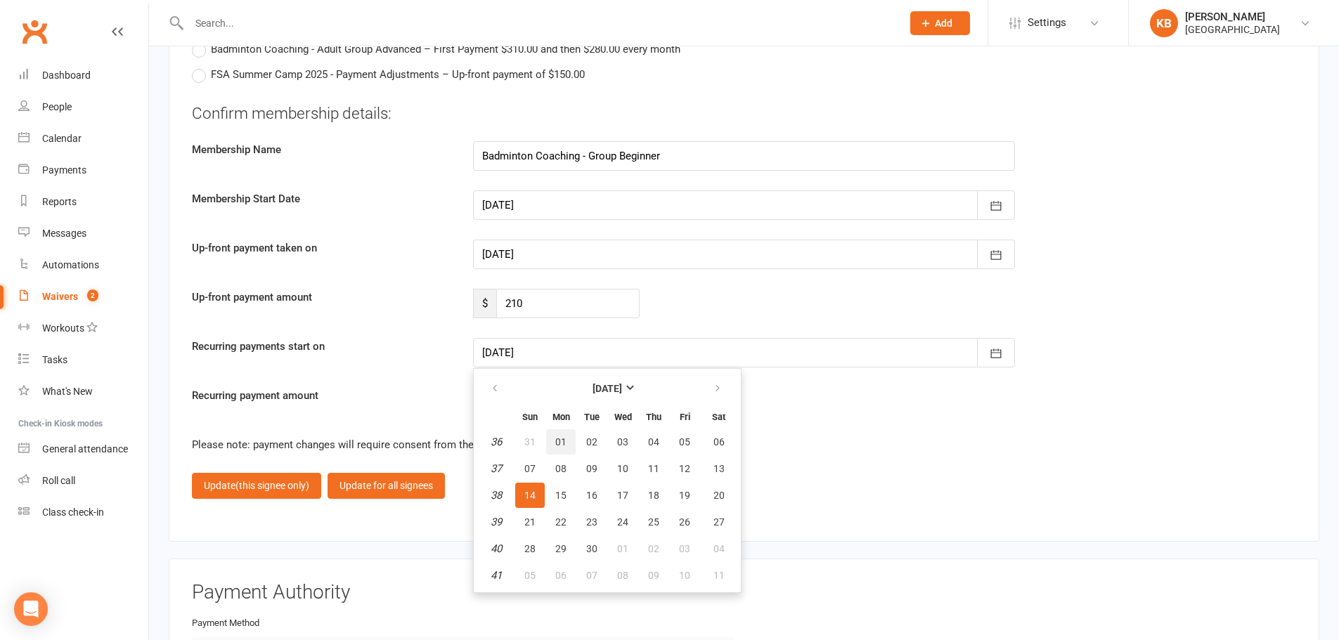
click at [566, 448] on button "01" at bounding box center [561, 441] width 30 height 25
type input "01 Sep 2025"
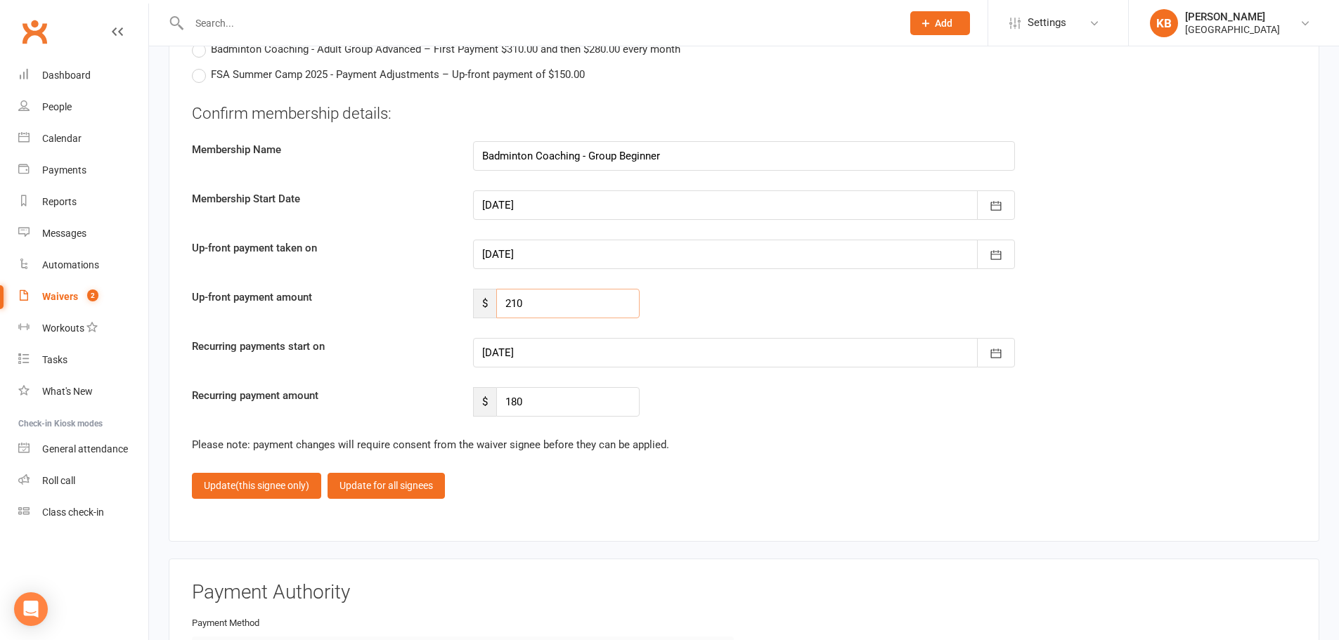
click at [594, 305] on input "210" at bounding box center [567, 304] width 143 height 30
type input "2"
click at [622, 349] on div at bounding box center [744, 353] width 542 height 30
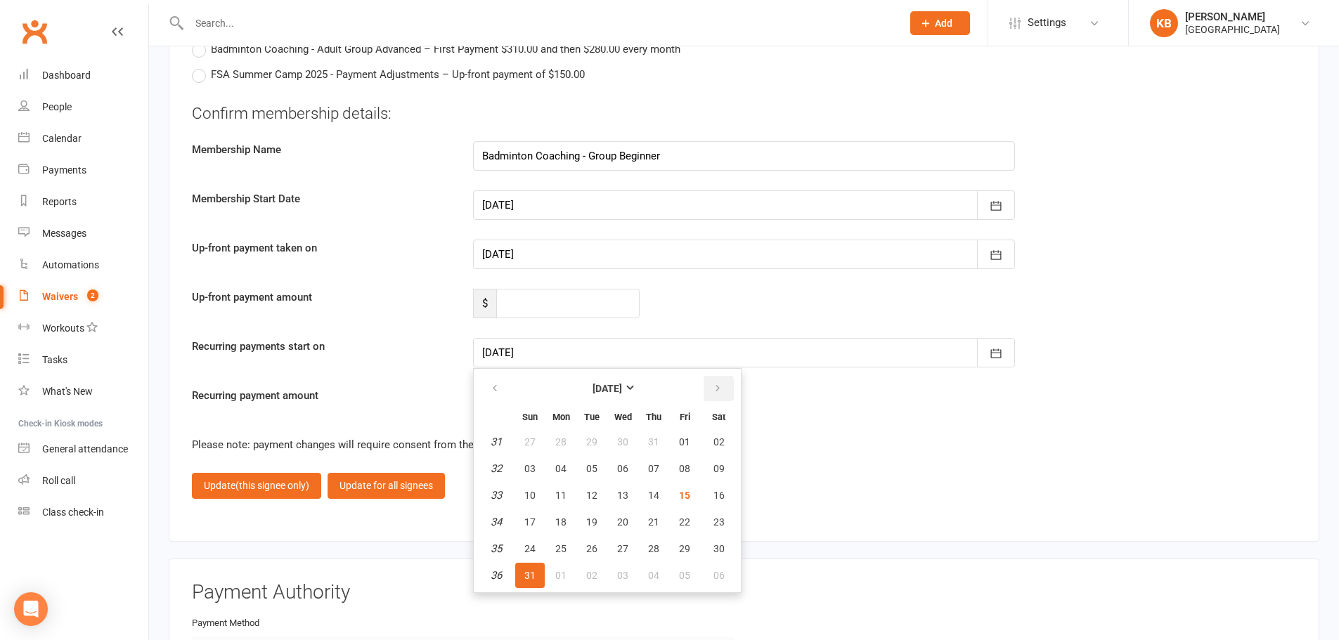
click at [717, 387] on icon "button" at bounding box center [718, 388] width 10 height 11
click at [789, 414] on div "Recurring payment amount $ 180" at bounding box center [743, 402] width 1125 height 30
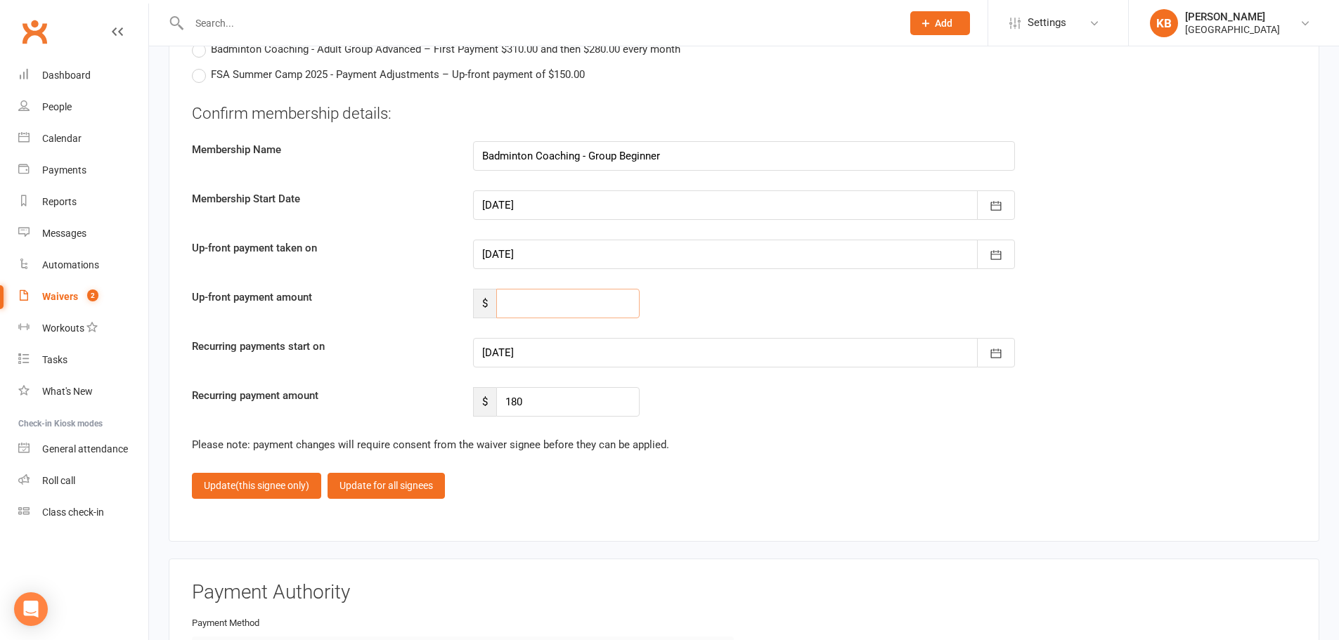
click at [576, 304] on input "number" at bounding box center [567, 304] width 143 height 30
type input "120"
click at [666, 415] on div "Recurring payment amount $ 180" at bounding box center [743, 402] width 1125 height 30
click at [669, 349] on div at bounding box center [744, 353] width 542 height 30
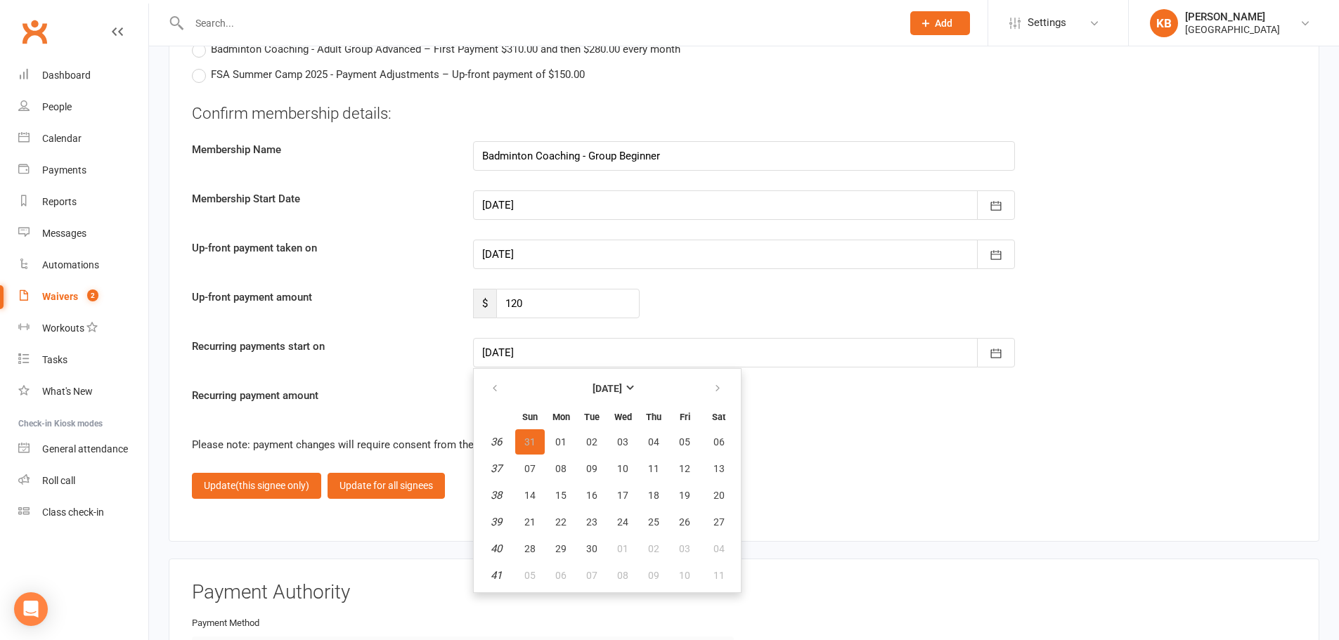
click at [537, 439] on button "31" at bounding box center [530, 441] width 30 height 25
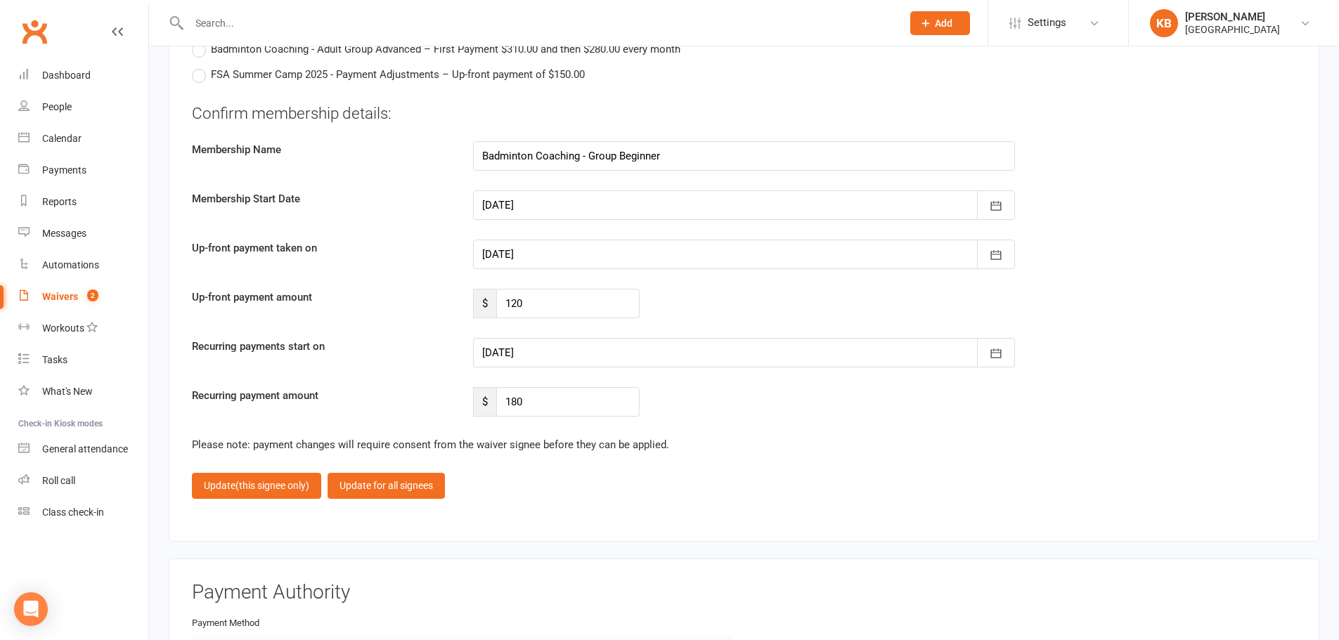
click at [671, 353] on div at bounding box center [744, 353] width 542 height 30
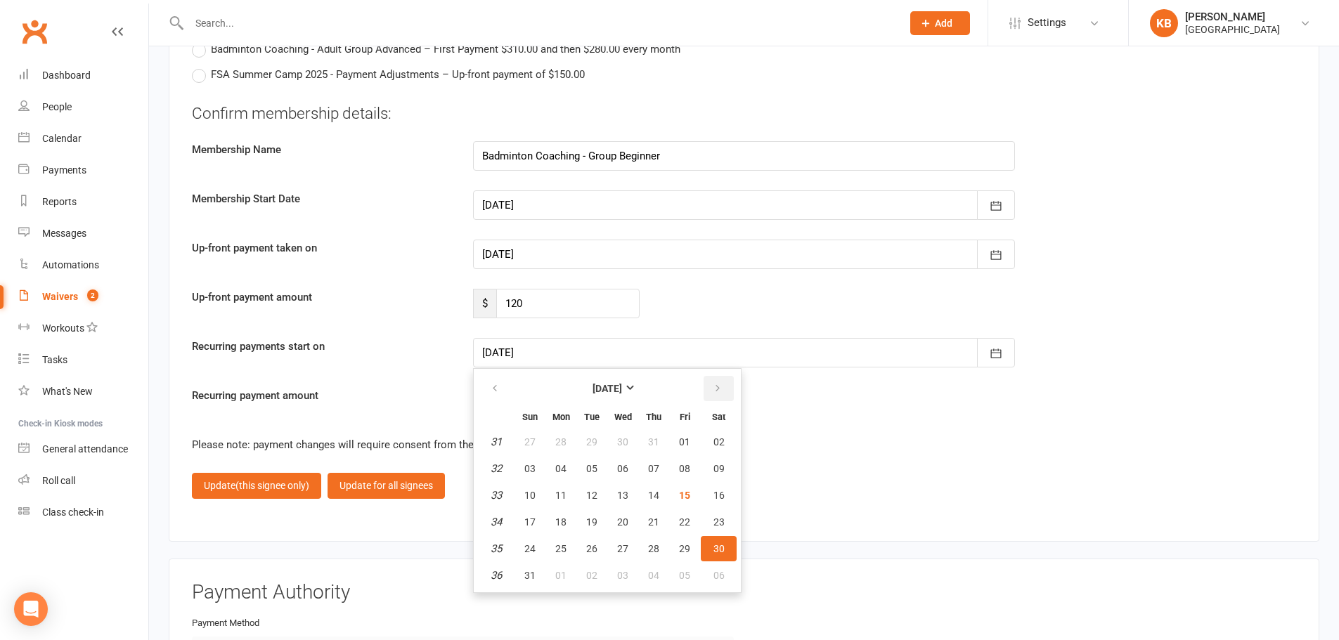
click at [719, 389] on icon "button" at bounding box center [718, 388] width 10 height 11
click at [555, 440] on span "01" at bounding box center [560, 441] width 11 height 11
type input "01 Sep 2025"
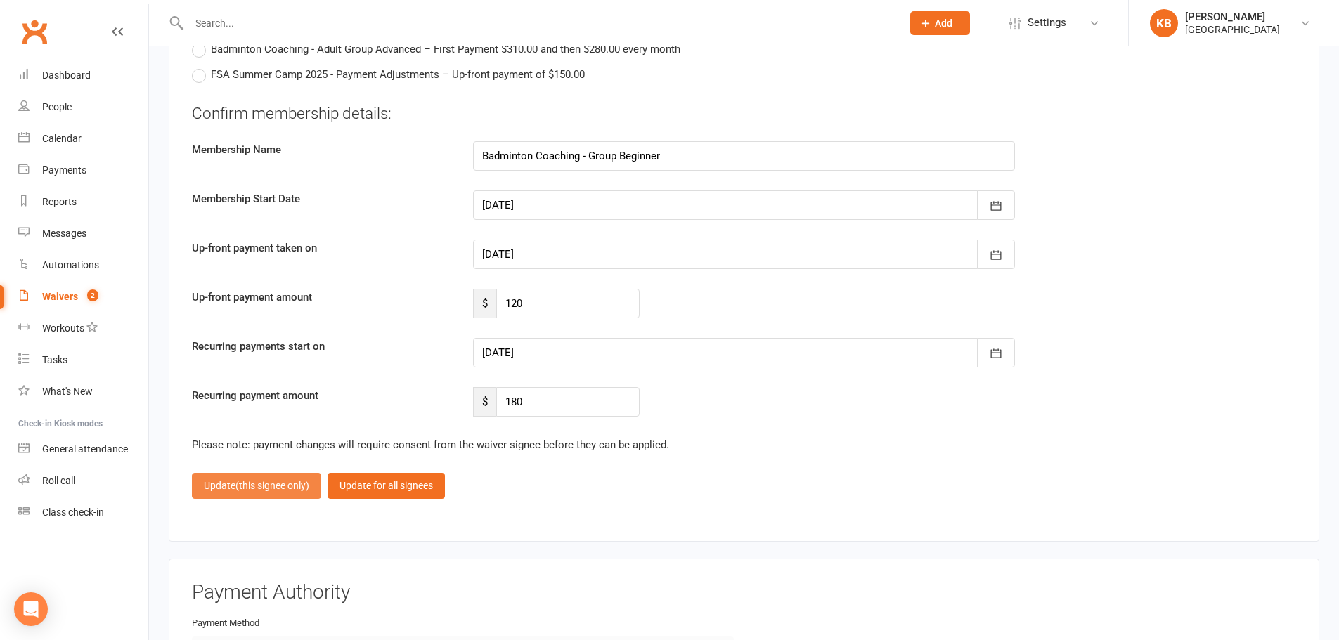
click at [297, 490] on span "(this signee only)" at bounding box center [272, 485] width 74 height 11
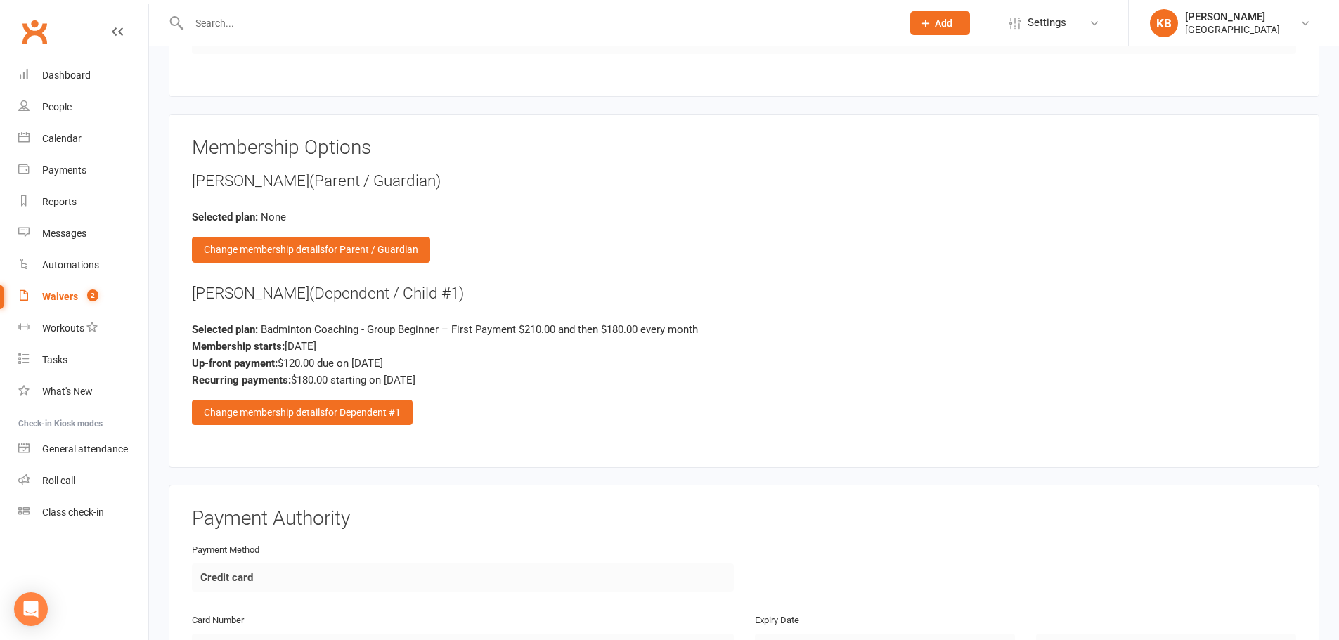
scroll to position [1404, 0]
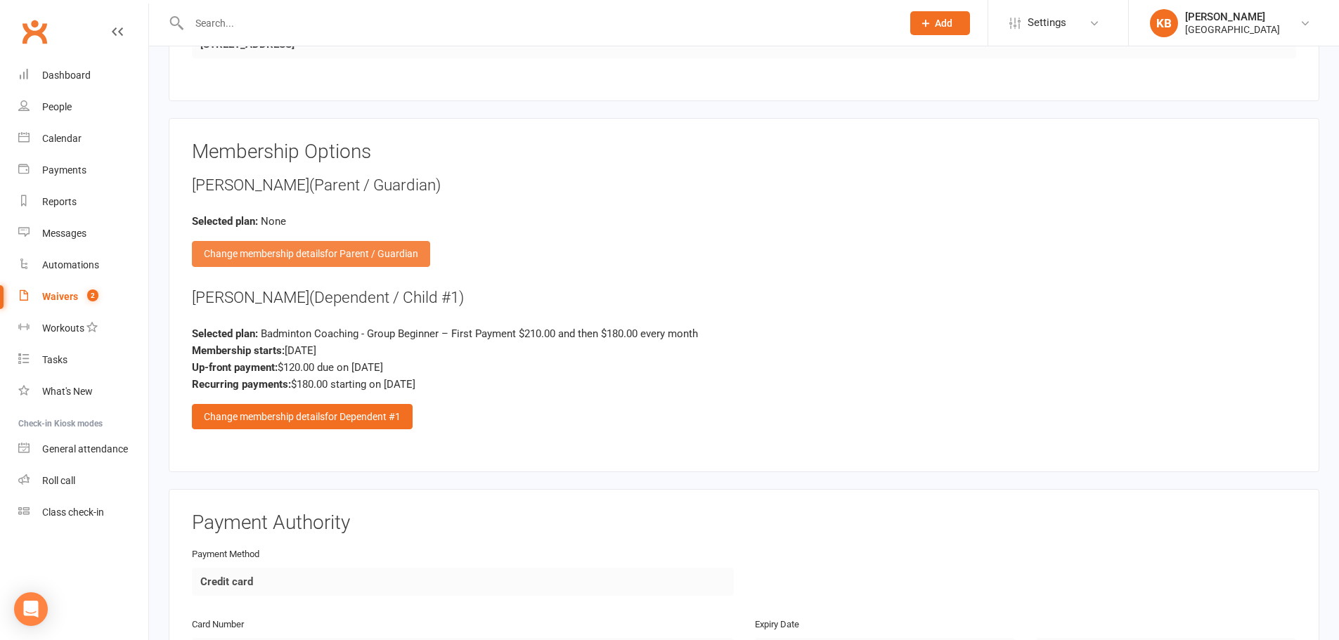
click at [398, 255] on span "for Parent / Guardian" at bounding box center [371, 253] width 93 height 11
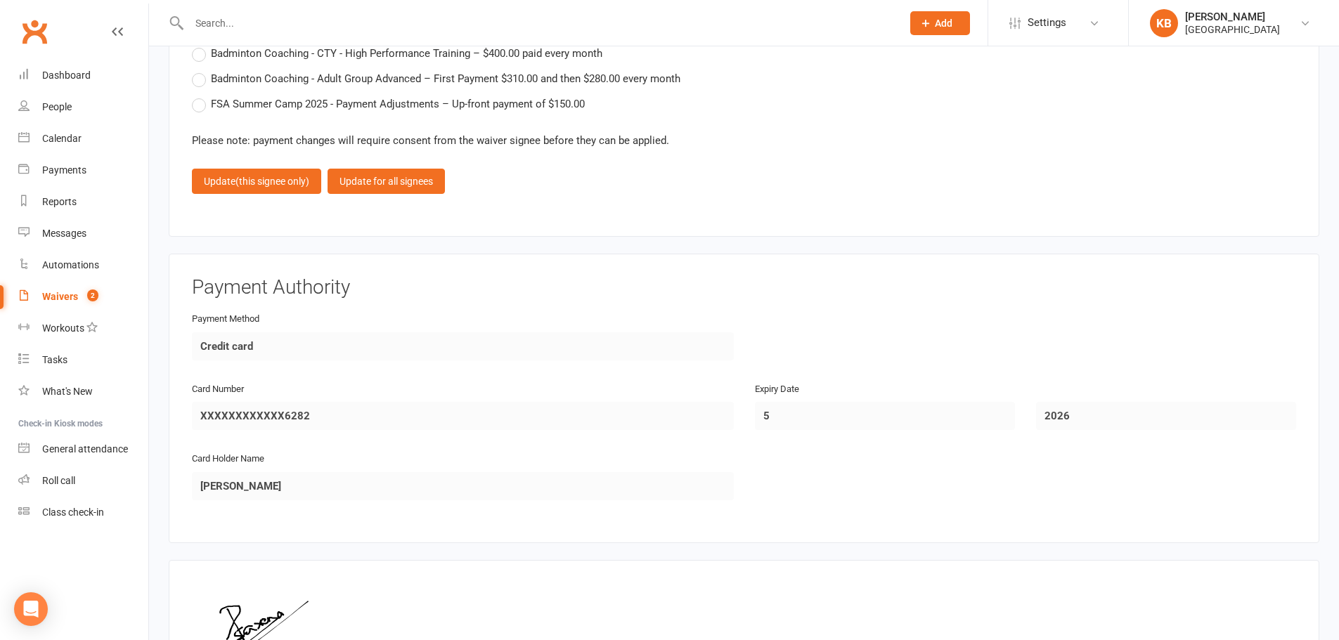
scroll to position [3355, 0]
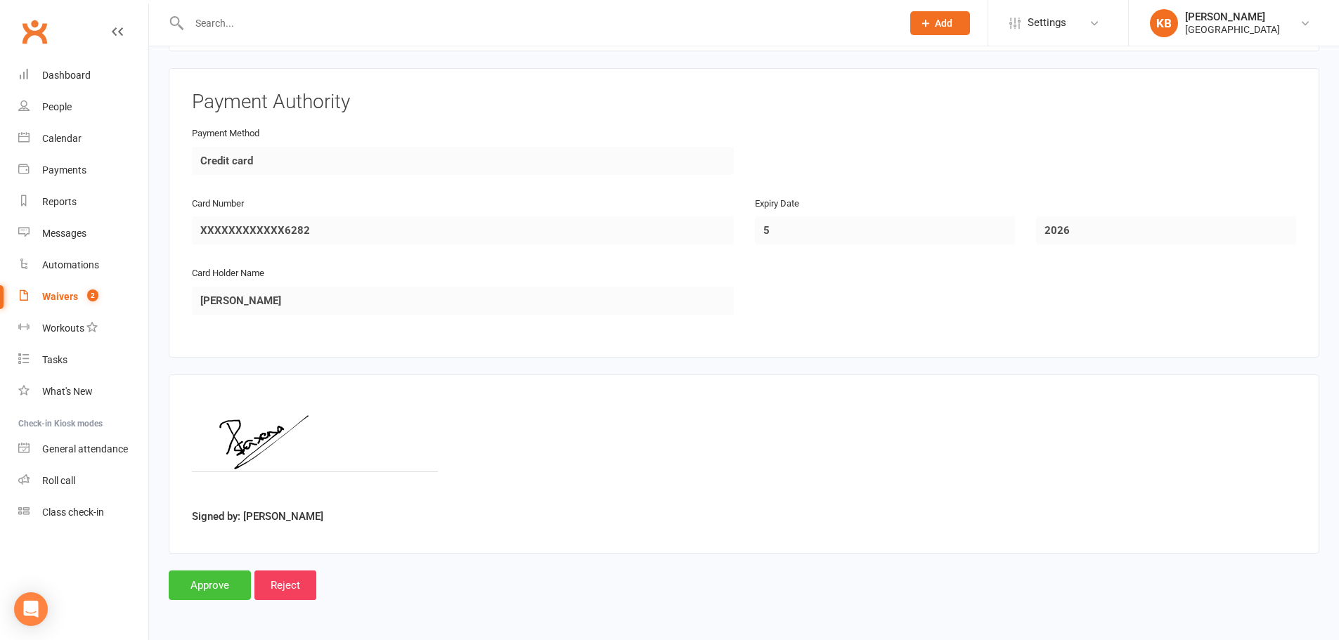
click at [222, 579] on input "Approve" at bounding box center [210, 586] width 82 height 30
click at [217, 586] on input "Approve" at bounding box center [210, 586] width 82 height 30
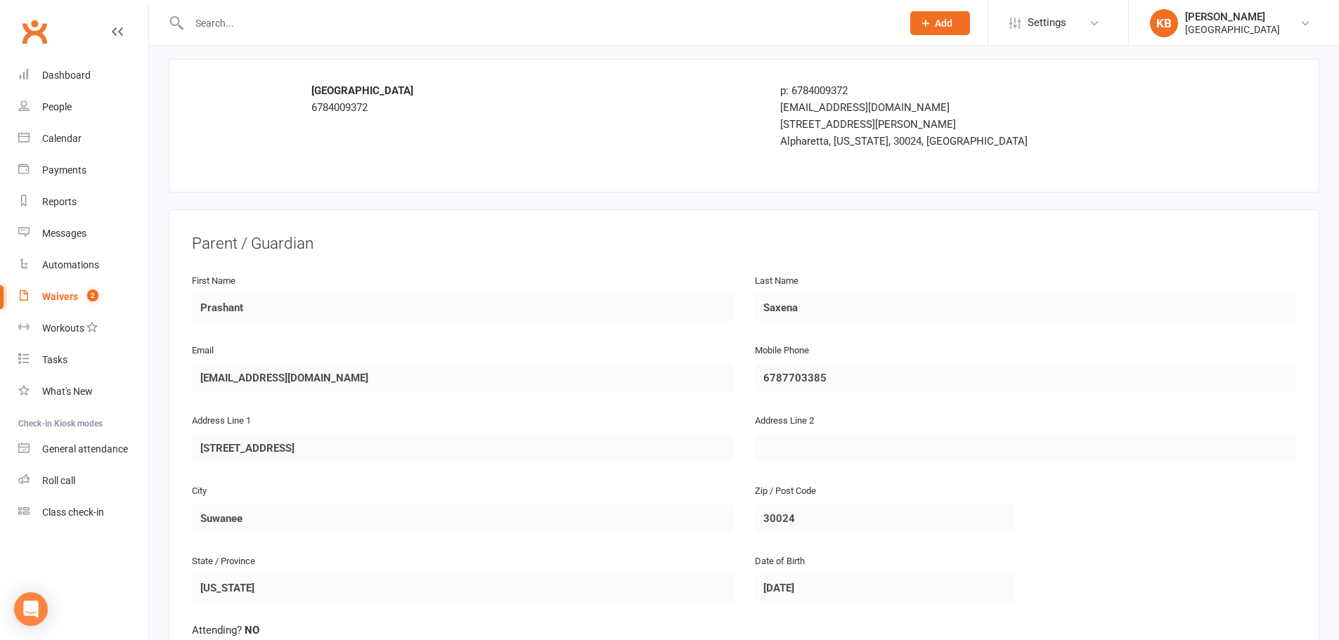
scroll to position [0, 0]
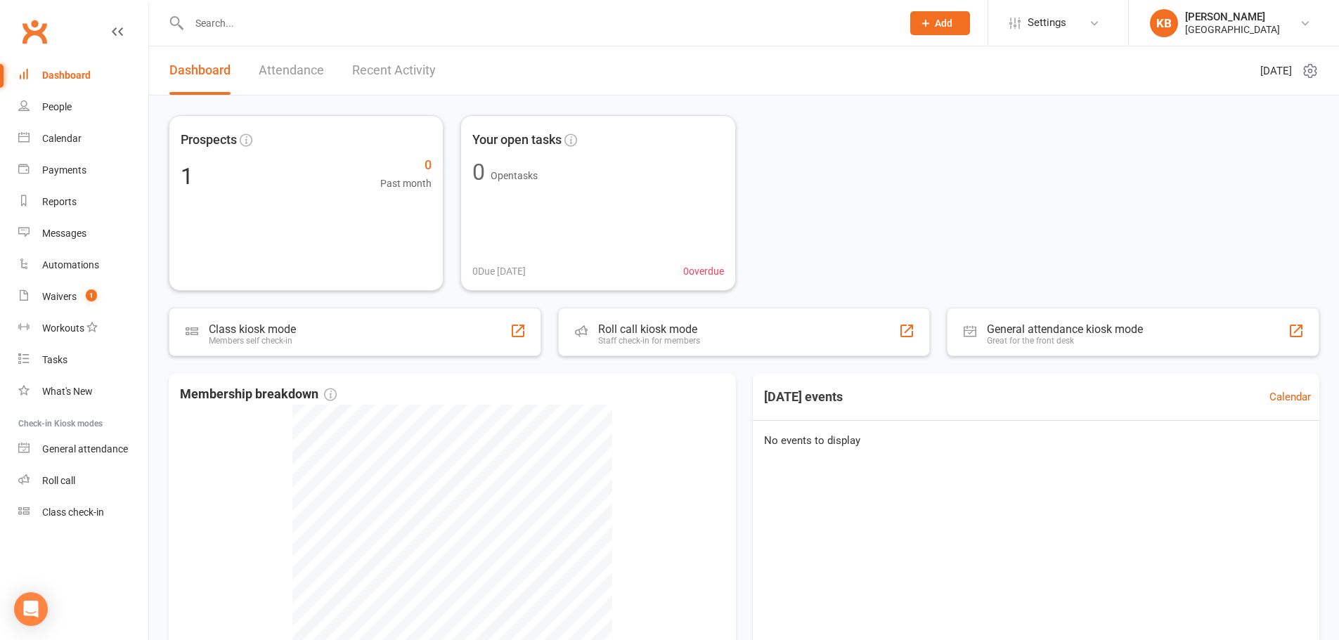
click at [297, 26] on input "text" at bounding box center [538, 23] width 707 height 20
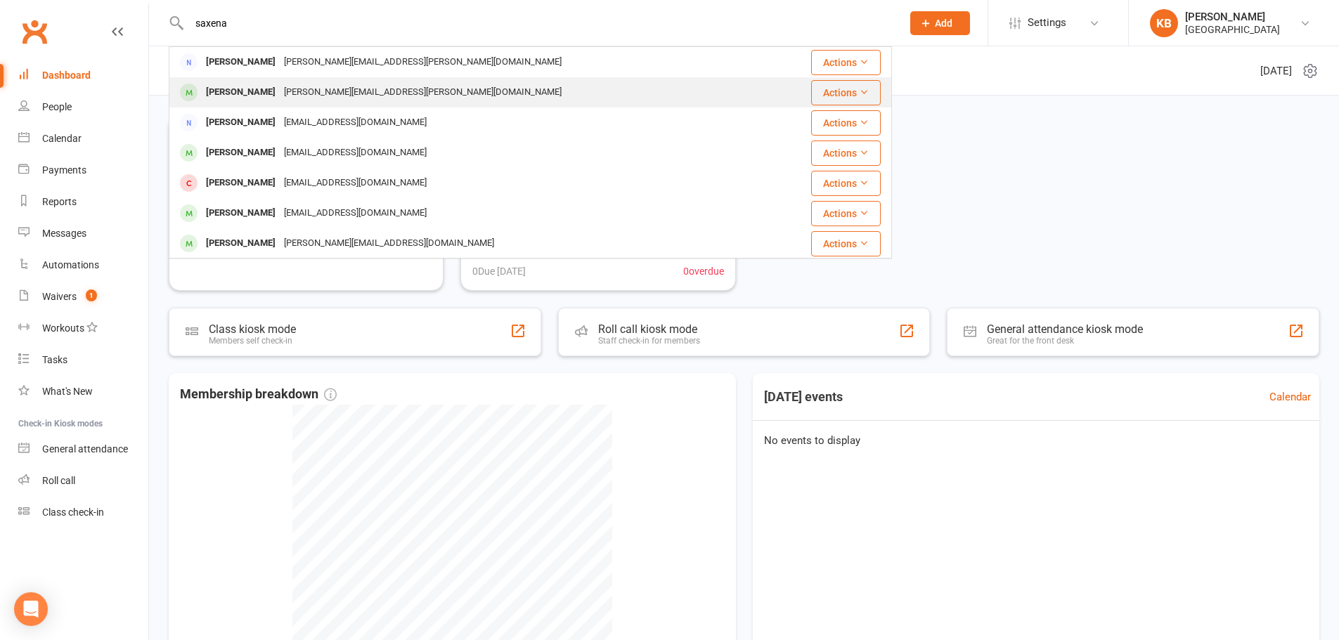
type input "saxena"
click at [378, 103] on div "Parul Saxena NEERAV.SAXENA@GMAIL.COM" at bounding box center [470, 92] width 600 height 29
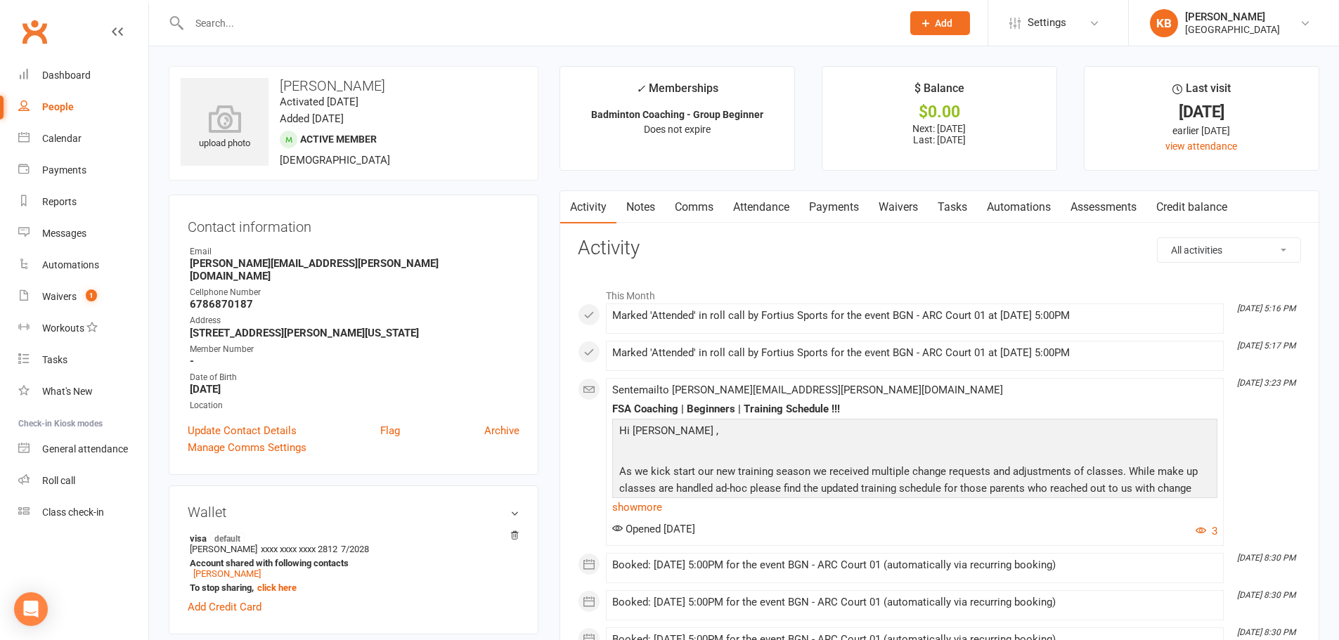
click at [333, 27] on input "text" at bounding box center [538, 23] width 707 height 20
click at [47, 290] on link "Waivers 1" at bounding box center [83, 297] width 130 height 32
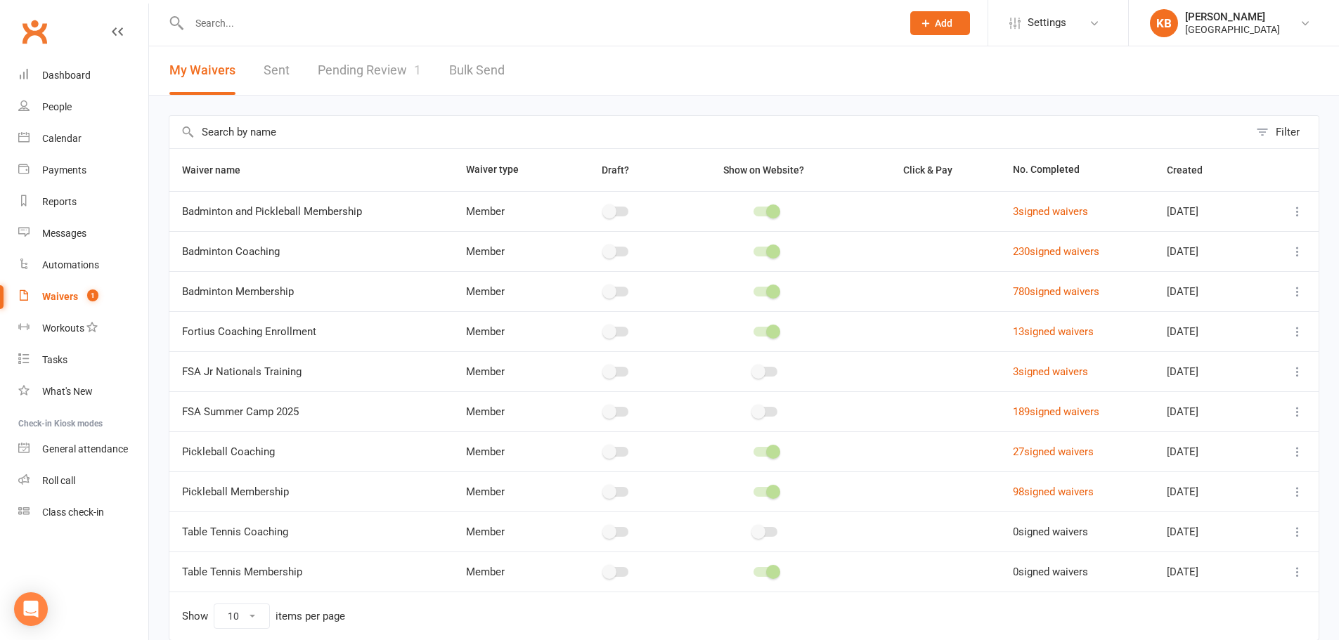
click at [275, 64] on link "Sent" at bounding box center [277, 70] width 26 height 48
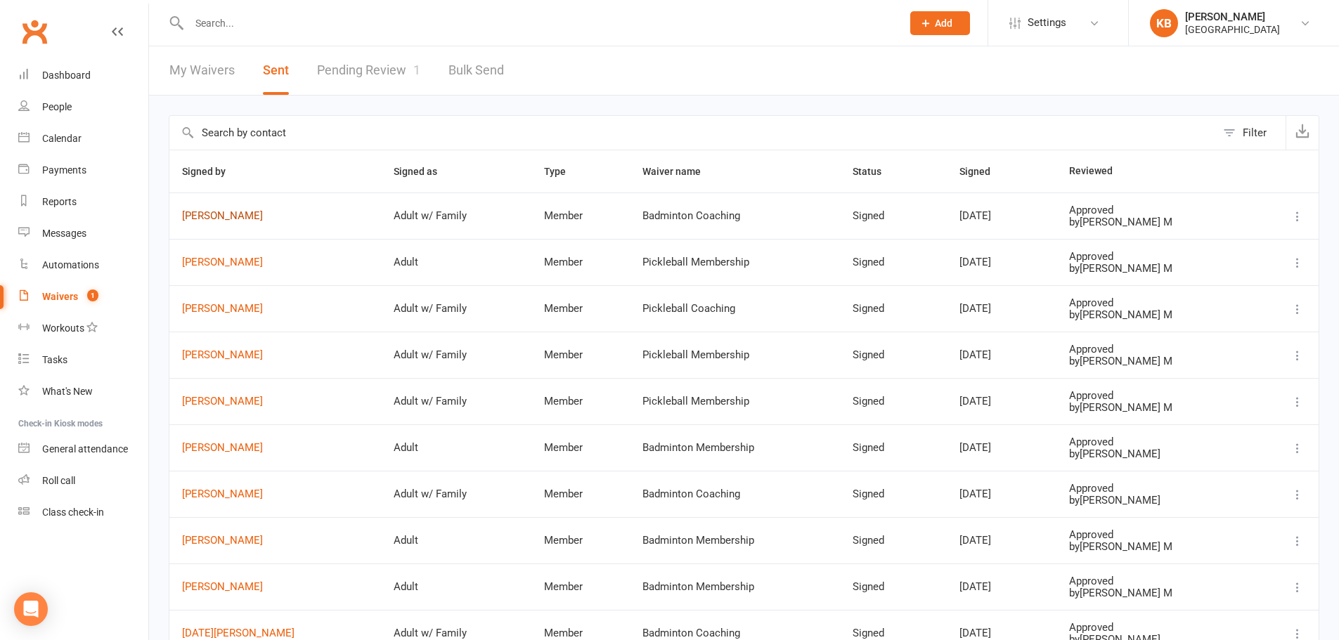
click at [219, 215] on link "[PERSON_NAME]" at bounding box center [275, 216] width 186 height 12
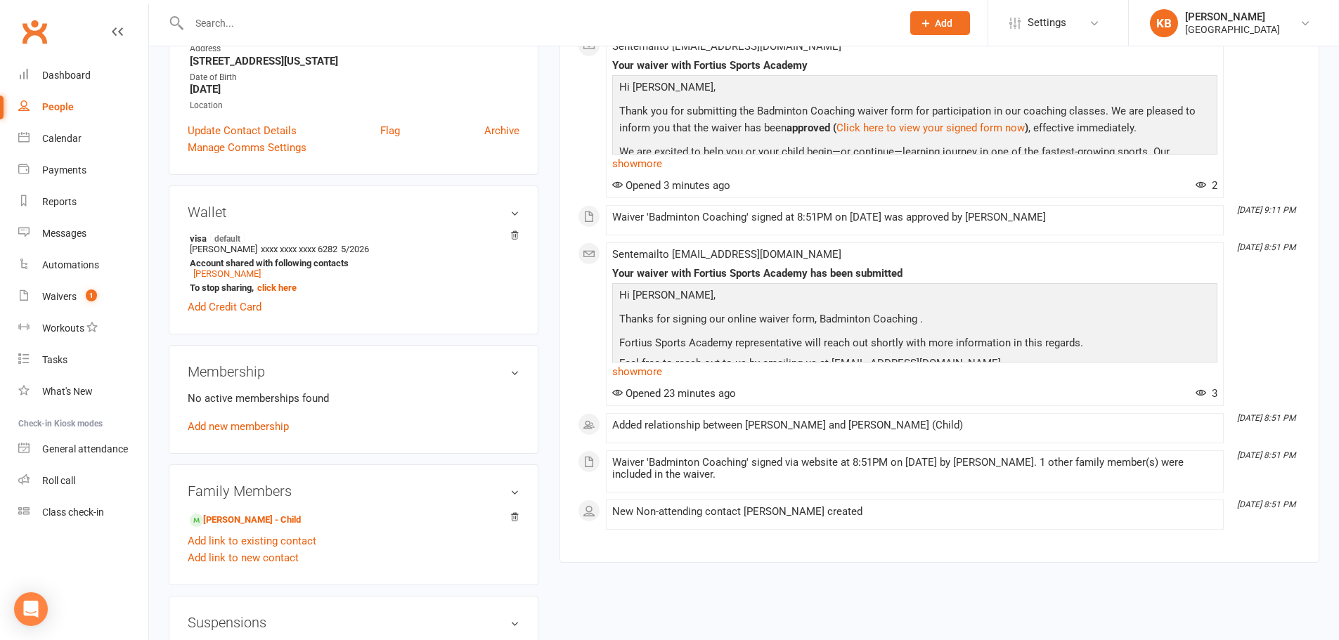
scroll to position [281, 0]
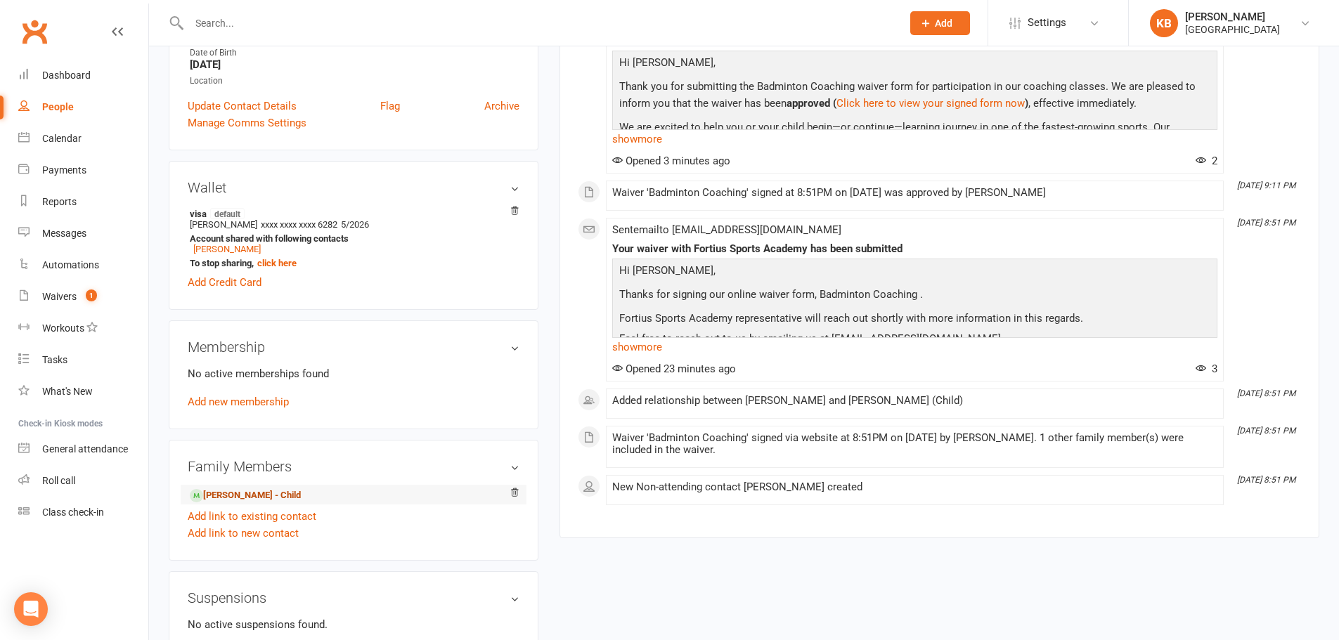
click at [231, 490] on link "Anaya Saxena - Child" at bounding box center [245, 495] width 111 height 15
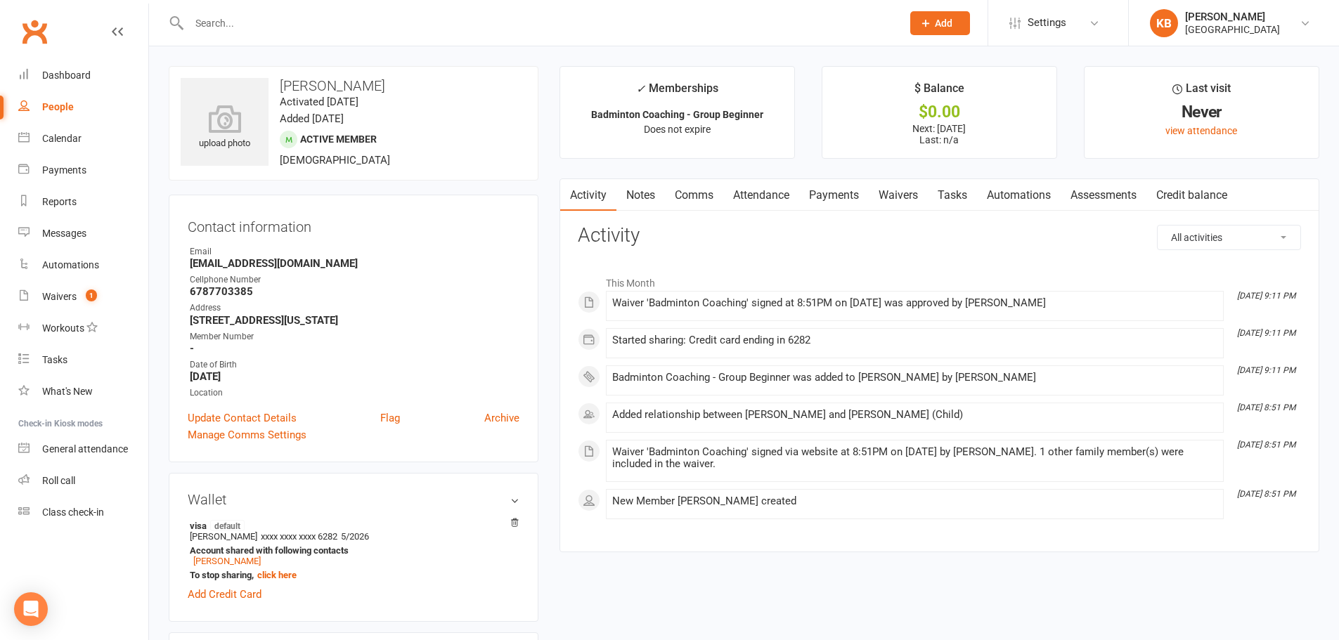
click at [831, 203] on link "Payments" at bounding box center [834, 195] width 70 height 32
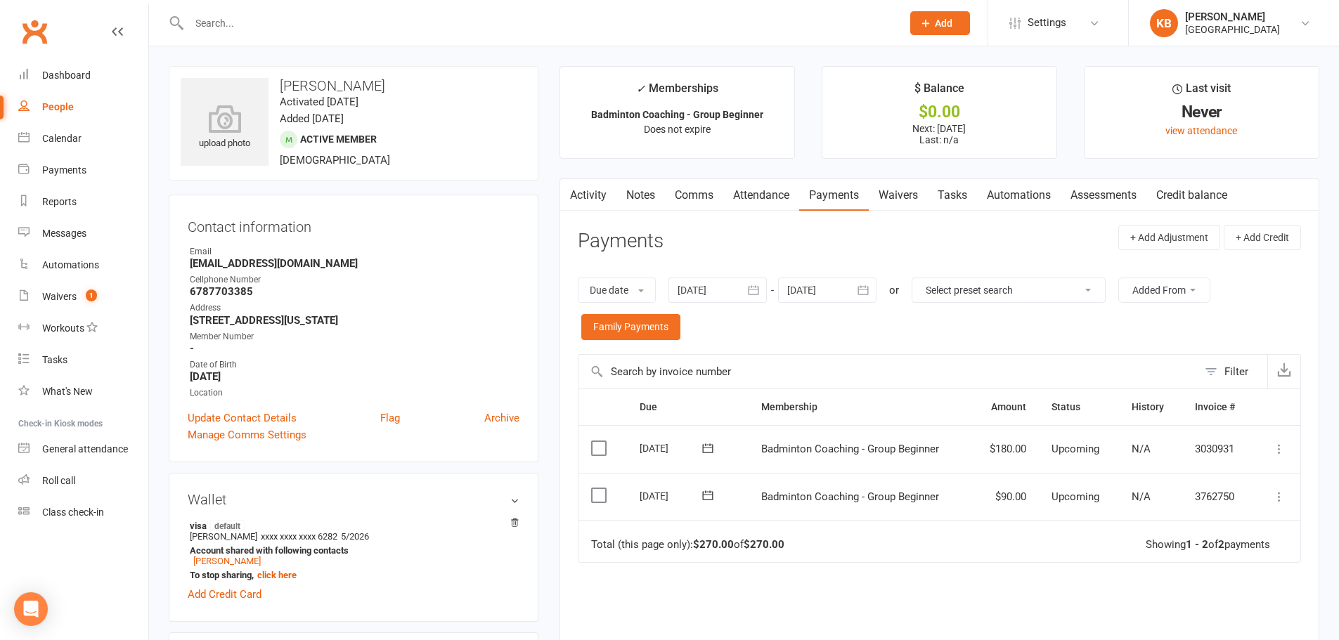
click at [866, 292] on icon "button" at bounding box center [863, 290] width 14 height 14
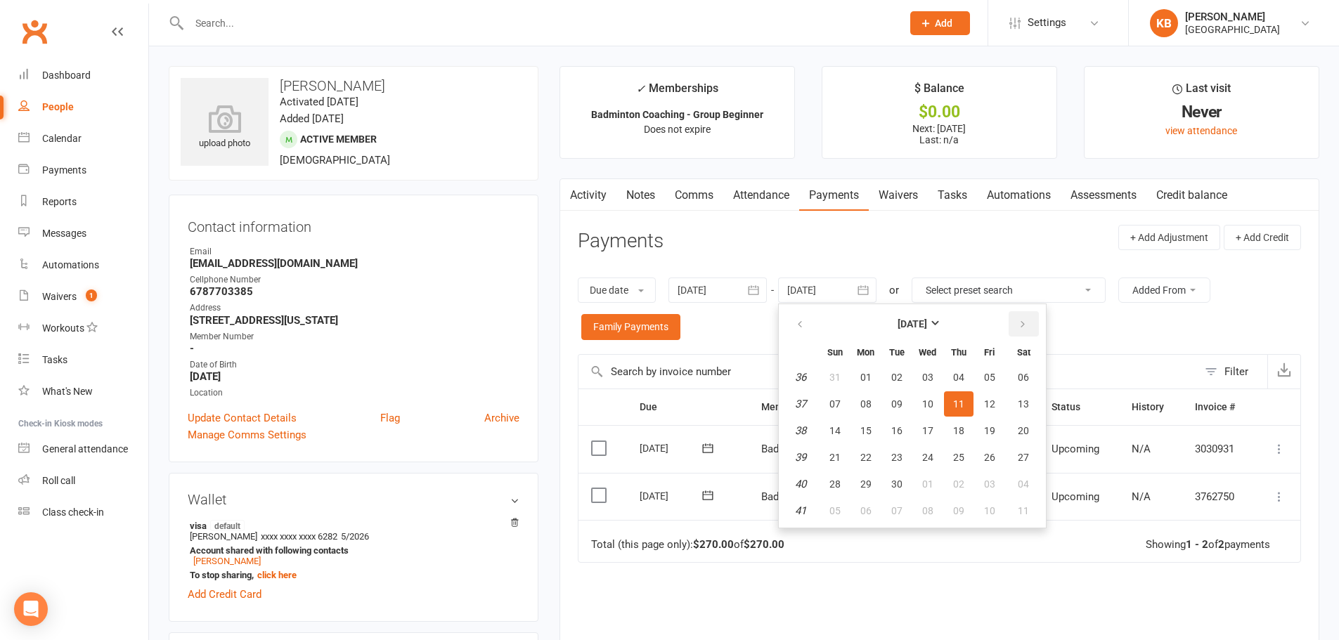
click at [1023, 327] on icon "button" at bounding box center [1023, 324] width 10 height 11
click at [1020, 379] on span "01" at bounding box center [1023, 377] width 11 height 11
type input "[DATE]"
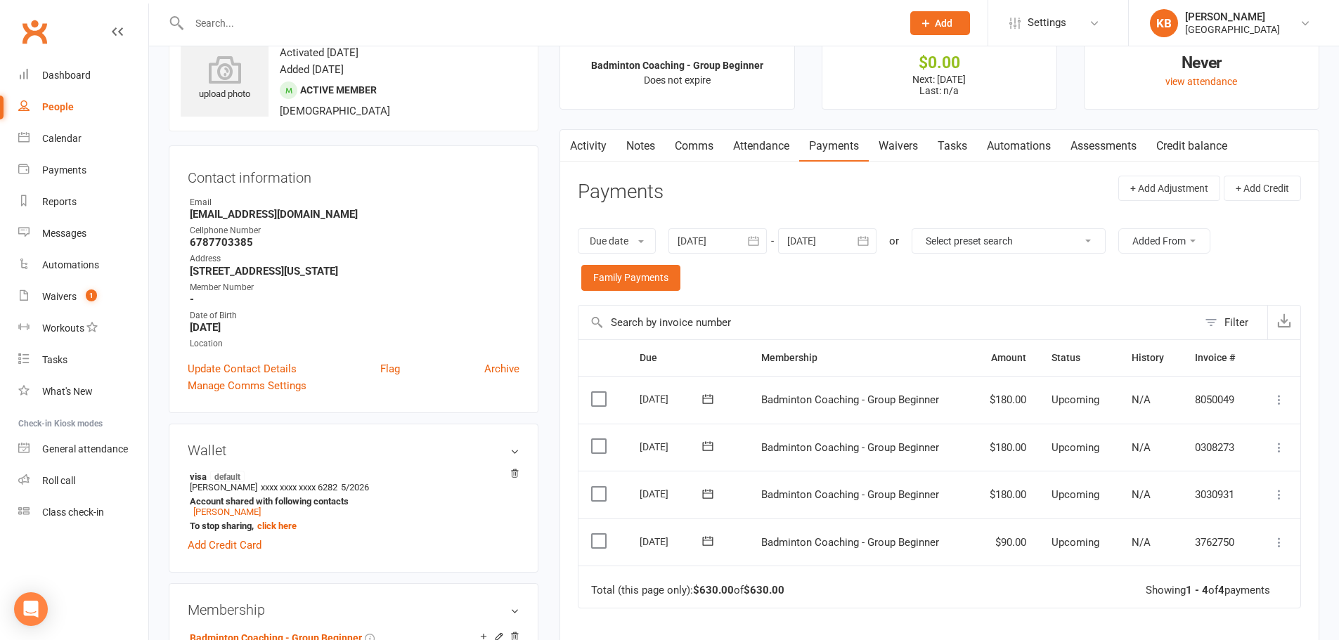
scroll to position [70, 0]
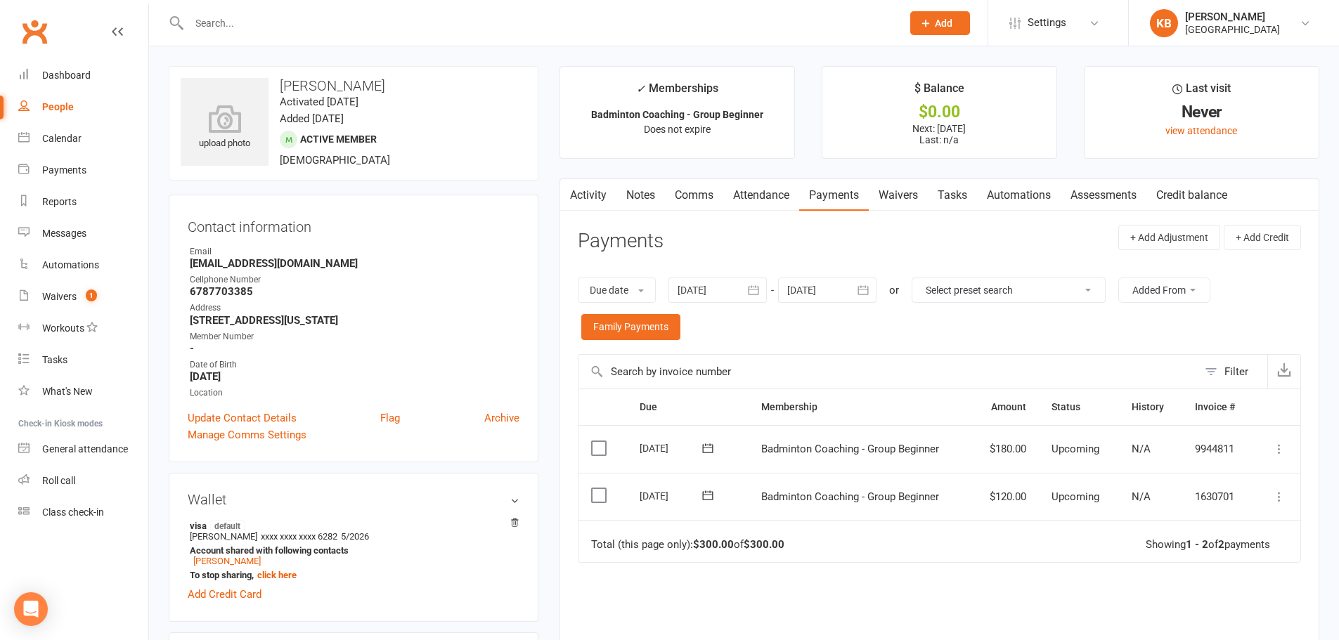
click at [864, 290] on icon "button" at bounding box center [863, 290] width 11 height 9
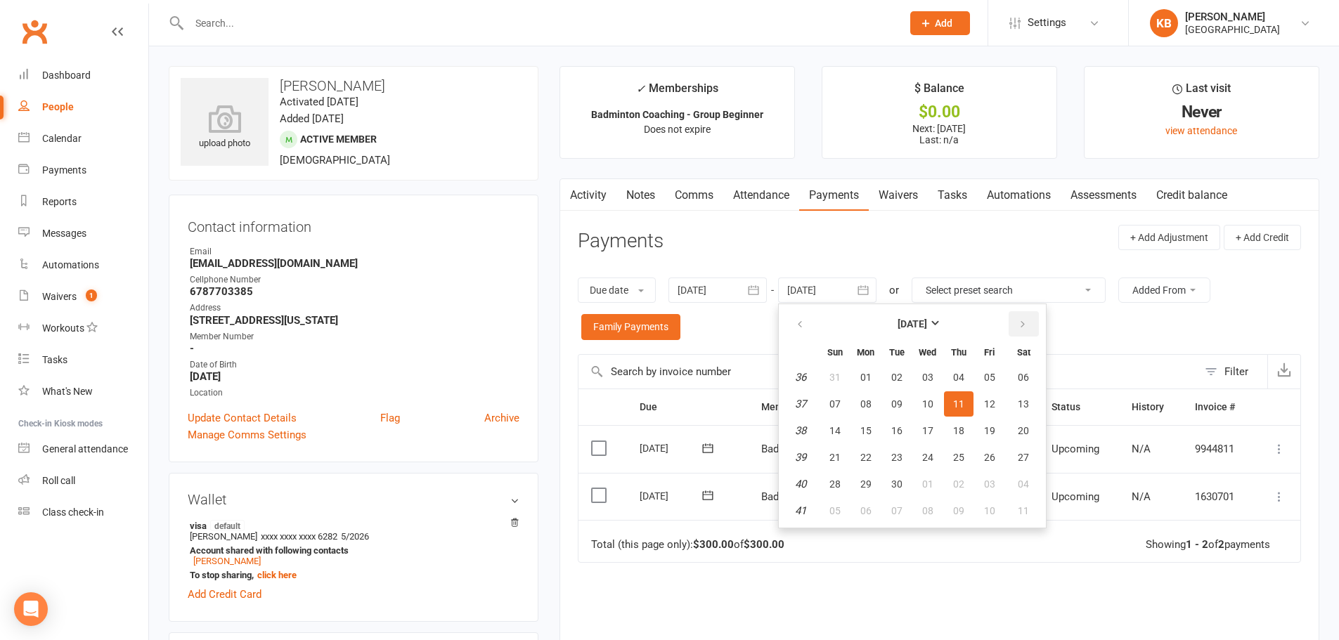
click at [1017, 323] on button "button" at bounding box center [1023, 323] width 30 height 25
click at [1020, 377] on span "04" at bounding box center [1023, 377] width 11 height 11
type input "[DATE]"
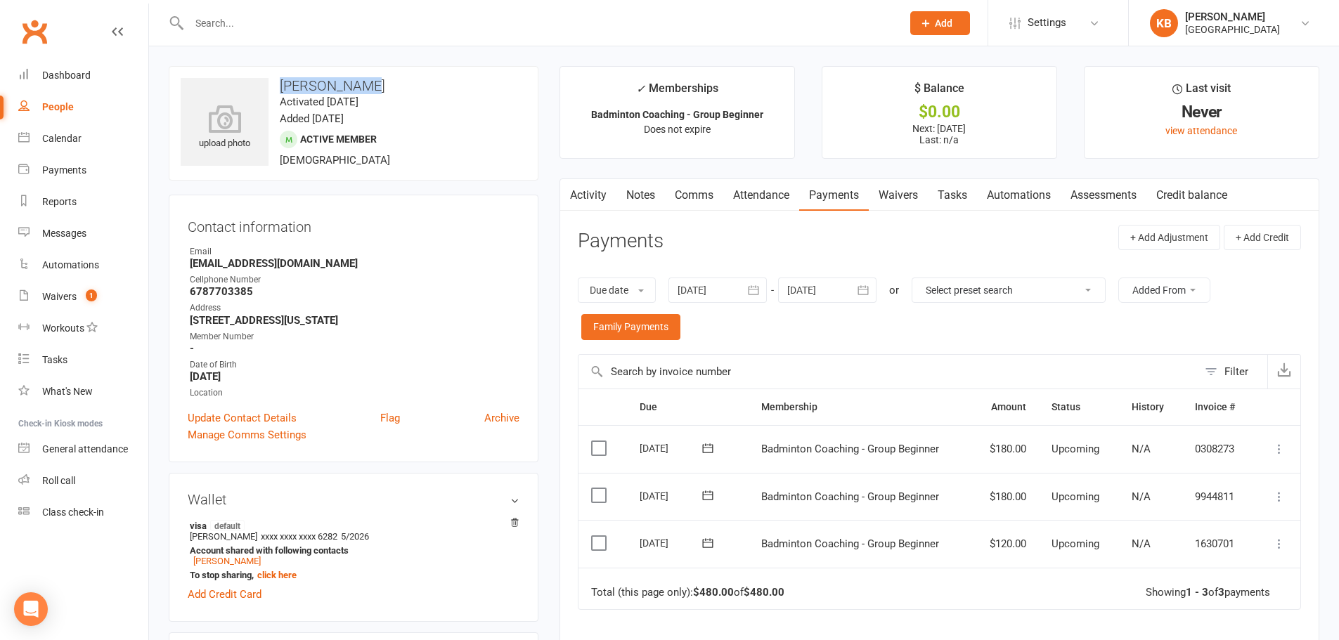
drag, startPoint x: 282, startPoint y: 81, endPoint x: 372, endPoint y: 83, distance: 90.0
click at [372, 83] on h3 "[PERSON_NAME]" at bounding box center [354, 85] width 346 height 15
copy h3 "[PERSON_NAME]"
click at [425, 92] on h3 "[PERSON_NAME]" at bounding box center [354, 85] width 346 height 15
click at [691, 197] on link "Comms" at bounding box center [694, 195] width 58 height 32
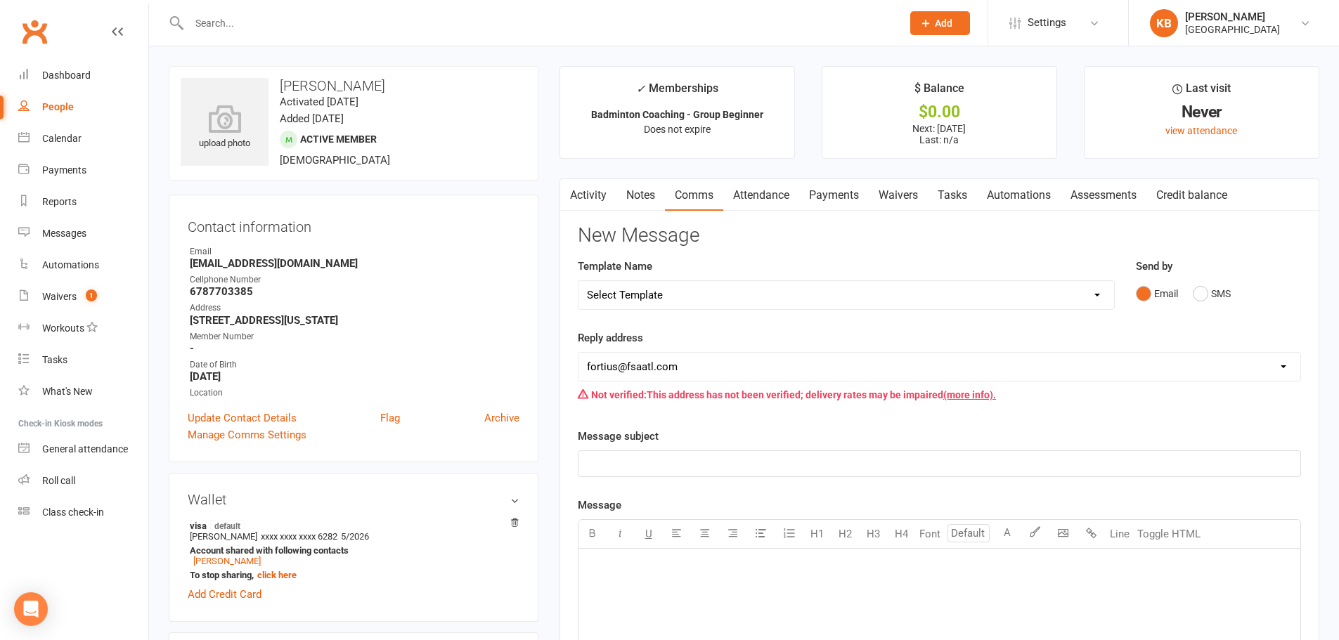
click at [741, 295] on select "Select Template [Email] Badminton Court Schedule [SMS] [Default template - revi…" at bounding box center [845, 295] width 535 height 28
select select "22"
click at [578, 281] on select "Select Template [Email] Badminton Court Schedule [SMS] [Default template - revi…" at bounding box center [845, 295] width 535 height 28
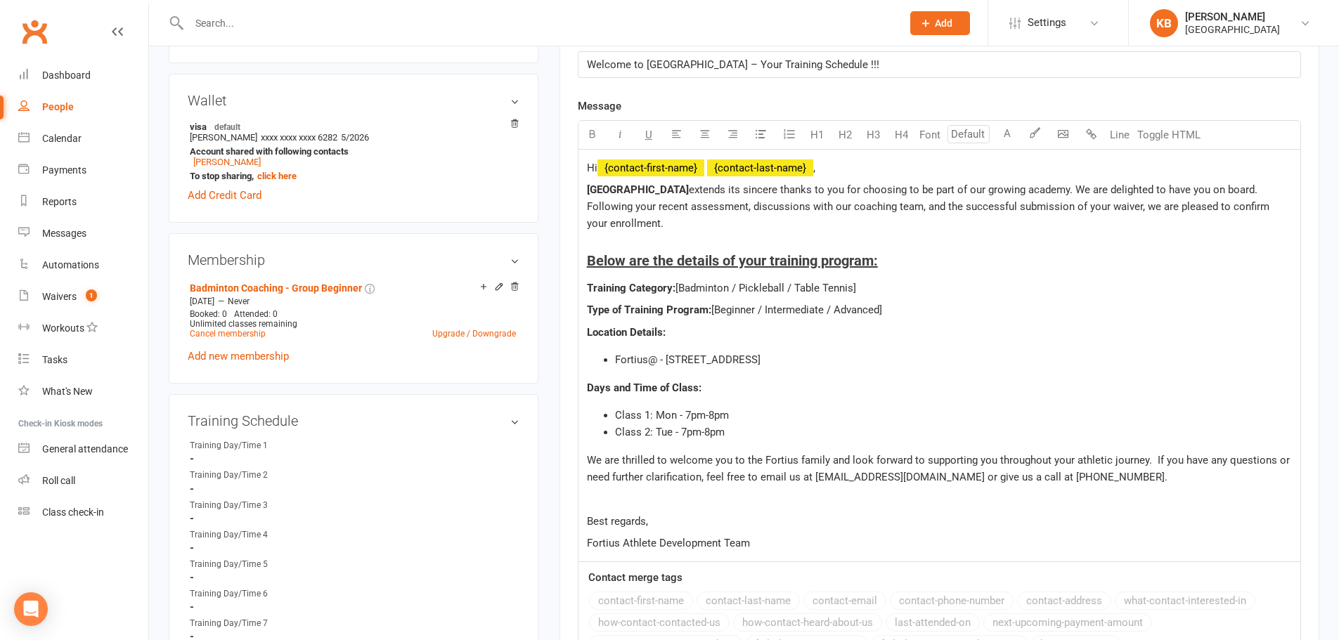
scroll to position [492, 0]
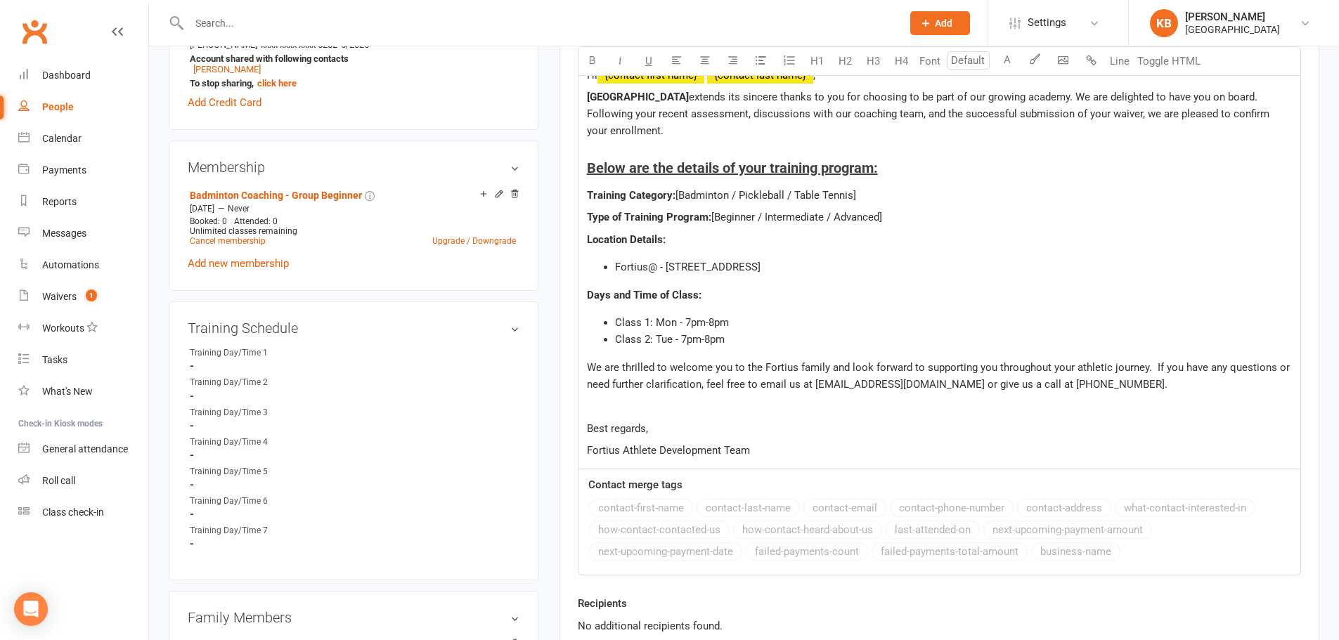
click at [675, 322] on span "Class 1: Mon - 7pm-8pm" at bounding box center [672, 322] width 114 height 13
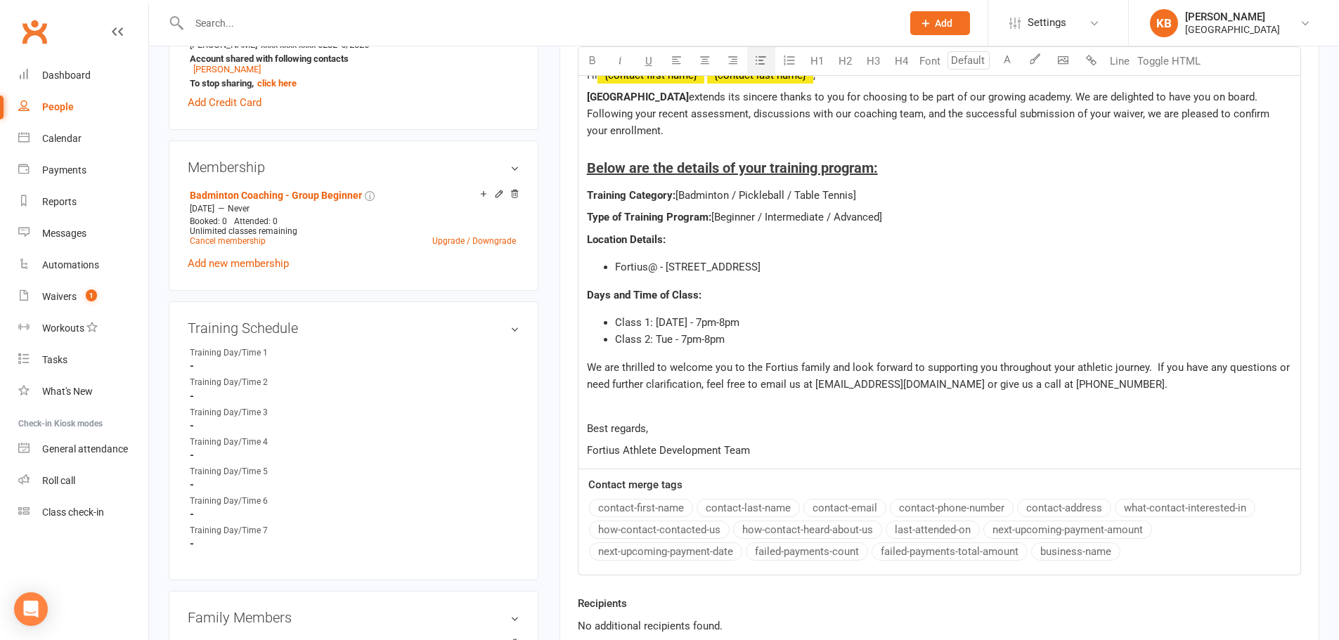
click at [670, 337] on span "Class 2: Tue - 7pm-8pm" at bounding box center [670, 339] width 110 height 13
click at [709, 316] on span "Class 1: [DATE] - 7pm-8pm" at bounding box center [677, 322] width 124 height 13
click at [697, 338] on span "Class 2: [DATE] - 7pm-8pm" at bounding box center [677, 339] width 124 height 13
click at [765, 344] on li "Class 2: [DATE] - 6pm-7pm" at bounding box center [953, 339] width 677 height 17
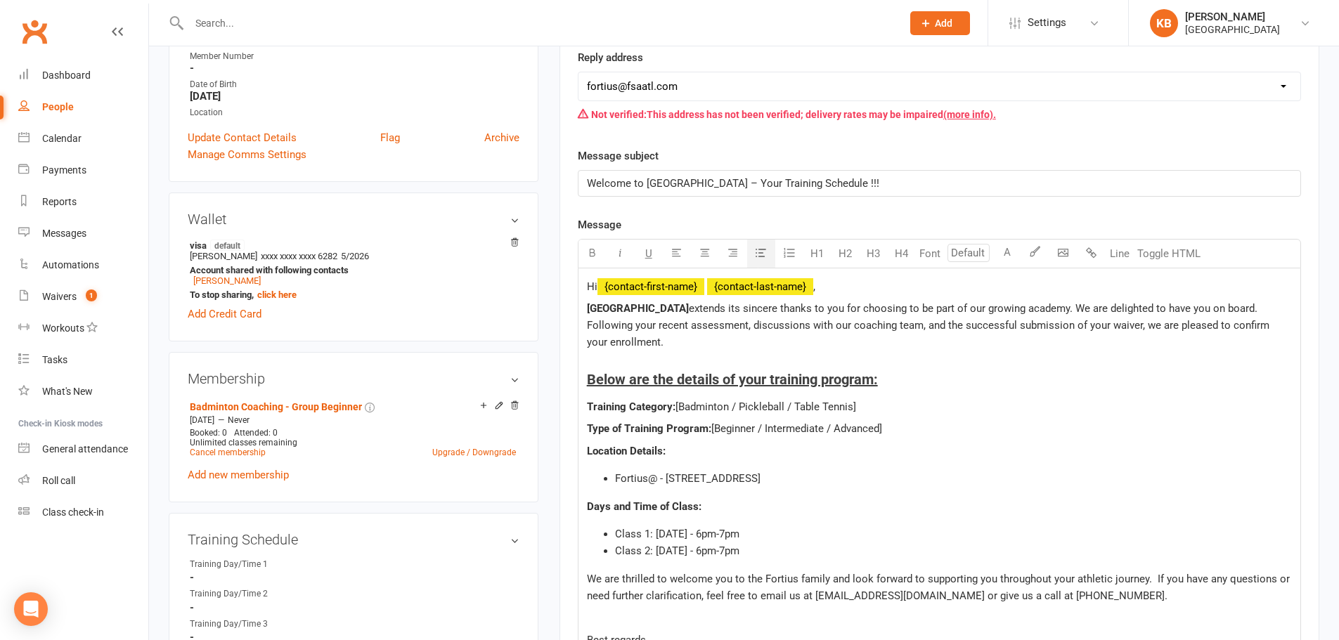
scroll to position [281, 0]
drag, startPoint x: 730, startPoint y: 405, endPoint x: 852, endPoint y: 413, distance: 122.6
click at [852, 413] on p "Training Category: [Badminton / Pickleball / Table Tennis]" at bounding box center [939, 406] width 705 height 17
drag, startPoint x: 756, startPoint y: 425, endPoint x: 881, endPoint y: 430, distance: 124.5
click at [881, 430] on span "[Beginner / Intermediate / Advanced]" at bounding box center [796, 428] width 171 height 13
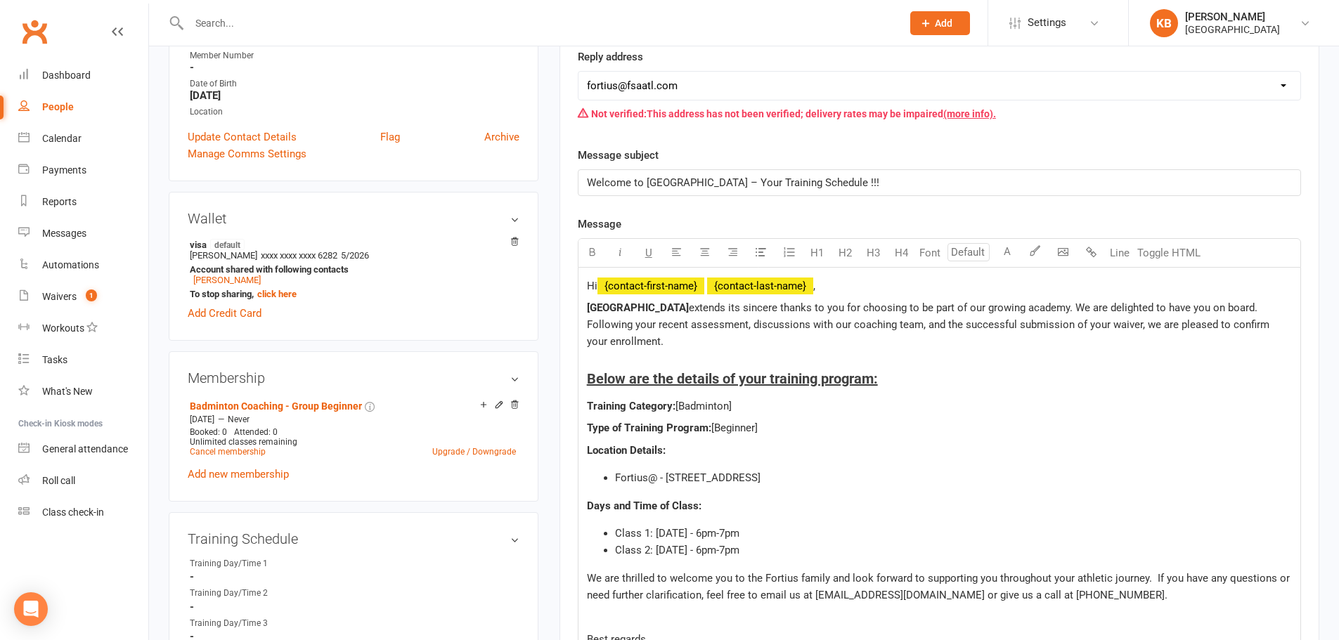
click at [823, 429] on p "Type of Training Program: [Beginner]" at bounding box center [939, 428] width 705 height 17
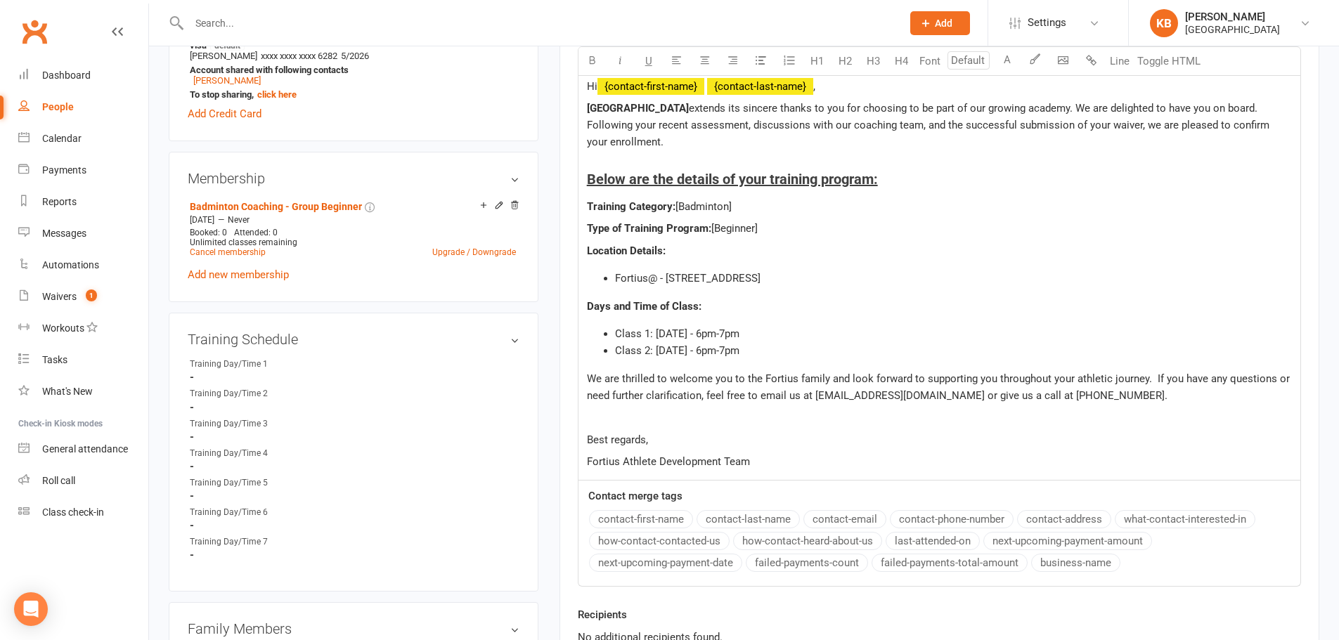
scroll to position [492, 0]
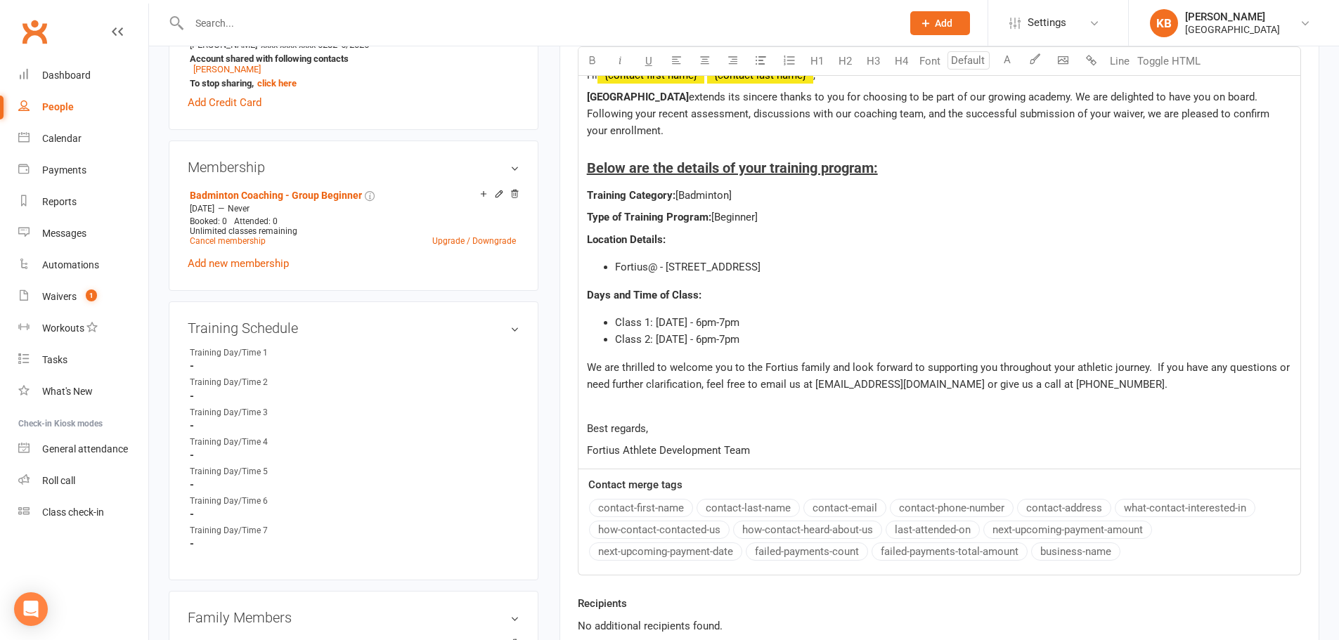
click at [755, 335] on li "Class 2: Friday - 6pm-7pm" at bounding box center [953, 339] width 677 height 17
click at [772, 450] on p "Fortius Athlete Development Team" at bounding box center [939, 450] width 705 height 17
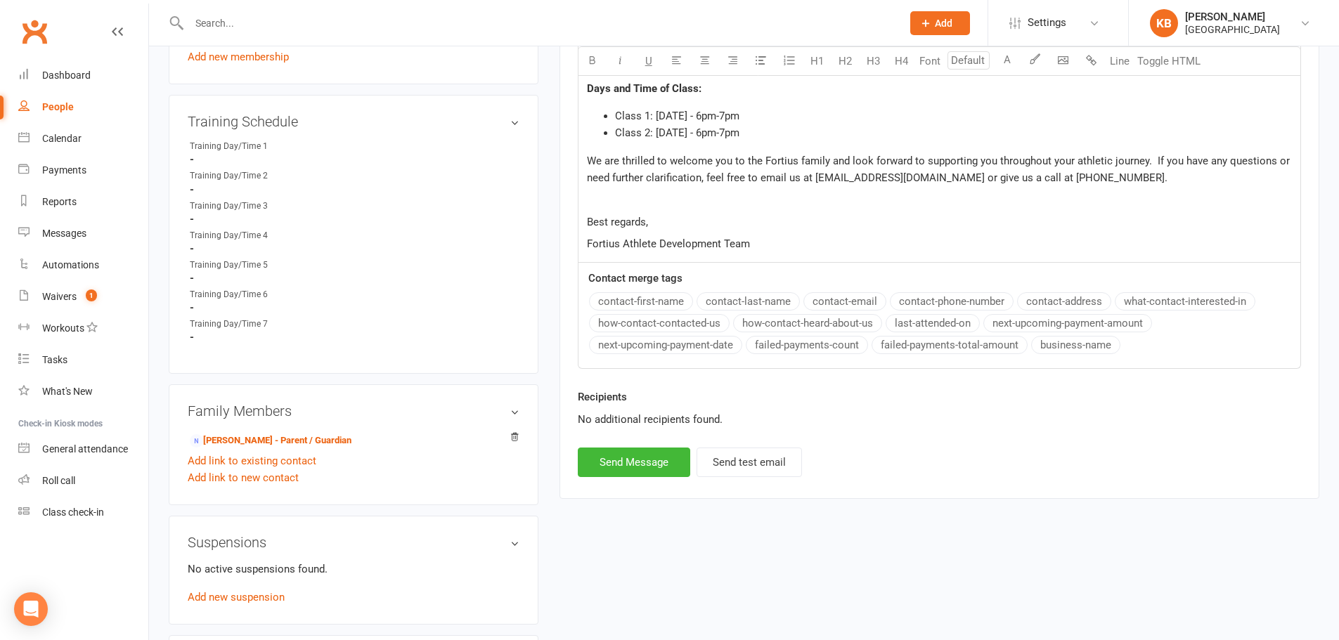
scroll to position [703, 0]
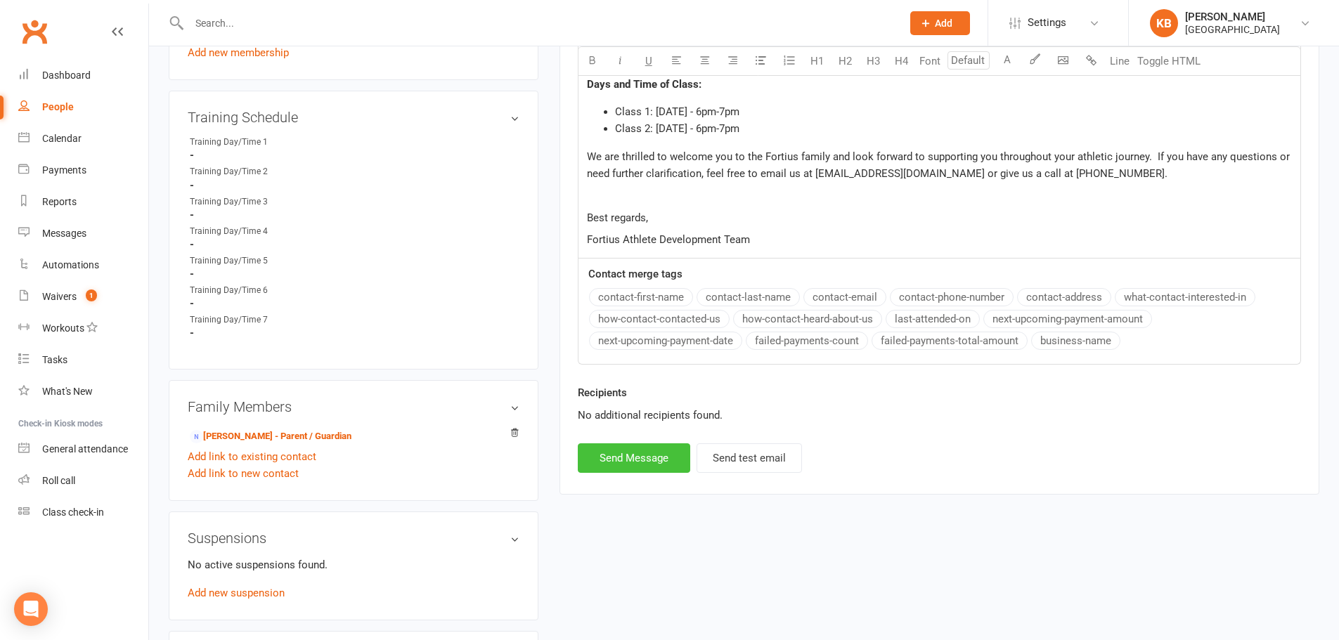
click at [639, 464] on button "Send Message" at bounding box center [634, 458] width 112 height 30
select select
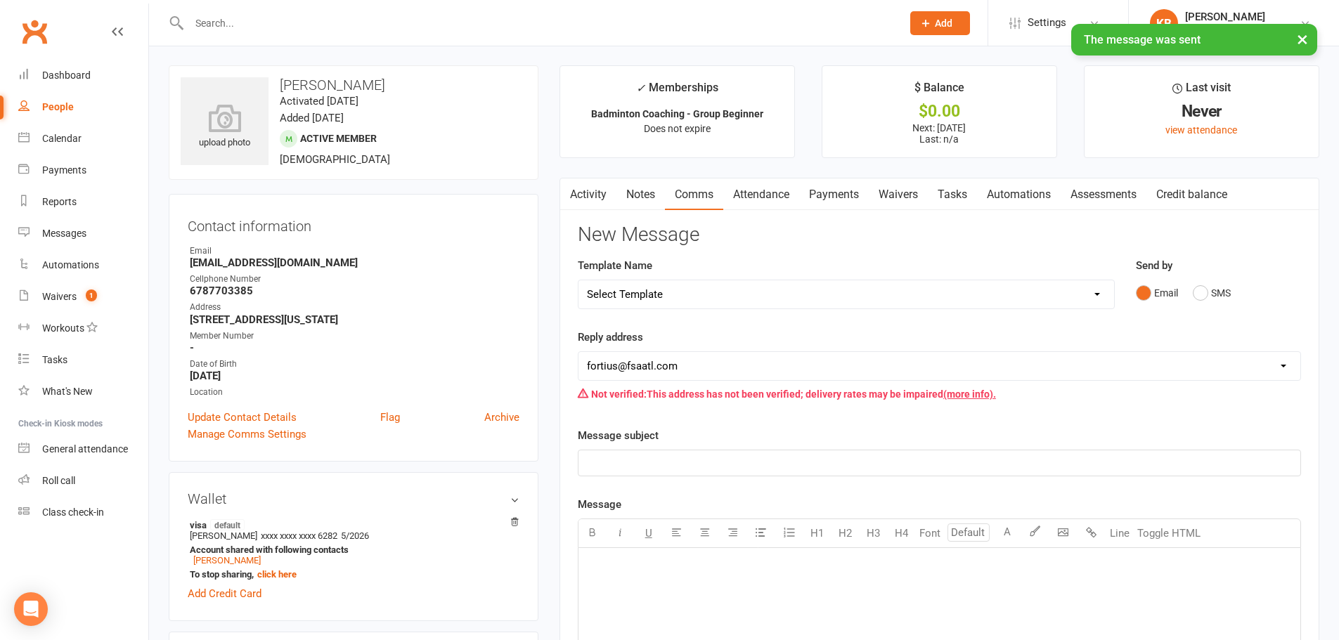
scroll to position [0, 0]
click at [578, 189] on link "Activity" at bounding box center [588, 195] width 56 height 32
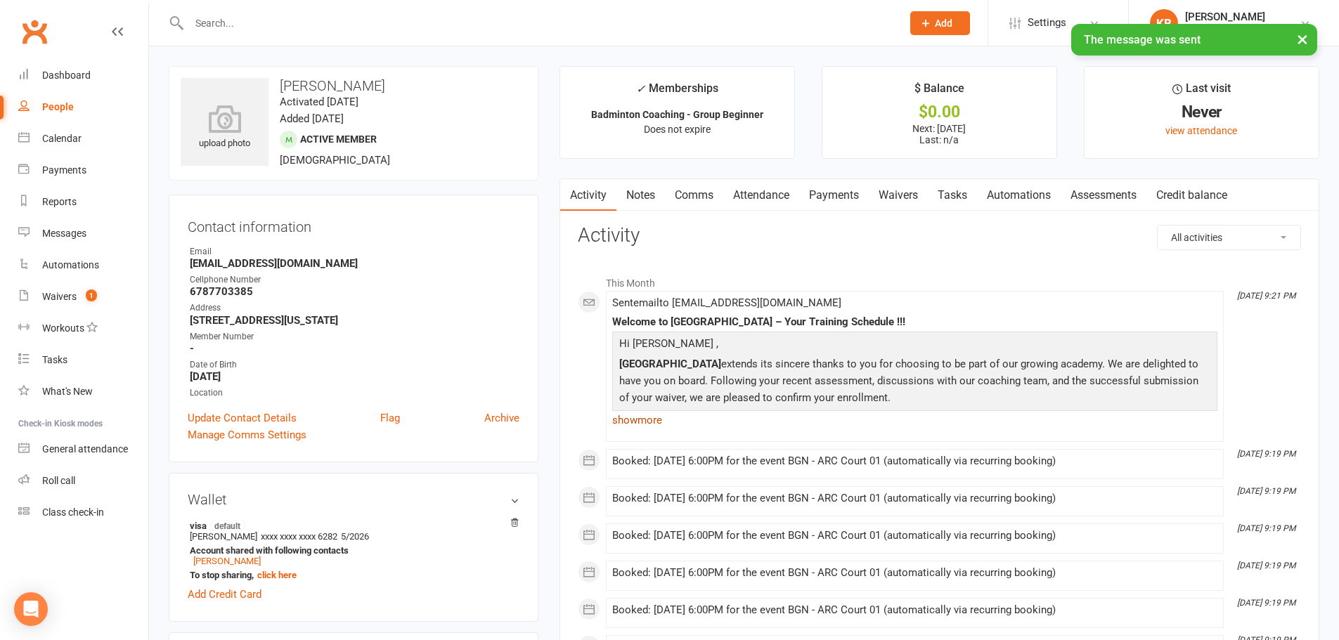
click at [632, 417] on link "show more" at bounding box center [914, 420] width 605 height 20
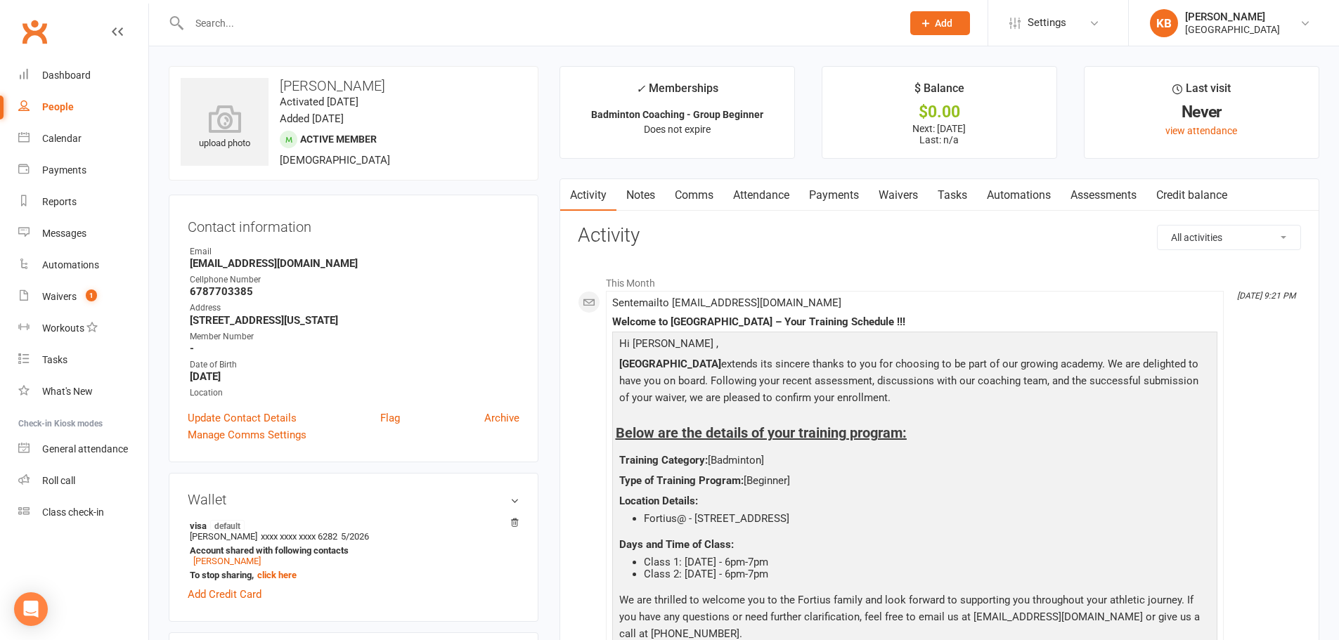
click at [278, 85] on h3 "[PERSON_NAME]" at bounding box center [354, 85] width 346 height 15
drag, startPoint x: 281, startPoint y: 81, endPoint x: 391, endPoint y: 88, distance: 109.8
click at [391, 88] on h3 "[PERSON_NAME]" at bounding box center [354, 85] width 346 height 15
copy h3 "[PERSON_NAME]"
click at [392, 87] on h3 "[PERSON_NAME]" at bounding box center [354, 85] width 346 height 15
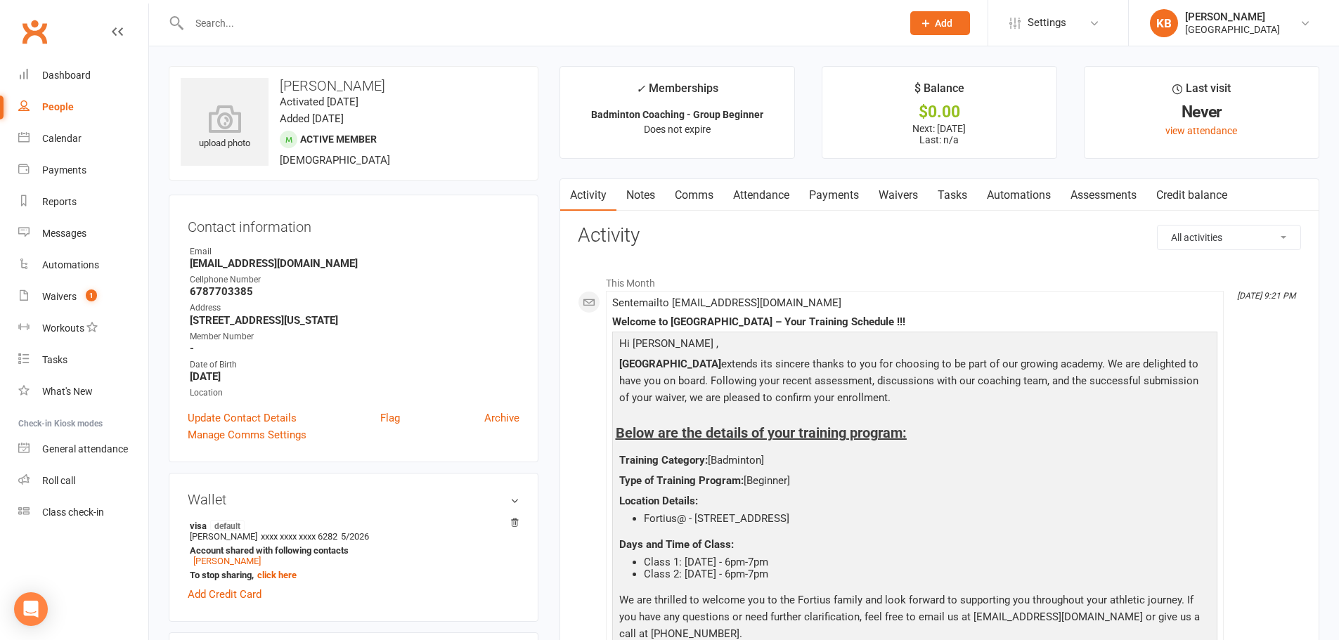
click at [330, 27] on input "text" at bounding box center [538, 23] width 707 height 20
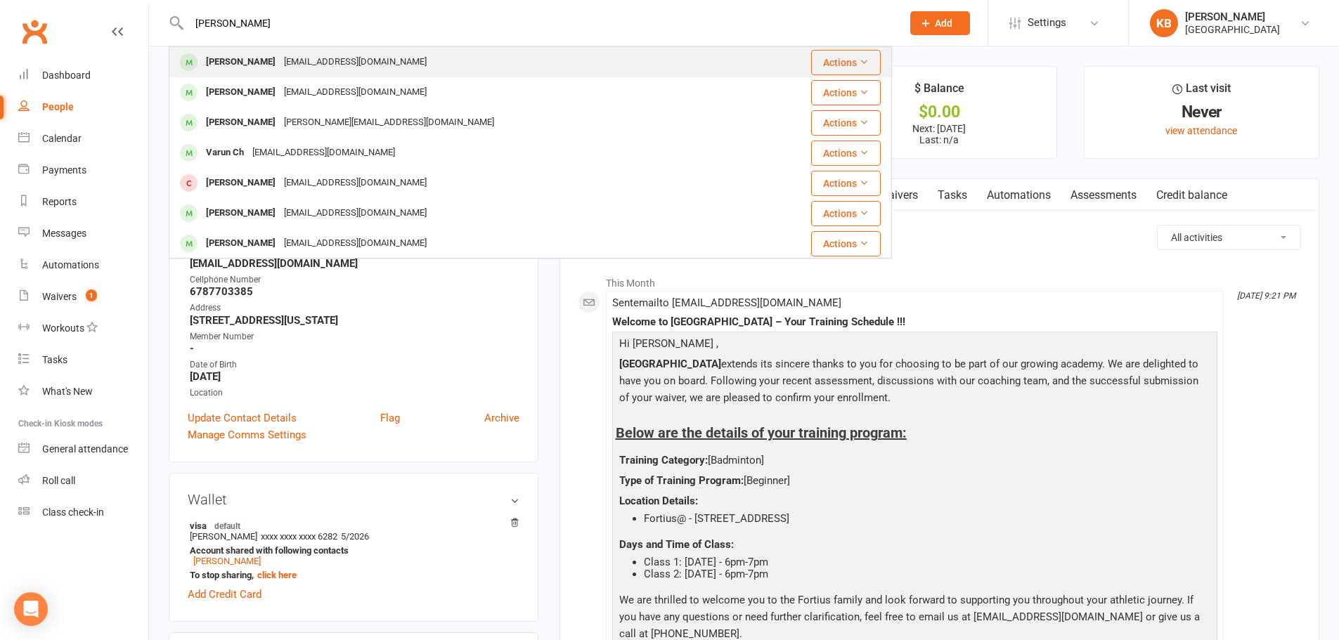
type input "THARUN"
click at [317, 57] on div "katharsaran@gmail.com" at bounding box center [355, 62] width 151 height 20
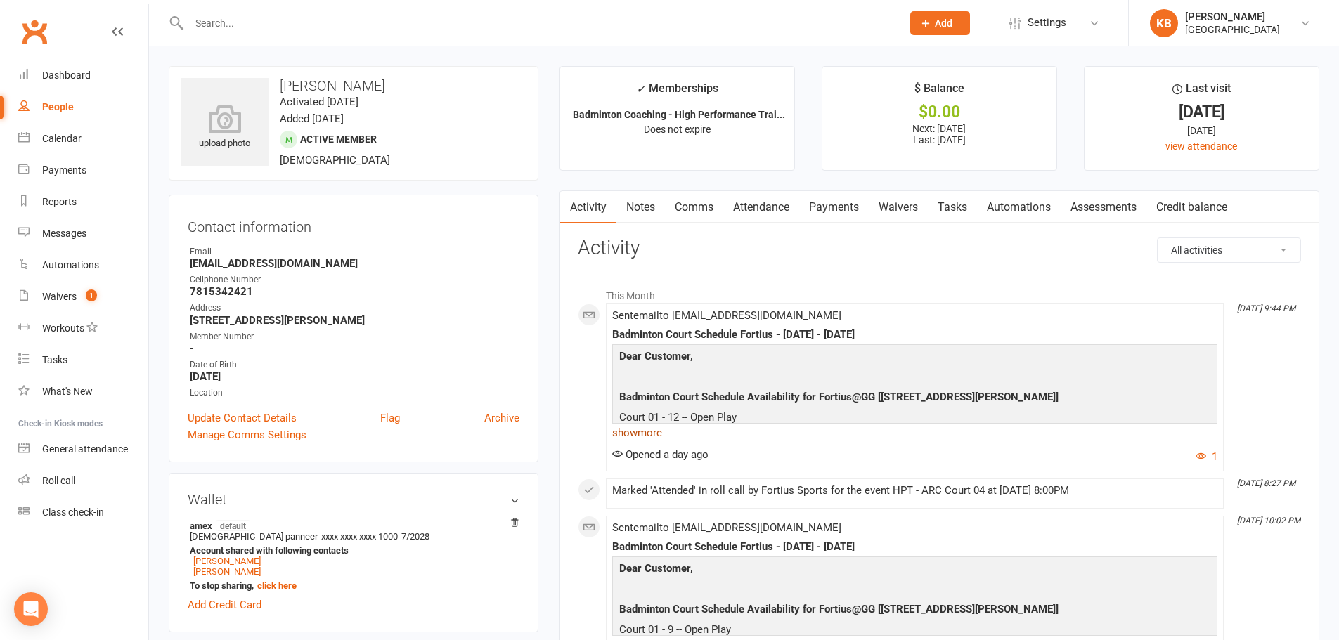
click at [649, 435] on link "show more" at bounding box center [914, 433] width 605 height 20
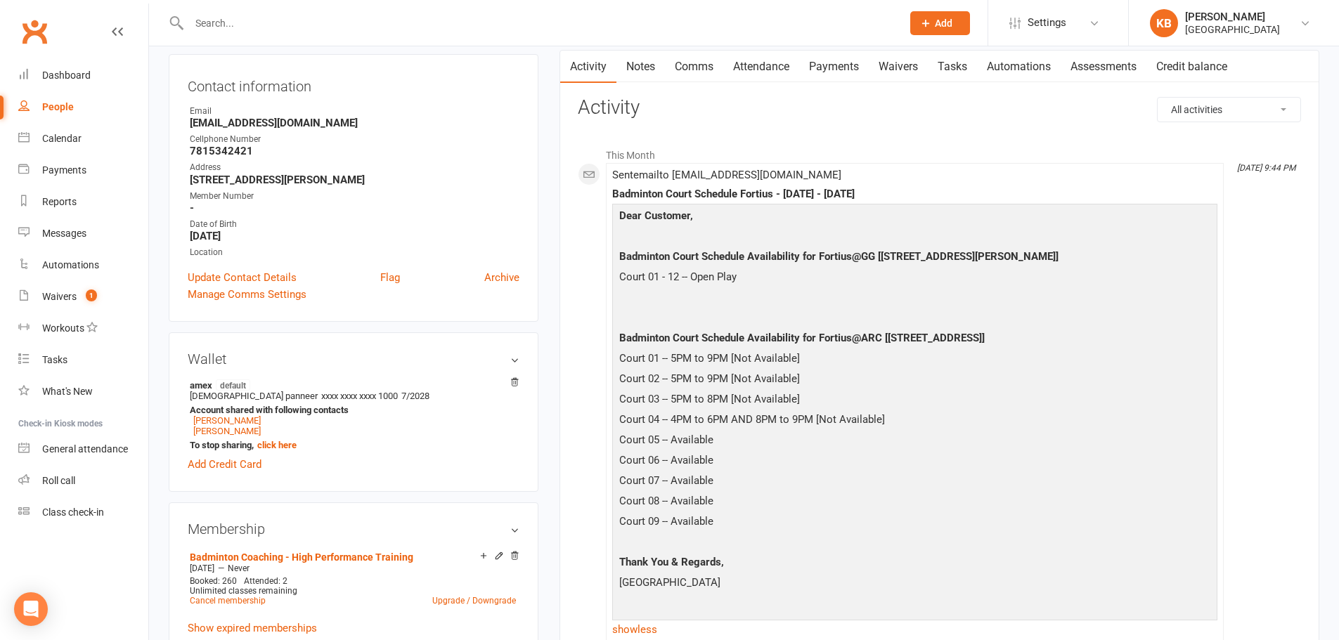
scroll to position [281, 0]
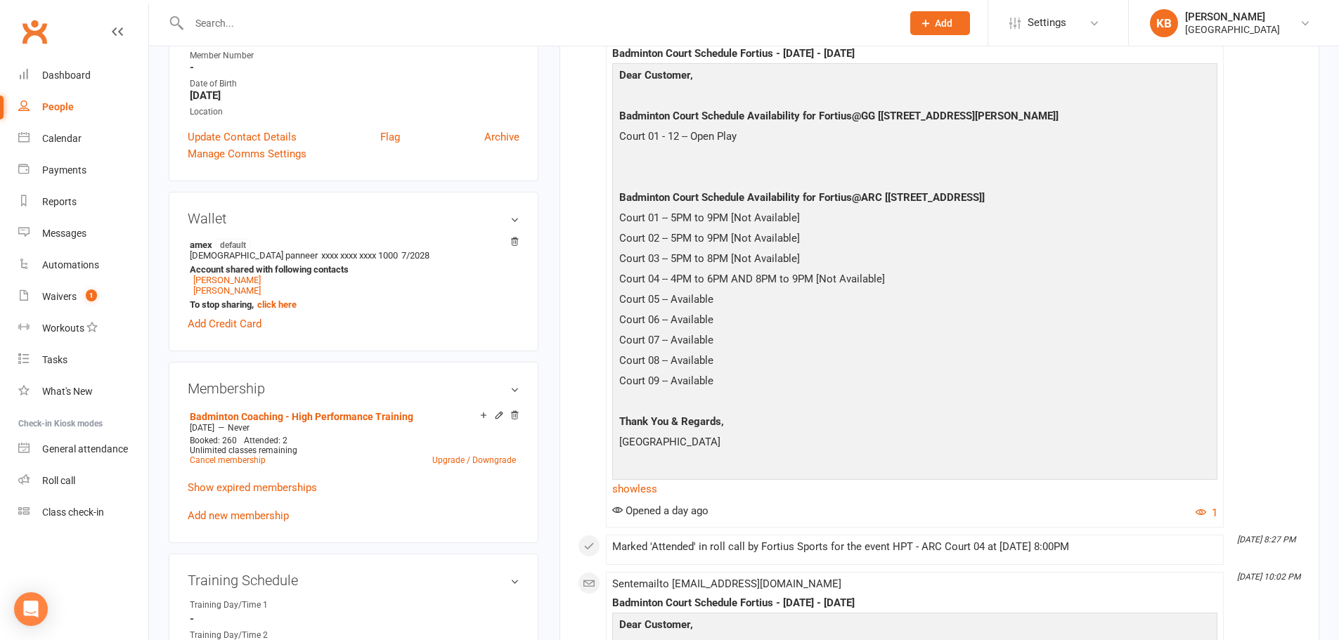
drag, startPoint x: 616, startPoint y: 441, endPoint x: 734, endPoint y: 446, distance: 118.9
click at [734, 446] on p "[GEOGRAPHIC_DATA]" at bounding box center [915, 444] width 598 height 20
copy p "[GEOGRAPHIC_DATA]"
click at [769, 425] on p "Thank You & Regards," at bounding box center [915, 423] width 598 height 20
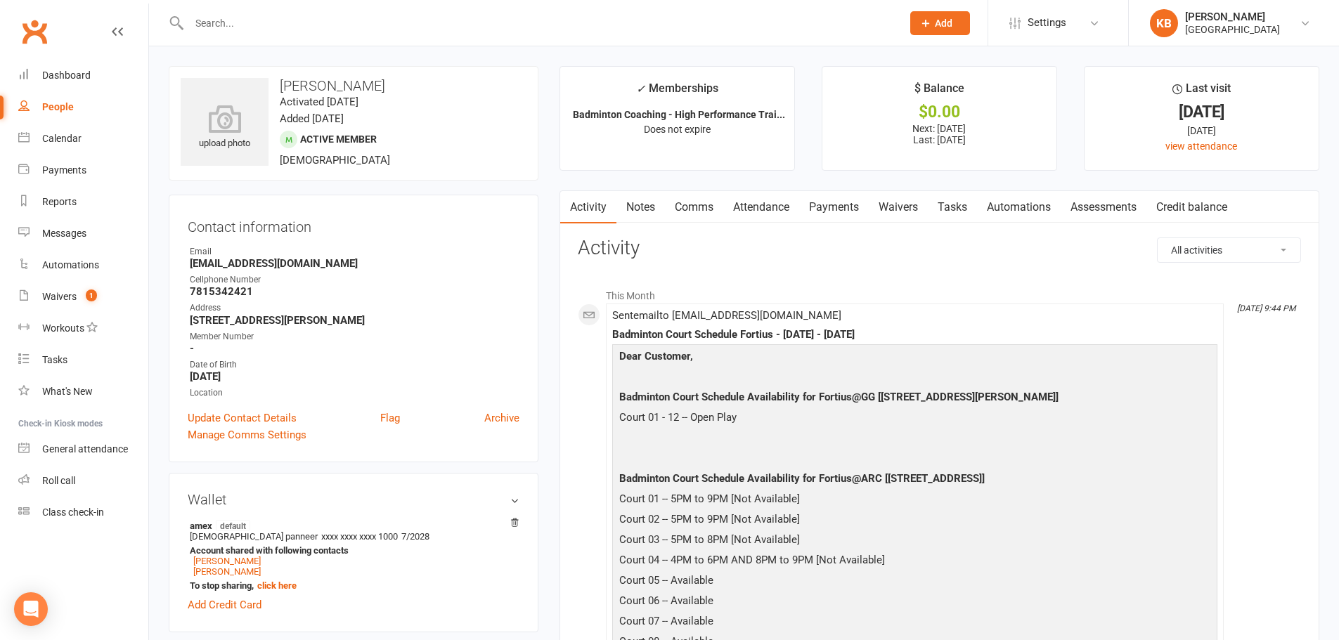
click at [302, 33] on div at bounding box center [530, 23] width 723 height 46
click at [306, 27] on input "text" at bounding box center [538, 23] width 707 height 20
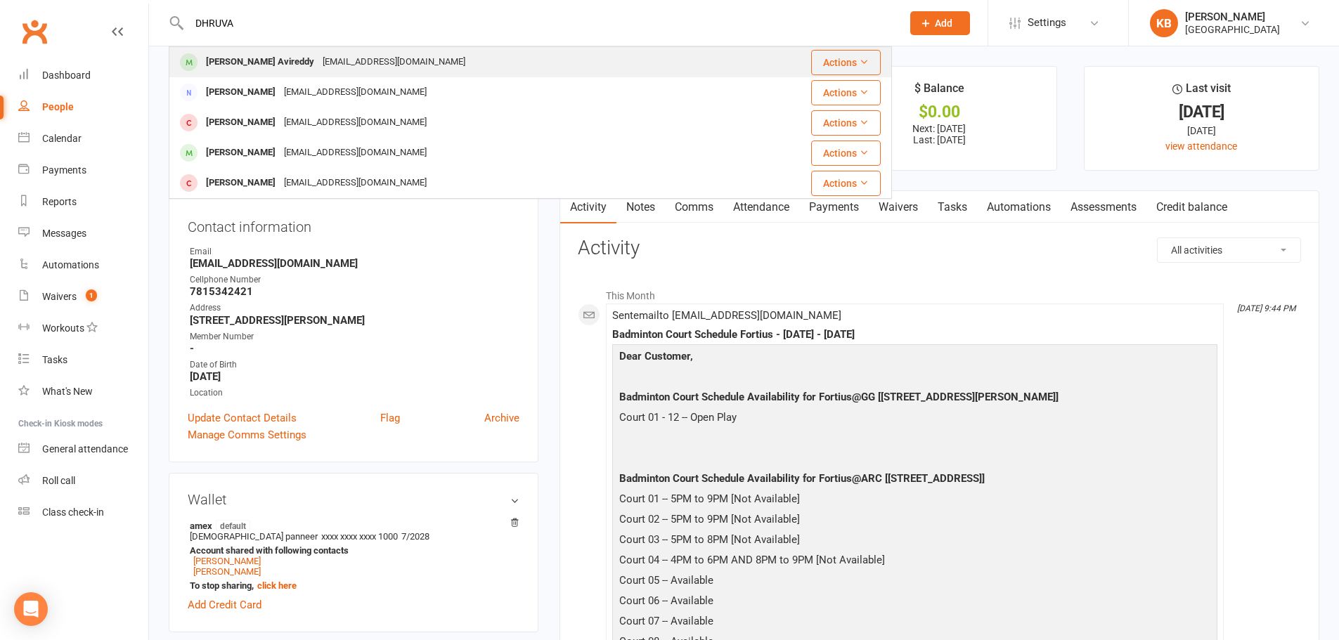
type input "DHRUVA"
click at [316, 50] on div "Dhruva Murthy Avireddy saranya202002@gmail.com" at bounding box center [455, 62] width 570 height 29
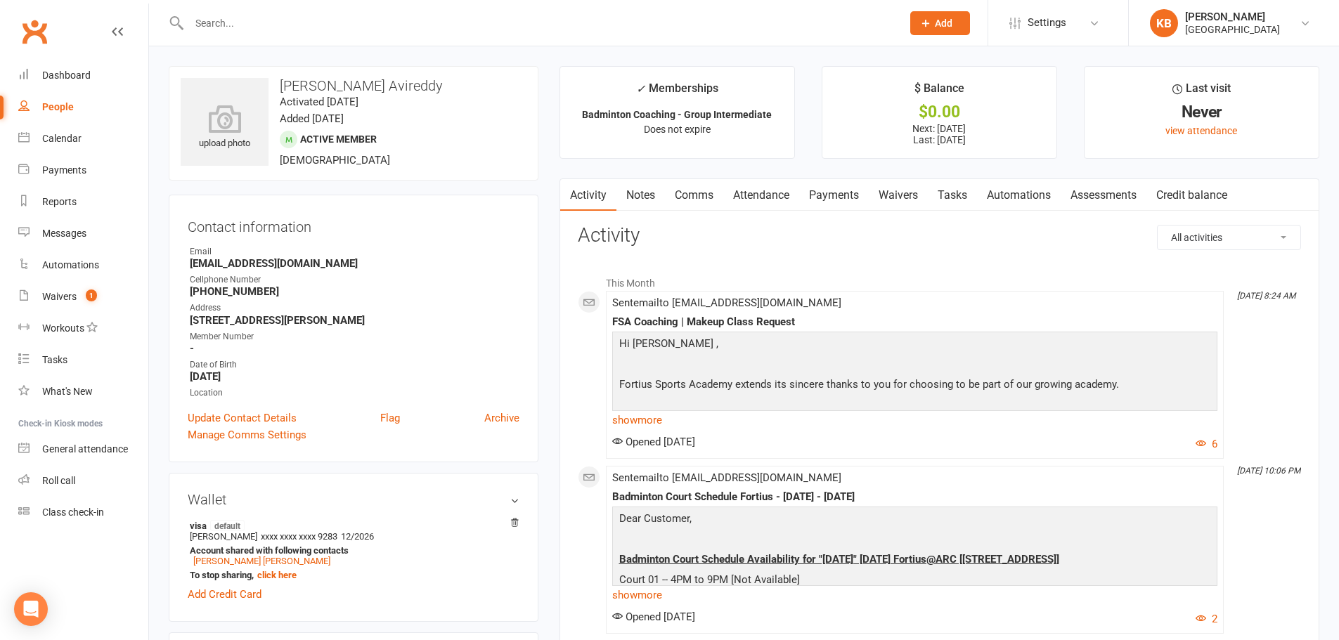
click at [845, 189] on link "Payments" at bounding box center [834, 195] width 70 height 32
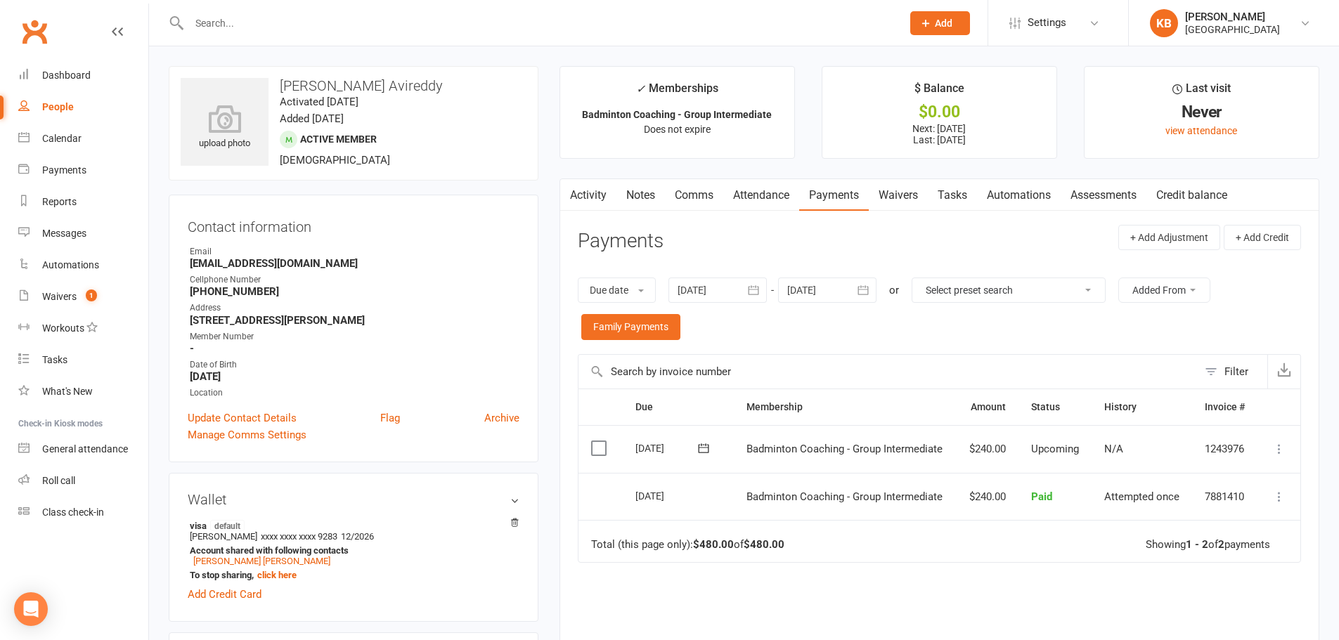
click at [574, 191] on button "button" at bounding box center [569, 195] width 18 height 32
click at [640, 191] on link "Notes" at bounding box center [640, 195] width 48 height 32
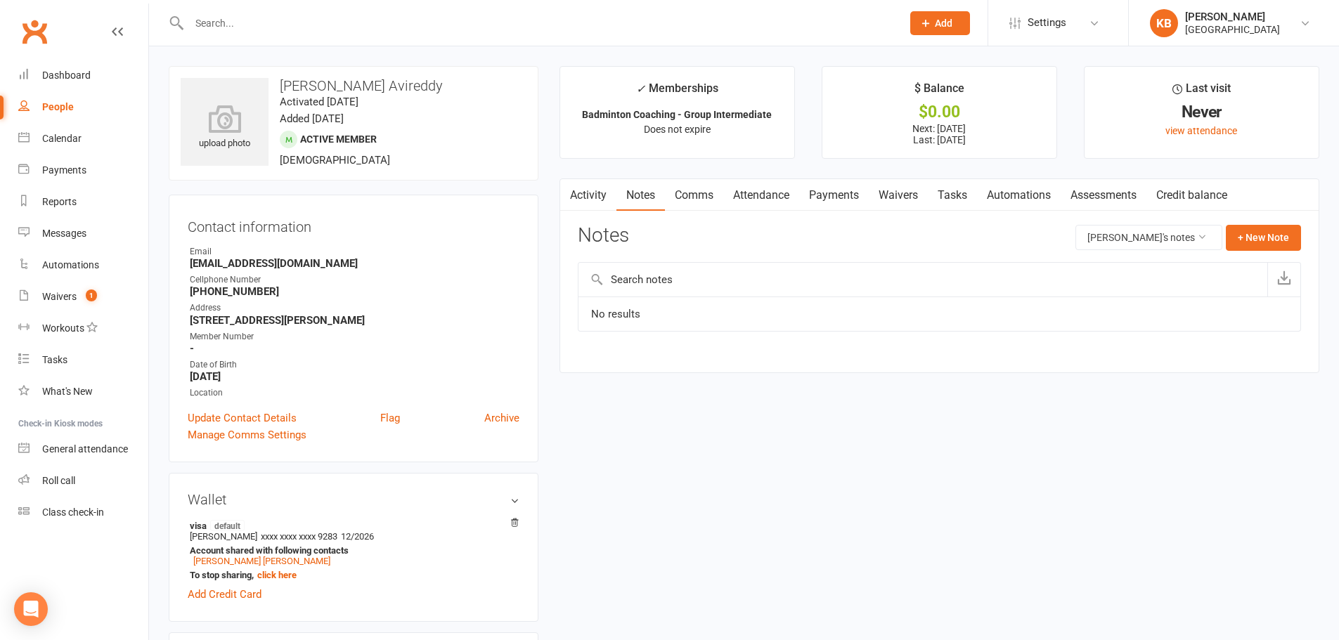
click at [829, 202] on link "Payments" at bounding box center [834, 195] width 70 height 32
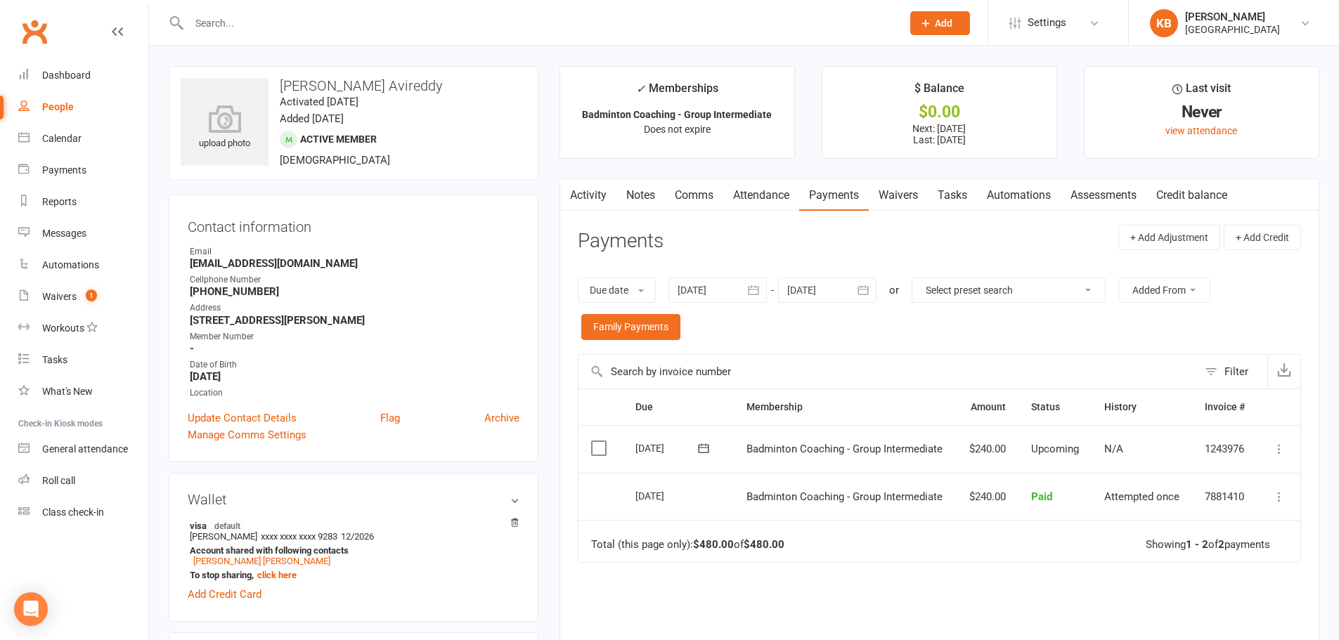
click at [865, 294] on icon "button" at bounding box center [863, 290] width 11 height 9
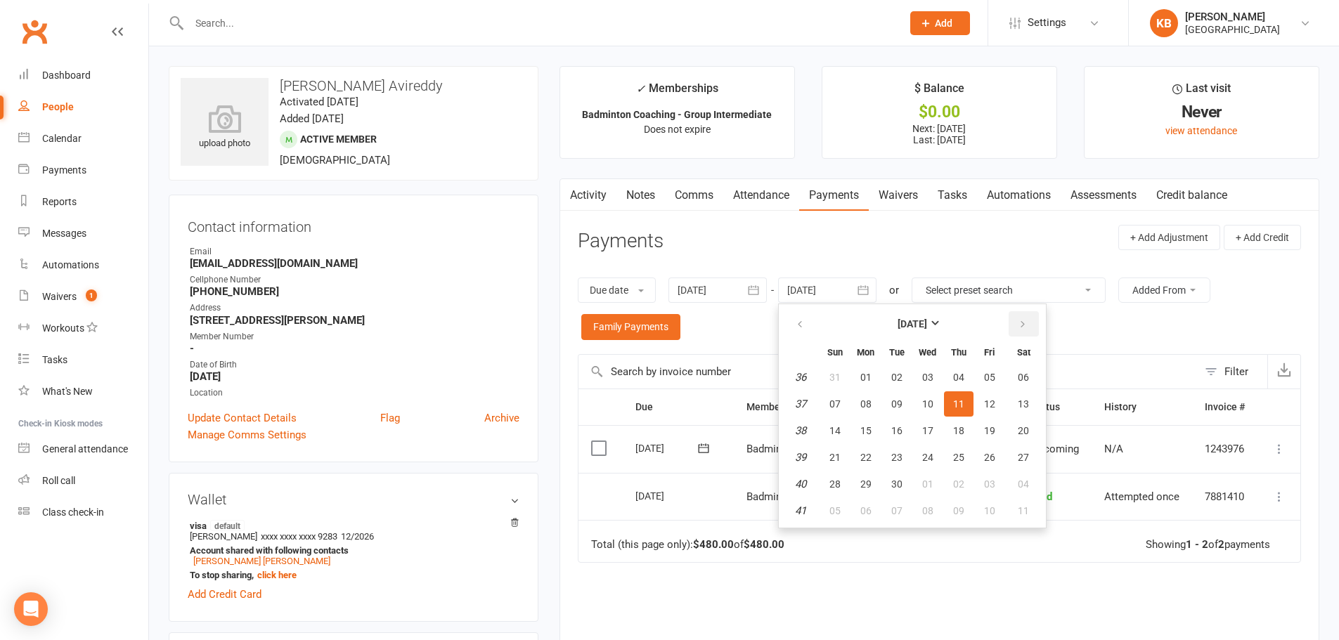
click at [1020, 323] on icon "button" at bounding box center [1023, 324] width 10 height 11
click at [1029, 377] on span "04" at bounding box center [1023, 377] width 11 height 11
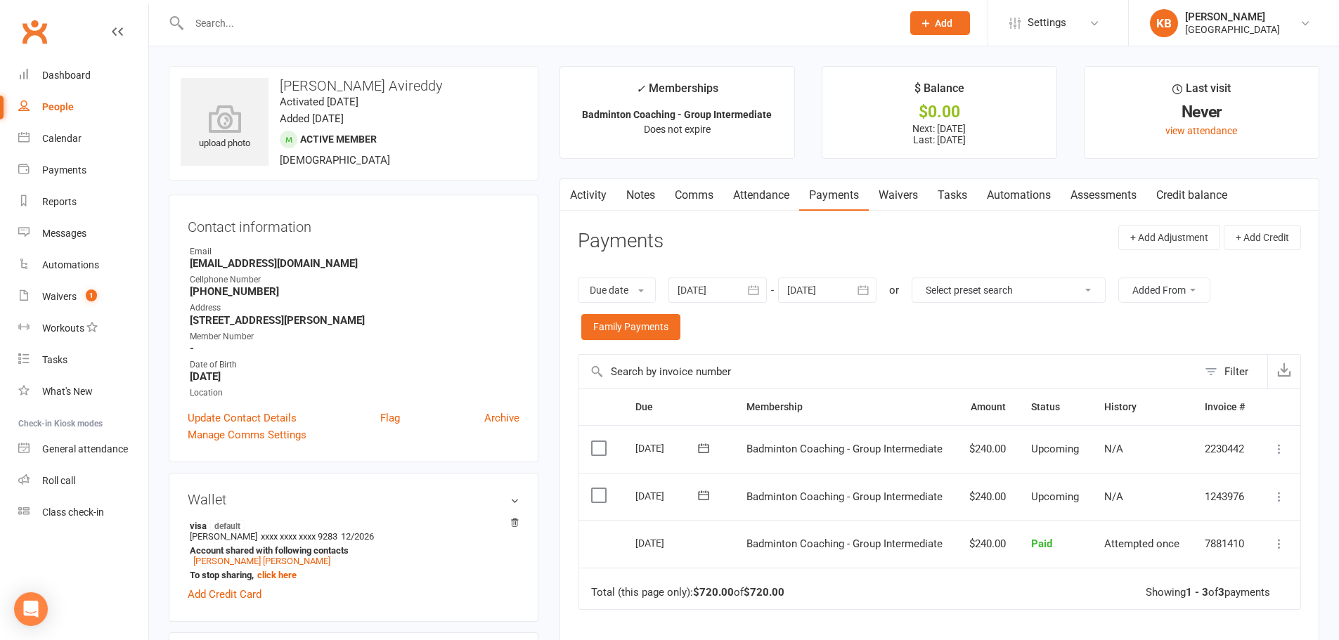
click at [653, 192] on link "Notes" at bounding box center [640, 195] width 48 height 32
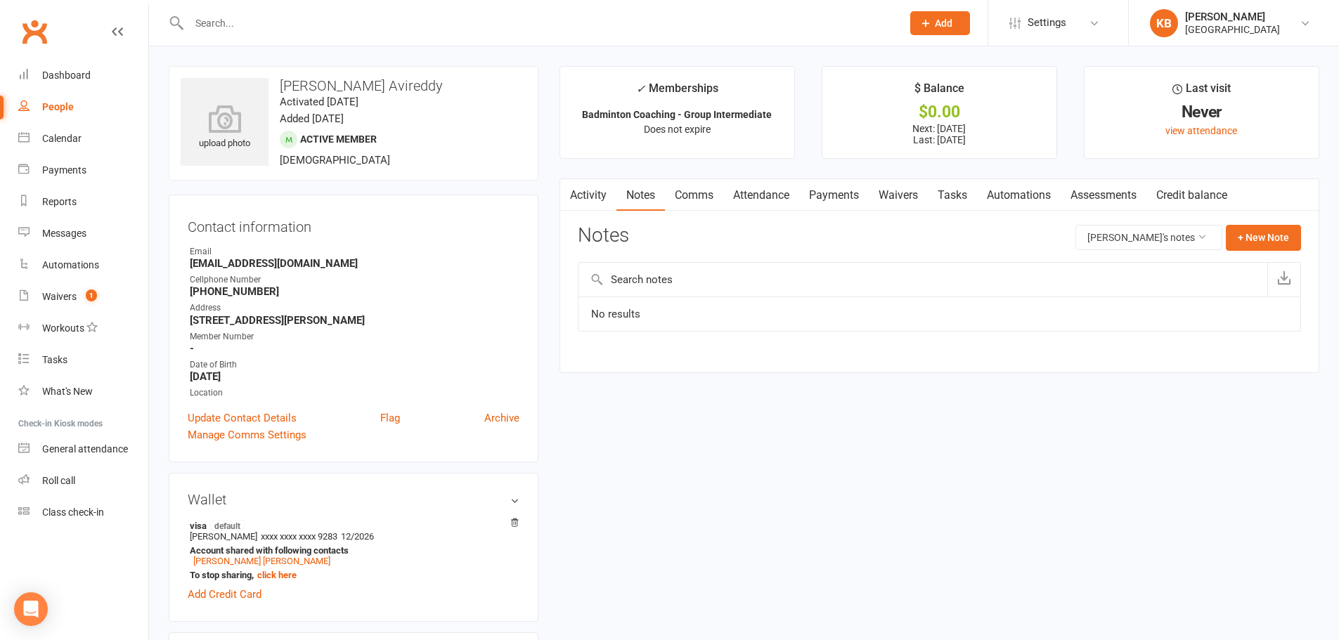
click at [585, 193] on link "Activity" at bounding box center [588, 195] width 56 height 32
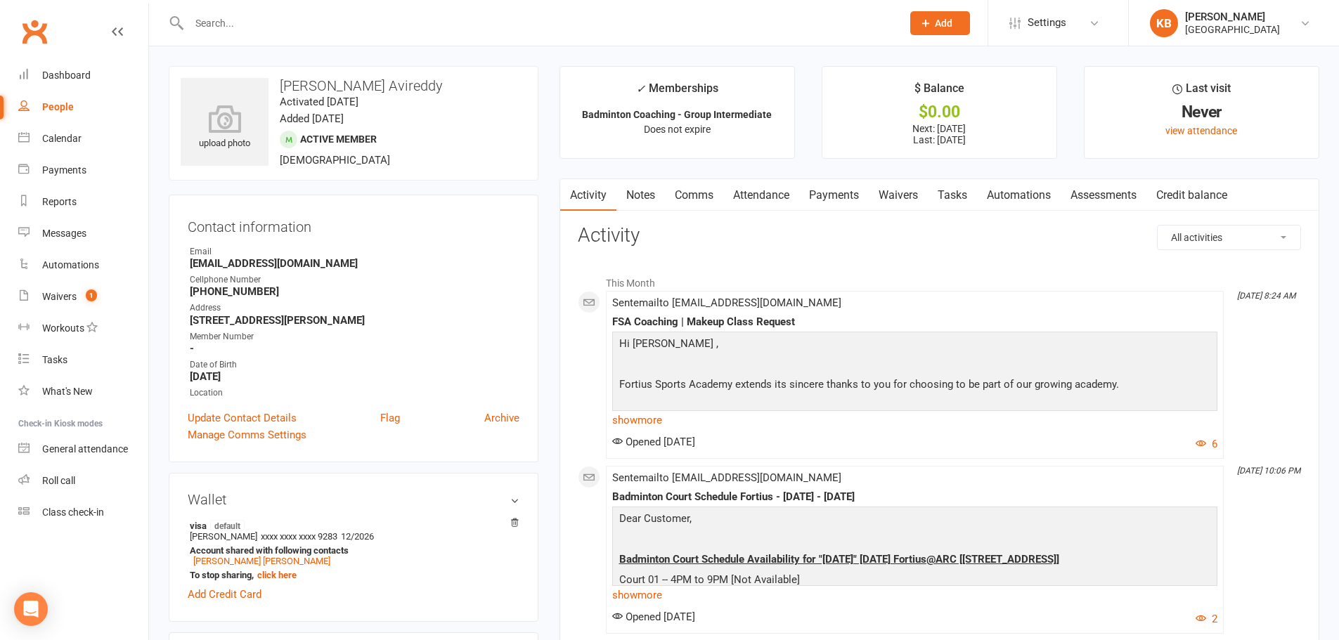
click at [831, 190] on link "Payments" at bounding box center [834, 195] width 70 height 32
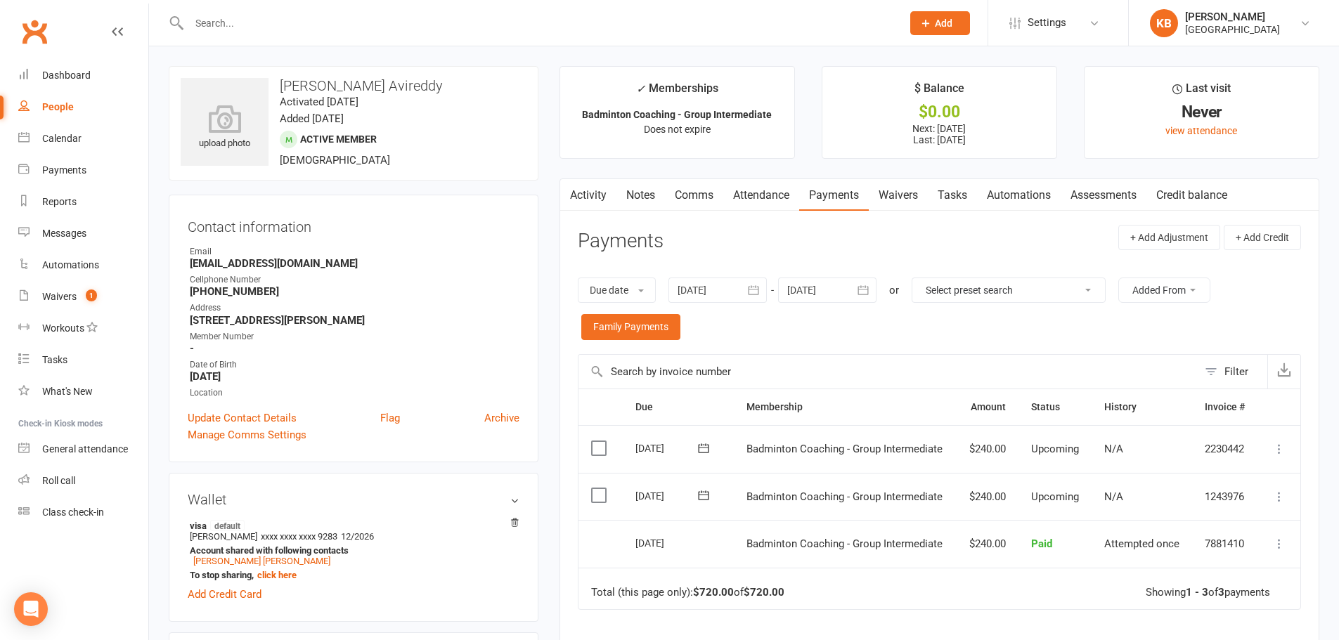
click at [870, 290] on icon "button" at bounding box center [863, 290] width 14 height 14
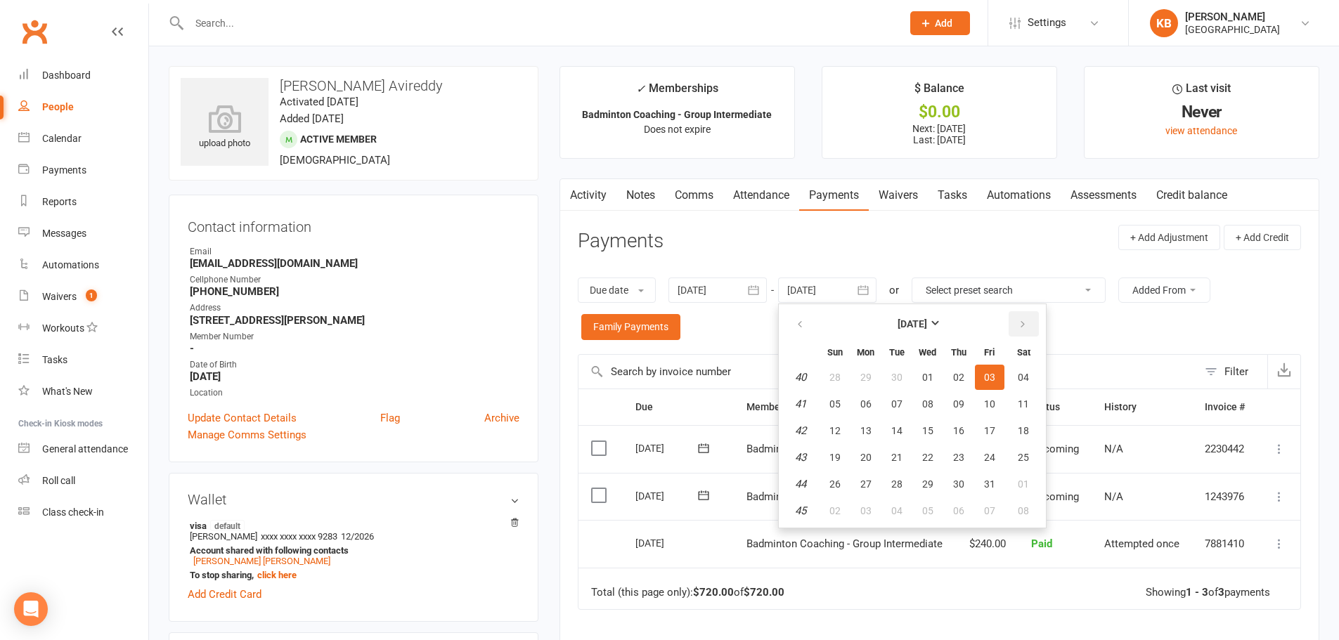
click at [1036, 326] on button "button" at bounding box center [1023, 323] width 30 height 25
click at [1020, 381] on span "01" at bounding box center [1023, 377] width 11 height 11
type input "01 Nov 2025"
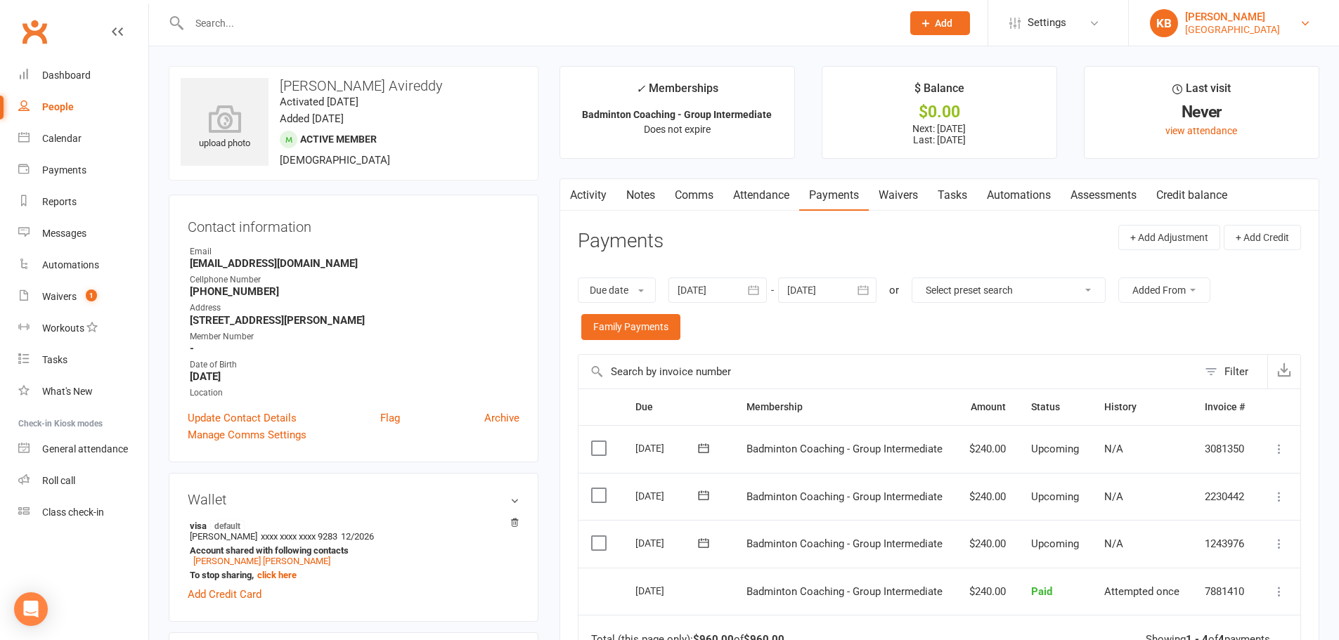
click at [1248, 30] on div "[GEOGRAPHIC_DATA]" at bounding box center [1232, 29] width 95 height 13
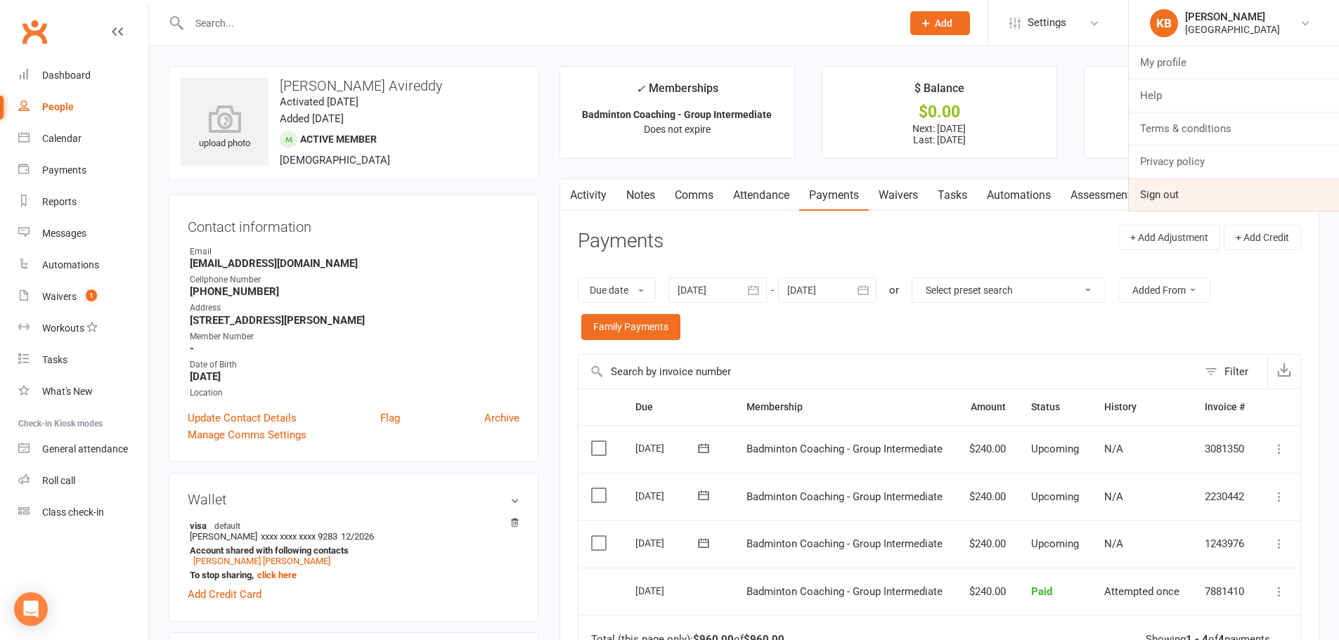
click at [1153, 189] on link "Sign out" at bounding box center [1234, 194] width 210 height 32
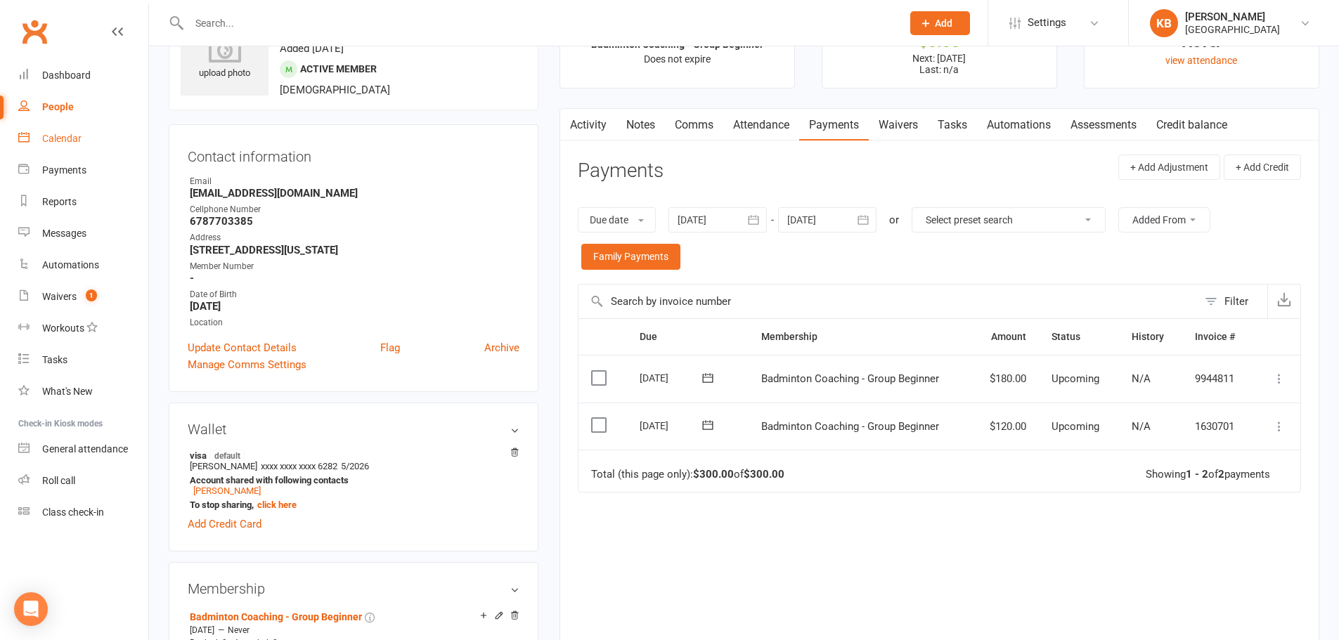
click at [66, 141] on div "Calendar" at bounding box center [61, 138] width 39 height 11
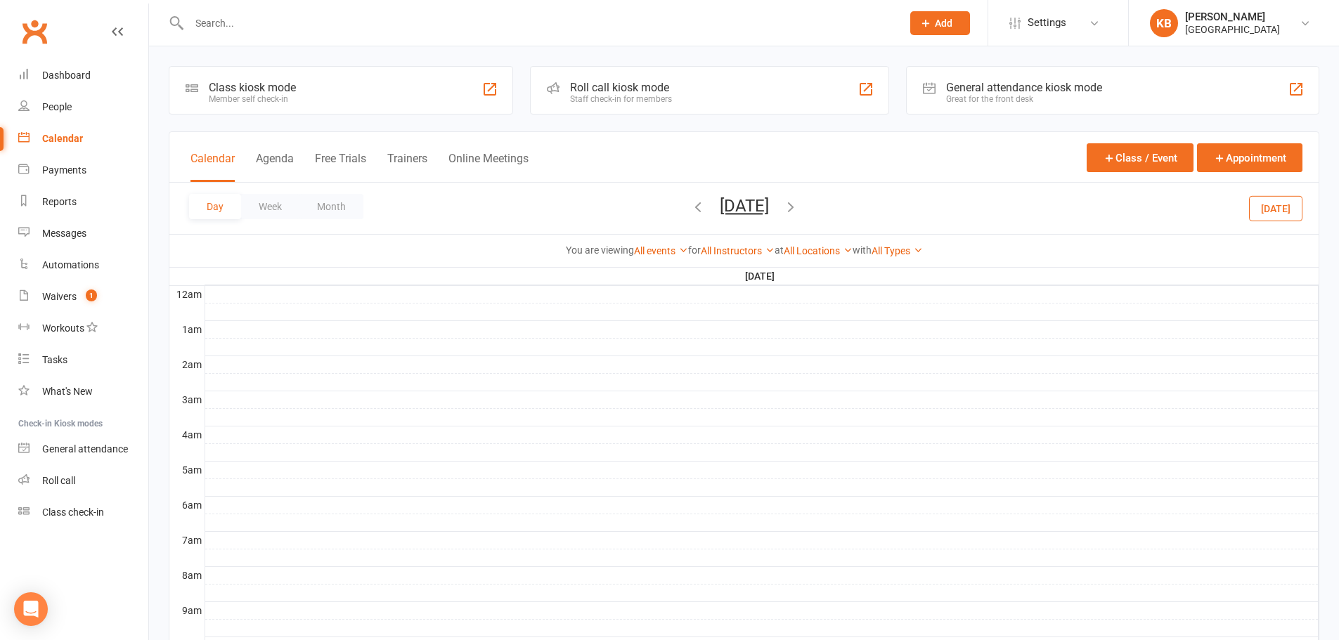
click at [221, 206] on button "Day" at bounding box center [215, 206] width 52 height 25
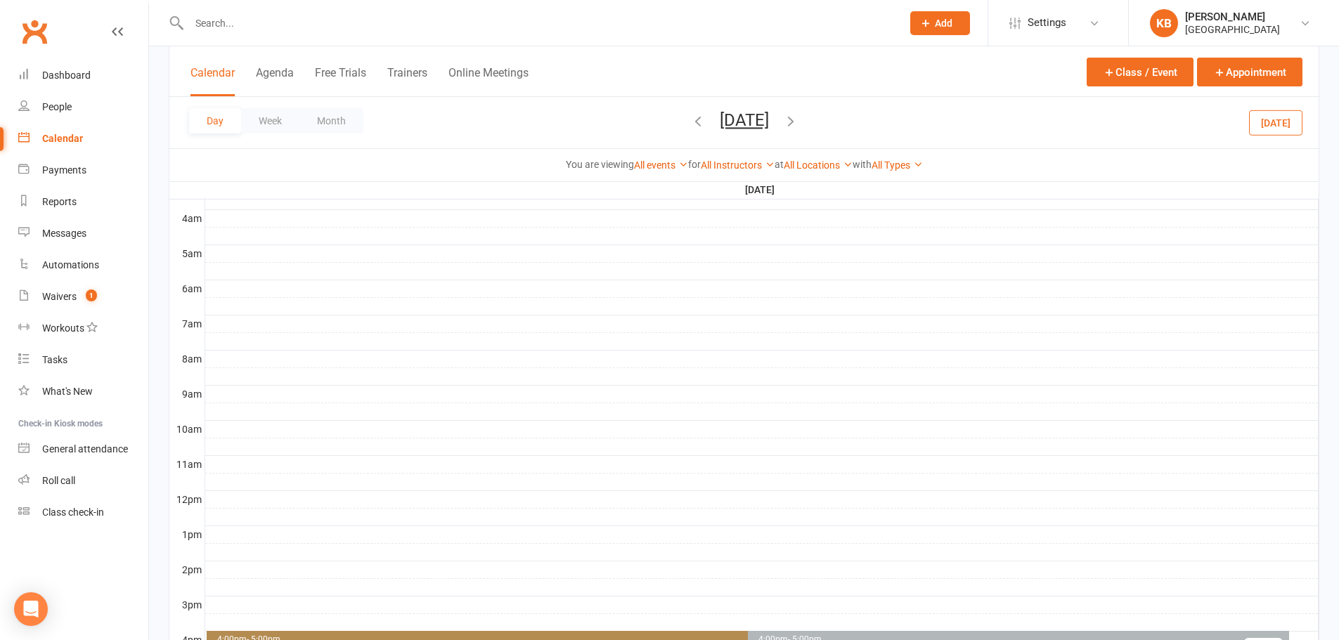
scroll to position [281, 0]
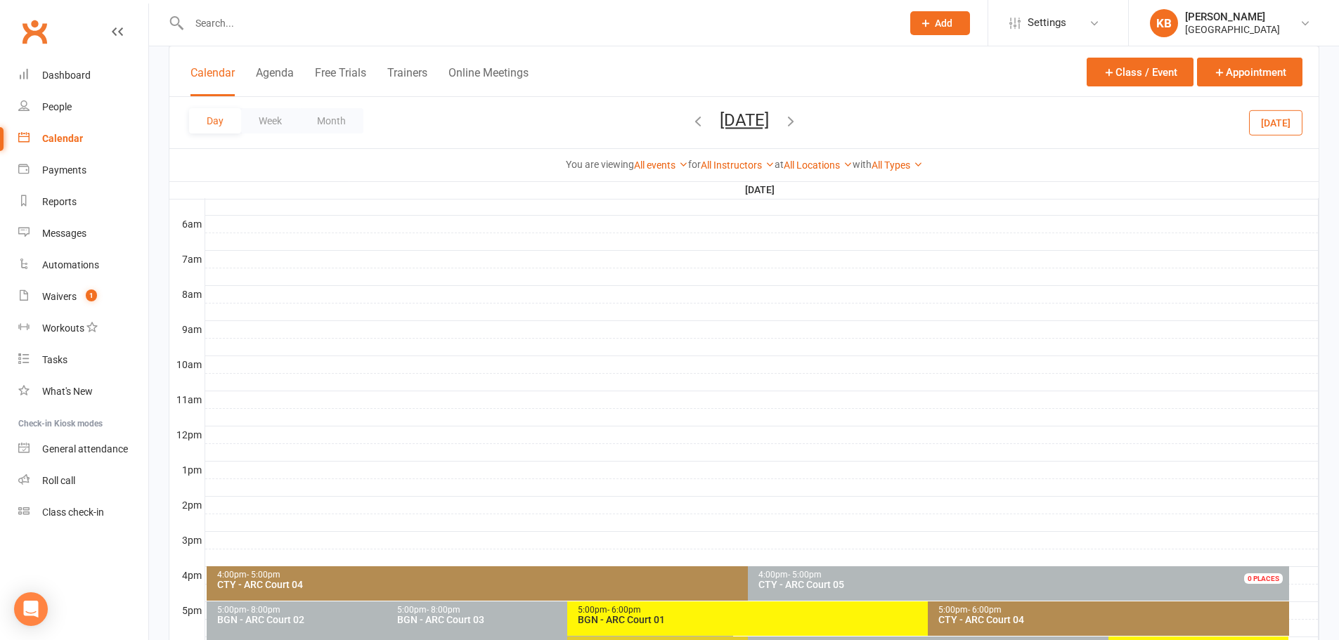
click at [690, 122] on icon "button" at bounding box center [697, 120] width 15 height 15
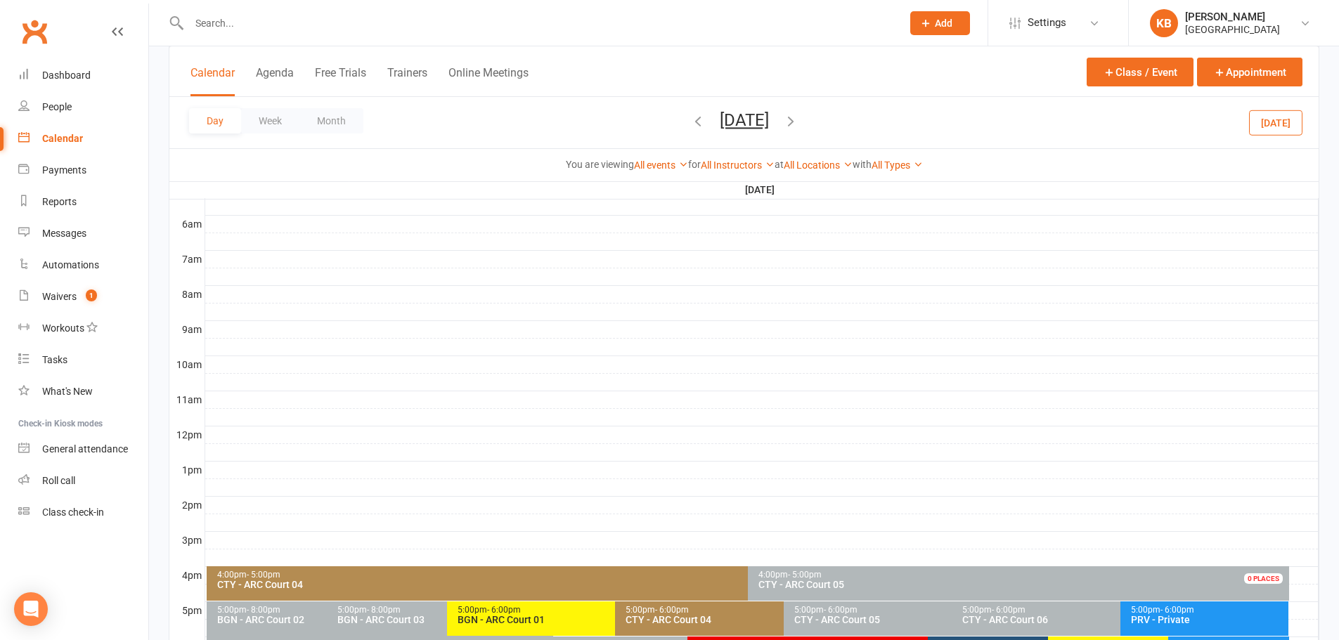
click at [690, 122] on icon "button" at bounding box center [697, 120] width 15 height 15
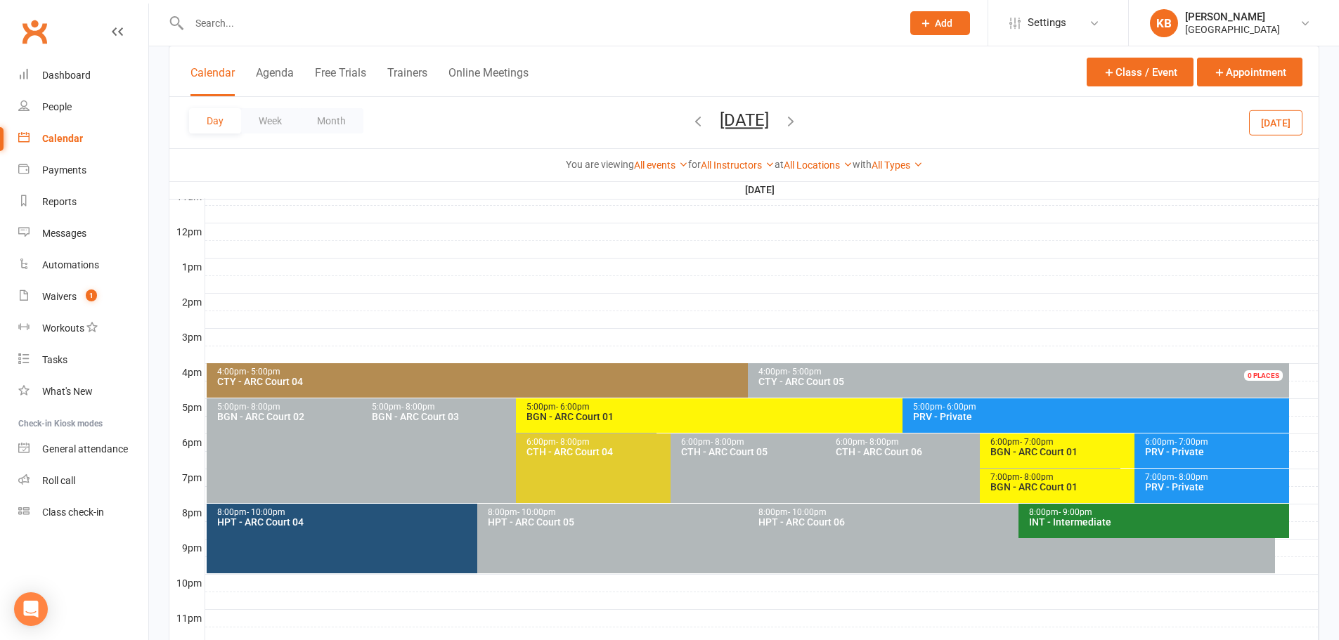
scroll to position [492, 0]
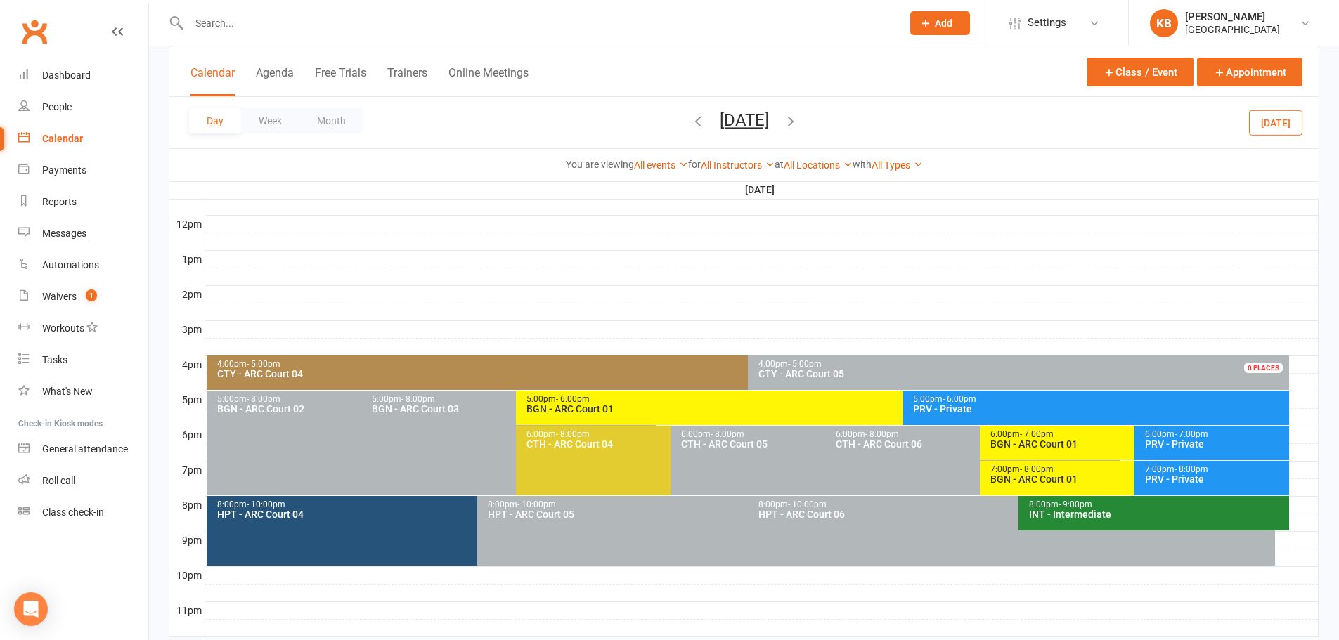
click at [1030, 437] on span "- 7:00pm" at bounding box center [1037, 434] width 34 height 10
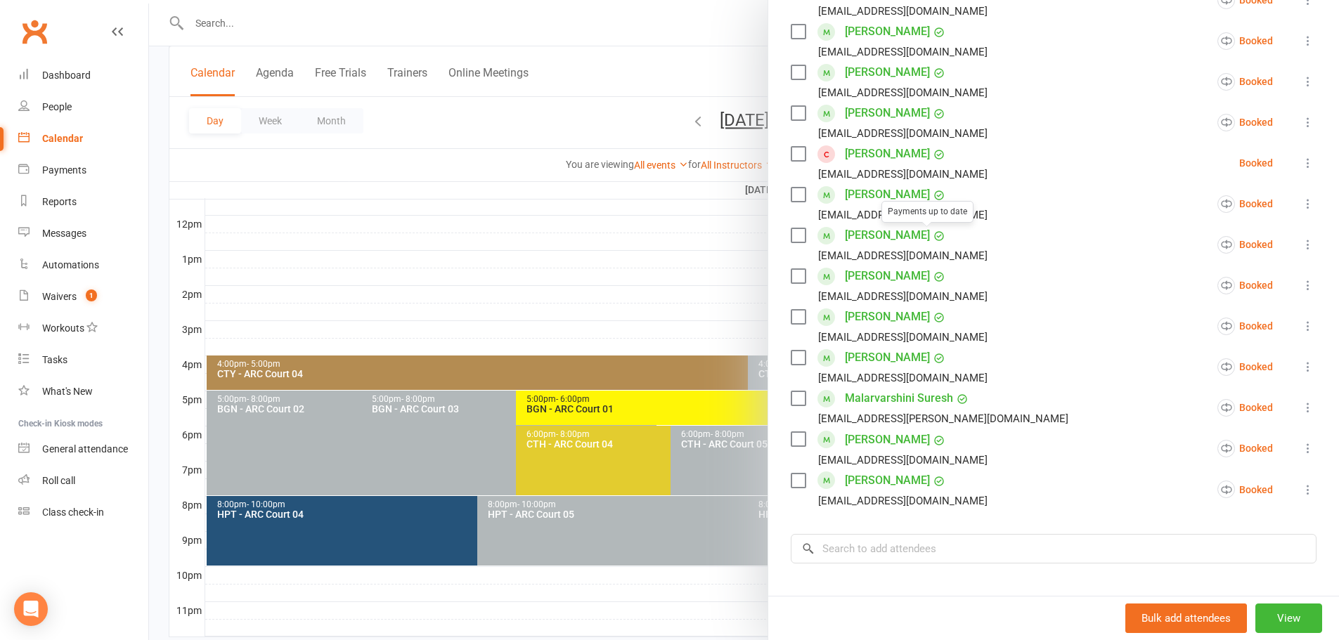
scroll to position [611, 0]
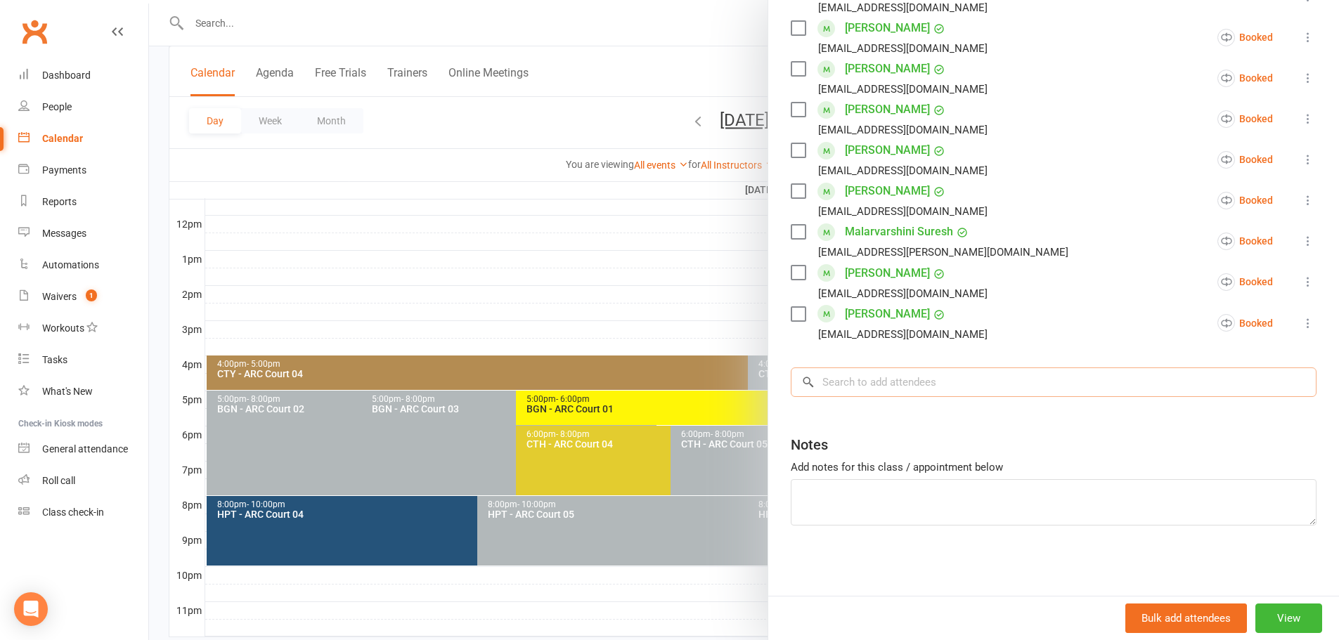
click at [864, 372] on input "search" at bounding box center [1054, 383] width 526 height 30
paste input "[PERSON_NAME]"
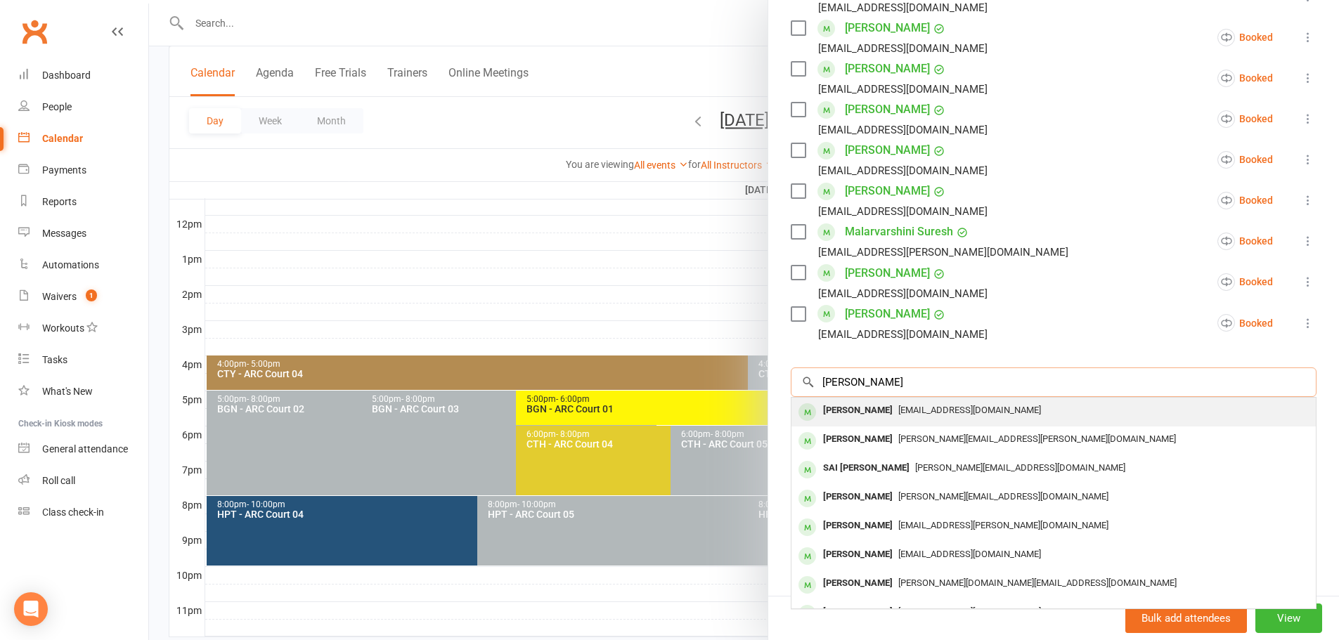
type input "[PERSON_NAME]"
click at [898, 415] on span "[EMAIL_ADDRESS][DOMAIN_NAME]" at bounding box center [969, 410] width 143 height 11
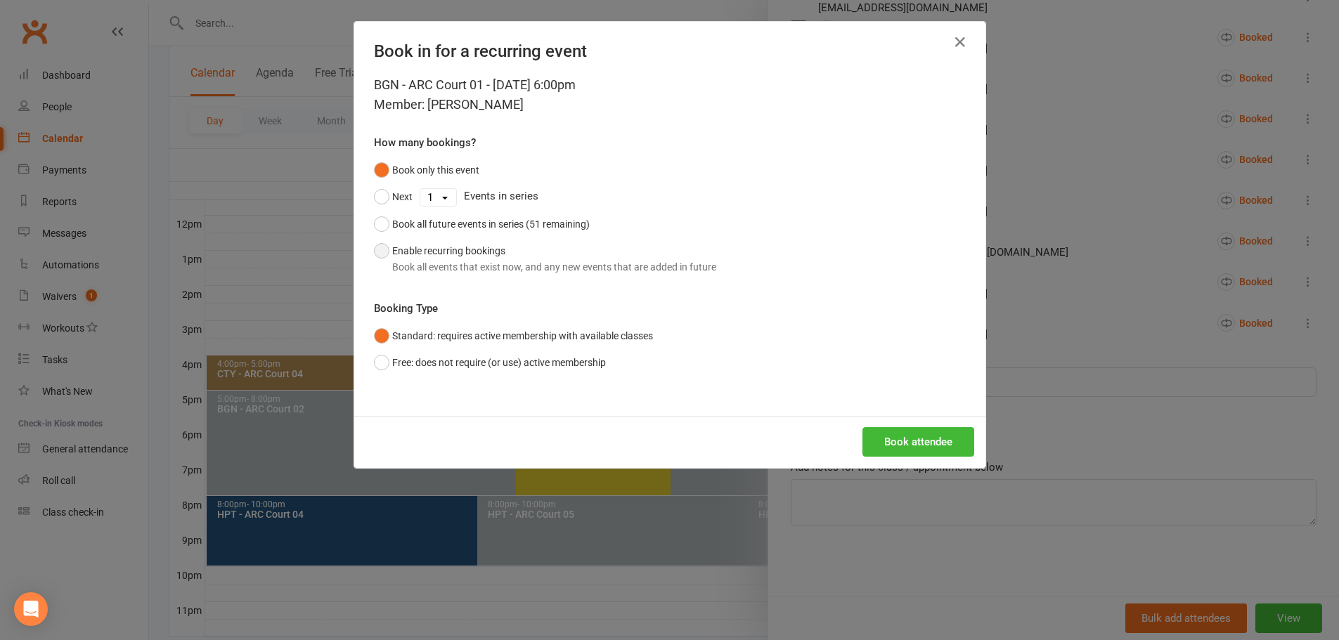
click at [523, 272] on div "Book all events that exist now, and any new events that are added in future" at bounding box center [554, 266] width 324 height 15
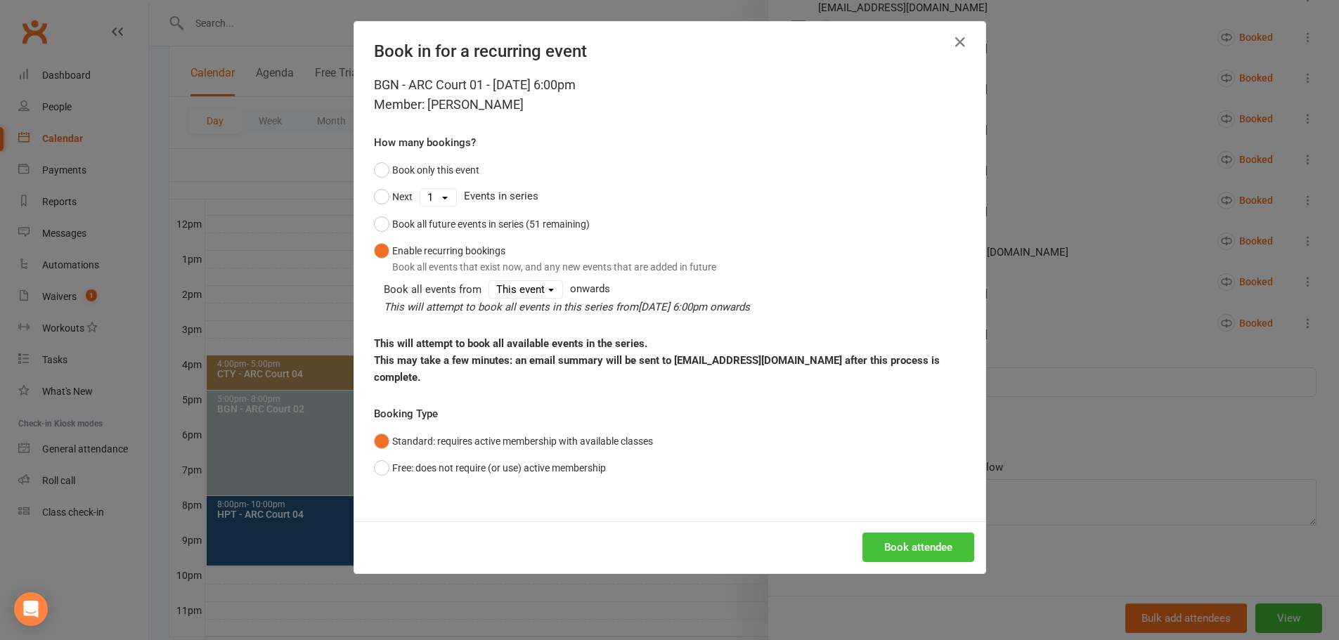
click at [926, 533] on button "Book attendee" at bounding box center [918, 548] width 112 height 30
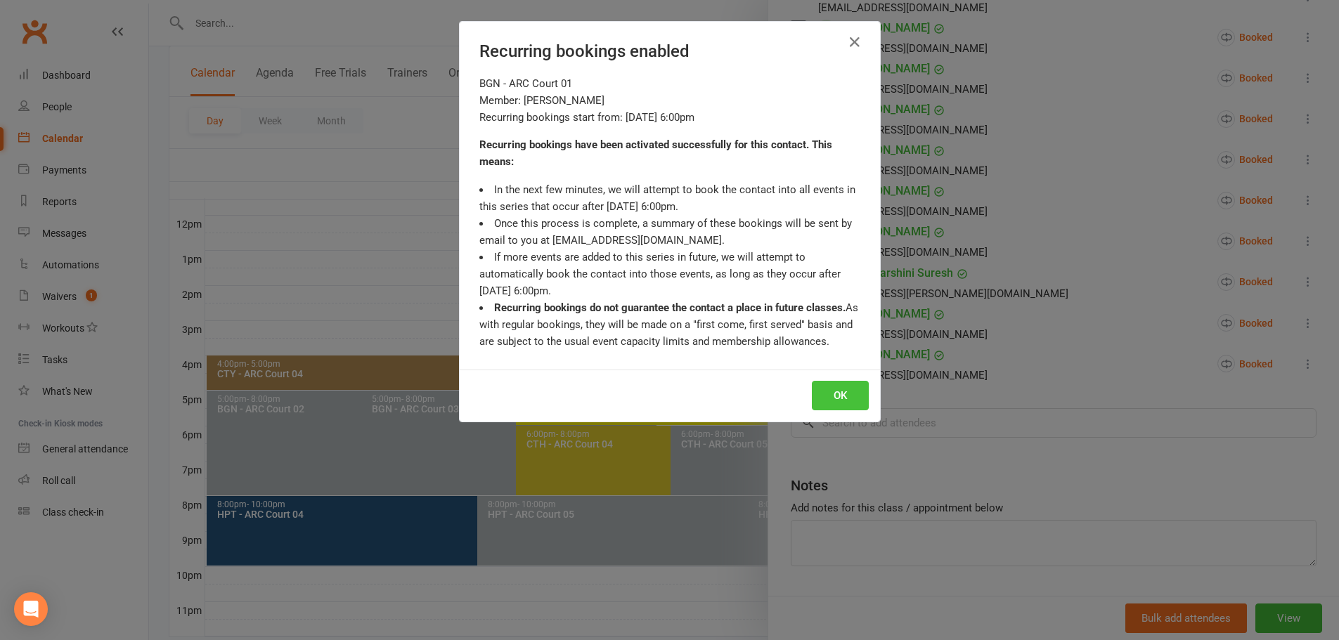
click at [836, 391] on button "OK" at bounding box center [840, 396] width 57 height 30
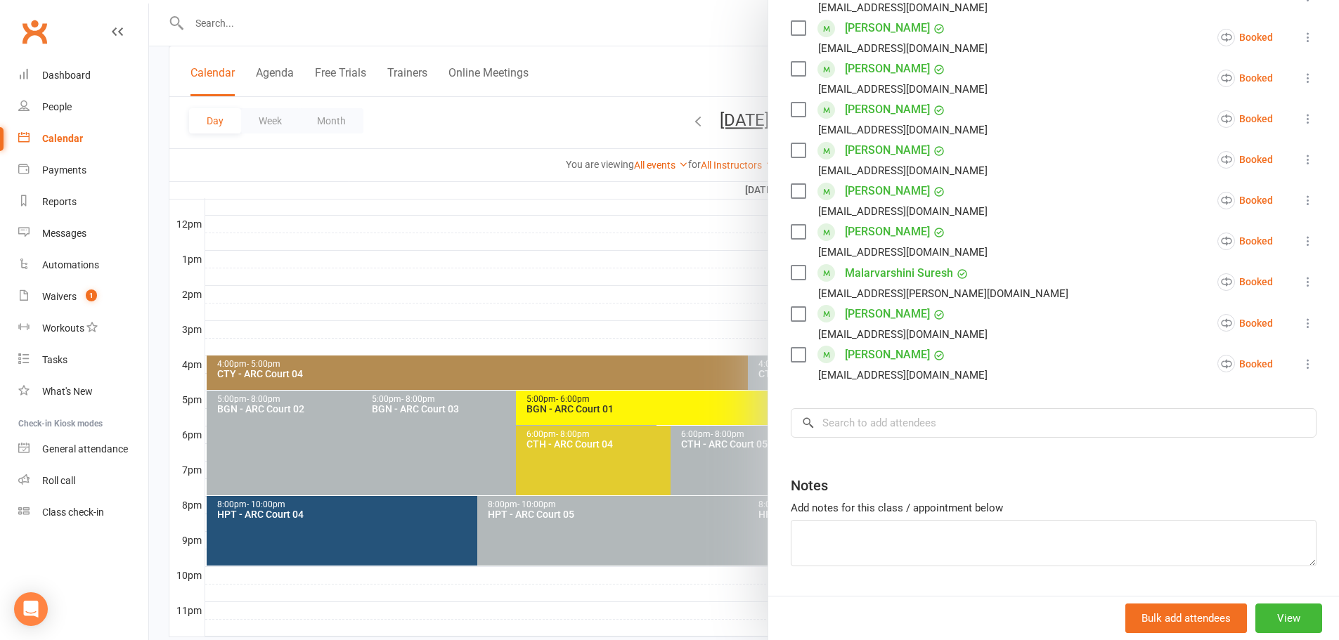
click at [547, 134] on div at bounding box center [744, 320] width 1190 height 640
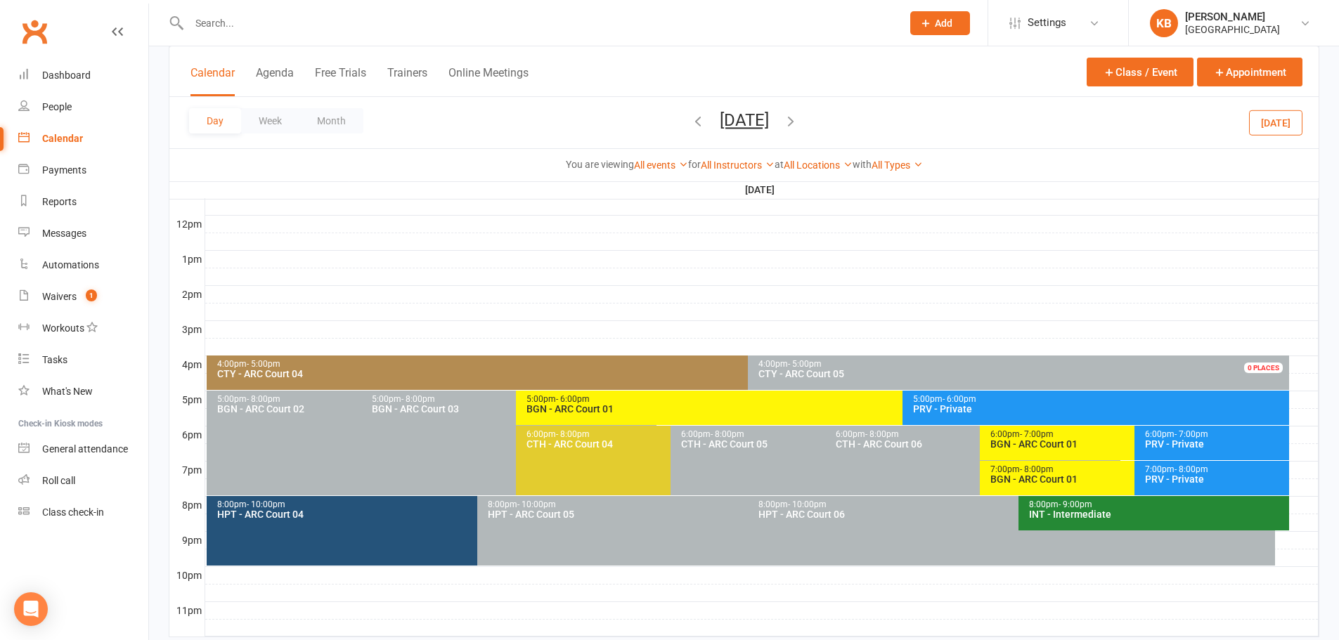
click at [798, 124] on icon "button" at bounding box center [790, 120] width 15 height 15
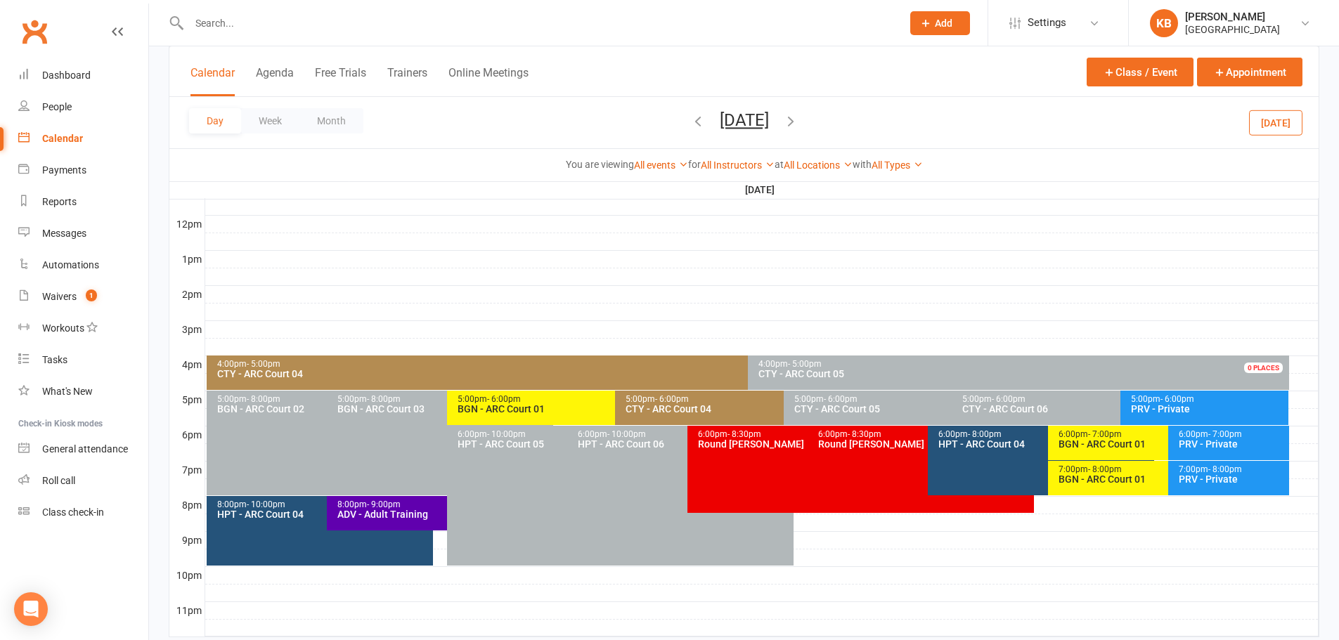
click at [798, 119] on icon "button" at bounding box center [790, 120] width 15 height 15
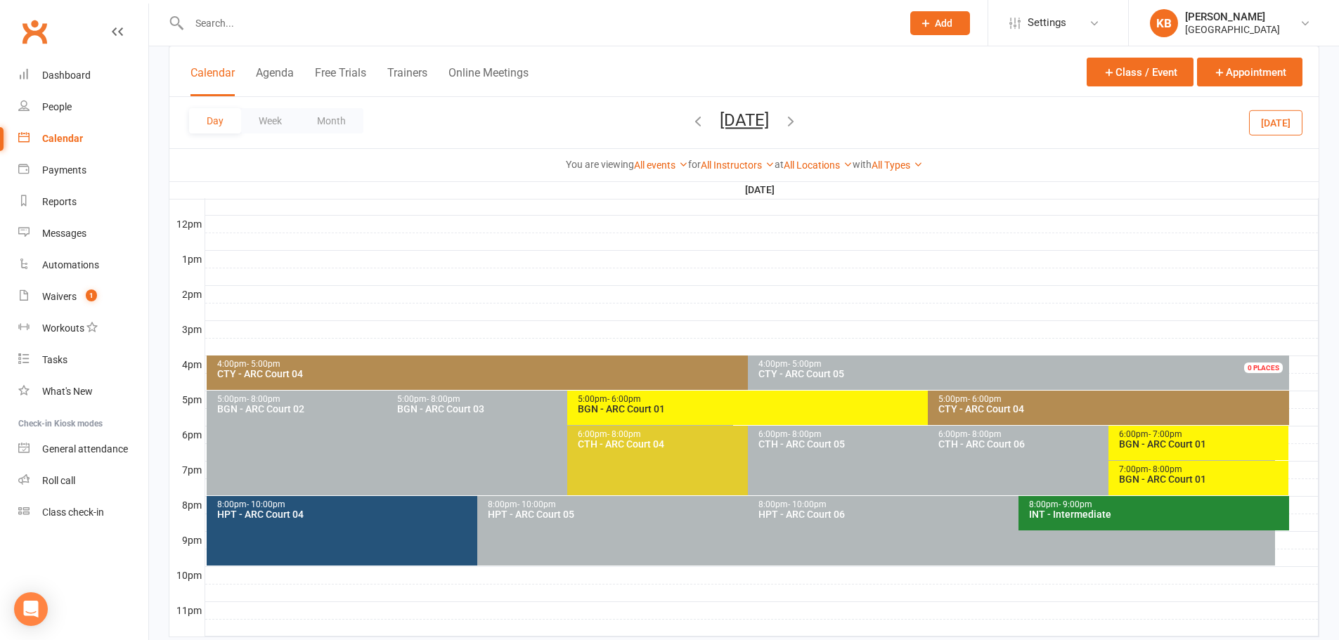
click at [798, 119] on icon "button" at bounding box center [790, 120] width 15 height 15
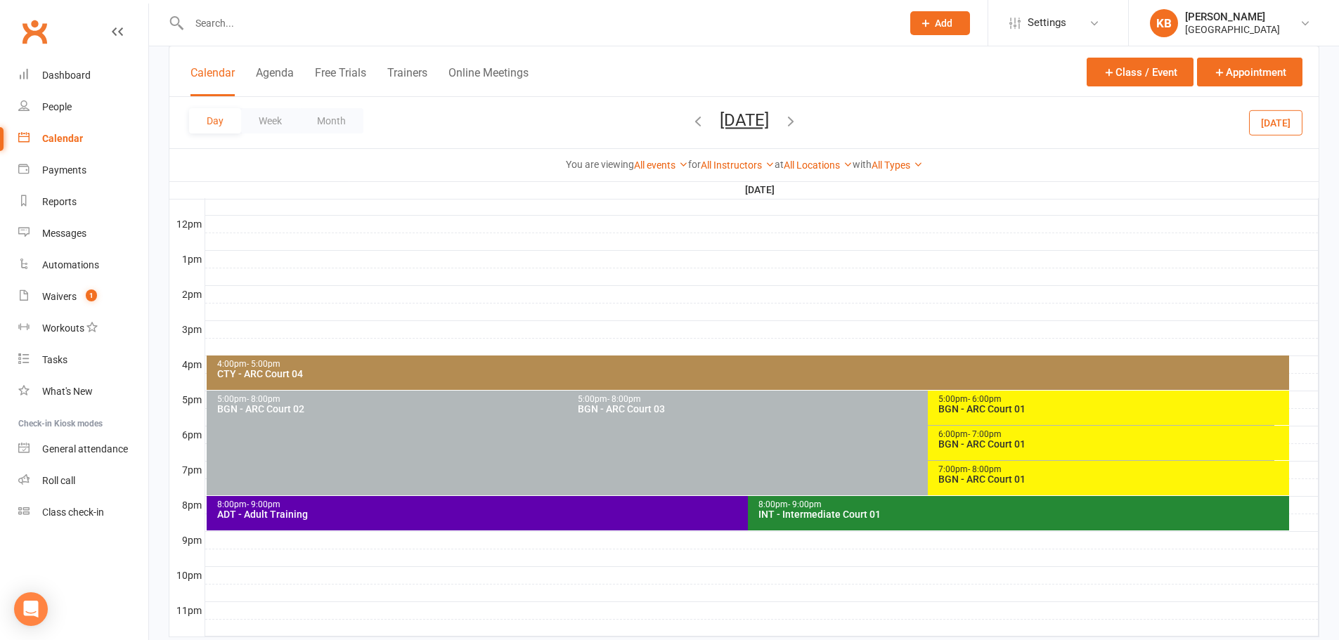
click at [1039, 441] on div "BGN - ARC Court 01" at bounding box center [1111, 444] width 348 height 10
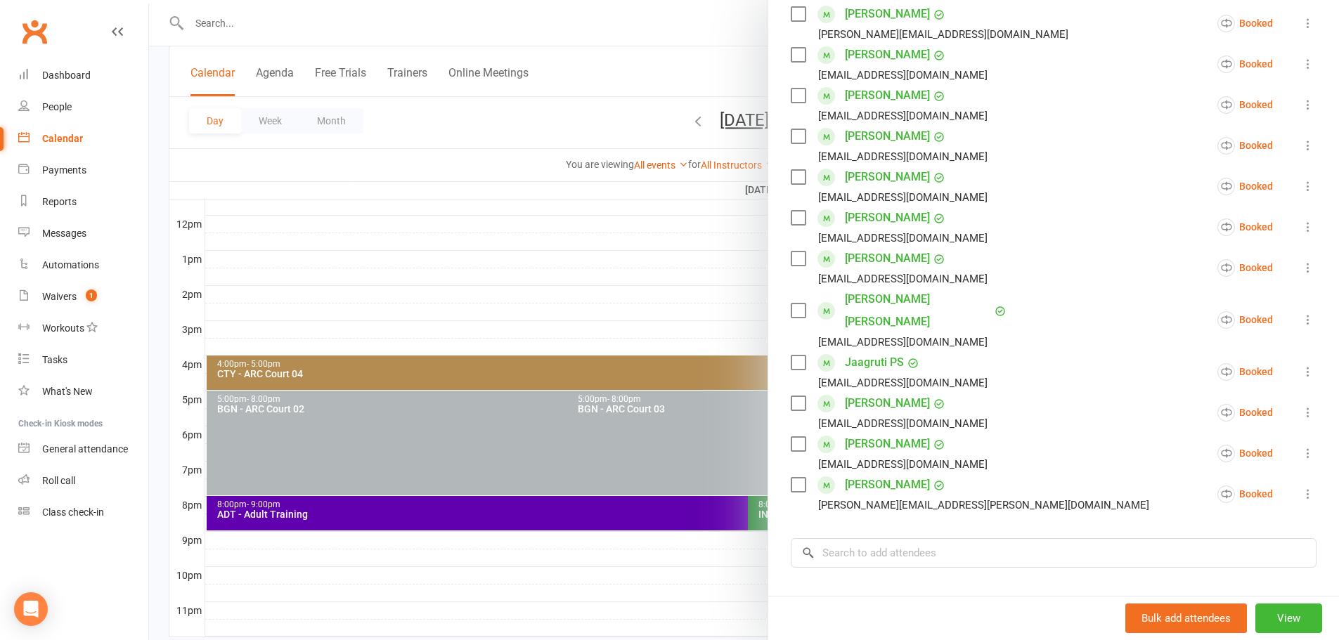
scroll to position [571, 0]
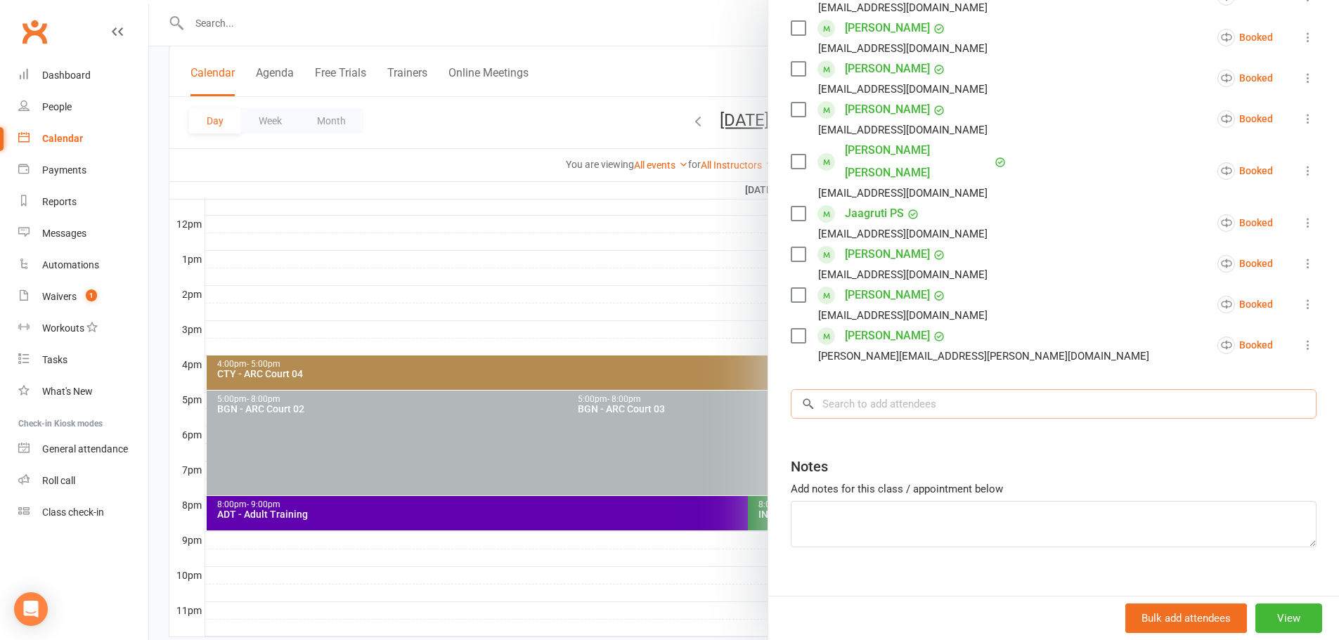
click at [896, 389] on input "search" at bounding box center [1054, 404] width 526 height 30
paste input "[PERSON_NAME]"
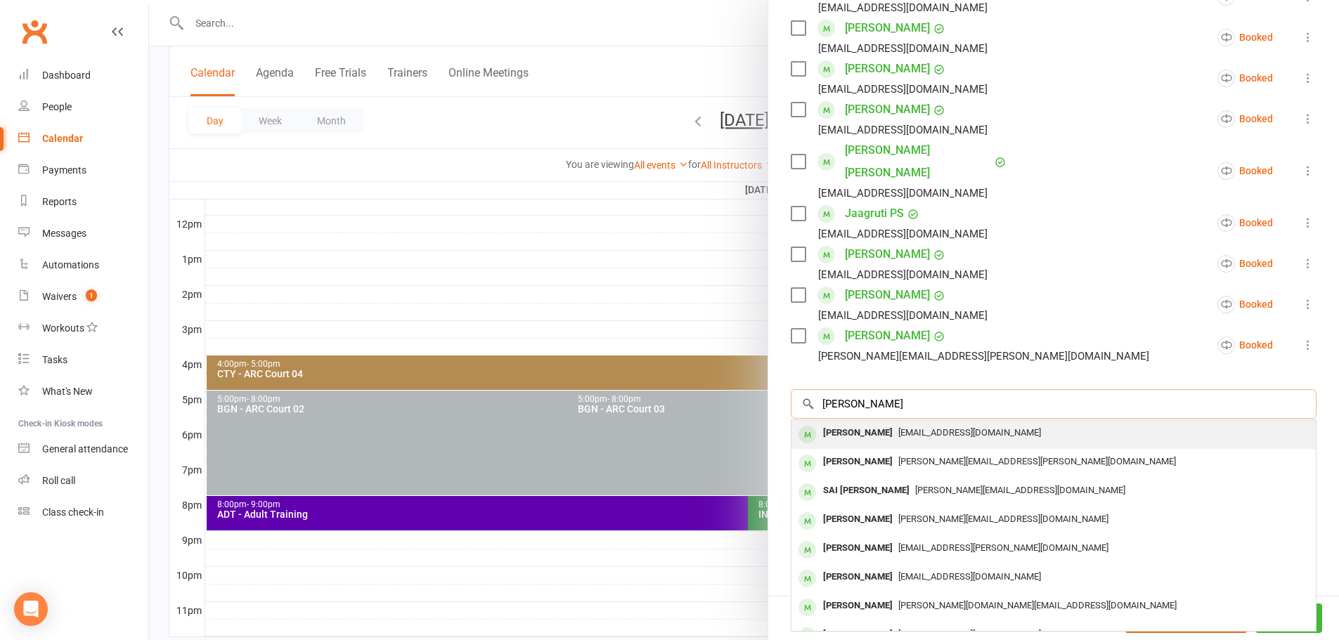
type input "[PERSON_NAME]"
click at [930, 427] on span "[EMAIL_ADDRESS][DOMAIN_NAME]" at bounding box center [969, 432] width 143 height 11
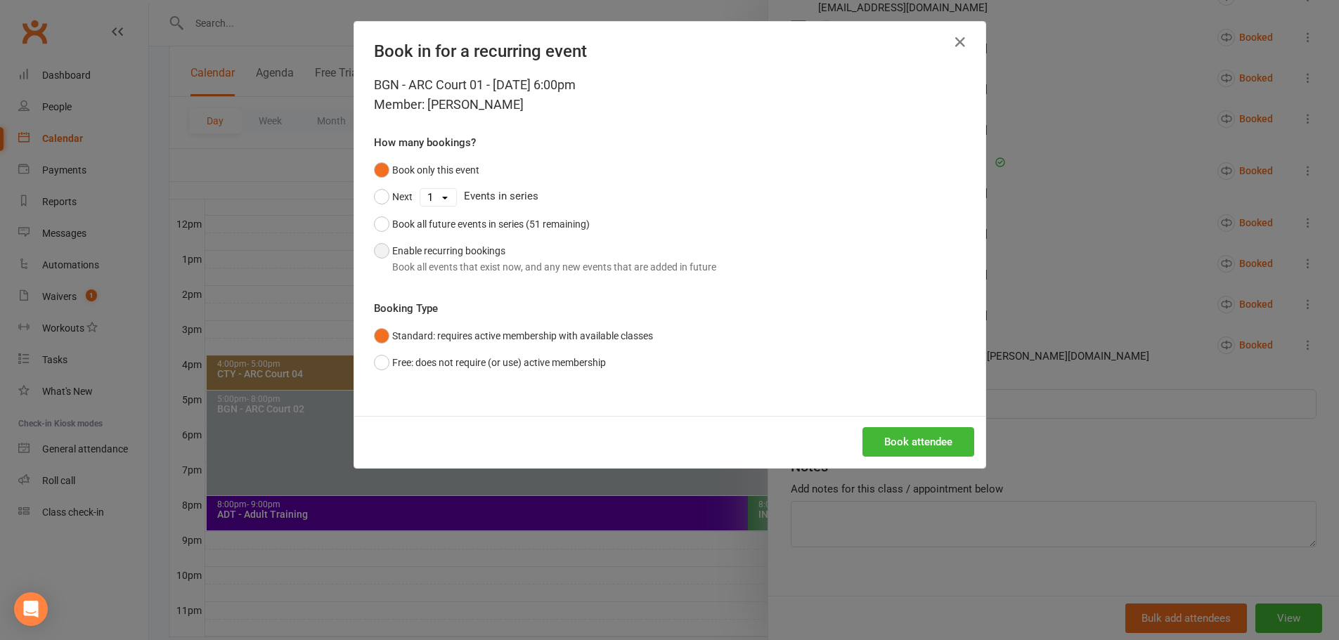
click at [474, 270] on div "Book all events that exist now, and any new events that are added in future" at bounding box center [554, 266] width 324 height 15
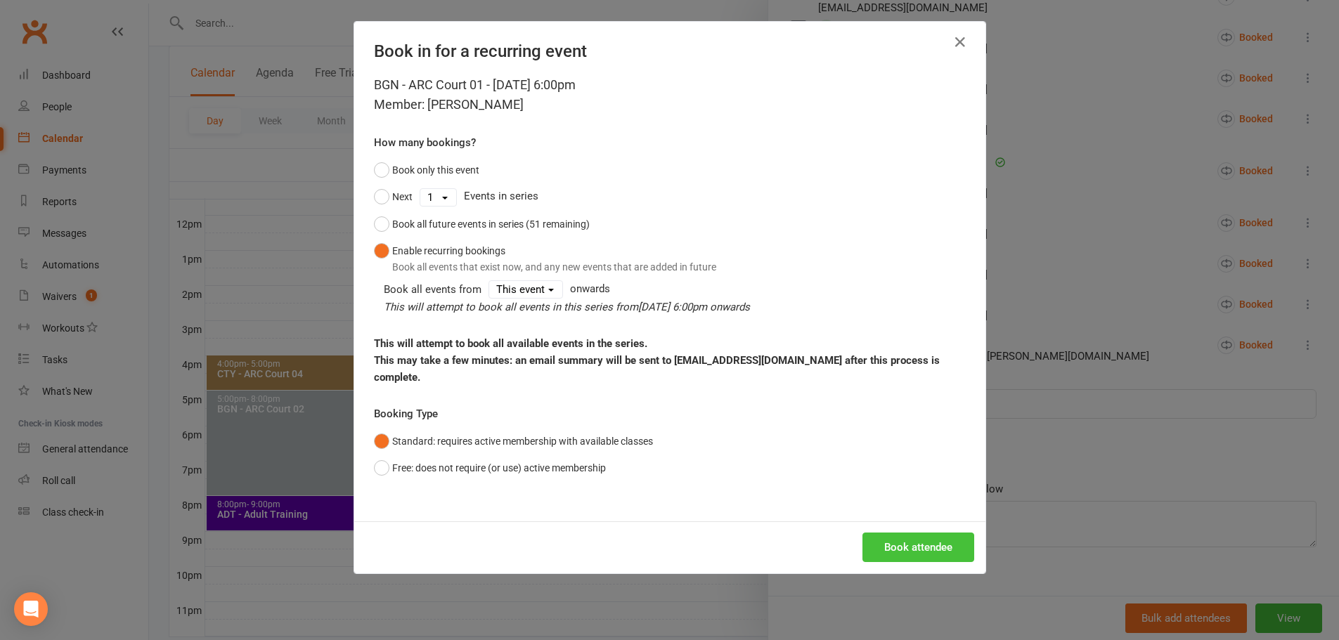
click at [928, 533] on button "Book attendee" at bounding box center [918, 548] width 112 height 30
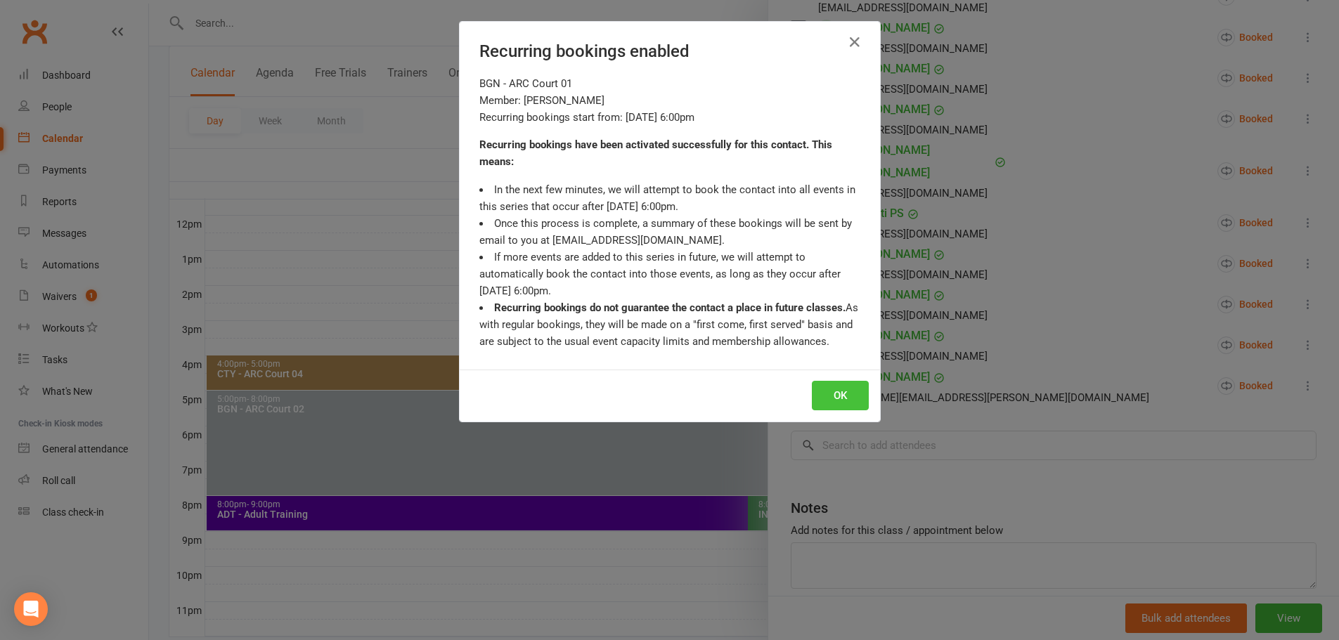
click at [829, 393] on button "OK" at bounding box center [840, 396] width 57 height 30
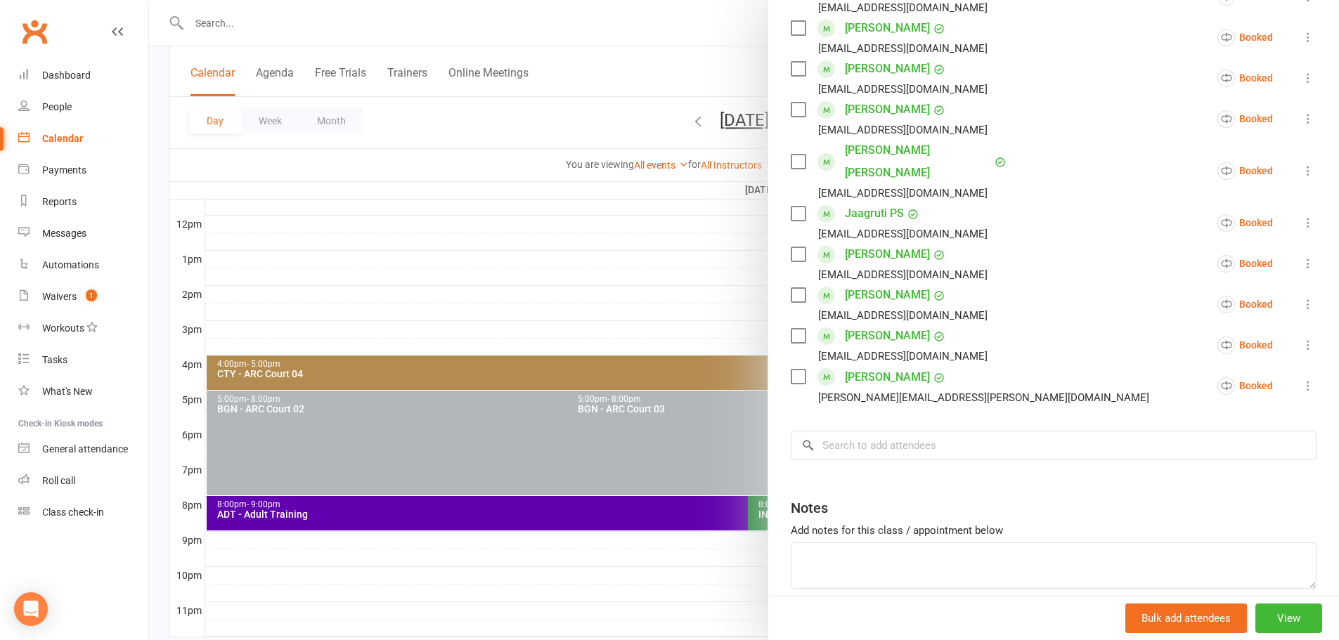
click at [619, 107] on div at bounding box center [744, 320] width 1190 height 640
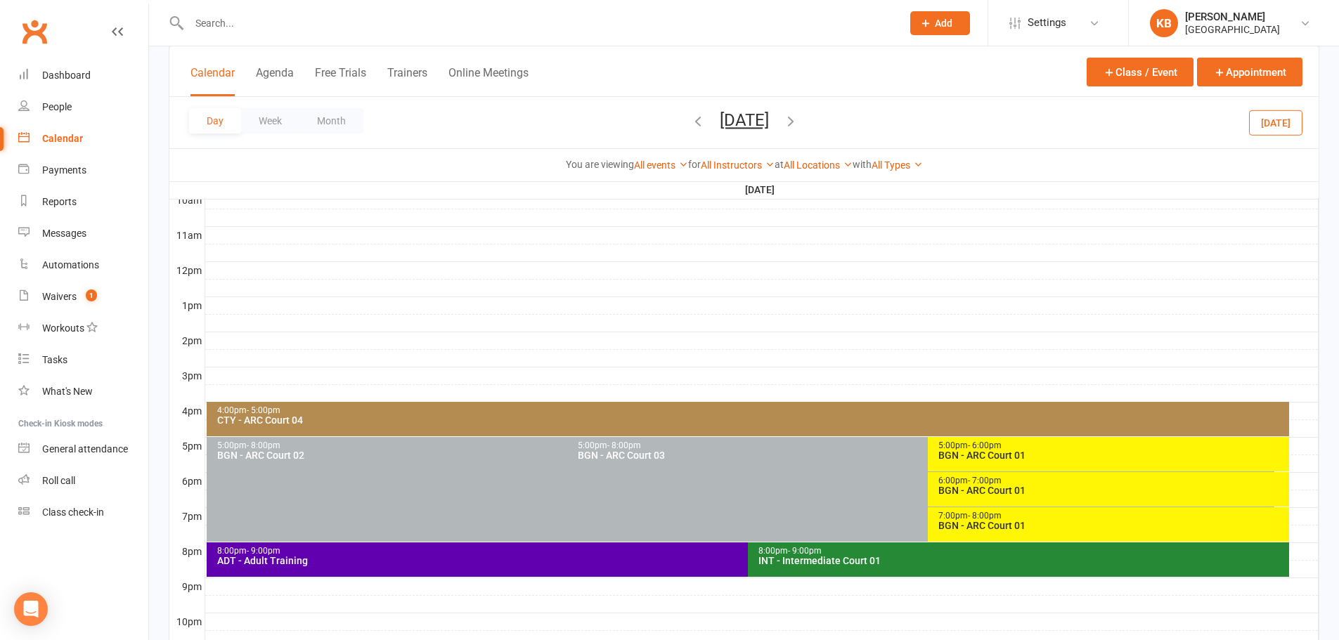
scroll to position [422, 0]
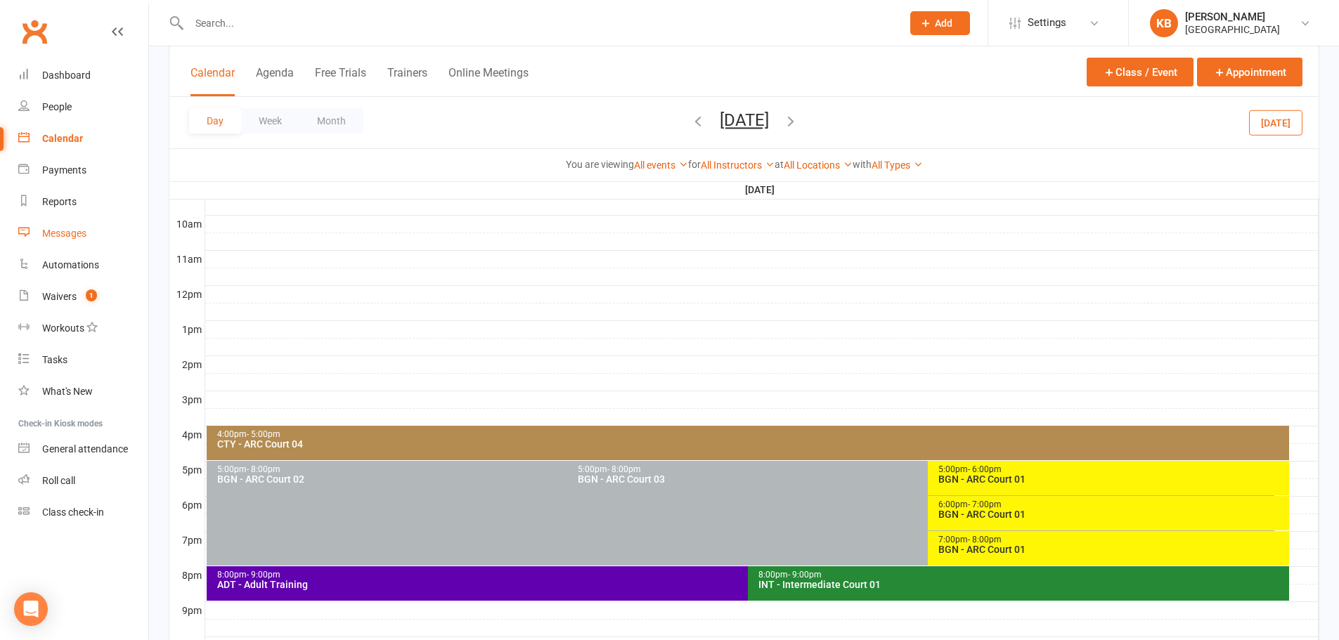
click at [59, 228] on div "Messages" at bounding box center [64, 233] width 44 height 11
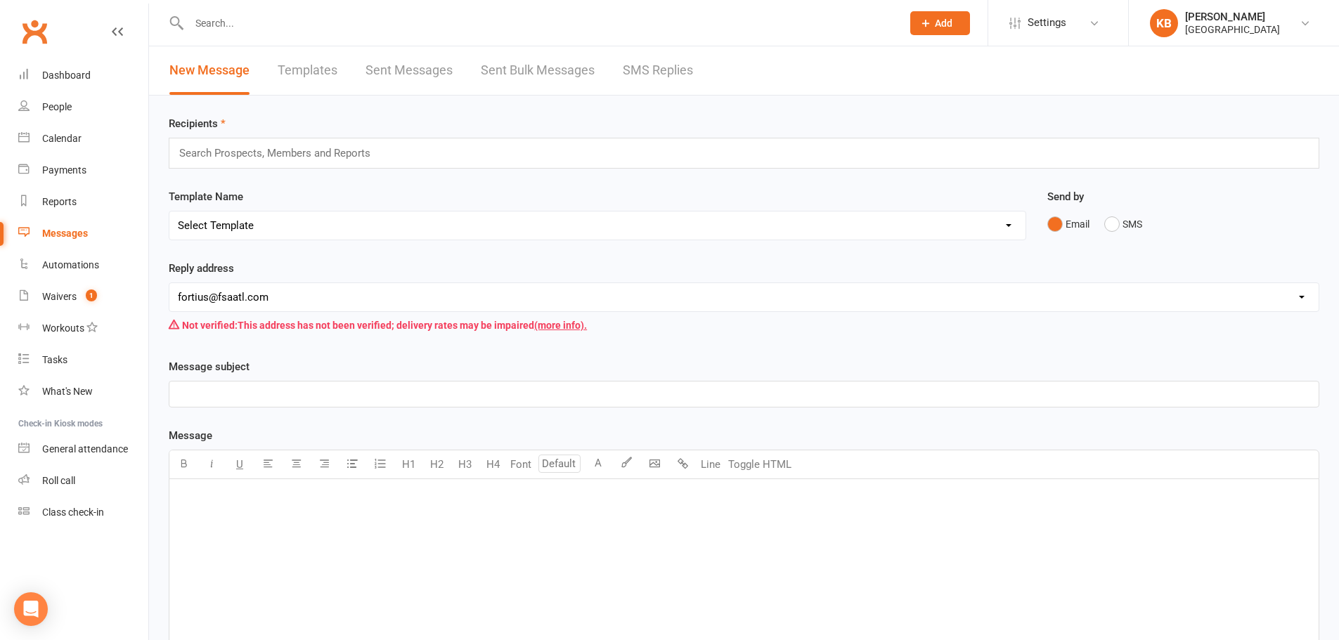
click at [356, 147] on input "text" at bounding box center [281, 153] width 206 height 18
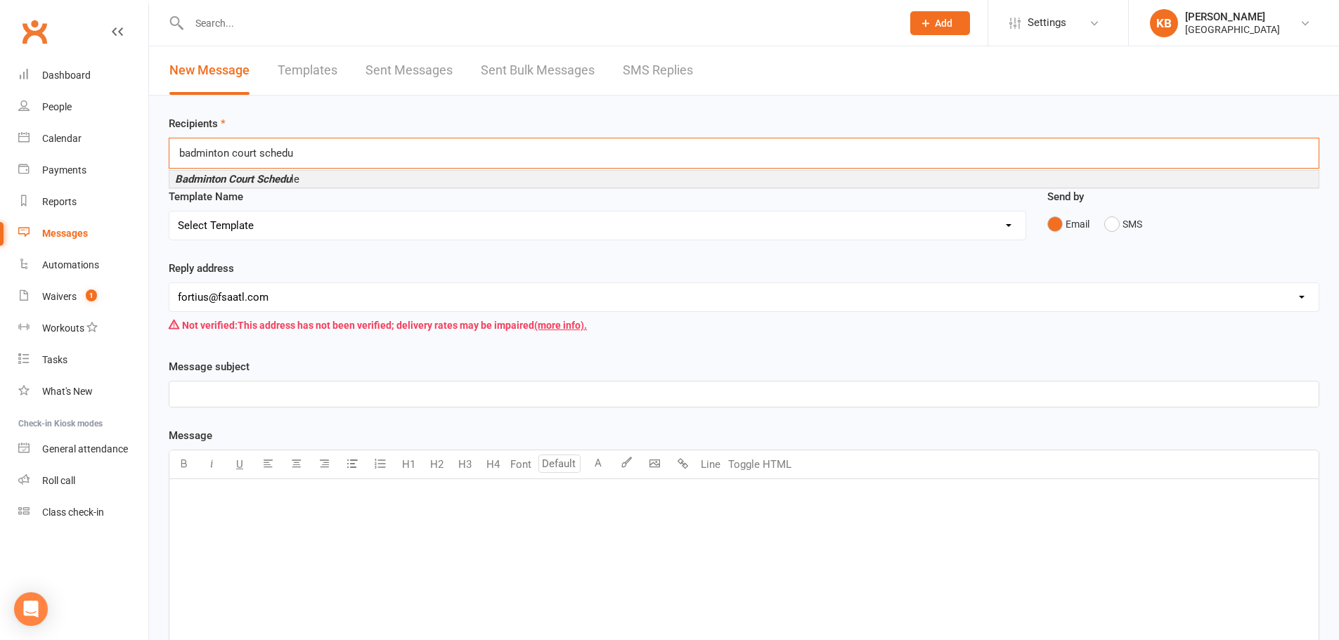
type input "badminton court schedu"
click at [344, 171] on li "Badminton Court Schedu le" at bounding box center [743, 179] width 1149 height 17
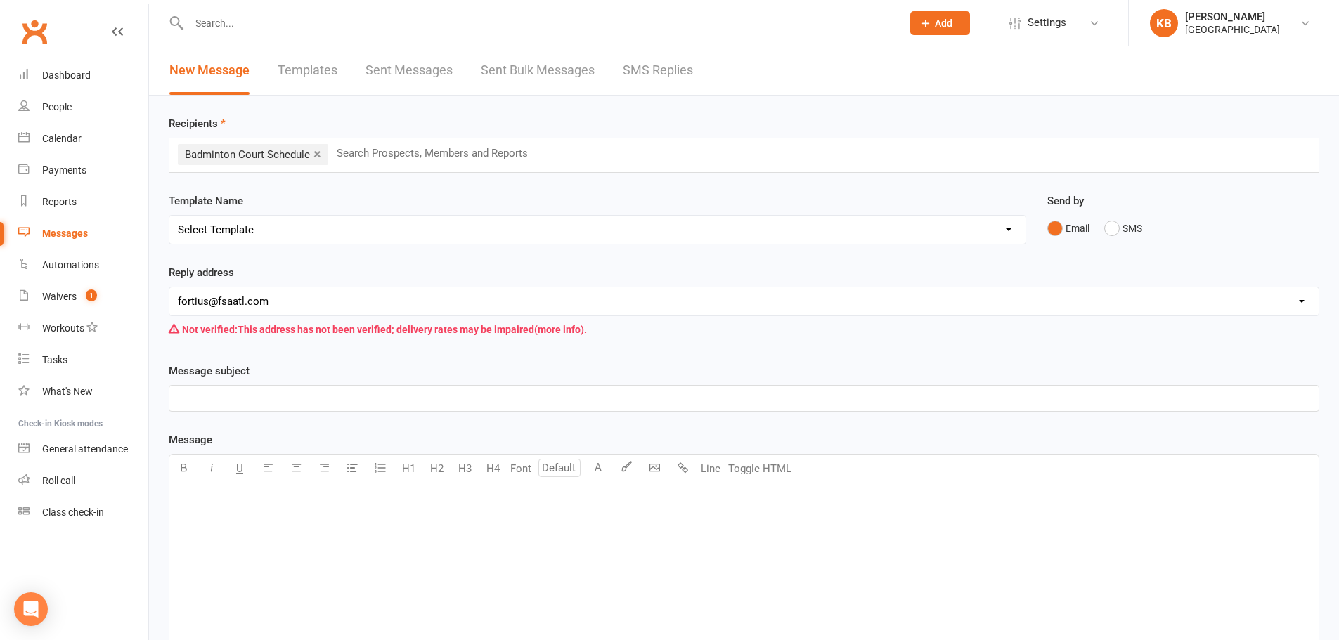
click at [365, 229] on select "Select Template [Email] Badminton Court Schedule [SMS] [Default template - revi…" at bounding box center [597, 230] width 856 height 28
select select "0"
click at [169, 216] on select "Select Template [Email] Badminton Court Schedule [SMS] [Default template - revi…" at bounding box center [597, 230] width 856 height 28
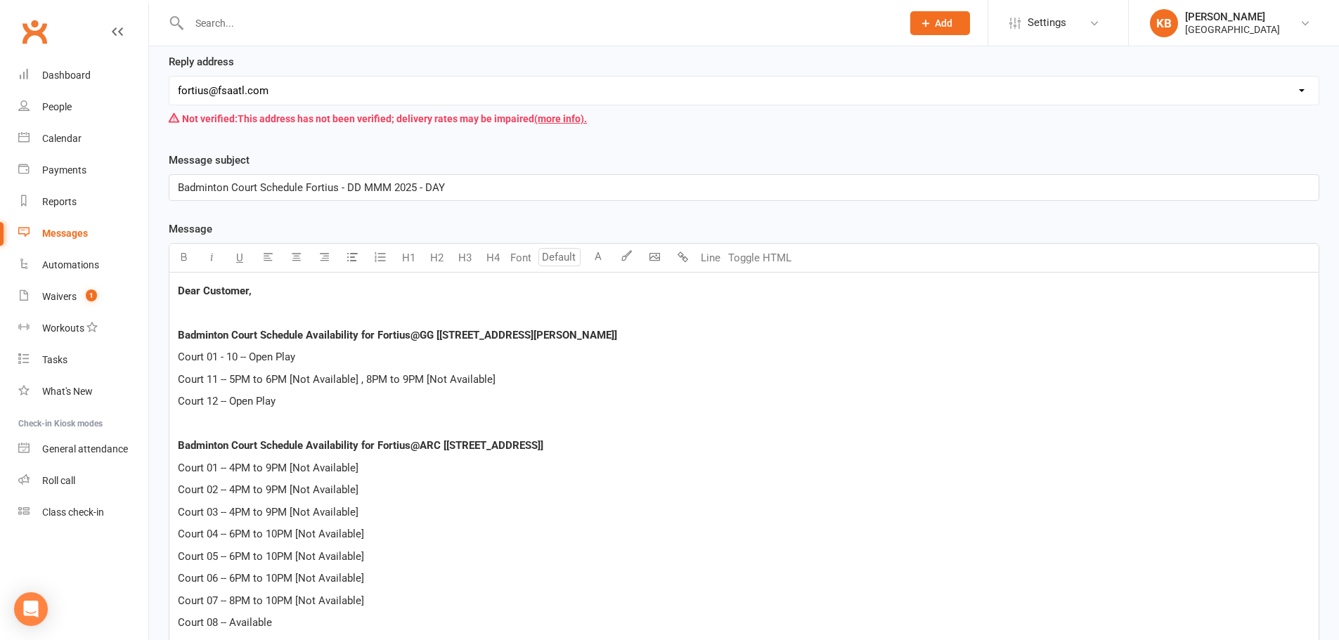
scroll to position [281, 0]
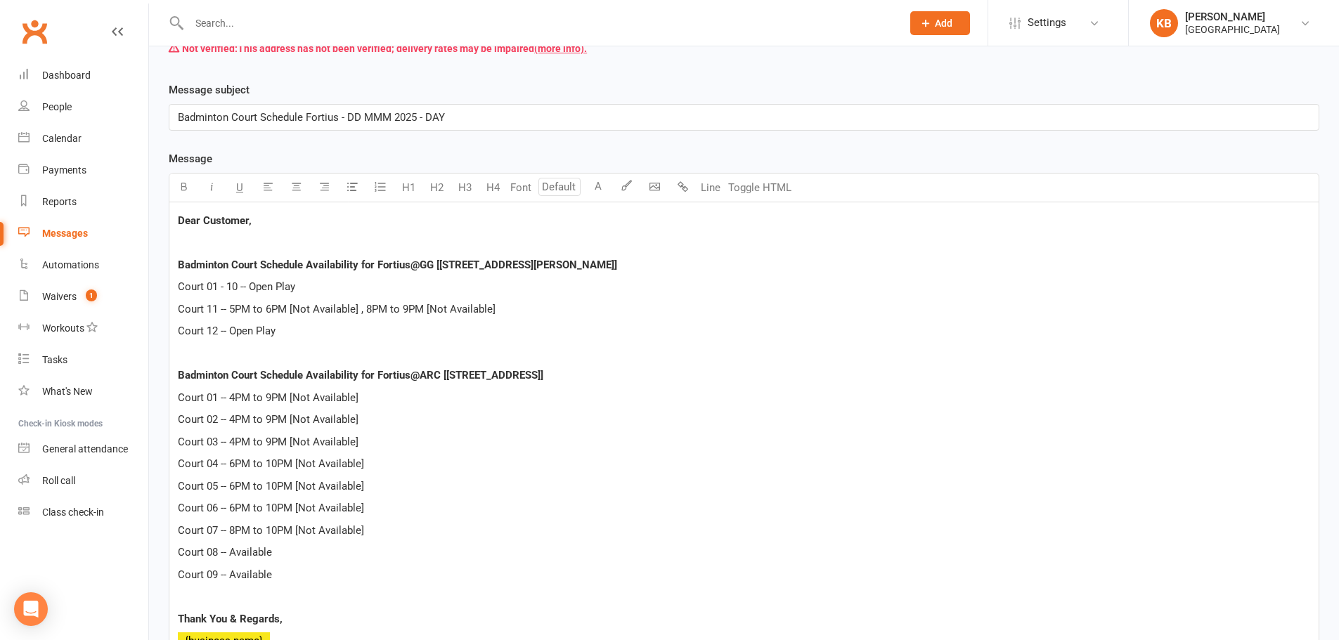
click at [358, 114] on span "Badminton Court Schedule Fortius - DD MMM 2025 - DAY" at bounding box center [311, 117] width 267 height 13
click at [407, 115] on span "Badminton Court Schedule Fortius - 16 AUGUST 2025 - DAY" at bounding box center [292, 117] width 229 height 13
click at [379, 333] on p "Court 12 -- Open Play" at bounding box center [744, 331] width 1132 height 17
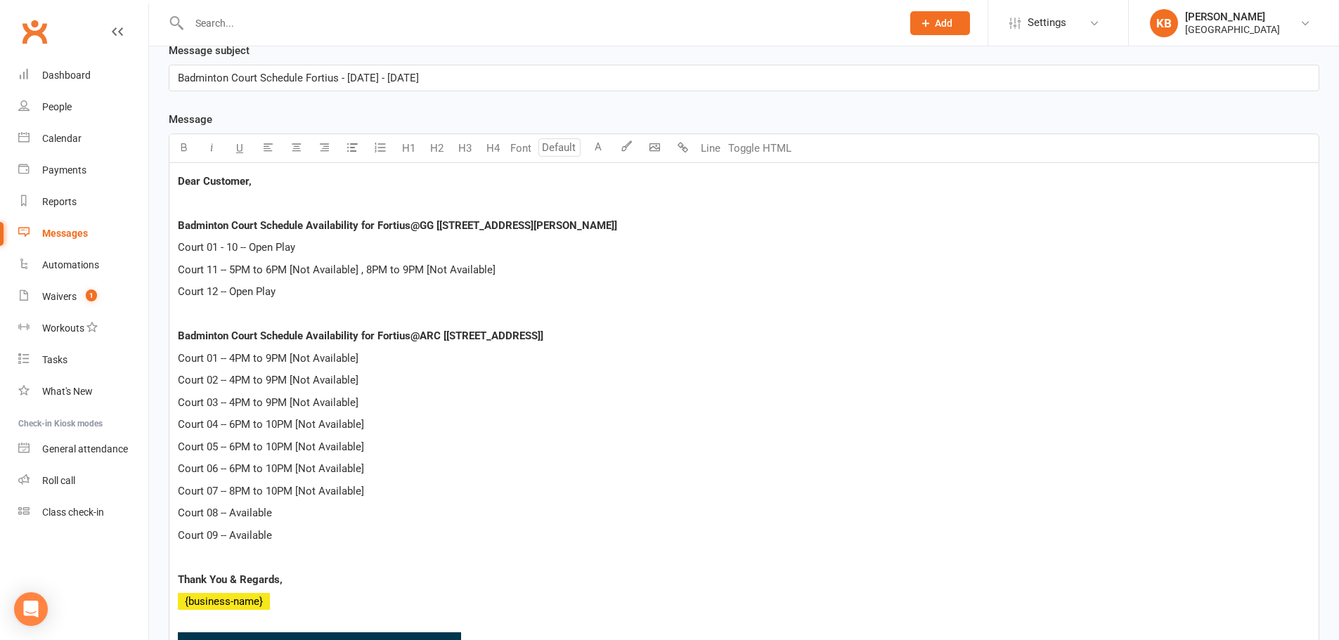
scroll to position [351, 0]
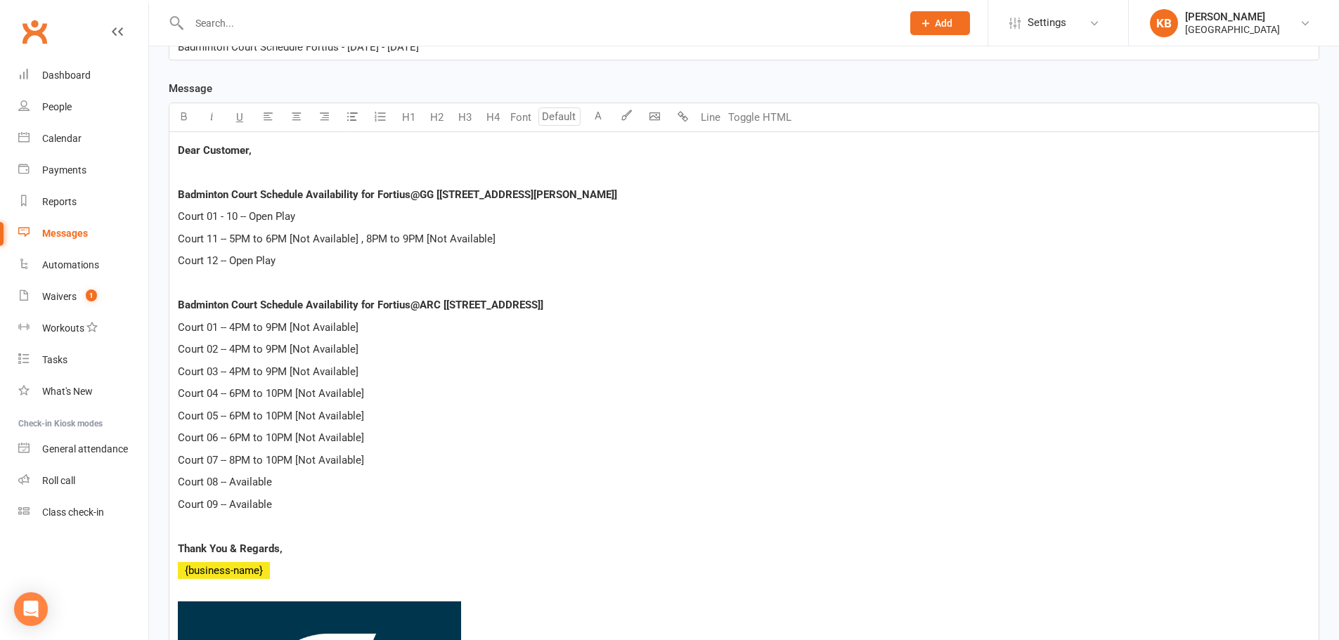
click at [297, 280] on p at bounding box center [744, 283] width 1132 height 17
click at [235, 237] on span "Court 11 -- 5PM to 6PM [Not Available] , 8PM to 9PM [Not Available]" at bounding box center [337, 239] width 318 height 13
drag, startPoint x: 360, startPoint y: 238, endPoint x: 504, endPoint y: 246, distance: 143.6
click at [504, 246] on p "Court 11 -- 2PM to 4PM [Not Available] , 8PM to 9PM [Not Available]" at bounding box center [744, 238] width 1132 height 17
click at [296, 264] on p "Court 12 -- Open Play" at bounding box center [744, 260] width 1132 height 17
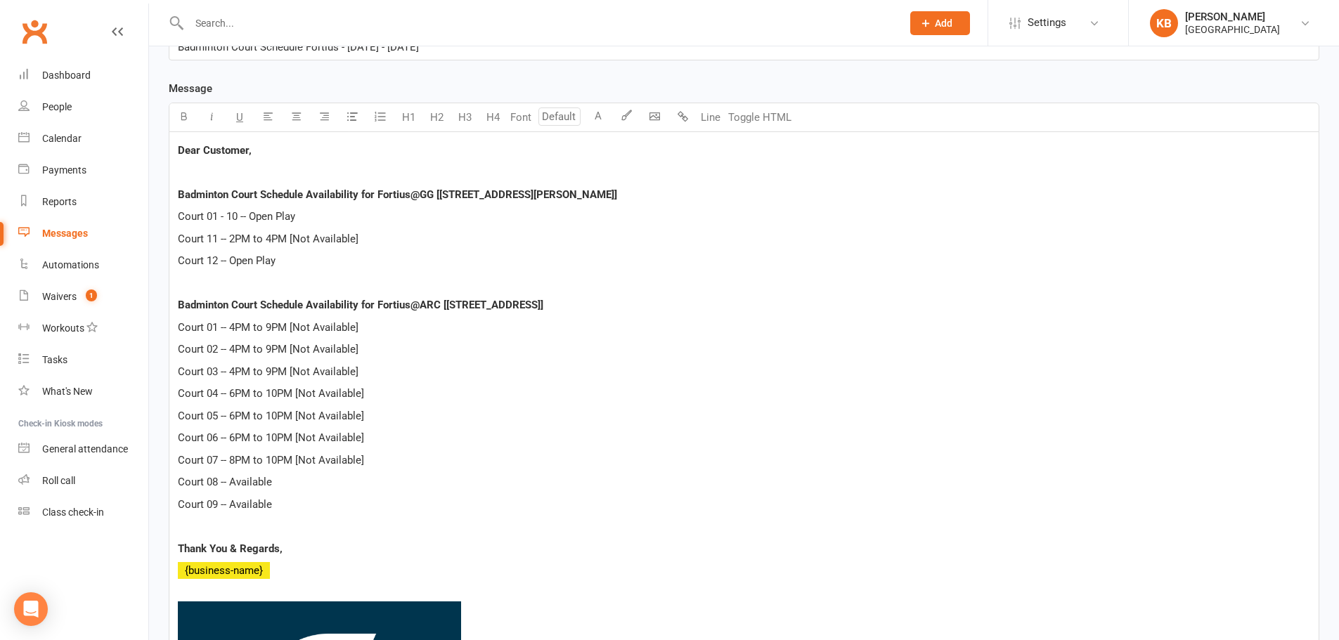
scroll to position [422, 0]
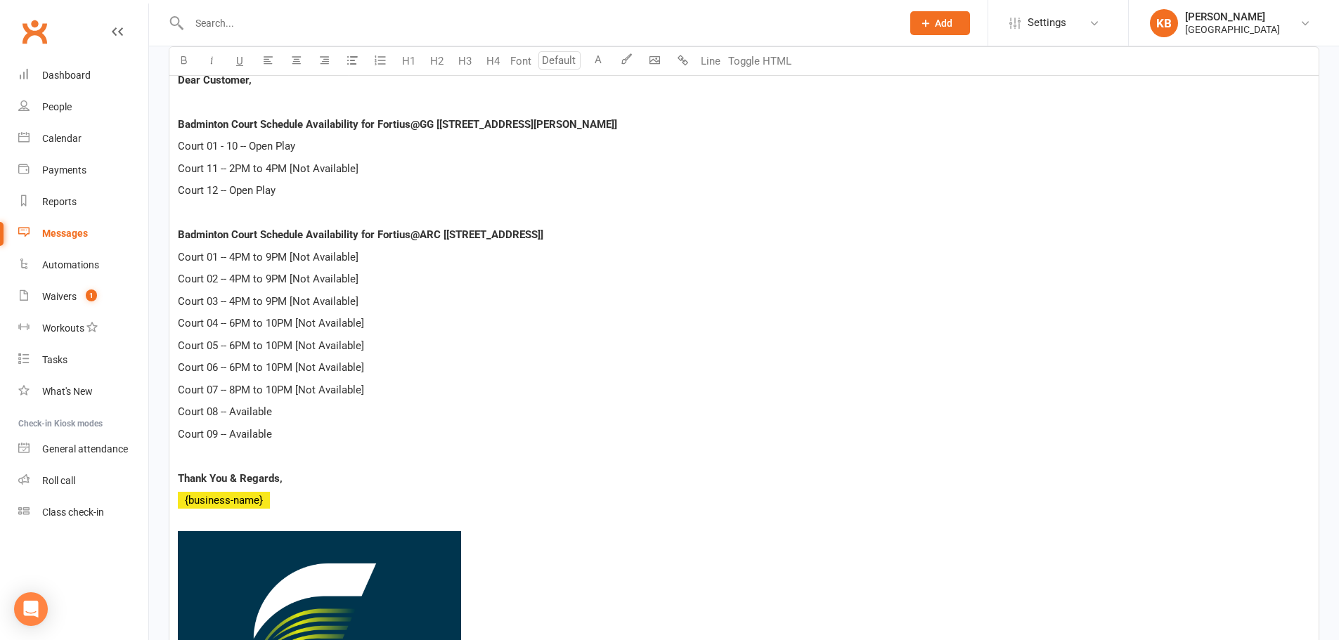
click at [372, 427] on p "Court 09 -- Available" at bounding box center [744, 434] width 1132 height 17
click at [238, 252] on span "Court 01 -- 4PM to 9PM [Not Available]" at bounding box center [268, 257] width 181 height 13
click at [273, 261] on span "Court 01 -- 9AM to 9PM [Not Available]" at bounding box center [268, 257] width 181 height 13
click at [319, 252] on span "Court 01 -- 9AM to 12PM AND 1PM TO 3PM [Not Available]" at bounding box center [317, 257] width 278 height 13
click at [233, 272] on p "Court 02 -- 4PM to 9PM [Not Available]" at bounding box center [744, 279] width 1132 height 17
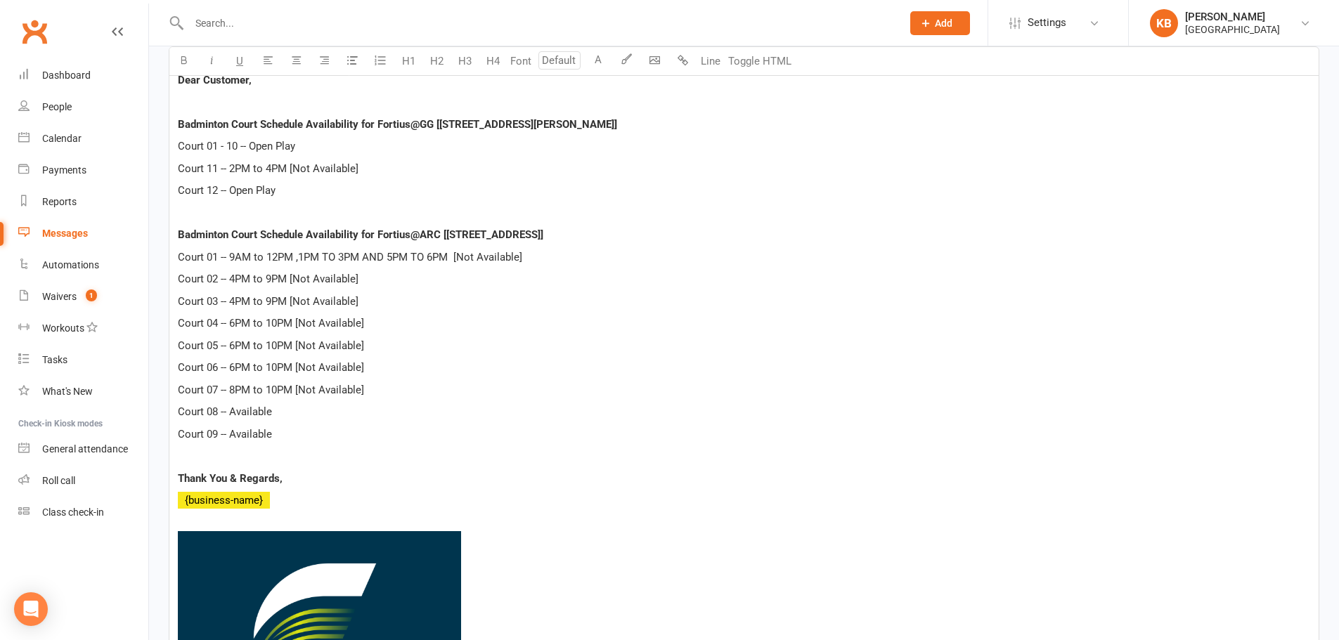
click at [238, 280] on span "Court 02 -- 4PM to 9PM [Not Available]" at bounding box center [268, 279] width 181 height 13
click at [293, 281] on span "Court 02 -- 9AM to 12PM [Not Available]" at bounding box center [271, 279] width 187 height 13
click at [242, 299] on span "Court 03 -- 4PM to 9PM [Not Available]" at bounding box center [268, 301] width 181 height 13
click at [273, 301] on span "Court 03 -- 9AM to 9PM [Not Available]" at bounding box center [268, 301] width 181 height 13
click at [292, 300] on span "Court 03 -- 9AM to 12PM [Not Available]" at bounding box center [271, 301] width 187 height 13
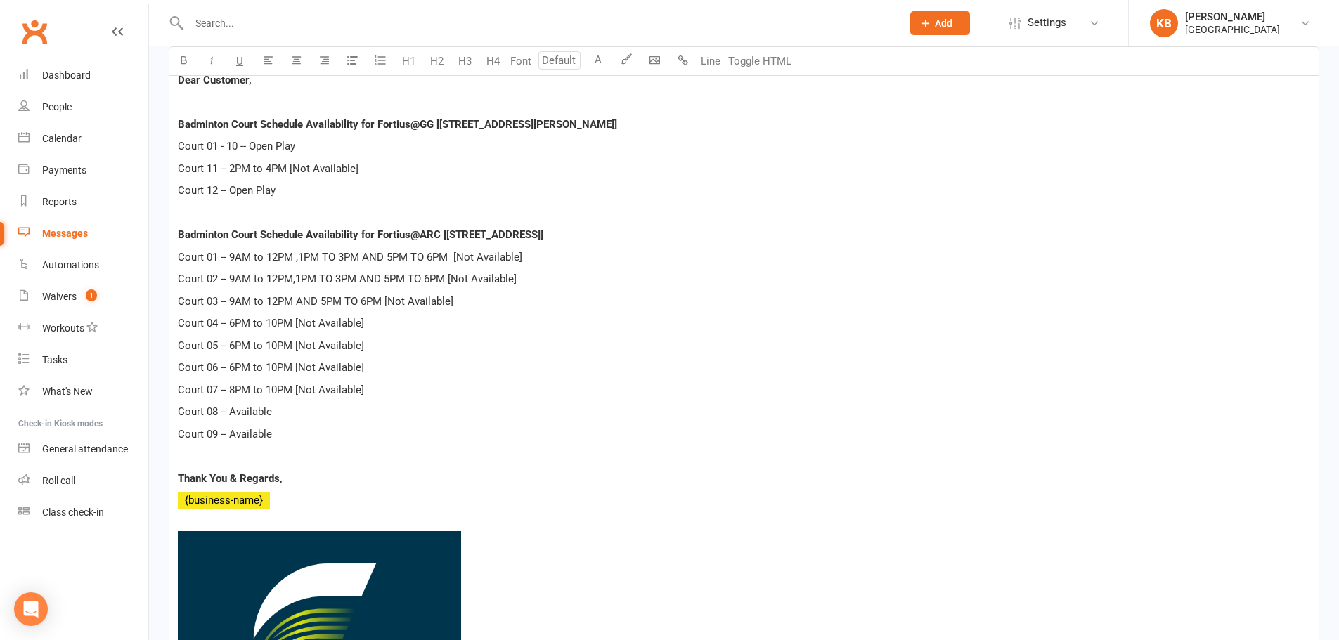
click at [239, 322] on span "Court 04 -- 6PM to 10PM [Not Available]" at bounding box center [271, 323] width 186 height 13
click at [278, 327] on span "Court 04 -- 9AM to 10PM [Not Available]" at bounding box center [271, 323] width 187 height 13
click at [234, 348] on span "Court 05 -- 6PM to 10PM [Not Available]" at bounding box center [271, 345] width 186 height 13
click at [242, 365] on span "Court 06 -- 6PM to 10PM [Not Available]" at bounding box center [271, 367] width 186 height 13
drag, startPoint x: 229, startPoint y: 389, endPoint x: 368, endPoint y: 387, distance: 138.4
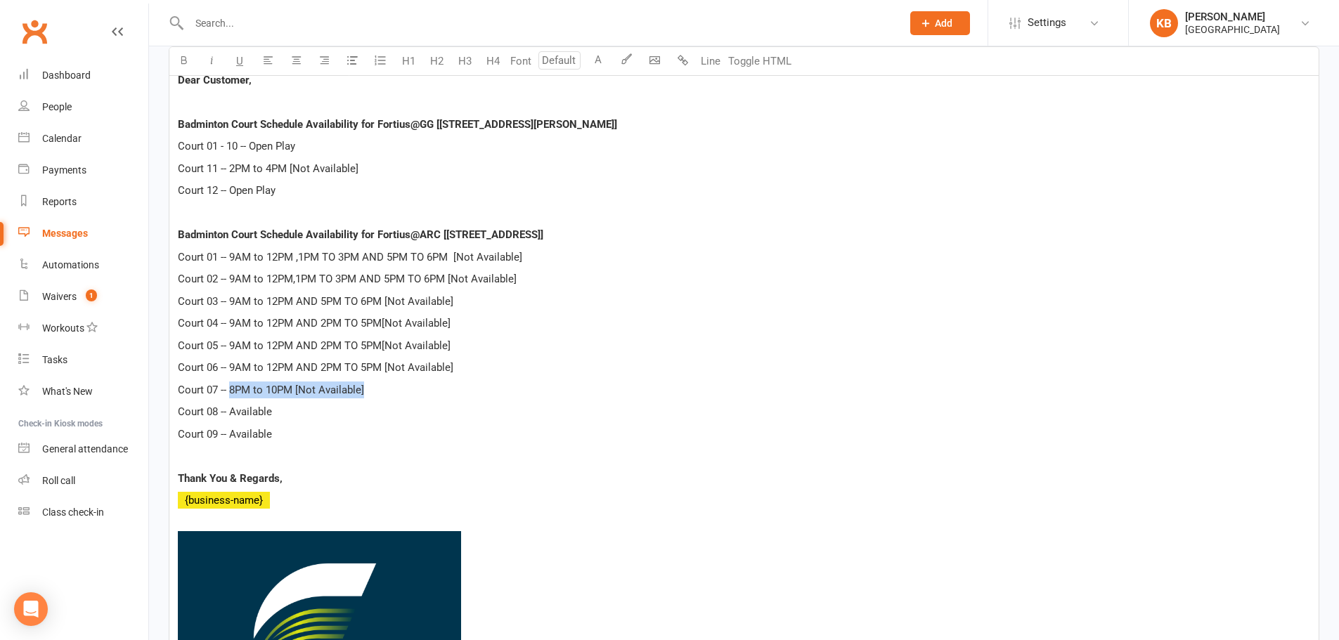
click at [368, 387] on p "Court 07 -- 8PM to 10PM [Not Available]" at bounding box center [744, 390] width 1132 height 17
drag, startPoint x: 282, startPoint y: 405, endPoint x: 230, endPoint y: 415, distance: 52.8
click at [230, 415] on p "Court 08 -- Available" at bounding box center [744, 411] width 1132 height 17
copy span "Available"
click at [232, 386] on p "Court 07 --" at bounding box center [744, 390] width 1132 height 17
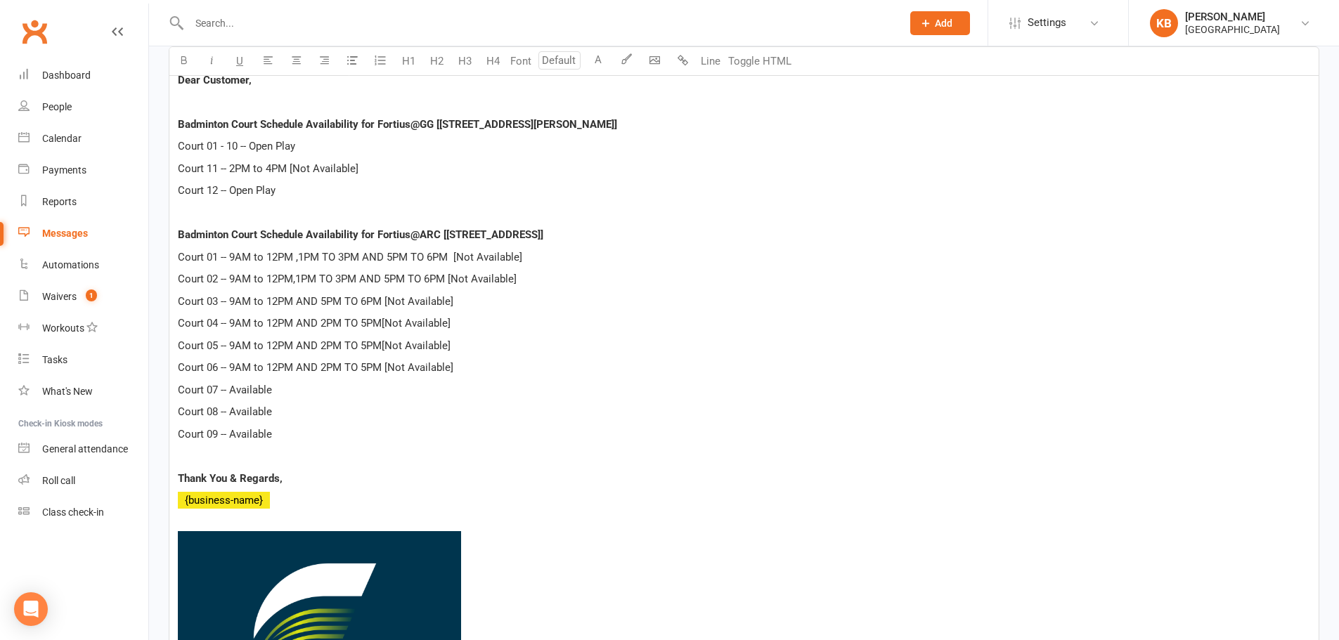
click at [311, 422] on div "Dear Customer, Badminton Court Schedule Availability for Fortius@GG [5905 Ronal…" at bounding box center [743, 445] width 1149 height 767
click at [266, 502] on span "﻿ {business-name}" at bounding box center [224, 500] width 92 height 13
click at [300, 485] on p "Thank You & Regards," at bounding box center [744, 478] width 1132 height 17
click at [308, 503] on p "[GEOGRAPHIC_DATA]" at bounding box center [744, 500] width 1132 height 17
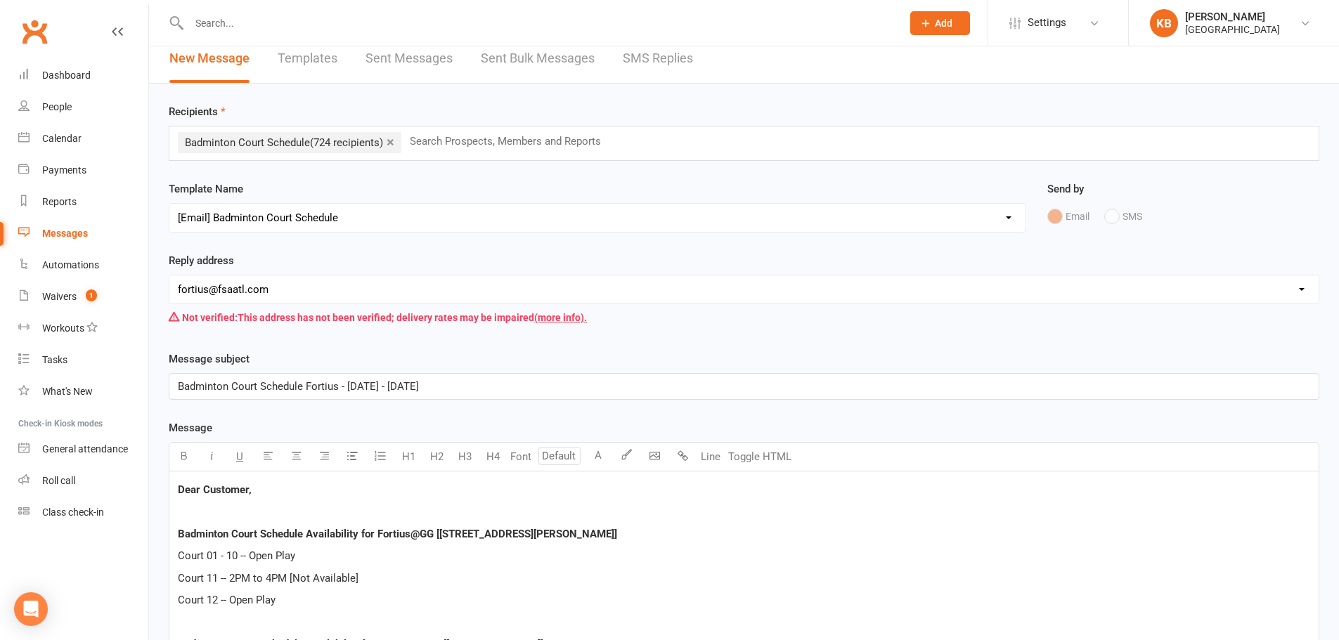
scroll to position [0, 0]
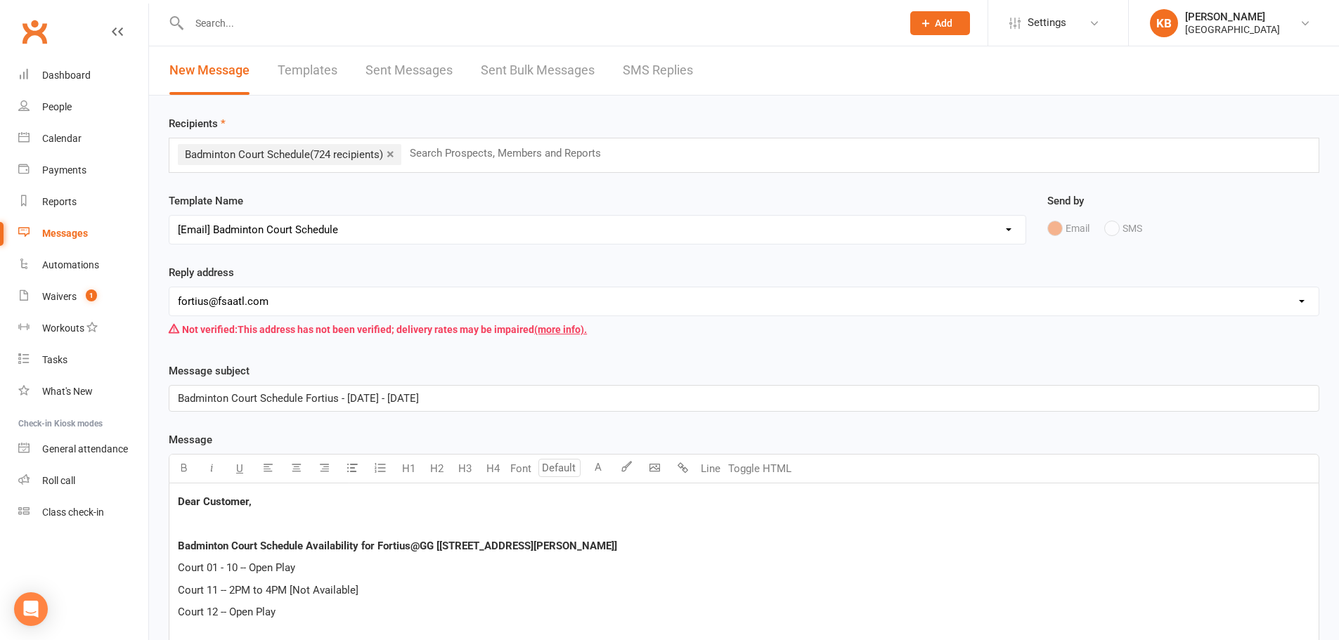
click at [488, 403] on p "Badminton Court Schedule Fortius - 16 AUGUST 2025 - SATURDAY" at bounding box center [744, 398] width 1132 height 17
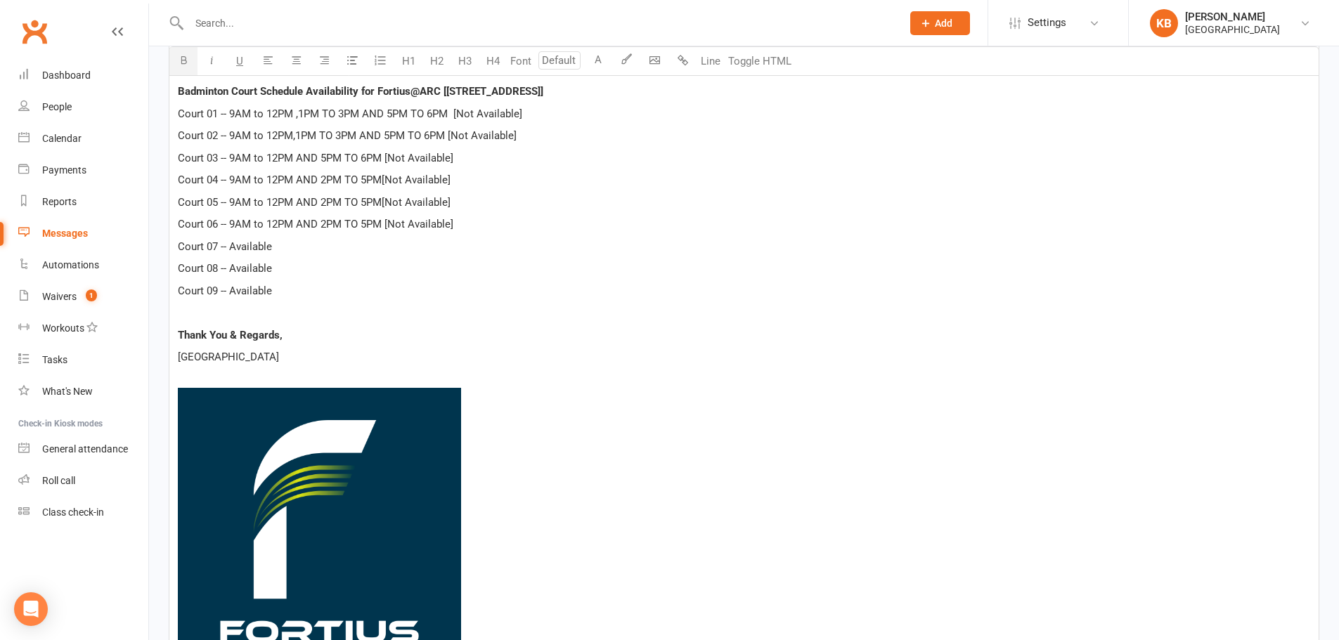
scroll to position [462, 0]
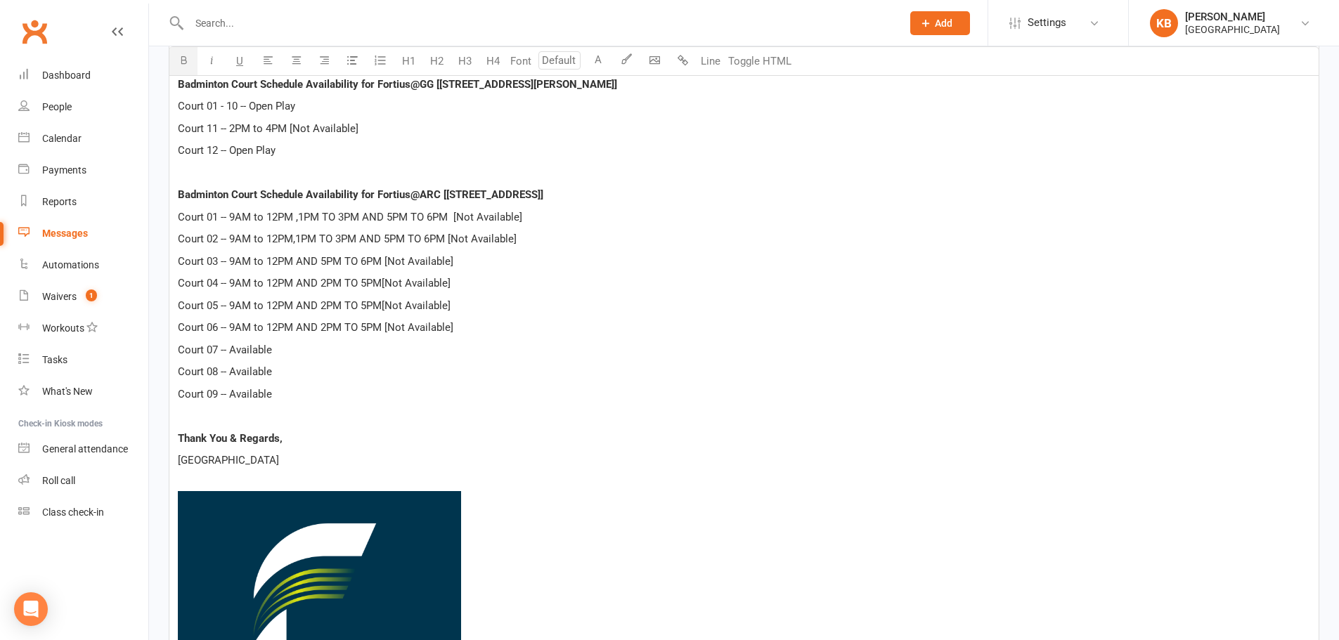
click at [323, 396] on p "Court 09 -- Available" at bounding box center [744, 394] width 1132 height 17
click at [337, 460] on p "[GEOGRAPHIC_DATA]" at bounding box center [744, 460] width 1132 height 17
click at [301, 351] on p "Court 07 -- Available" at bounding box center [744, 350] width 1132 height 17
click at [309, 401] on p "Court 09 -- Available" at bounding box center [744, 394] width 1132 height 17
click at [309, 449] on div "Dear Customer, Badminton Court Schedule Availability for Fortius@GG [5905 Ronal…" at bounding box center [743, 405] width 1149 height 767
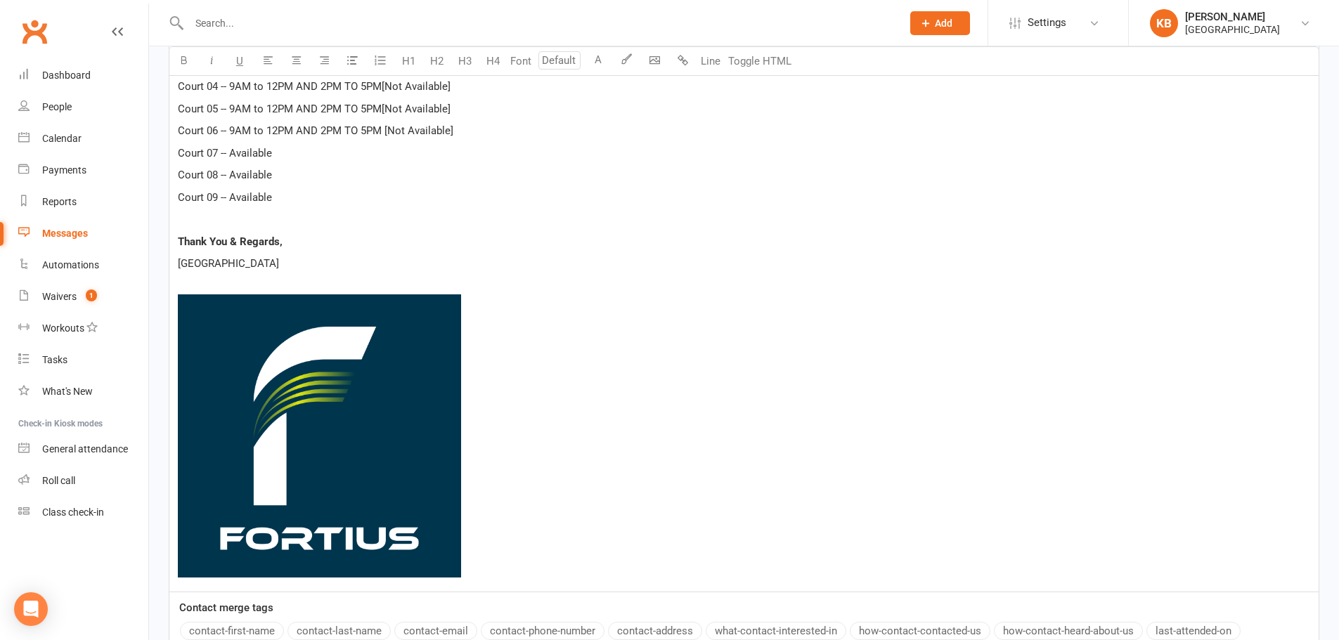
scroll to position [821, 0]
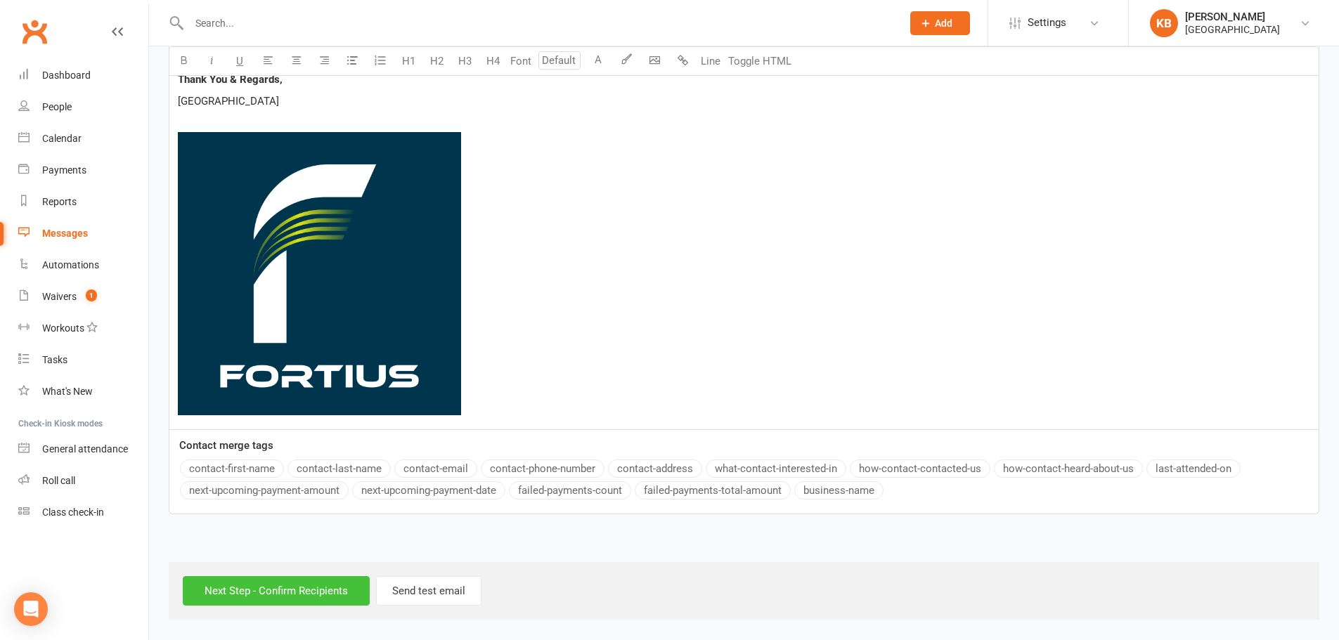
click at [290, 590] on input "Next Step - Confirm Recipients" at bounding box center [276, 591] width 187 height 30
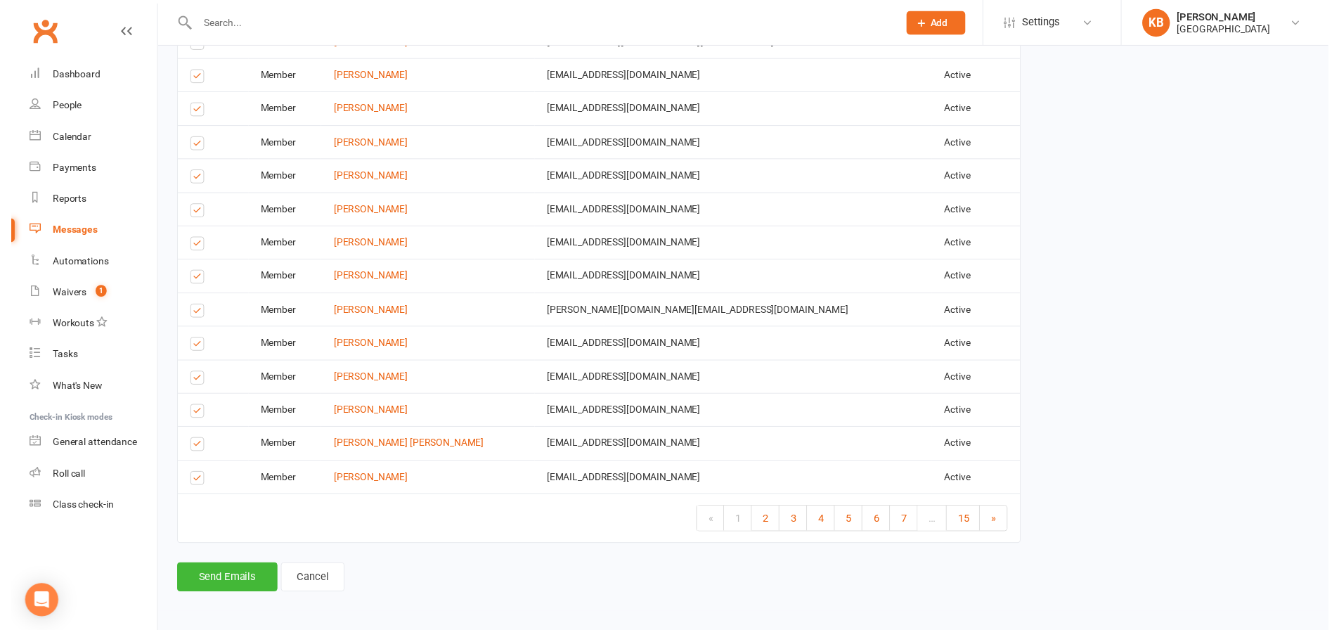
scroll to position [2259, 0]
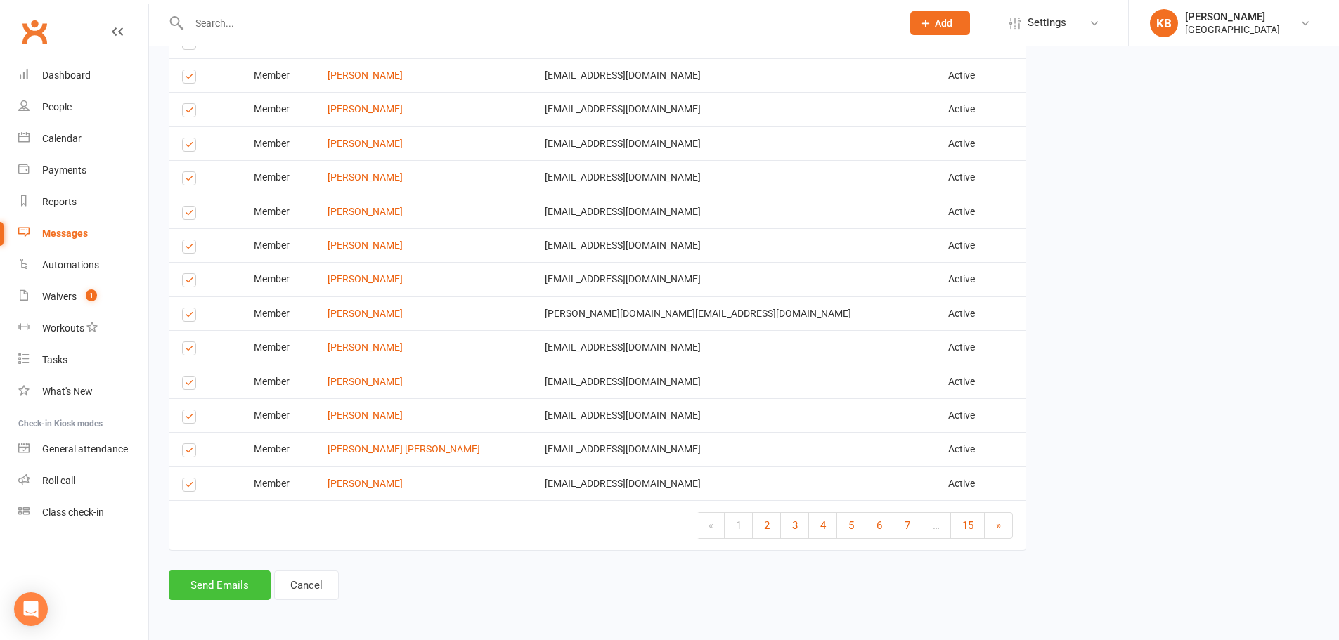
click at [241, 580] on button "Send Emails" at bounding box center [220, 586] width 102 height 30
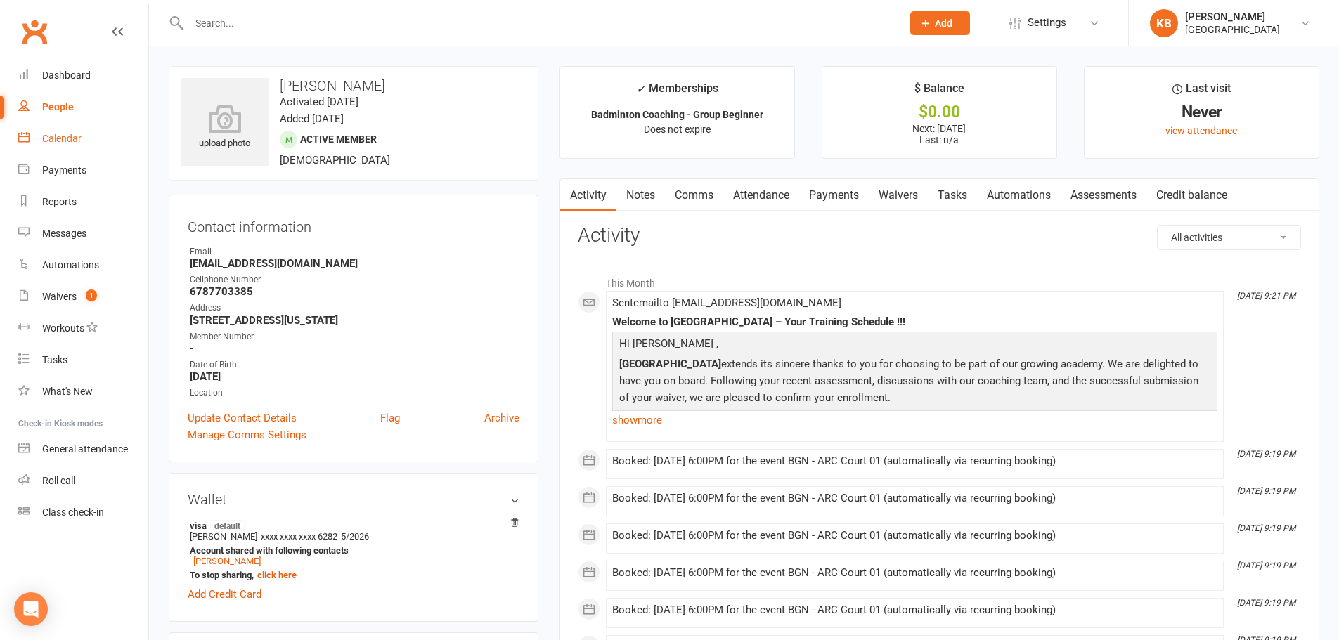
click at [77, 136] on div "Calendar" at bounding box center [61, 138] width 39 height 11
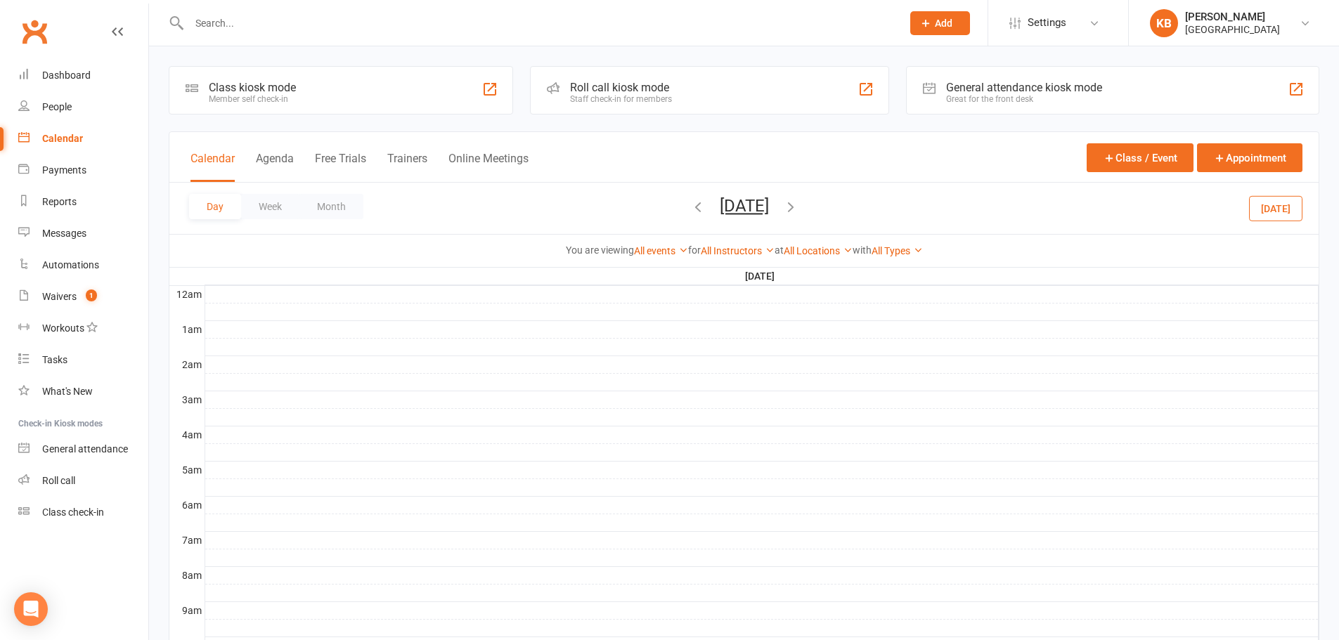
click at [210, 207] on button "Day" at bounding box center [215, 206] width 52 height 25
click at [690, 205] on icon "button" at bounding box center [697, 206] width 15 height 15
click at [690, 206] on icon "button" at bounding box center [697, 206] width 15 height 15
click at [690, 209] on icon "button" at bounding box center [697, 206] width 15 height 15
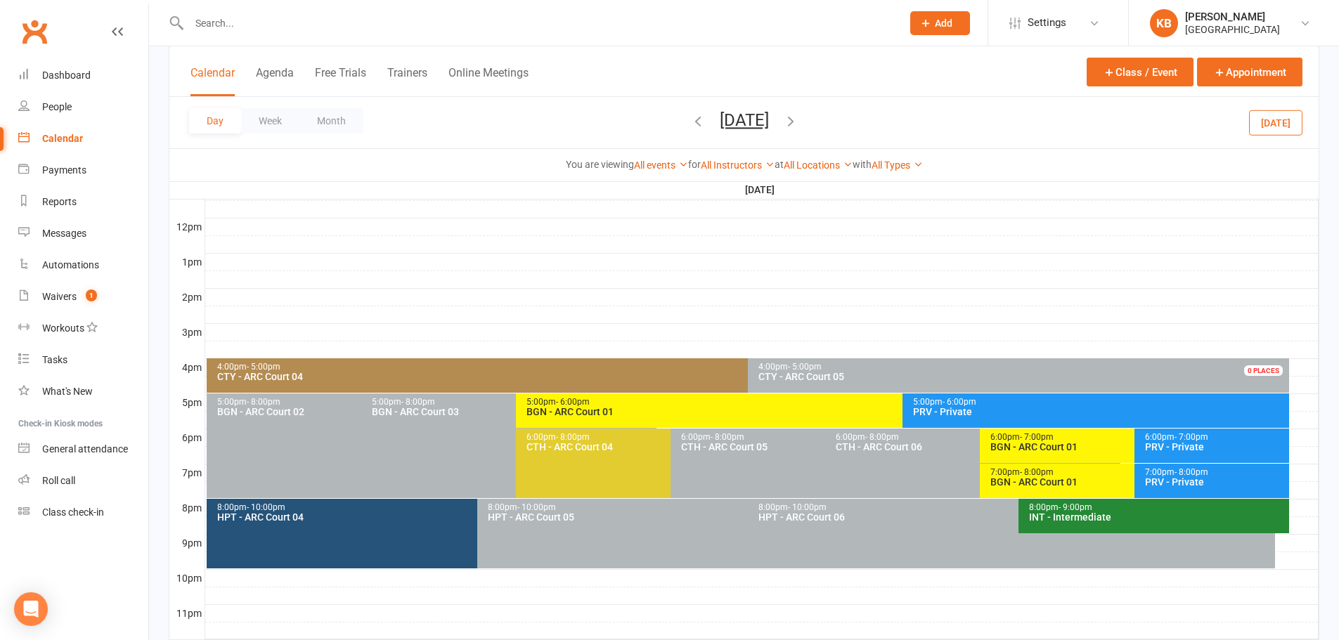
scroll to position [492, 0]
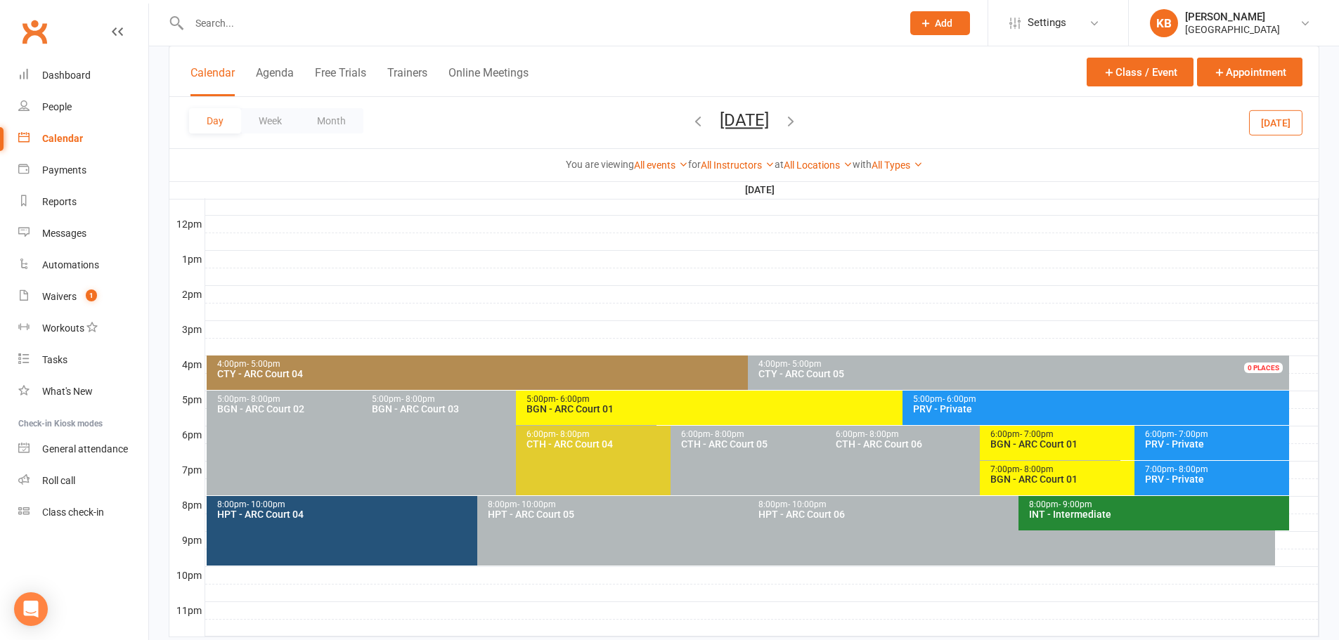
click at [1041, 430] on span "- 7:00pm" at bounding box center [1037, 434] width 34 height 10
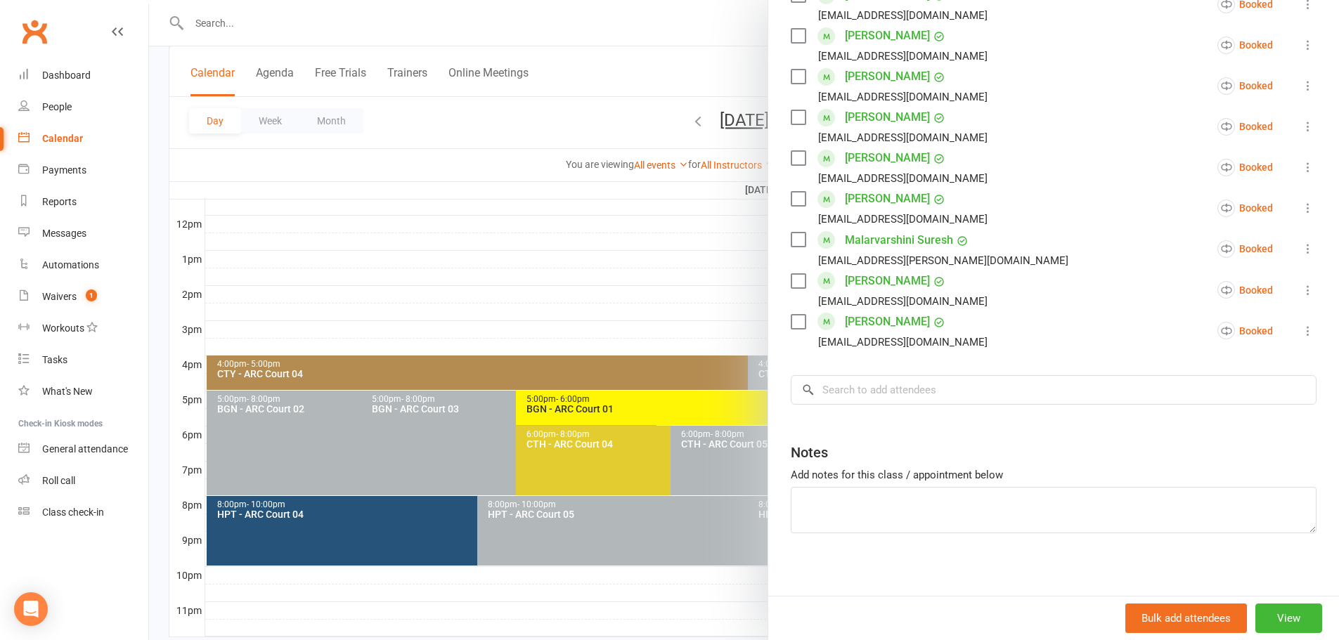
scroll to position [652, 0]
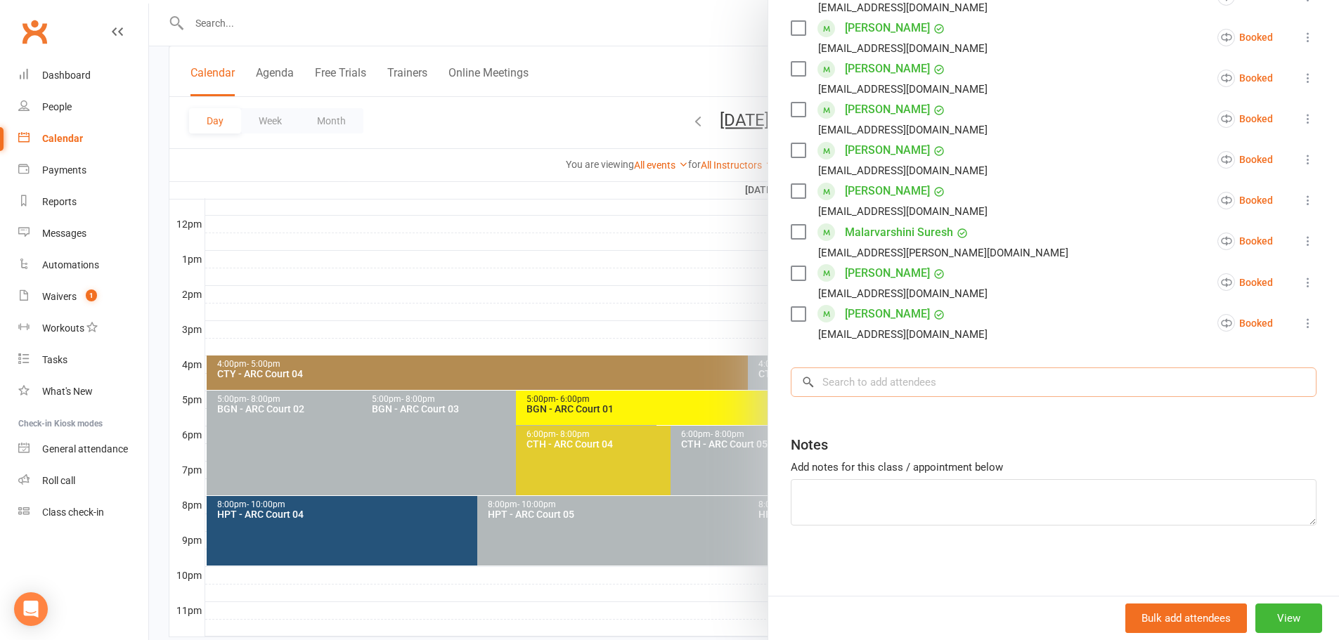
click at [932, 382] on input "search" at bounding box center [1054, 383] width 526 height 30
paste input "7-8PM"
type input "7"
paste input "[PERSON_NAME]"
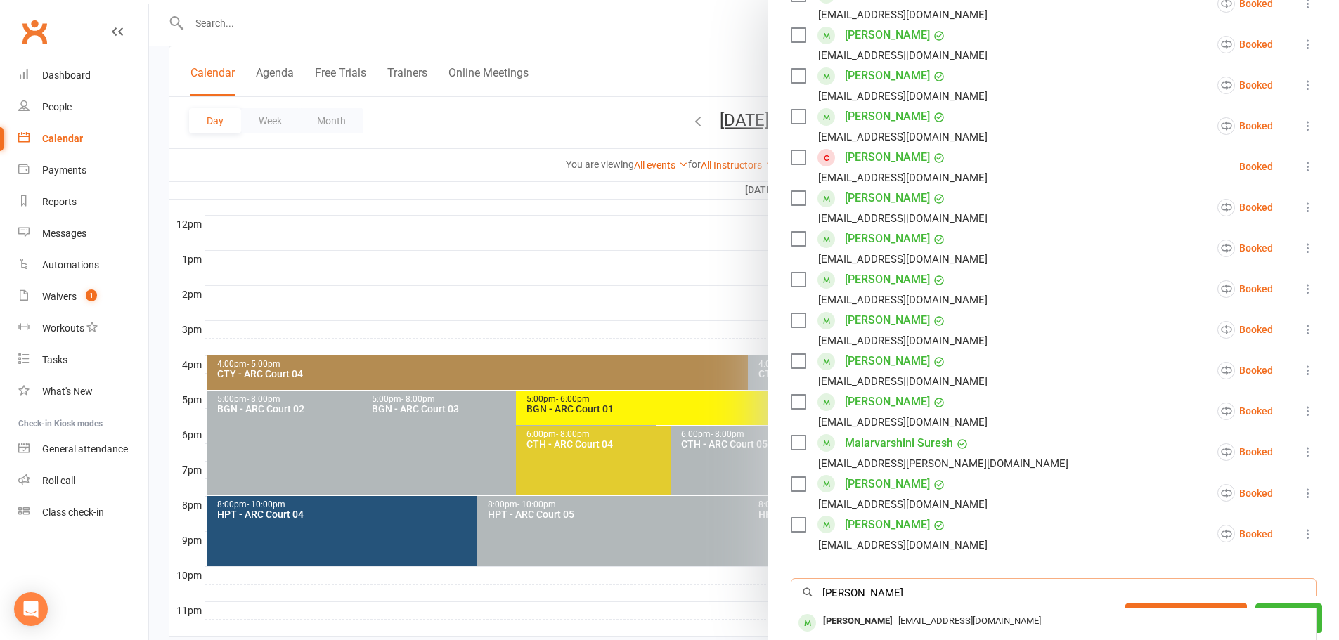
scroll to position [512, 0]
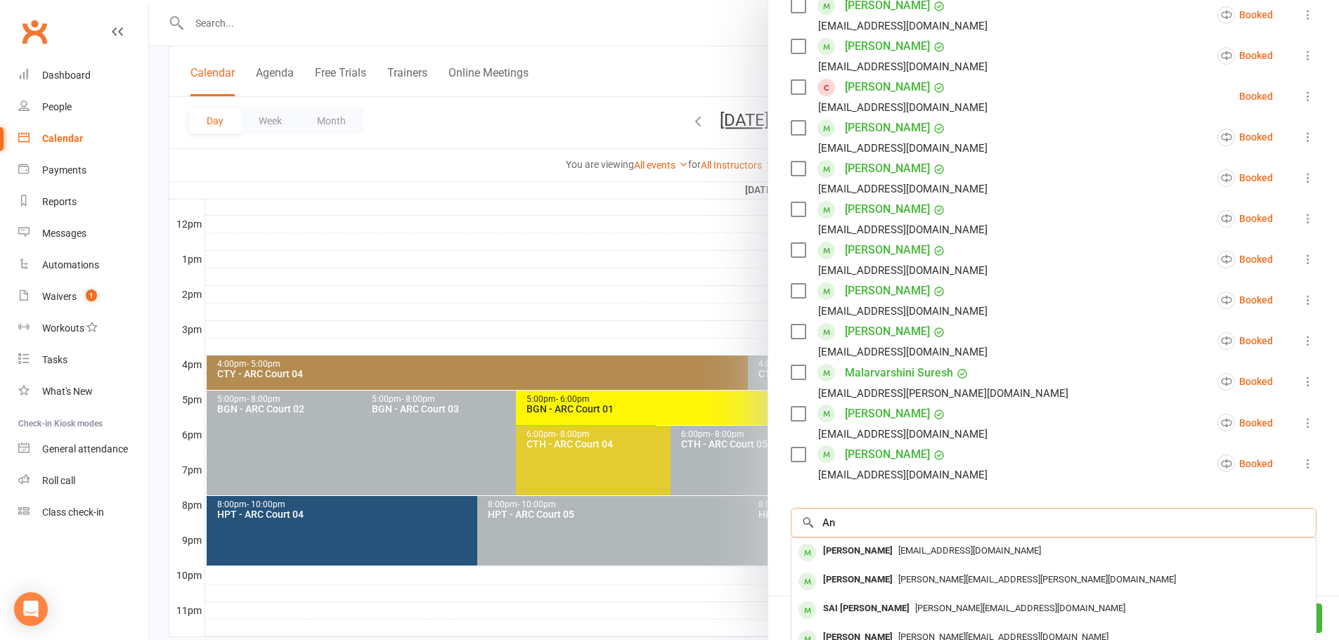
type input "A"
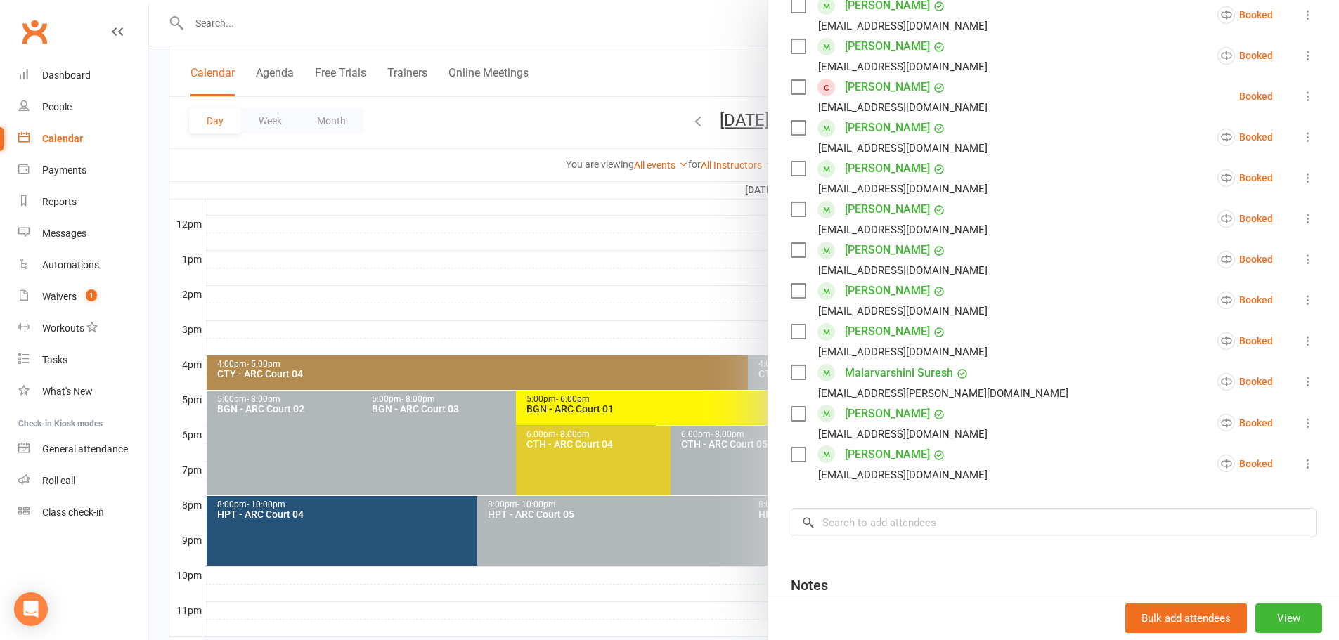
click at [1301, 298] on icon at bounding box center [1308, 300] width 14 height 14
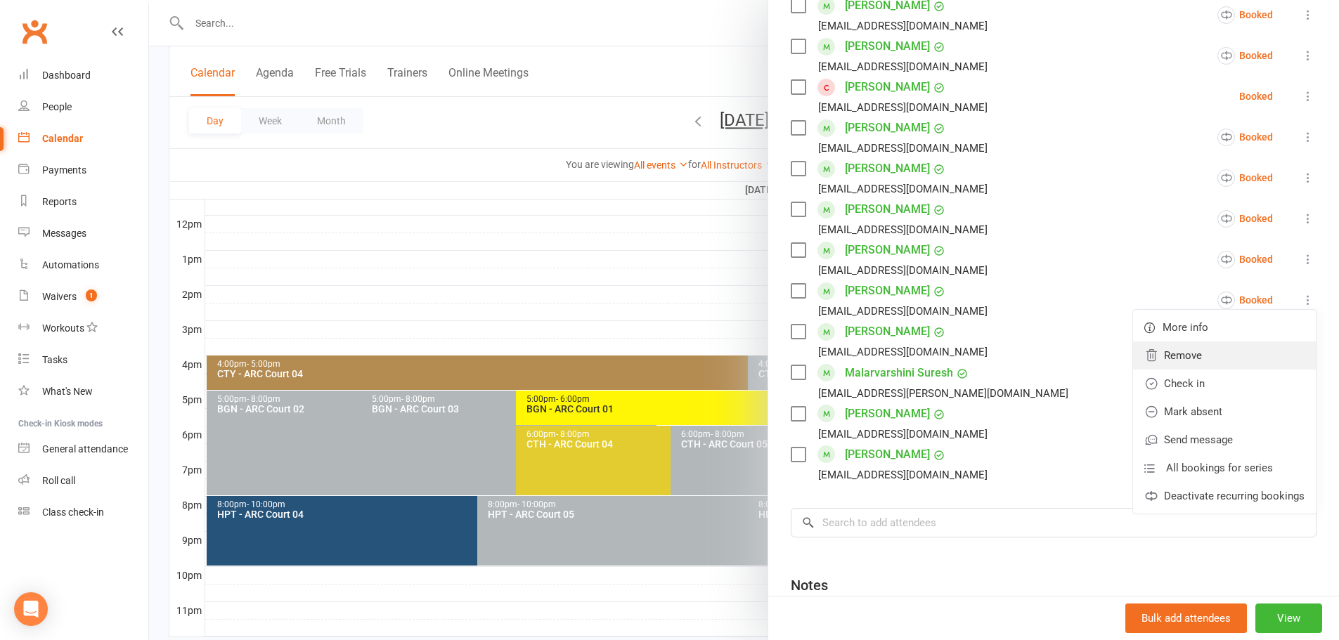
click at [1235, 351] on link "Remove" at bounding box center [1224, 356] width 183 height 28
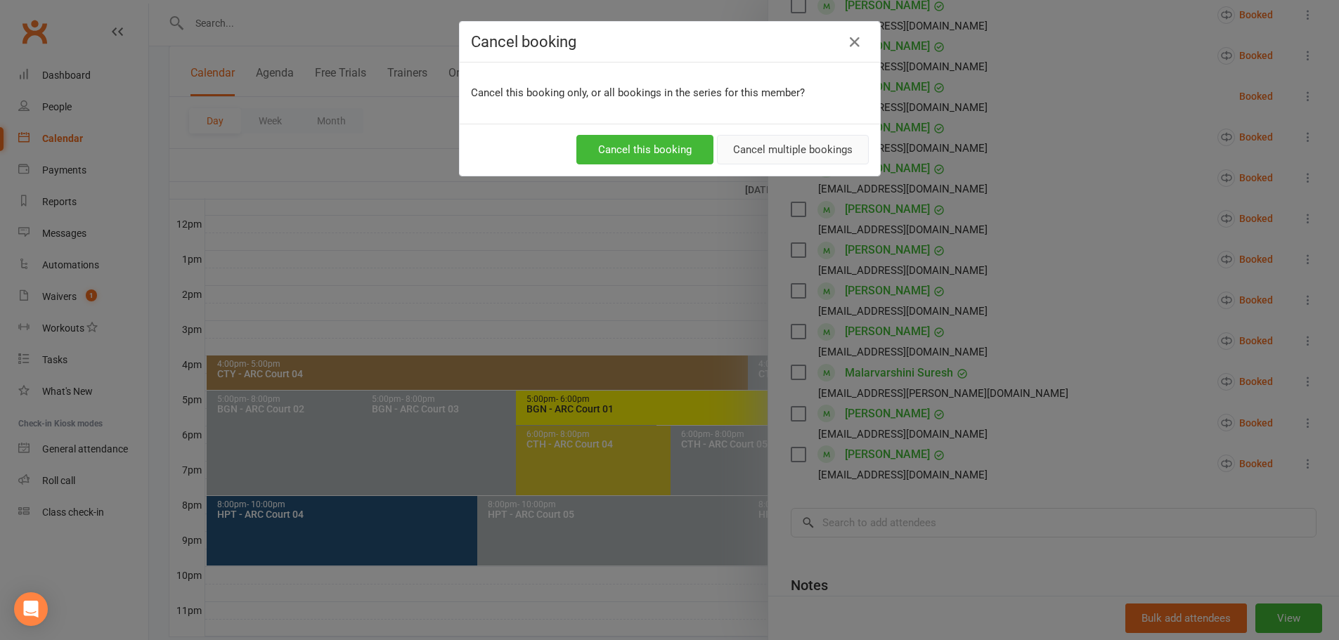
click at [783, 152] on button "Cancel multiple bookings" at bounding box center [793, 150] width 152 height 30
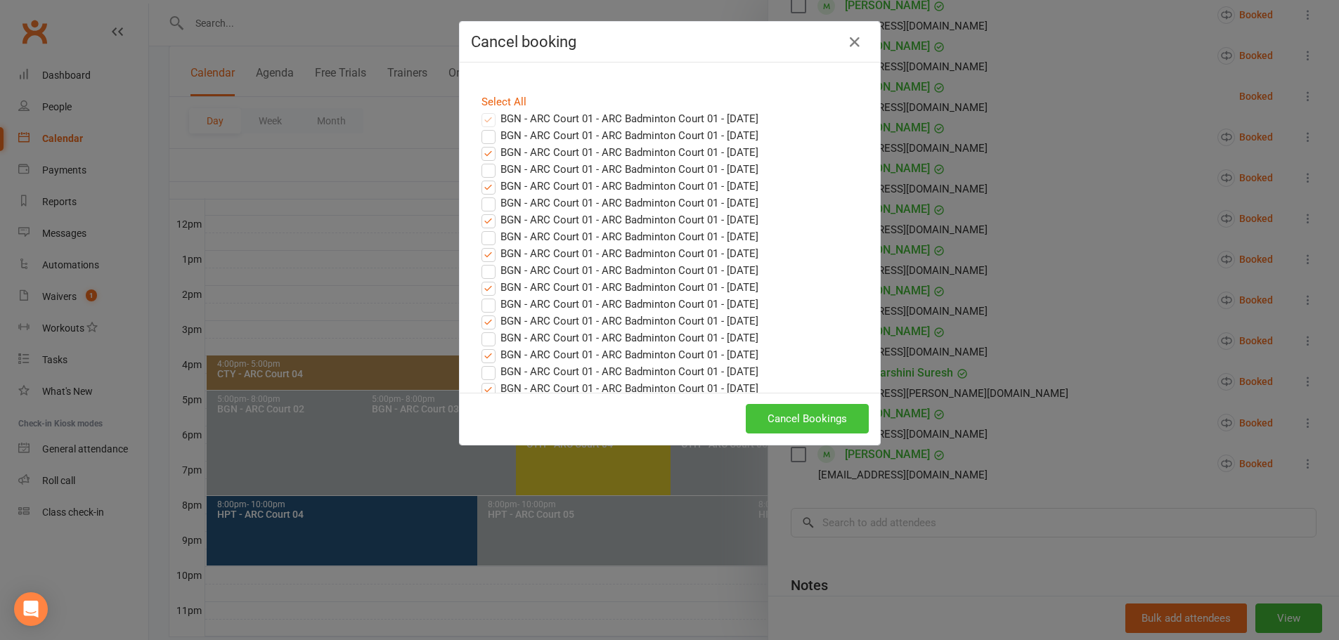
click at [821, 415] on button "Cancel Bookings" at bounding box center [807, 419] width 123 height 30
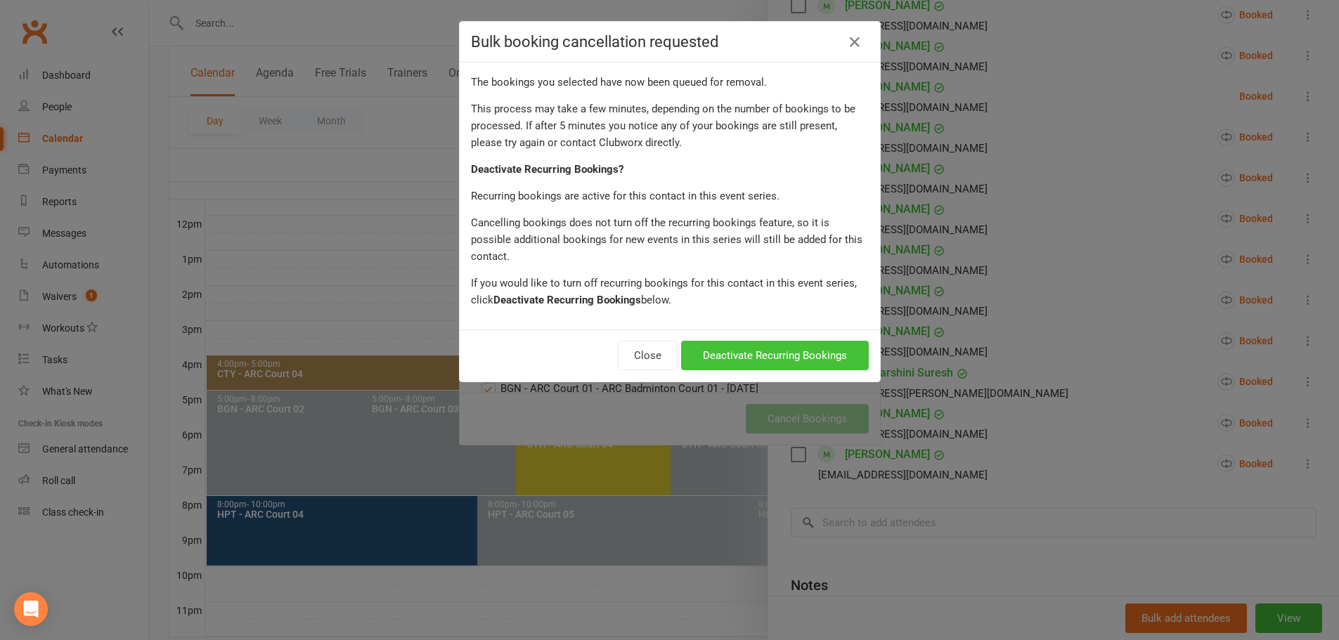
click at [781, 341] on button "Deactivate Recurring Bookings" at bounding box center [775, 356] width 188 height 30
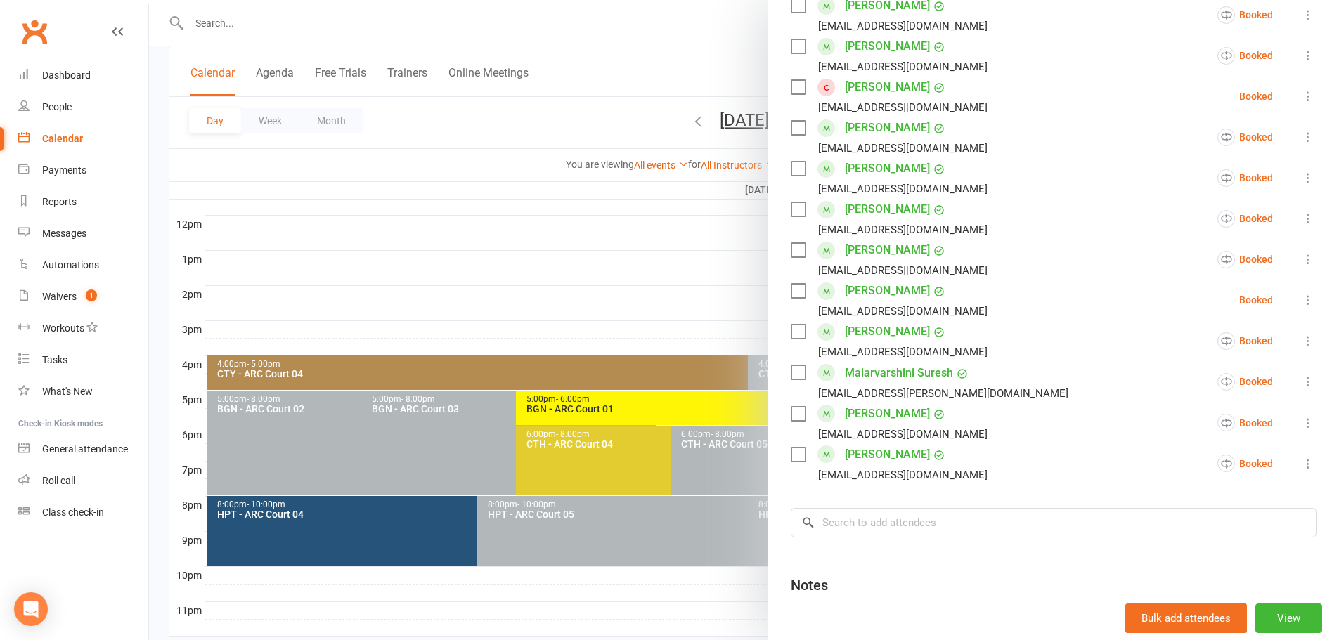
click at [589, 110] on div at bounding box center [744, 320] width 1190 height 640
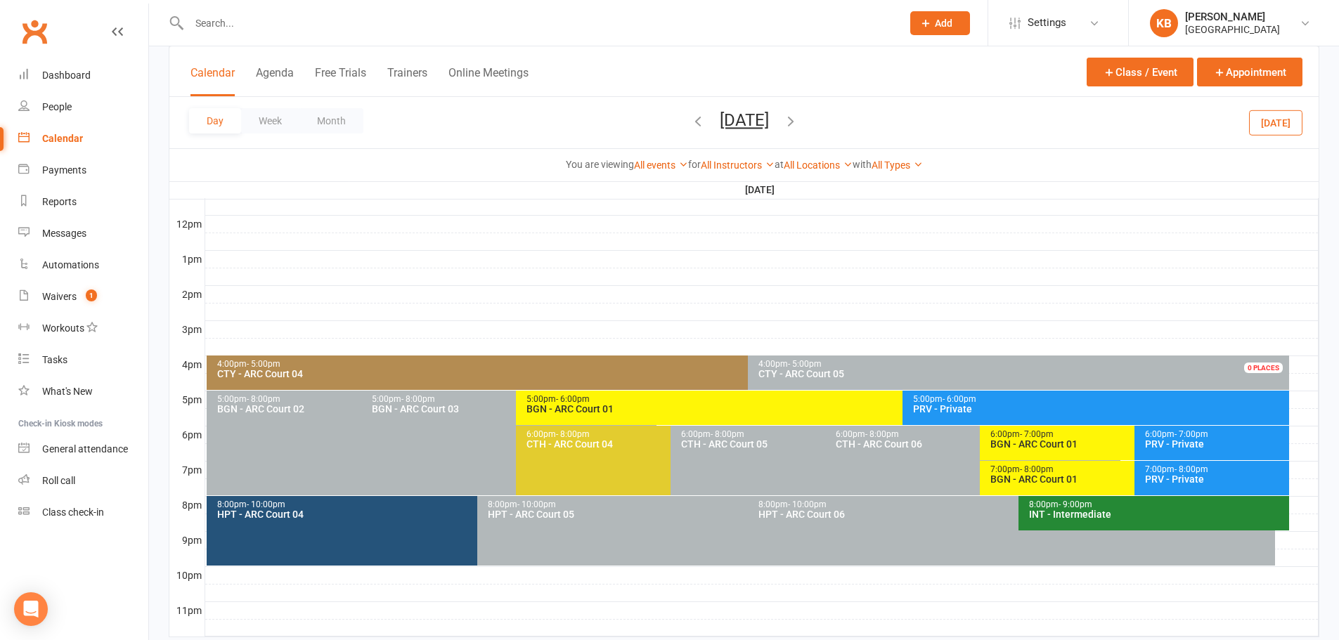
click at [1044, 470] on span "- 8:00pm" at bounding box center [1037, 469] width 34 height 10
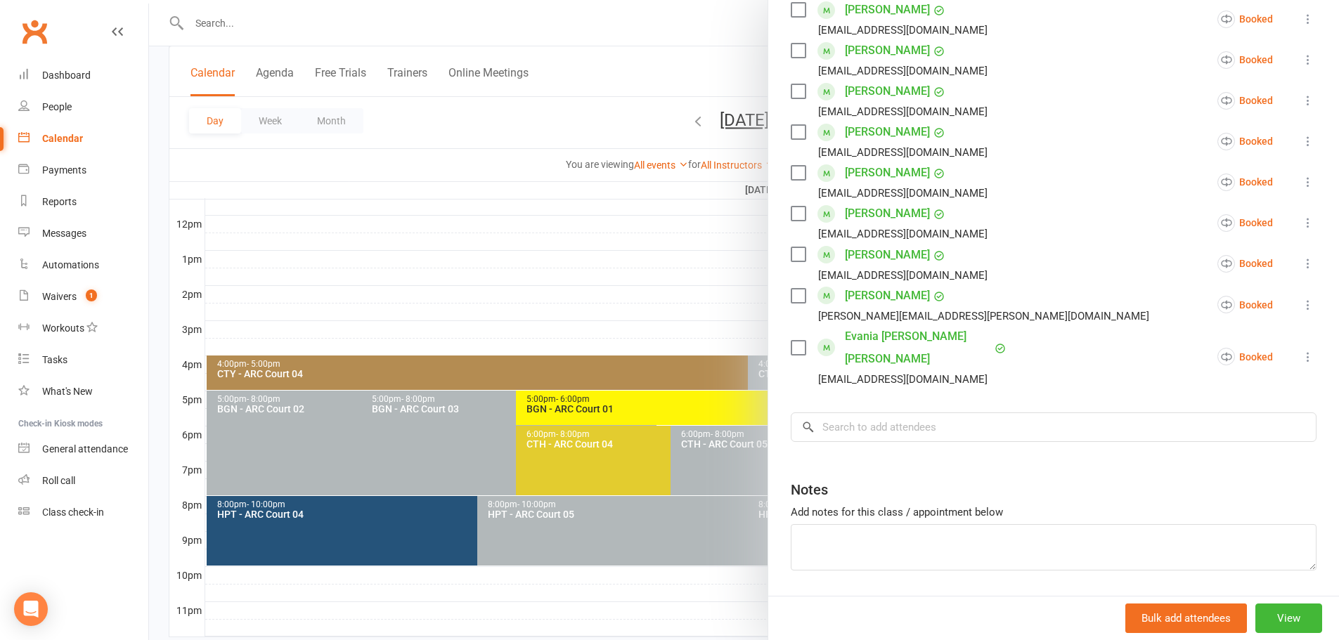
scroll to position [529, 0]
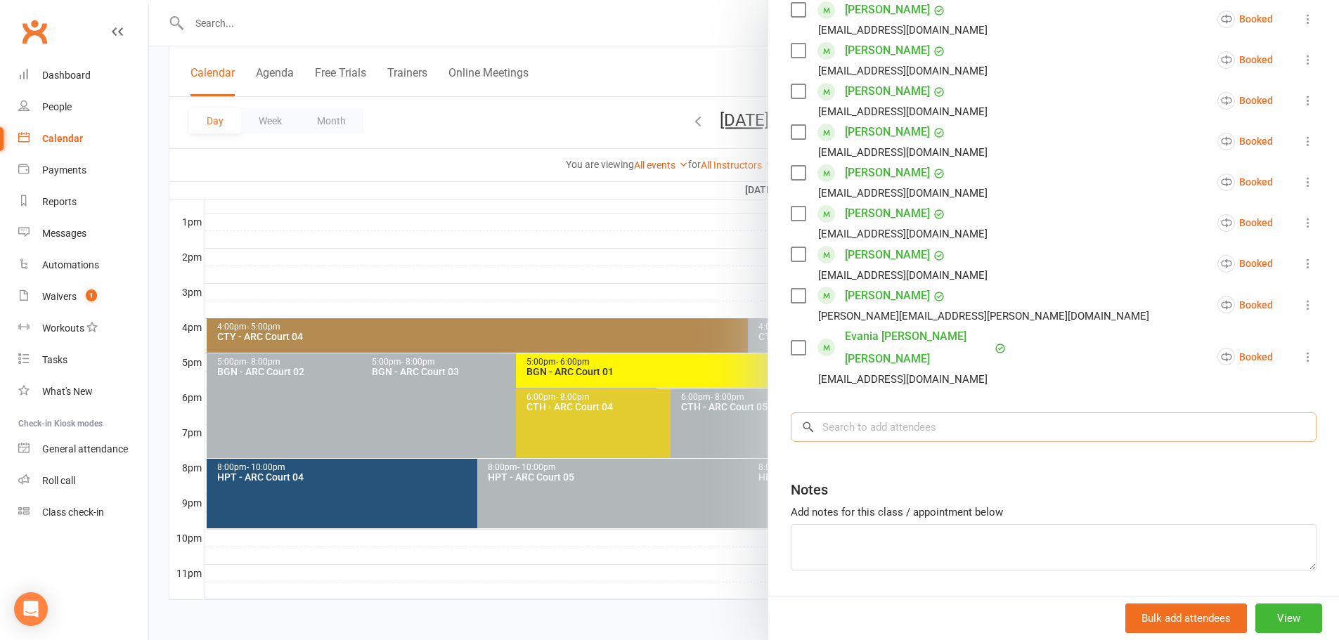
click at [882, 412] on input "search" at bounding box center [1054, 427] width 526 height 30
paste input "[PERSON_NAME]"
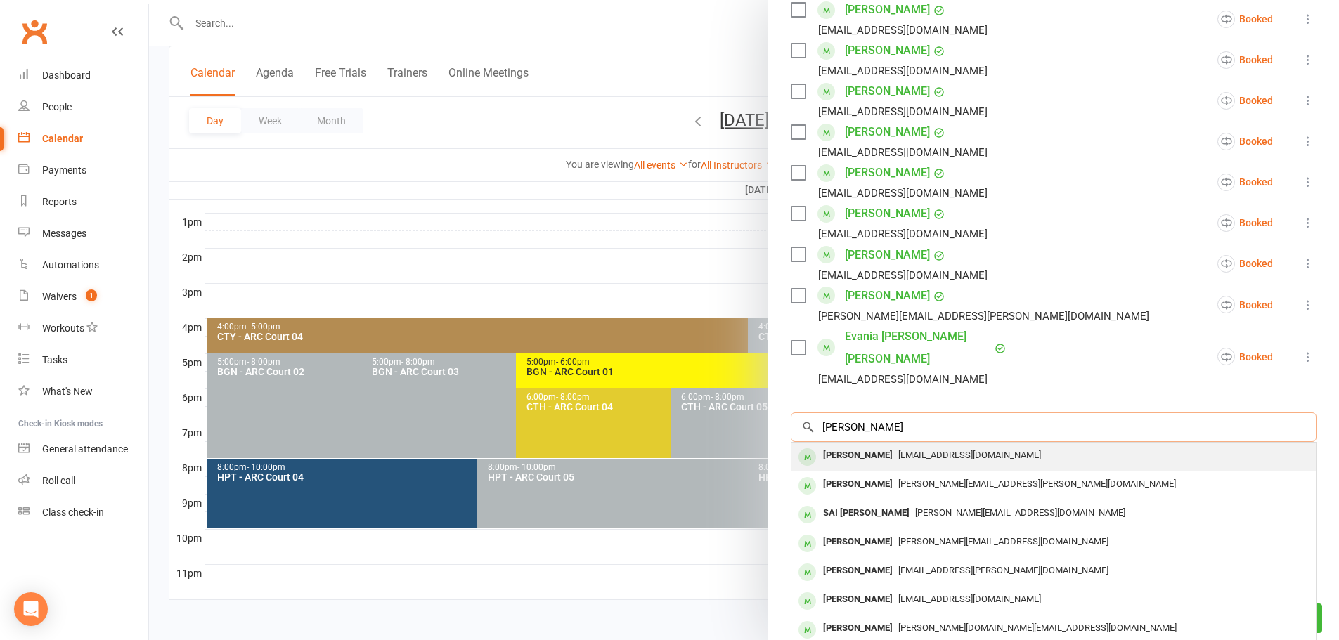
type input "[PERSON_NAME]"
click at [917, 450] on span "[EMAIL_ADDRESS][DOMAIN_NAME]" at bounding box center [969, 455] width 143 height 11
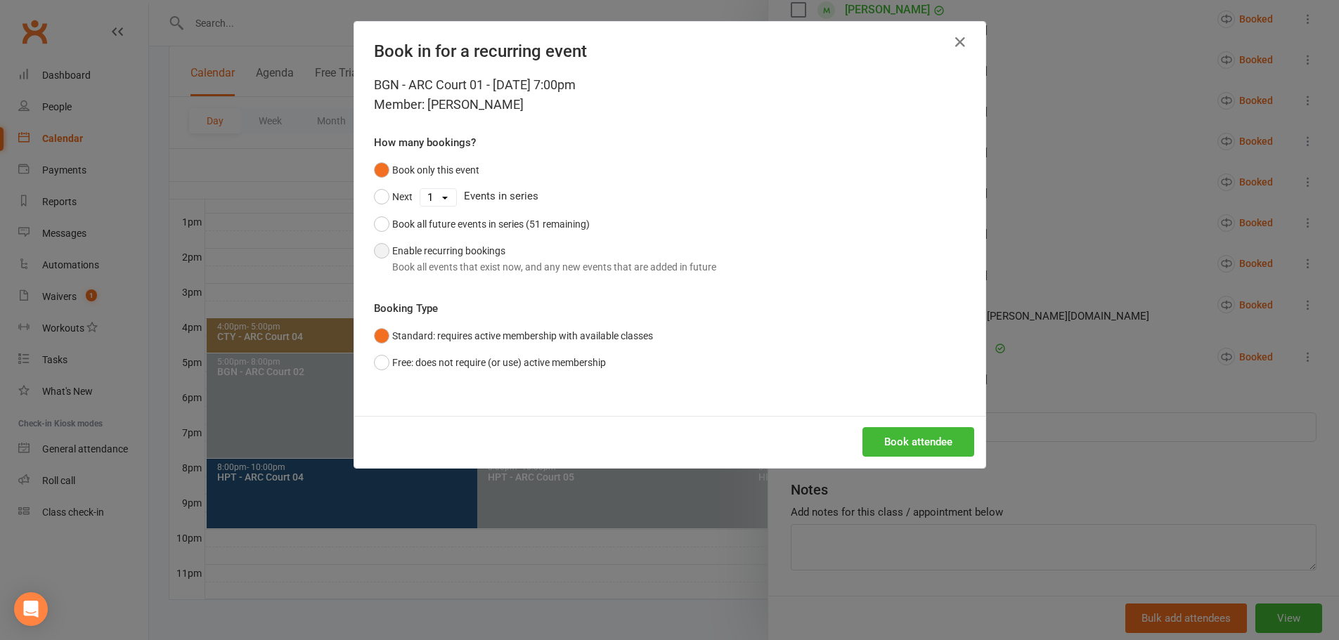
click at [544, 266] on div "Book all events that exist now, and any new events that are added in future" at bounding box center [554, 266] width 324 height 15
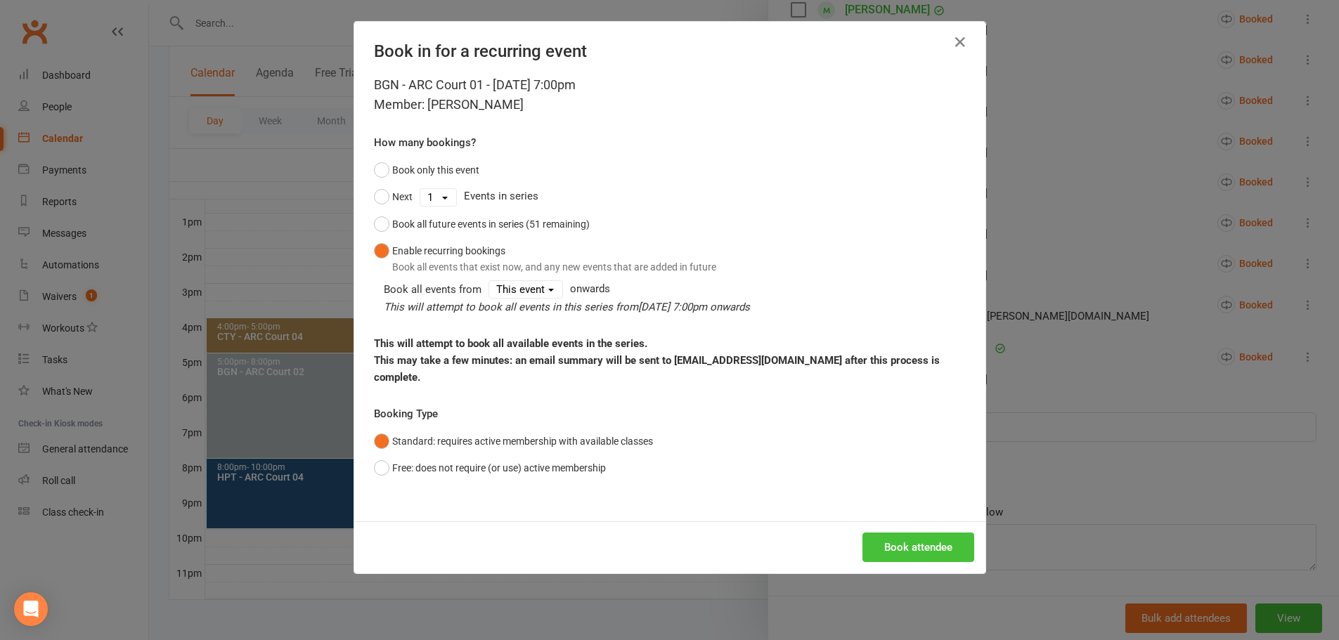
click at [888, 536] on button "Book attendee" at bounding box center [918, 548] width 112 height 30
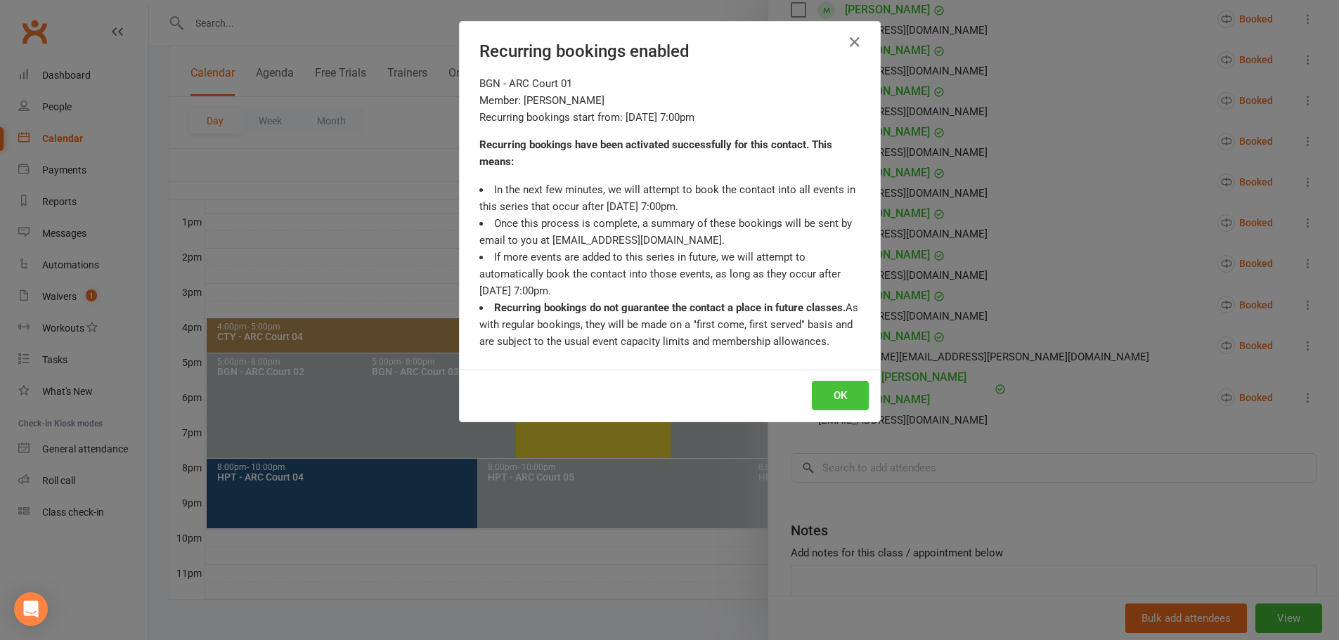
click at [838, 394] on button "OK" at bounding box center [840, 396] width 57 height 30
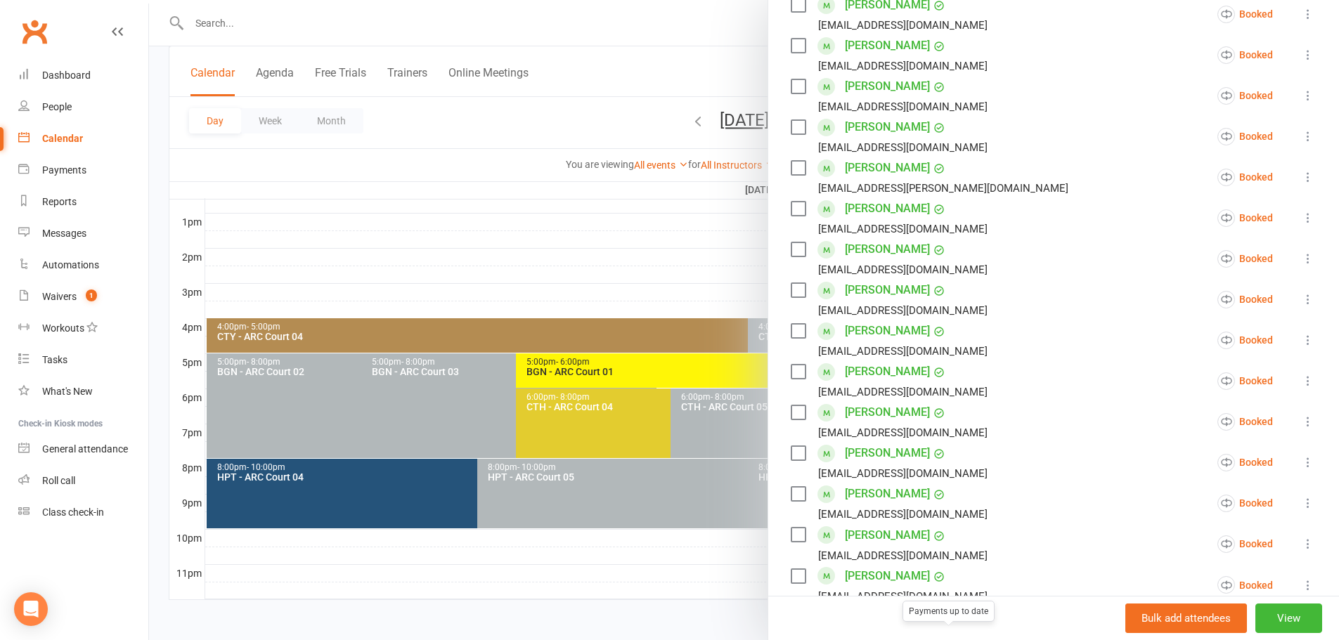
scroll to position [412, 0]
click at [557, 130] on div at bounding box center [744, 320] width 1190 height 640
